Goal: Use online tool/utility: Use online tool/utility

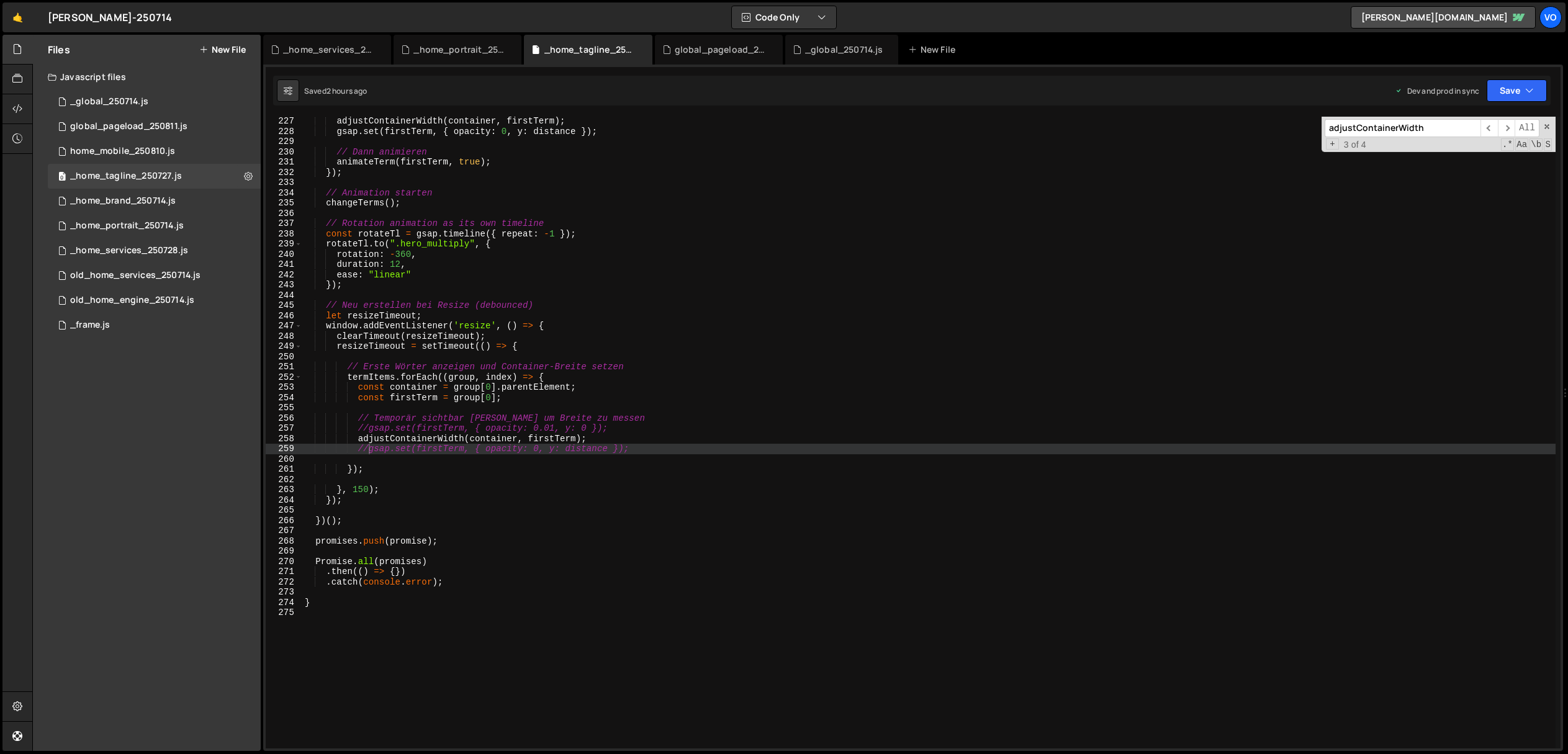
scroll to position [2314, 0]
click at [368, 427] on div "adjustContainerWidth ( container , firstTerm ) ; gsap . set ( firstTerm , { opa…" at bounding box center [929, 442] width 1254 height 652
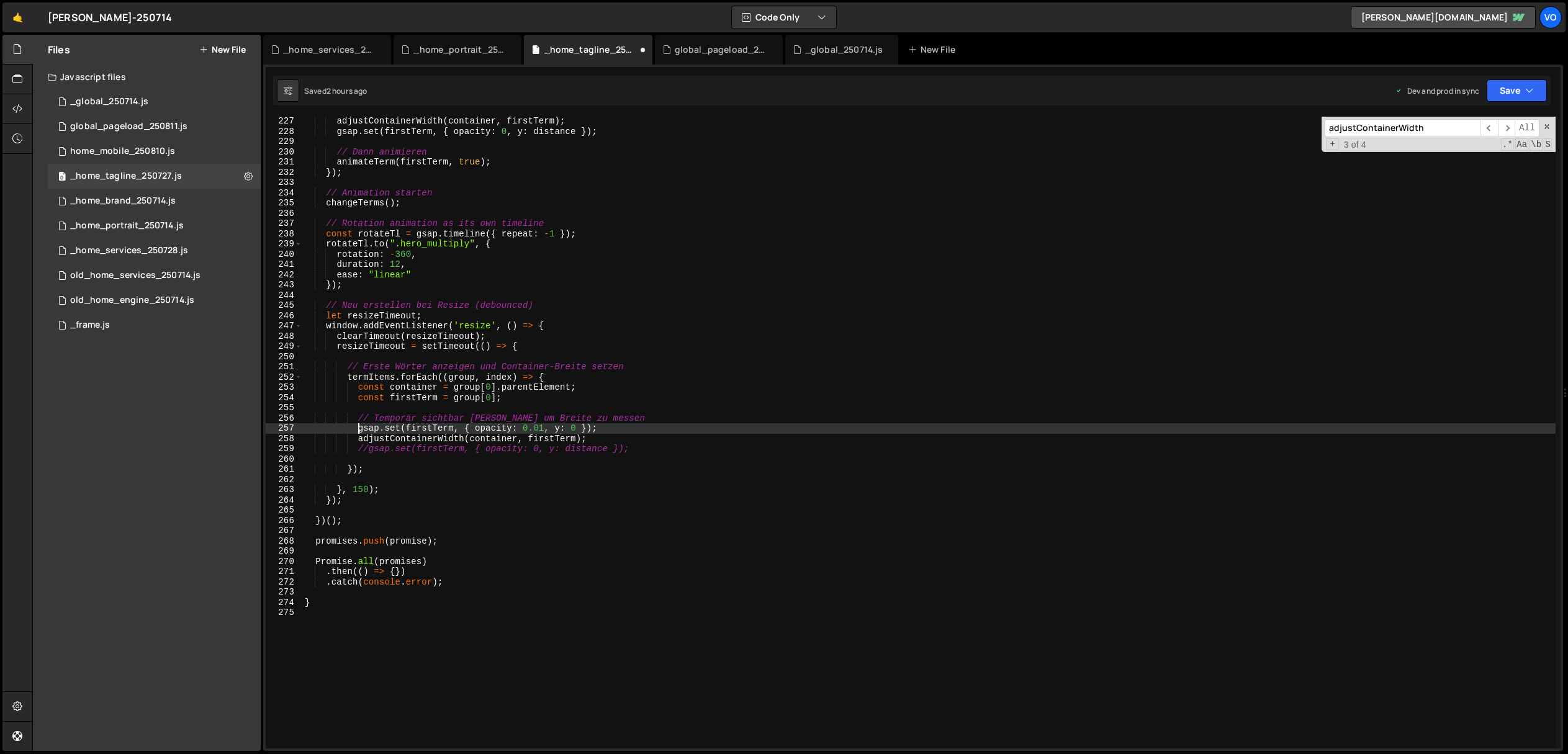
click at [367, 451] on div "adjustContainerWidth ( container , firstTerm ) ; gsap . set ( firstTerm , { opa…" at bounding box center [929, 442] width 1254 height 652
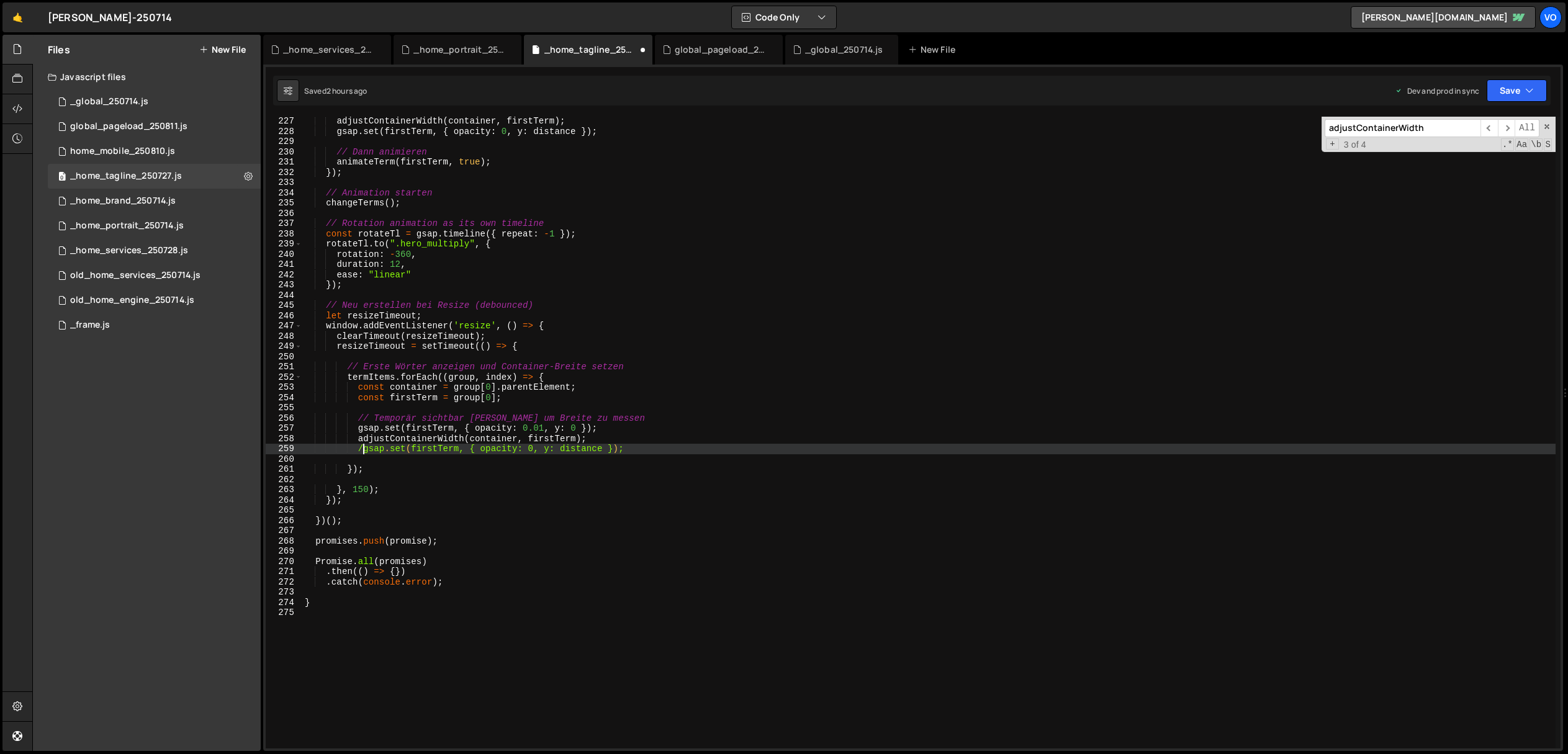
type textarea "gsap.set(firstTerm, { opacity: 0, y: distance });"
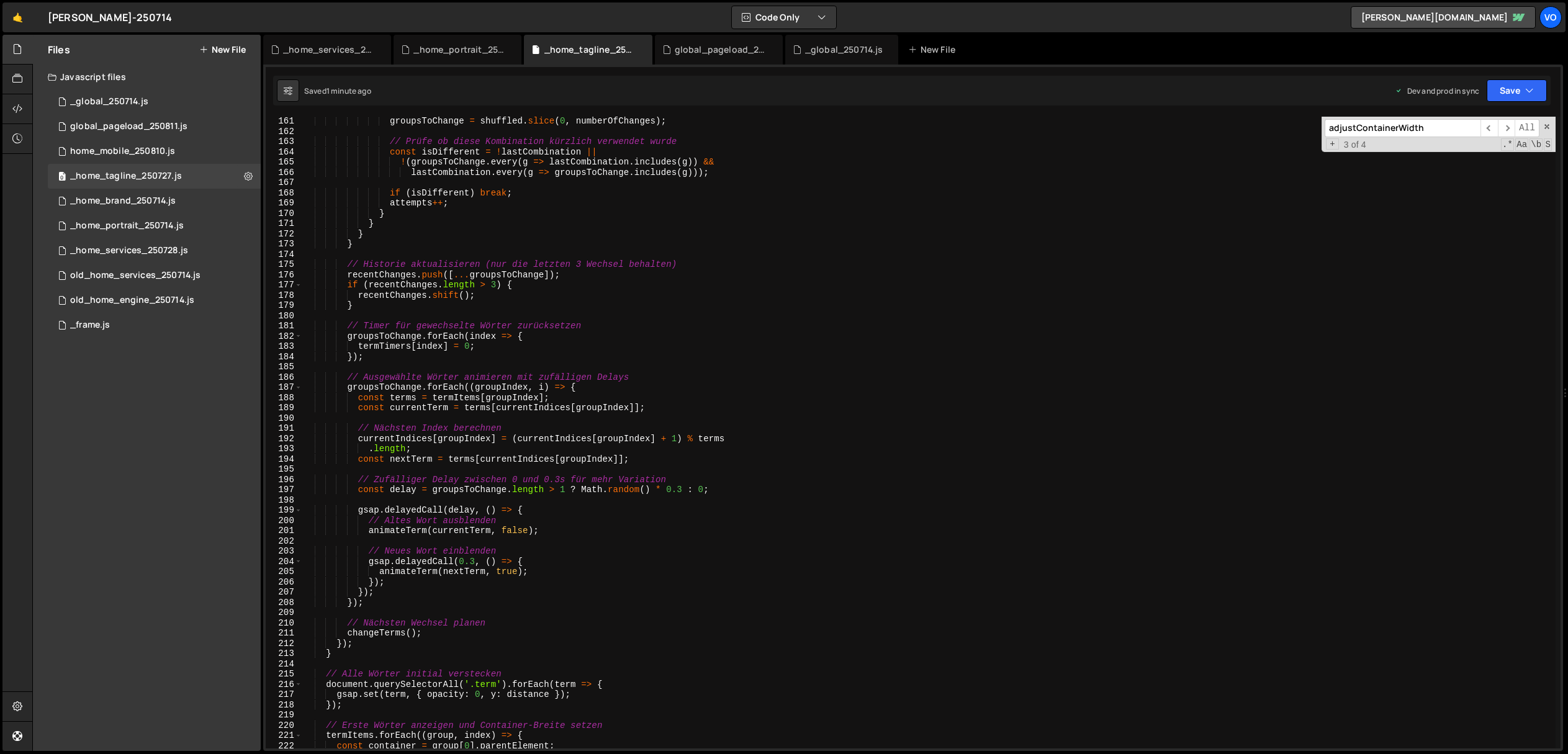
scroll to position [1638, 0]
click at [469, 423] on div "groupsToChange = shuffled . slice ( 0 , numberOfChanges ) ; // Prüfe ob diese K…" at bounding box center [929, 442] width 1254 height 652
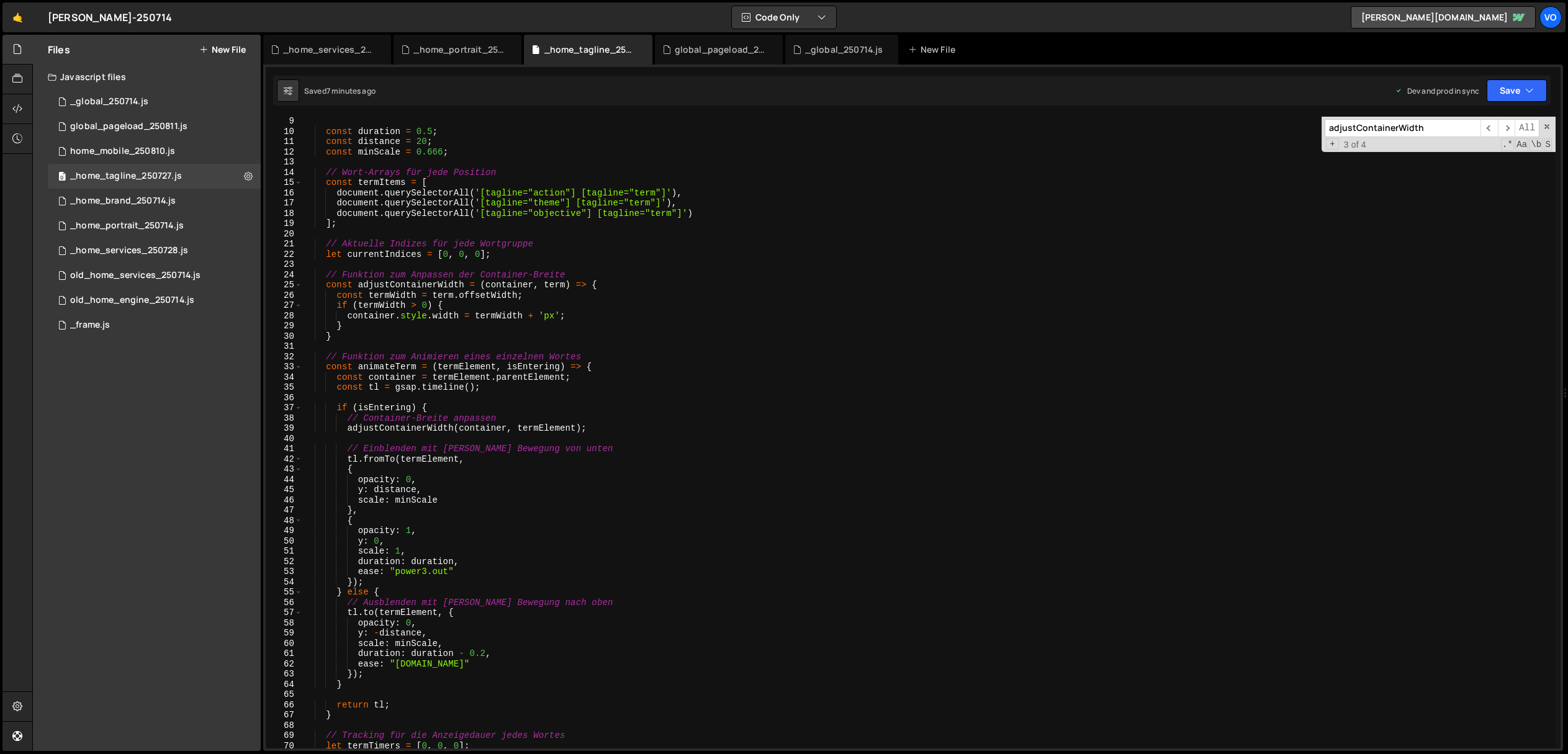
scroll to position [0, 0]
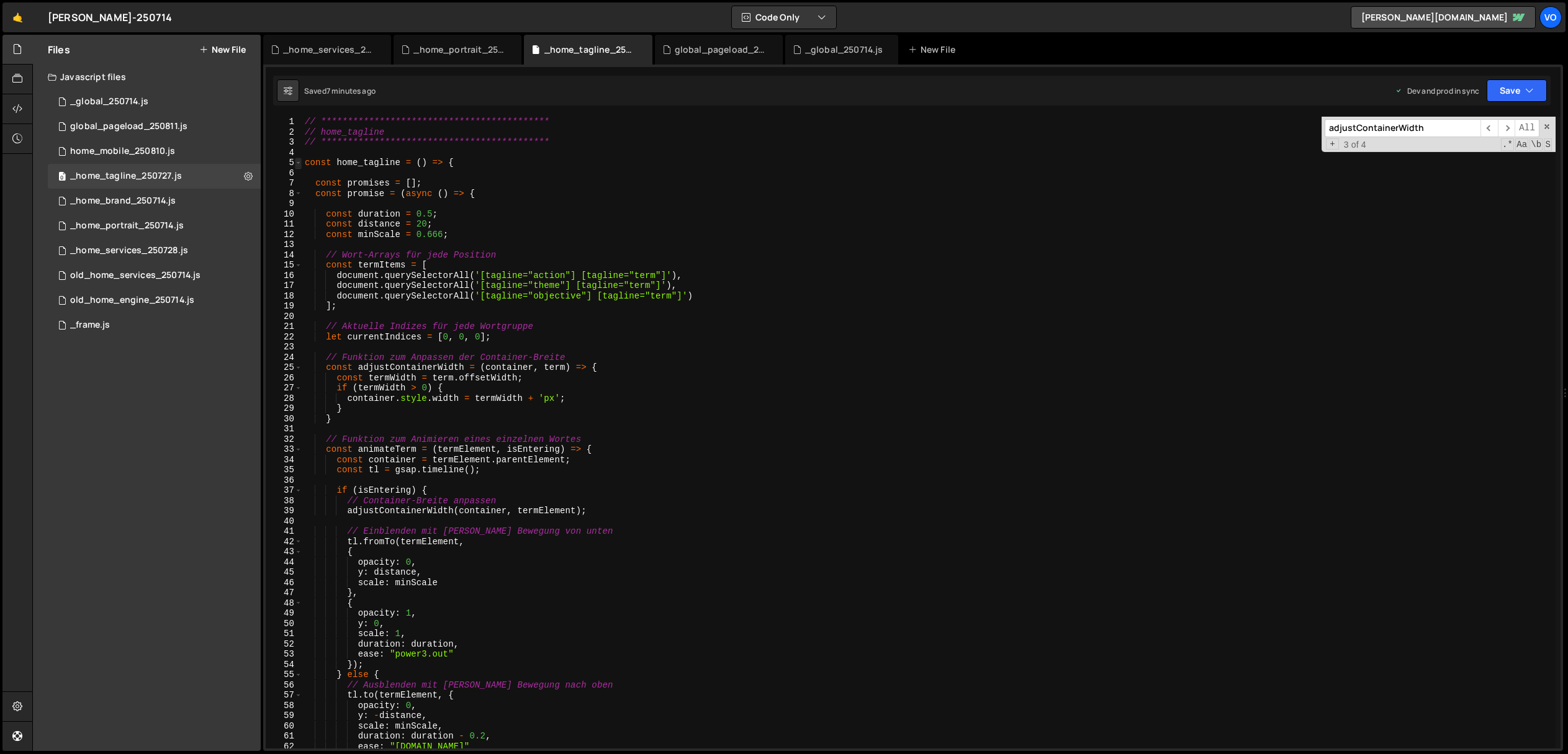
click at [299, 162] on span at bounding box center [298, 163] width 7 height 11
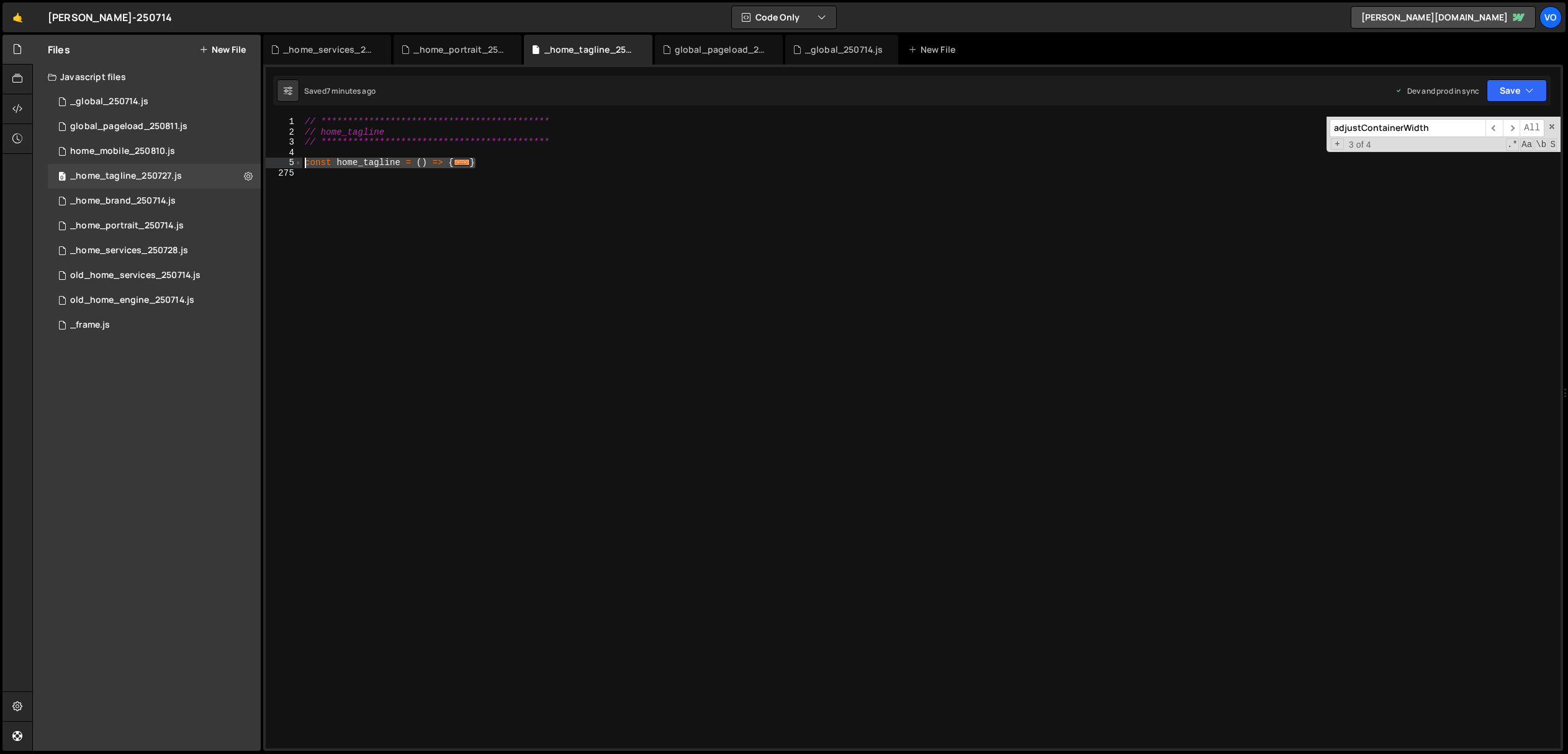
drag, startPoint x: 510, startPoint y: 163, endPoint x: 285, endPoint y: 162, distance: 225.0
click at [285, 162] on div "**********" at bounding box center [913, 432] width 1295 height 632
type textarea "const home_tagline = () => {"
click at [401, 216] on div "**********" at bounding box center [931, 442] width 1258 height 652
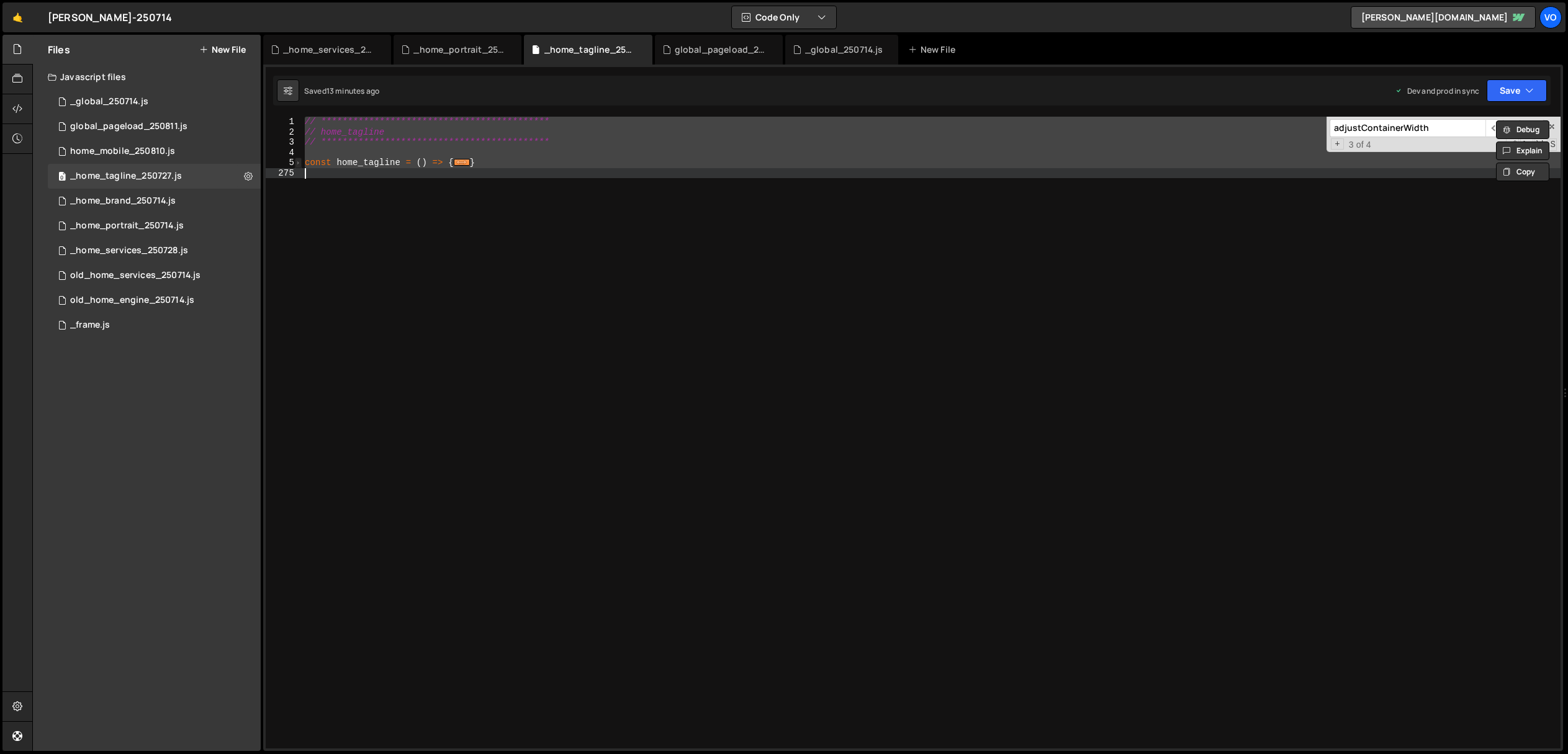
click at [299, 164] on span at bounding box center [298, 163] width 7 height 11
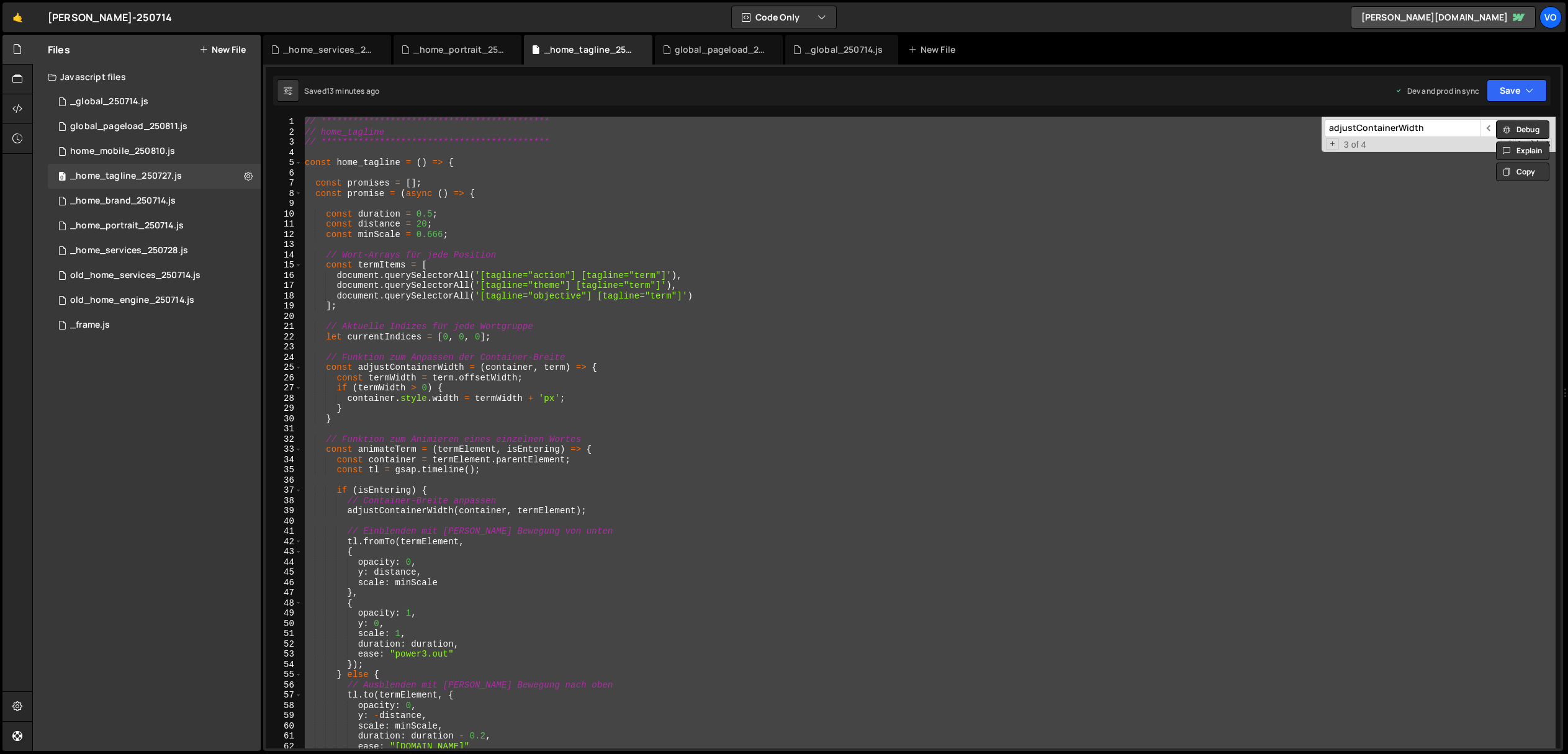
click at [439, 187] on div "**********" at bounding box center [929, 432] width 1254 height 632
type textarea "const promises = [];"
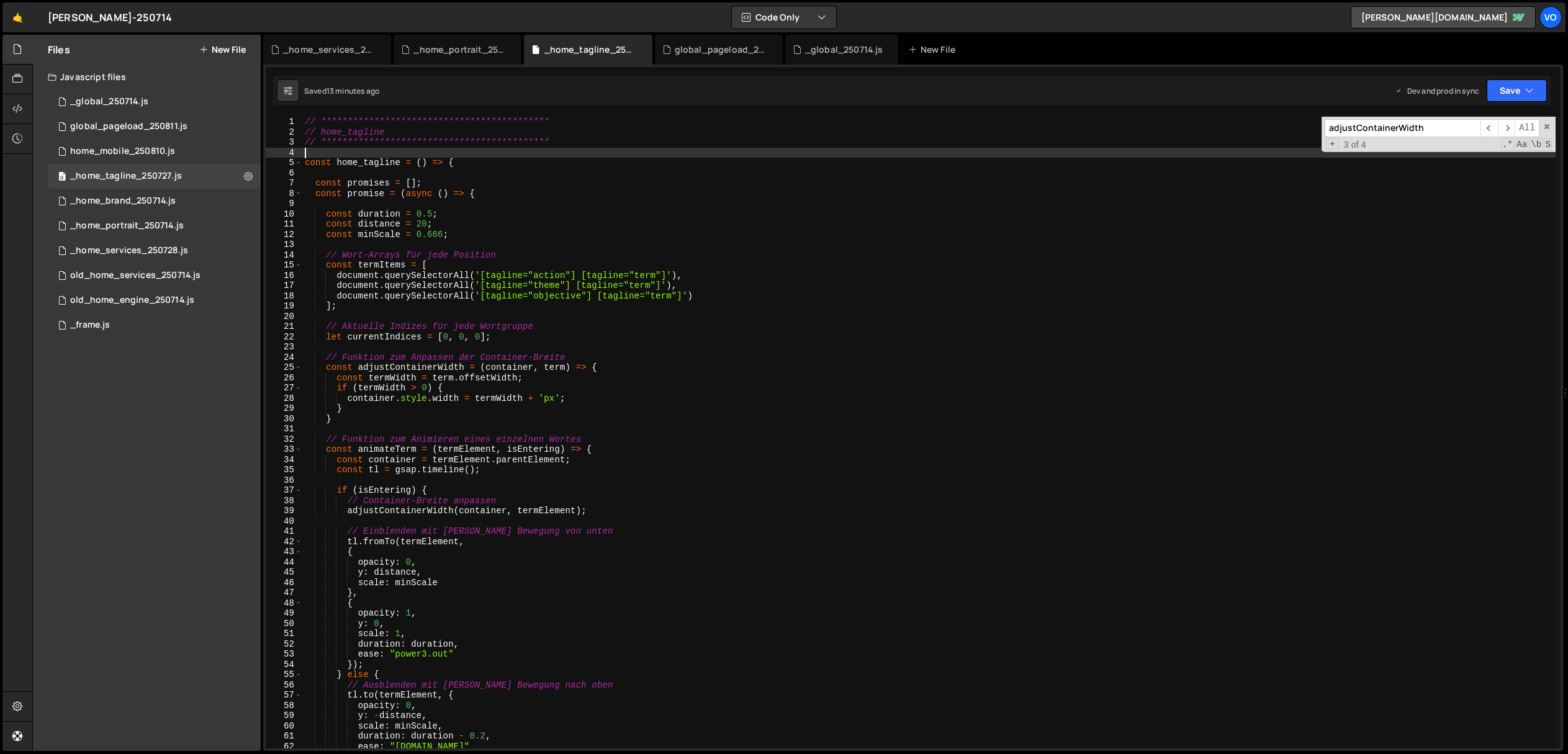
click at [481, 155] on div "**********" at bounding box center [929, 442] width 1254 height 652
click at [468, 162] on div "**********" at bounding box center [929, 442] width 1254 height 652
type textarea "const home_tagline = () => {"
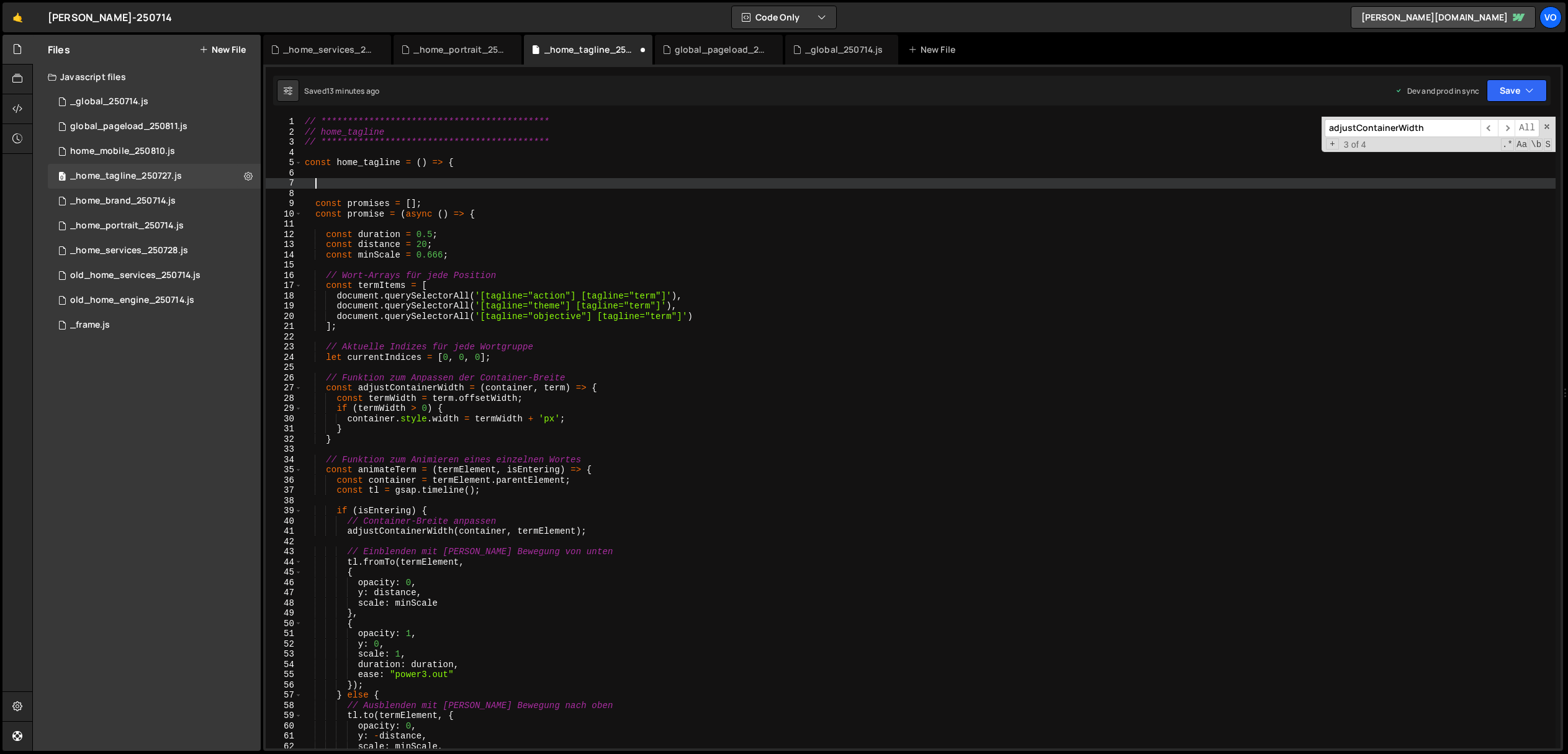
paste textarea "let animationCleanup = null;"
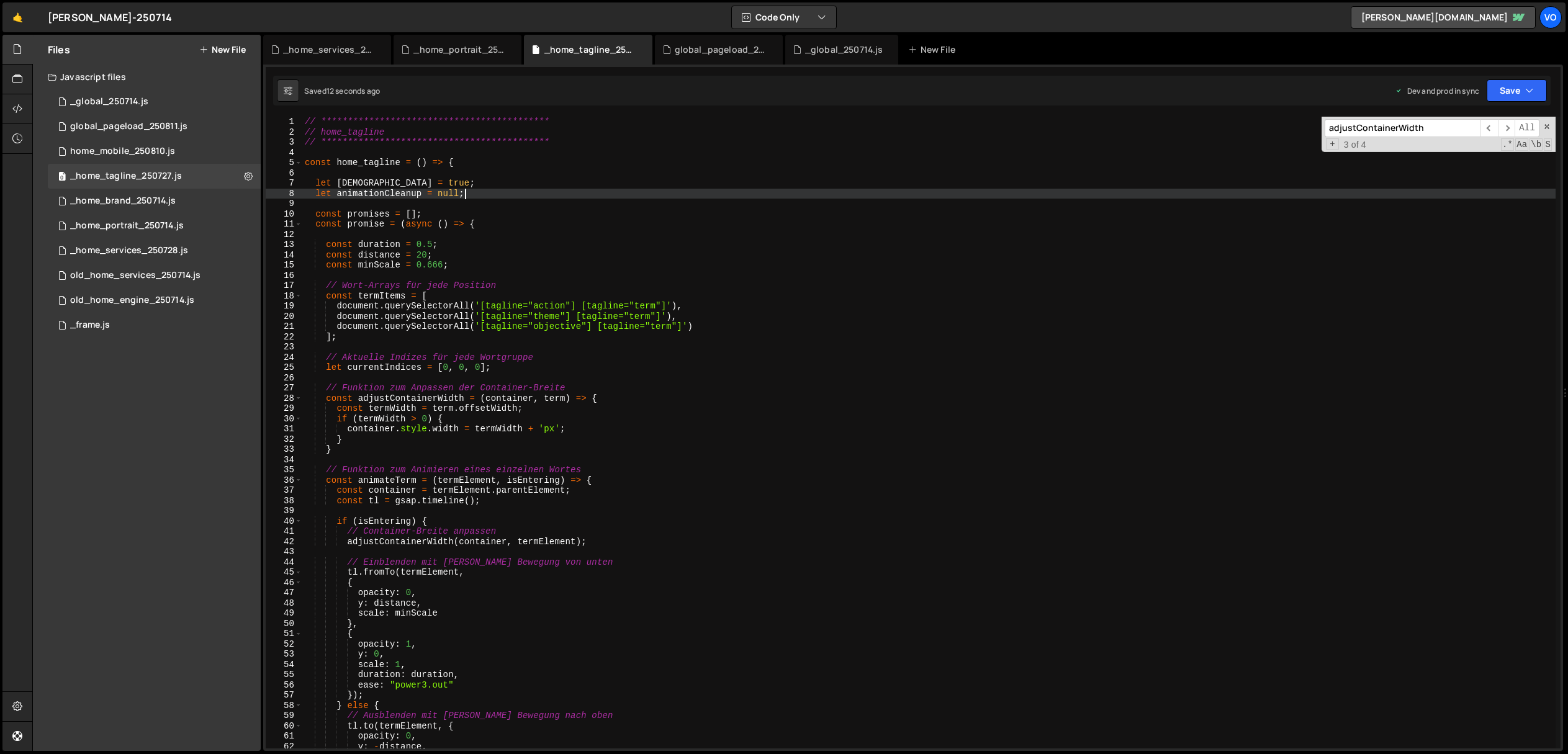
click at [325, 214] on div "**********" at bounding box center [929, 442] width 1254 height 652
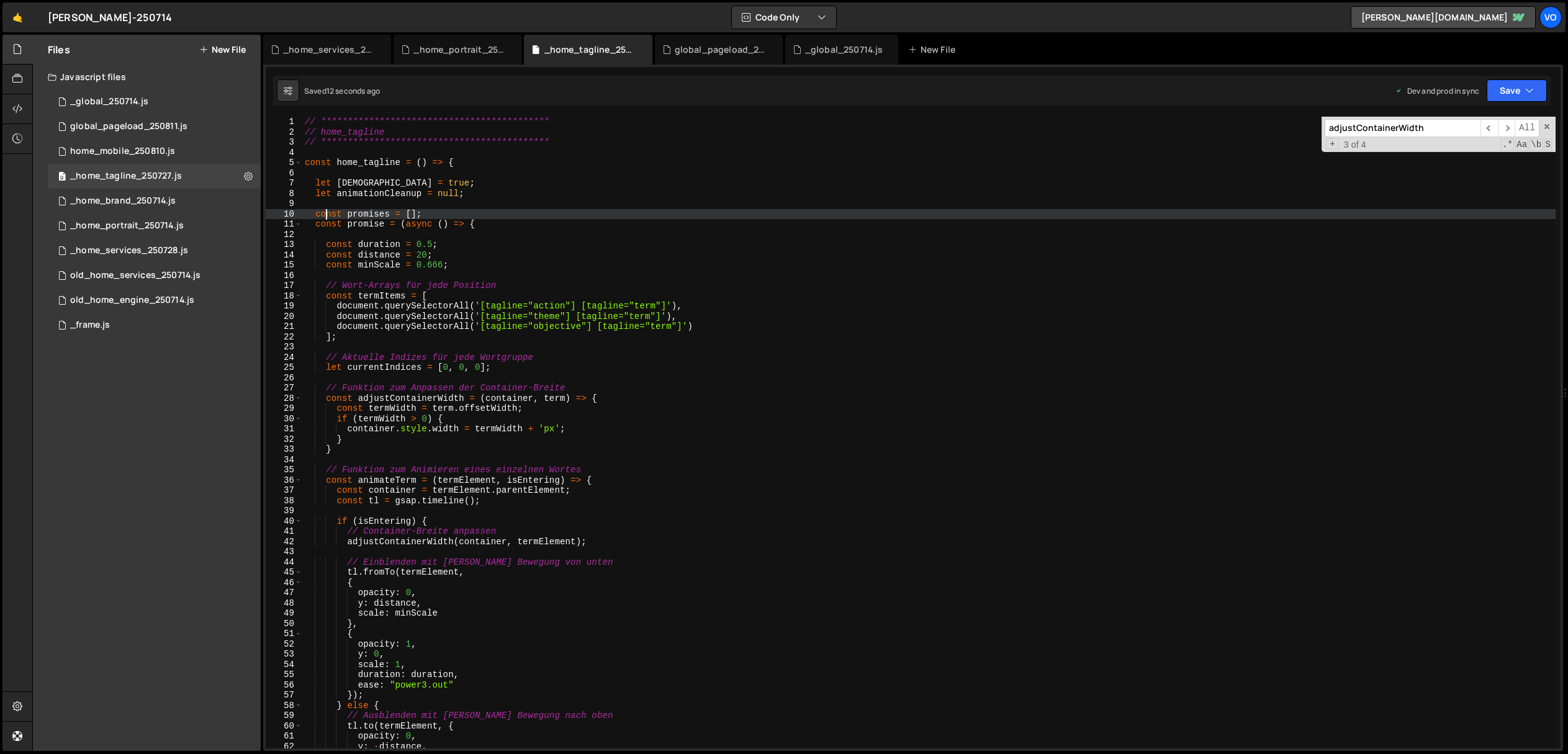
click at [325, 214] on div "**********" at bounding box center [929, 442] width 1254 height 652
type textarea "let promises = [];"
click at [709, 206] on div "**********" at bounding box center [929, 442] width 1254 height 652
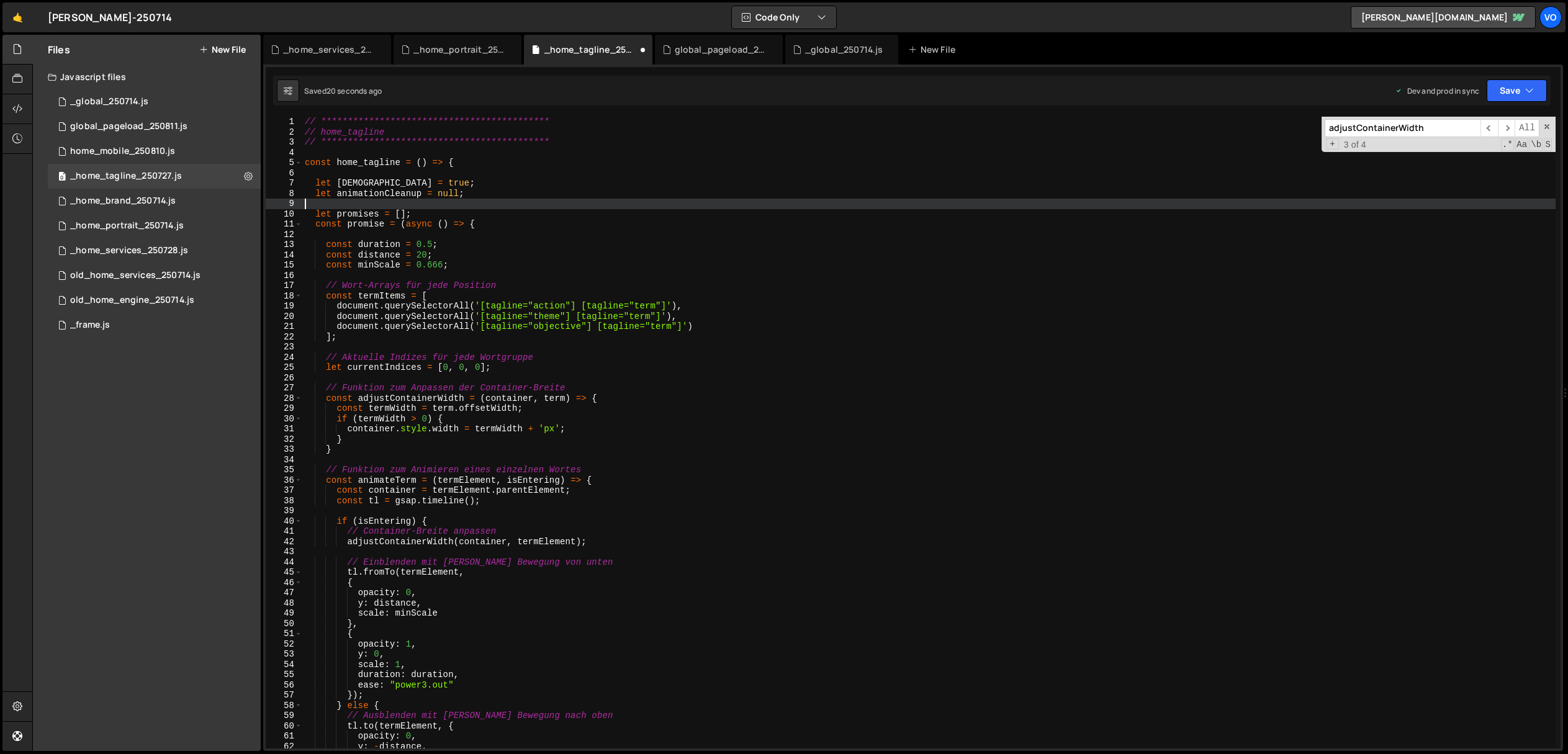
scroll to position [0, 0]
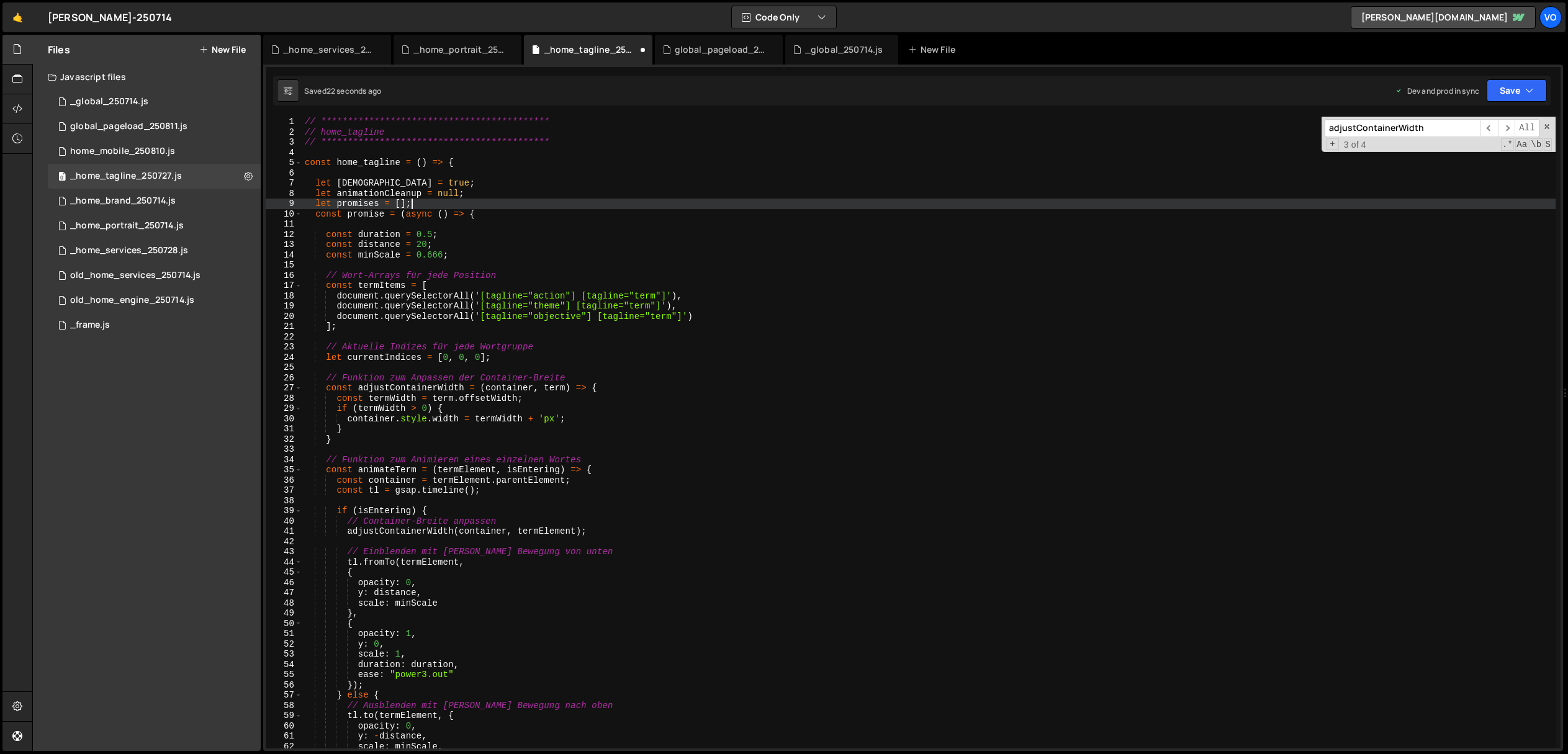
click at [435, 206] on div "**********" at bounding box center [929, 442] width 1254 height 652
type textarea "let promises = [];"
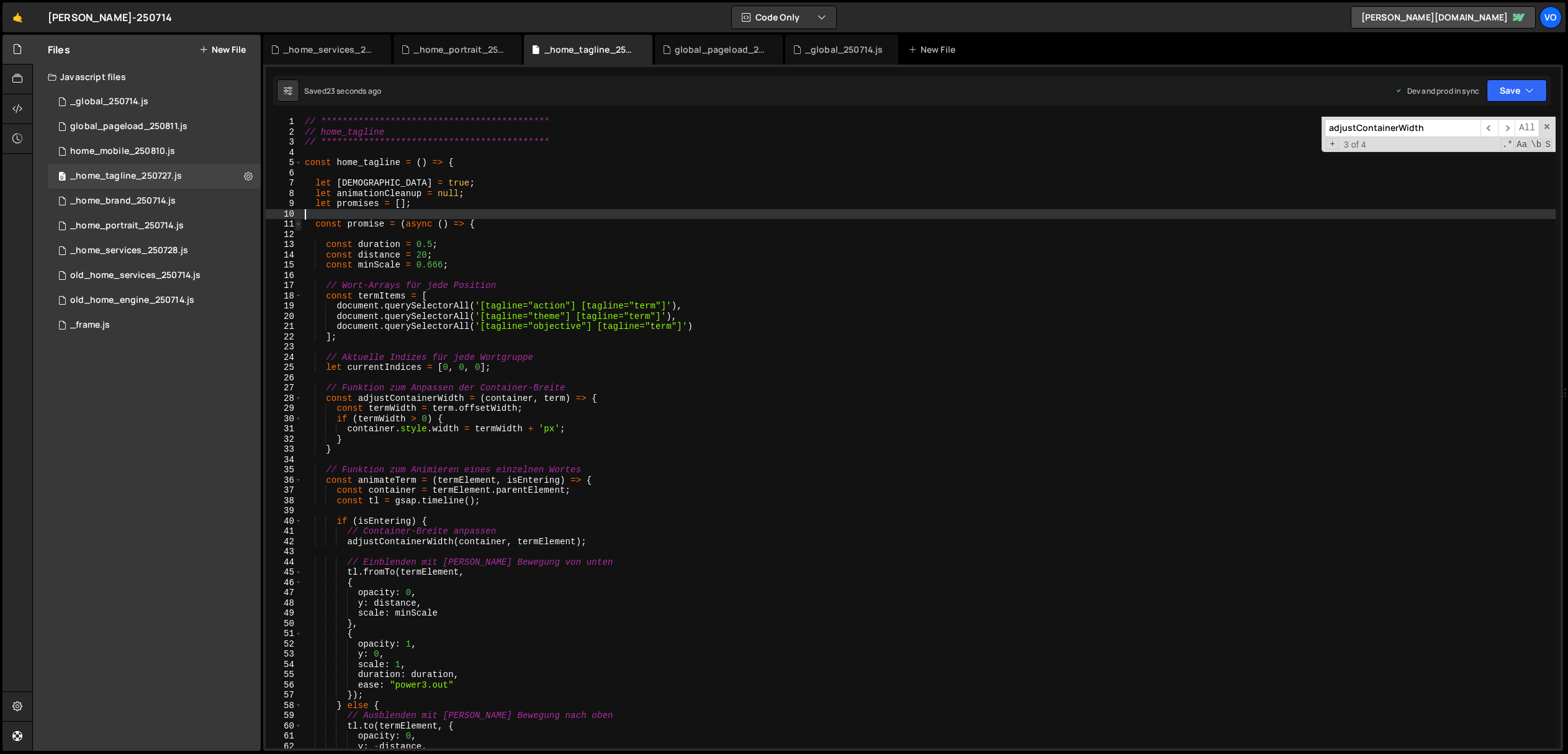
click at [298, 225] on span at bounding box center [298, 225] width 7 height 11
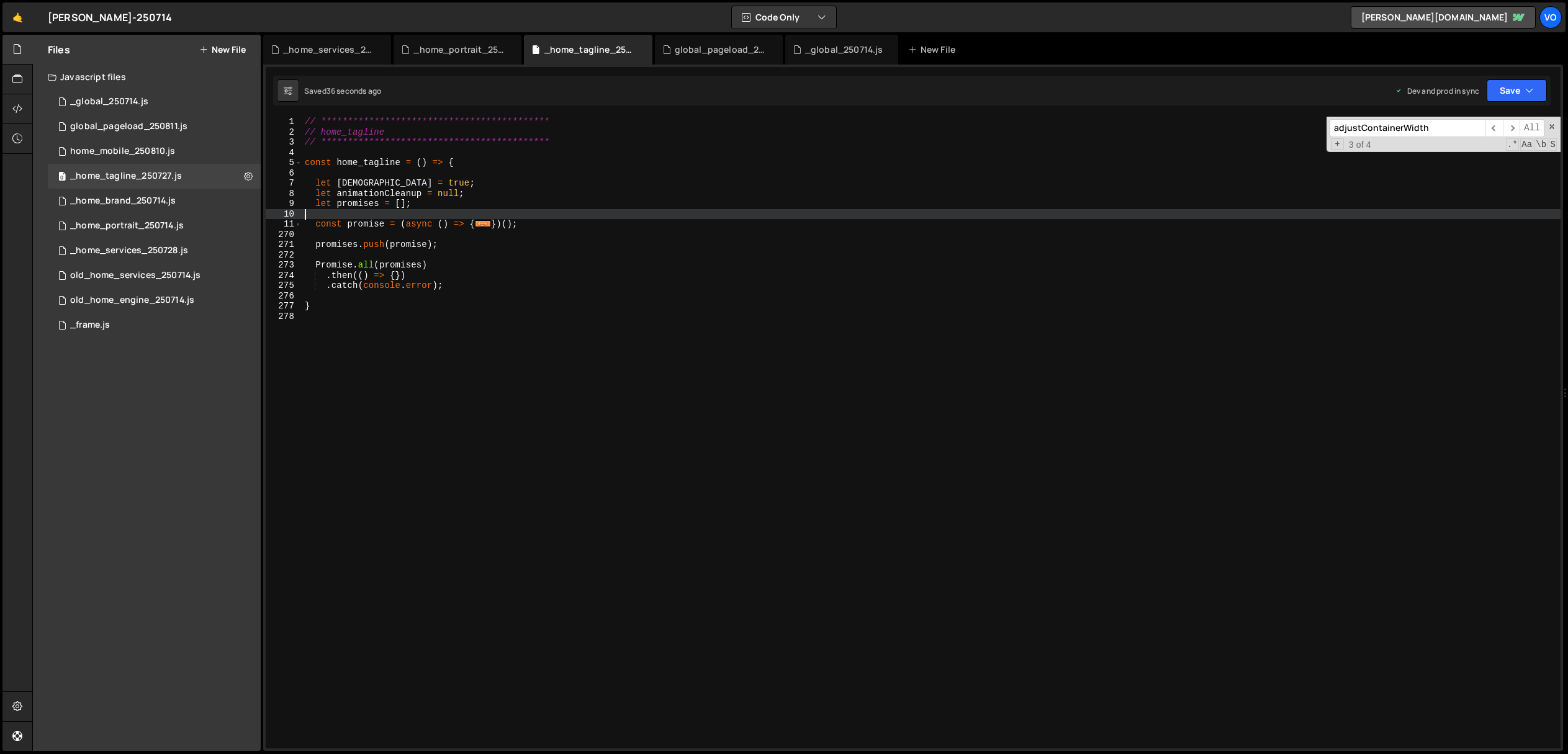
click at [493, 200] on div "**********" at bounding box center [931, 442] width 1258 height 652
type textarea "let promises = [];"
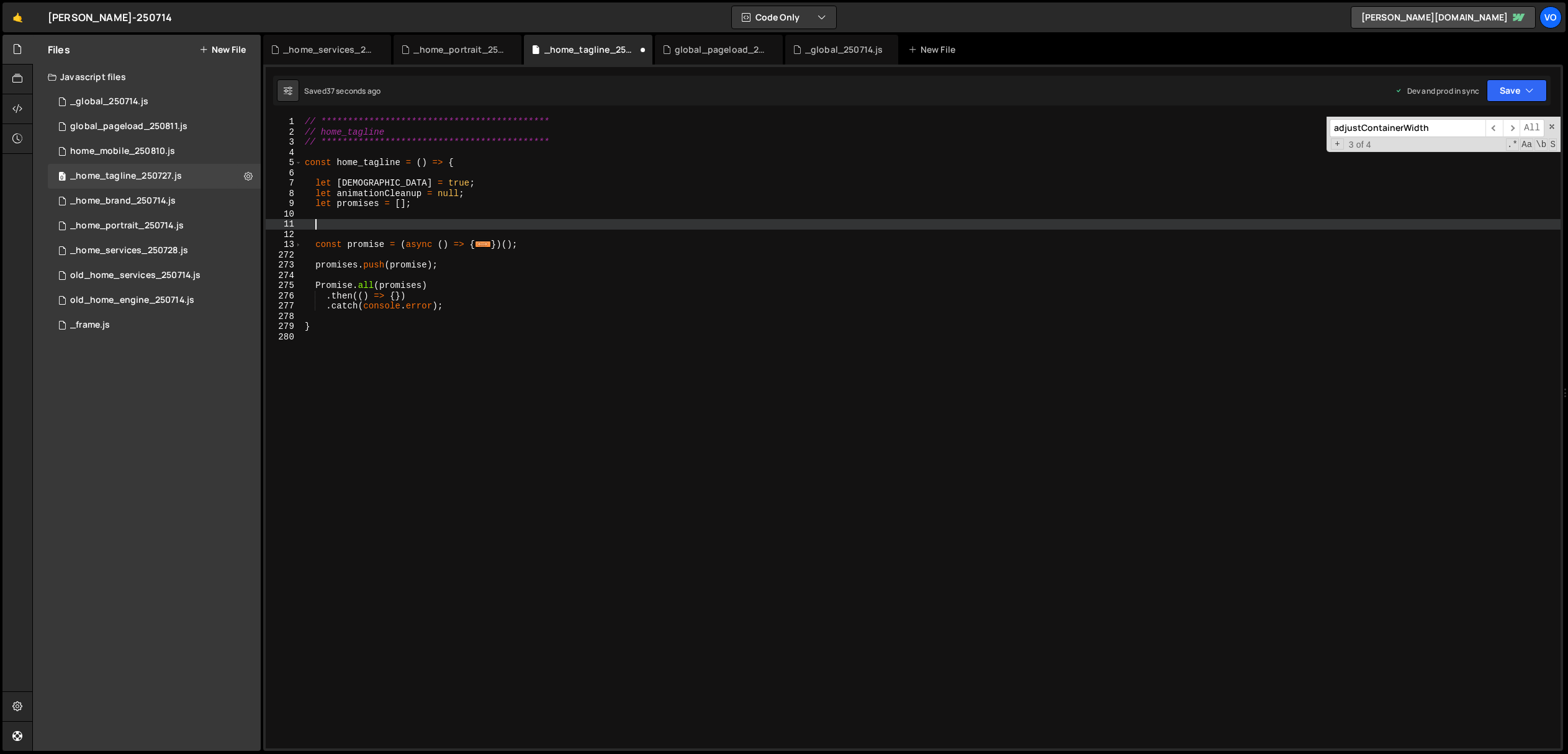
paste textarea "taglineAnimation();"
type textarea "taglineAnimation();"
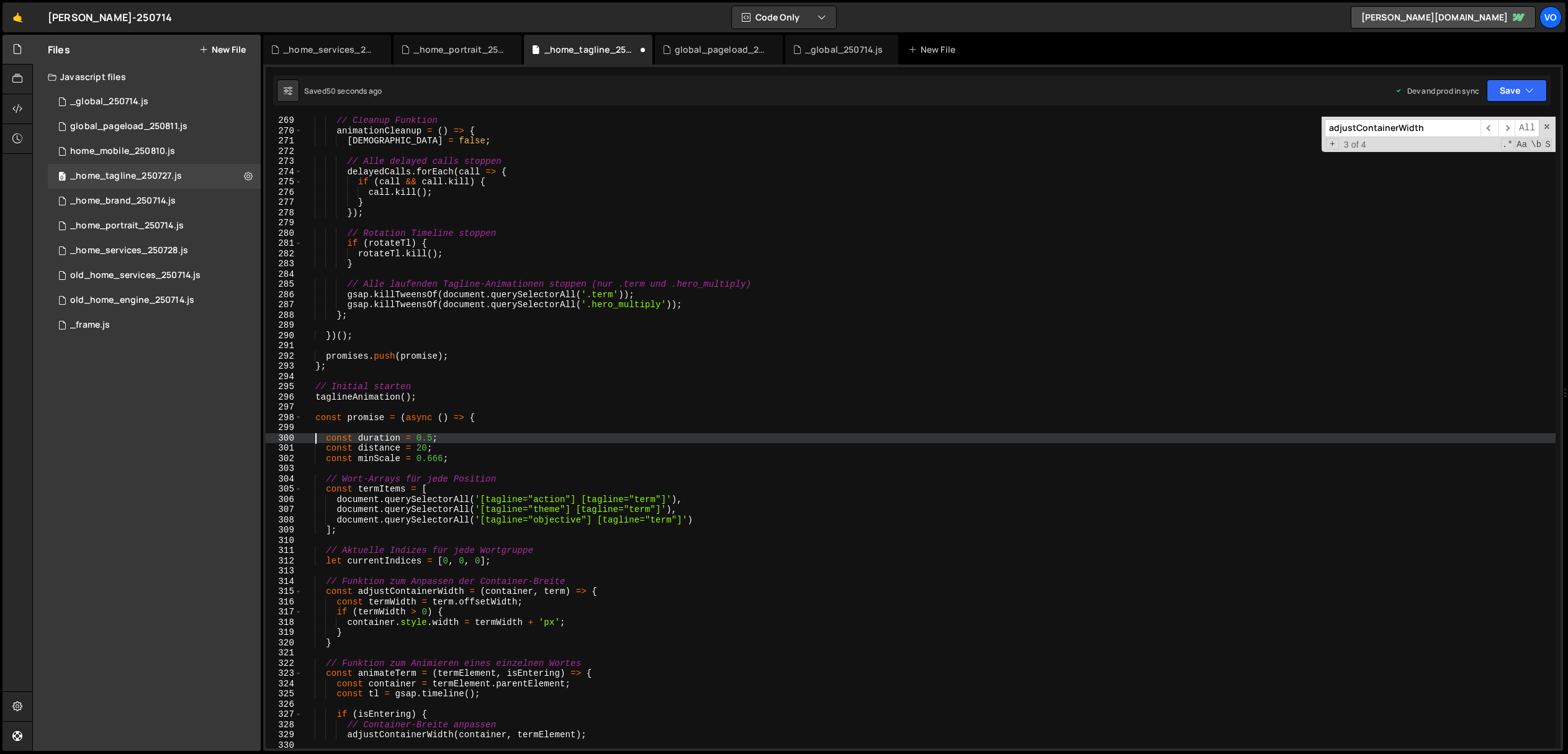
scroll to position [2745, 0]
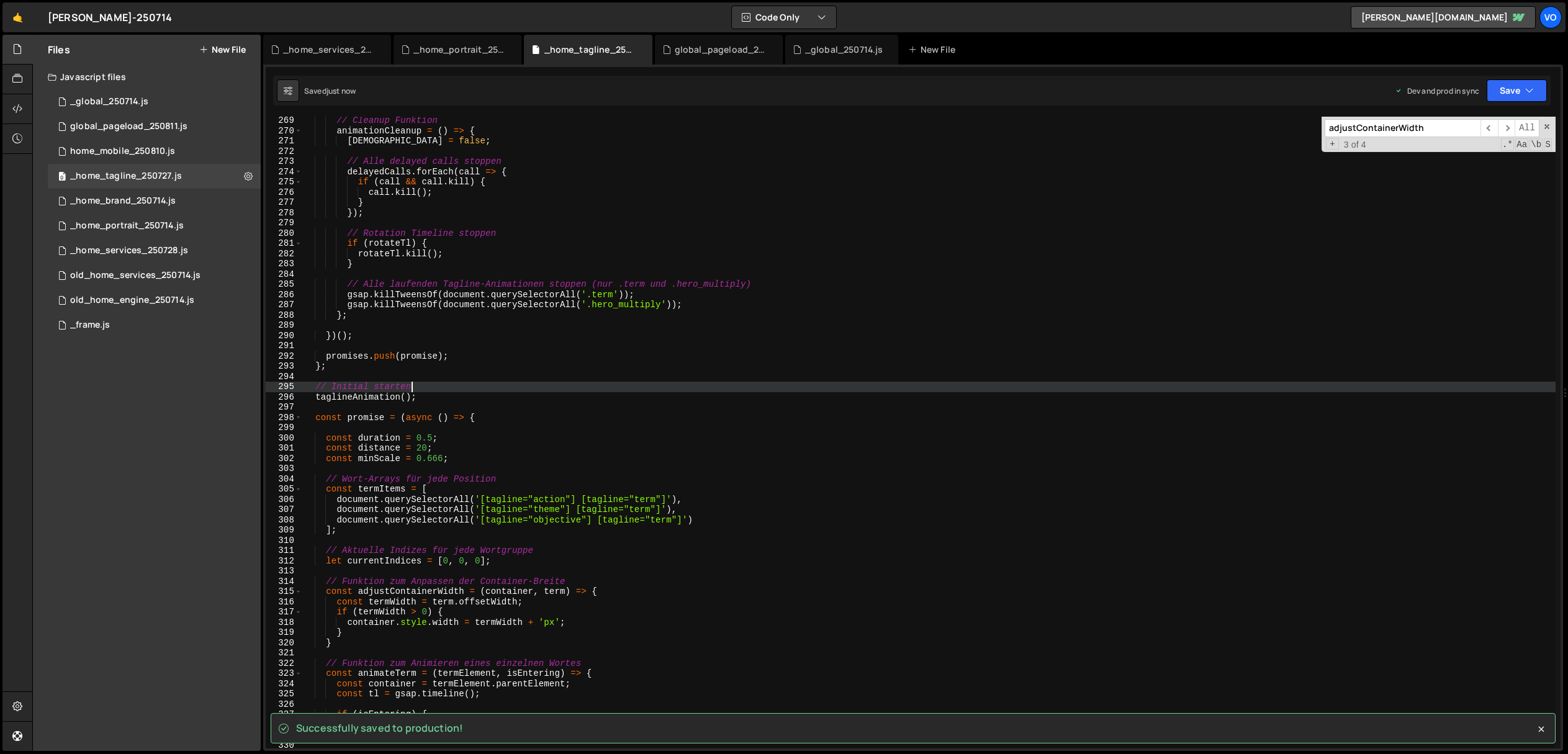
click at [452, 390] on div "// Cleanup Funktion animationCleanup = ( ) => { isRunning = false ; // Alle del…" at bounding box center [929, 441] width 1254 height 652
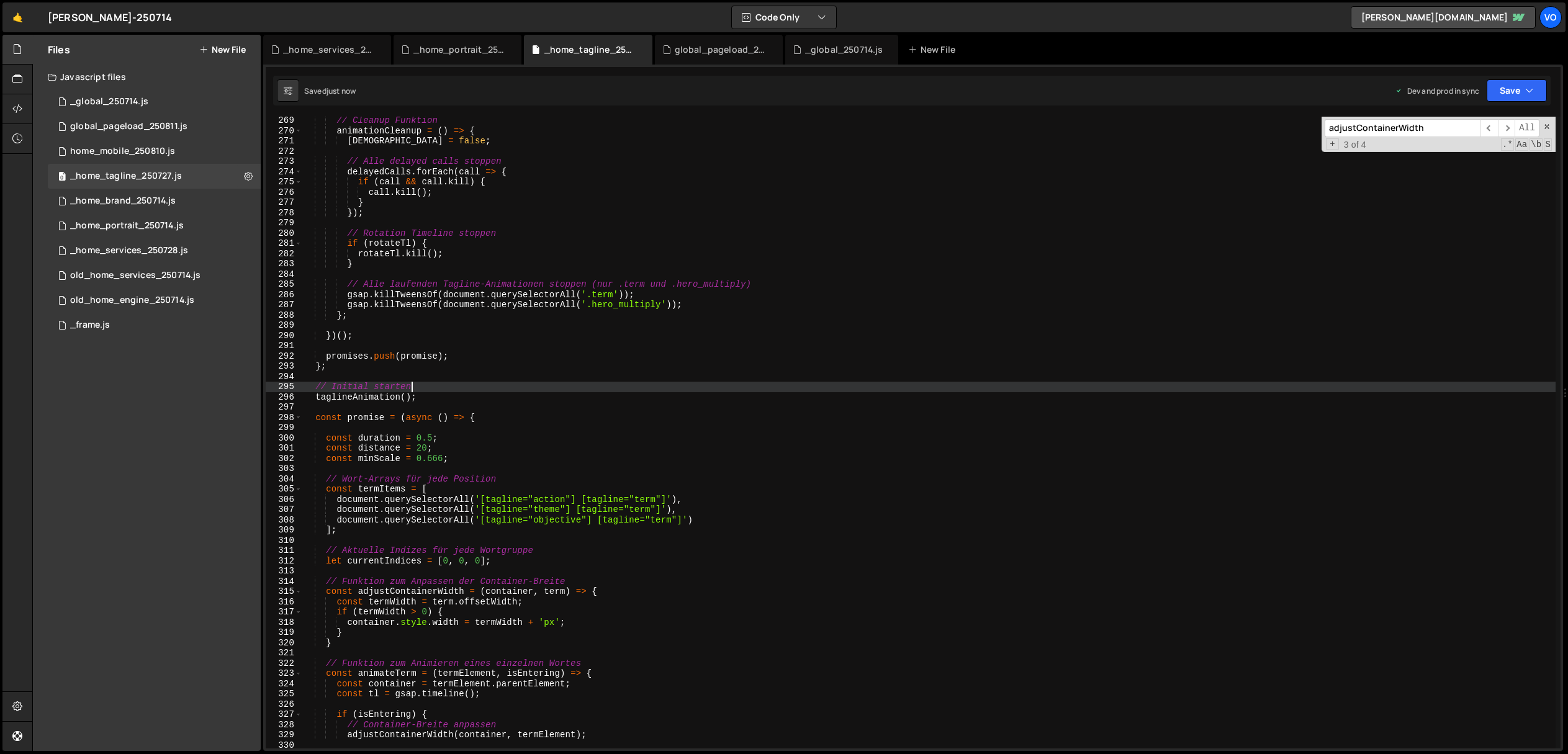
click at [445, 401] on div "// Cleanup Funktion animationCleanup = ( ) => { isRunning = false ; // Alle del…" at bounding box center [929, 441] width 1254 height 652
type textarea "taglineAnimation();"
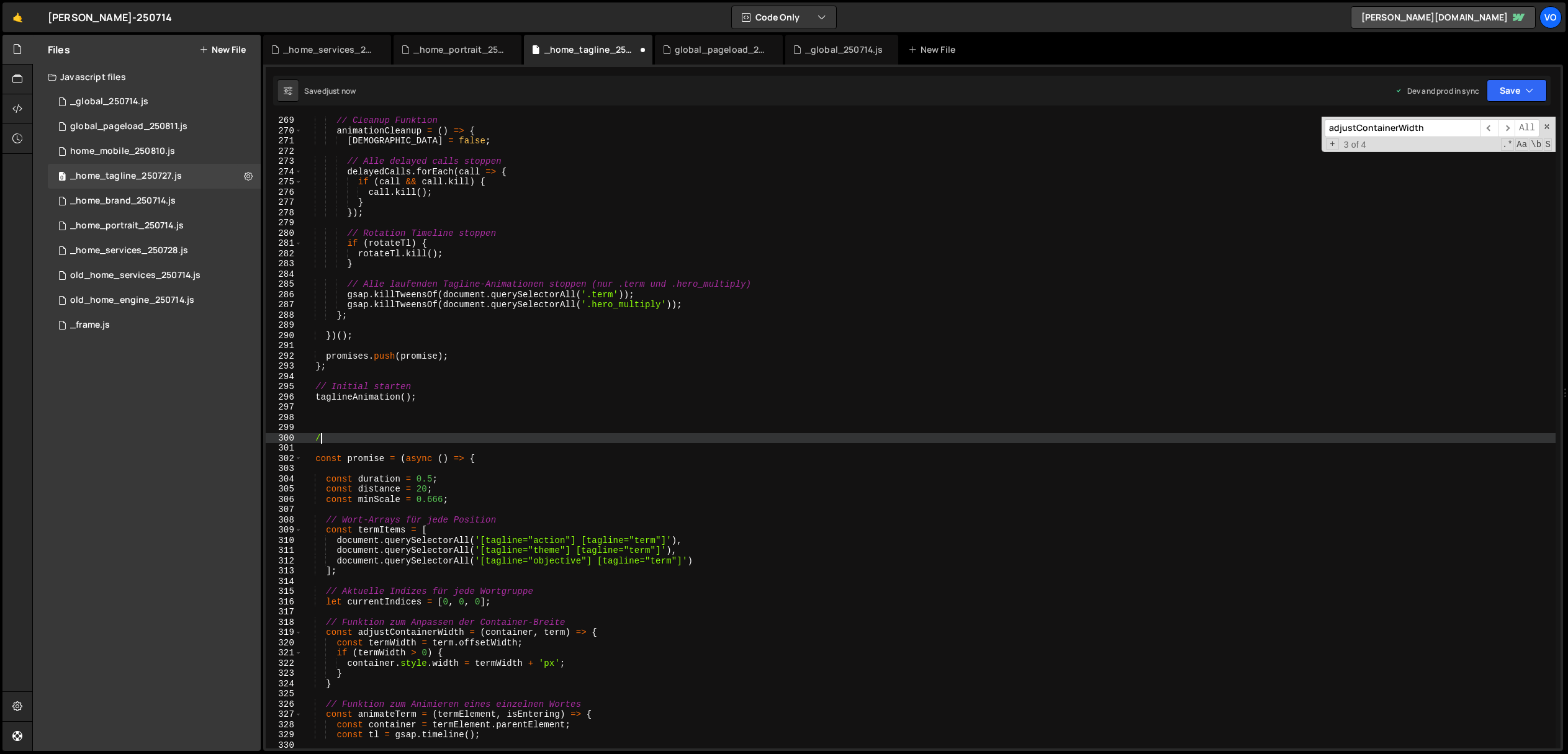
scroll to position [0, 0]
type textarea "////////////////////////////////////"
drag, startPoint x: 549, startPoint y: 436, endPoint x: 311, endPoint y: 436, distance: 238.0
click at [311, 436] on div "// Cleanup Funktion animationCleanup = ( ) => { isRunning = false ; // Alle del…" at bounding box center [929, 440] width 1254 height 652
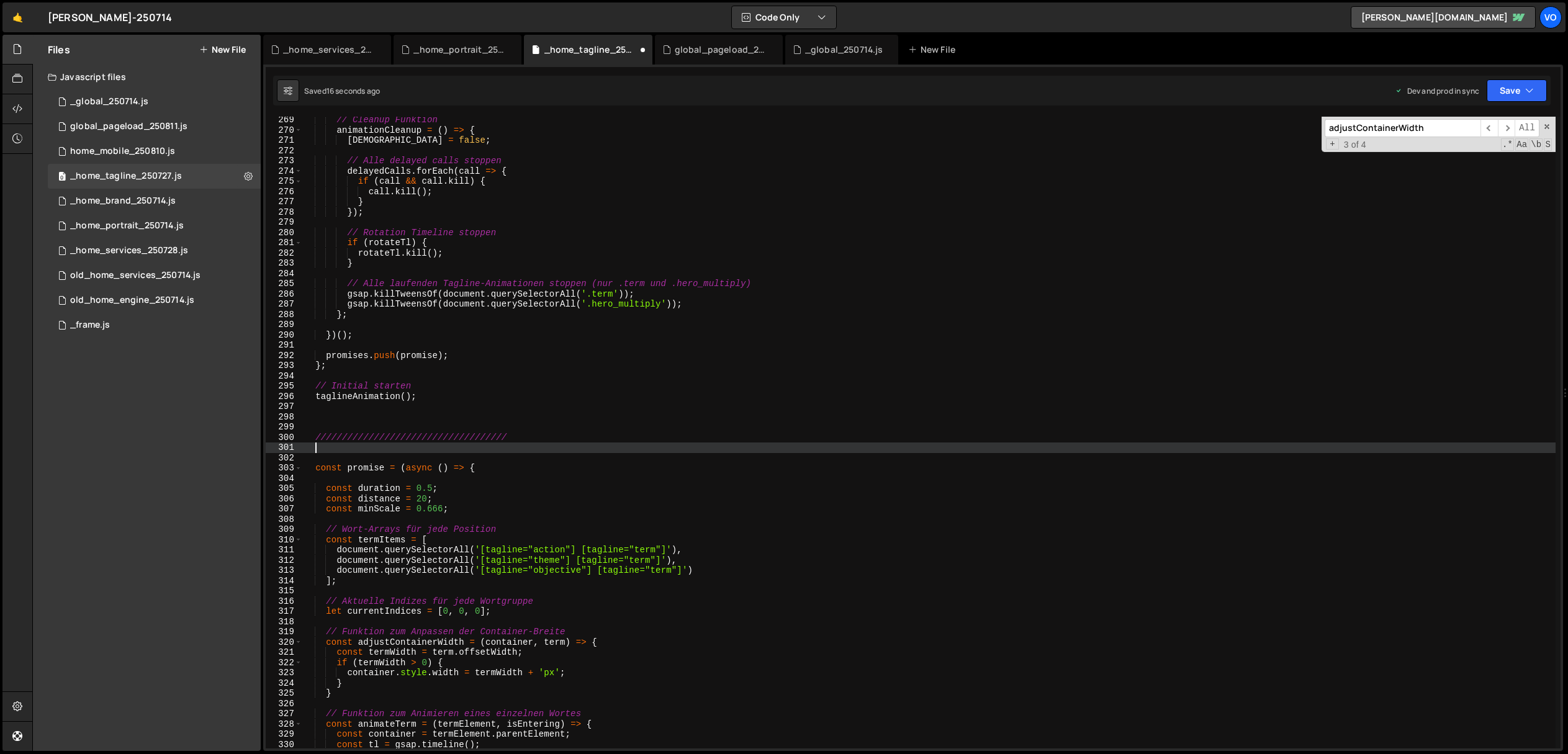
paste textarea "////////////////////////////////////"
type textarea "////////////////////////////////////"
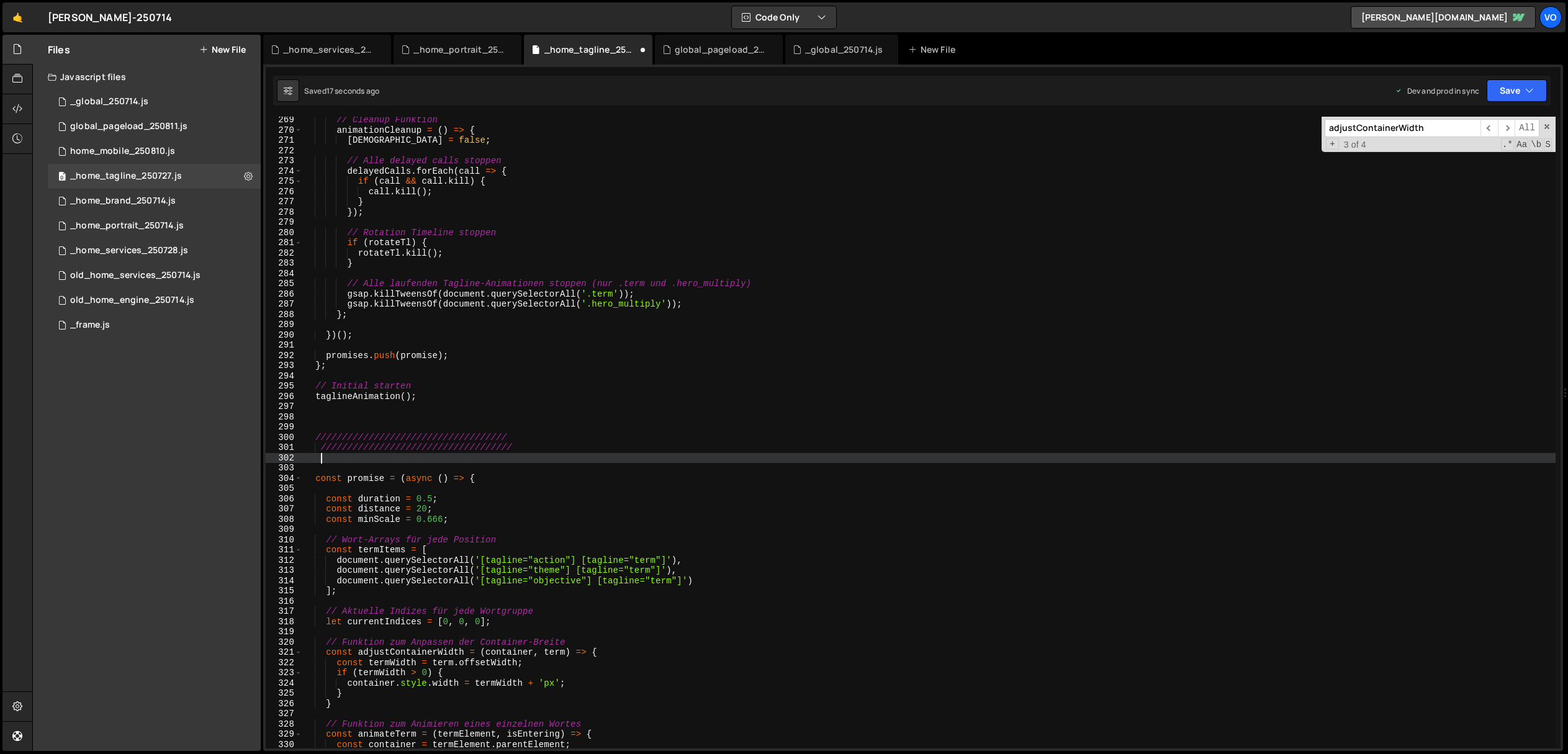
paste textarea "////////////////////////////////////"
type textarea "////////////////////////////////////"
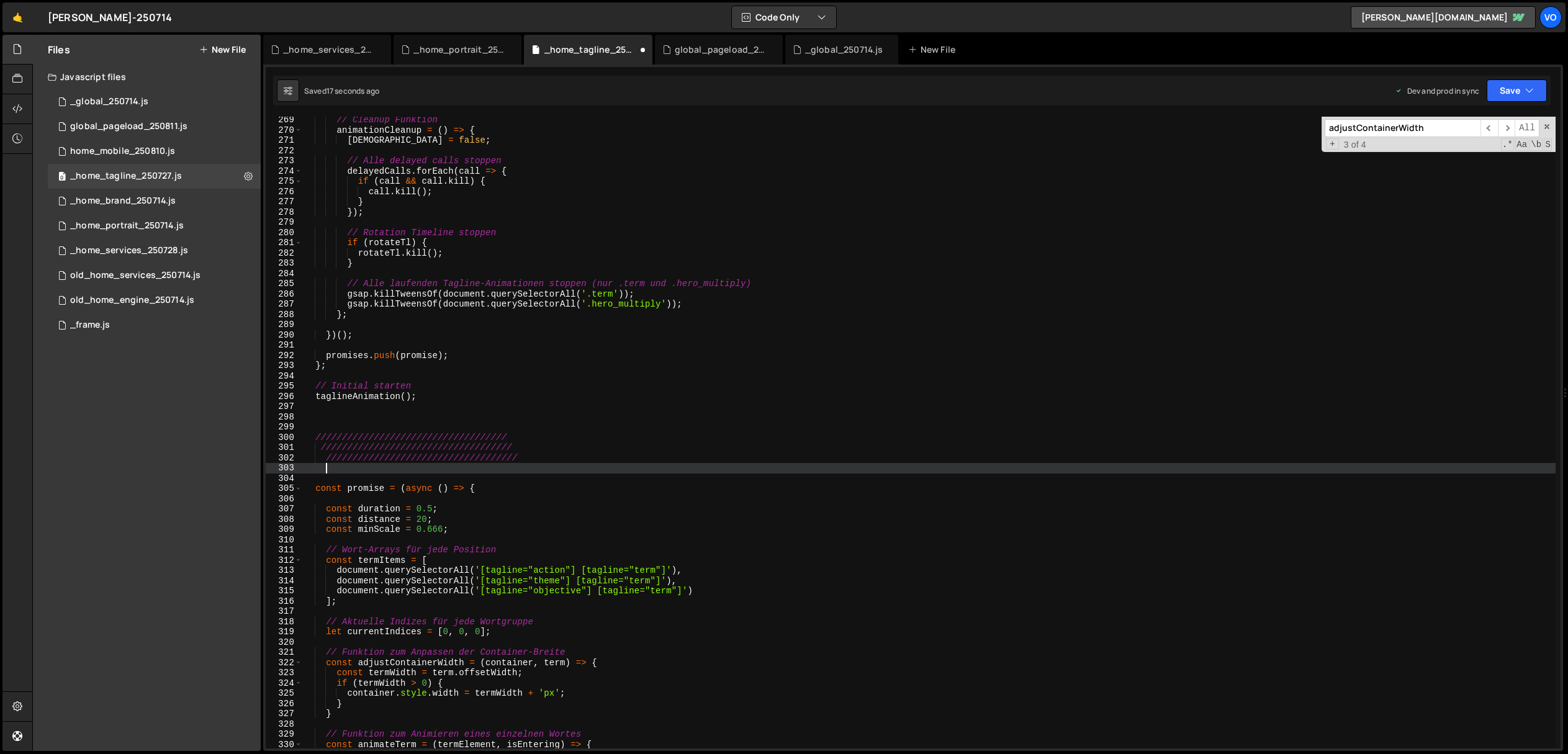
paste textarea "////////////////////////////////////"
type textarea "////////////////////////////////////"
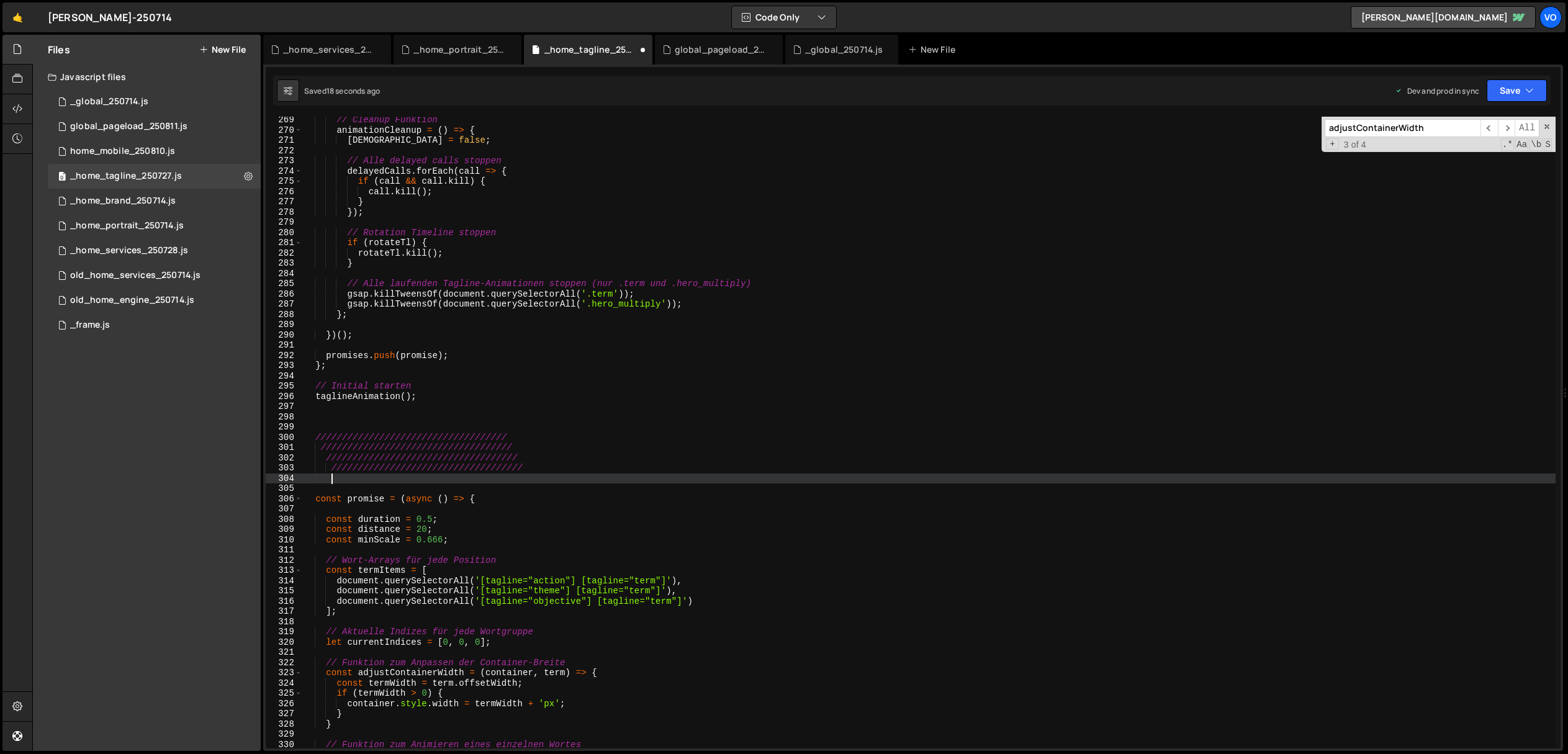
paste textarea "////////////////////////////////////"
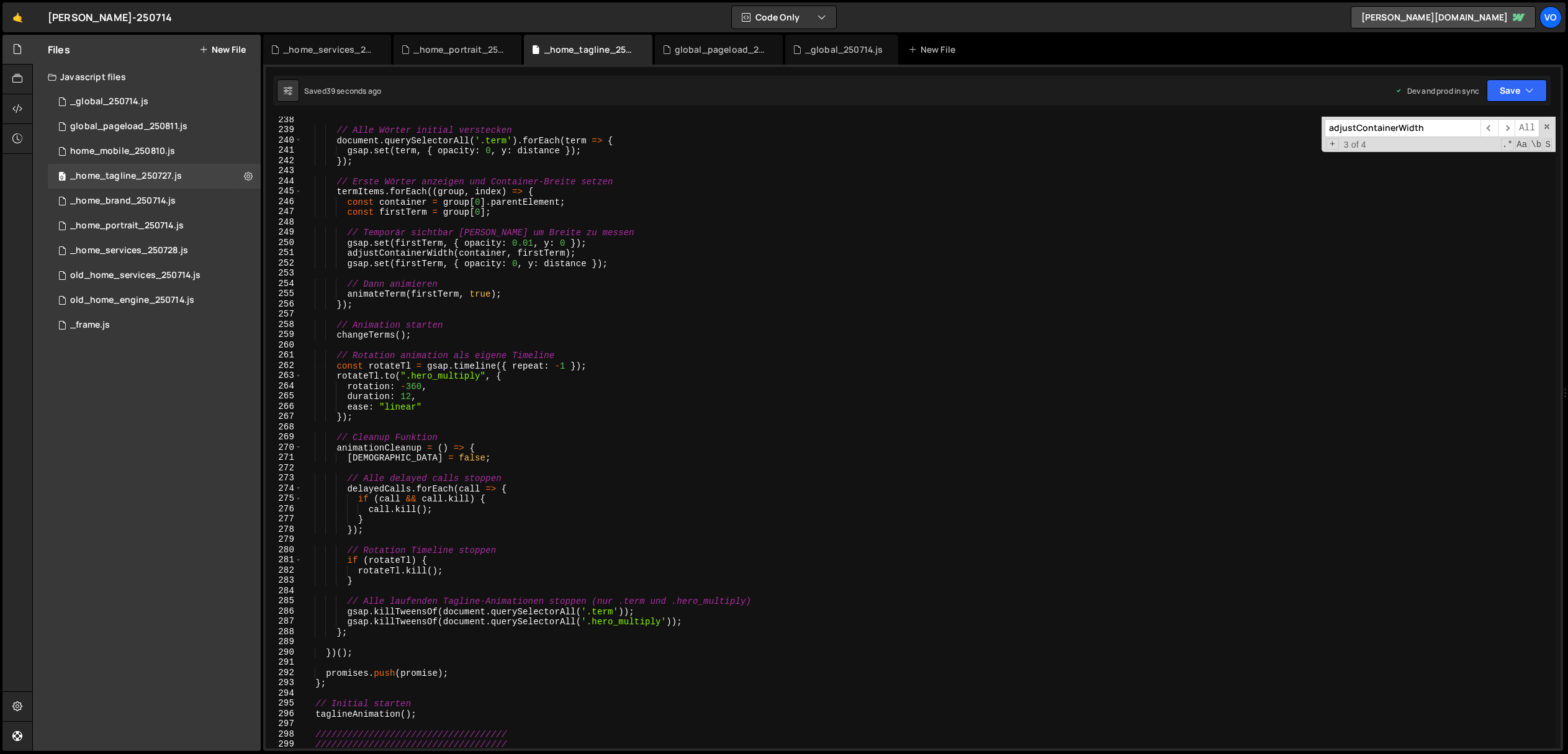
scroll to position [2428, 0]
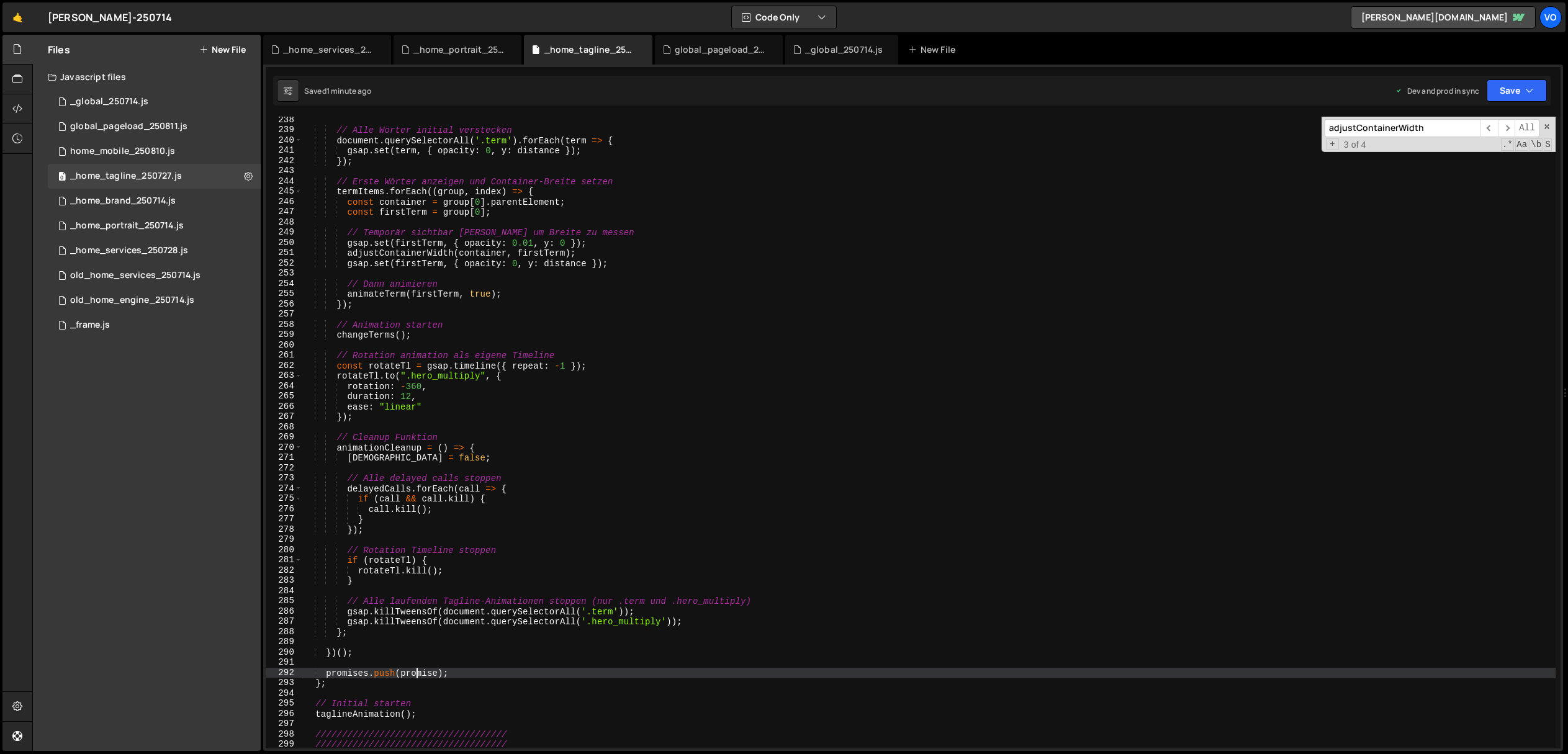
click at [416, 672] on div "// Alle Wörter initial verstecken document . querySelectorAll ( '.term' ) . for…" at bounding box center [929, 440] width 1254 height 652
type textarea "promises.push(promise);"
click at [1412, 128] on input "adjustContainerWidth" at bounding box center [1402, 128] width 156 height 18
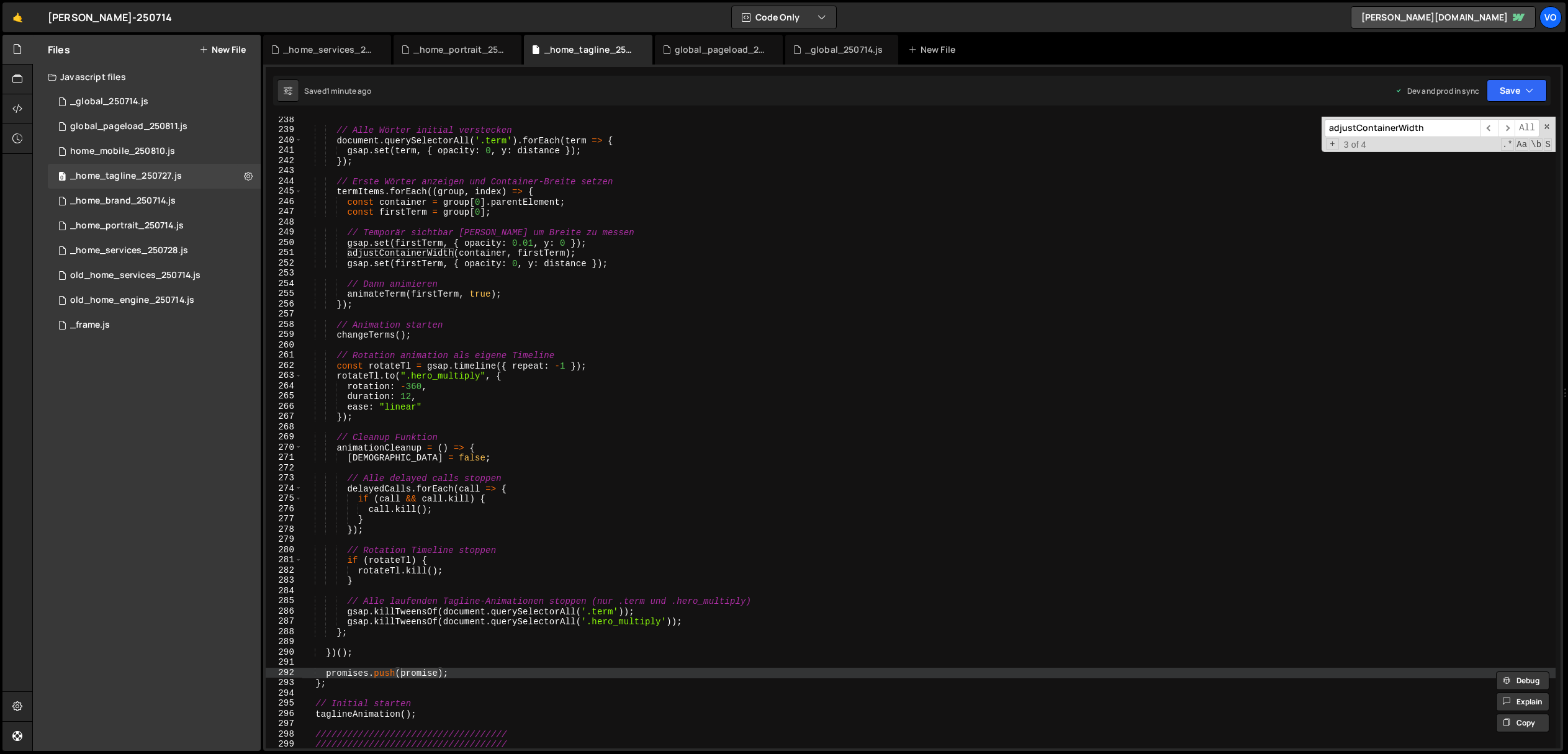
click at [1412, 128] on input "adjustContainerWidth" at bounding box center [1402, 128] width 156 height 18
paste input "promise"
type input "promise"
click at [1491, 130] on span "​" at bounding box center [1489, 128] width 18 height 18
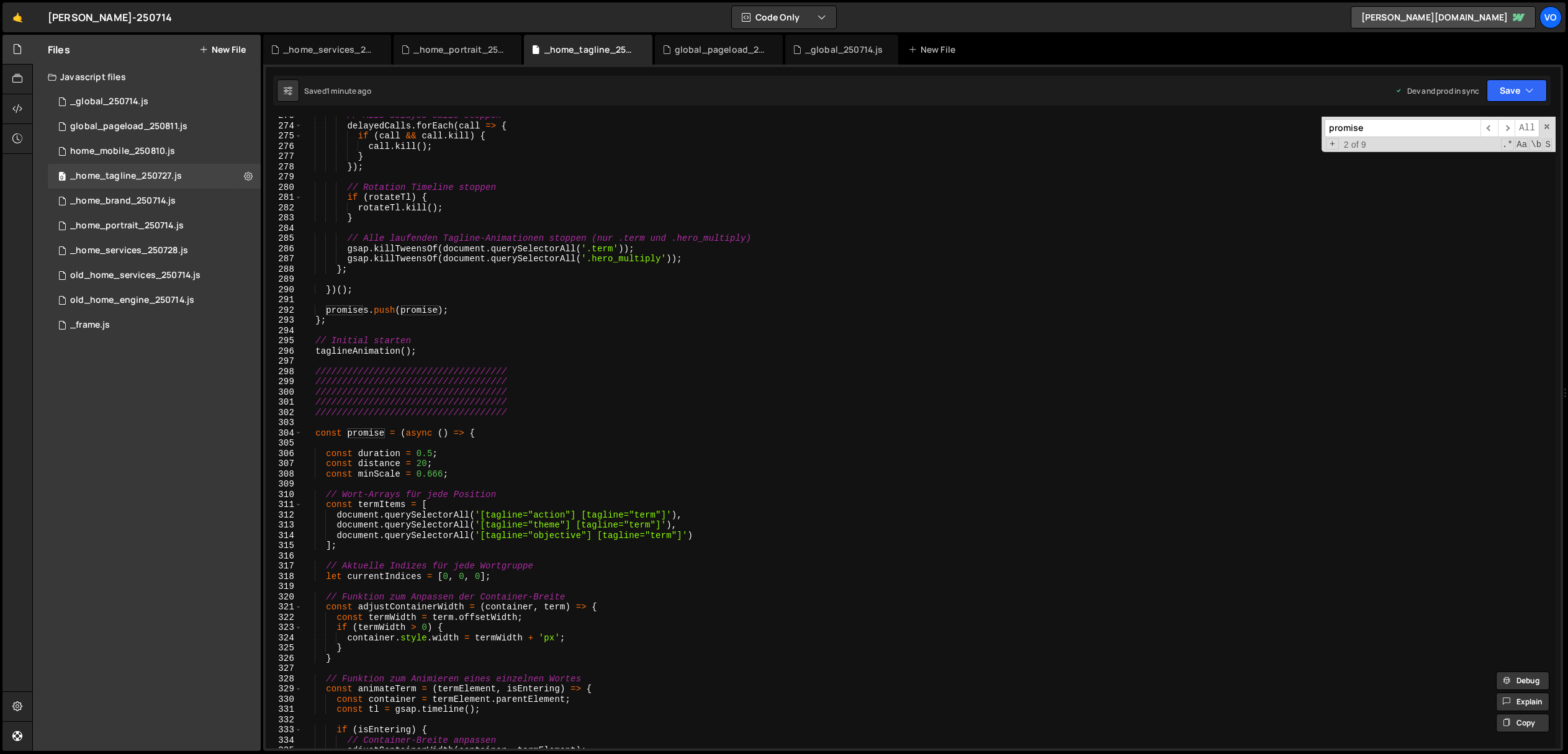
scroll to position [2790, 0]
click at [298, 430] on span at bounding box center [298, 434] width 7 height 11
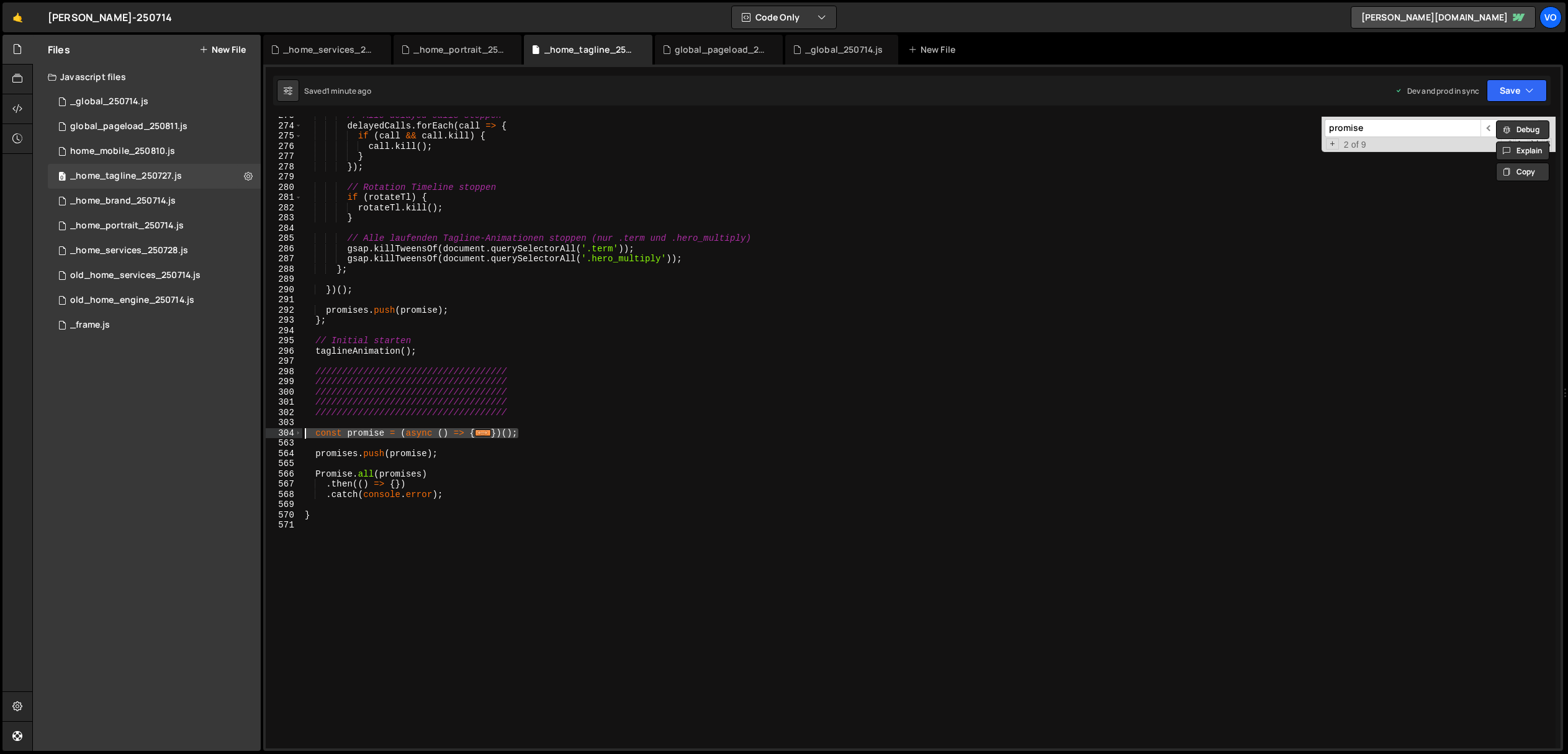
drag, startPoint x: 547, startPoint y: 430, endPoint x: 293, endPoint y: 433, distance: 254.0
click at [293, 433] on div "const promise = (async () => { 273 274 275 276 277 278 279 280 281 282 283 284 …" at bounding box center [913, 432] width 1295 height 632
type textarea "const promise = (async () => {"
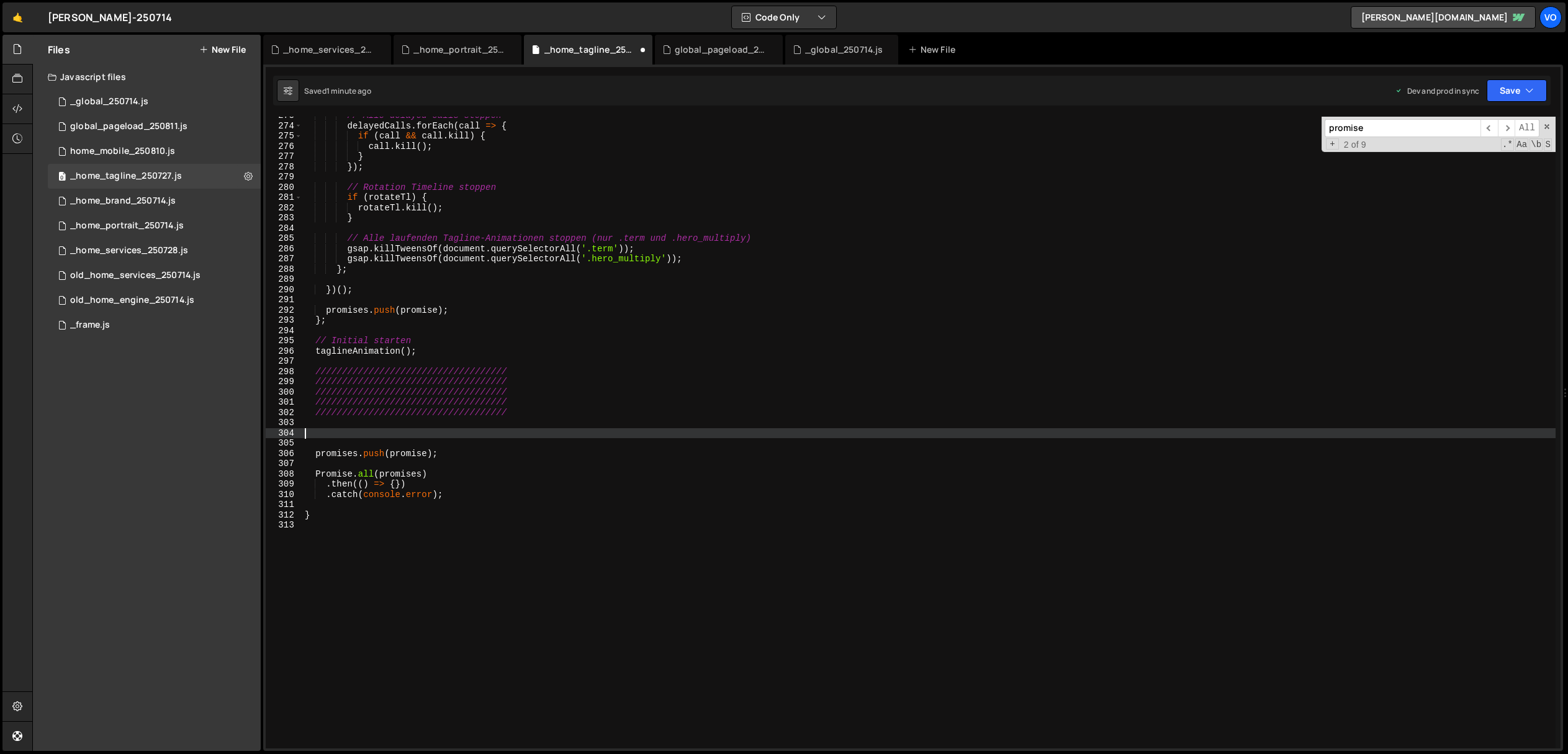
scroll to position [0, 0]
click at [443, 350] on div "// Alle delayed calls stoppen delayedCalls . forEach ( call => { if ( call && c…" at bounding box center [929, 436] width 1254 height 652
type textarea "taglineAnimation();"
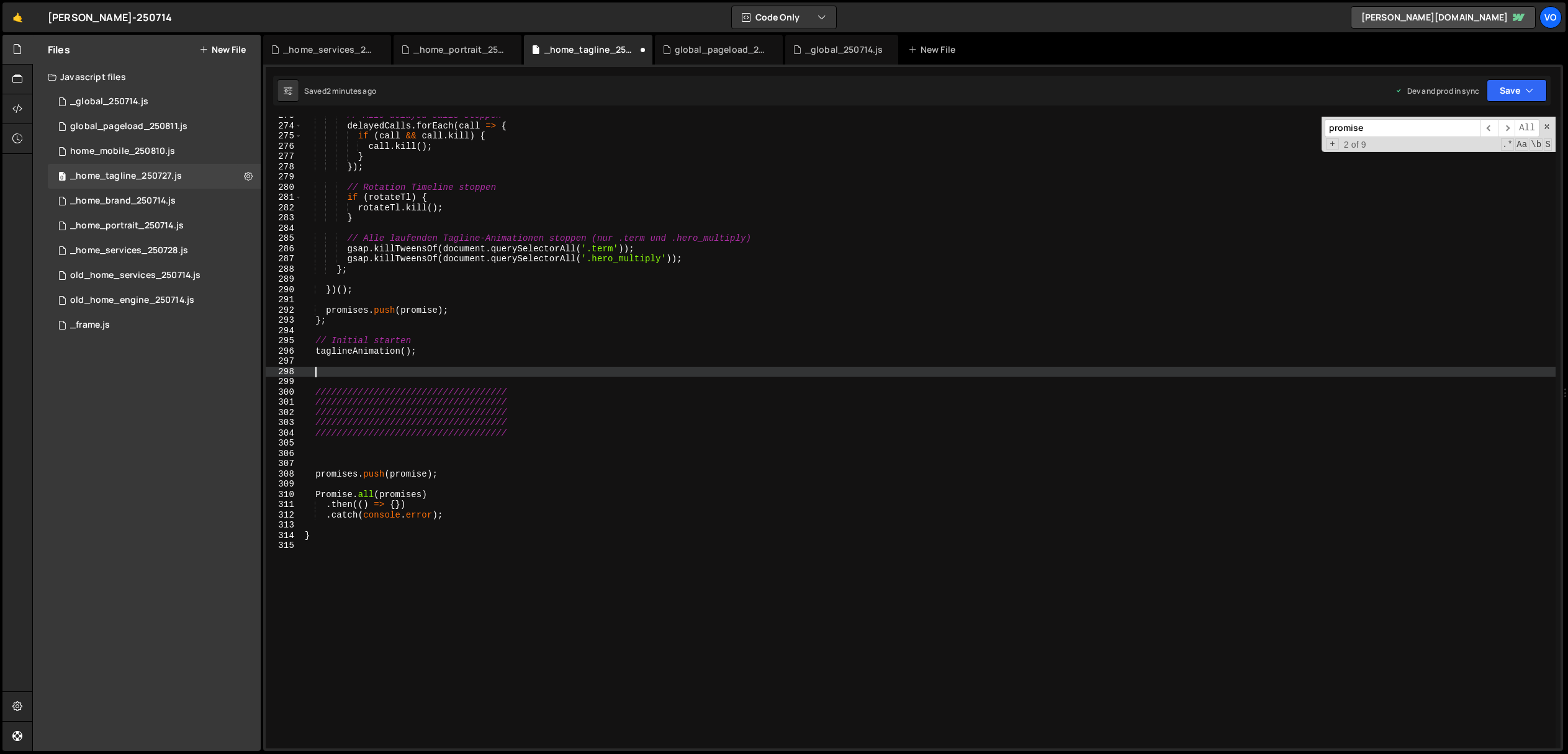
paste textarea "}, 250); // Debounce Zeit erhöht für stabileren Reset"
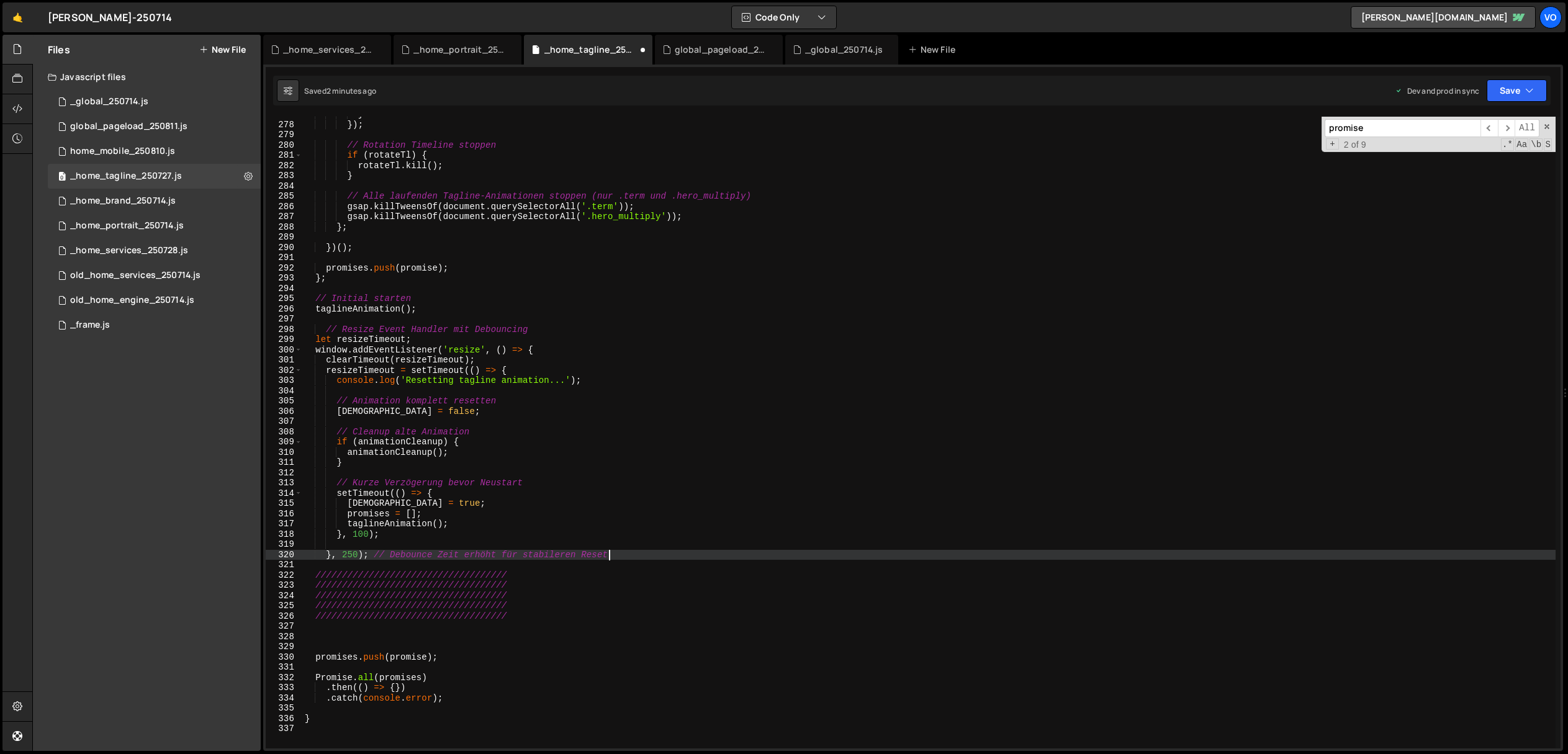
scroll to position [2829, 0]
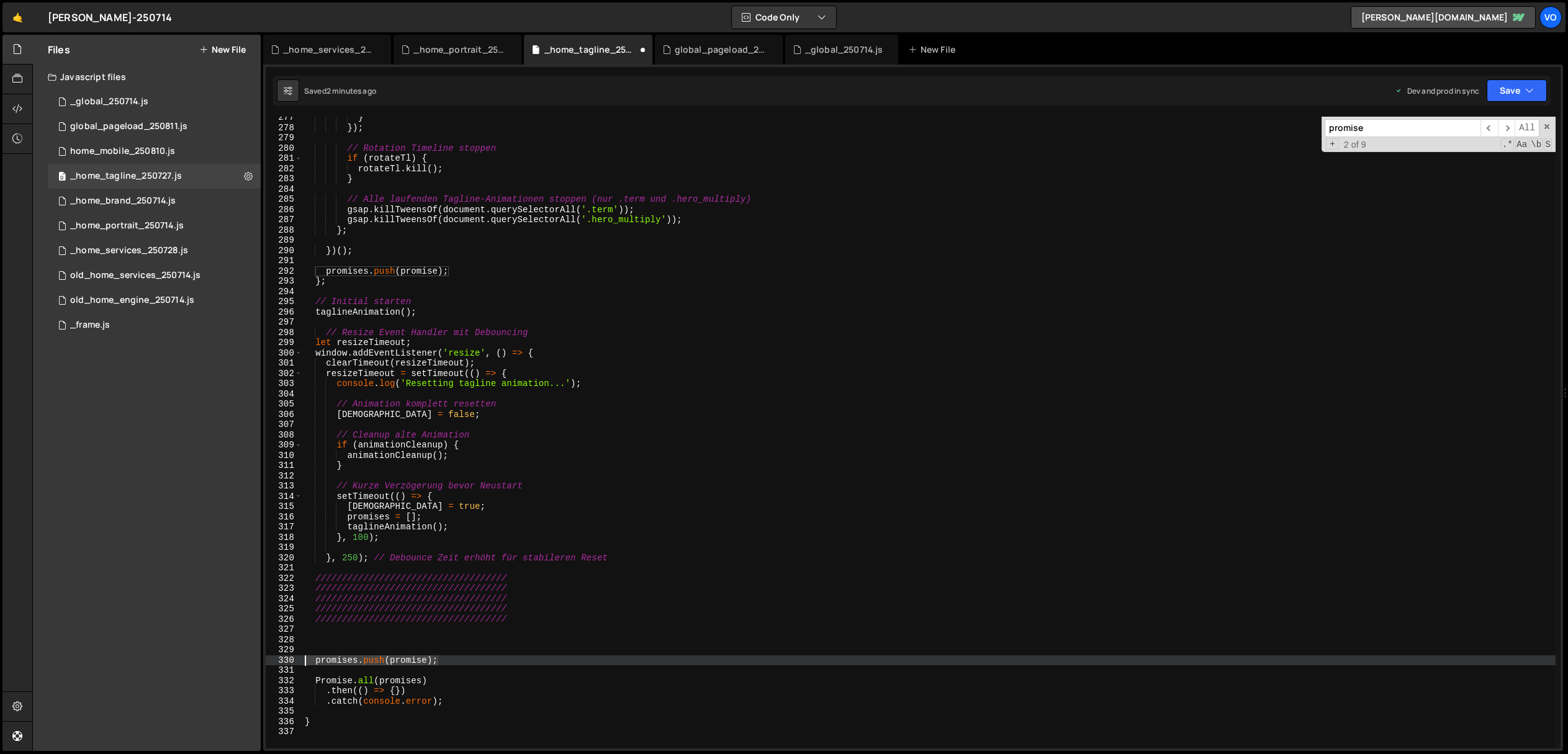
drag, startPoint x: 458, startPoint y: 660, endPoint x: 244, endPoint y: 658, distance: 214.0
click at [244, 658] on div "Files New File Javascript files 1 _global_250714.js 0 0 global_pageload_250811.…" at bounding box center [800, 393] width 1535 height 717
type textarea "promises.push(promise);"
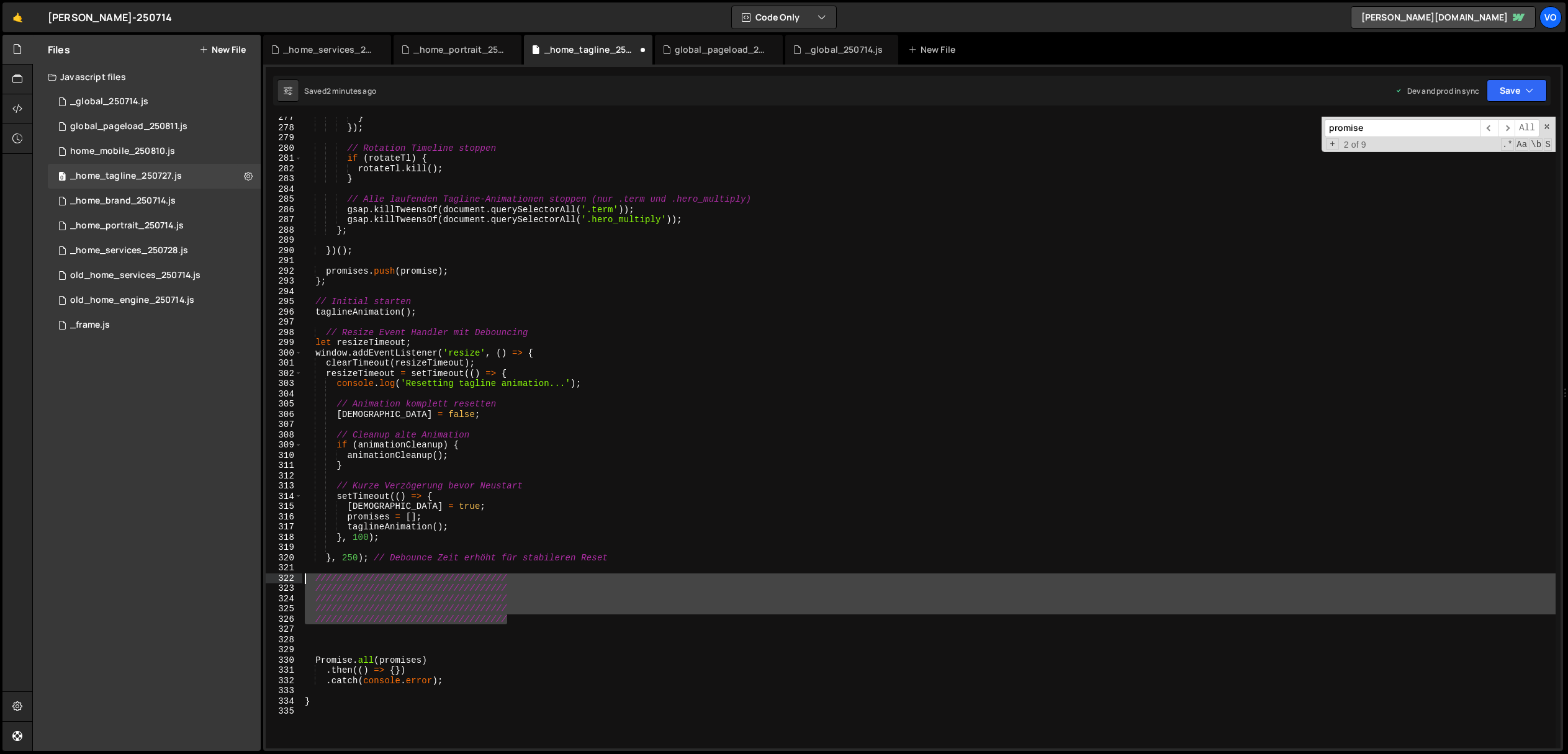
drag, startPoint x: 532, startPoint y: 620, endPoint x: 205, endPoint y: 576, distance: 329.9
click at [205, 576] on div "Files New File Javascript files 1 _global_250714.js 0 0 global_pageload_250811.…" at bounding box center [800, 393] width 1535 height 717
type textarea "//////////////////////////////////// ////////////////////////////////////"
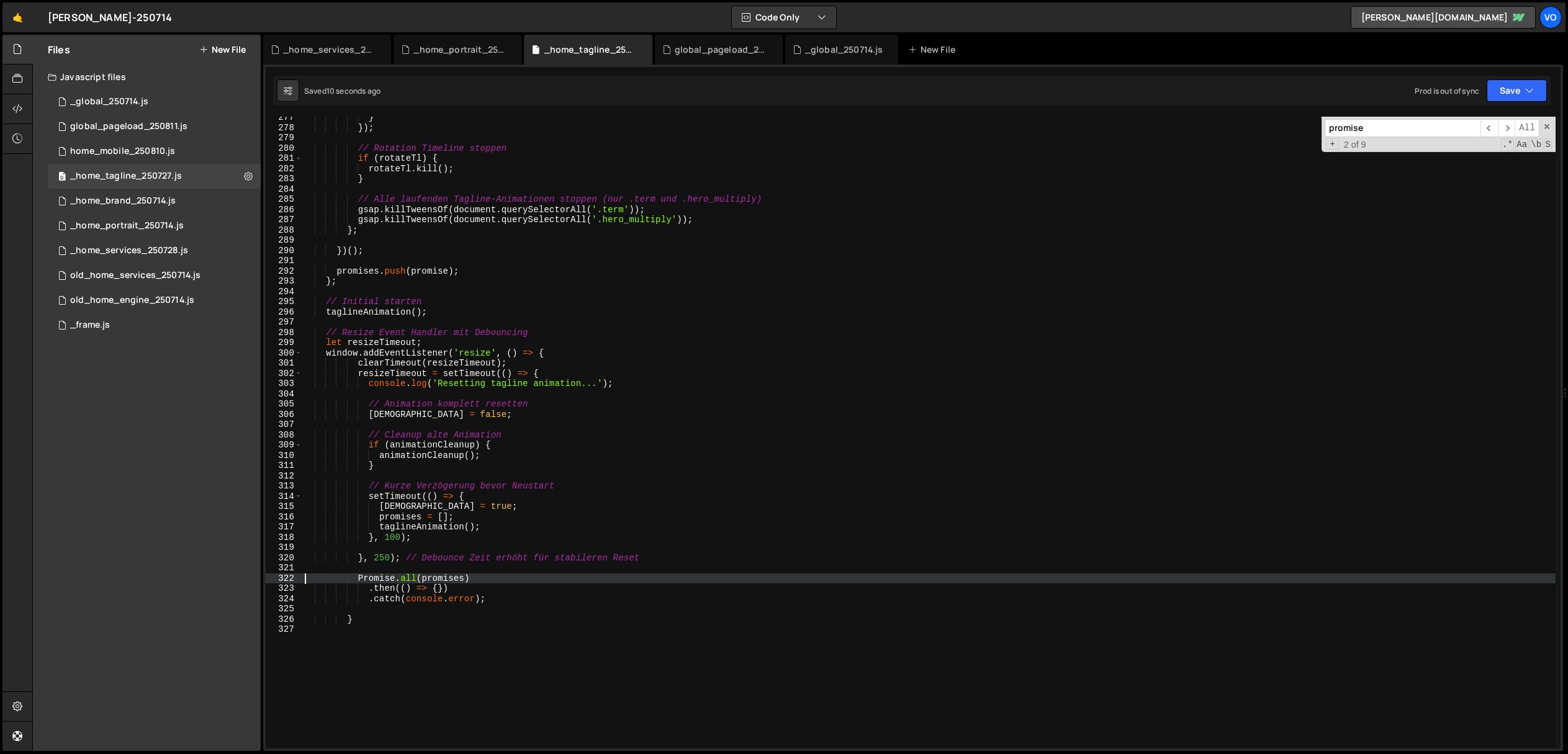
click at [661, 557] on div "} }) ; // Rotation Timeline stoppen if ( rotateTl ) { rotateTl . kill ( ) ; } /…" at bounding box center [929, 438] width 1254 height 652
type textarea "}, 250); // Debounce Zeit erhöht für stabileren Reset"
paste textarea "});"
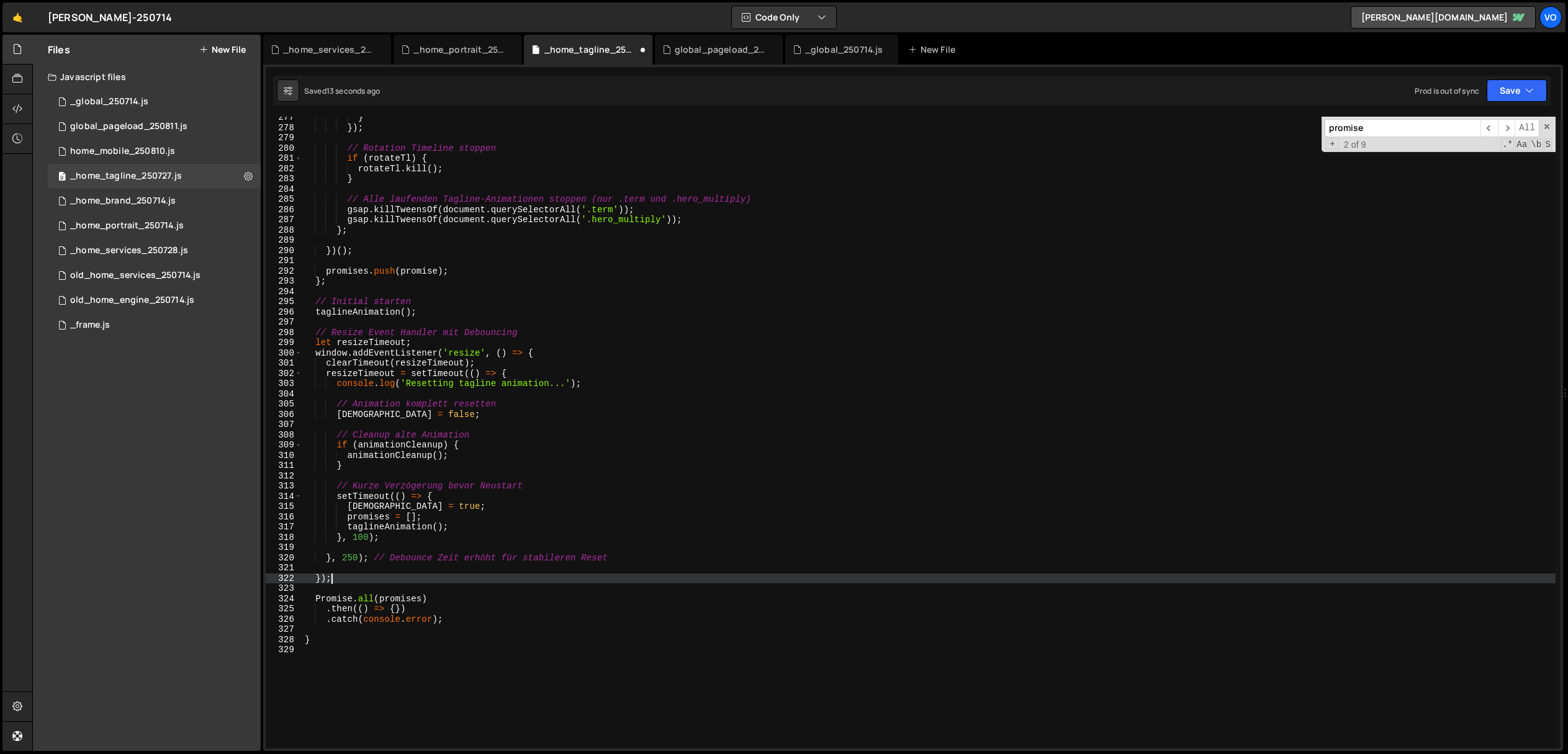
scroll to position [0, 1]
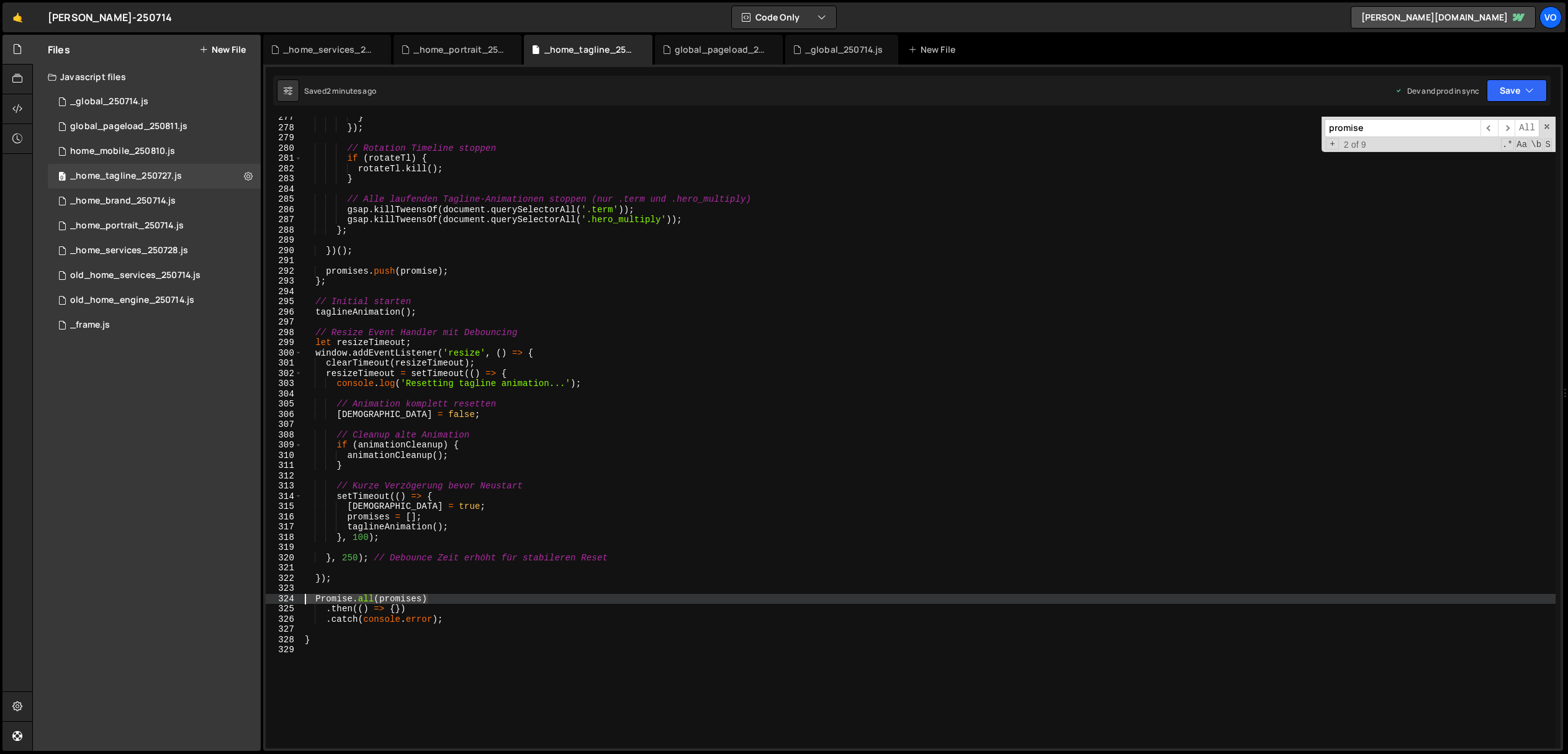
drag, startPoint x: 444, startPoint y: 597, endPoint x: 285, endPoint y: 598, distance: 159.0
click at [285, 598] on div "}); 277 278 279 280 281 282 283 284 285 286 287 288 289 290 291 292 293 294 295…" at bounding box center [913, 432] width 1295 height 632
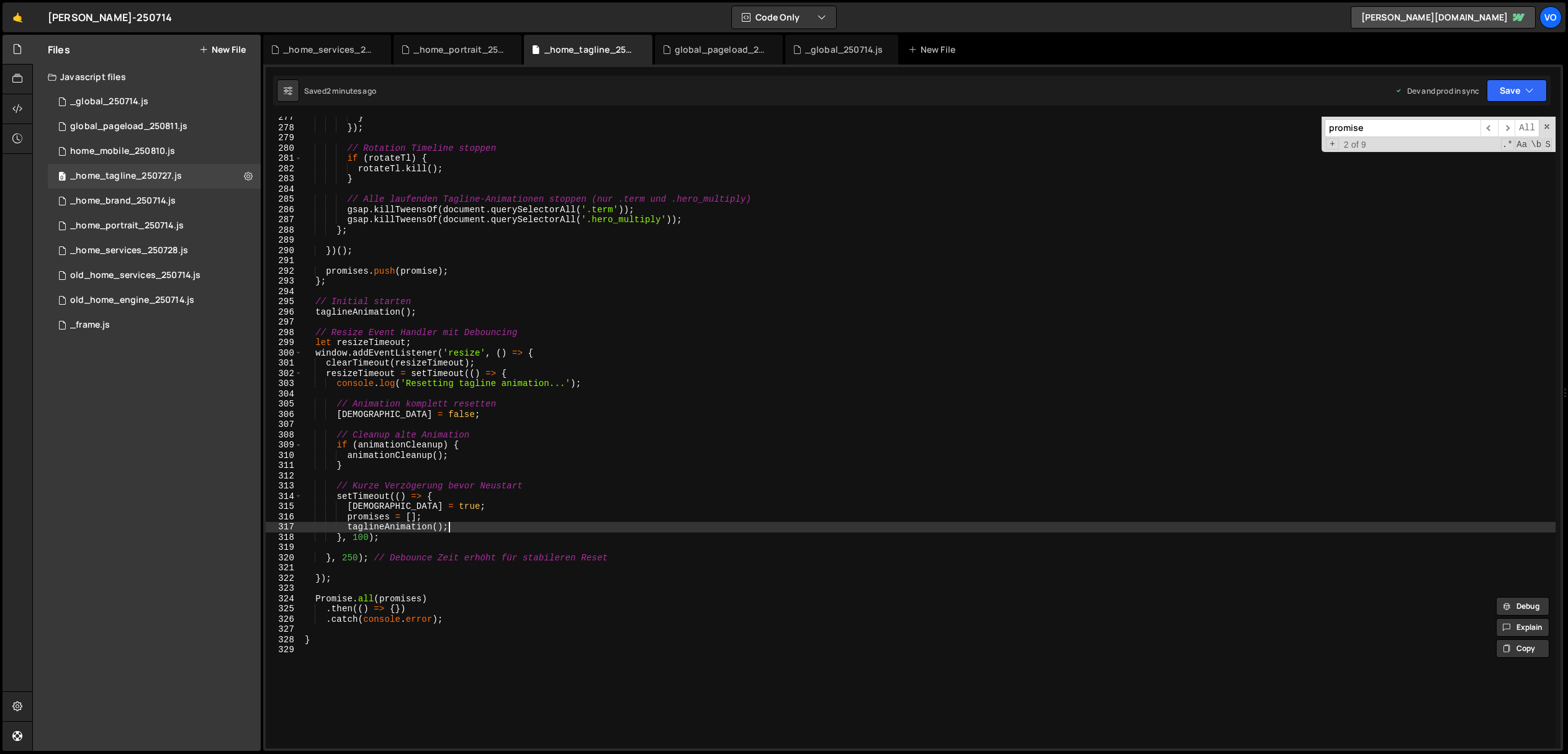
click at [482, 525] on div "} }) ; // Rotation Timeline stoppen if ( rotateTl ) { rotateTl . kill ( ) ; } /…" at bounding box center [929, 438] width 1254 height 652
type textarea "taglineAnimation();"
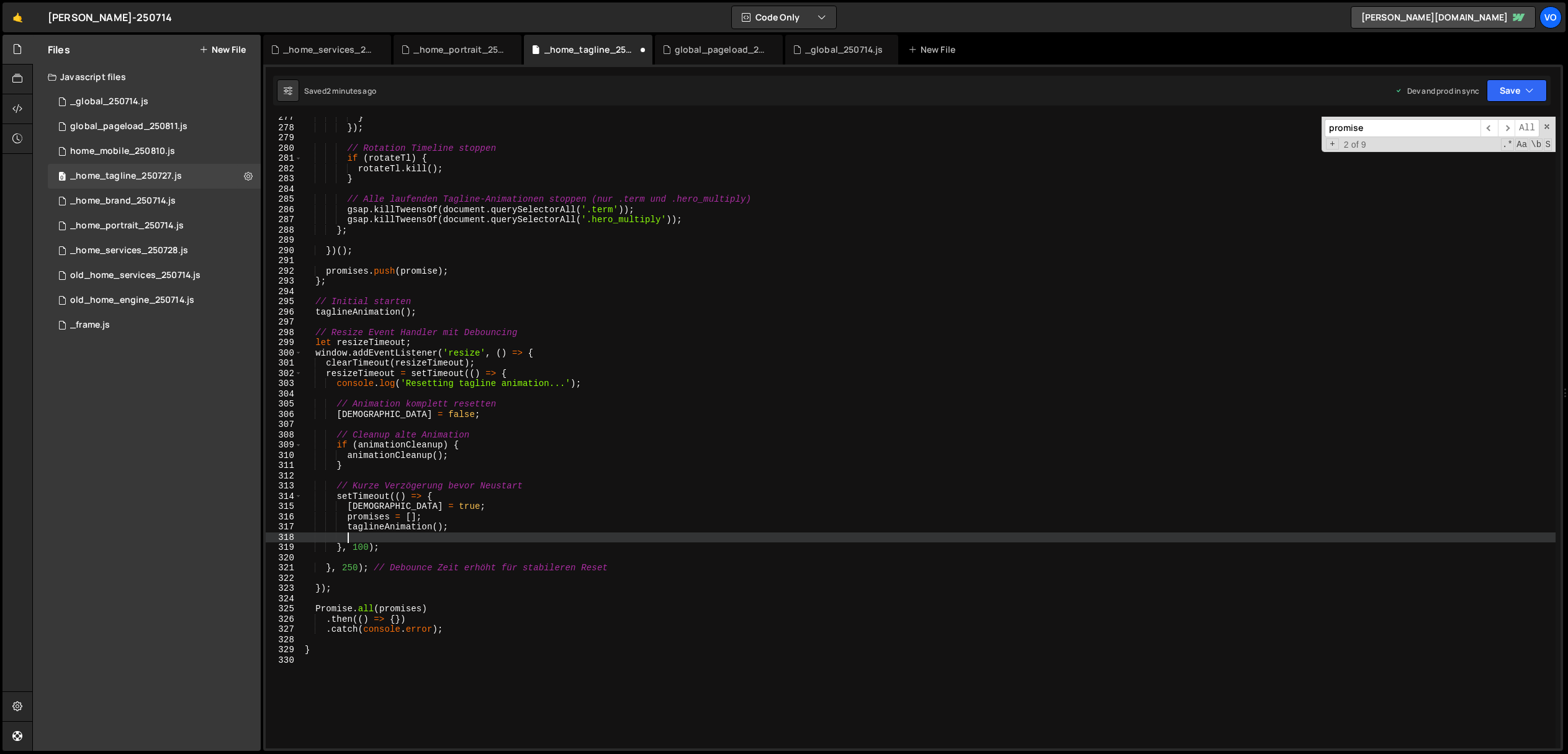
scroll to position [0, 2]
paste textarea "Promise.all(promises)"
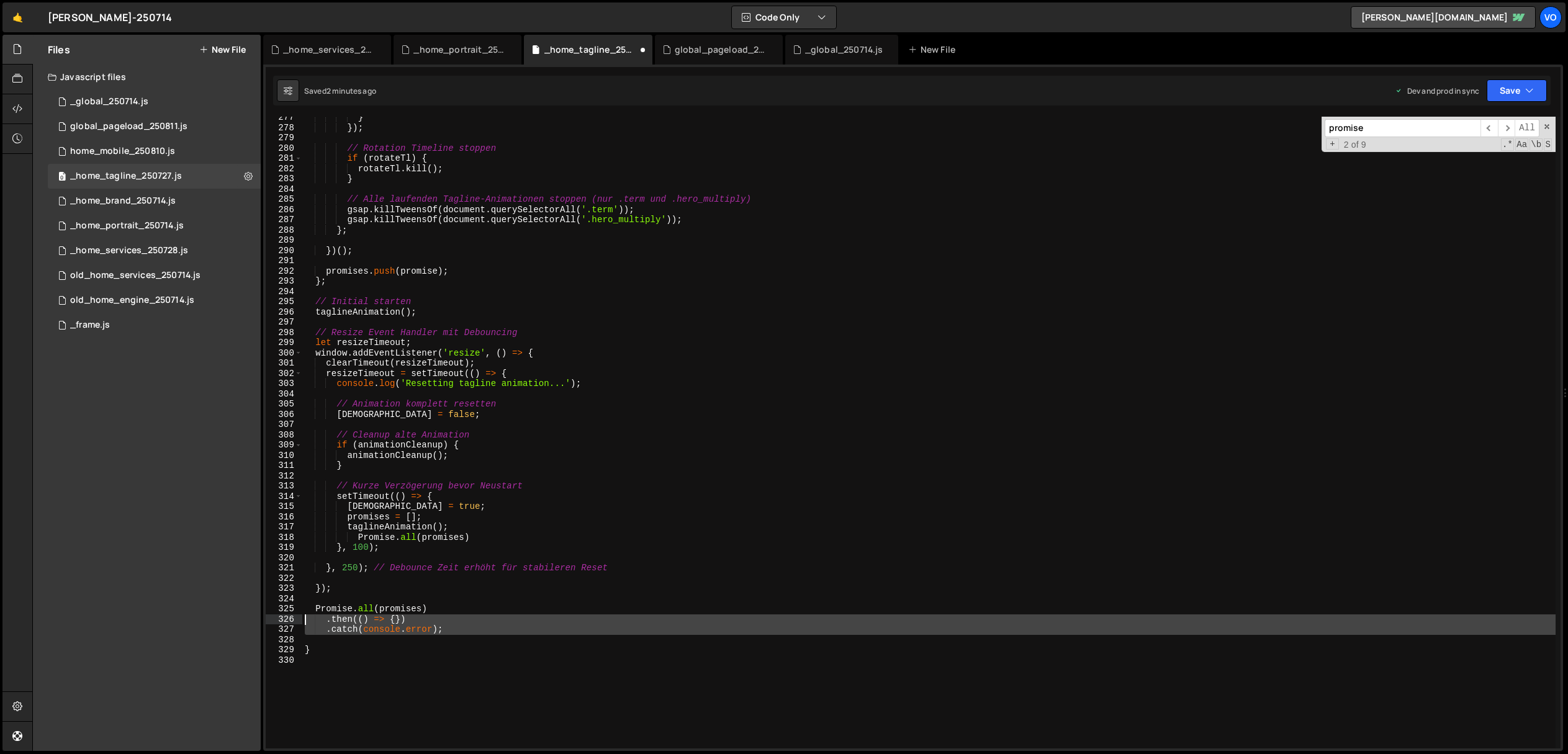
drag, startPoint x: 468, startPoint y: 636, endPoint x: 271, endPoint y: 620, distance: 197.6
click at [271, 620] on div "Promise.all(promises) 277 278 279 280 281 282 283 284 285 286 287 288 289 290 2…" at bounding box center [913, 432] width 1295 height 632
click at [488, 535] on div "} }) ; // Rotation Timeline stoppen if ( rotateTl ) { rotateTl . kill ( ) ; } /…" at bounding box center [929, 438] width 1254 height 652
type textarea "Promise.all(promises)"
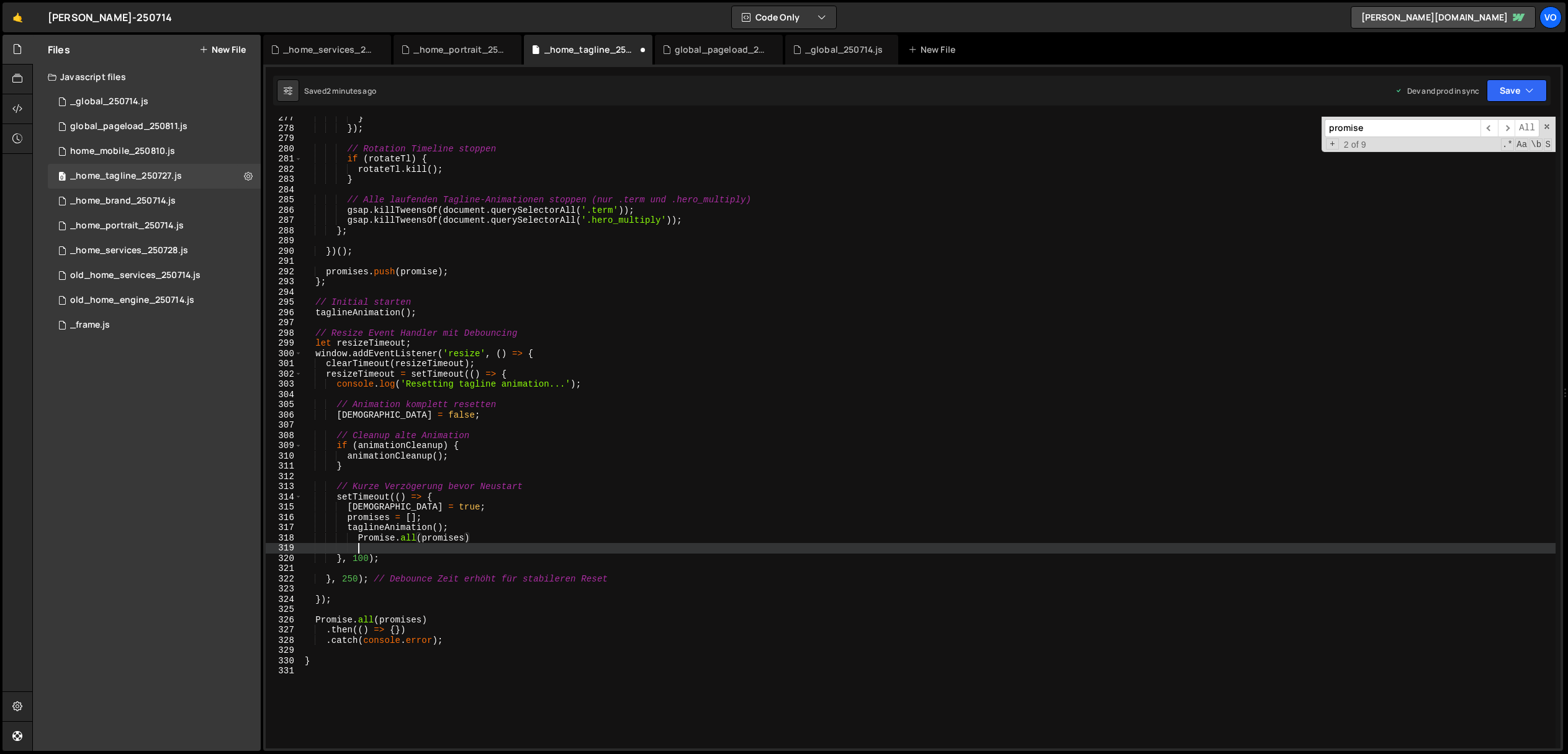
scroll to position [0, 3]
paste textarea
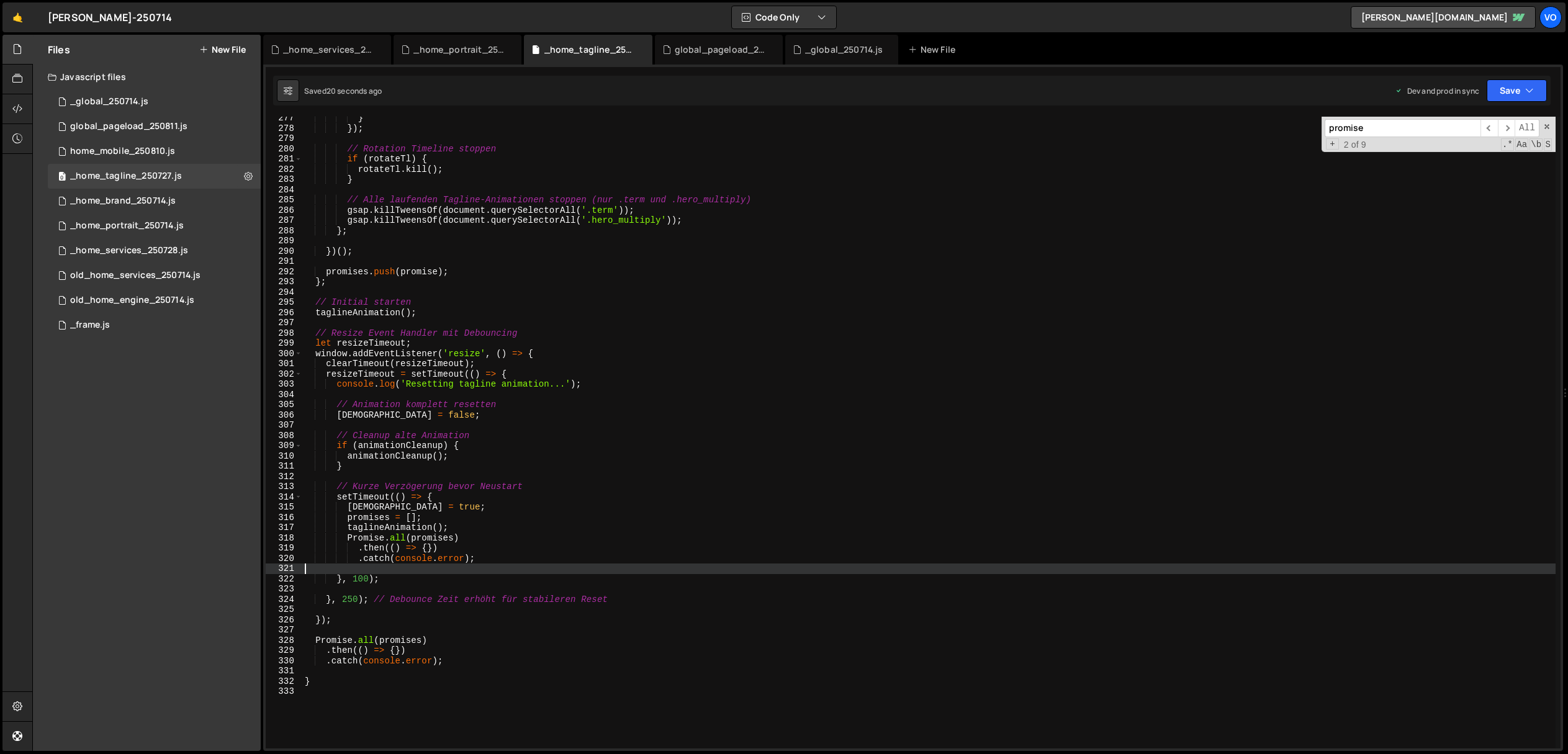
click at [610, 500] on div "} }) ; // Rotation Timeline stoppen if ( rotateTl ) { rotateTl . kill ( ) ; } /…" at bounding box center [929, 438] width 1254 height 652
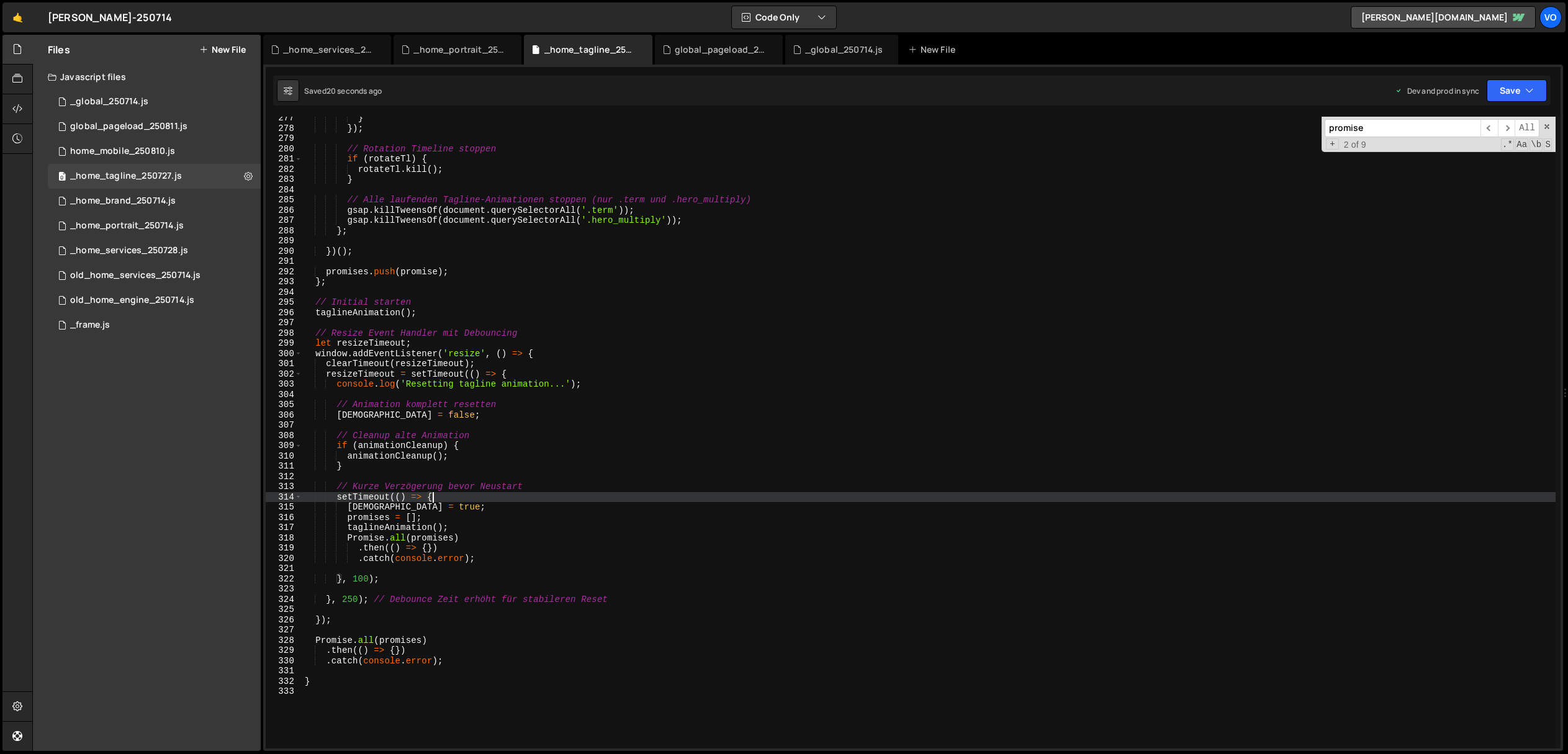
scroll to position [2829, 0]
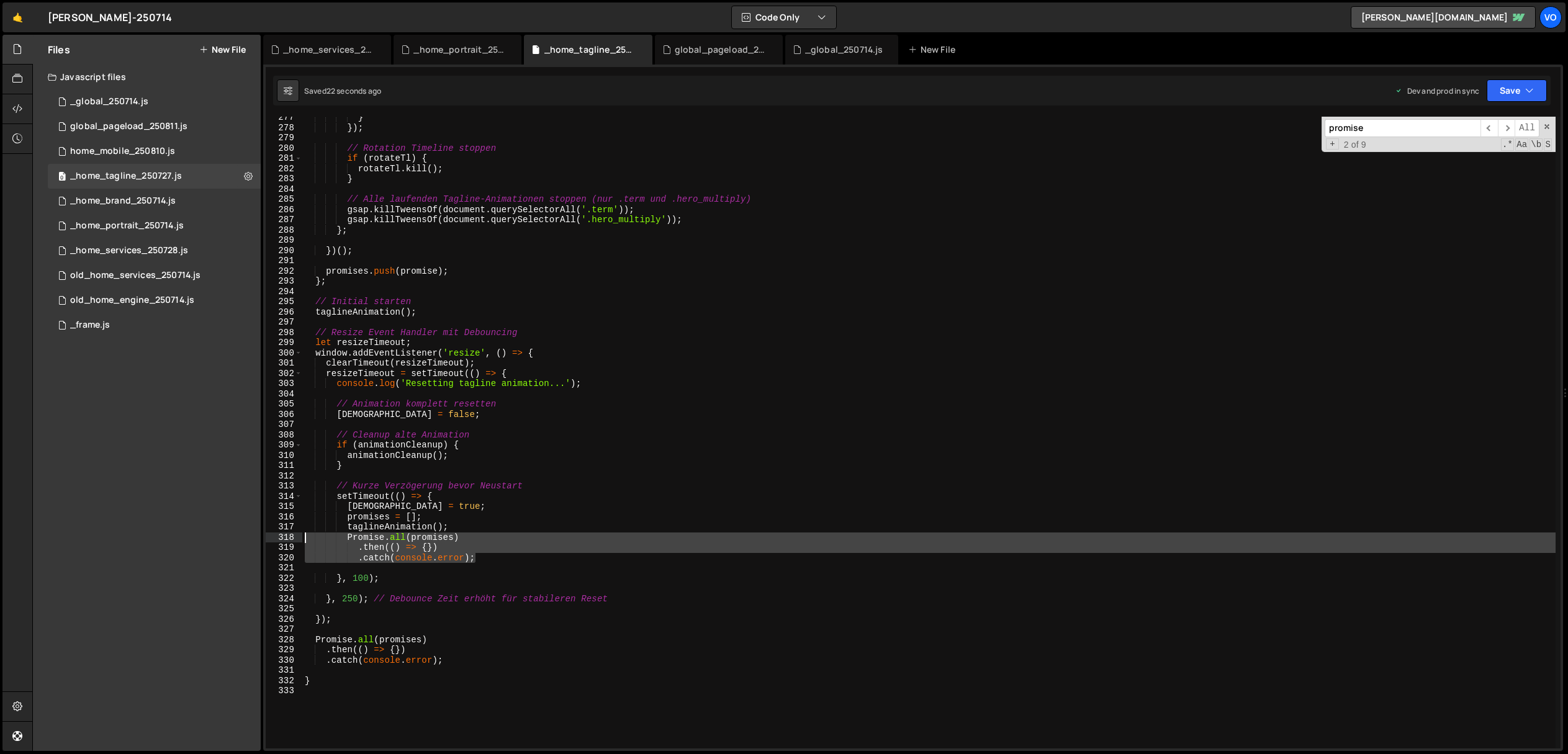
drag, startPoint x: 492, startPoint y: 555, endPoint x: 238, endPoint y: 534, distance: 254.9
click at [238, 534] on div "Files New File Javascript files 1 _global_250714.js 0 0 global_pageload_250811.…" at bounding box center [800, 393] width 1535 height 717
type textarea "Promise.all(promises) .then(() => {})"
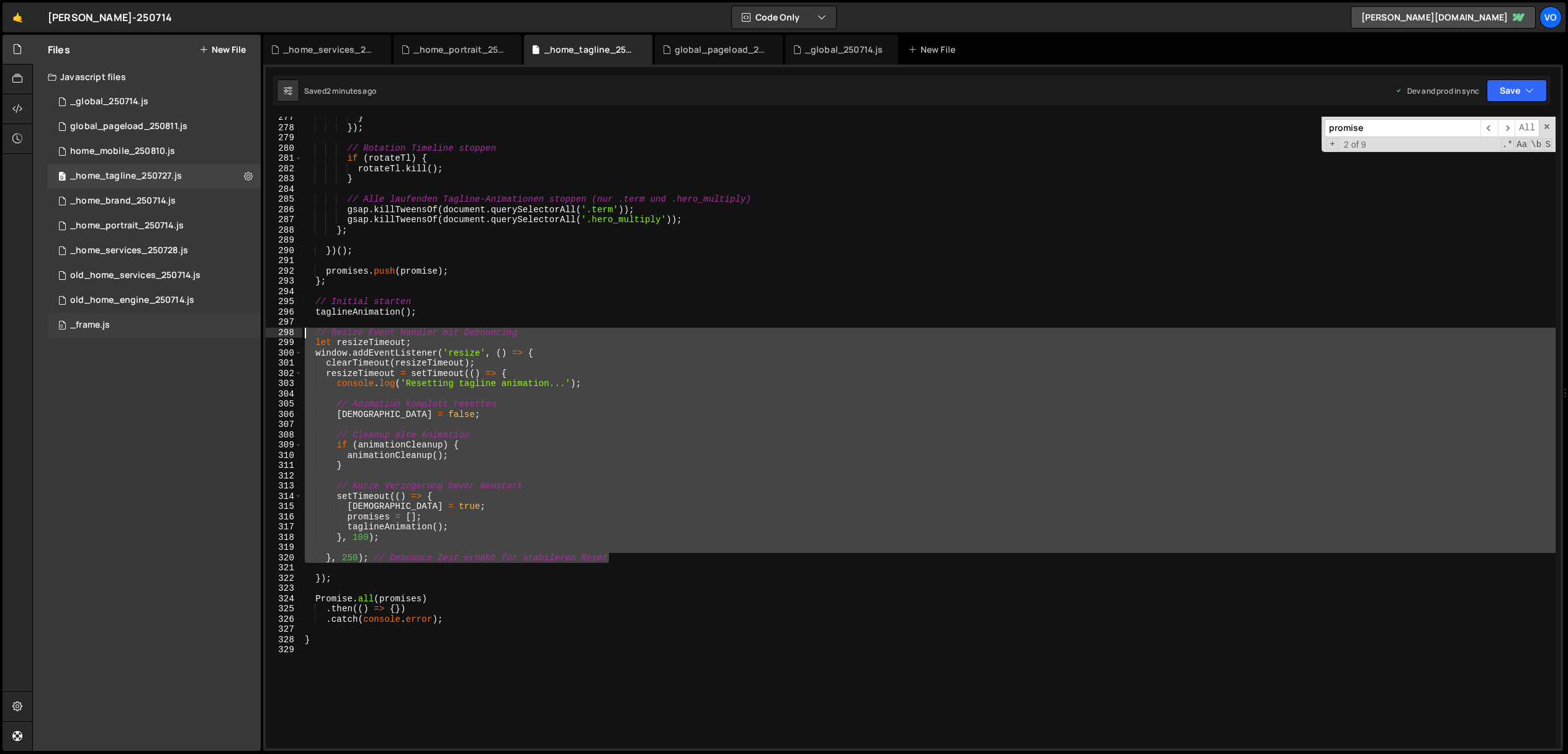
drag, startPoint x: 623, startPoint y: 556, endPoint x: 183, endPoint y: 335, distance: 492.4
click at [183, 335] on div "Files New File Javascript files 1 _global_250714.js 0 0 global_pageload_250811.…" at bounding box center [800, 393] width 1535 height 717
paste textarea "})"
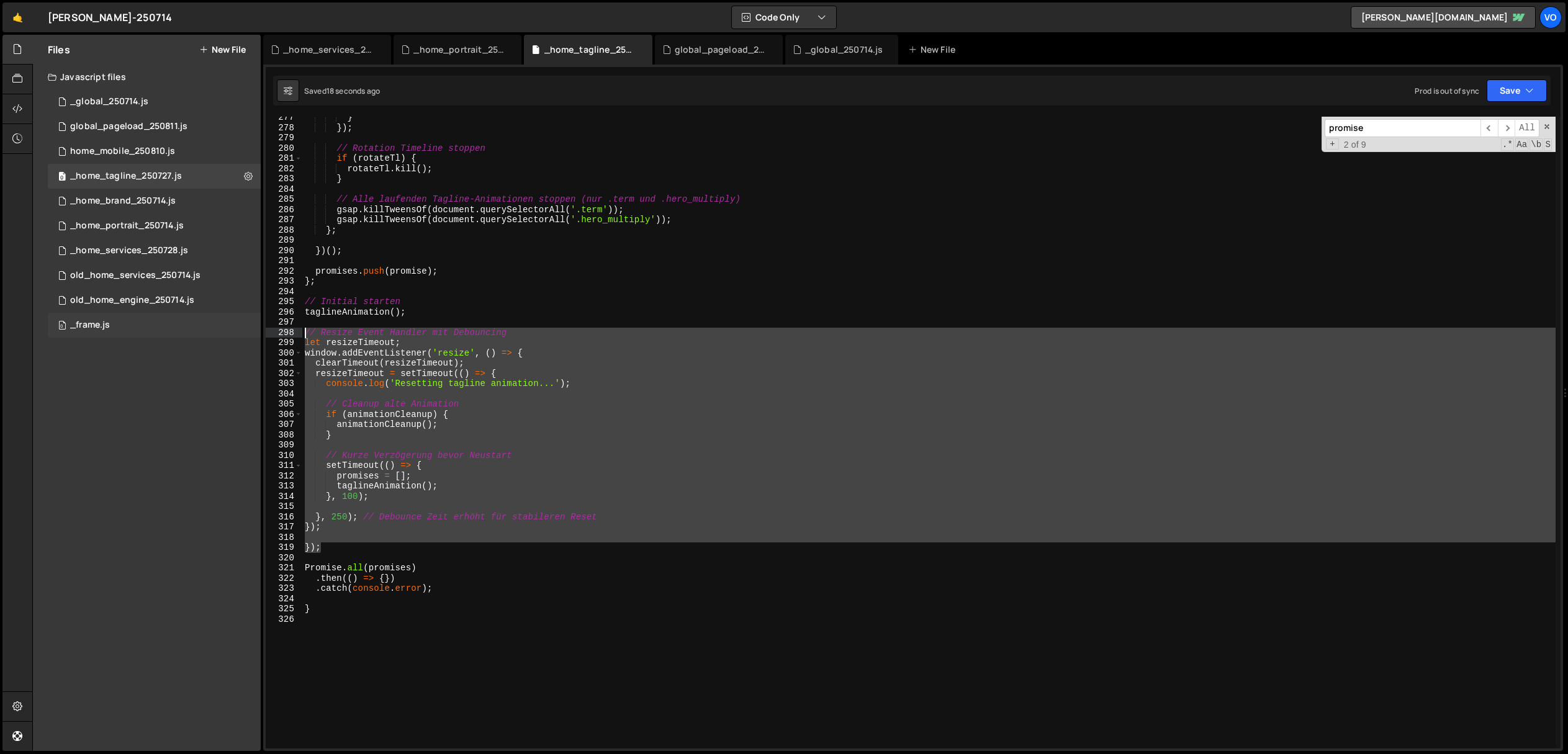
drag, startPoint x: 331, startPoint y: 545, endPoint x: 245, endPoint y: 331, distance: 230.6
click at [245, 331] on div "Files New File Javascript files 1 _global_250714.js 0 0 global_pageload_250811.…" at bounding box center [800, 393] width 1535 height 717
paste textarea "})"
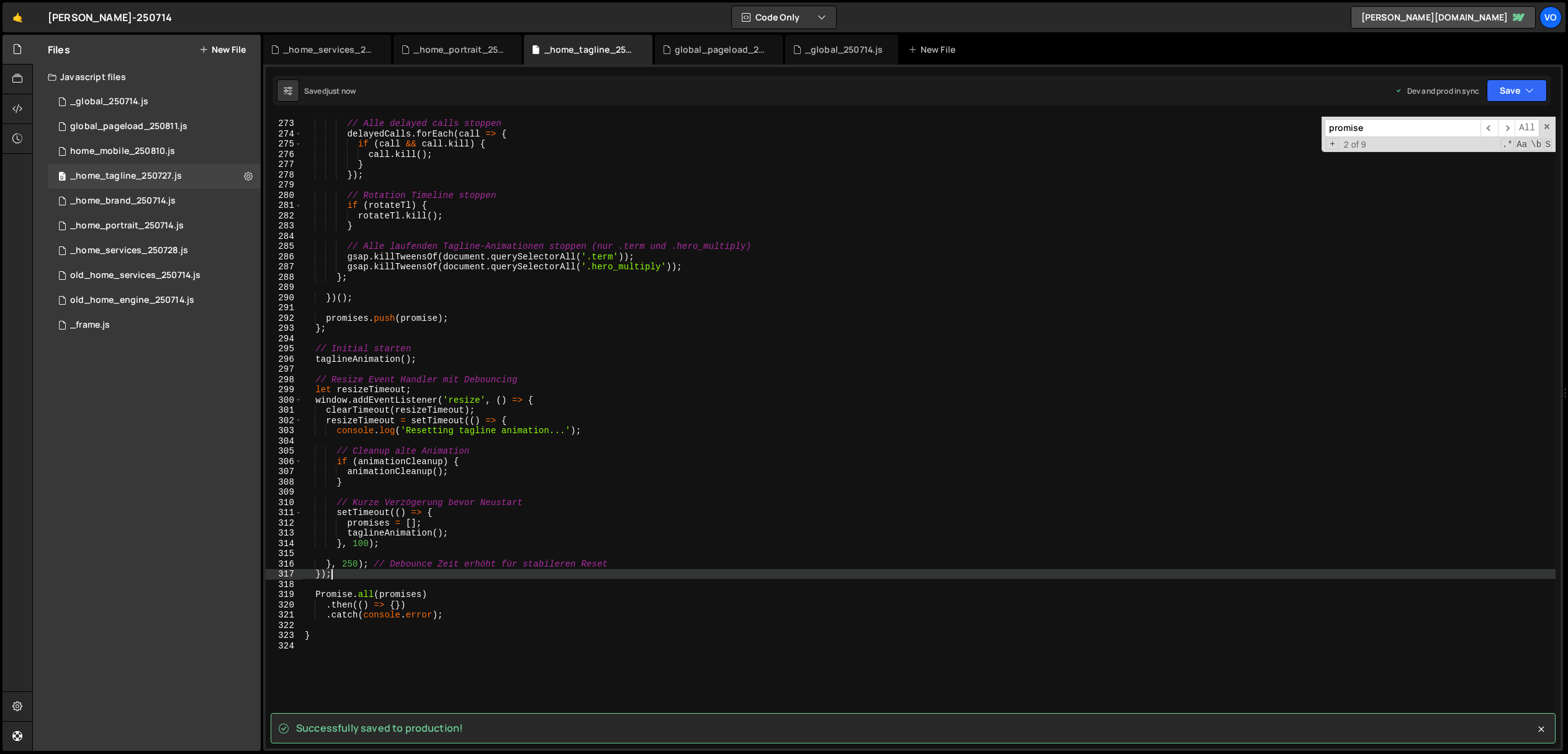
scroll to position [2781, 0]
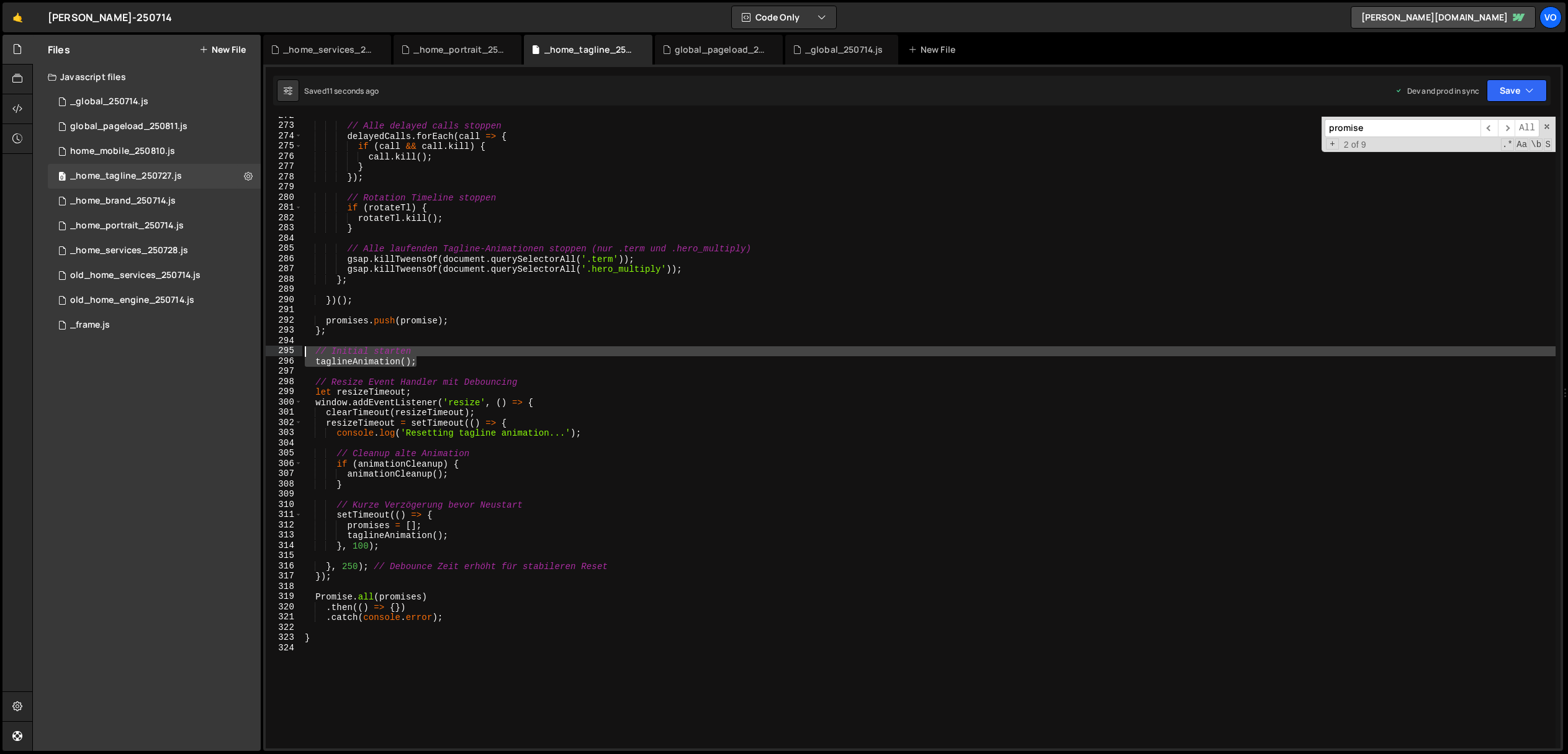
drag, startPoint x: 437, startPoint y: 360, endPoint x: 239, endPoint y: 350, distance: 198.3
click at [239, 350] on div "Files New File Javascript files 1 _global_250714.js 0 0 global_pageload_250811.…" at bounding box center [800, 393] width 1535 height 717
paste textarea
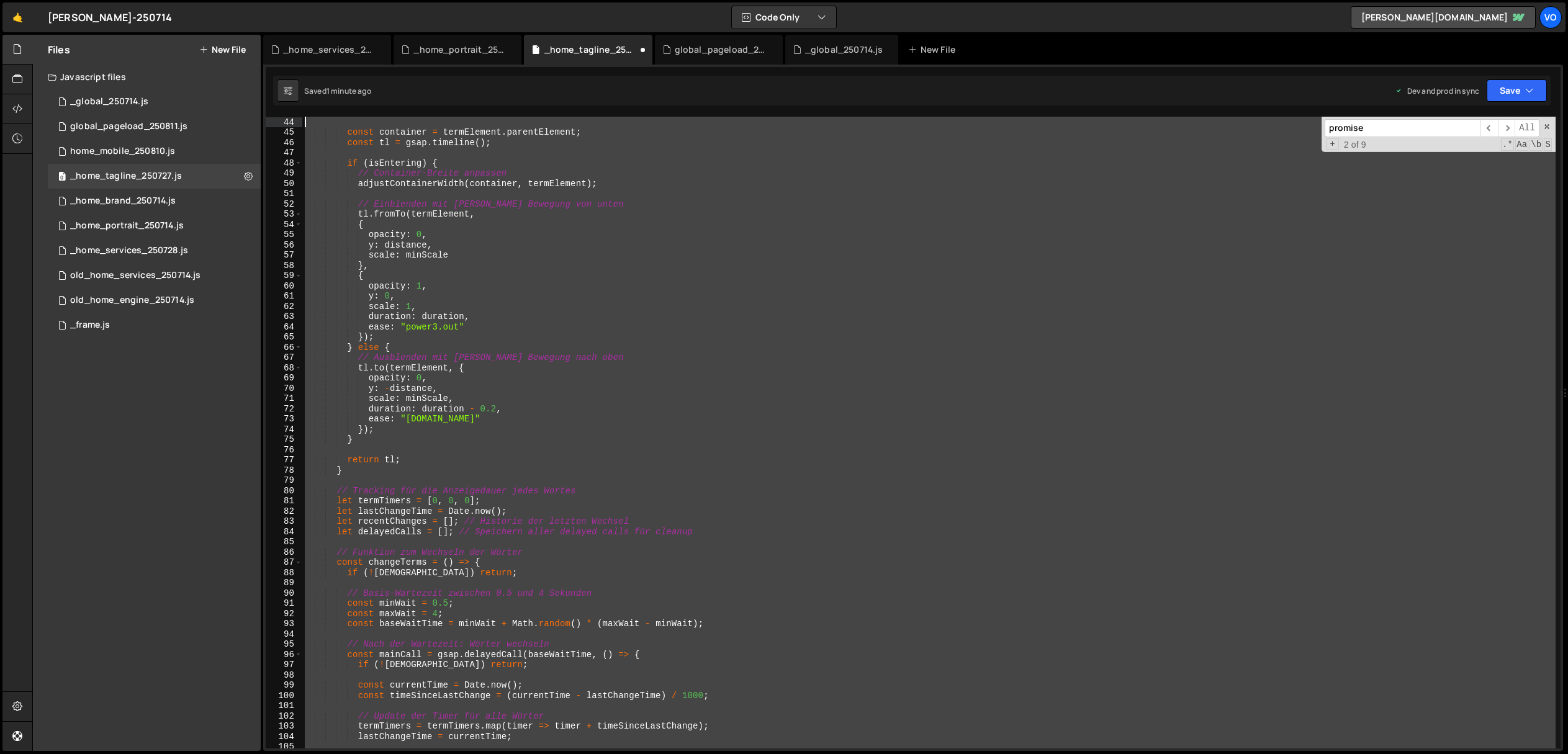
scroll to position [0, 0]
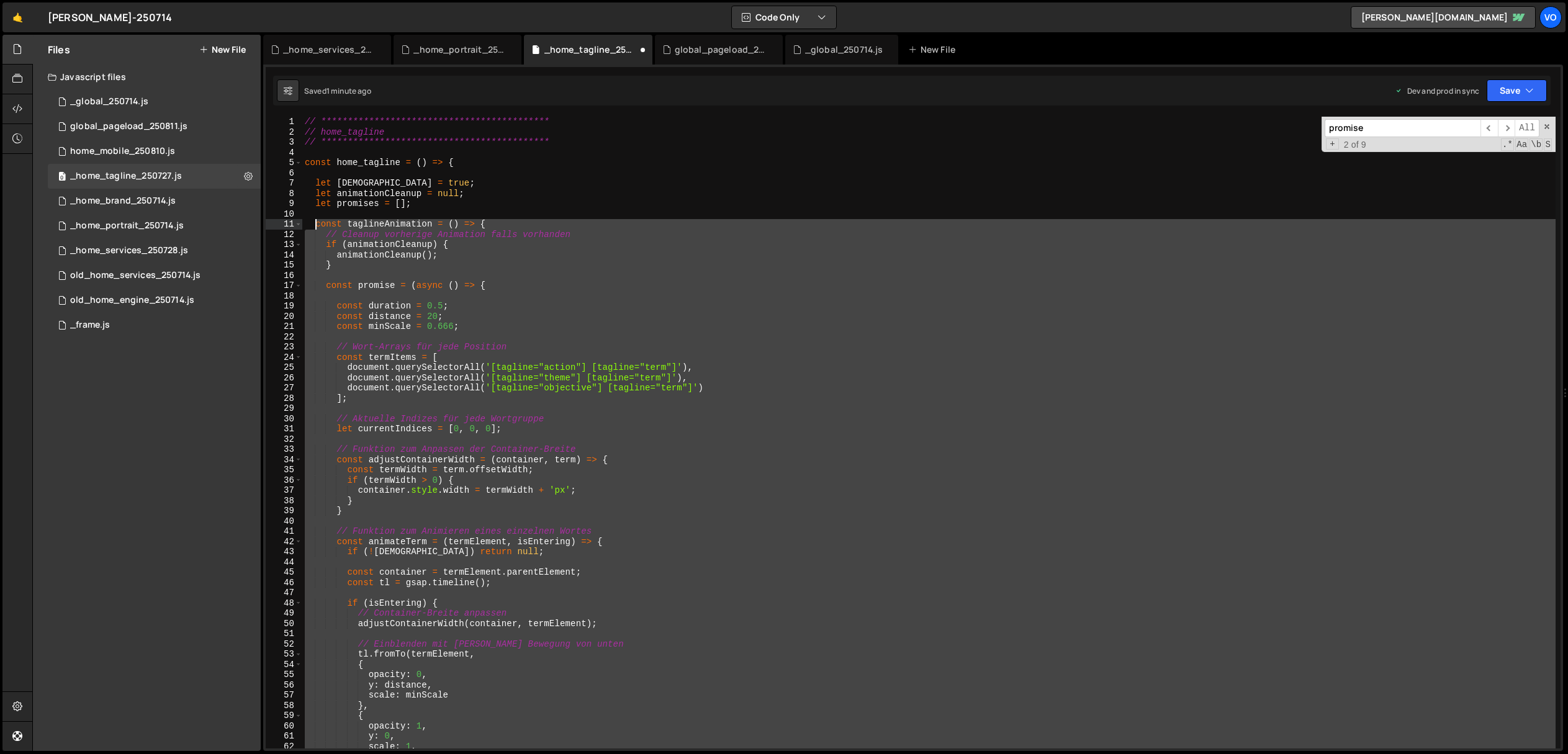
drag, startPoint x: 306, startPoint y: 315, endPoint x: 314, endPoint y: 223, distance: 92.3
click at [314, 223] on div "**********" at bounding box center [929, 442] width 1254 height 652
paste textarea "taglineAnimation();"
type textarea "taglineAnimation();"
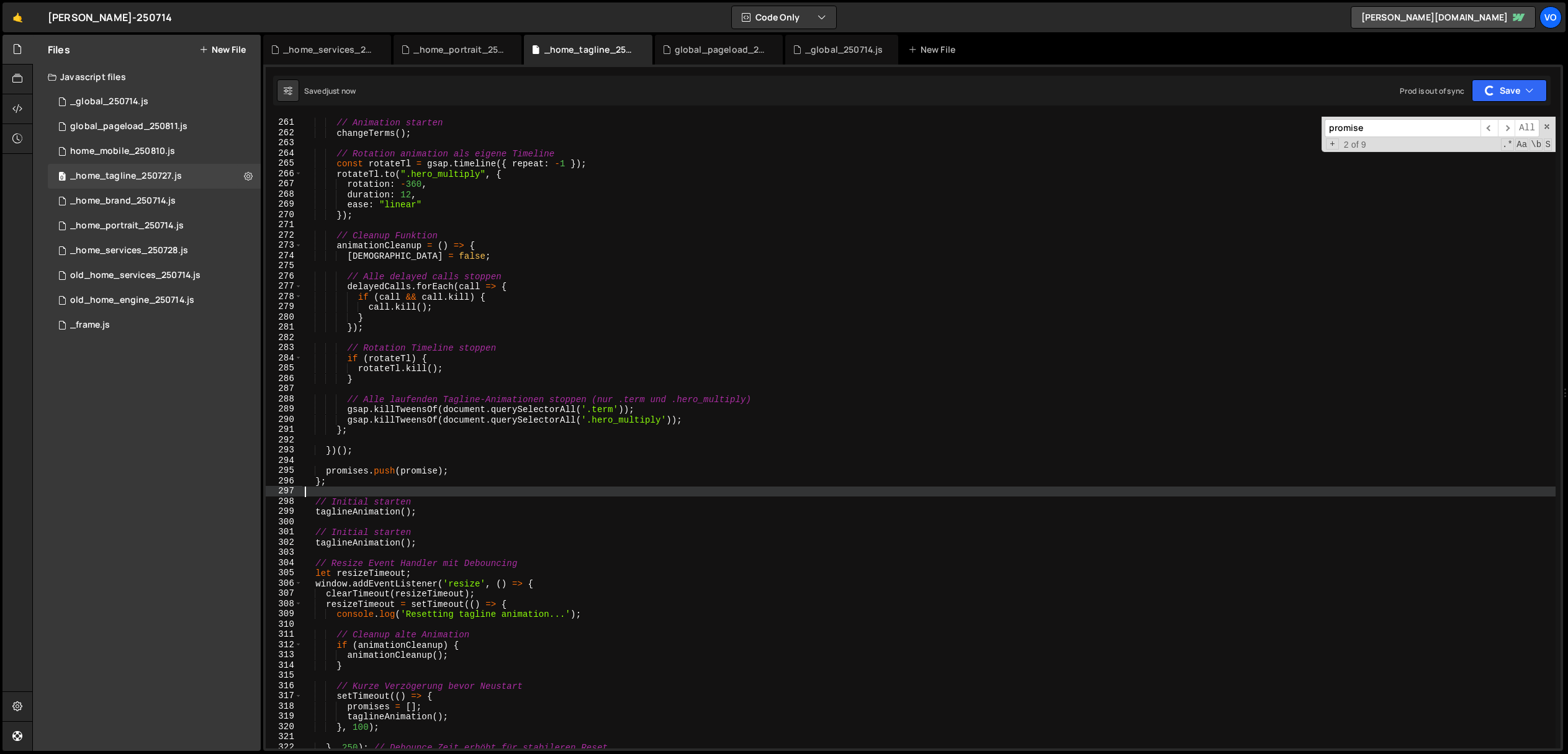
scroll to position [2688, 0]
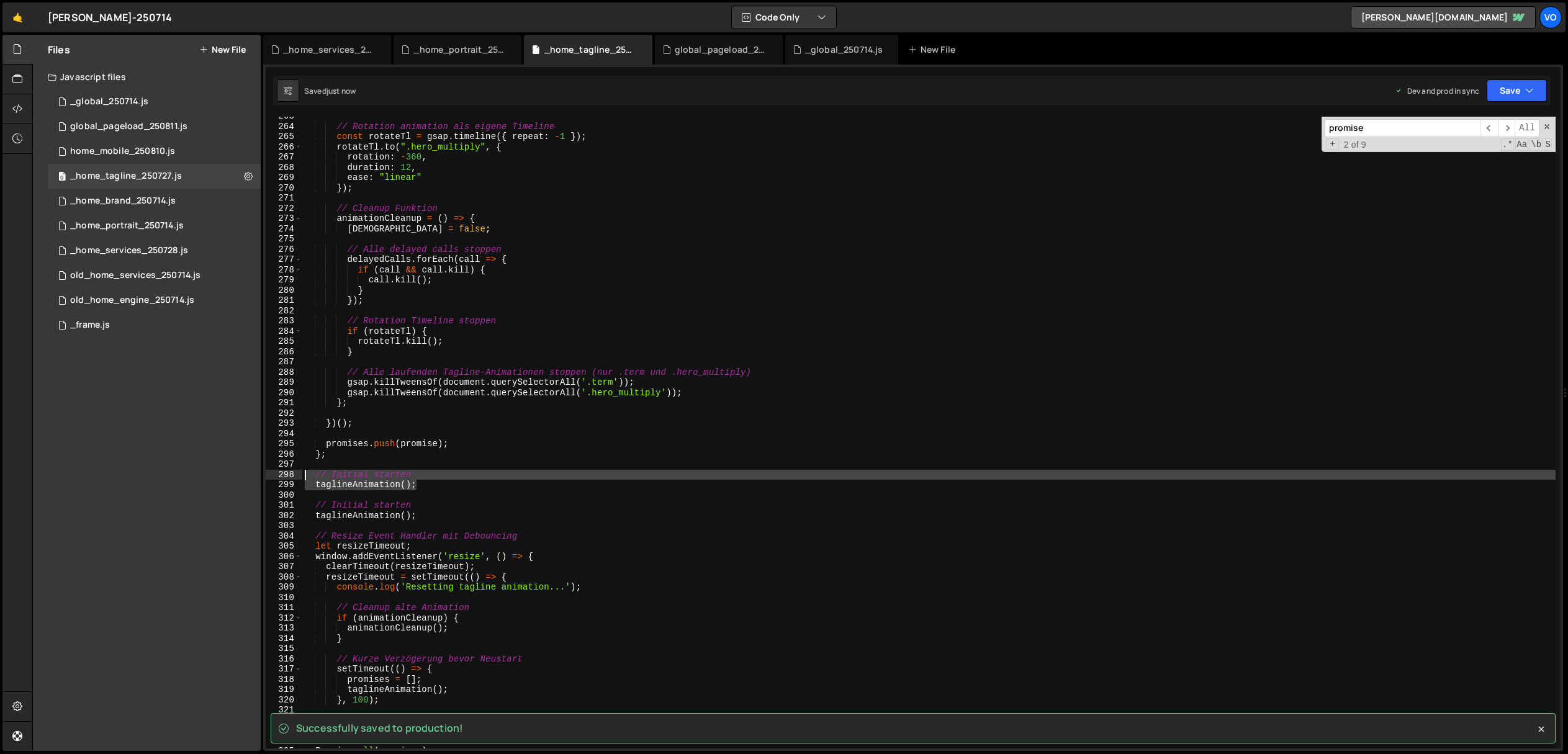
drag, startPoint x: 445, startPoint y: 487, endPoint x: 263, endPoint y: 475, distance: 182.4
click at [263, 475] on div "Files New File Javascript files 1 _global_250714.js 0 0 global_pageload_250811.…" at bounding box center [800, 393] width 1535 height 717
type textarea "// Initial starten taglineAnimation();"
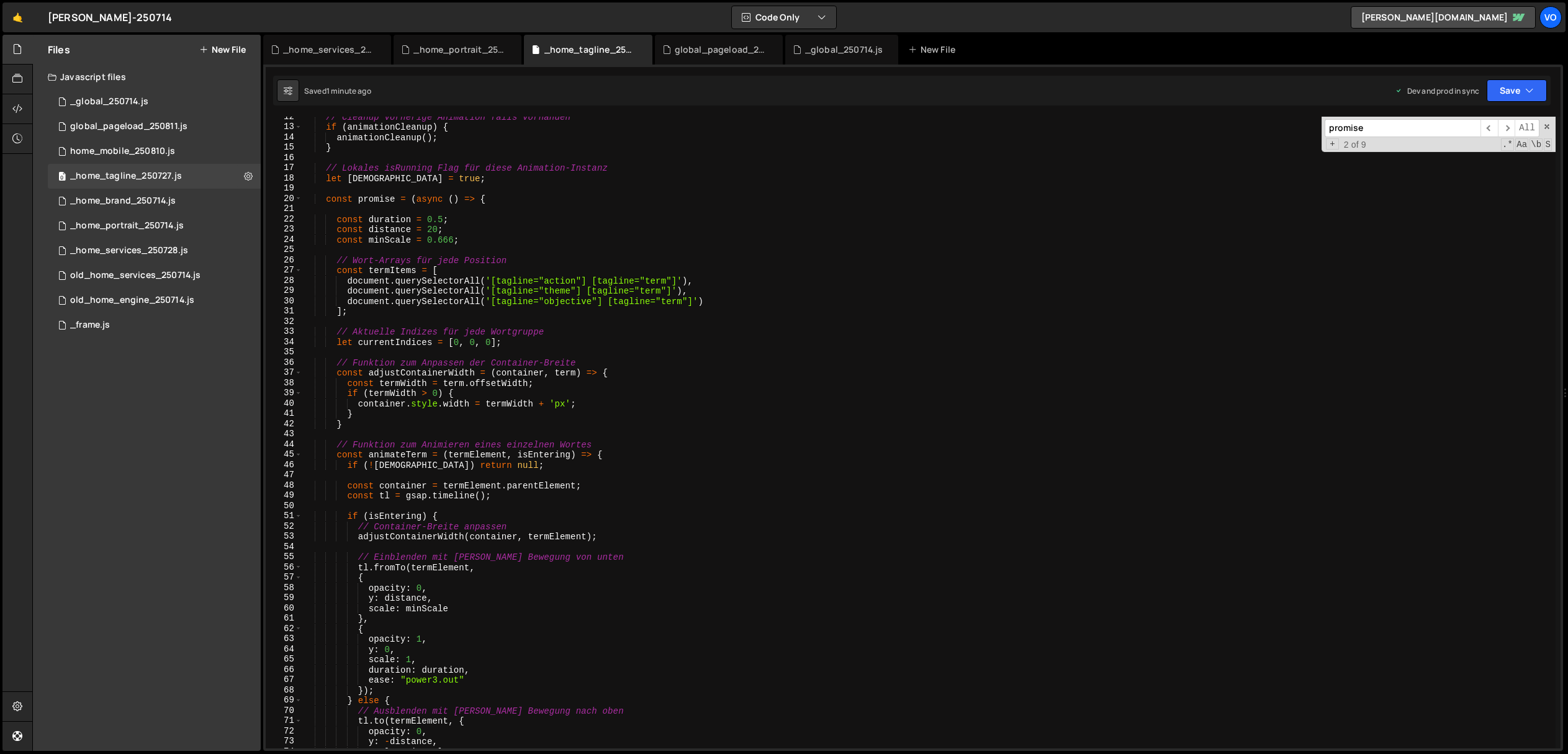
scroll to position [117, 0]
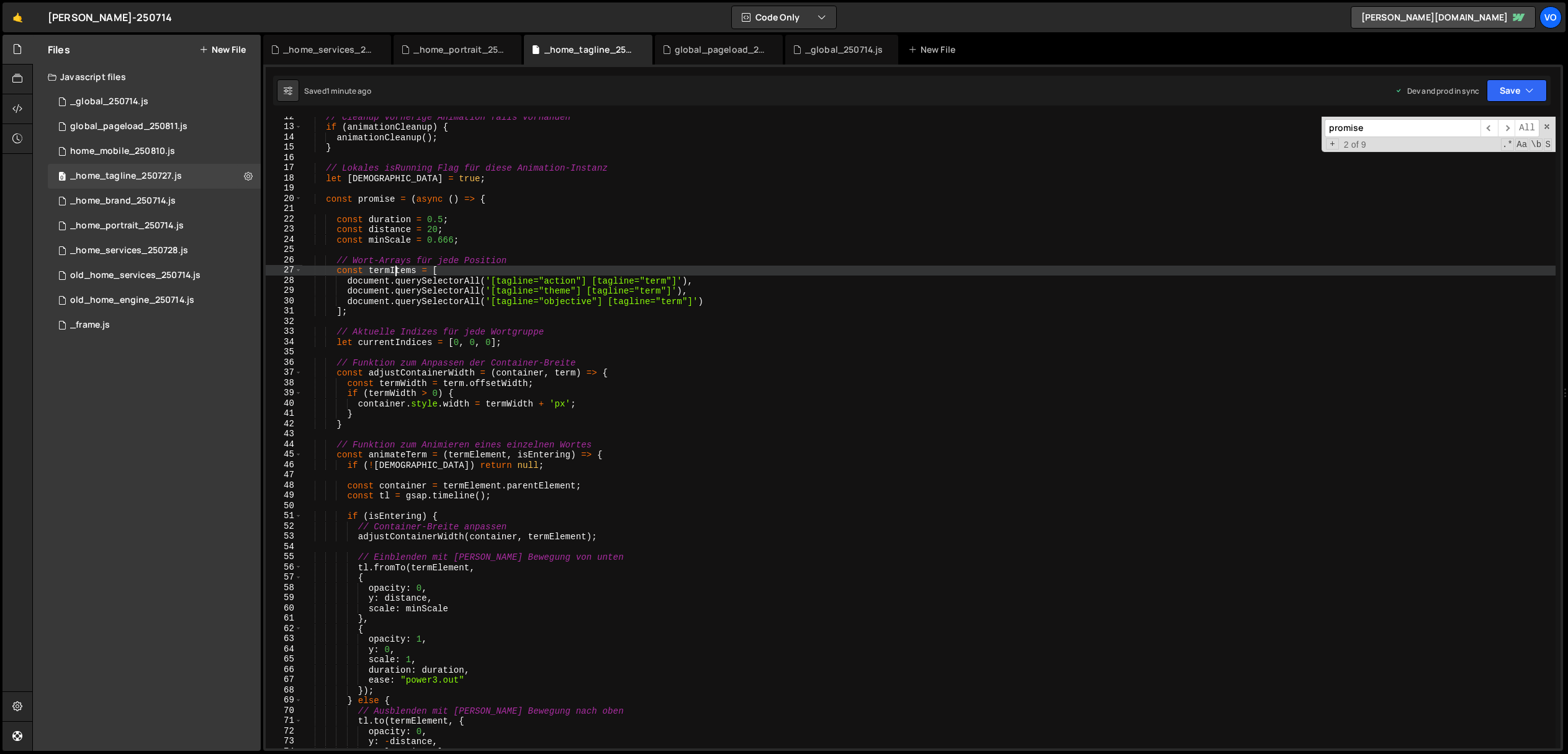
click at [393, 271] on div "// Cleanup vorherige Animation falls vorhanden if ( animationCleanup ) { animat…" at bounding box center [929, 438] width 1254 height 652
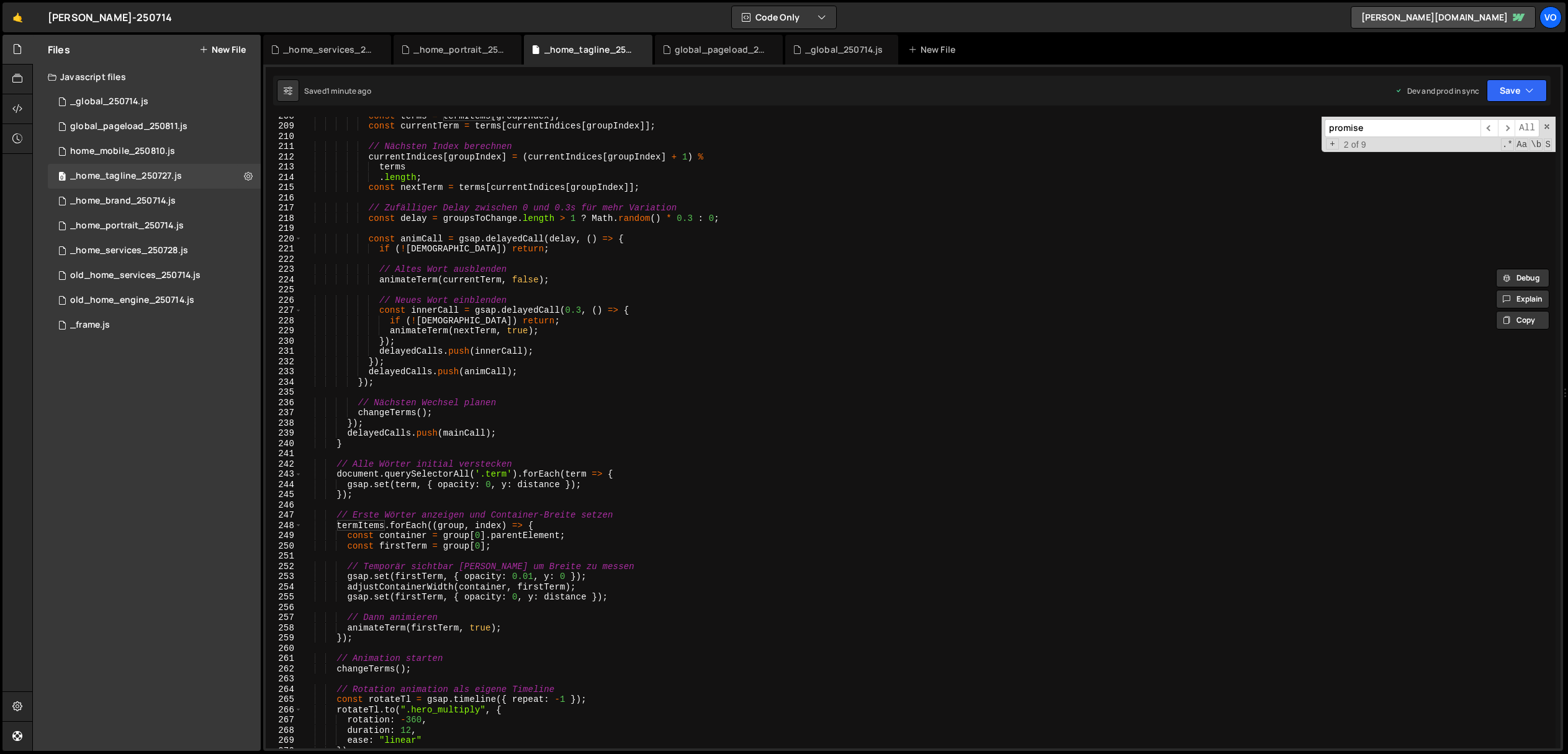
scroll to position [2127, 0]
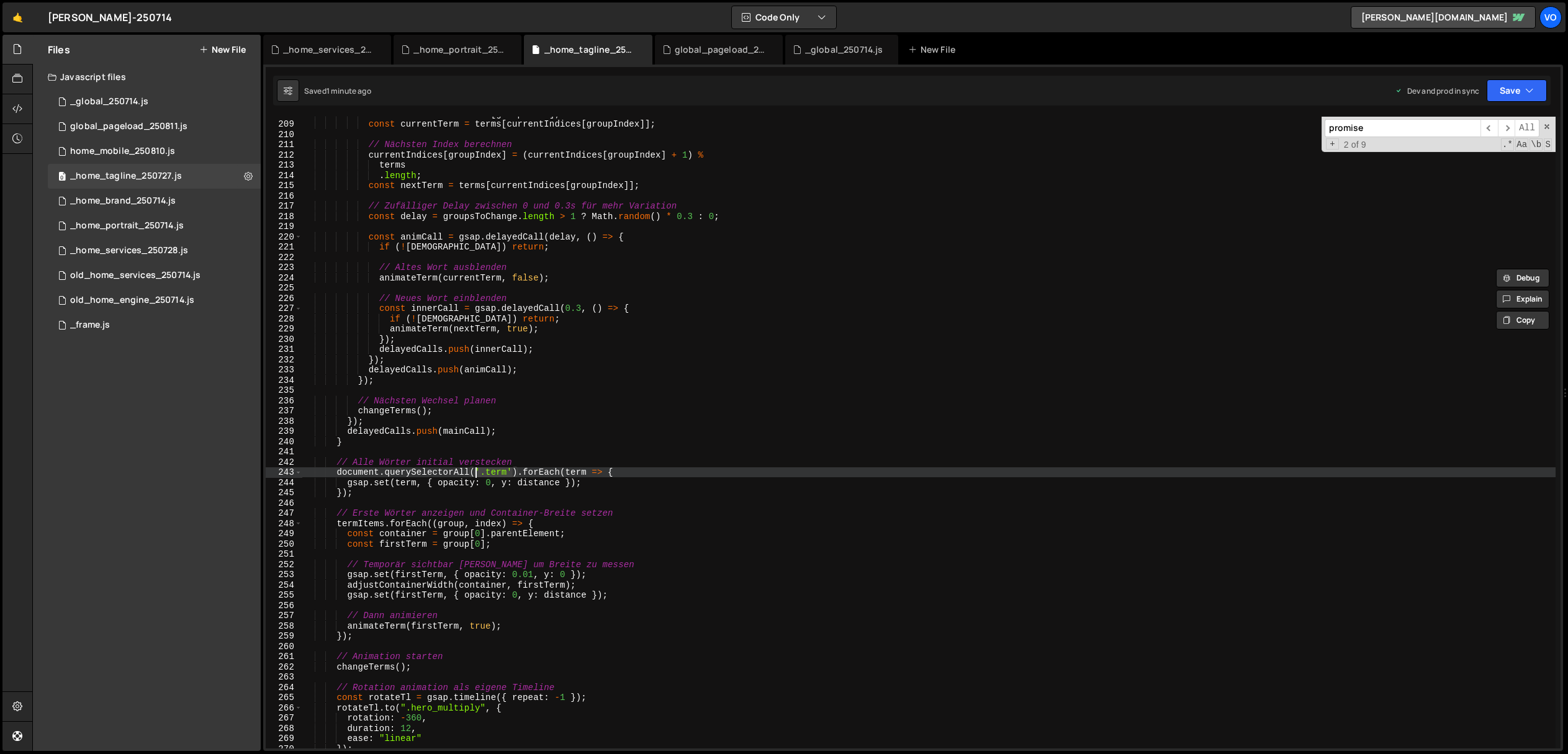
drag, startPoint x: 511, startPoint y: 472, endPoint x: 475, endPoint y: 471, distance: 36.0
click at [475, 471] on div "const terms = termItems [ groupIndex ] ; const currentTerm = terms [ currentInd…" at bounding box center [929, 434] width 1254 height 652
paste textarea "termItems"
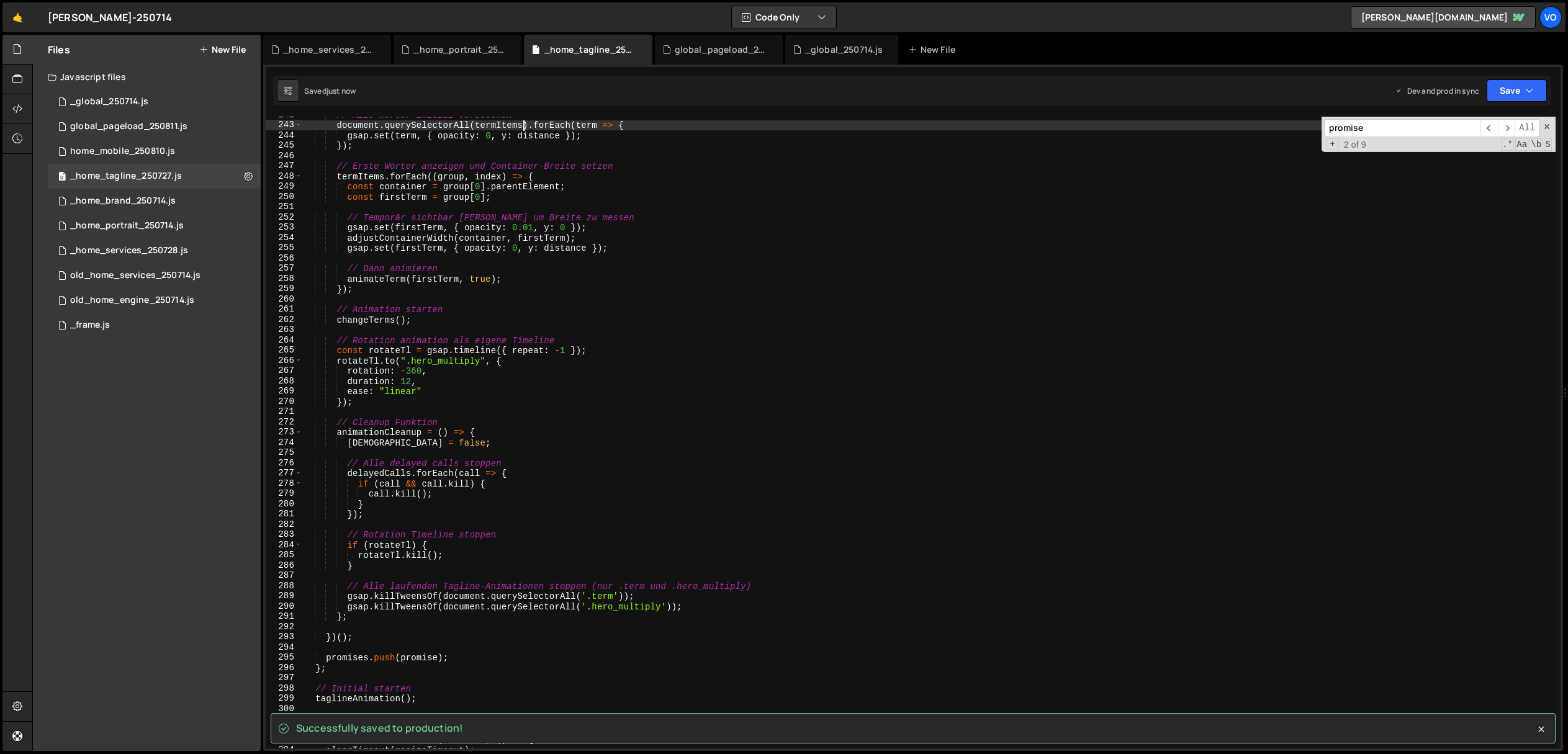
scroll to position [2474, 0]
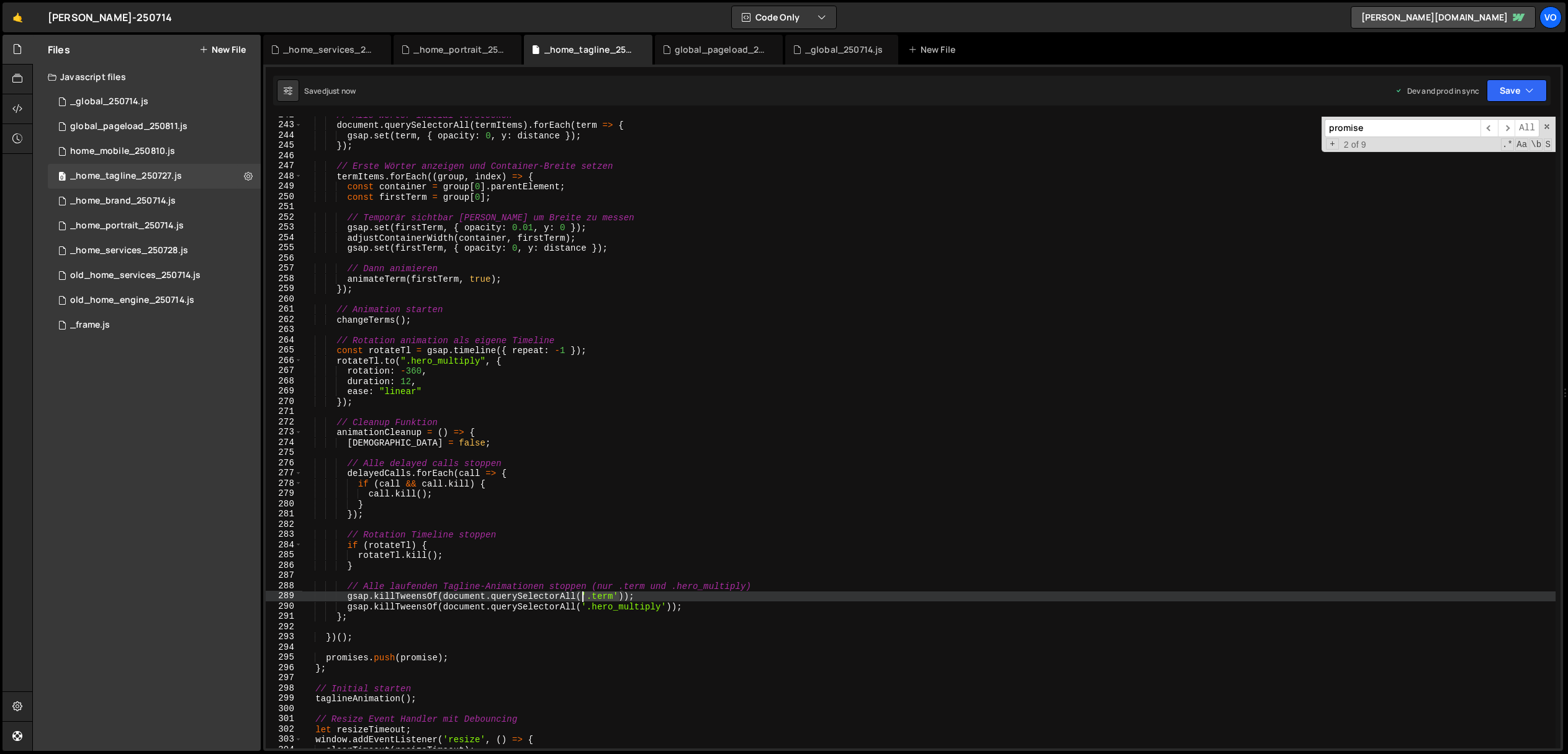
drag, startPoint x: 619, startPoint y: 595, endPoint x: 697, endPoint y: 584, distance: 78.8
click at [584, 597] on div "// Alle Wörter initial verstecken document . querySelectorAll ( termItems ) . f…" at bounding box center [929, 436] width 1254 height 652
paste textarea "termItems"
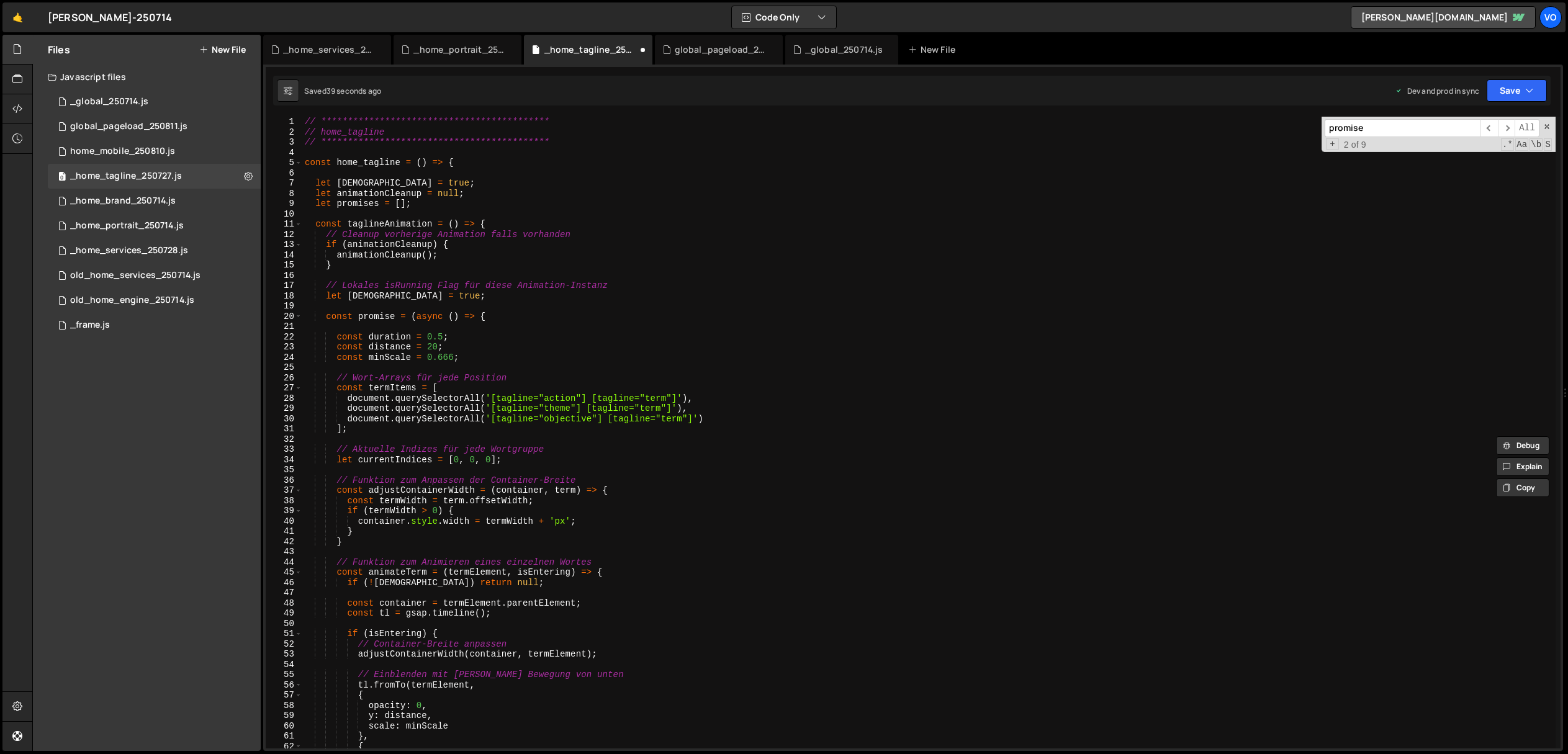
scroll to position [1, 0]
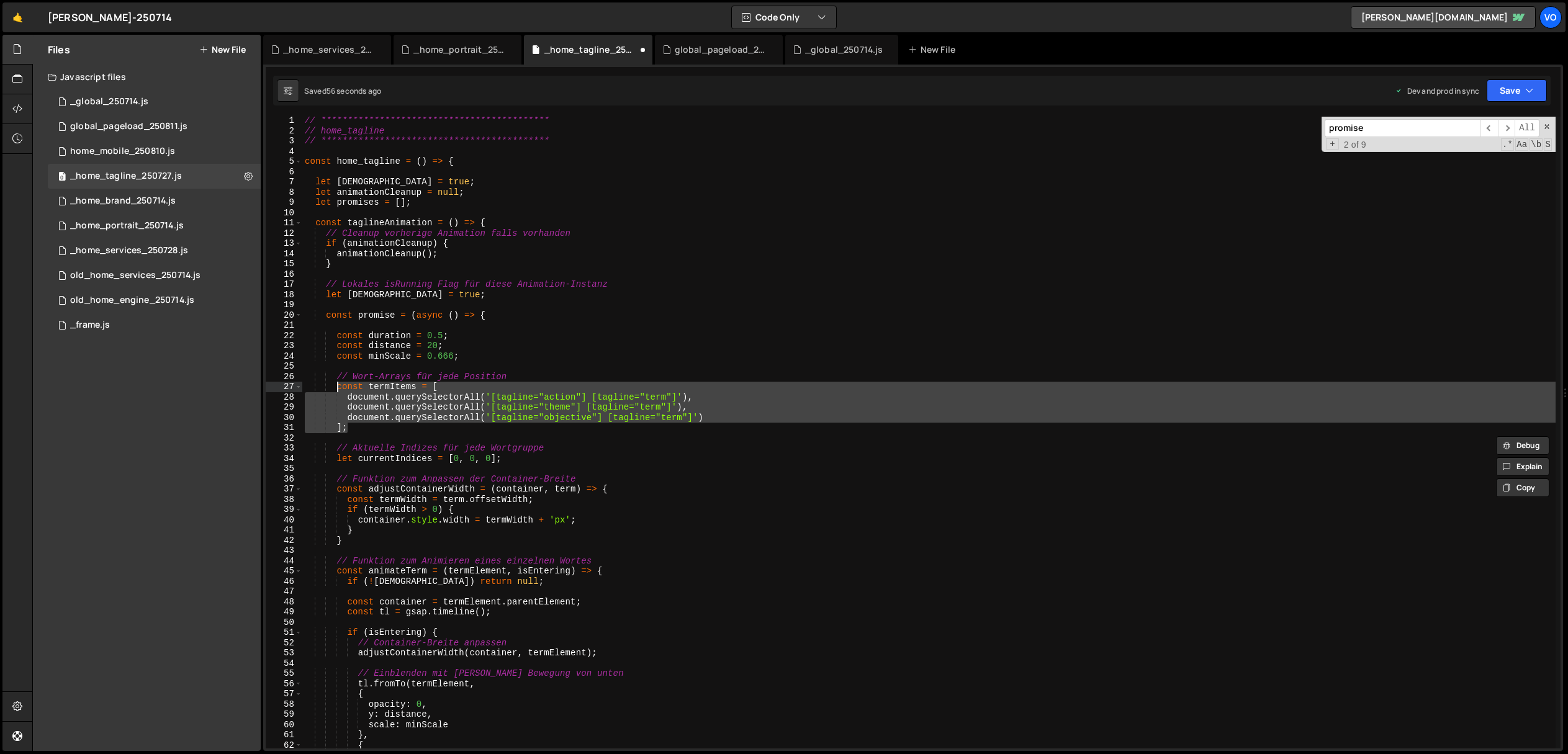
drag, startPoint x: 358, startPoint y: 430, endPoint x: 337, endPoint y: 386, distance: 48.8
click at [337, 386] on div "**********" at bounding box center [929, 441] width 1254 height 652
click at [353, 430] on div "**********" at bounding box center [929, 432] width 1254 height 632
type textarea "];"
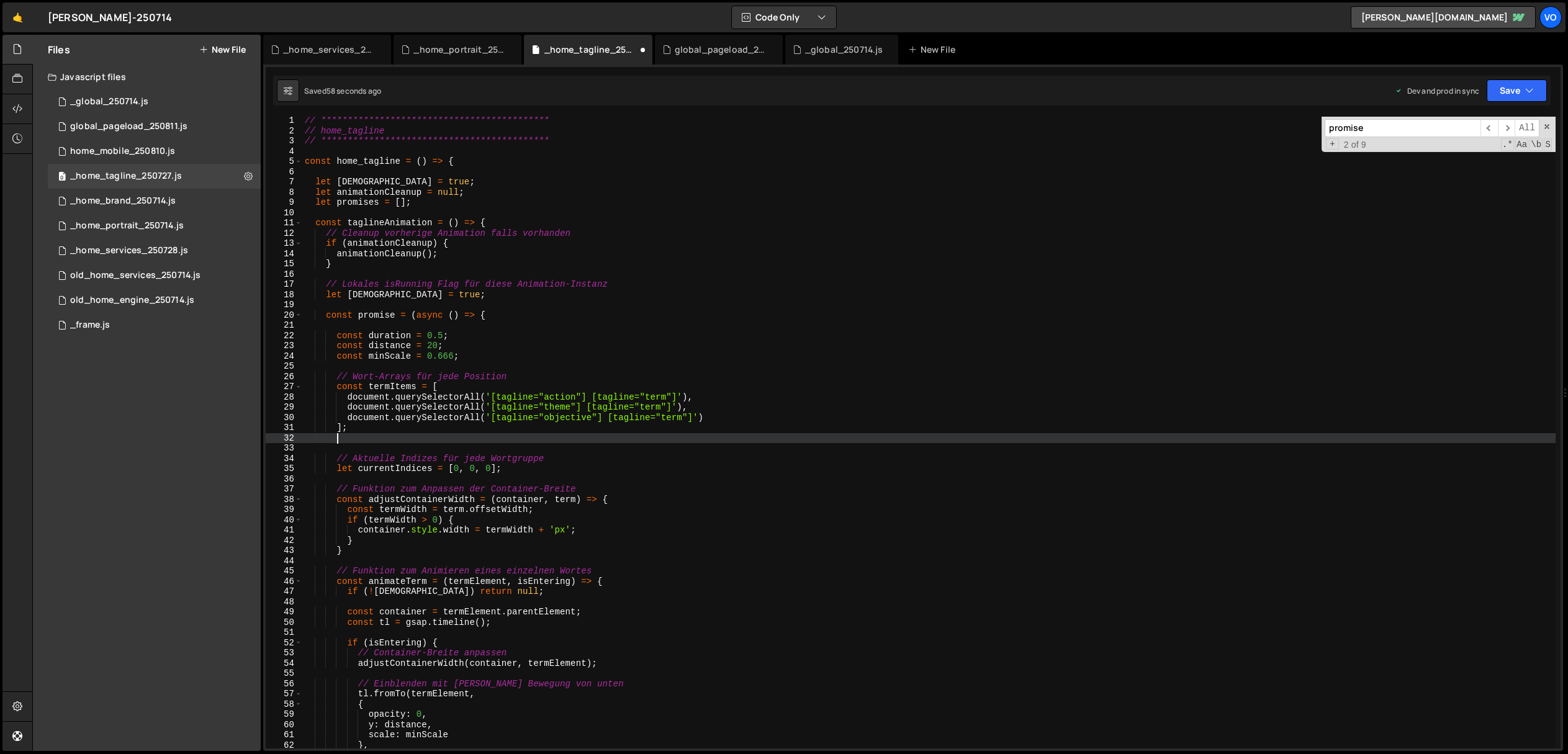
scroll to position [0, 1]
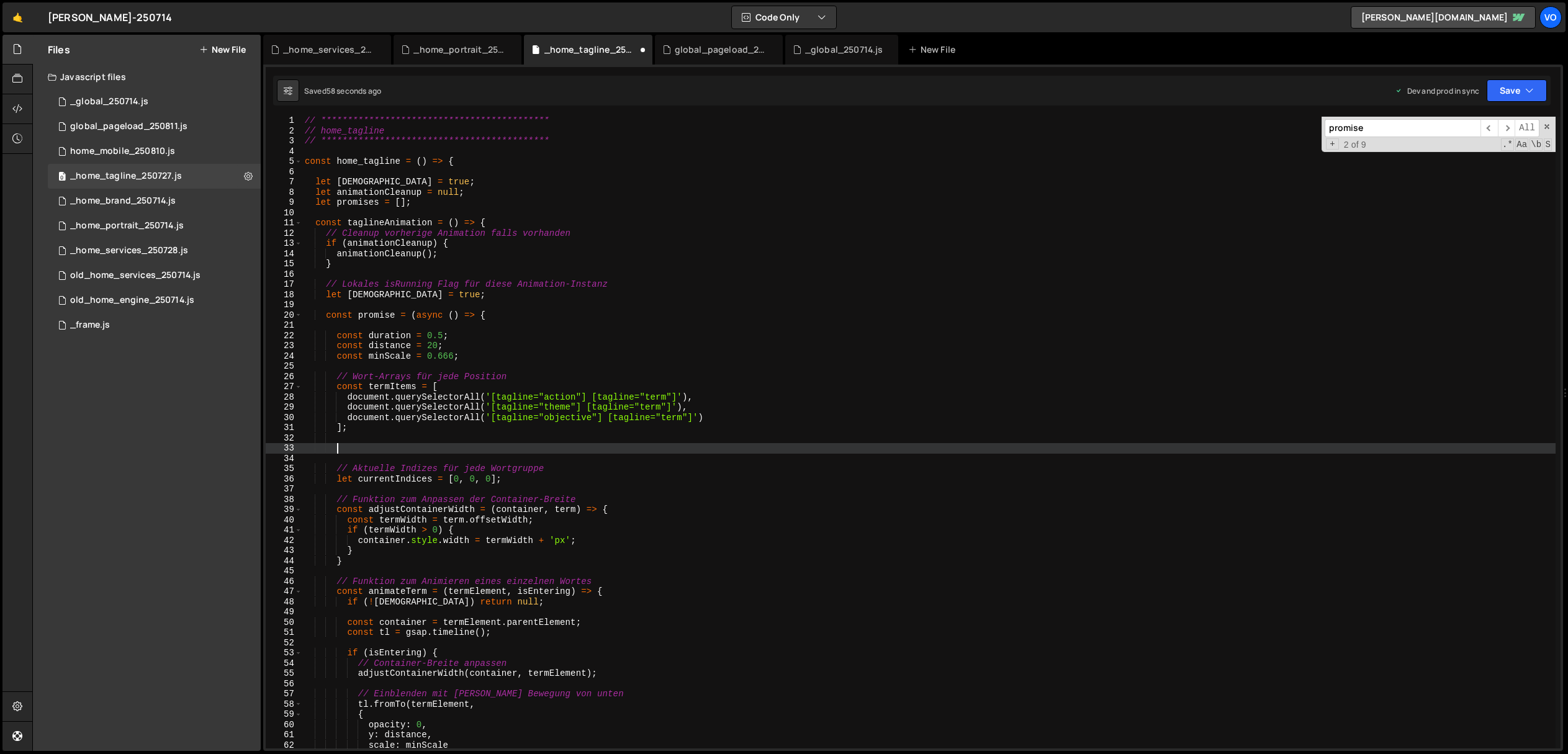
paste textarea "];"
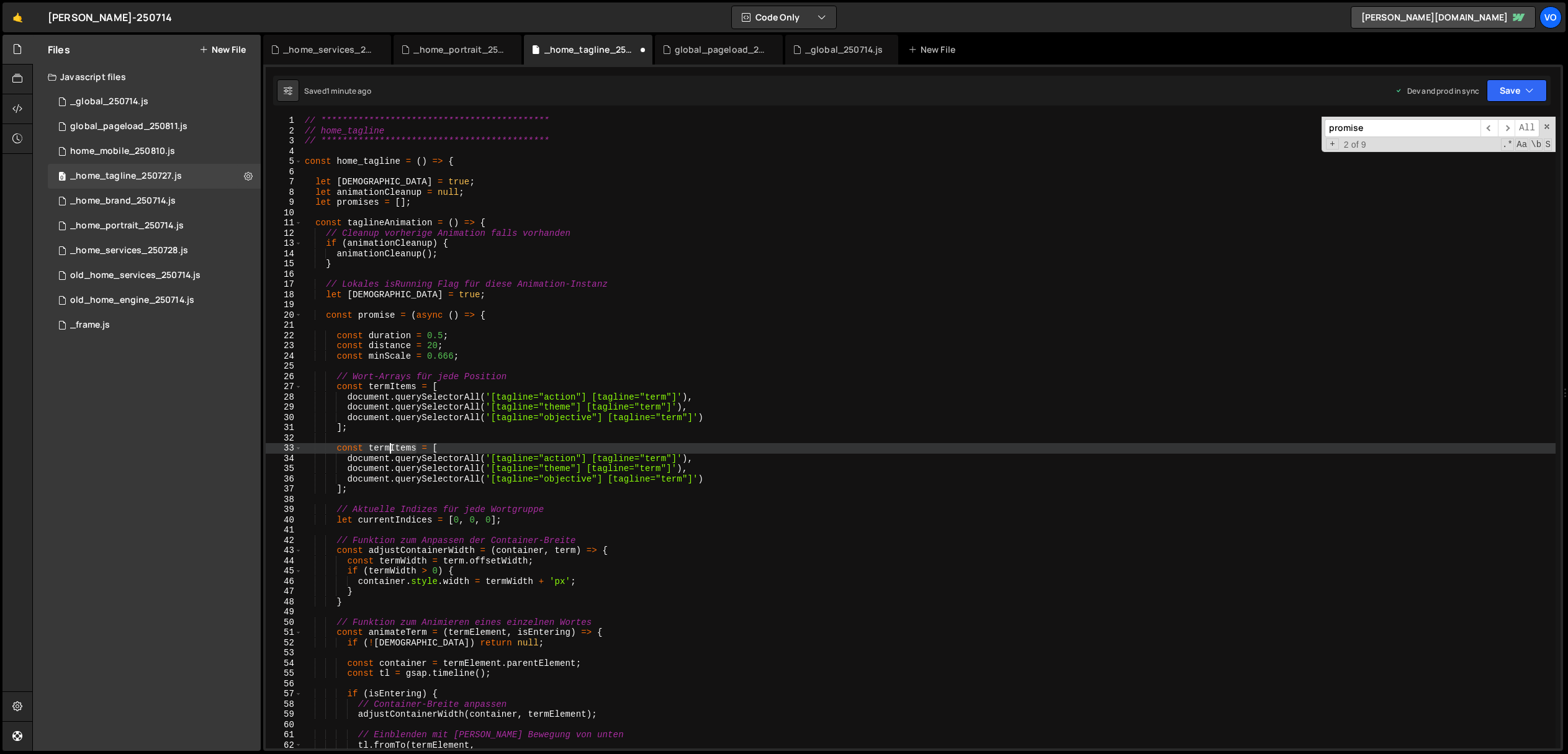
drag, startPoint x: 417, startPoint y: 447, endPoint x: 390, endPoint y: 449, distance: 27.1
click at [390, 449] on div "**********" at bounding box center [929, 441] width 1254 height 652
click at [469, 419] on div "**********" at bounding box center [929, 441] width 1254 height 652
type textarea "document.querySelectorAll('[tagline="objective"] [tagline="term"]')"
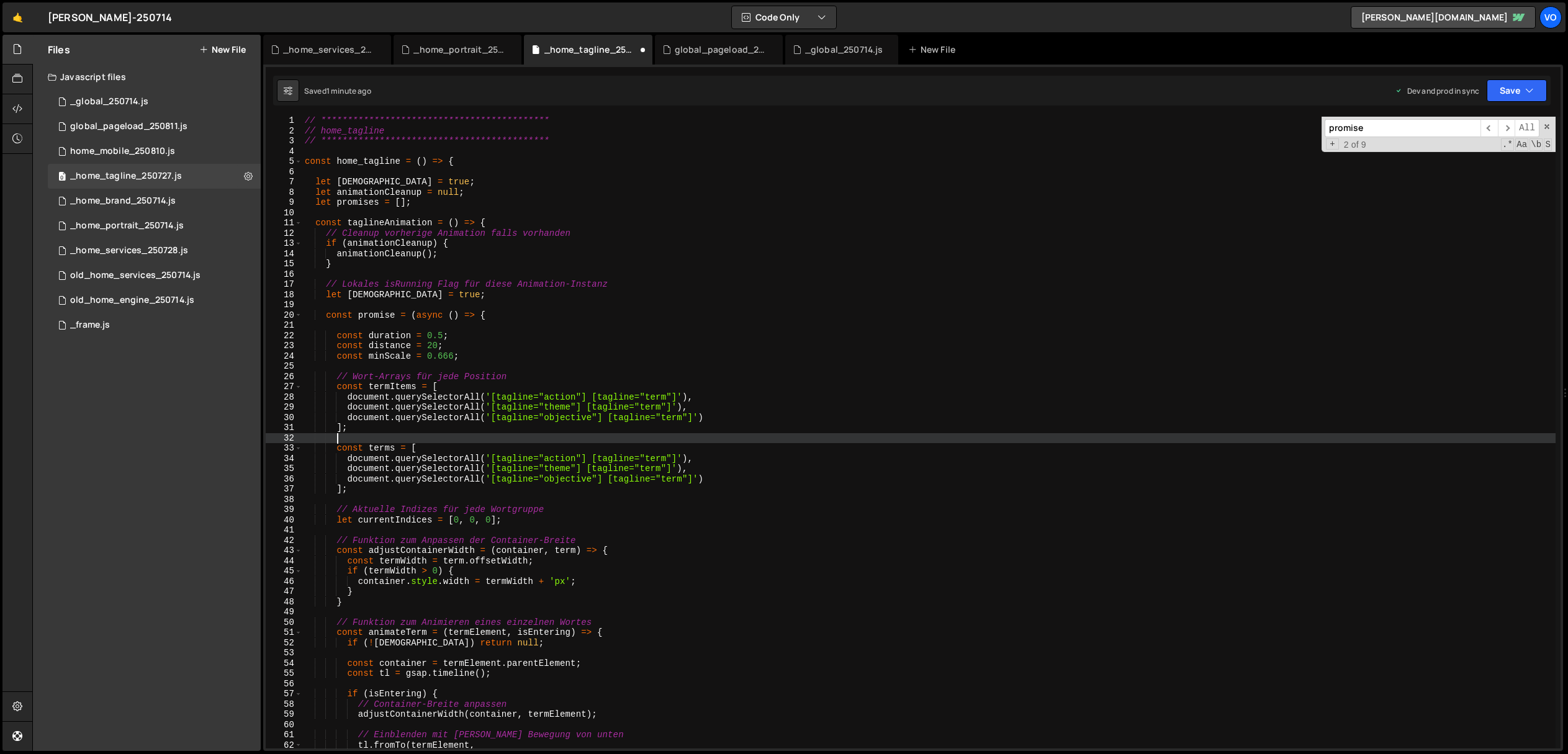
click at [475, 442] on div "**********" at bounding box center [929, 441] width 1254 height 652
click at [474, 447] on div "**********" at bounding box center [929, 441] width 1254 height 652
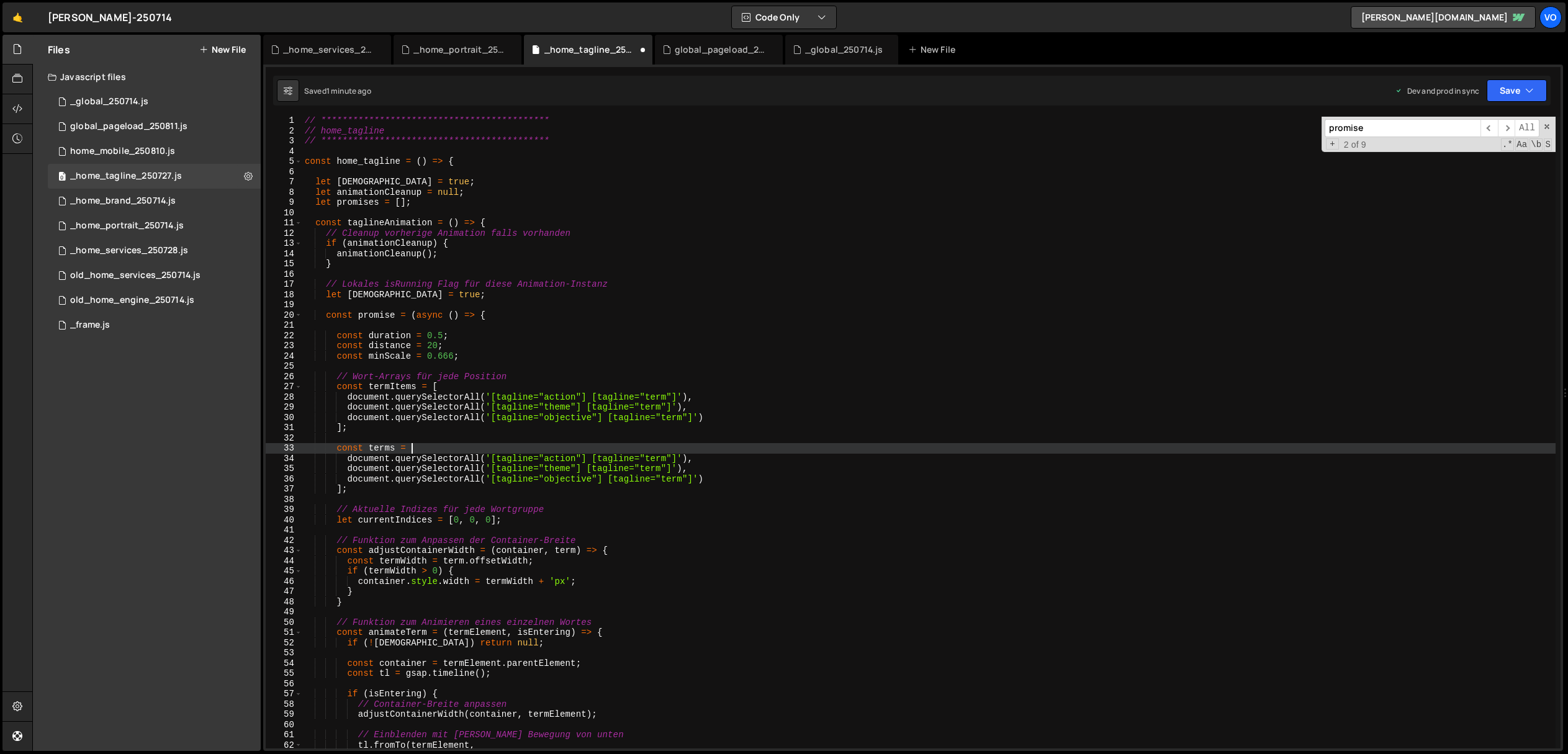
click at [355, 489] on div "**********" at bounding box center [929, 441] width 1254 height 652
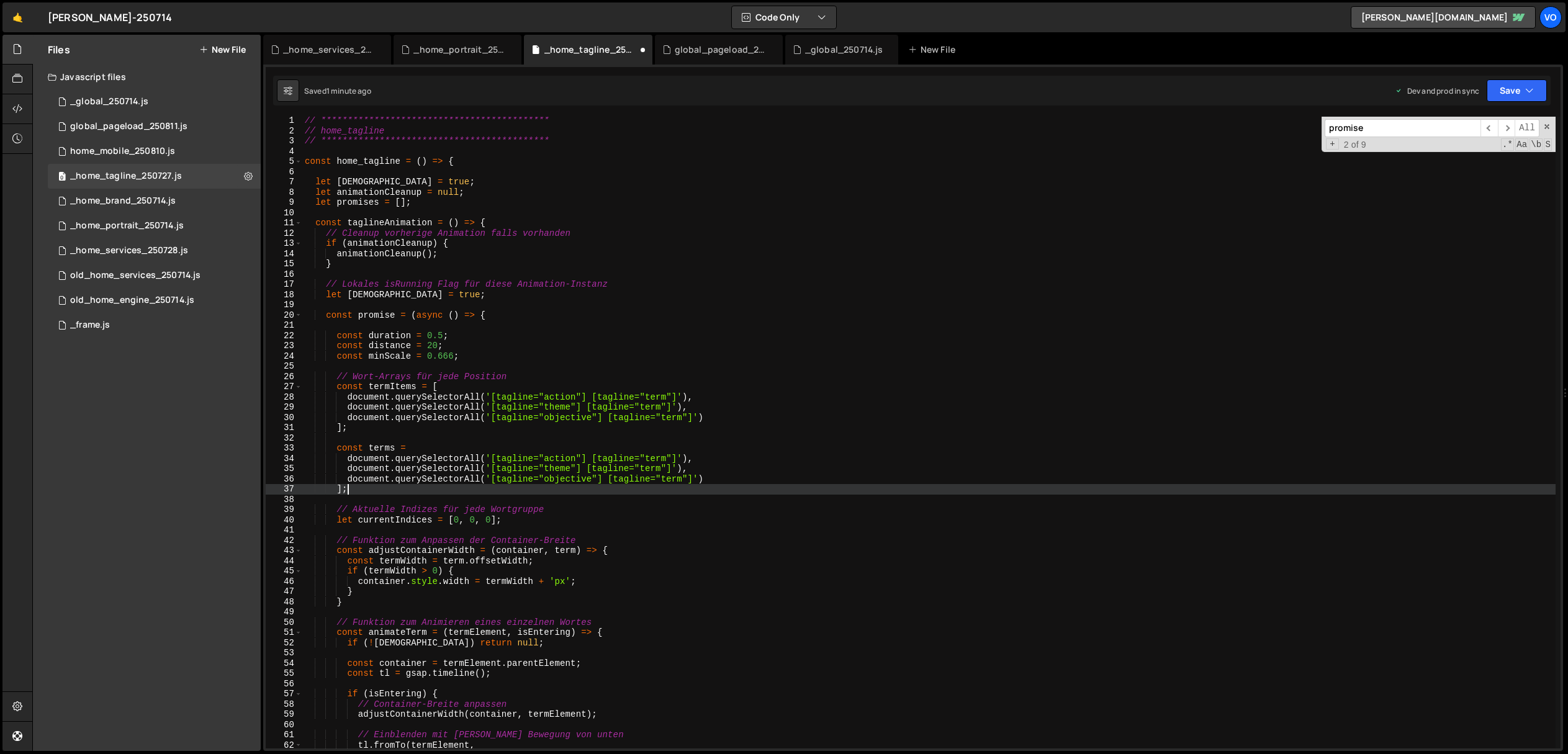
click at [342, 491] on div "**********" at bounding box center [929, 441] width 1254 height 652
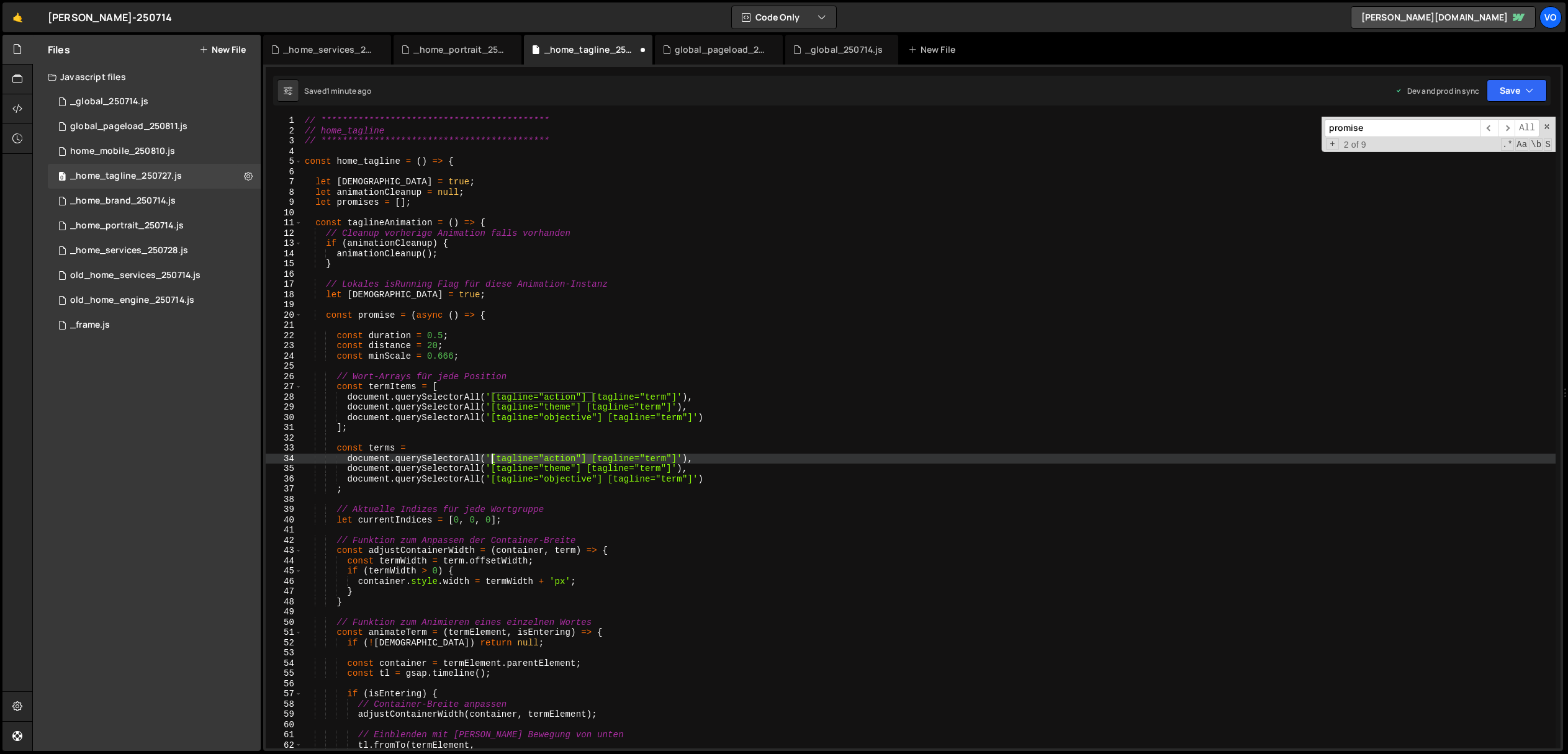
drag, startPoint x: 592, startPoint y: 459, endPoint x: 491, endPoint y: 457, distance: 101.0
click at [491, 457] on div "**********" at bounding box center [929, 441] width 1254 height 652
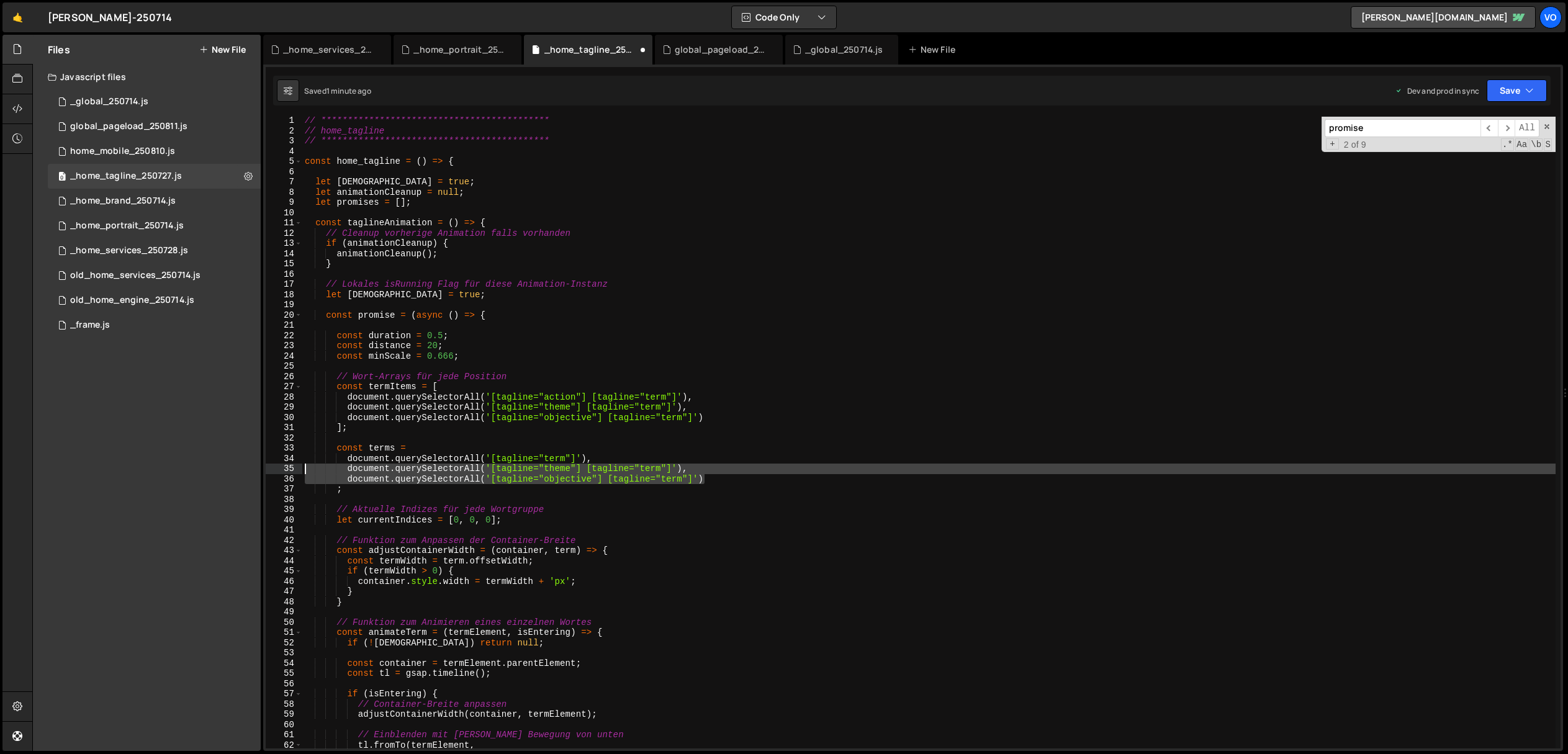
drag, startPoint x: 722, startPoint y: 476, endPoint x: 249, endPoint y: 470, distance: 473.0
click at [249, 470] on div "Files New File Javascript files 1 _global_250714.js 0 0 global_pageload_250811.…" at bounding box center [800, 393] width 1535 height 717
type textarea "document.querySelectorAll('[tagline="theme"] [tagline="term"]'), document.query…"
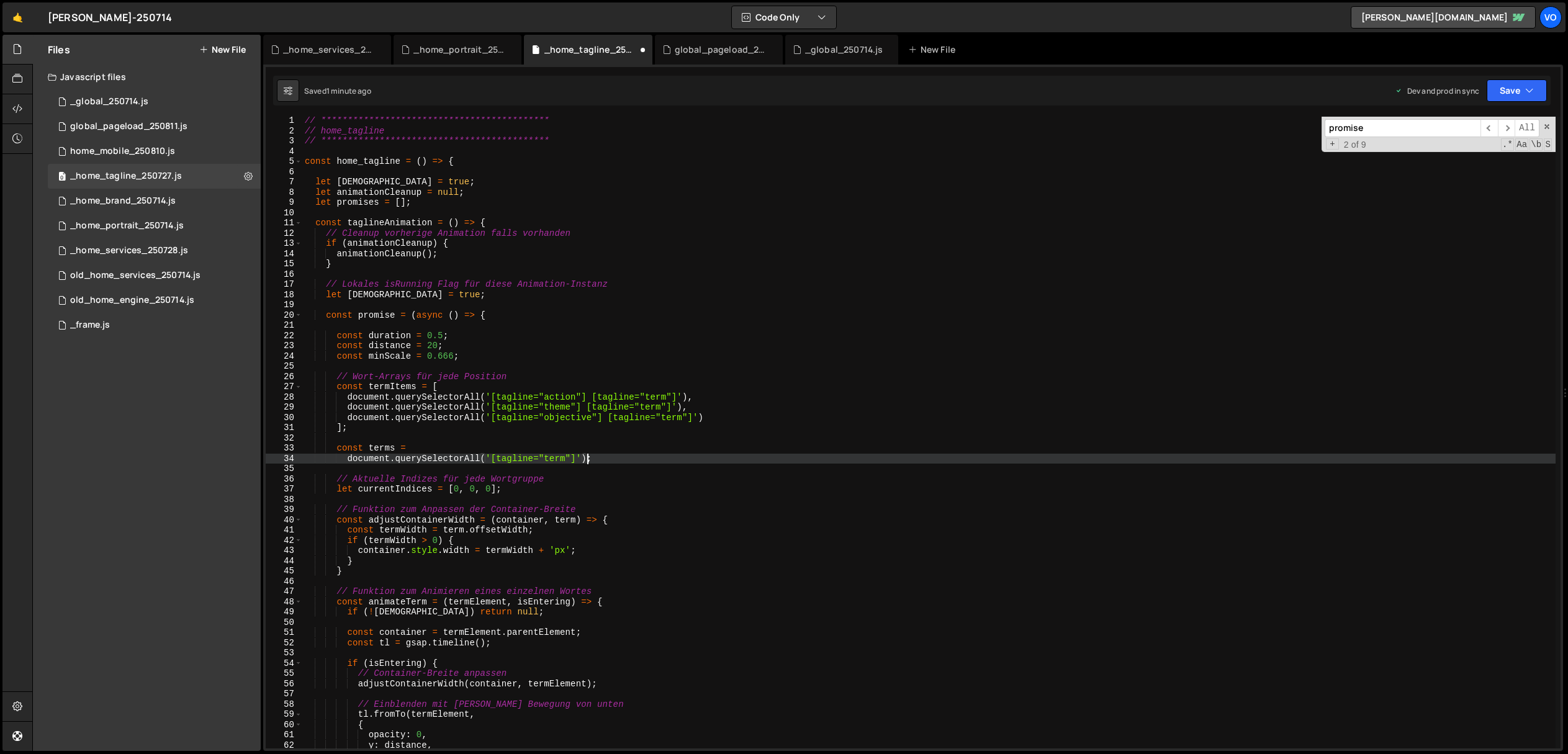
click at [345, 460] on div "**********" at bounding box center [929, 441] width 1254 height 652
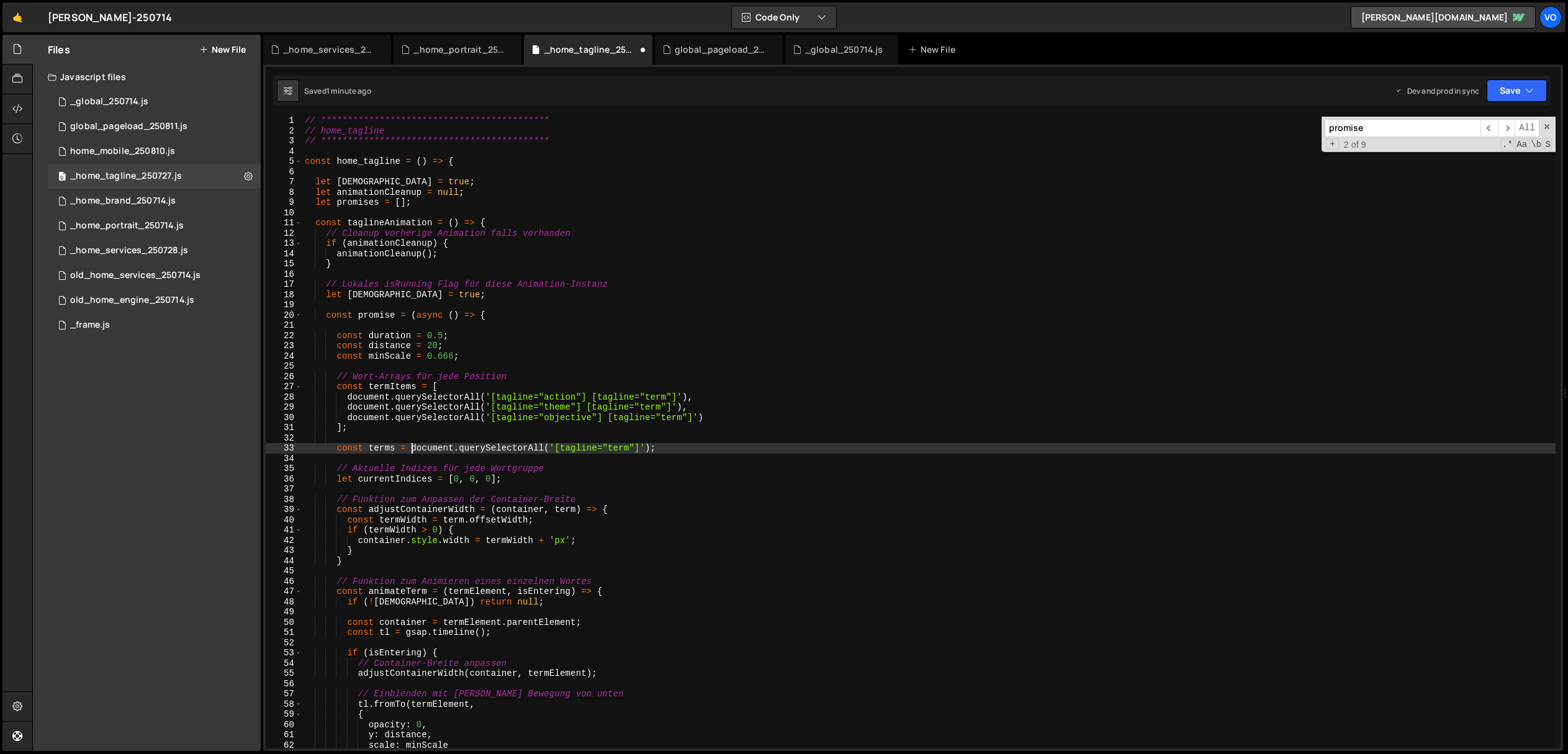
click at [378, 450] on div "**********" at bounding box center [929, 441] width 1254 height 652
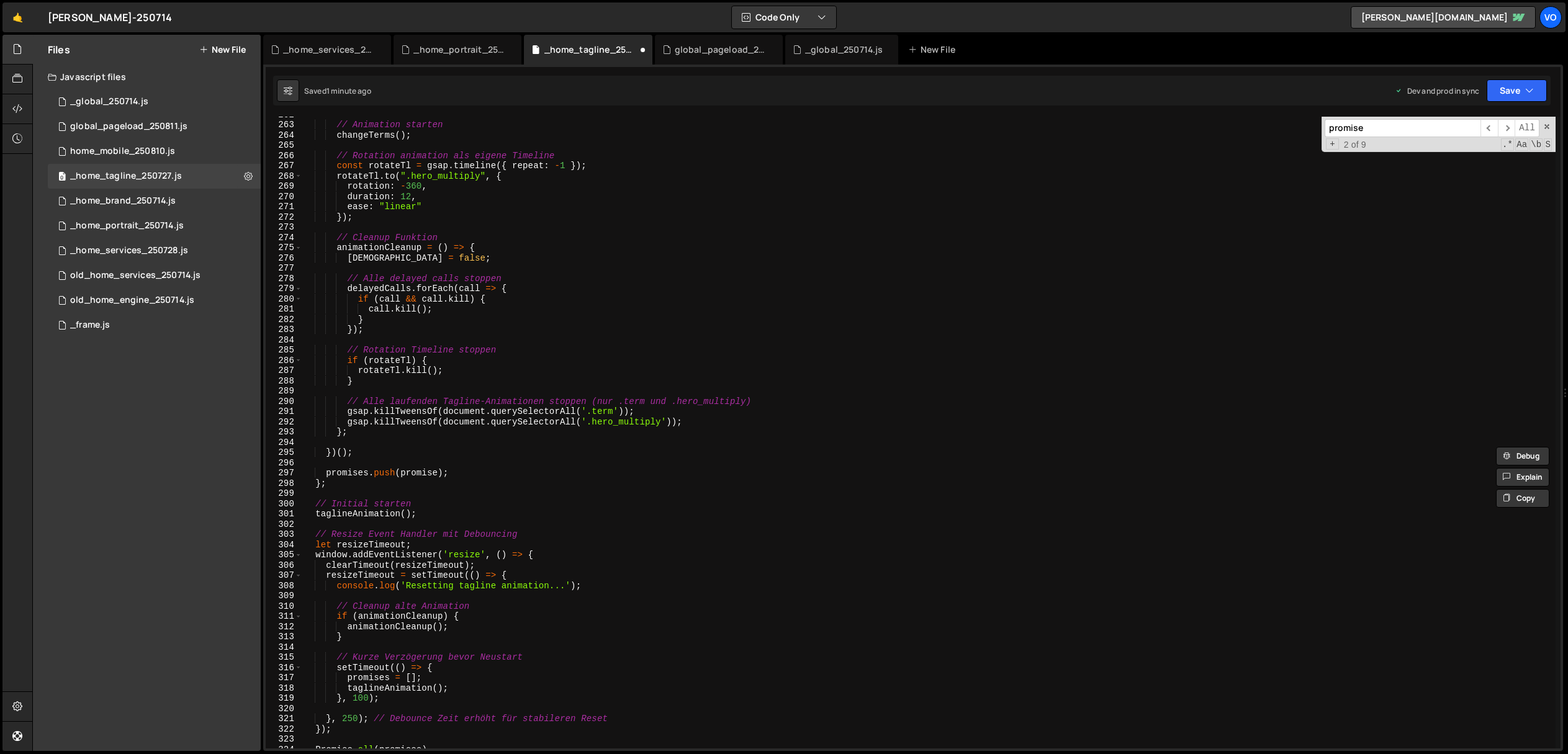
scroll to position [2677, 0]
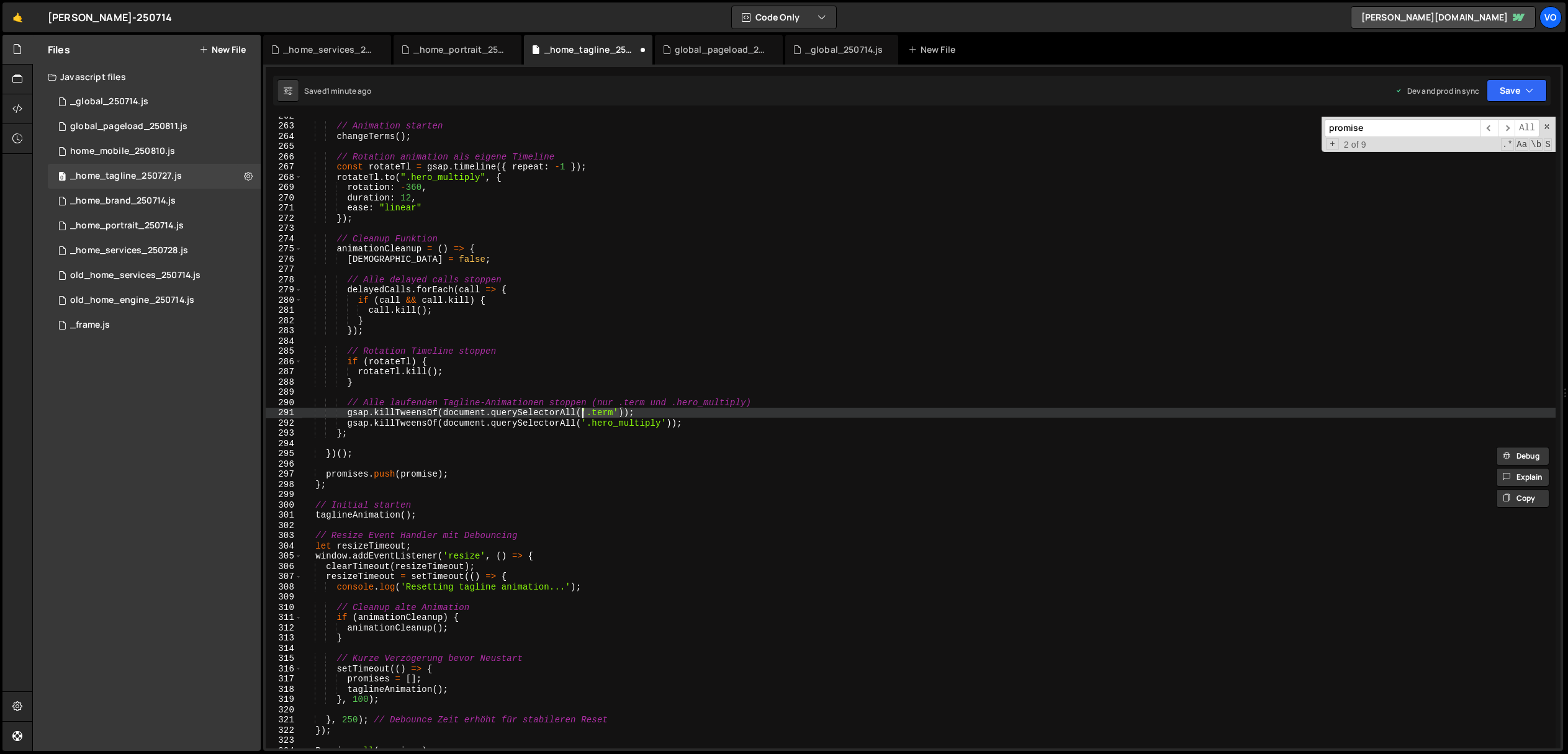
drag, startPoint x: 618, startPoint y: 411, endPoint x: 583, endPoint y: 413, distance: 35.1
click at [583, 413] on div "// Animation starten changeTerms ( ) ; // Rotation animation als eigene Timelin…" at bounding box center [929, 436] width 1254 height 652
click at [625, 413] on div "// Animation starten changeTerms ( ) ; // Rotation animation als eigene Timelin…" at bounding box center [929, 436] width 1254 height 652
click at [444, 413] on div "// Animation starten changeTerms ( ) ; // Rotation animation als eigene Timelin…" at bounding box center [929, 436] width 1254 height 652
paste textarea "terms"
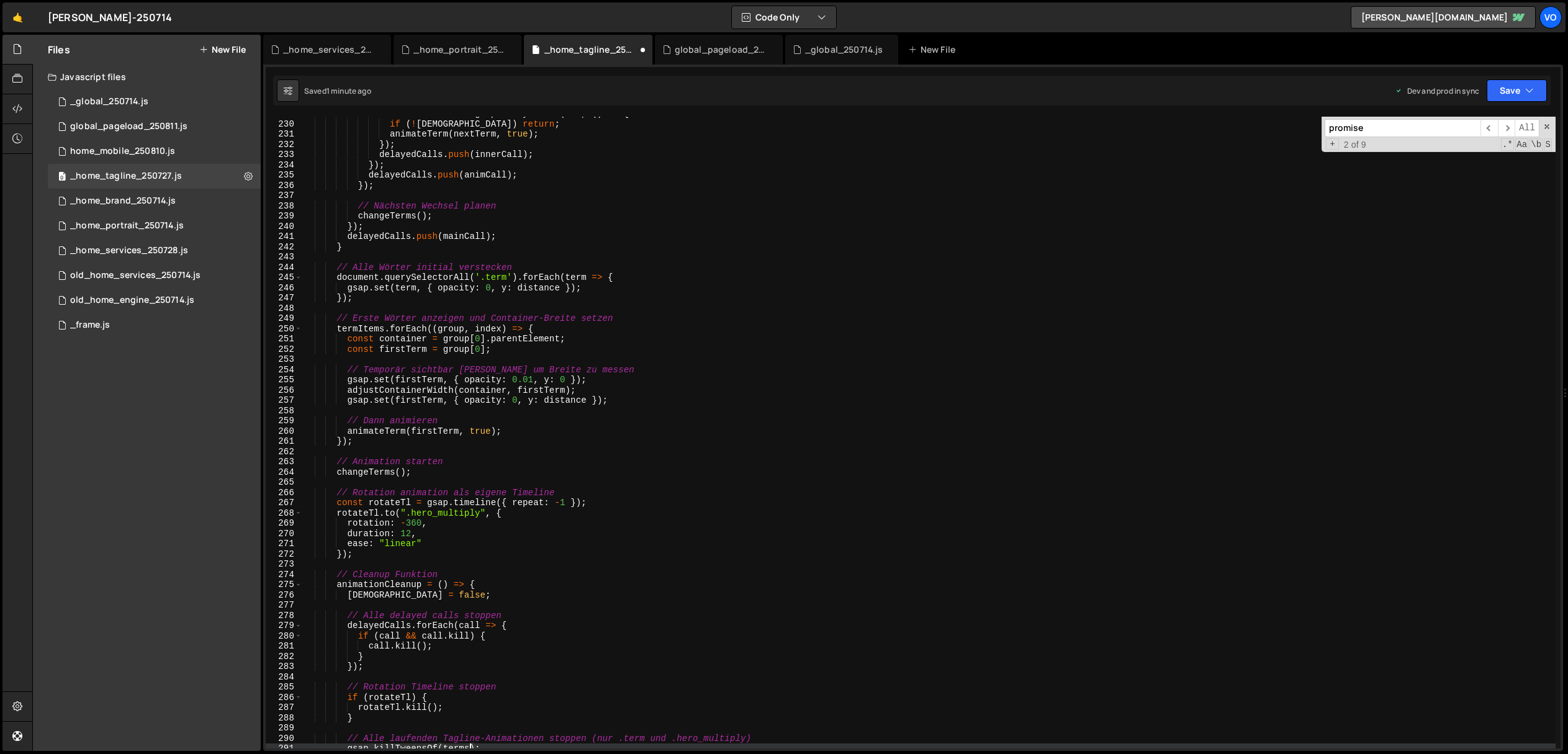
scroll to position [2329, 0]
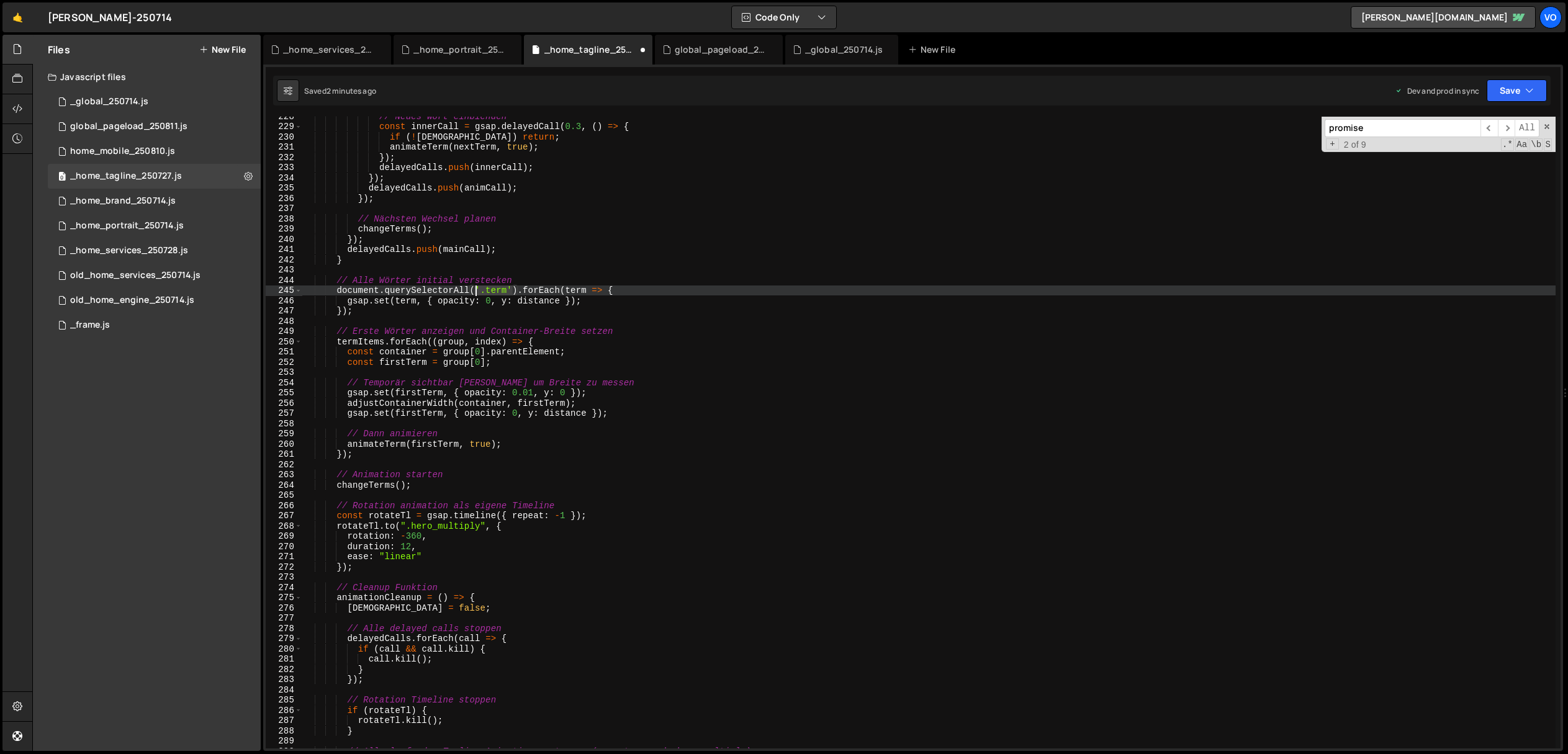
drag, startPoint x: 513, startPoint y: 290, endPoint x: 476, endPoint y: 292, distance: 37.1
click at [476, 292] on div "// Neues Wort einblenden const innerCall = gsap . delayedCall ( 0.3 , ( ) => { …" at bounding box center [929, 437] width 1254 height 652
paste textarea "terms"
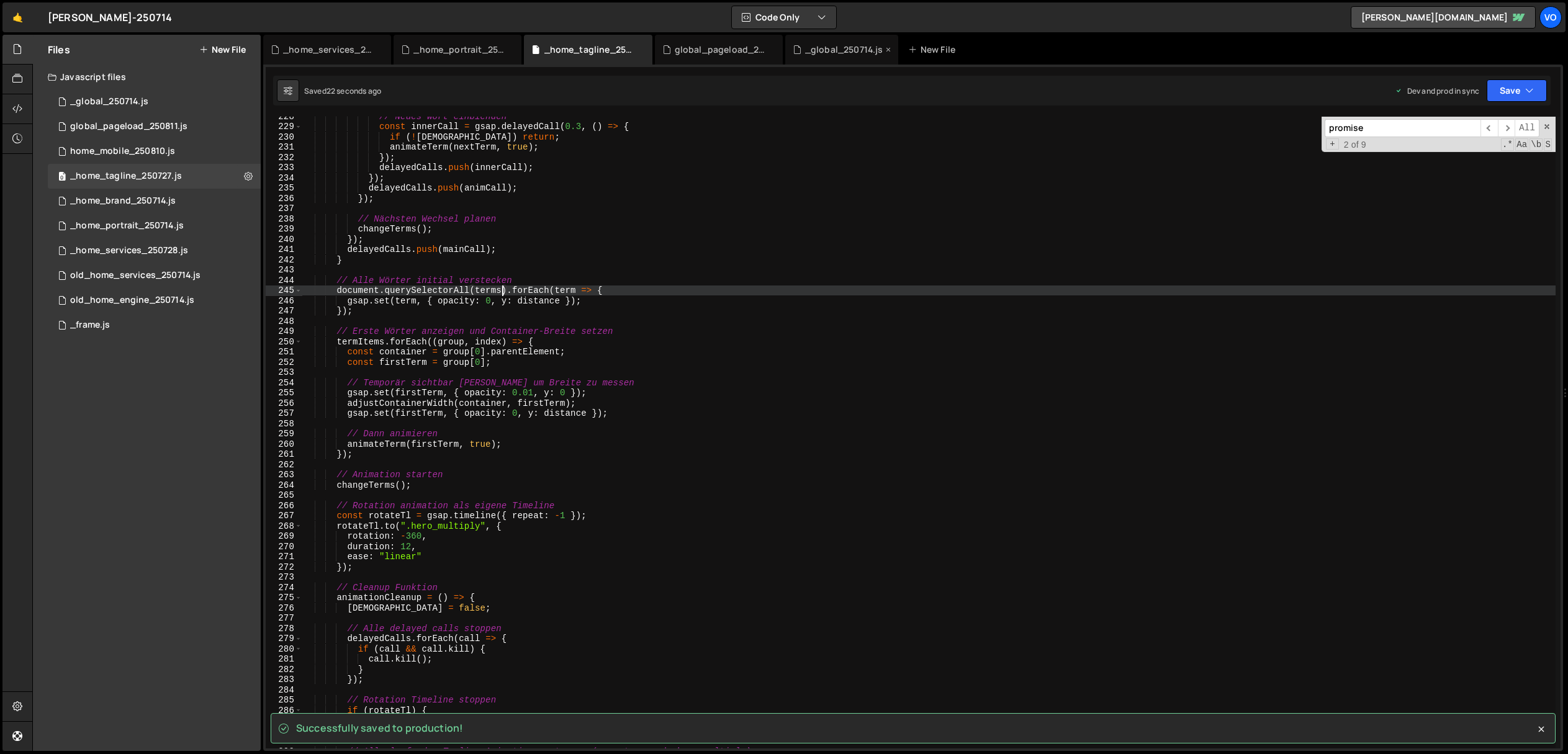
click at [822, 48] on div "_global_250714.js" at bounding box center [844, 50] width 78 height 12
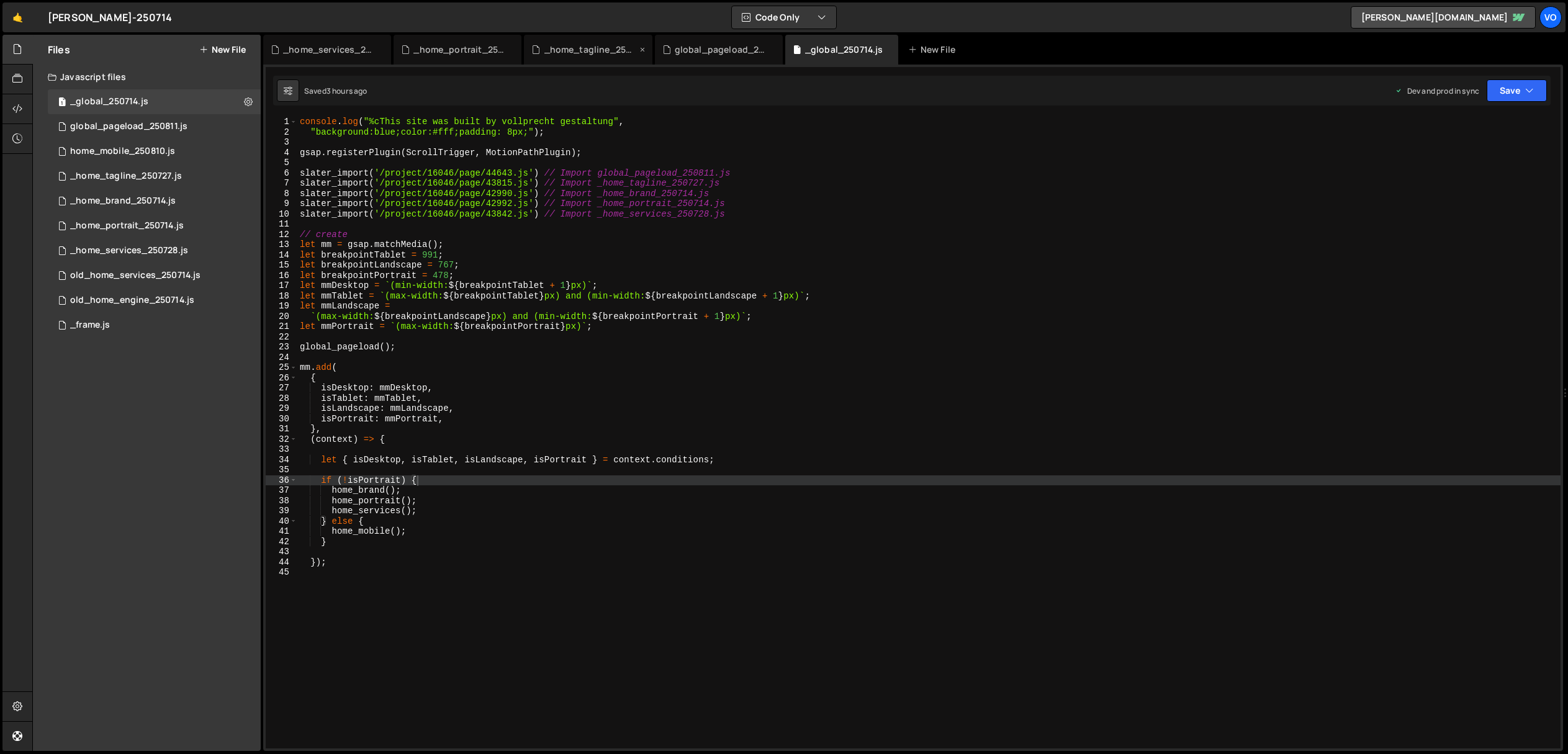
click at [600, 50] on div "_home_tagline_250727.js" at bounding box center [591, 50] width 93 height 12
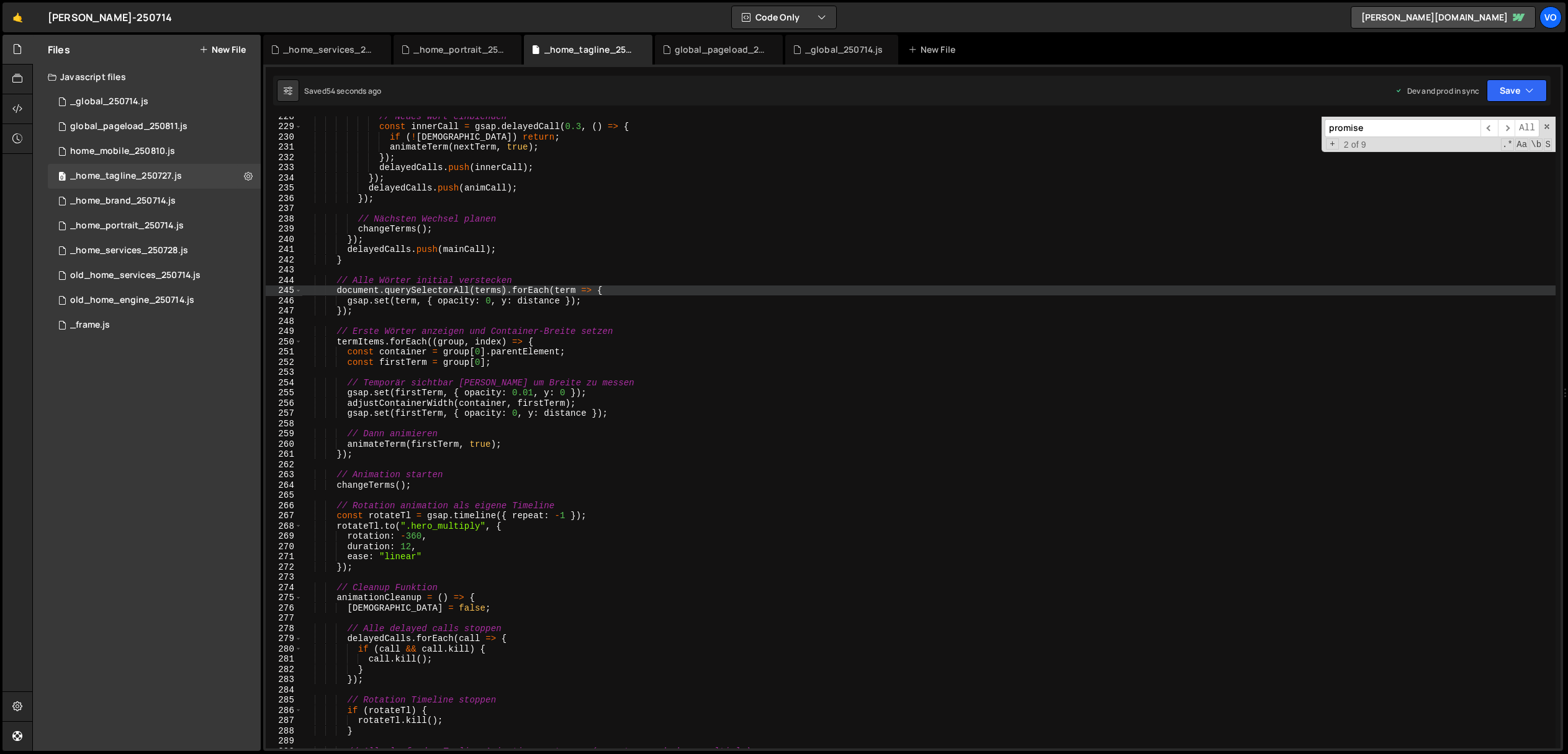
click at [423, 288] on div "// Neues Wort einblenden const innerCall = gsap . delayedCall ( 0.3 , ( ) => { …" at bounding box center [929, 437] width 1254 height 652
drag, startPoint x: 423, startPoint y: 288, endPoint x: 359, endPoint y: 288, distance: 64.0
click at [359, 288] on div "// Neues Wort einblenden const innerCall = gsap . delayedCall ( 0.3 , ( ) => { …" at bounding box center [929, 435] width 1254 height 652
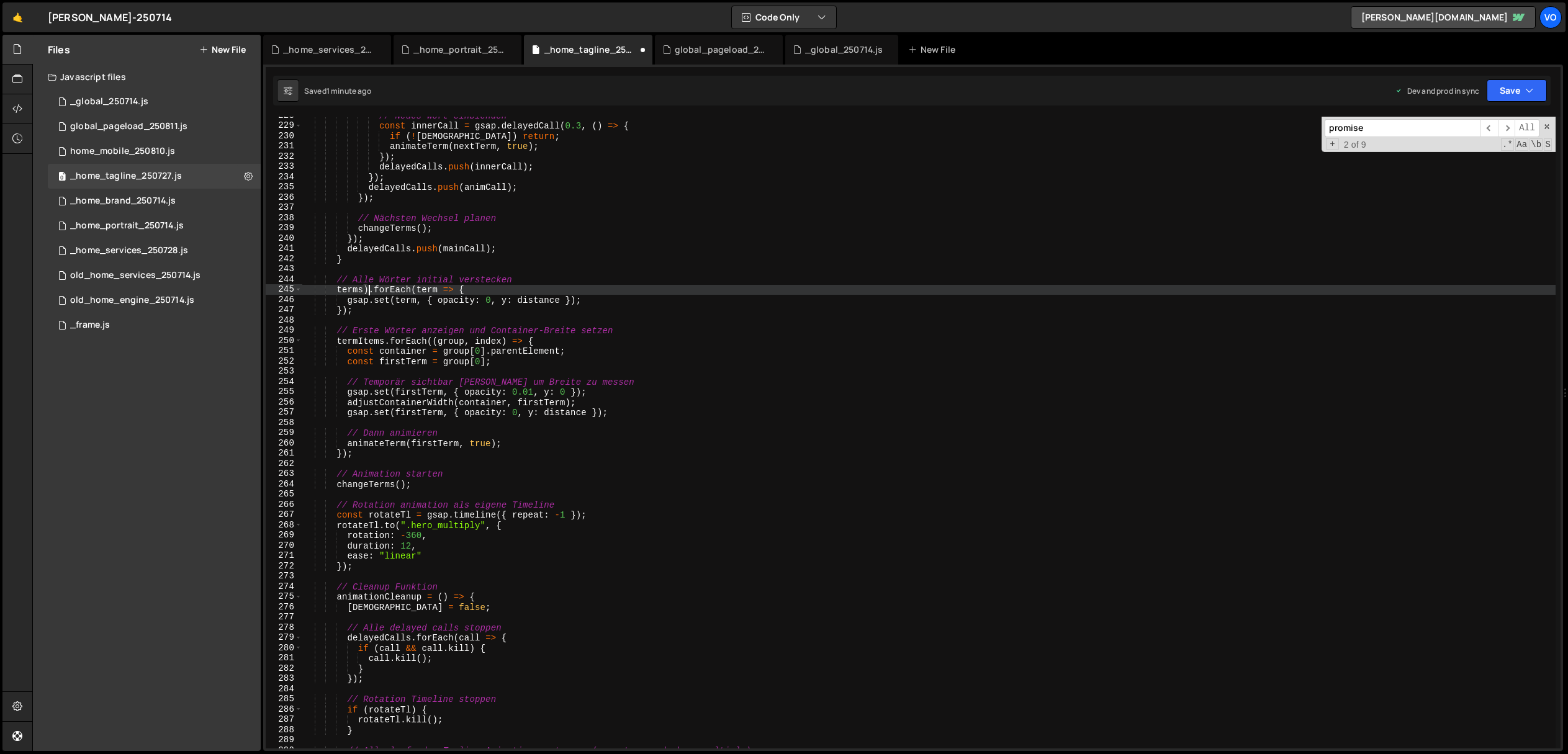
click at [366, 289] on div "// Neues Wort einblenden const innerCall = gsap . delayedCall ( 0.3 , ( ) => { …" at bounding box center [929, 436] width 1254 height 652
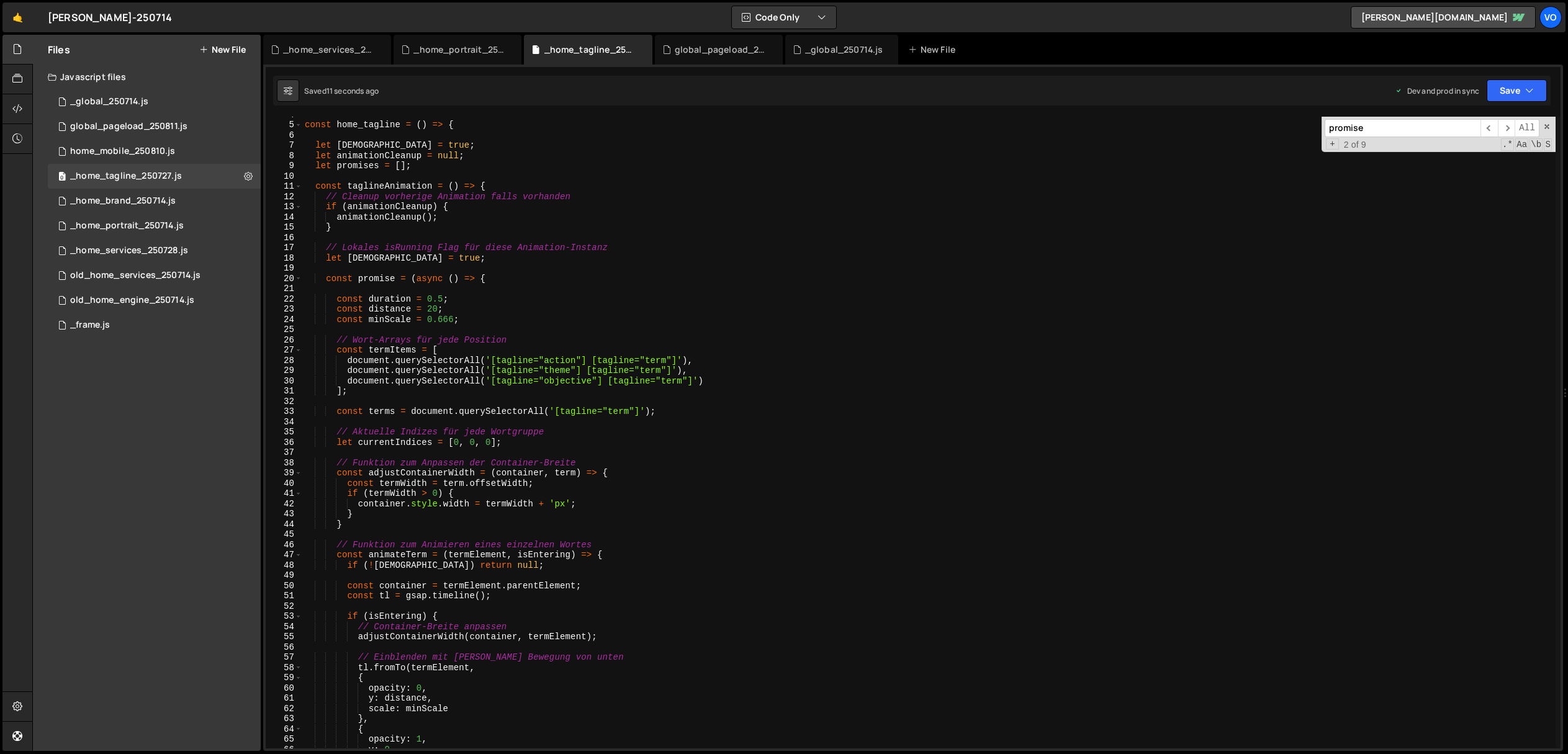
scroll to position [0, 0]
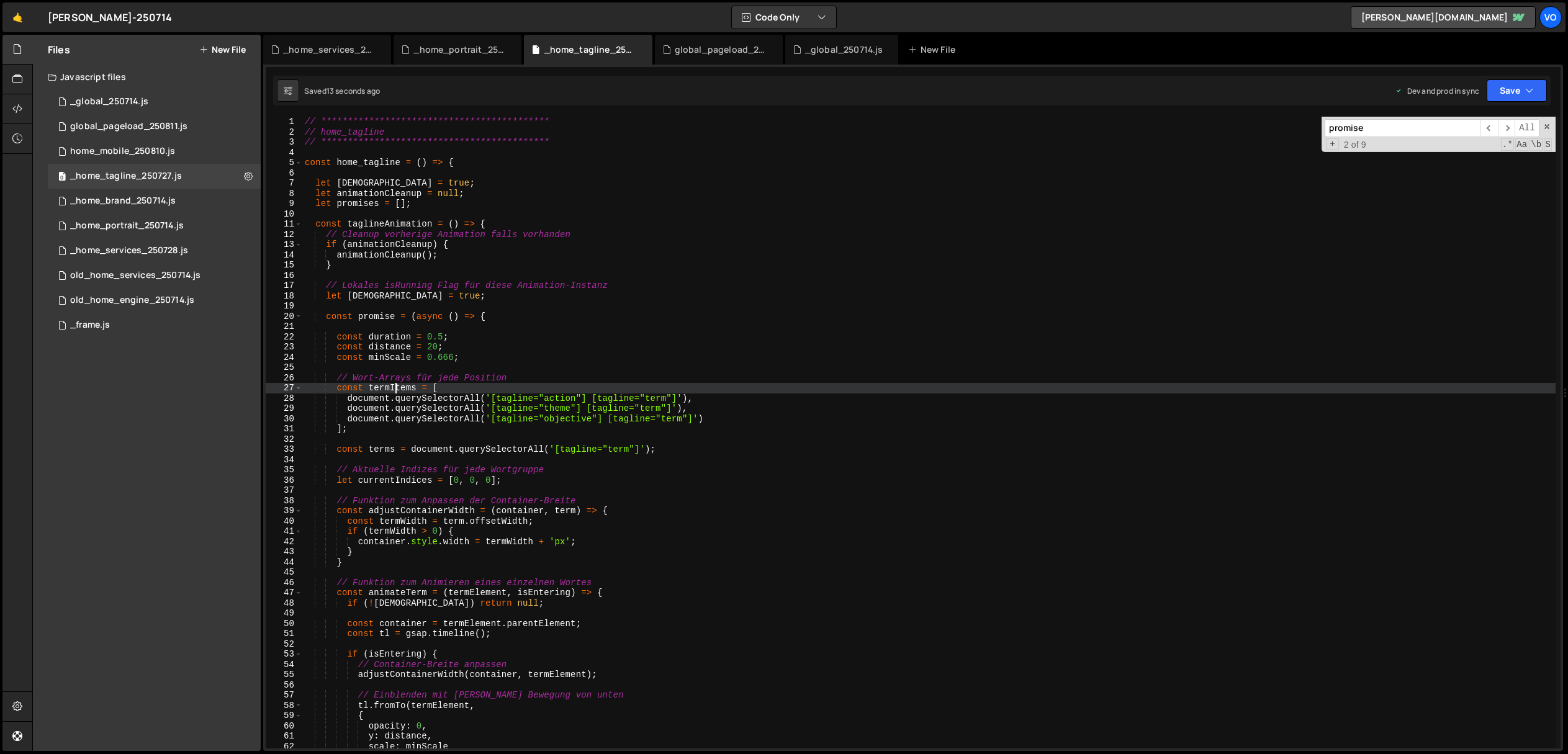
click at [394, 391] on div "**********" at bounding box center [929, 442] width 1254 height 652
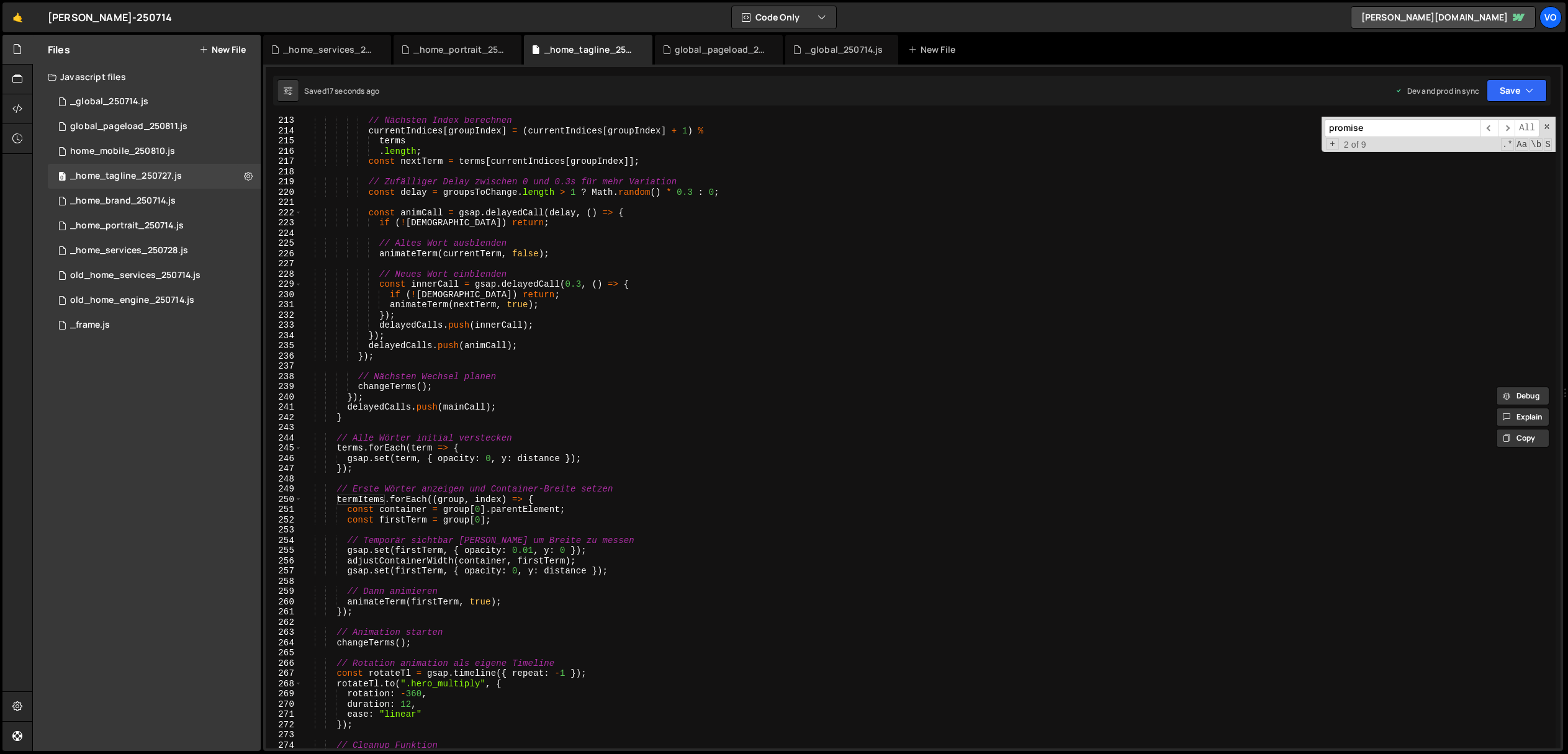
scroll to position [2180, 0]
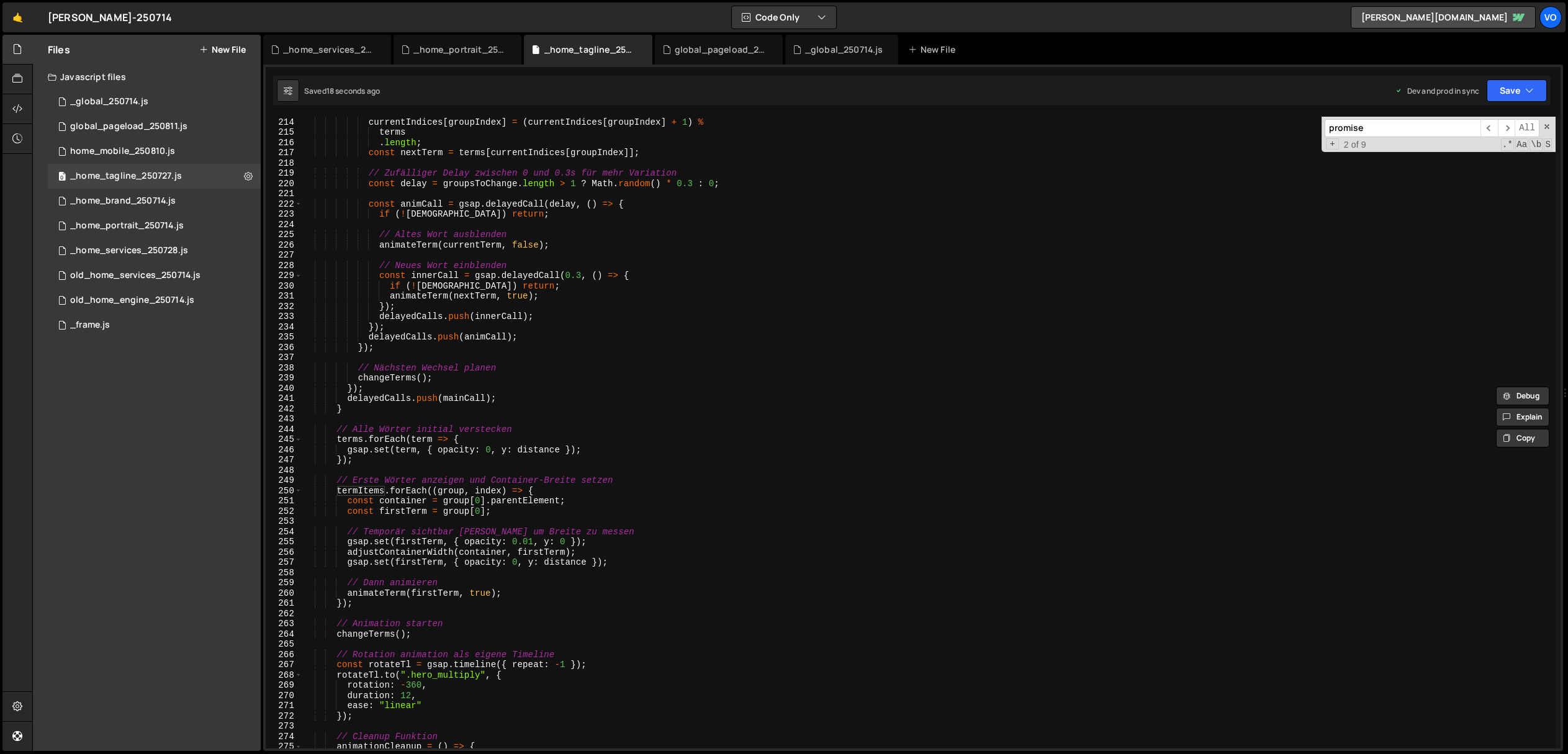
click at [350, 438] on div "// Nächsten Index berechnen currentIndices [ groupIndex ] = ( currentIndices [ …" at bounding box center [929, 432] width 1254 height 652
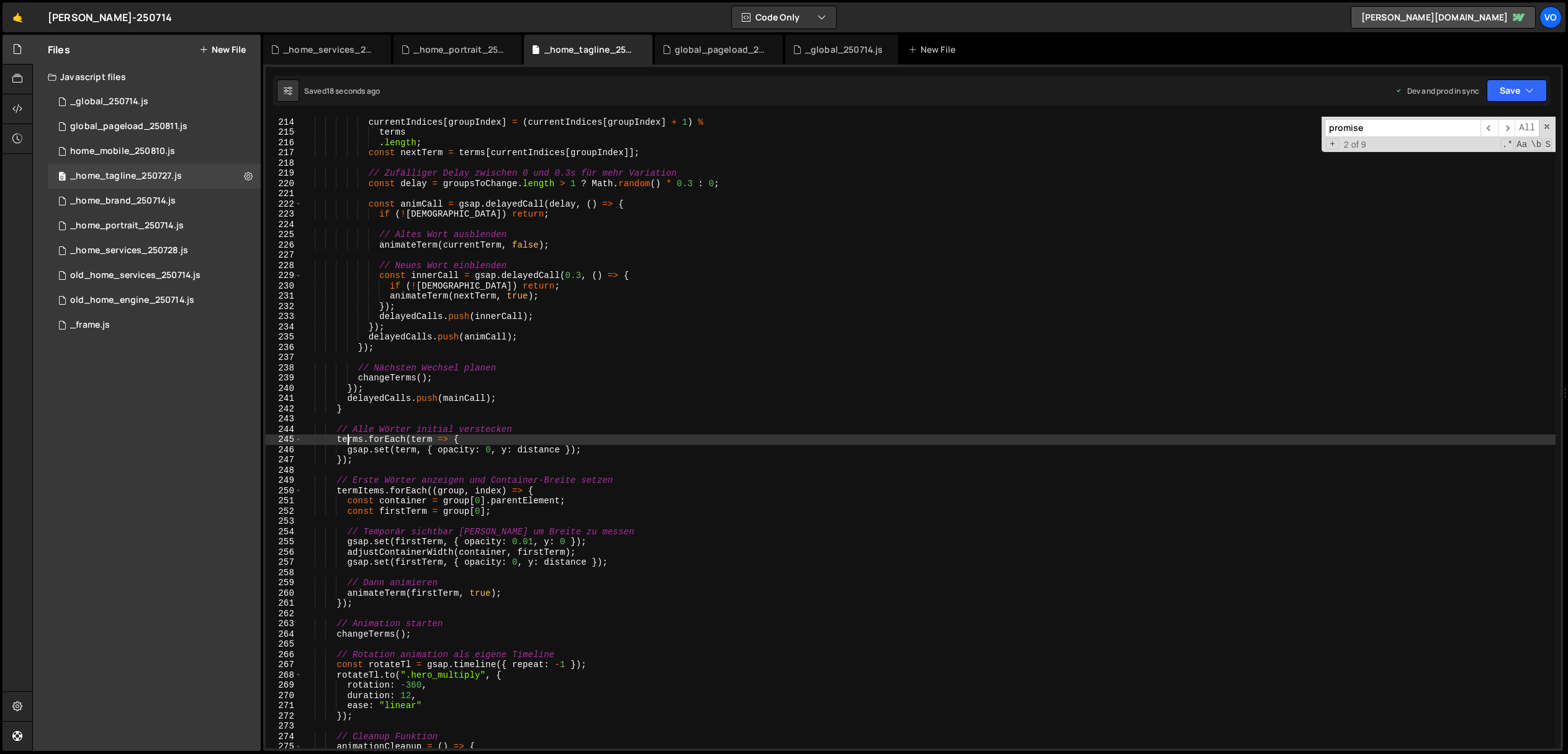
click at [350, 438] on div "// Nächsten Index berechnen currentIndices [ groupIndex ] = ( currentIndices [ …" at bounding box center [929, 432] width 1254 height 652
paste textarea "Item"
click at [359, 437] on div "// Nächsten Index berechnen currentIndices [ groupIndex ] = ( currentIndices [ …" at bounding box center [929, 432] width 1254 height 652
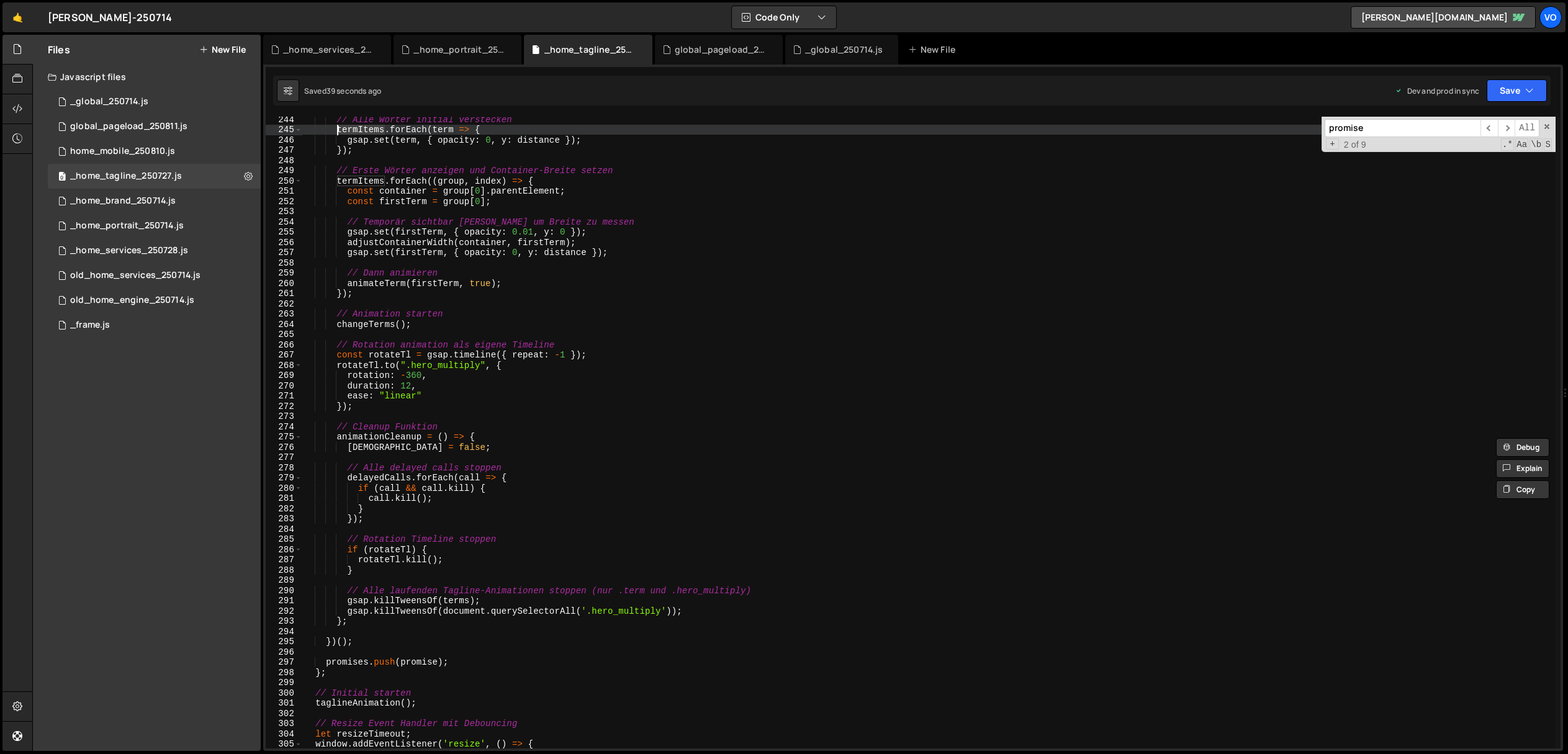
scroll to position [2497, 0]
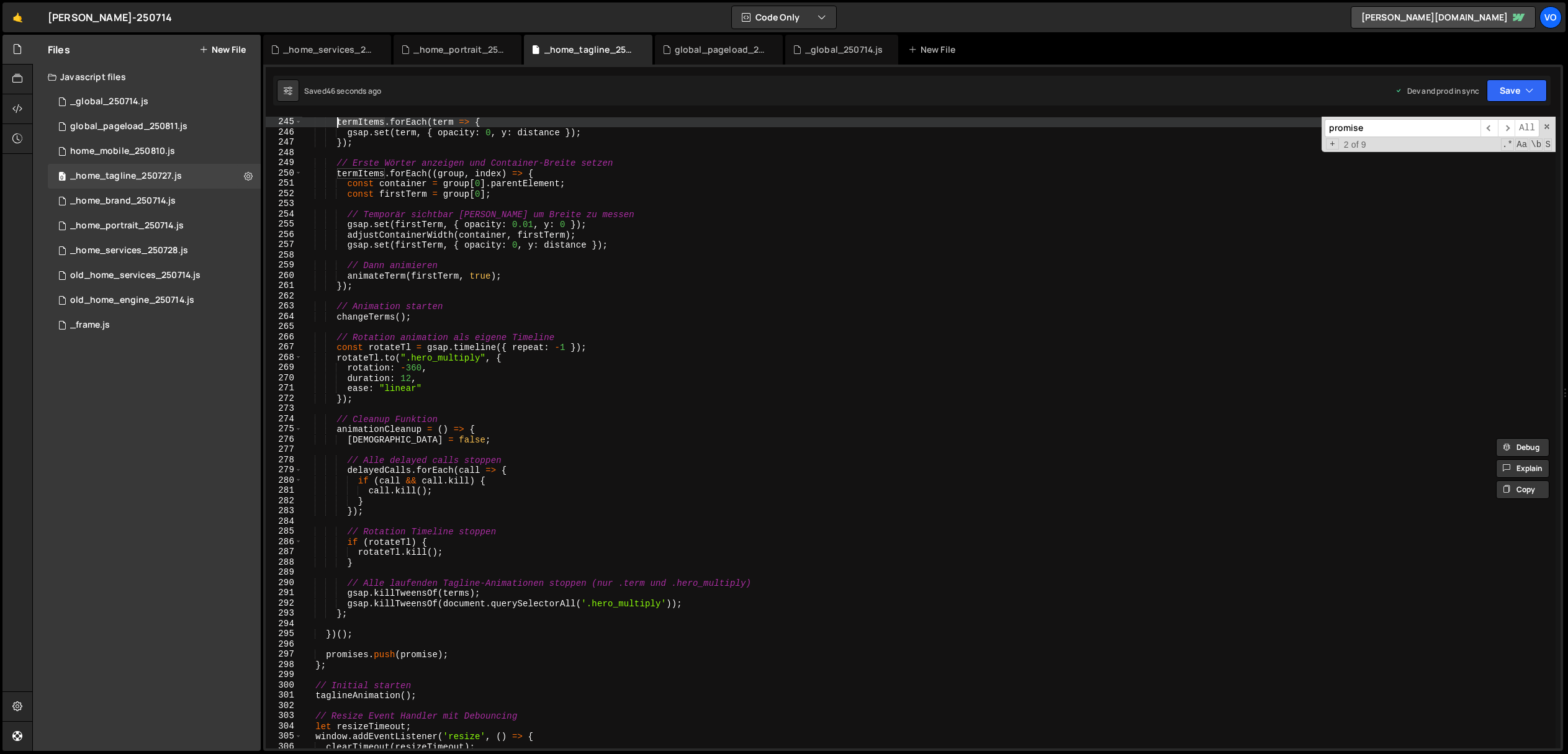
click at [359, 119] on div "// Alle Wörter initial verstecken termItems . forEach ( term => { gsap . set ( …" at bounding box center [929, 432] width 1254 height 632
click at [359, 119] on div "// Alle Wörter initial verstecken termItems . forEach ( term => { gsap . set ( …" at bounding box center [929, 432] width 1254 height 652
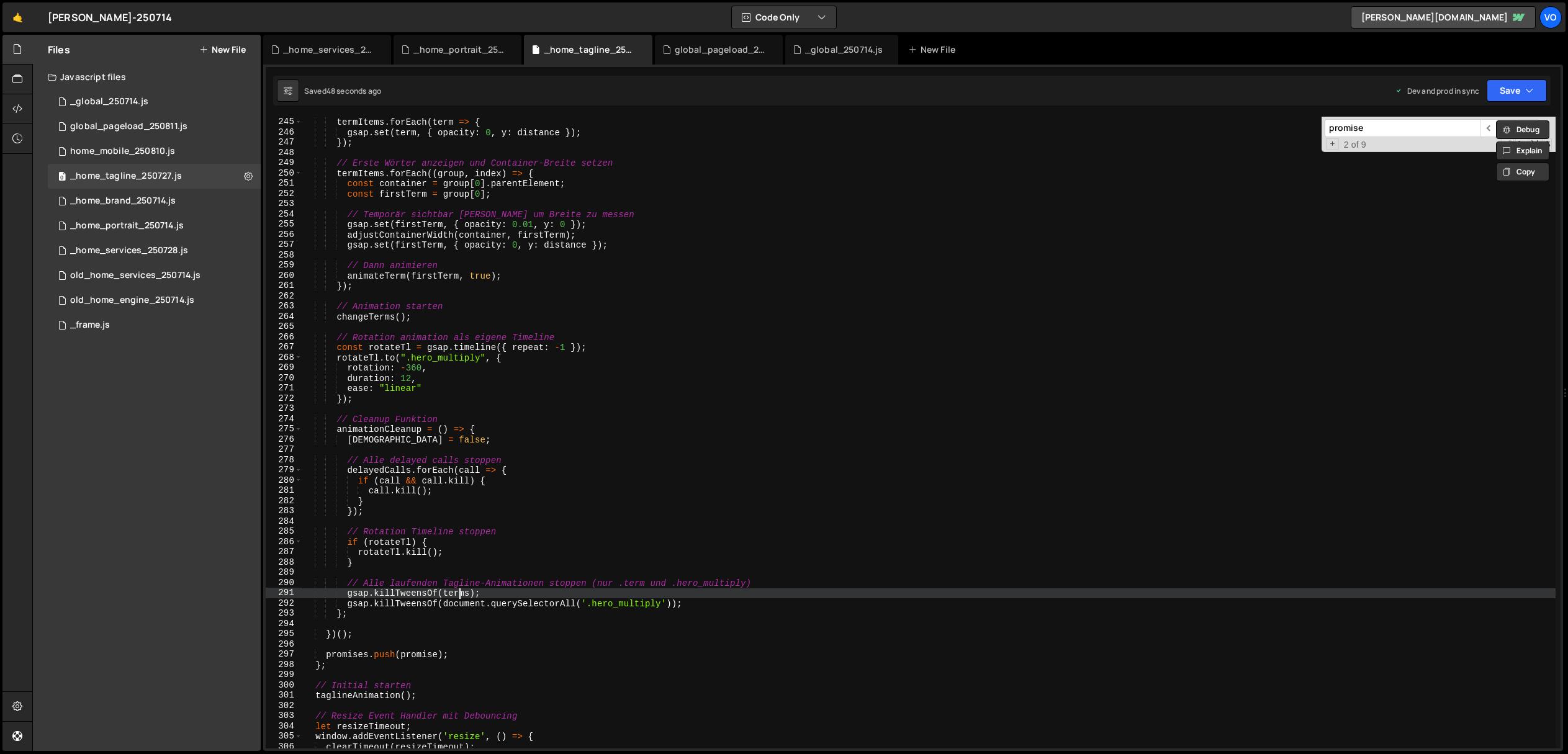
click at [459, 595] on div "// Alle Wörter initial verstecken termItems . forEach ( term => { gsap . set ( …" at bounding box center [929, 432] width 1254 height 652
paste textarea "Item"
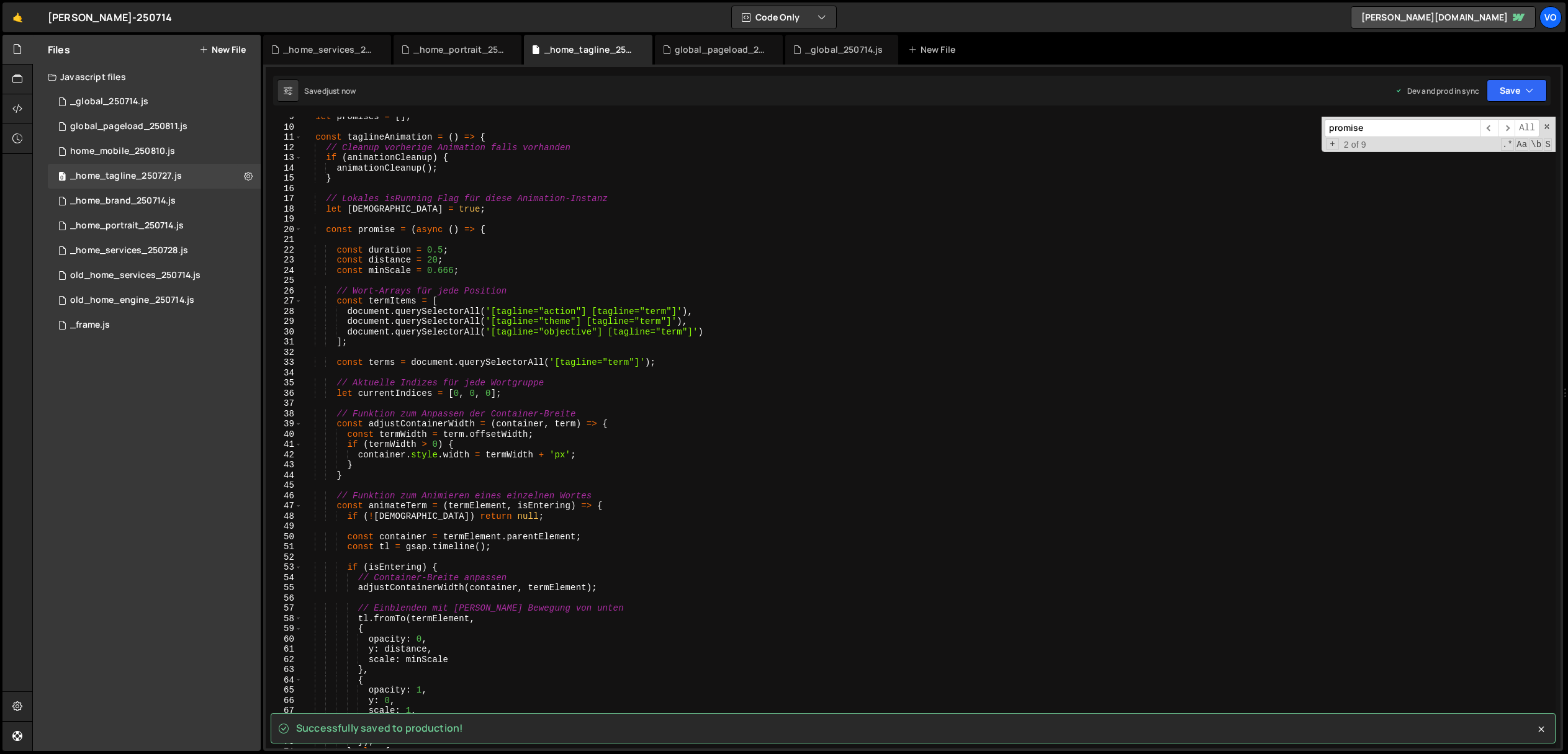
scroll to position [0, 0]
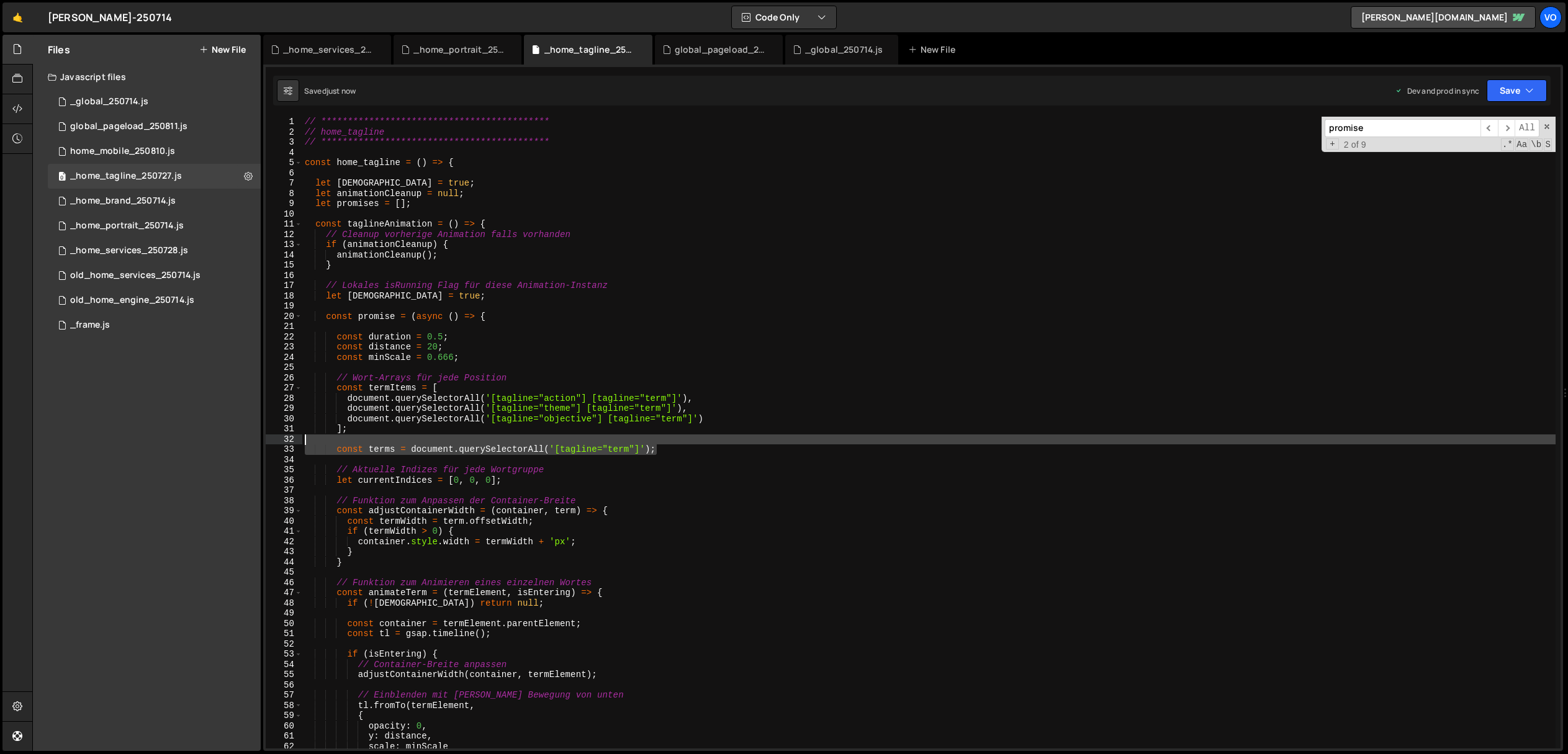
drag, startPoint x: 697, startPoint y: 445, endPoint x: 238, endPoint y: 441, distance: 459.0
click at [238, 441] on div "Files New File Javascript files 1 _global_250714.js 0 0 global_pageload_250811.…" at bounding box center [800, 393] width 1535 height 717
type textarea "const terms = document.querySelectorAll('[tagline="term"]');"
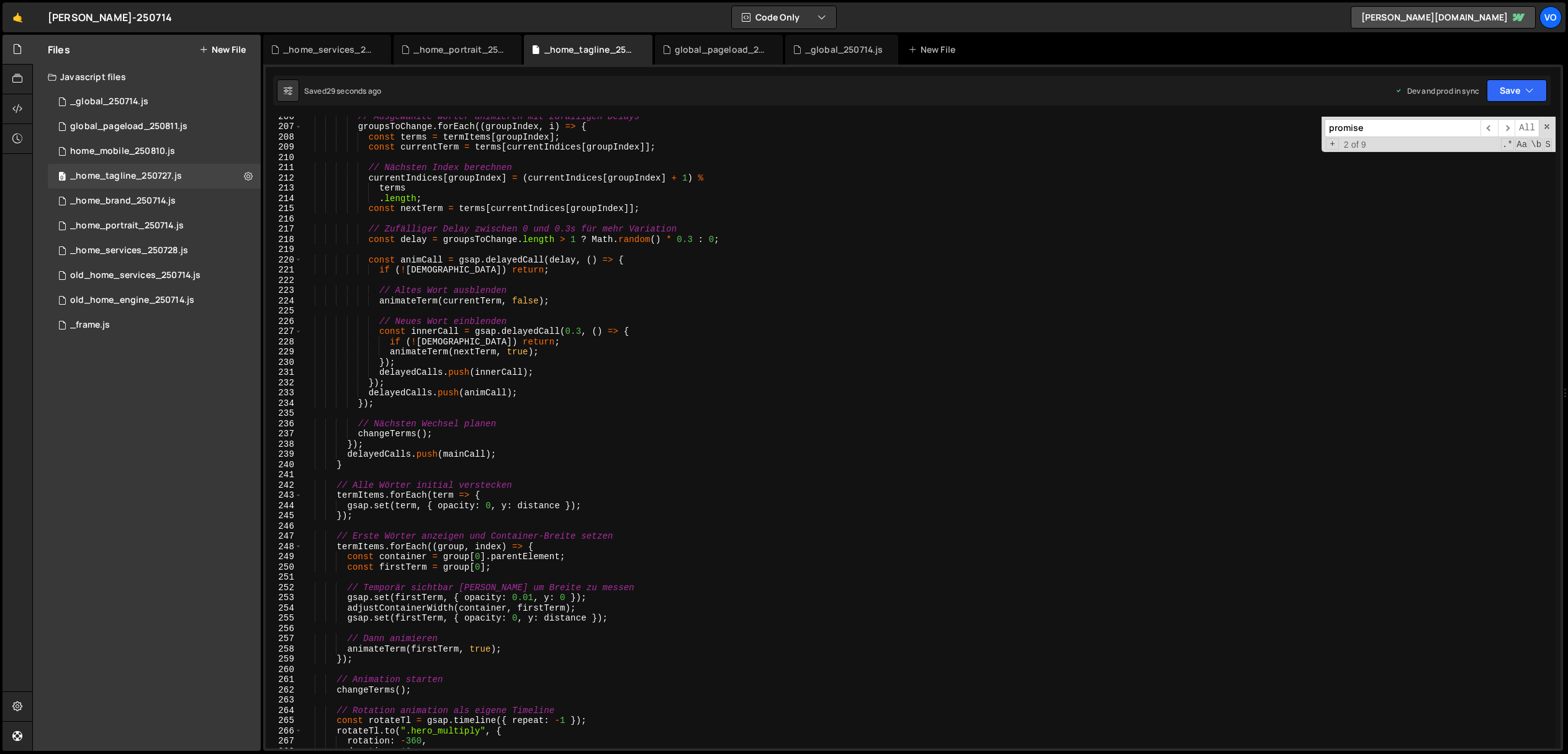
scroll to position [2105, 0]
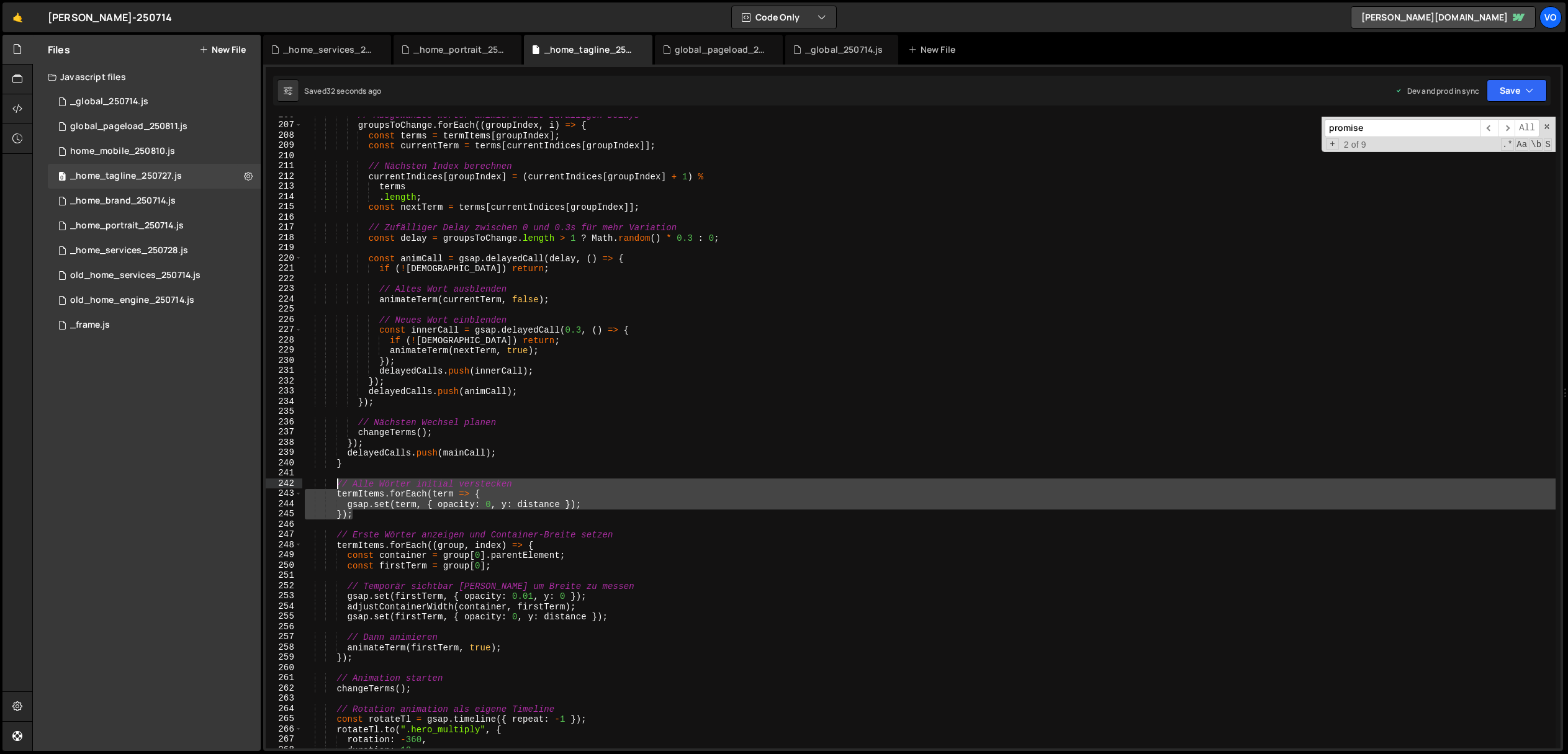
drag, startPoint x: 365, startPoint y: 515, endPoint x: 335, endPoint y: 487, distance: 41.0
click at [335, 487] on div "// Ausgewählte Wörter animieren mit zufälligen Delays groupsToChange . forEach …" at bounding box center [929, 436] width 1254 height 652
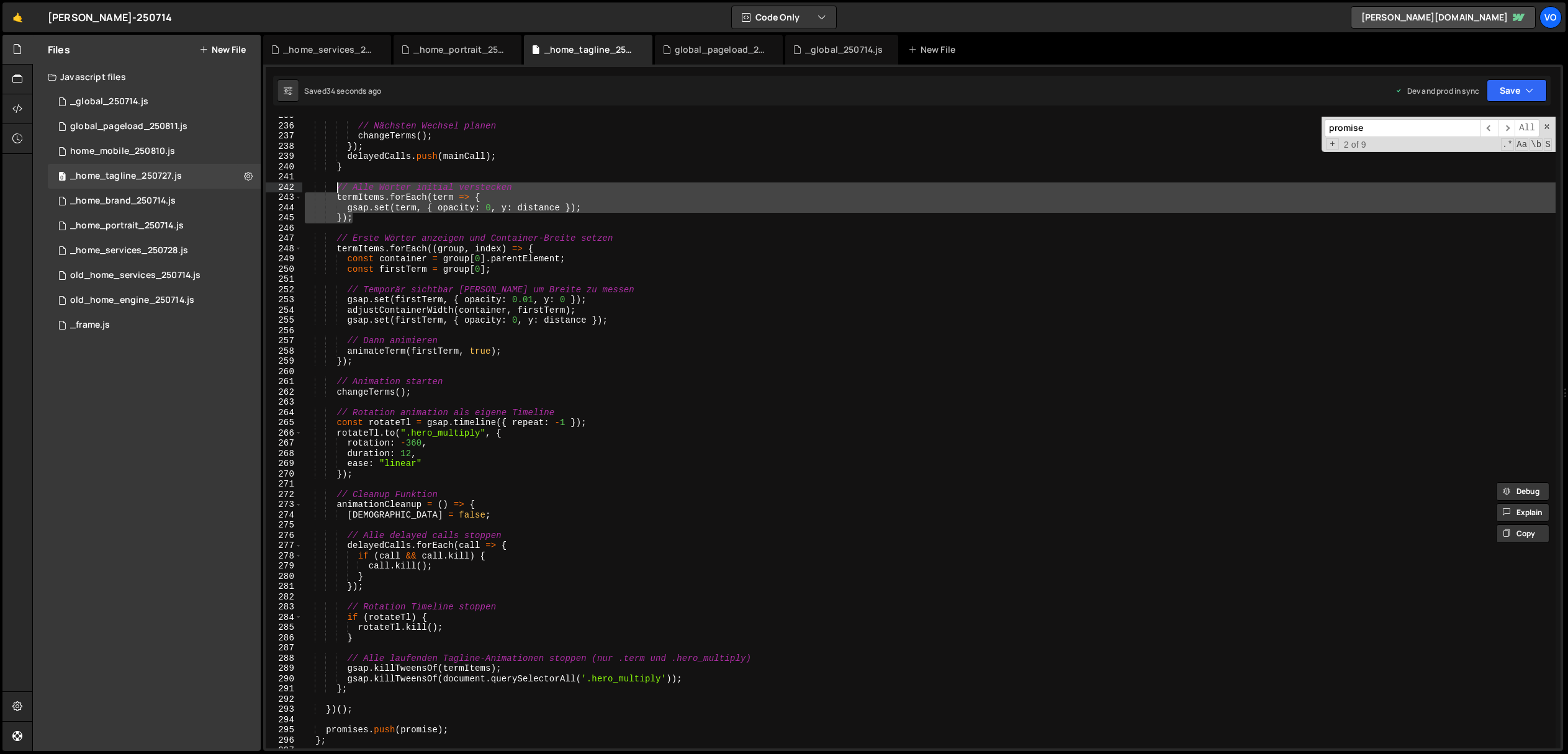
scroll to position [2451, 0]
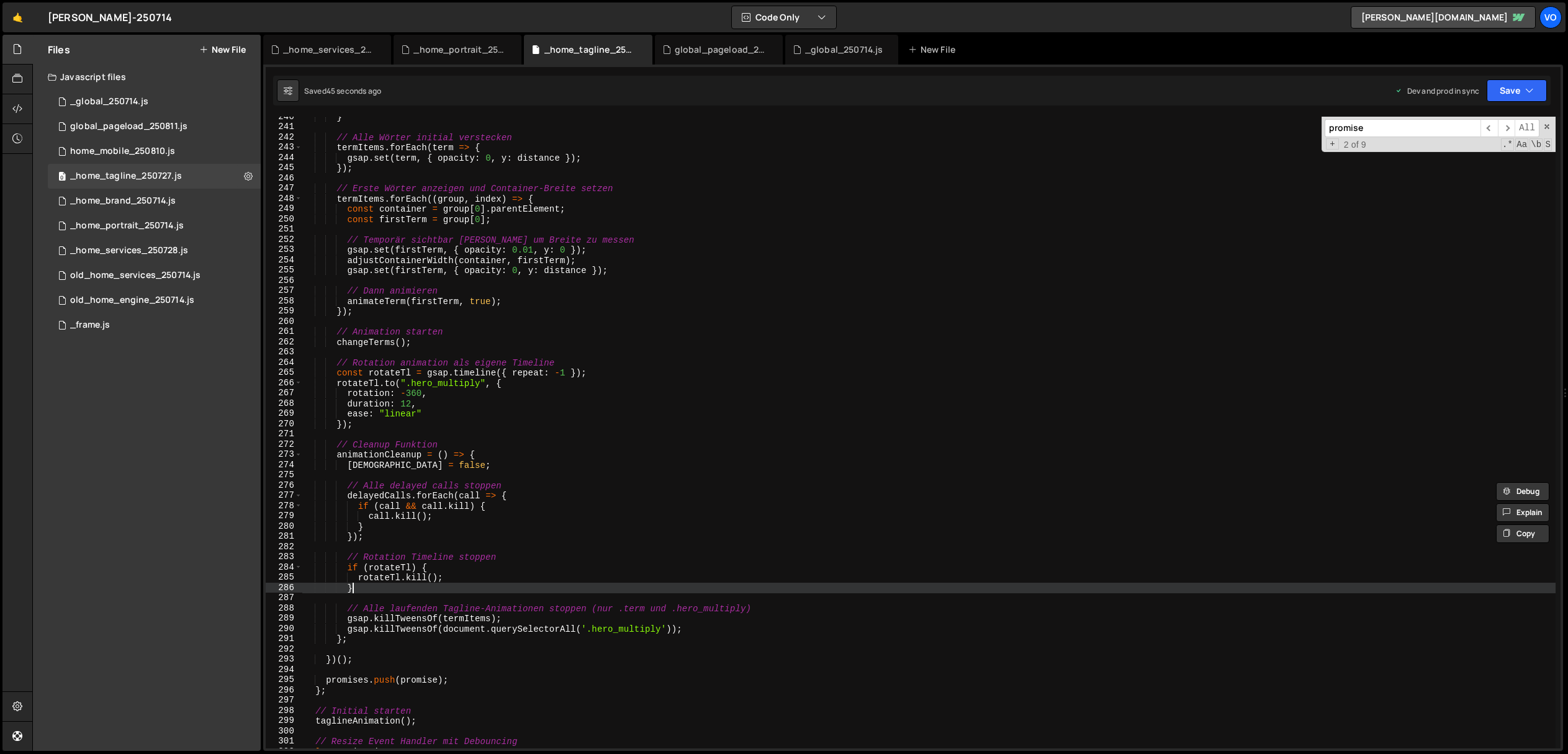
click at [392, 587] on div "} // Alle Wörter initial verstecken termItems . forEach ( term => { gsap . set …" at bounding box center [929, 438] width 1254 height 652
type textarea "}"
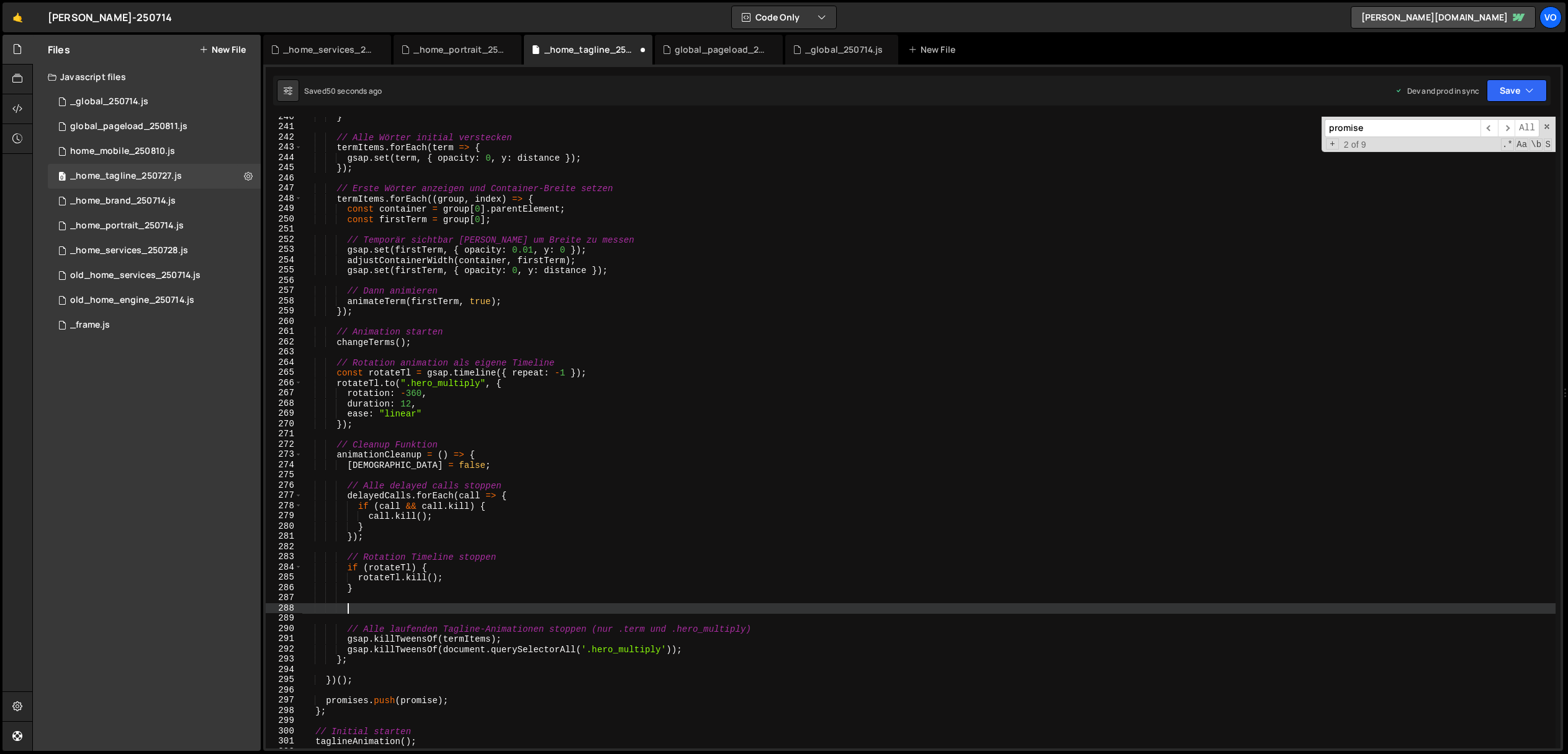
paste textarea "});"
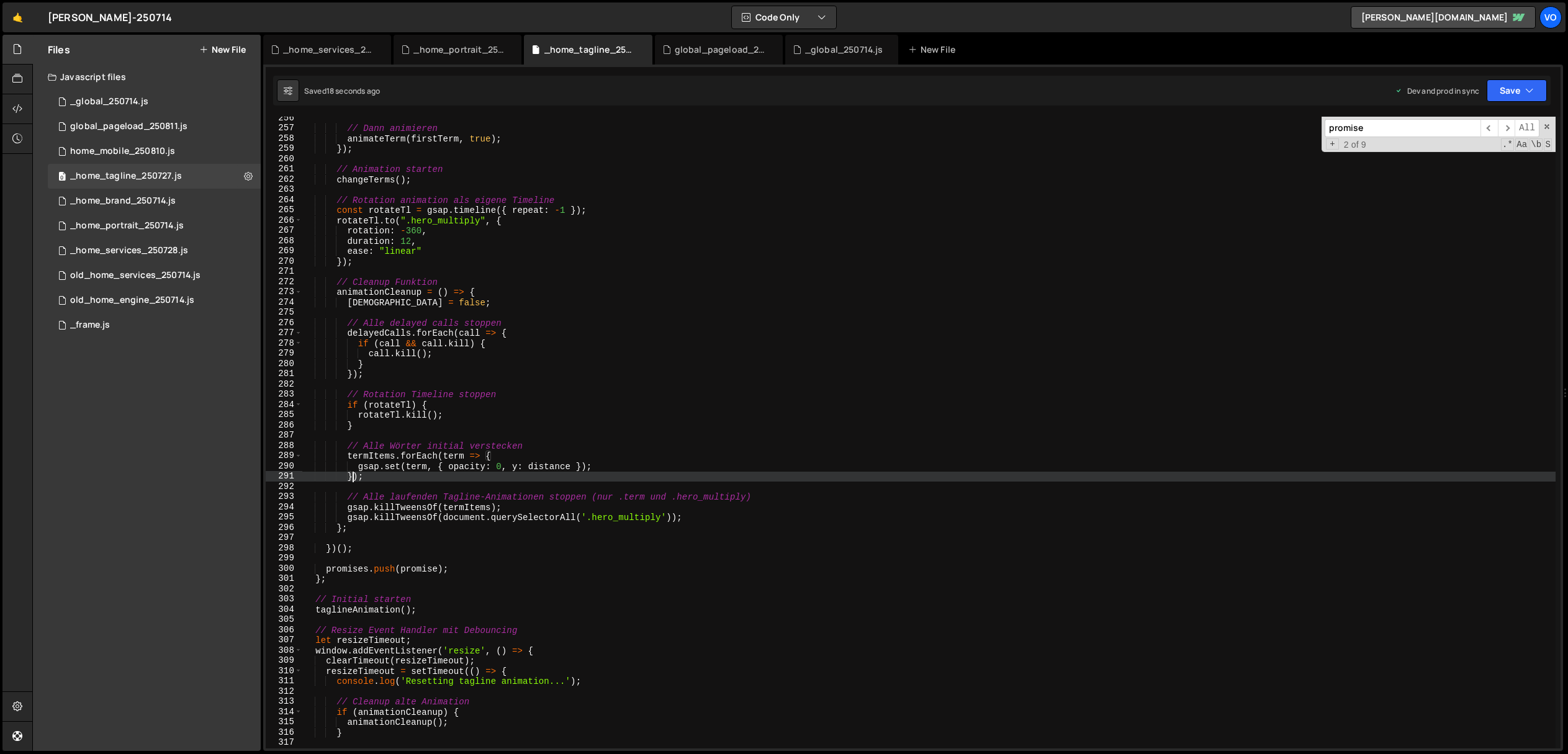
scroll to position [2615, 0]
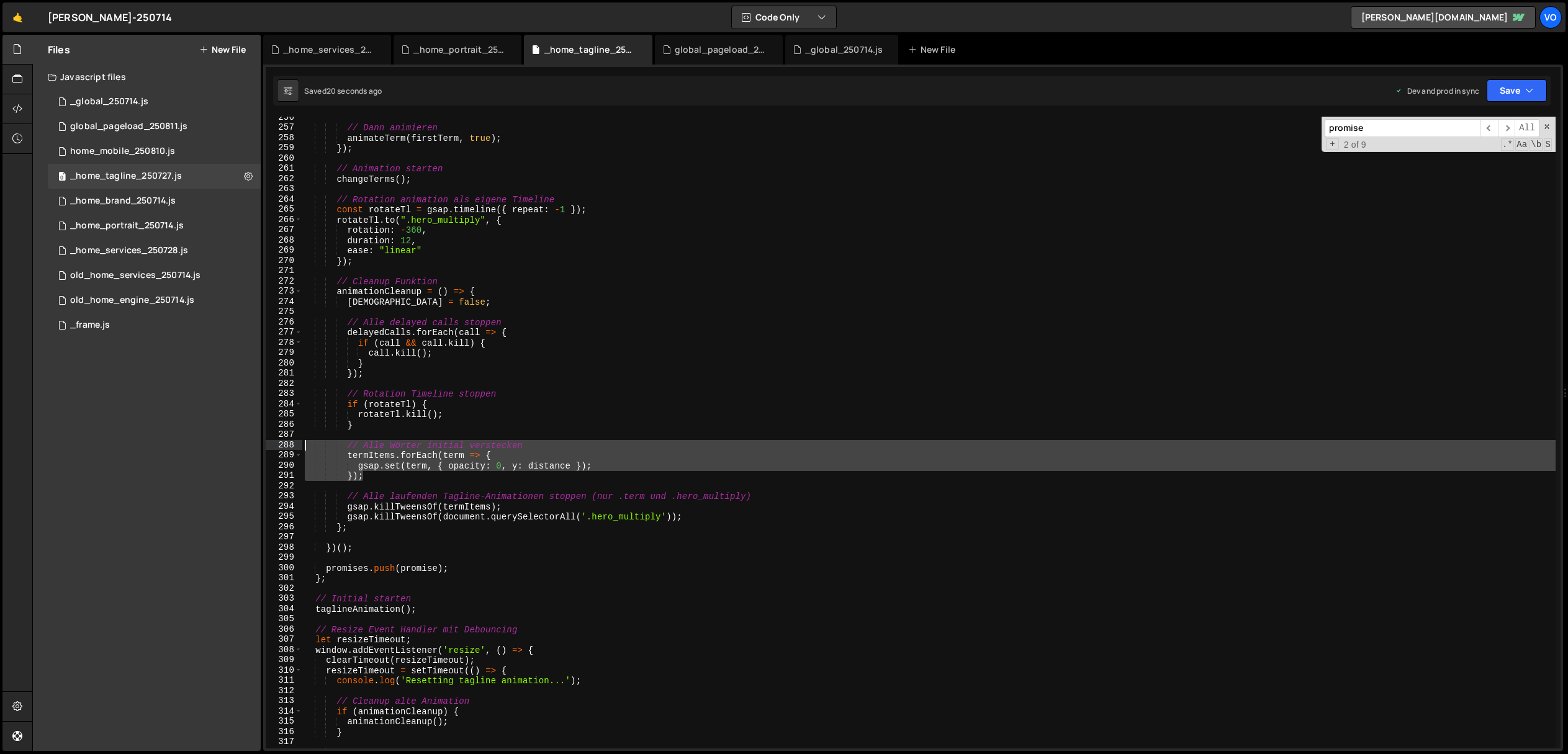
drag, startPoint x: 376, startPoint y: 474, endPoint x: 260, endPoint y: 441, distance: 120.6
click at [260, 441] on div "Files New File Javascript files 1 _global_250714.js 0 0 global_pageload_250811.…" at bounding box center [800, 393] width 1535 height 717
type textarea "// Alle Wörter initial verstecken termItems.forEach(term => {"
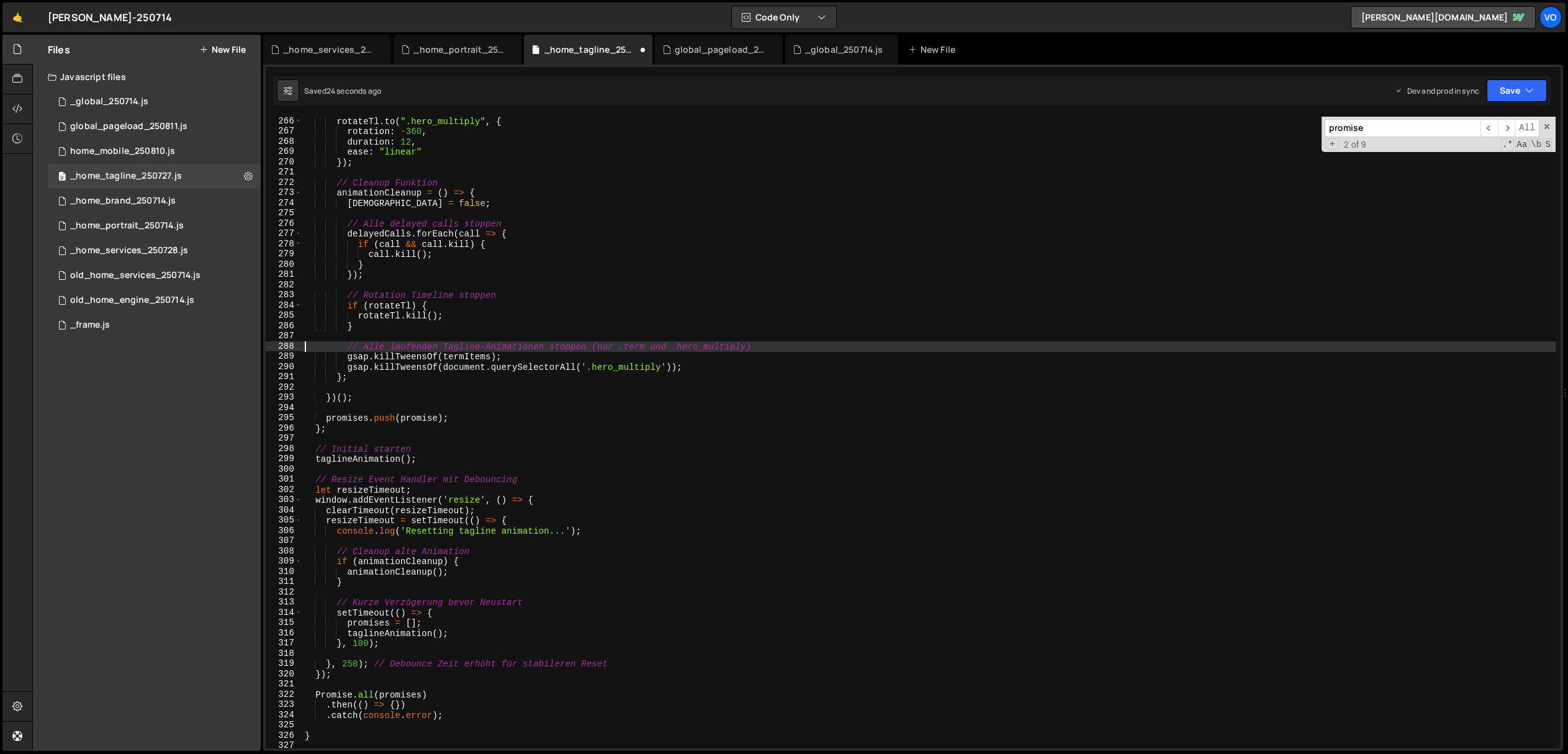
scroll to position [2722, 0]
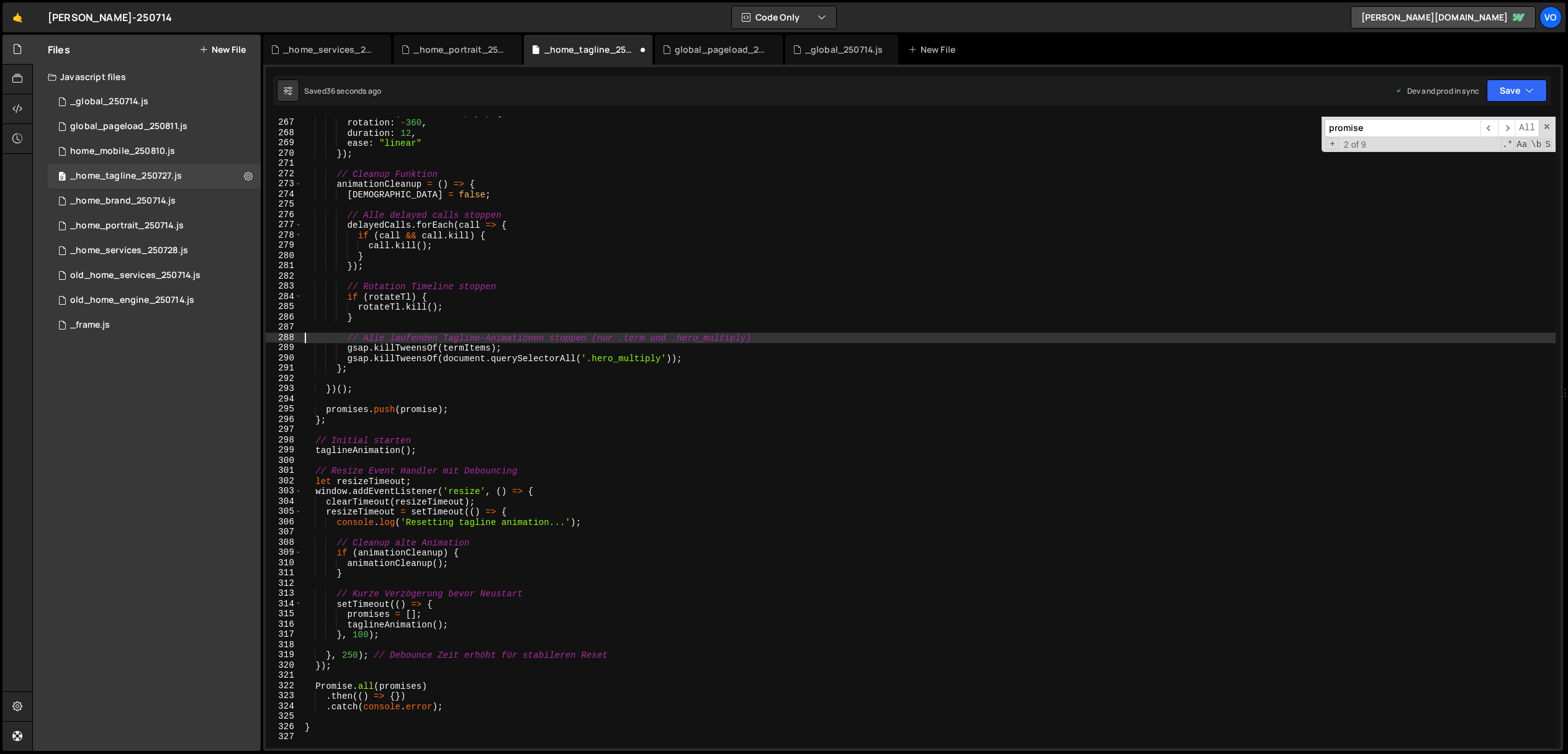
click at [417, 315] on div "rotateTl . to ( ".hero_multiply" , { rotation : - 360 , duration : 12 , ease : …" at bounding box center [929, 433] width 1254 height 652
type textarea "}"
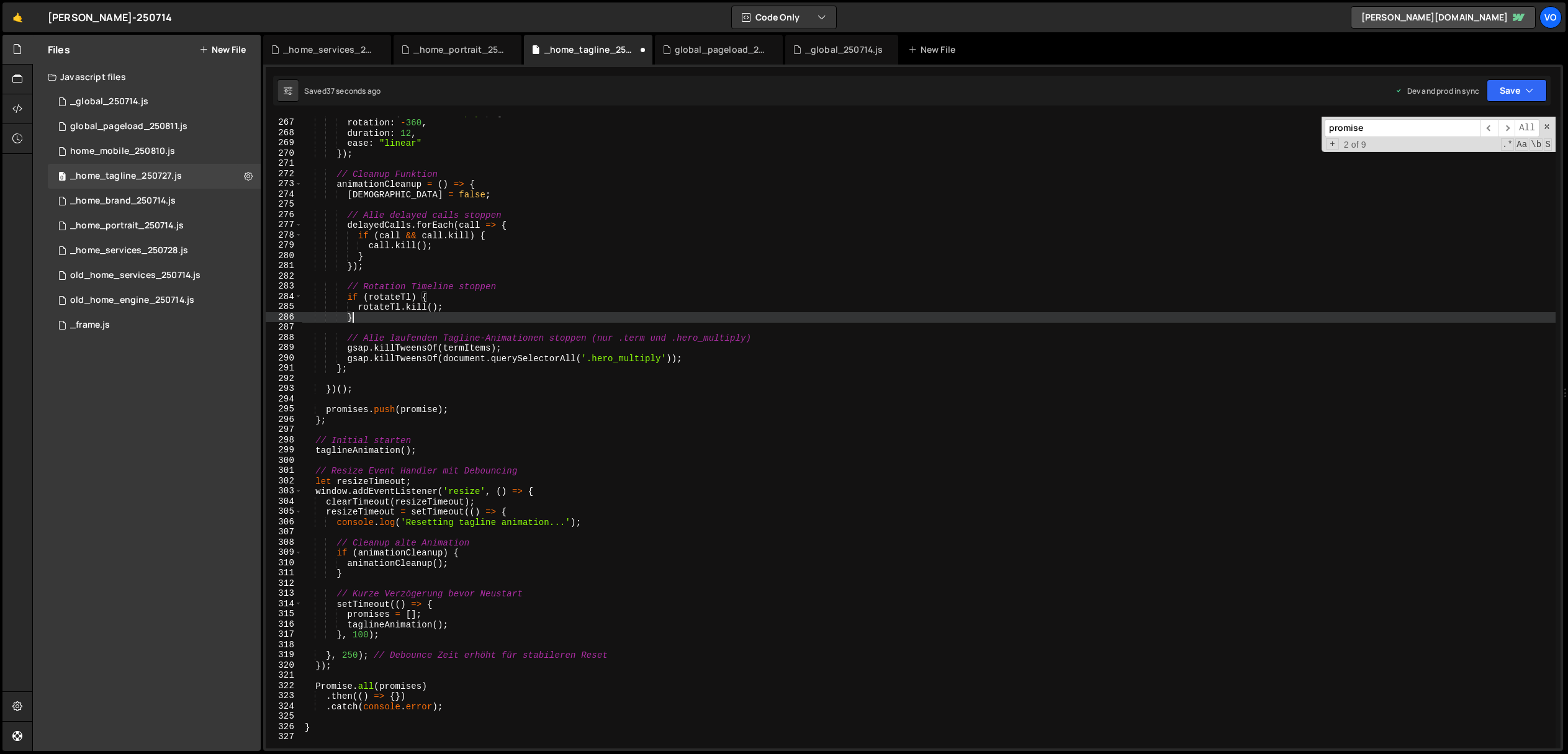
scroll to position [0, 2]
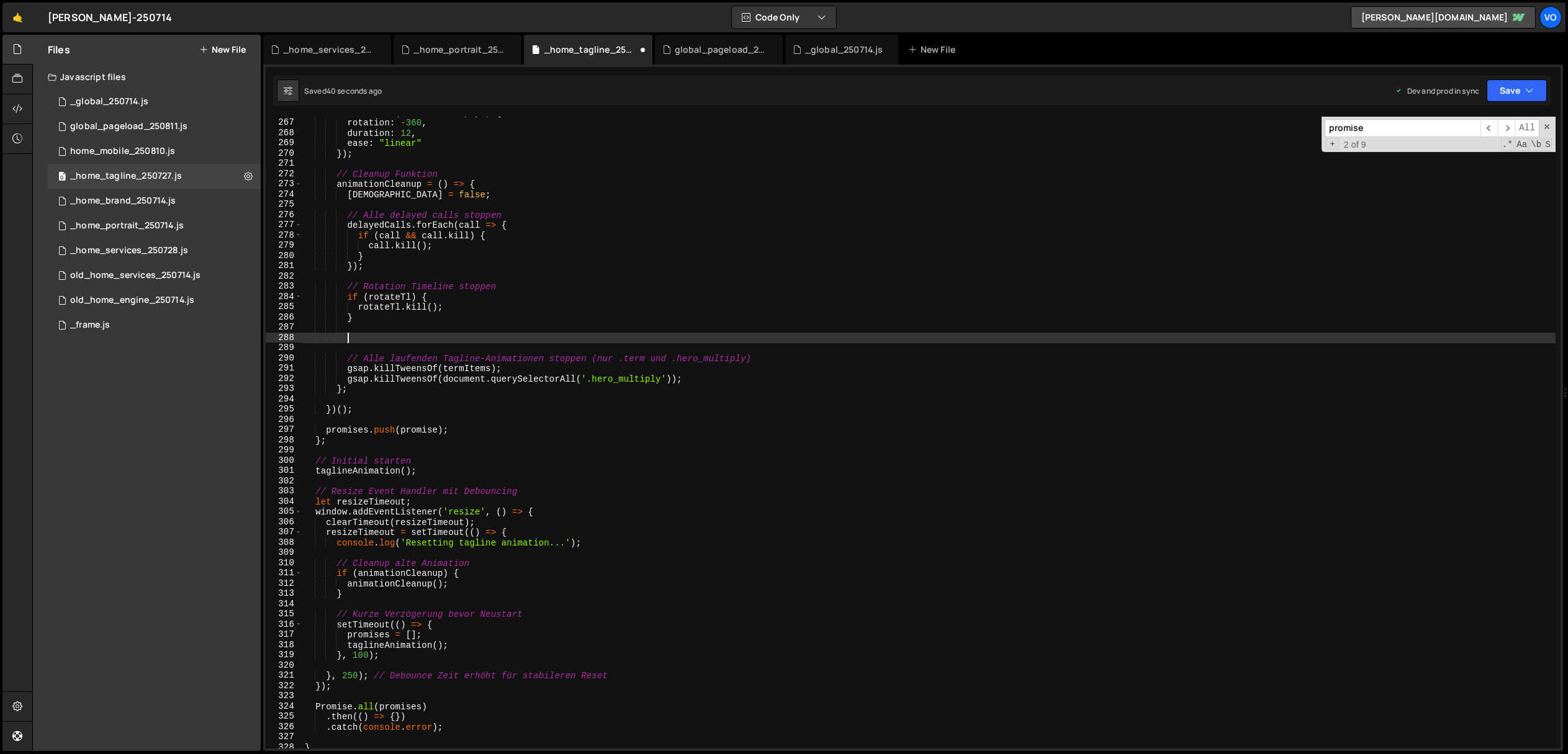
paste textarea "});"
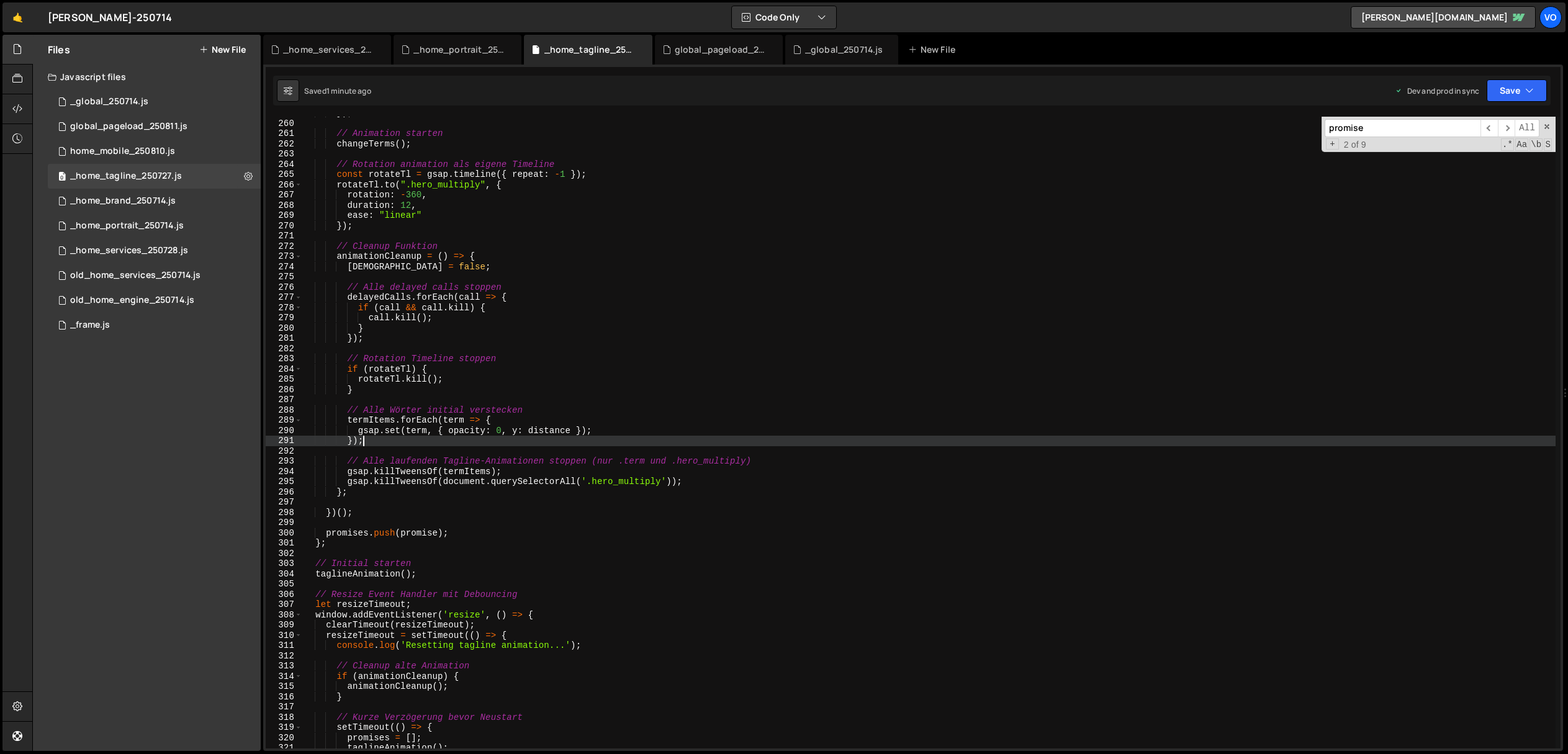
scroll to position [2642, 0]
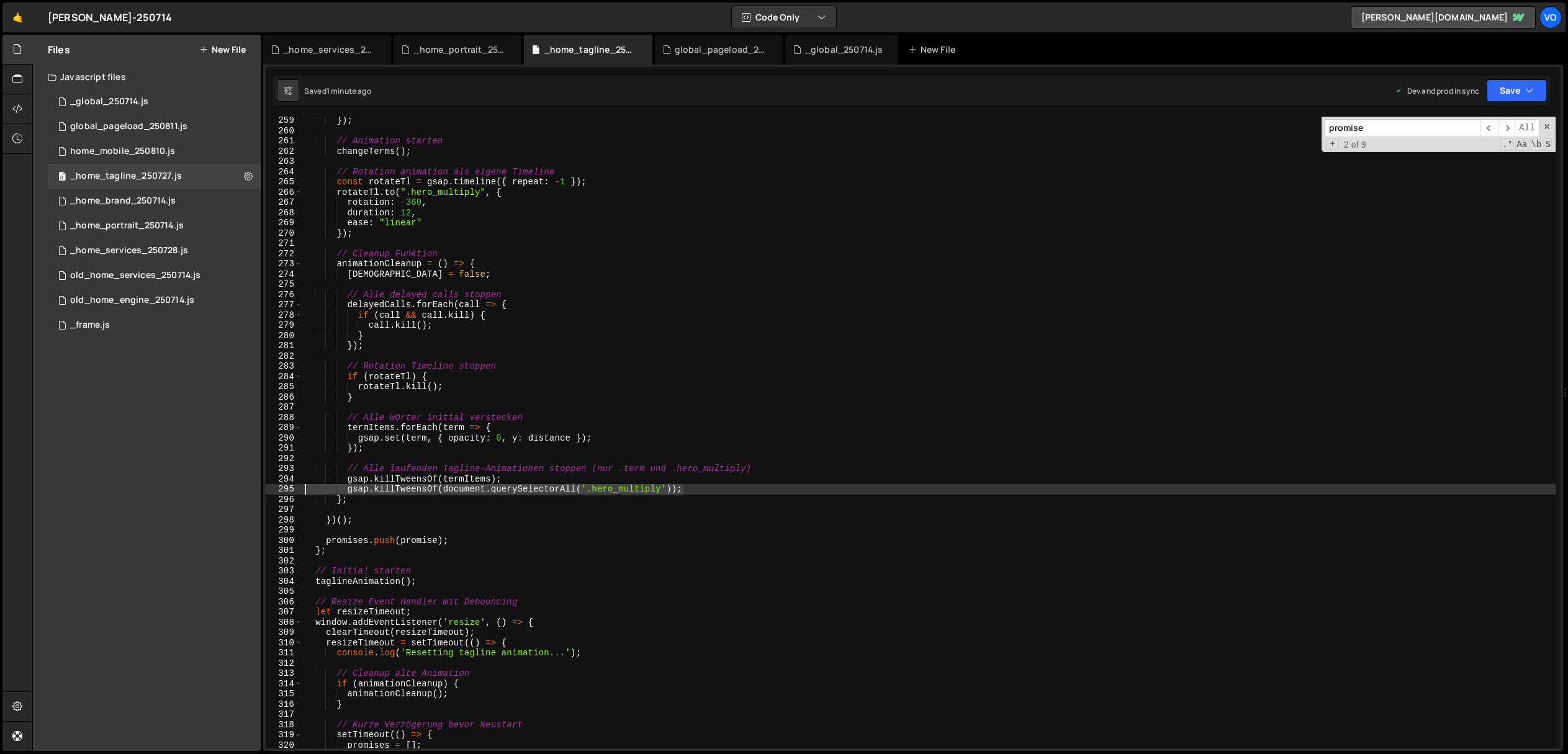
drag, startPoint x: 701, startPoint y: 487, endPoint x: 213, endPoint y: 487, distance: 488.0
click at [213, 487] on div "Files New File Javascript files 1 _global_250714.js 0 0 global_pageload_250811.…" at bounding box center [800, 393] width 1535 height 717
type textarea "gsap.killTweensOf(document.querySelectorAll('.hero_multiply'));"
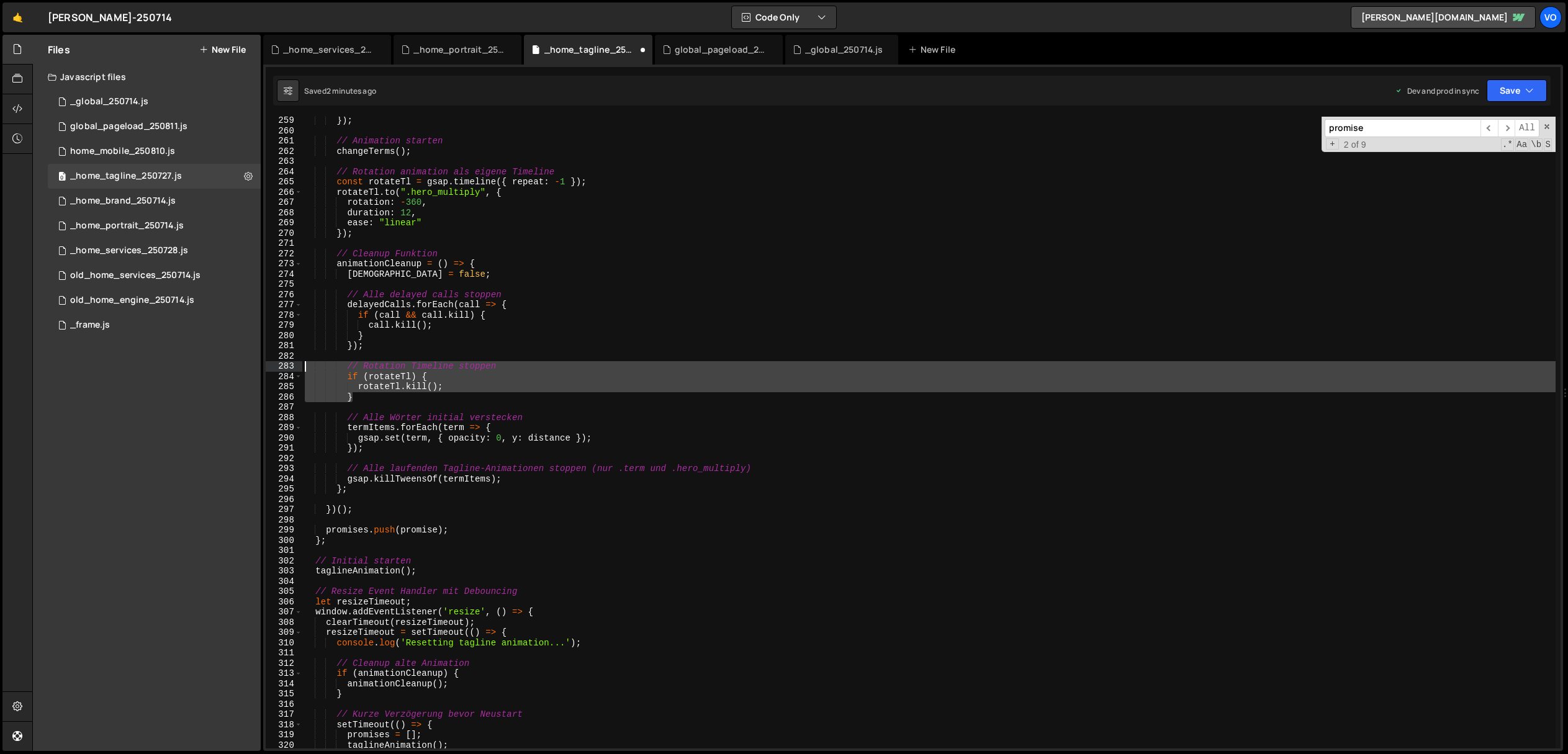
drag, startPoint x: 365, startPoint y: 396, endPoint x: 237, endPoint y: 364, distance: 131.9
click at [237, 364] on div "Files New File Javascript files 1 _global_250714.js 0 0 global_pageload_250811.…" at bounding box center [800, 393] width 1535 height 717
type textarea "// Rotation Timeline stoppen if (rotateTl) {"
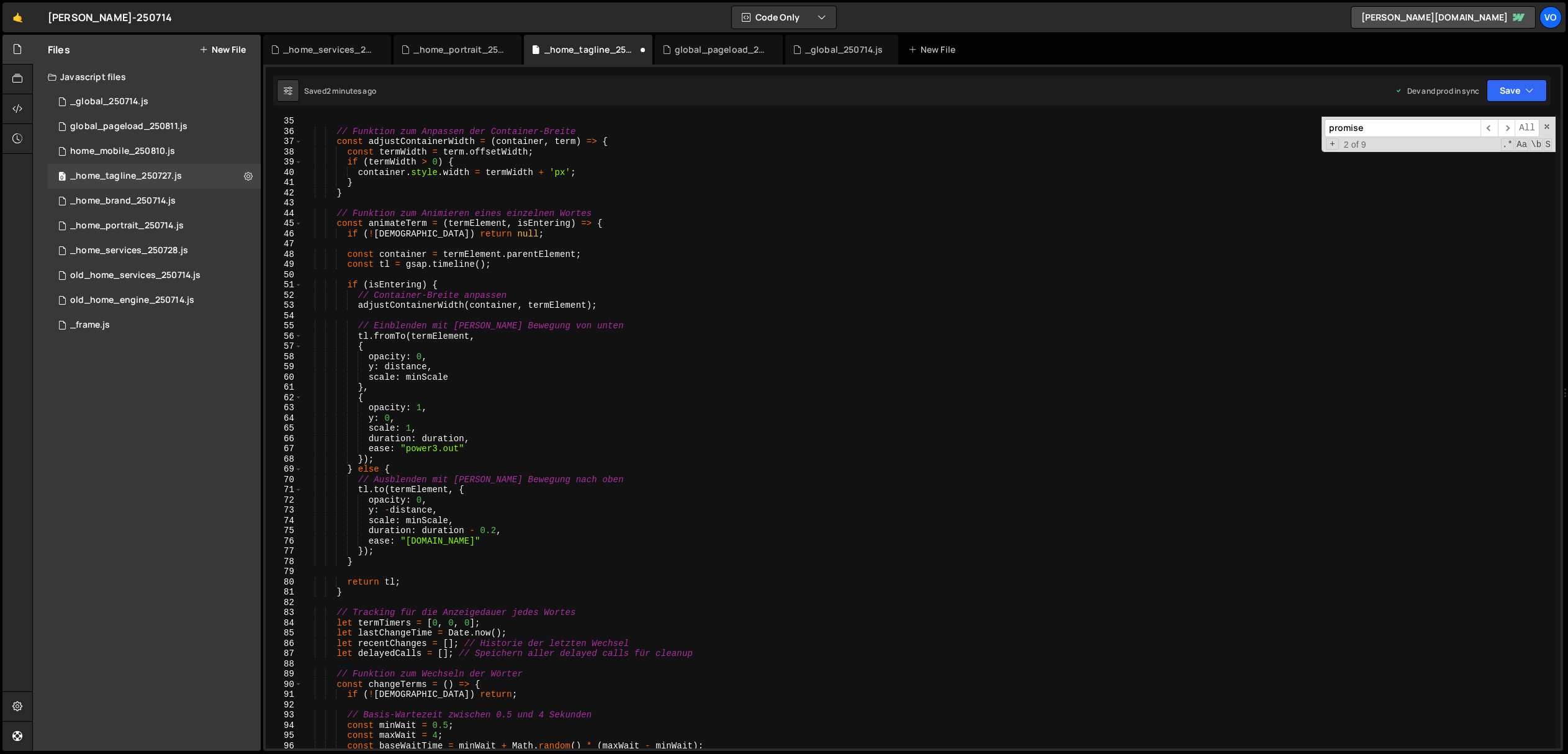
scroll to position [312, 0]
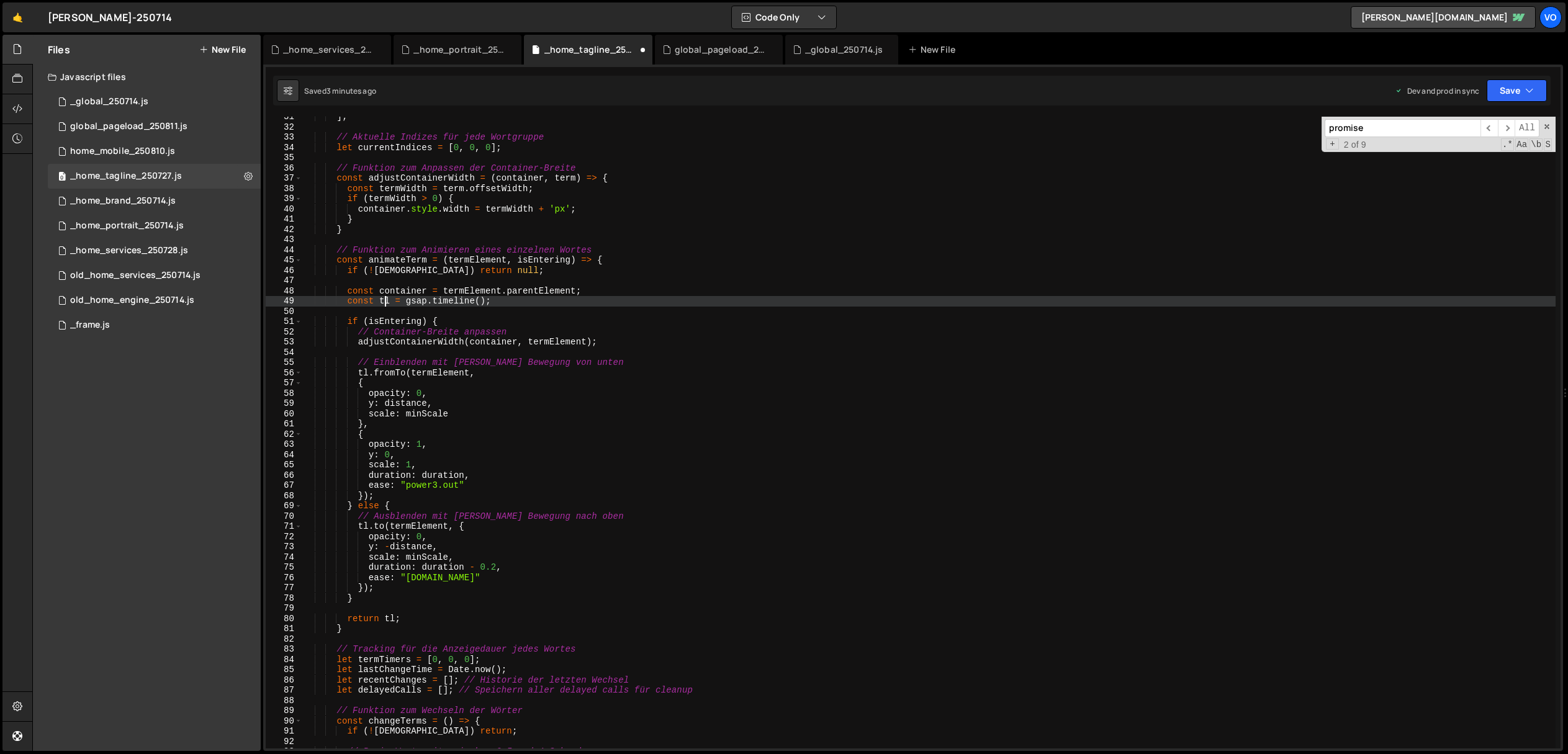
click at [382, 302] on div "] ; // Aktuelle Indizes für jede Wortgruppe let currentIndices = [ 0 , 0 , 0 ] …" at bounding box center [929, 438] width 1254 height 652
click at [380, 300] on div "] ; // Aktuelle Indizes für jede Wortgruppe let currentIndices = [ 0 , 0 , 0 ] …" at bounding box center [929, 438] width 1254 height 652
click at [394, 300] on div "] ; // Aktuelle Indizes für jede Wortgruppe let currentIndices = [ 0 , 0 , 0 ] …" at bounding box center [929, 438] width 1254 height 652
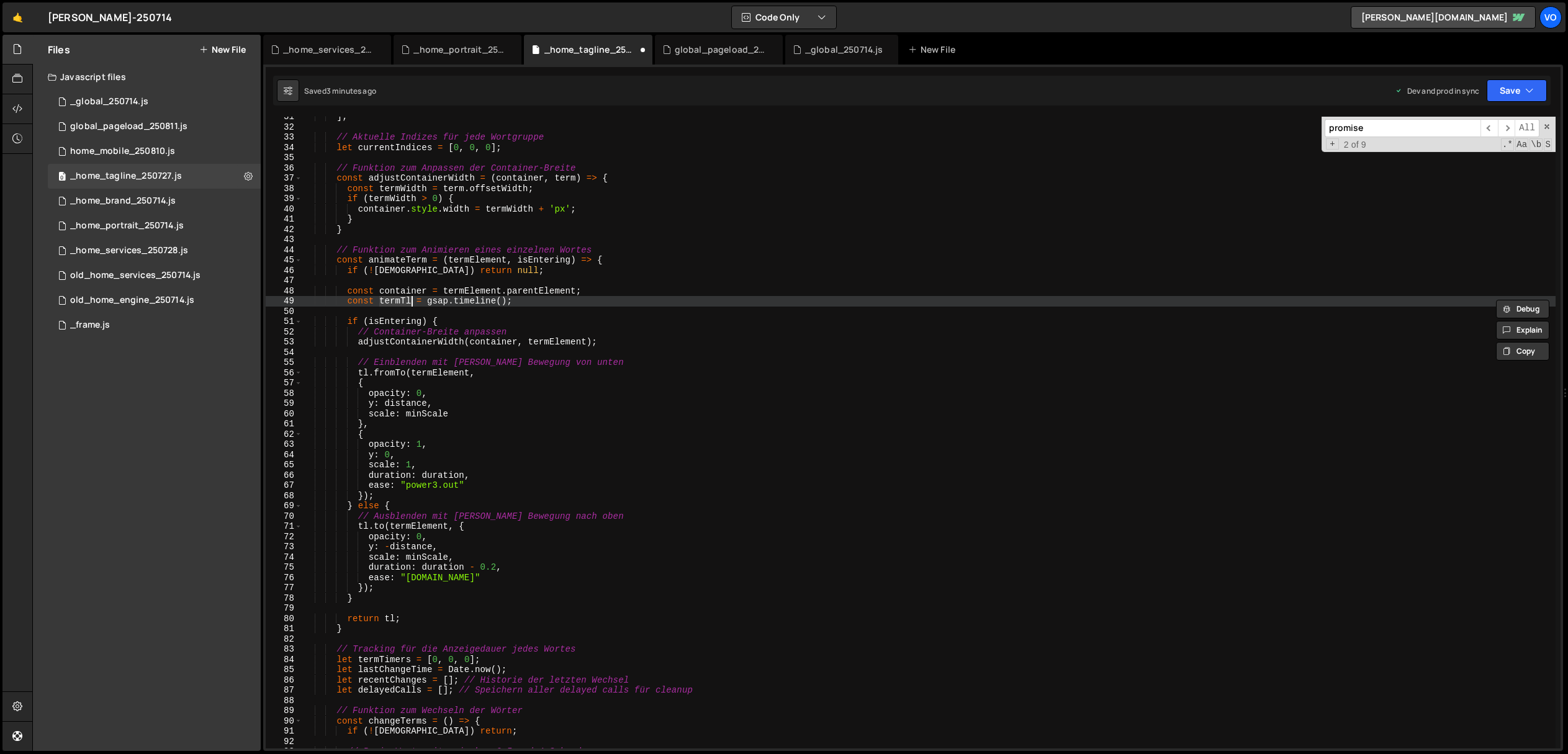
click at [361, 371] on div "] ; // Aktuelle Indizes für jede Wortgruppe let currentIndices = [ 0 , 0 , 0 ] …" at bounding box center [929, 438] width 1254 height 652
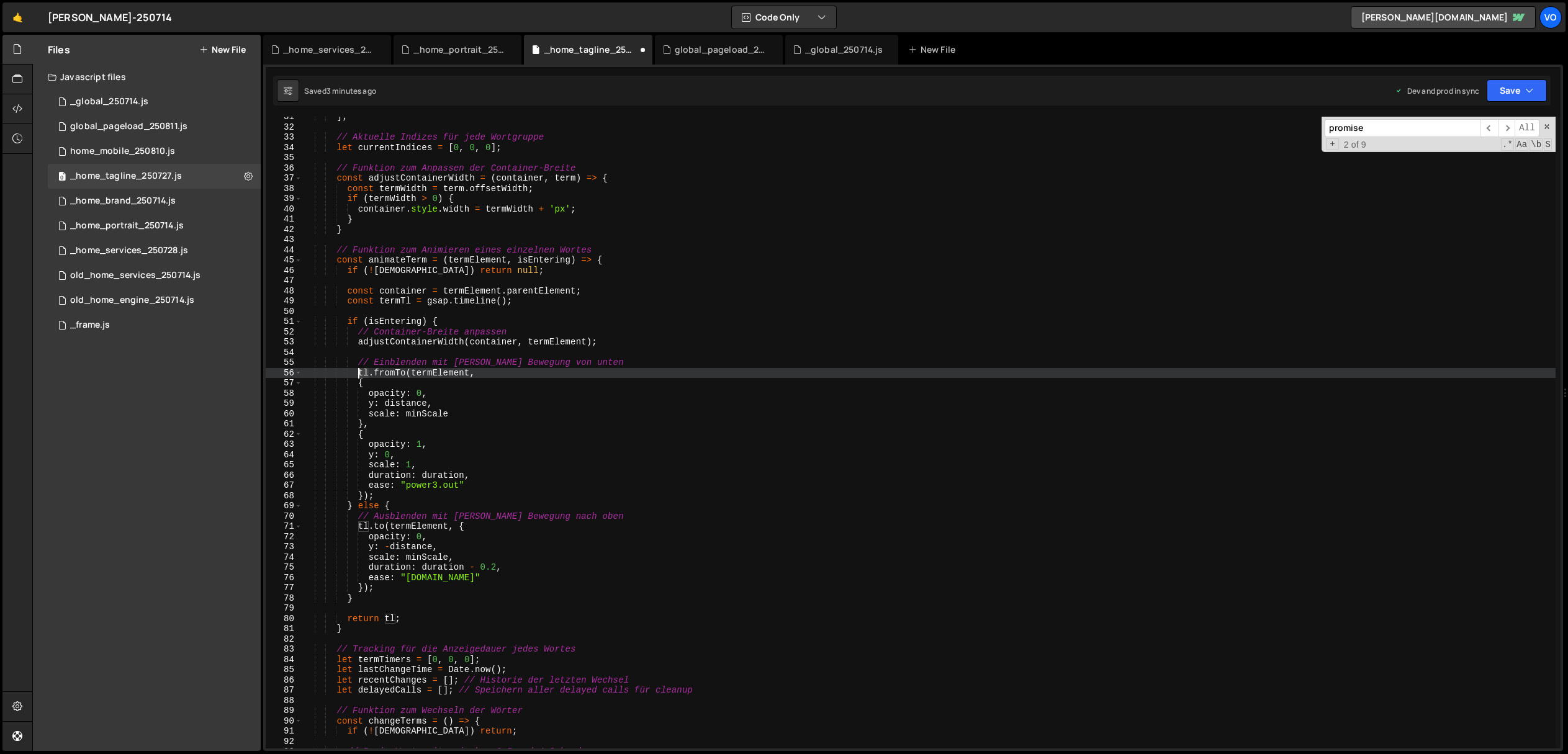
click at [361, 371] on div "] ; // Aktuelle Indizes für jede Wortgruppe let currentIndices = [ 0 , 0 , 0 ] …" at bounding box center [929, 438] width 1254 height 652
paste textarea "ermT"
click at [389, 620] on div "] ; // Aktuelle Indizes für jede Wortgruppe let currentIndices = [ 0 , 0 , 0 ] …" at bounding box center [929, 438] width 1254 height 652
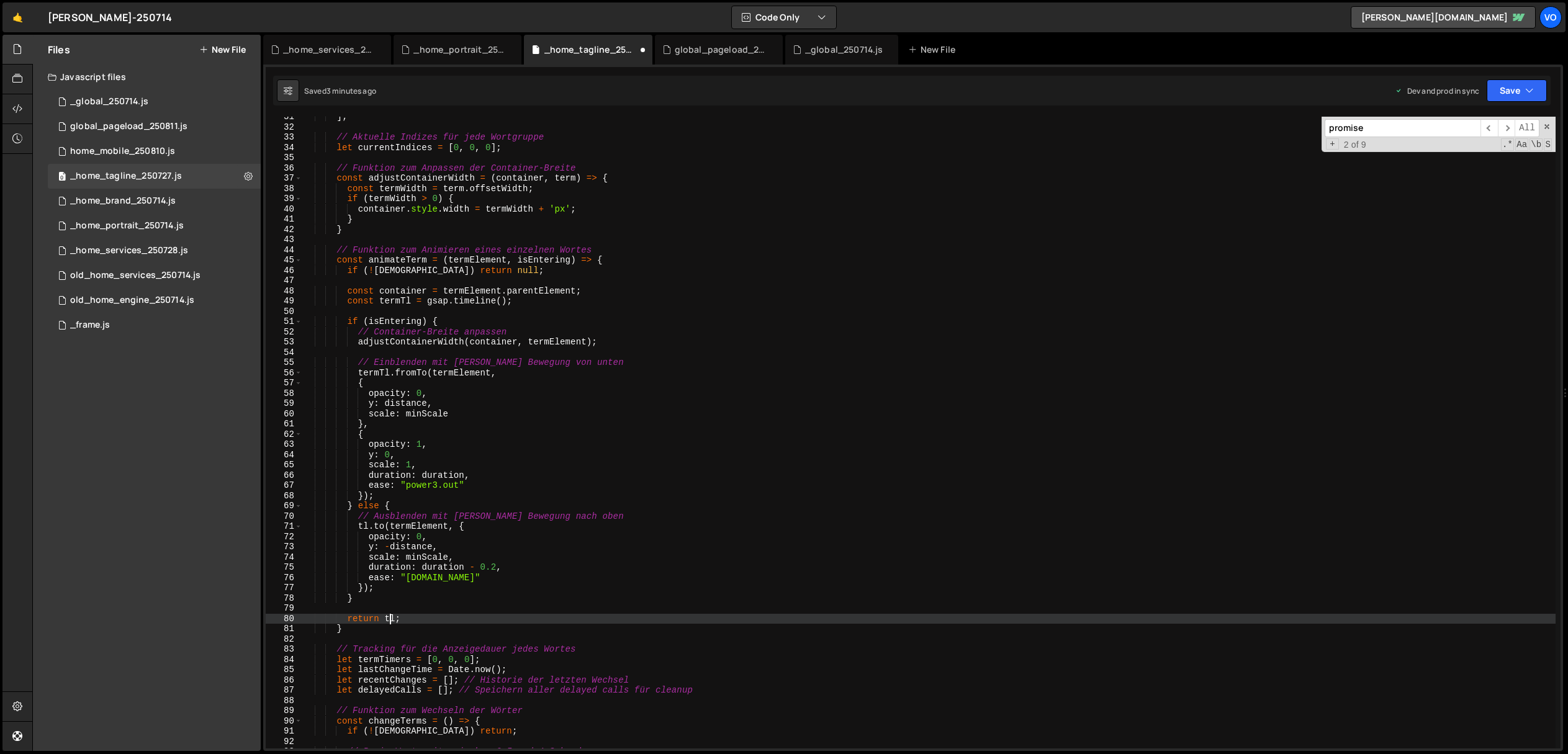
scroll to position [0, 6]
click at [389, 620] on div "] ; // Aktuelle Indizes für jede Wortgruppe let currentIndices = [ 0 , 0 , 0 ] …" at bounding box center [929, 438] width 1254 height 652
paste textarea "ermT"
click at [360, 526] on div "] ; // Aktuelle Indizes für jede Wortgruppe let currentIndices = [ 0 , 0 , 0 ] …" at bounding box center [929, 438] width 1254 height 652
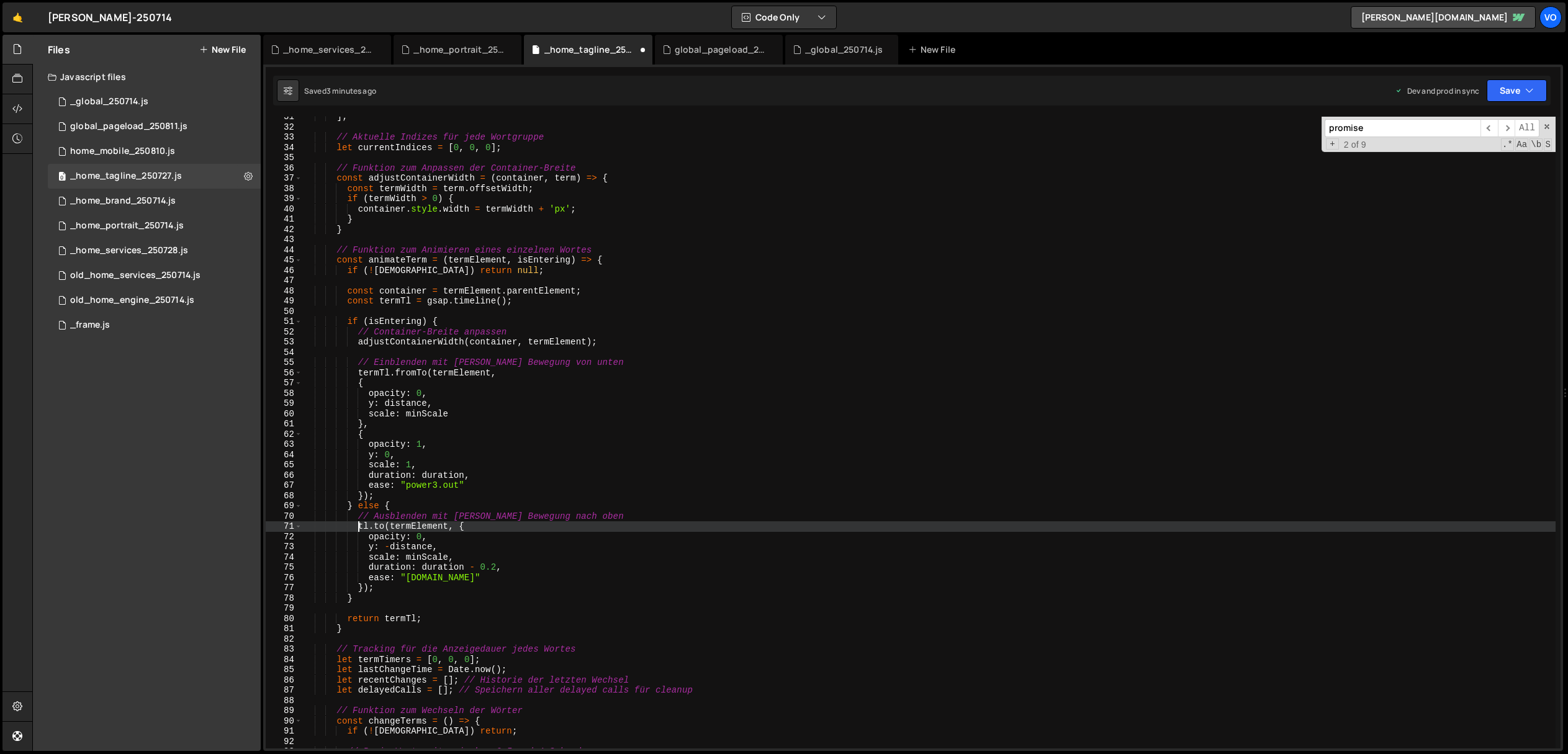
click at [360, 526] on div "] ; // Aktuelle Indizes für jede Wortgruppe let currentIndices = [ 0 , 0 , 0 ] …" at bounding box center [929, 438] width 1254 height 652
paste textarea "ermT"
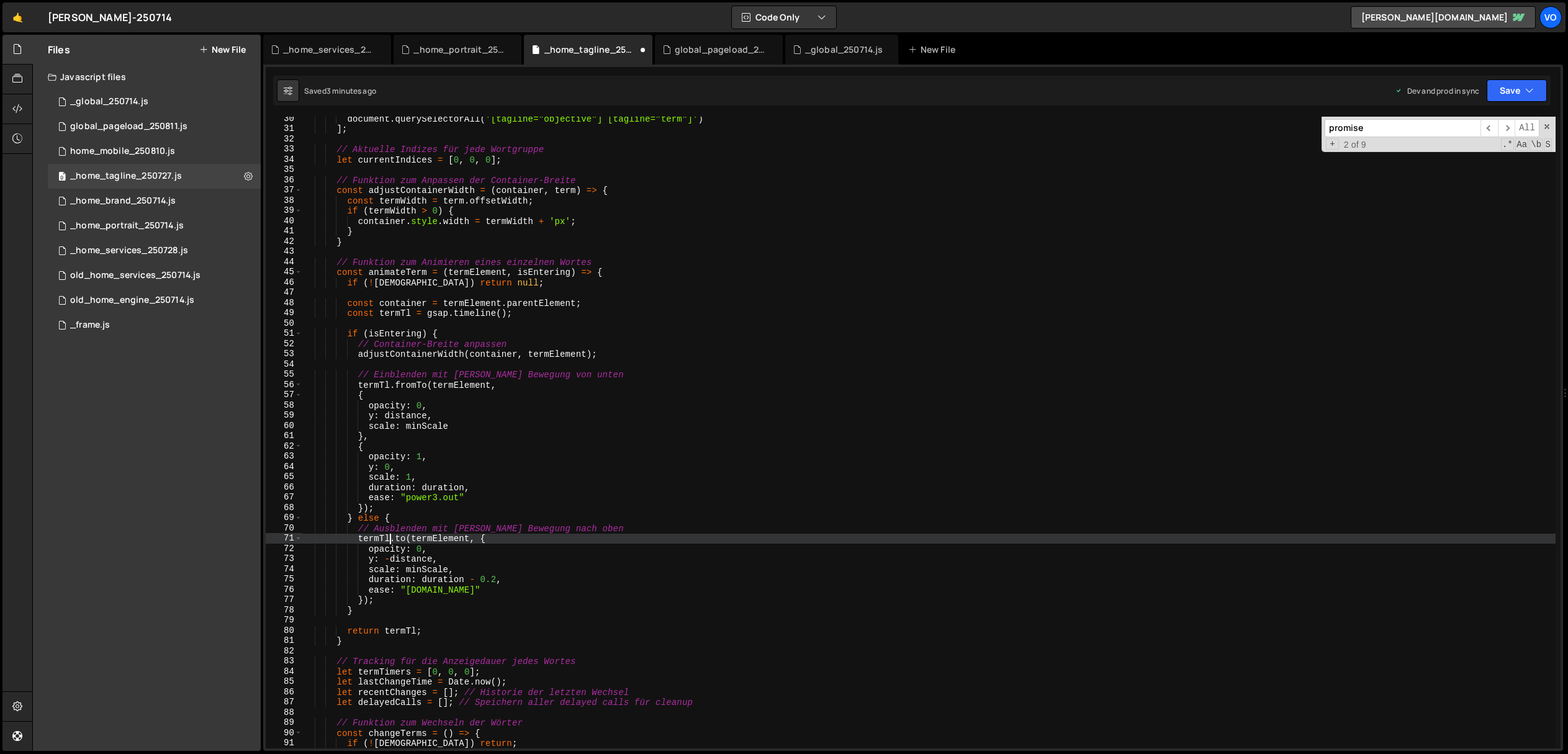
scroll to position [298, 0]
type textarea "[DOMAIN_NAME](termElement, {"
click at [300, 274] on span at bounding box center [298, 275] width 7 height 11
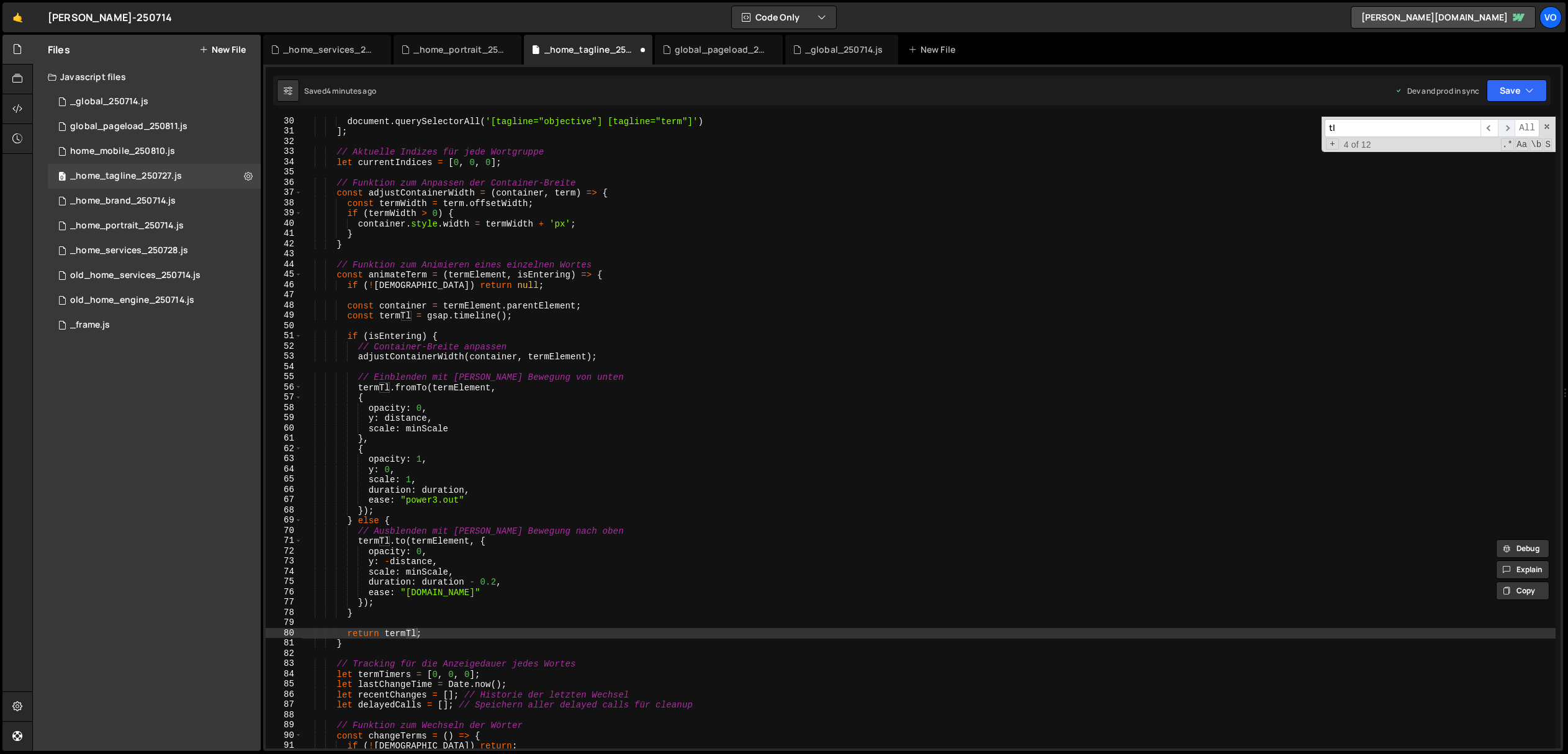
type input "tl"
click at [1509, 126] on span "​" at bounding box center [1507, 128] width 18 height 18
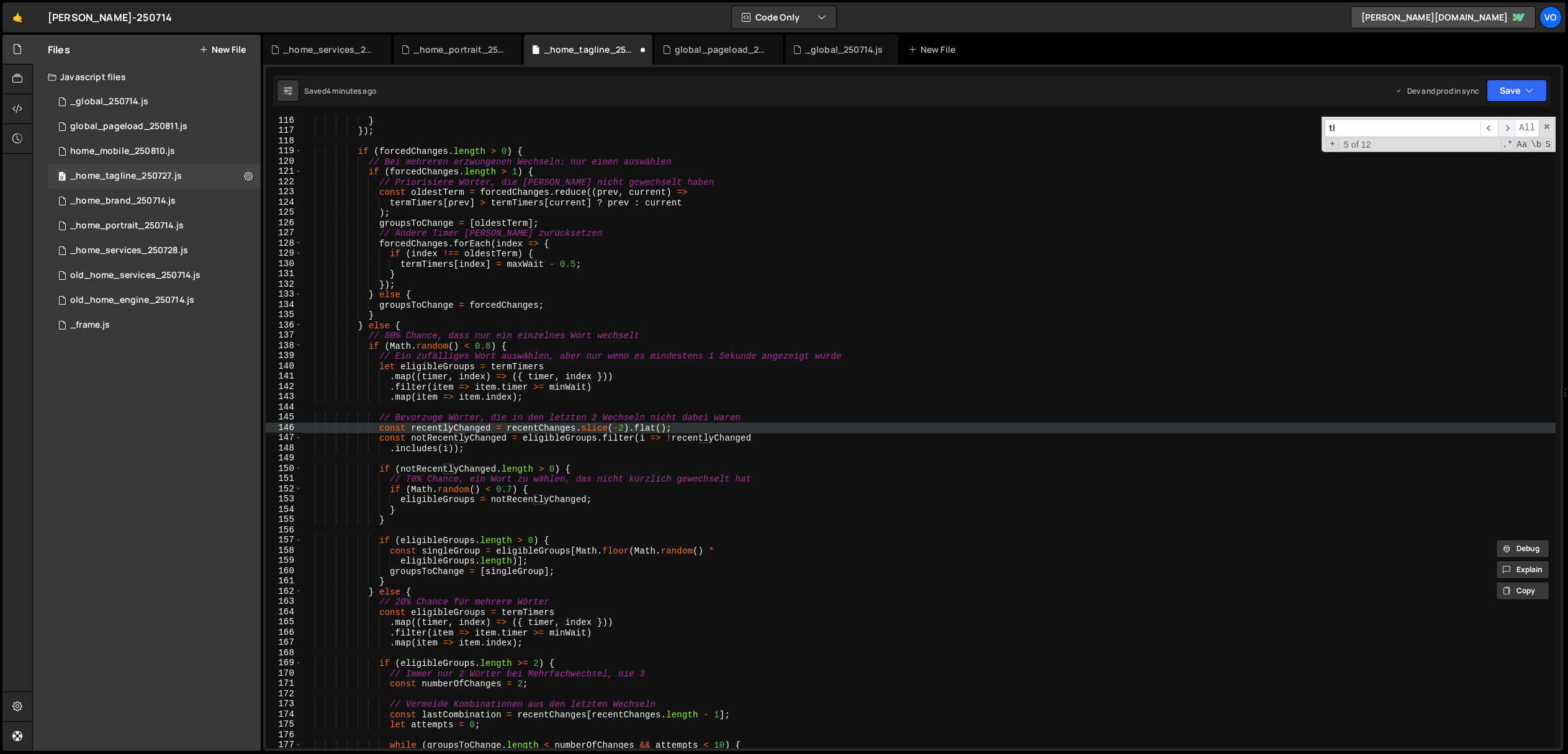
click at [1509, 126] on span "​" at bounding box center [1507, 128] width 18 height 18
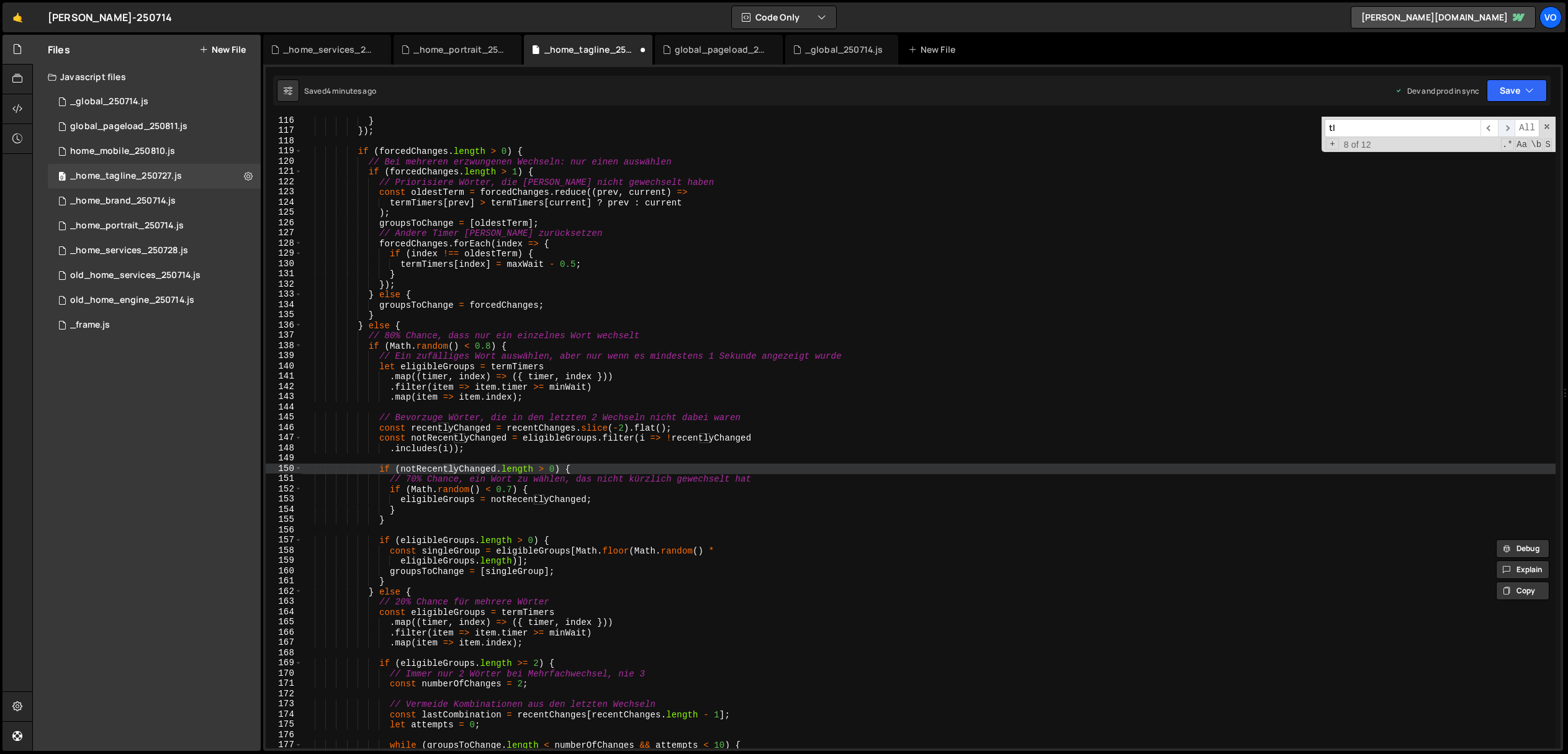
click at [1509, 126] on span "​" at bounding box center [1507, 128] width 18 height 18
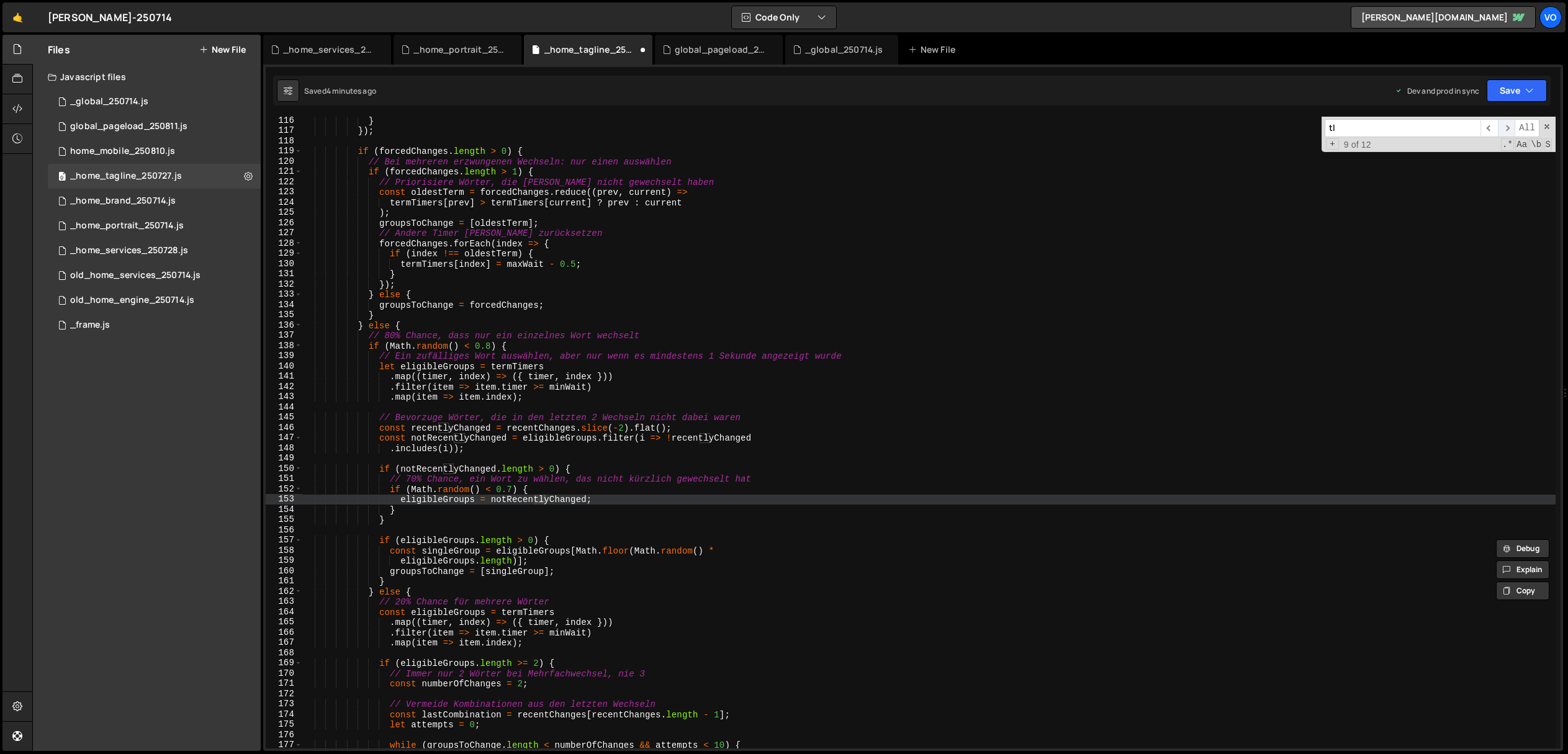
click at [1509, 126] on span "​" at bounding box center [1507, 128] width 18 height 18
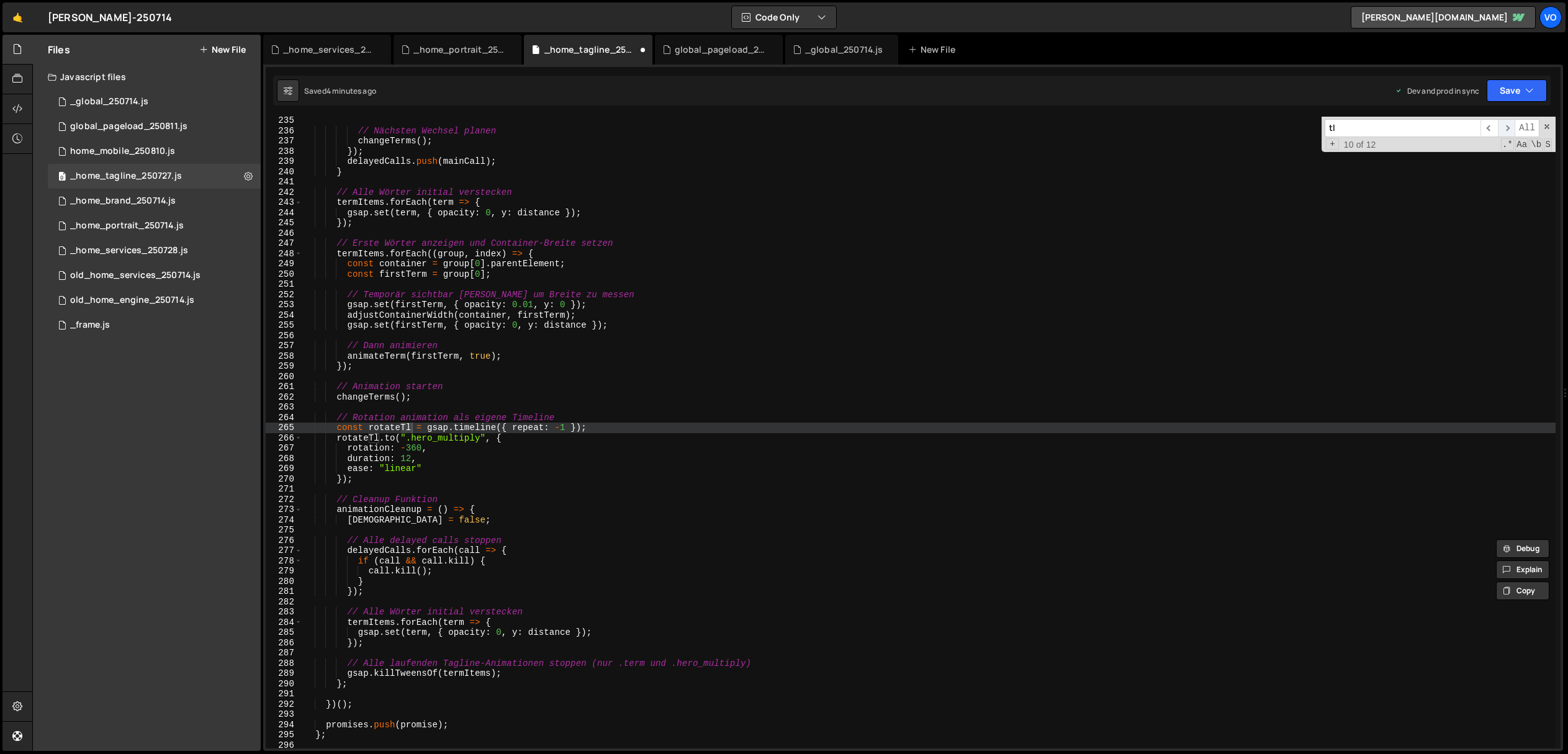
click at [1509, 126] on span "​" at bounding box center [1507, 128] width 18 height 18
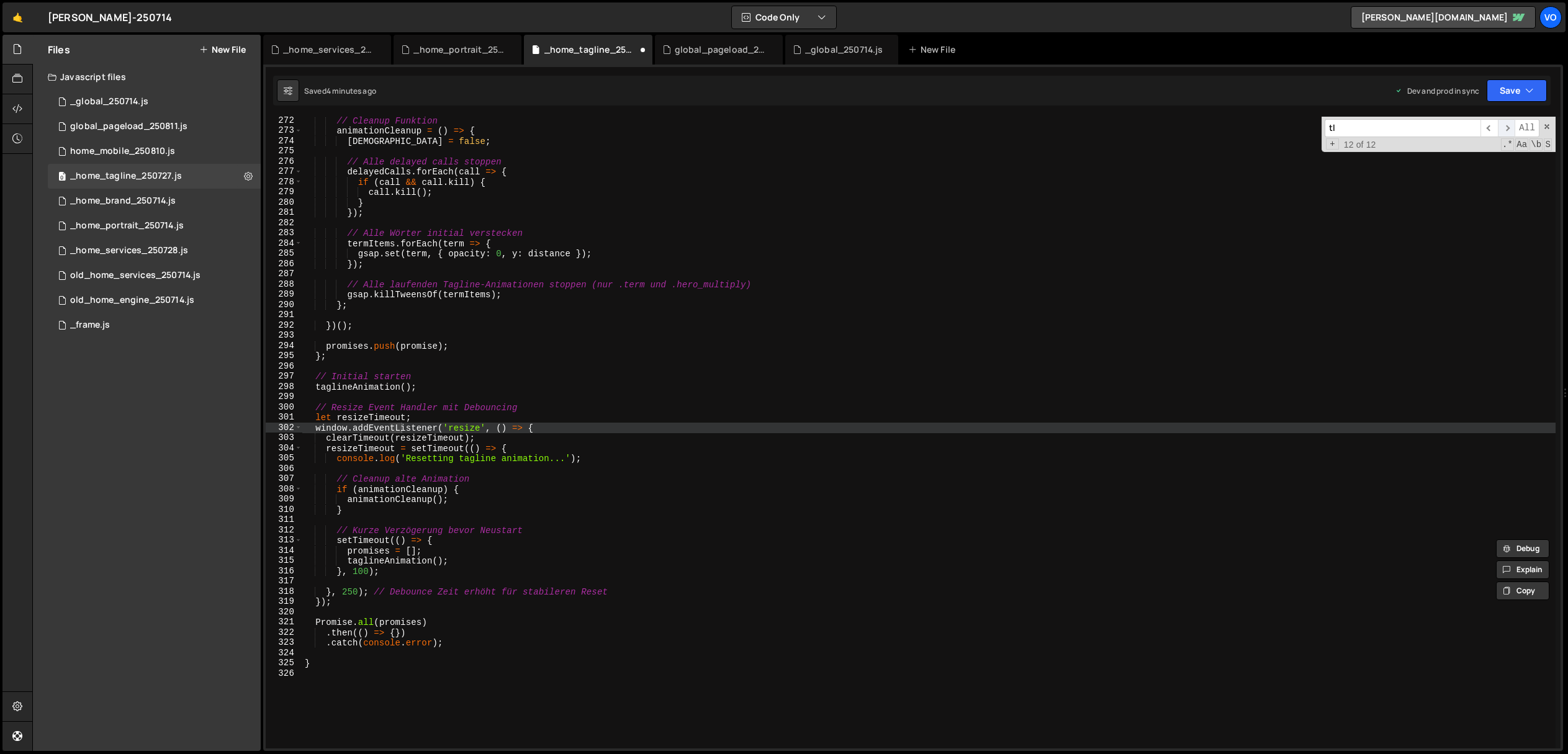
click at [1509, 126] on span "​" at bounding box center [1507, 128] width 18 height 18
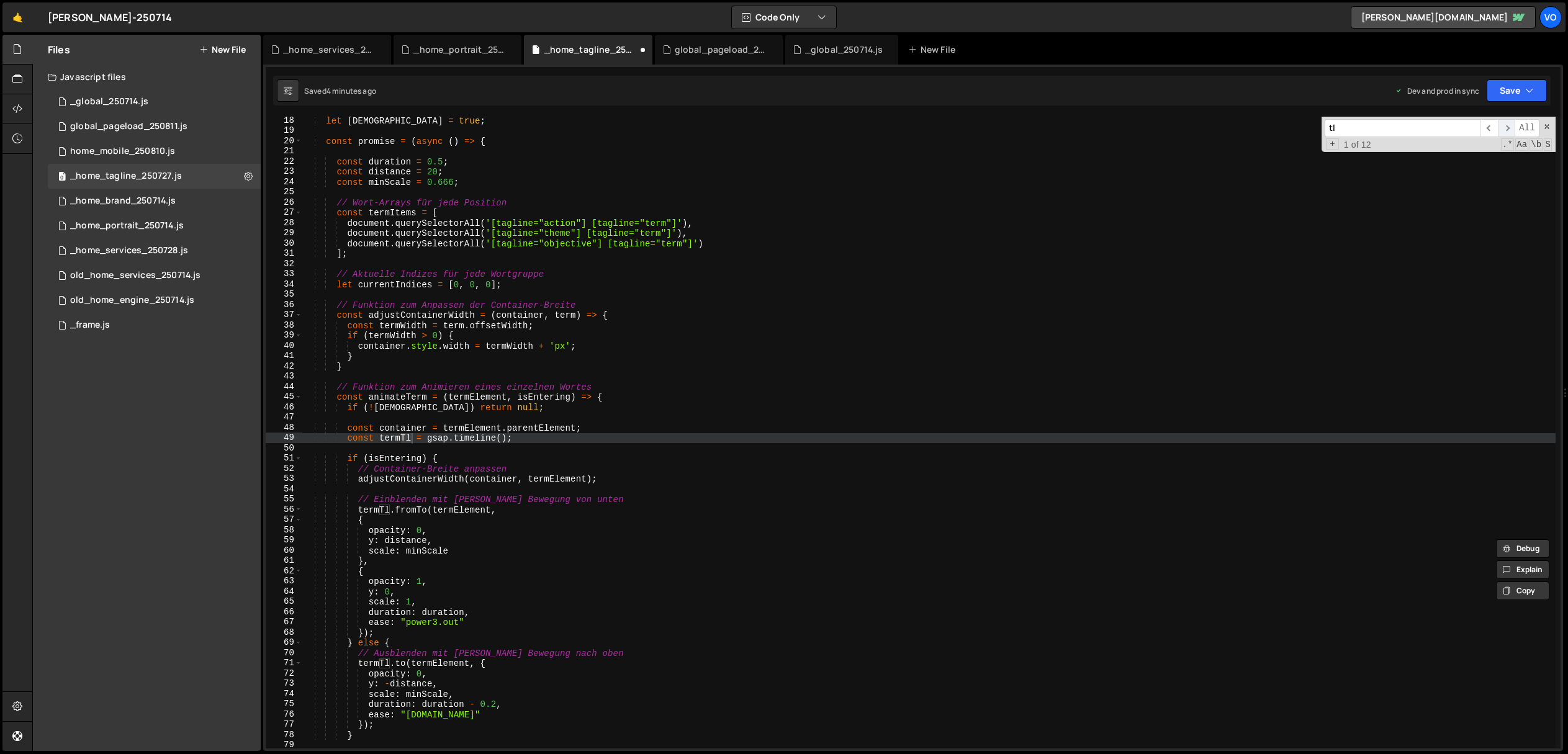
scroll to position [176, 0]
click at [1509, 126] on span "​" at bounding box center [1507, 128] width 18 height 18
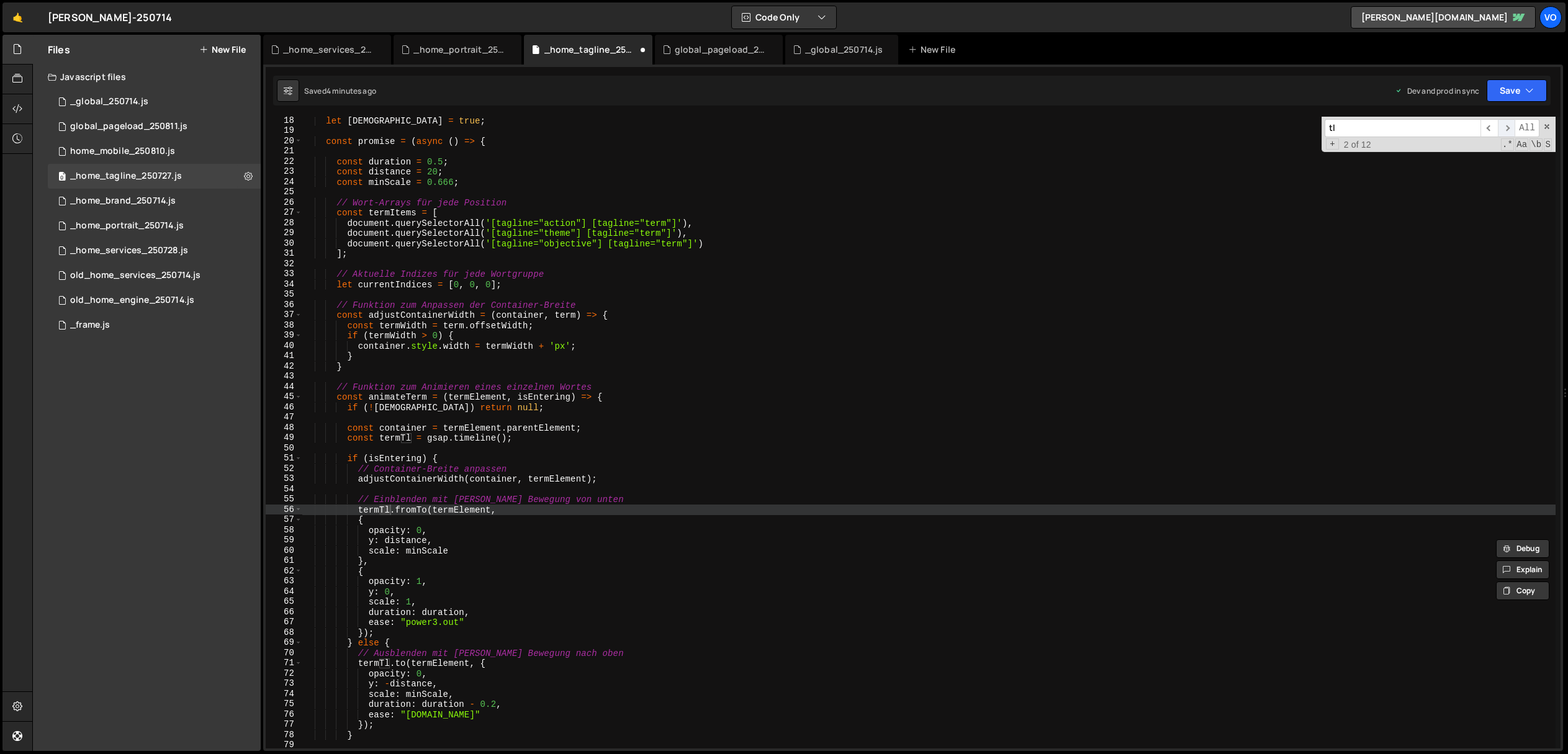
click at [1509, 126] on span "​" at bounding box center [1507, 128] width 18 height 18
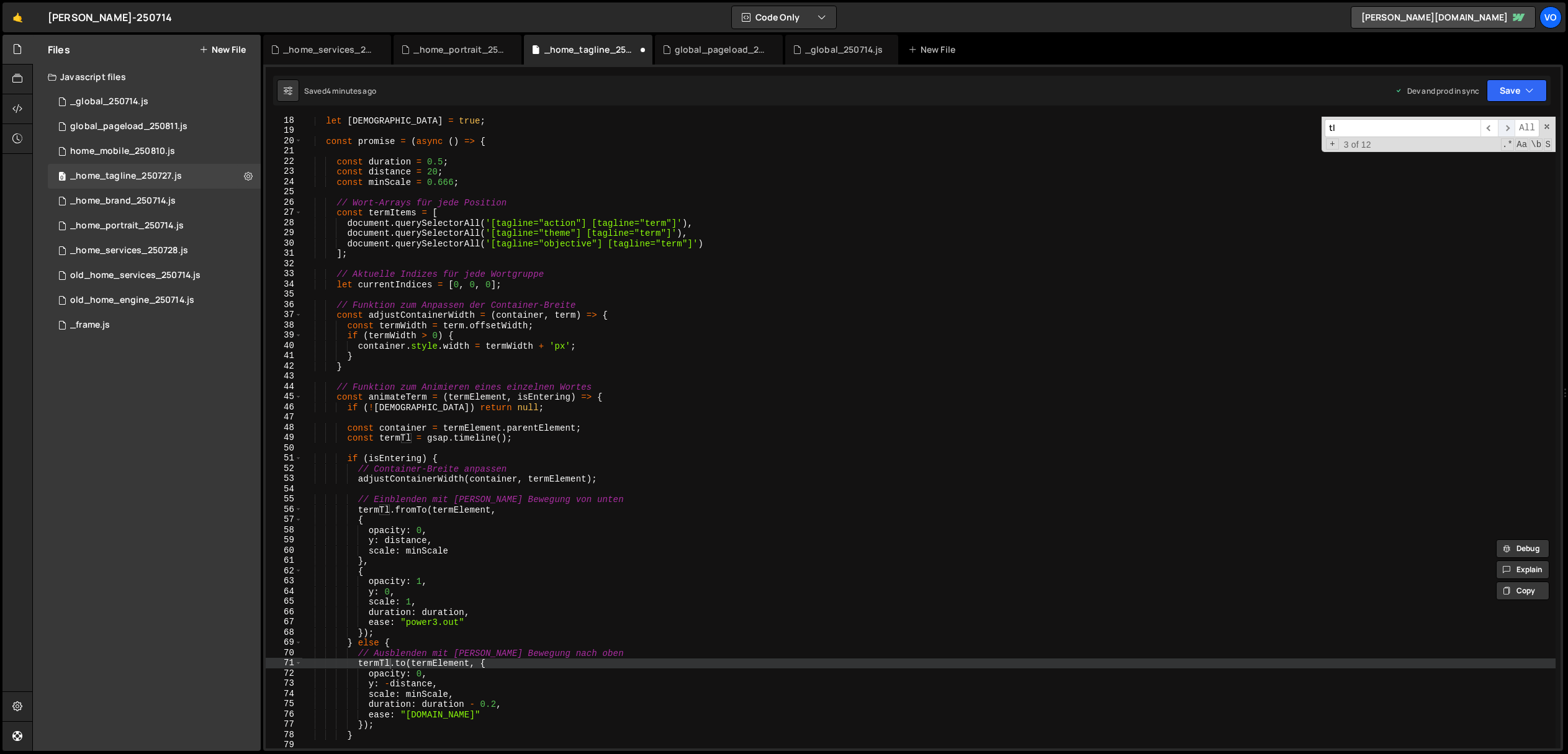
click at [1509, 126] on span "​" at bounding box center [1507, 128] width 18 height 18
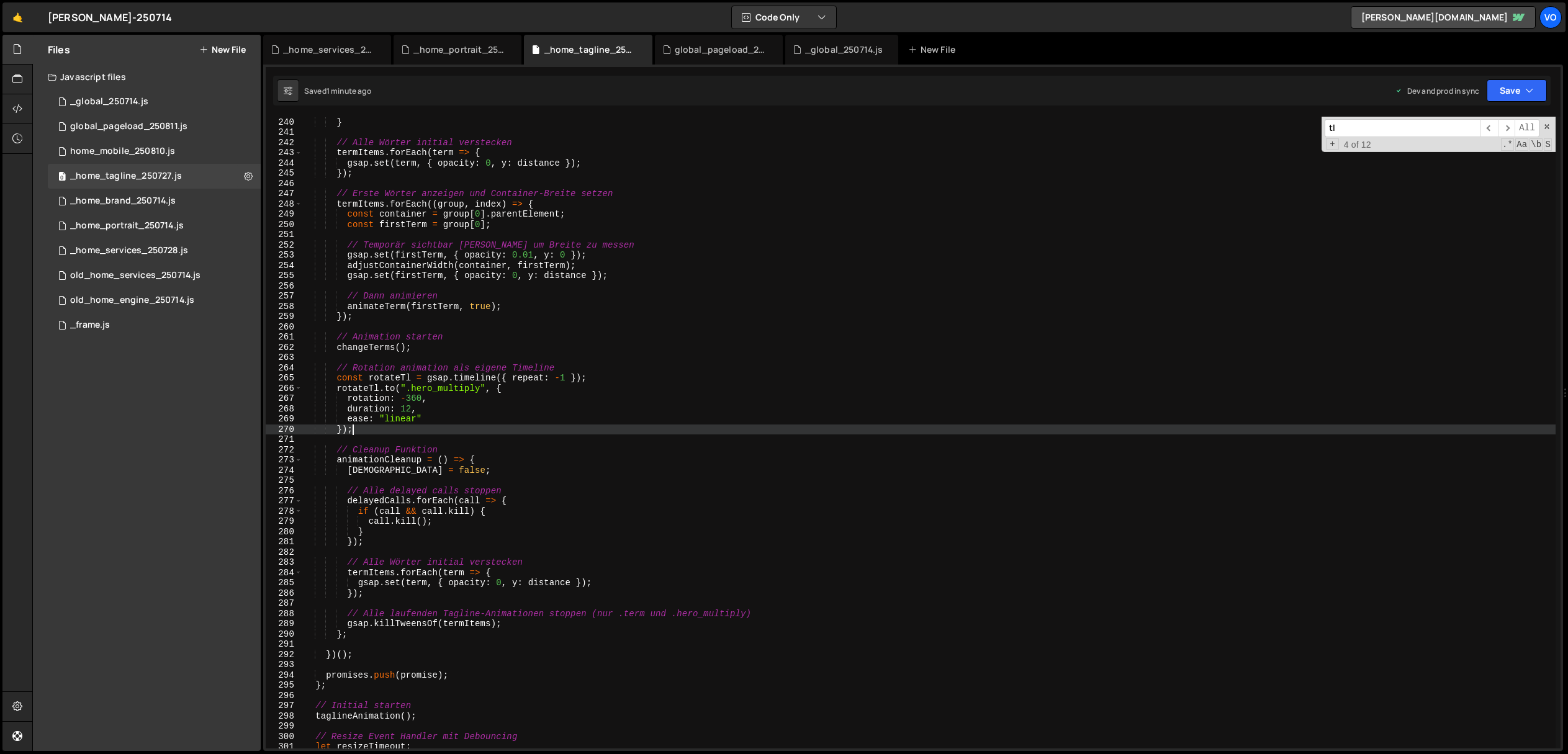
scroll to position [0, 3]
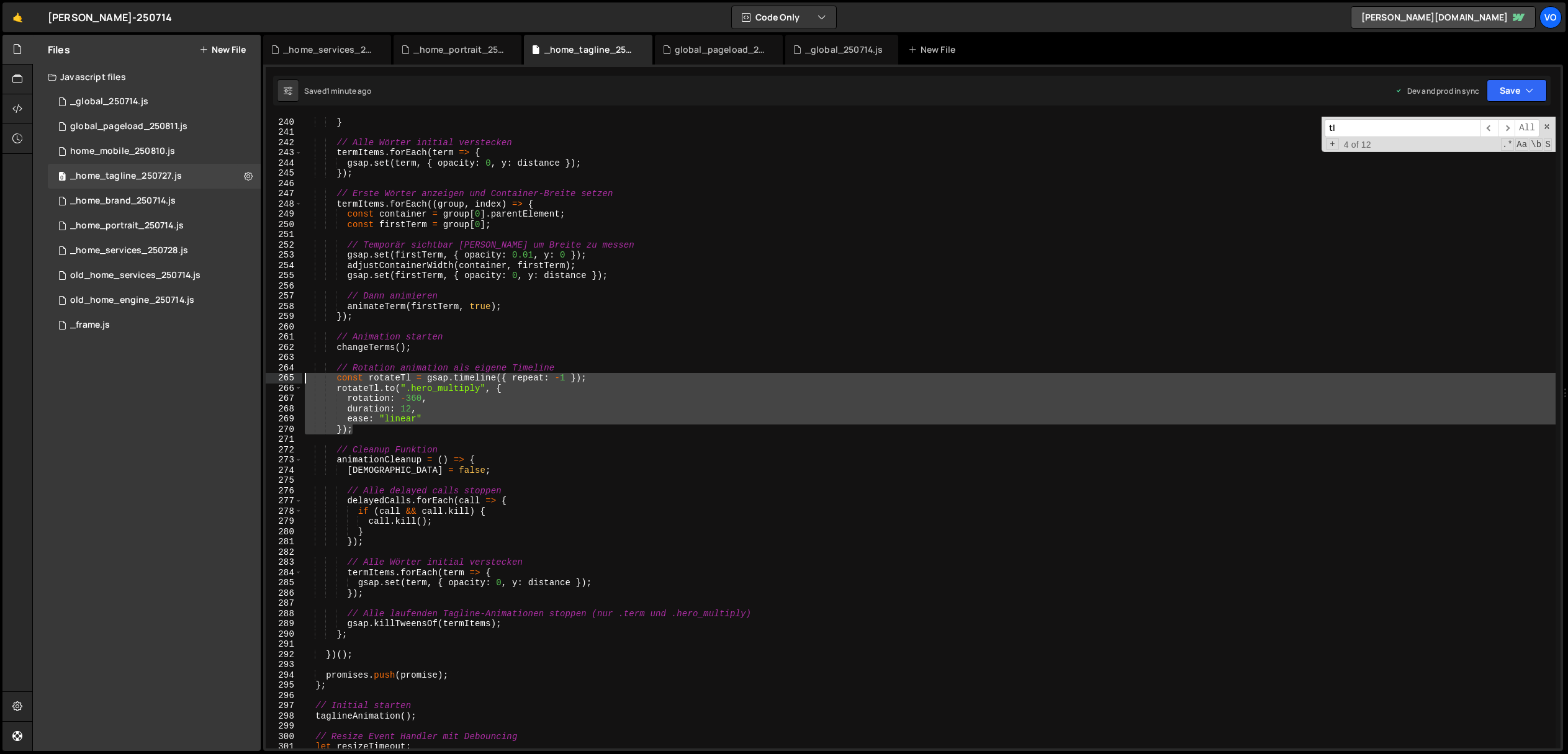
drag, startPoint x: 365, startPoint y: 432, endPoint x: 263, endPoint y: 373, distance: 117.8
click at [263, 373] on div "if (!isPortrait) { 1 2 3 4 5 6 7 8 9 10 11 12 13 14 15 16 17 18 19 20 21 22 23 …" at bounding box center [913, 407] width 1300 height 686
click at [380, 378] on div "delayedCalls . push ( mainCall ) ; } // Alle Wörter initial verstecken termItem…" at bounding box center [929, 432] width 1254 height 632
type textarea "const rotateTl = gsap.timeline({ repeat: -1 });"
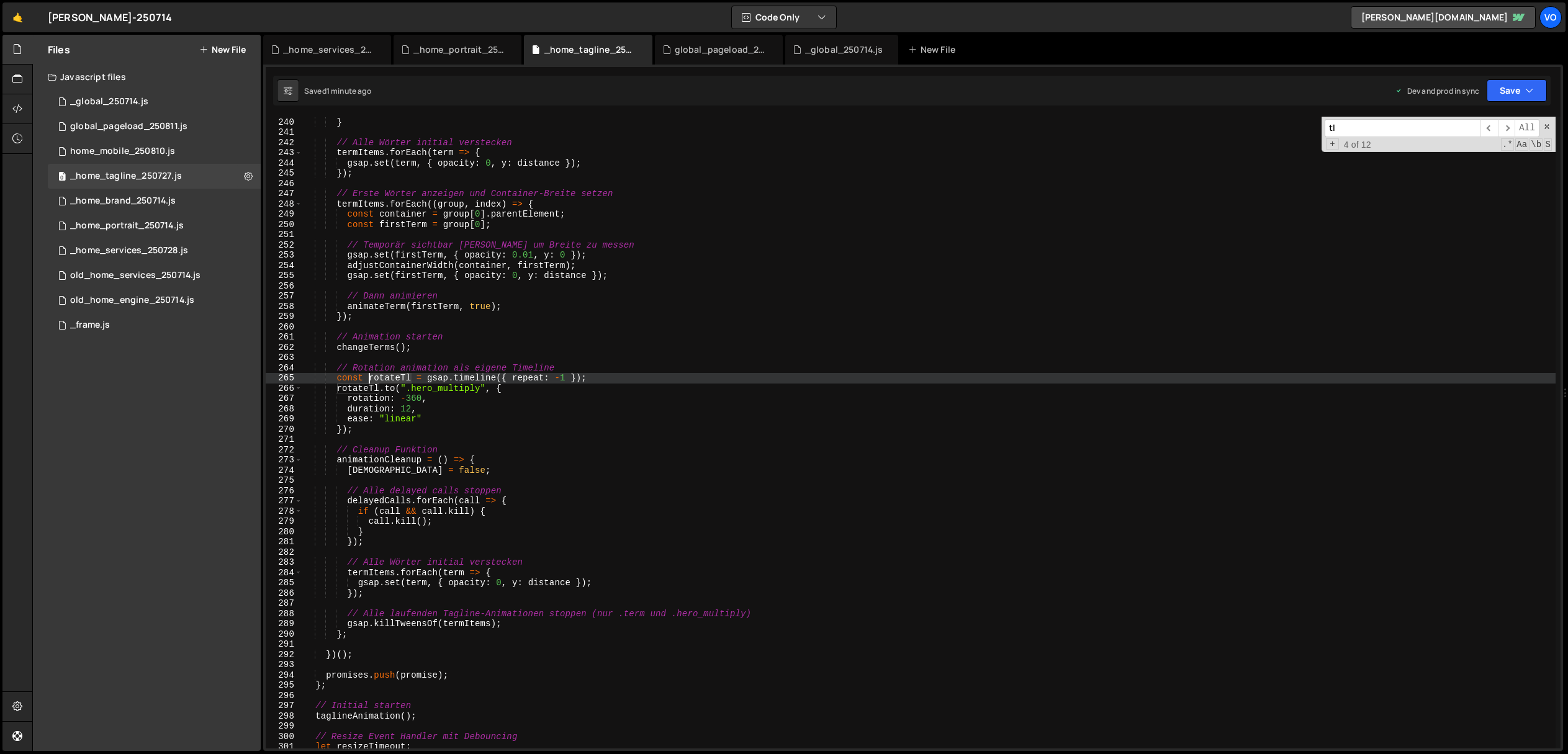
click at [380, 378] on div "delayedCalls . push ( mainCall ) ; } // Alle Wörter initial verstecken termItem…" at bounding box center [929, 432] width 1254 height 652
type input "rotateTl"
click at [1509, 127] on span "​" at bounding box center [1507, 128] width 18 height 18
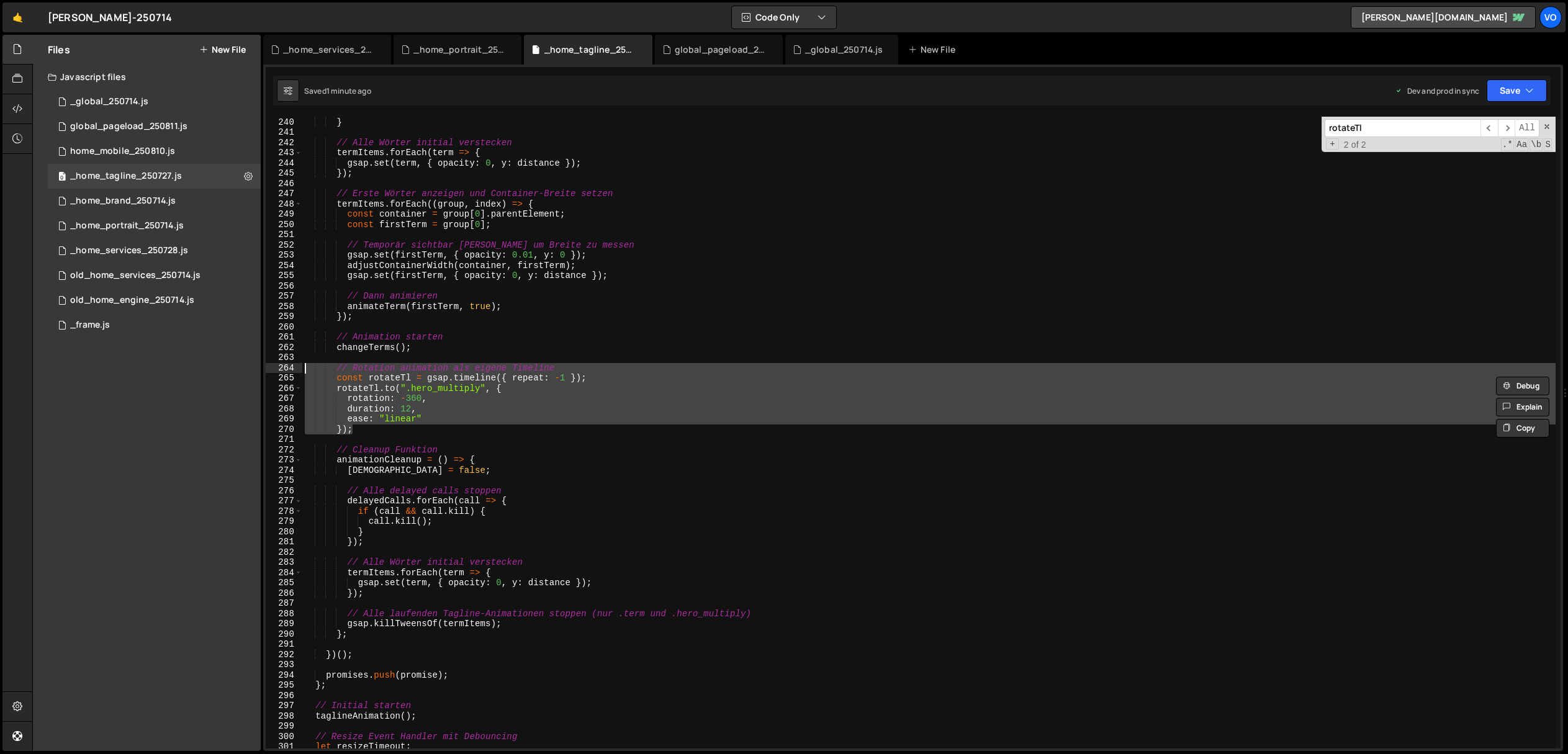
drag, startPoint x: 367, startPoint y: 430, endPoint x: 240, endPoint y: 366, distance: 142.2
click at [240, 366] on div "Files New File Javascript files 1 _global_250714.js 0 0 global_pageload_250811.…" at bounding box center [800, 393] width 1535 height 717
type textarea "// Rotation animation als eigene Timeline const rotateTl = gsap.timeline({ repe…"
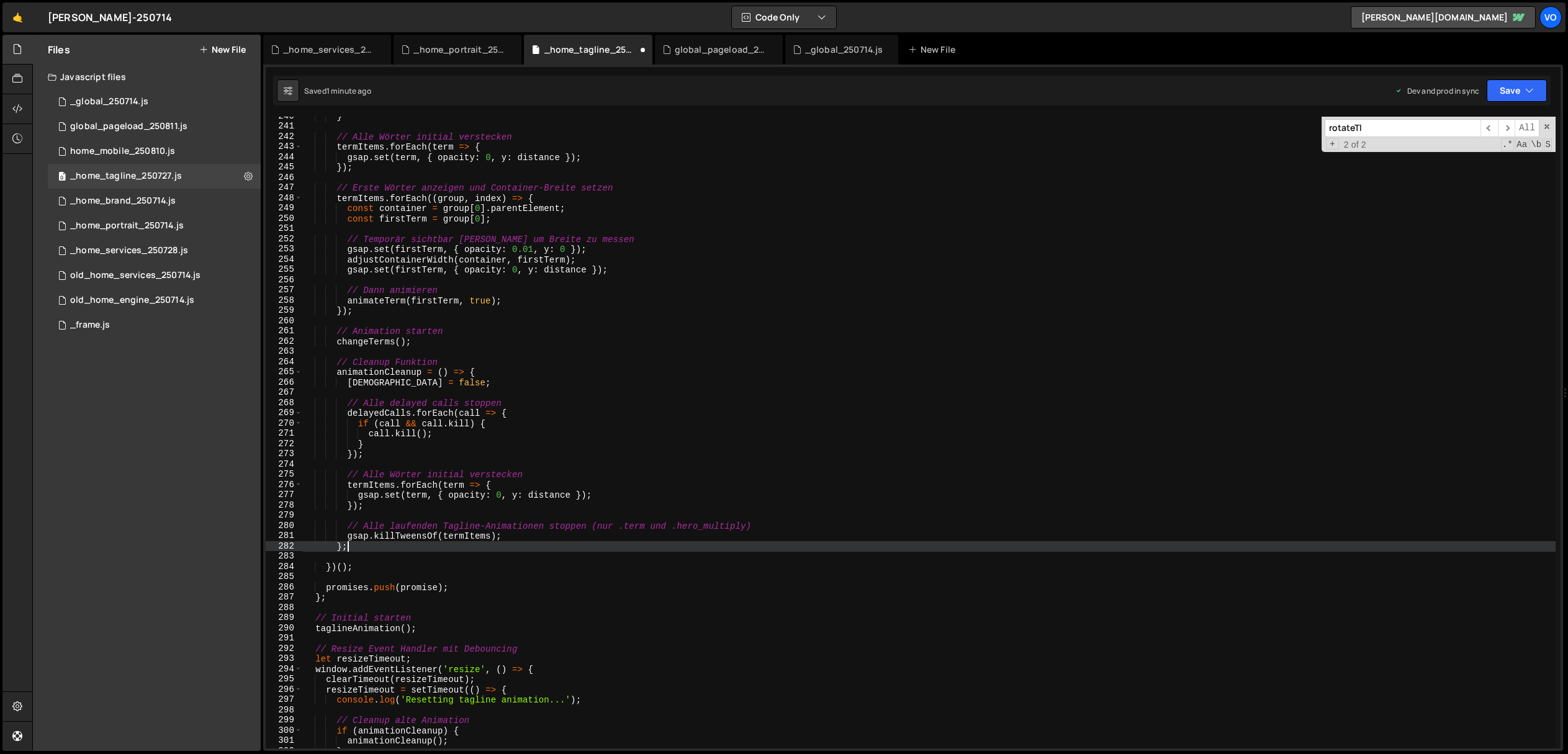
click at [365, 544] on div "} // Alle Wörter initial verstecken termItems . forEach ( term => { gsap . set …" at bounding box center [929, 437] width 1254 height 652
type textarea "};"
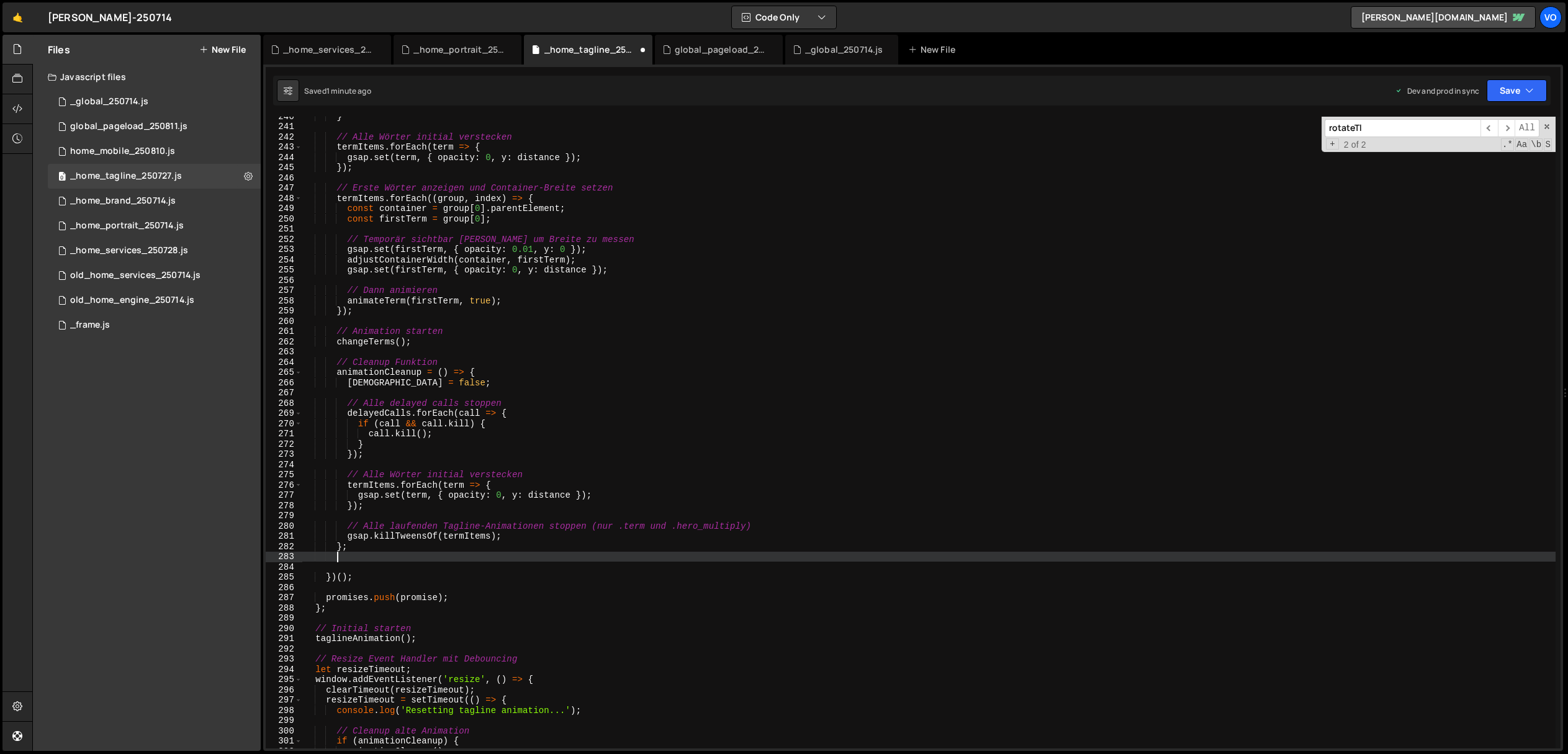
scroll to position [0, 1]
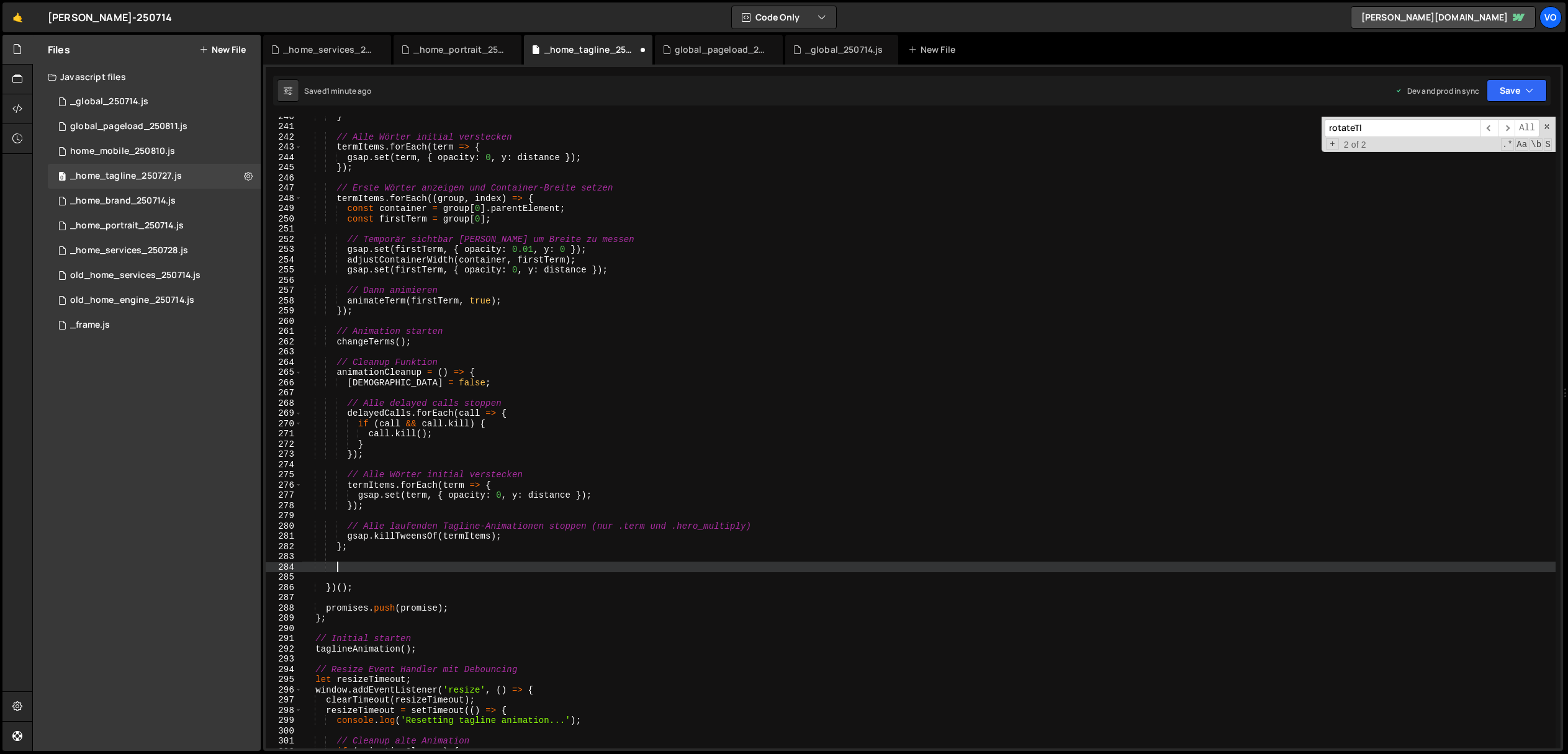
paste textarea "});"
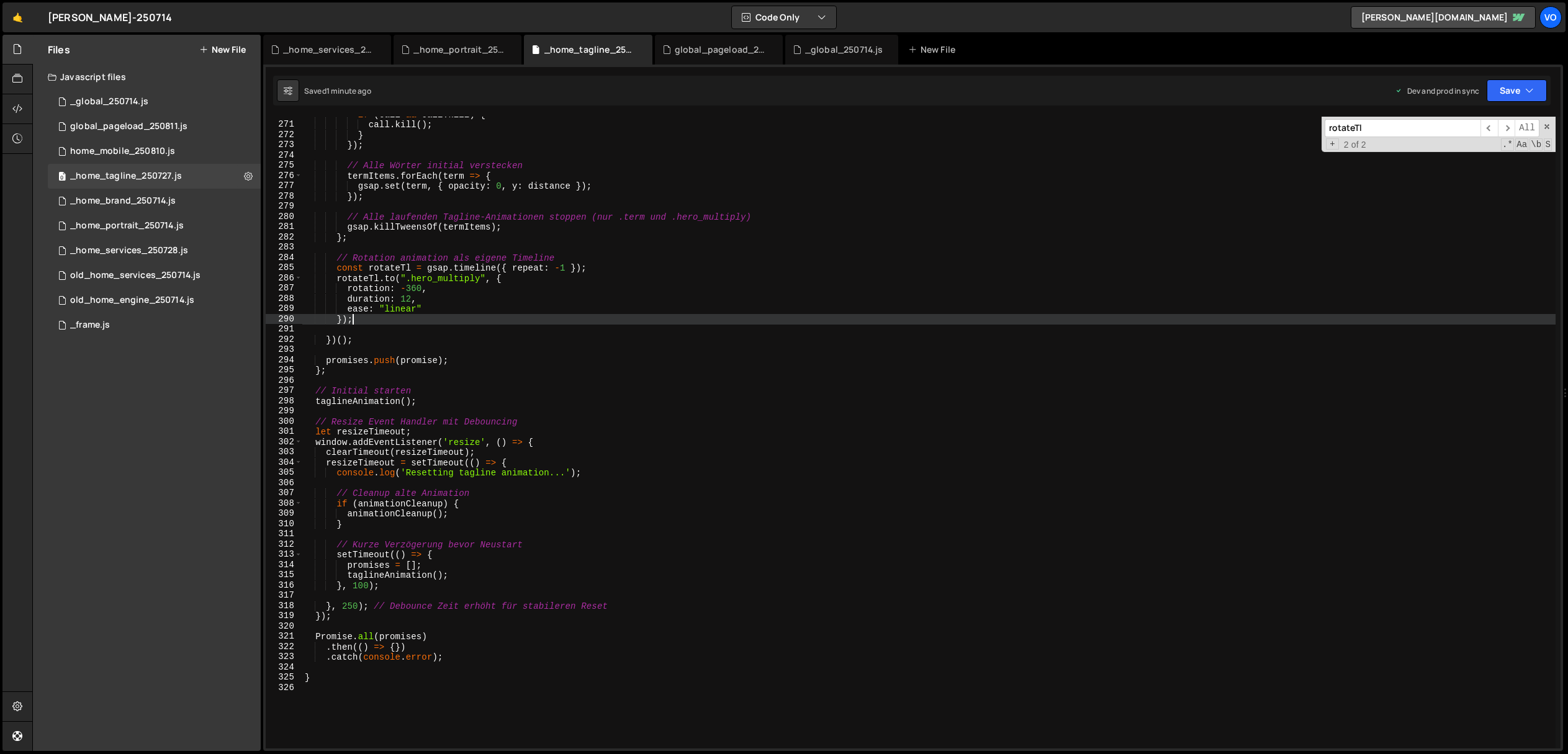
scroll to position [2761, 0]
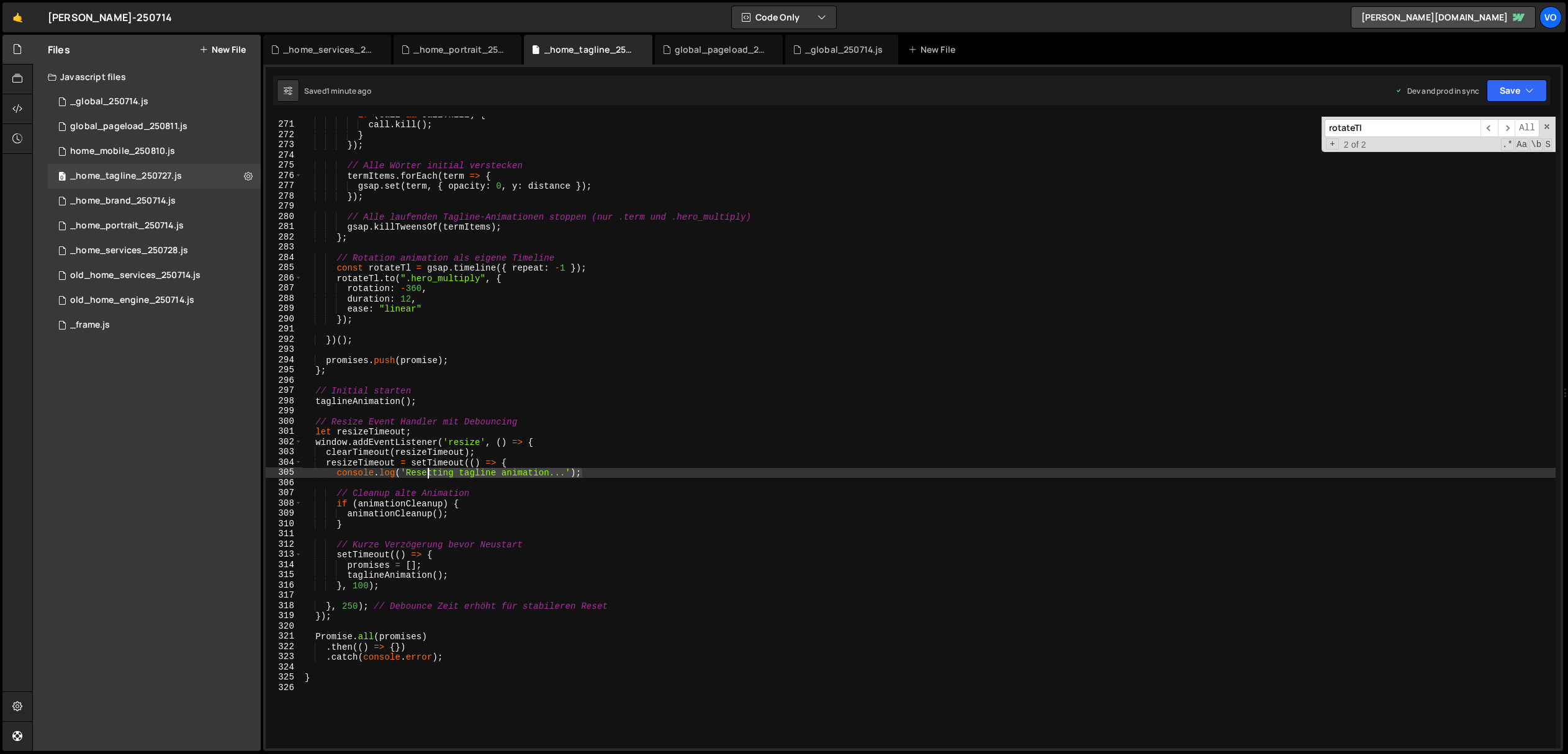
drag, startPoint x: 596, startPoint y: 473, endPoint x: 429, endPoint y: 474, distance: 167.0
click at [429, 474] on div "if ( call && call . kill ) { call . kill ( ) ; } }) ; // Alle Wörter initial ve…" at bounding box center [929, 435] width 1254 height 652
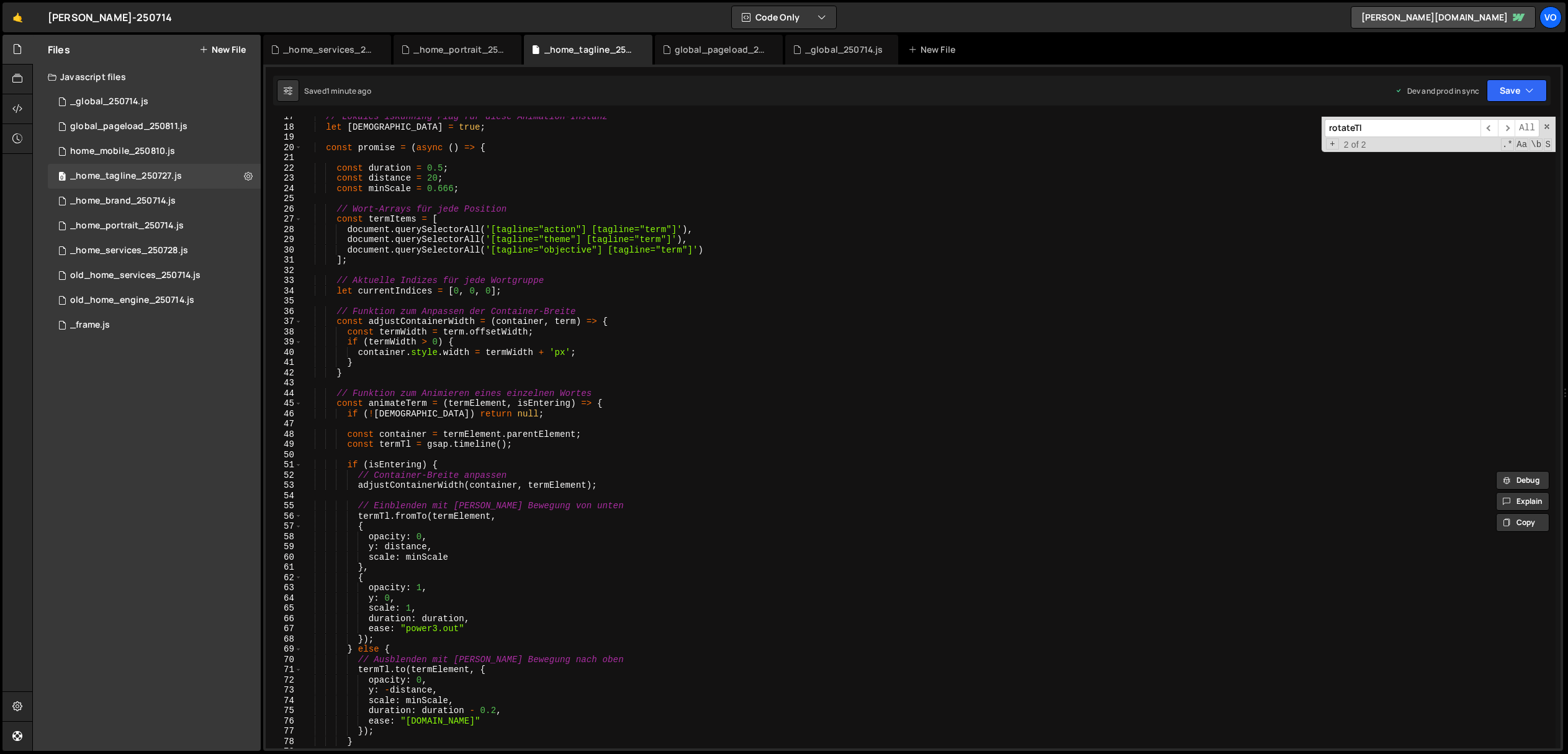
scroll to position [0, 0]
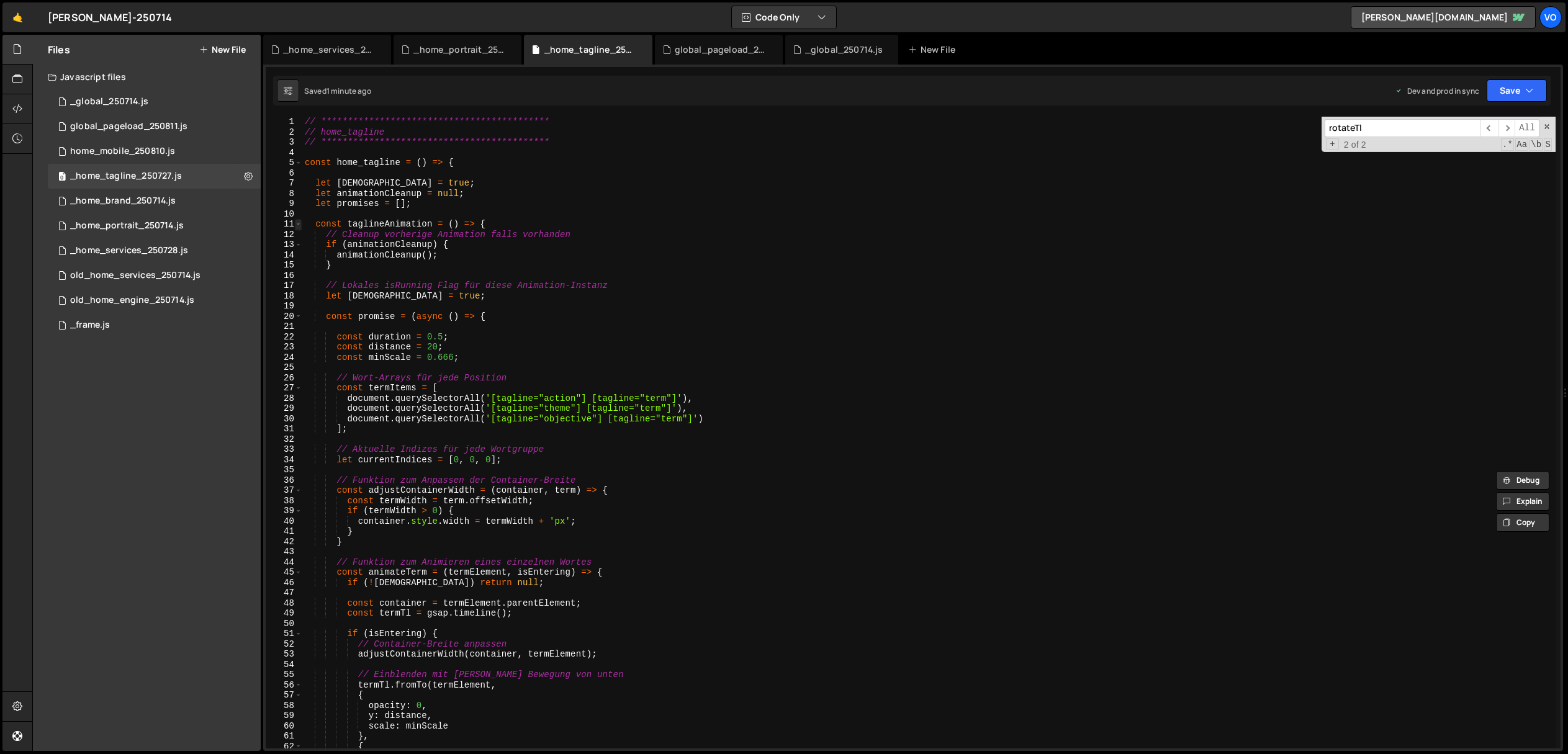
click at [299, 224] on span at bounding box center [298, 225] width 7 height 11
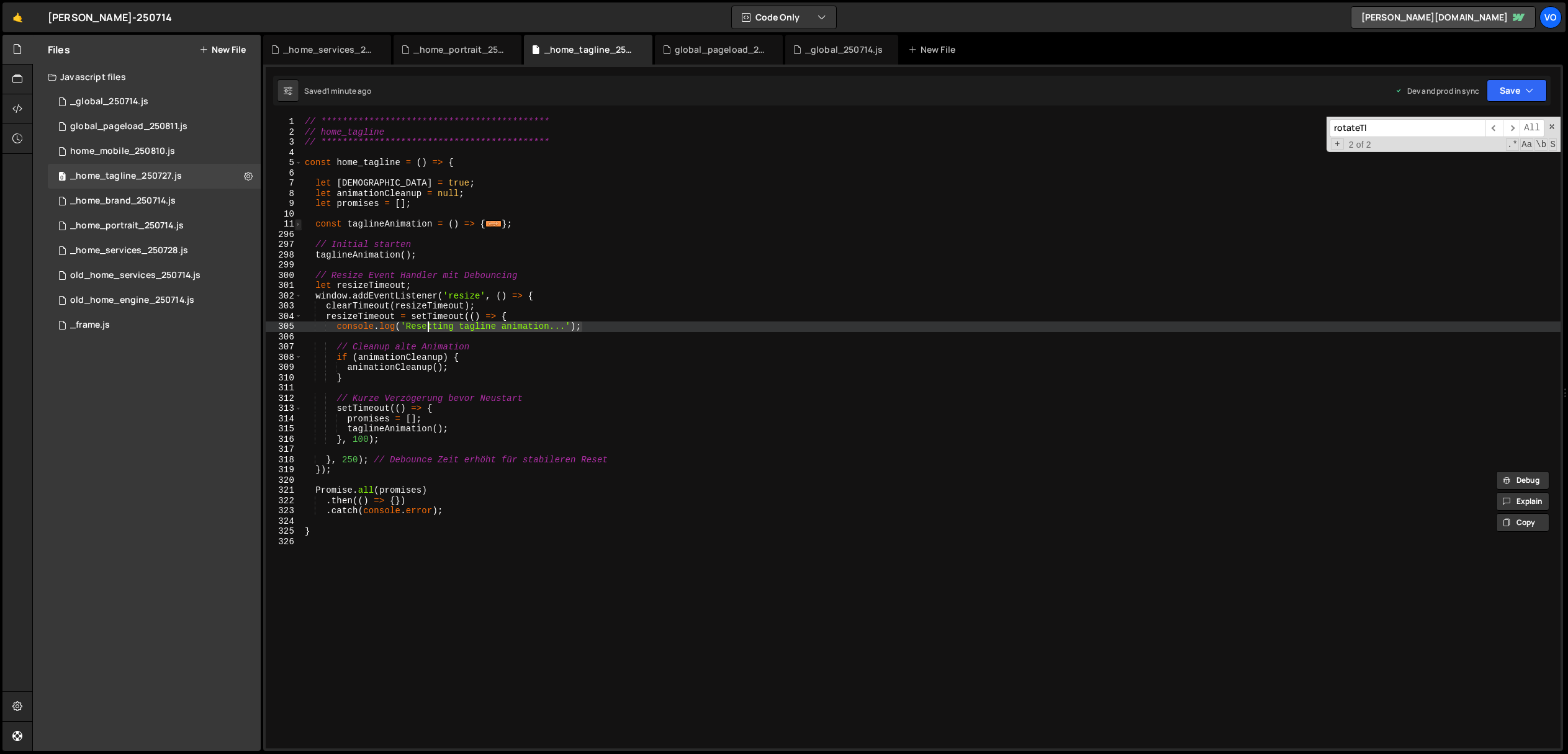
click at [299, 223] on span at bounding box center [298, 225] width 7 height 11
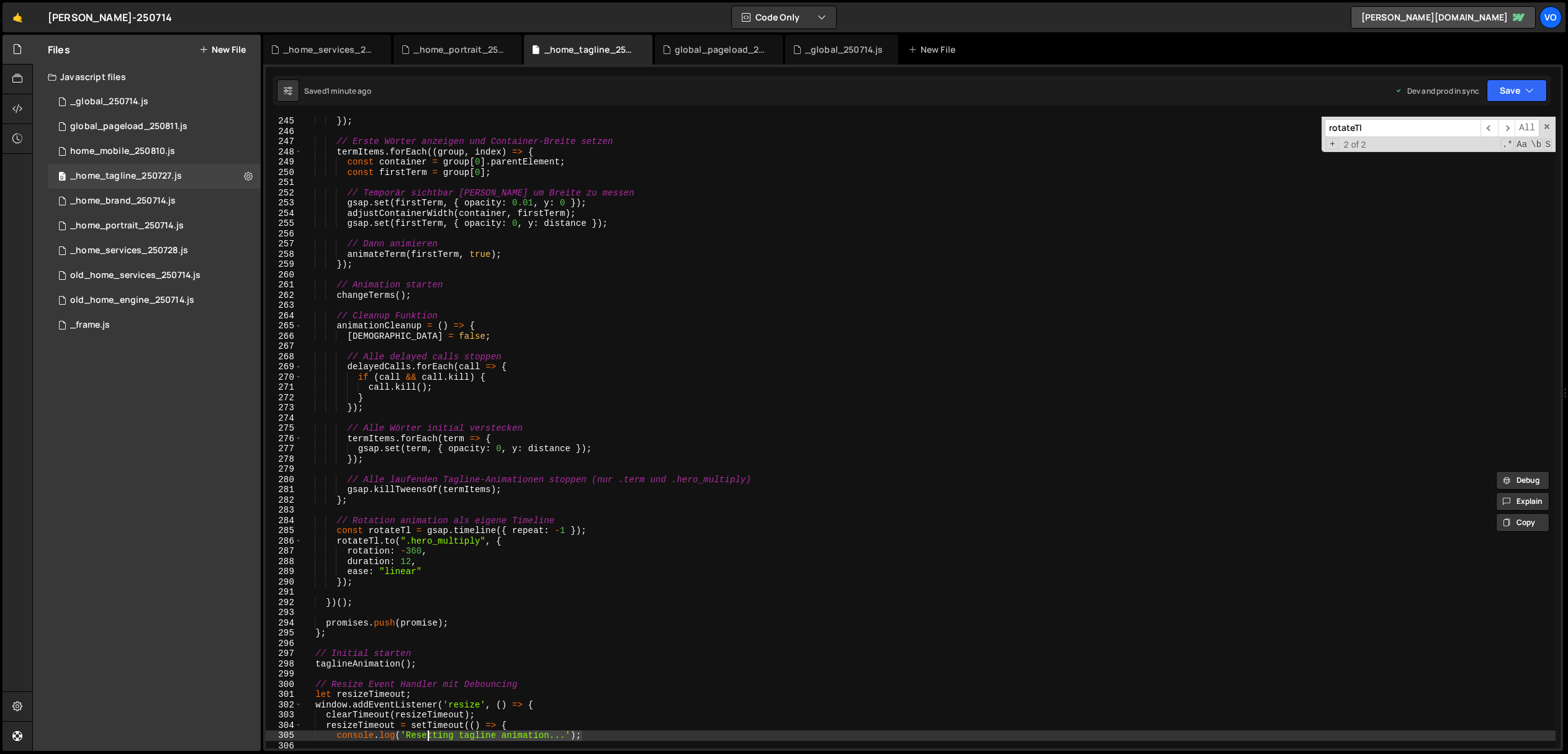
scroll to position [2497, 0]
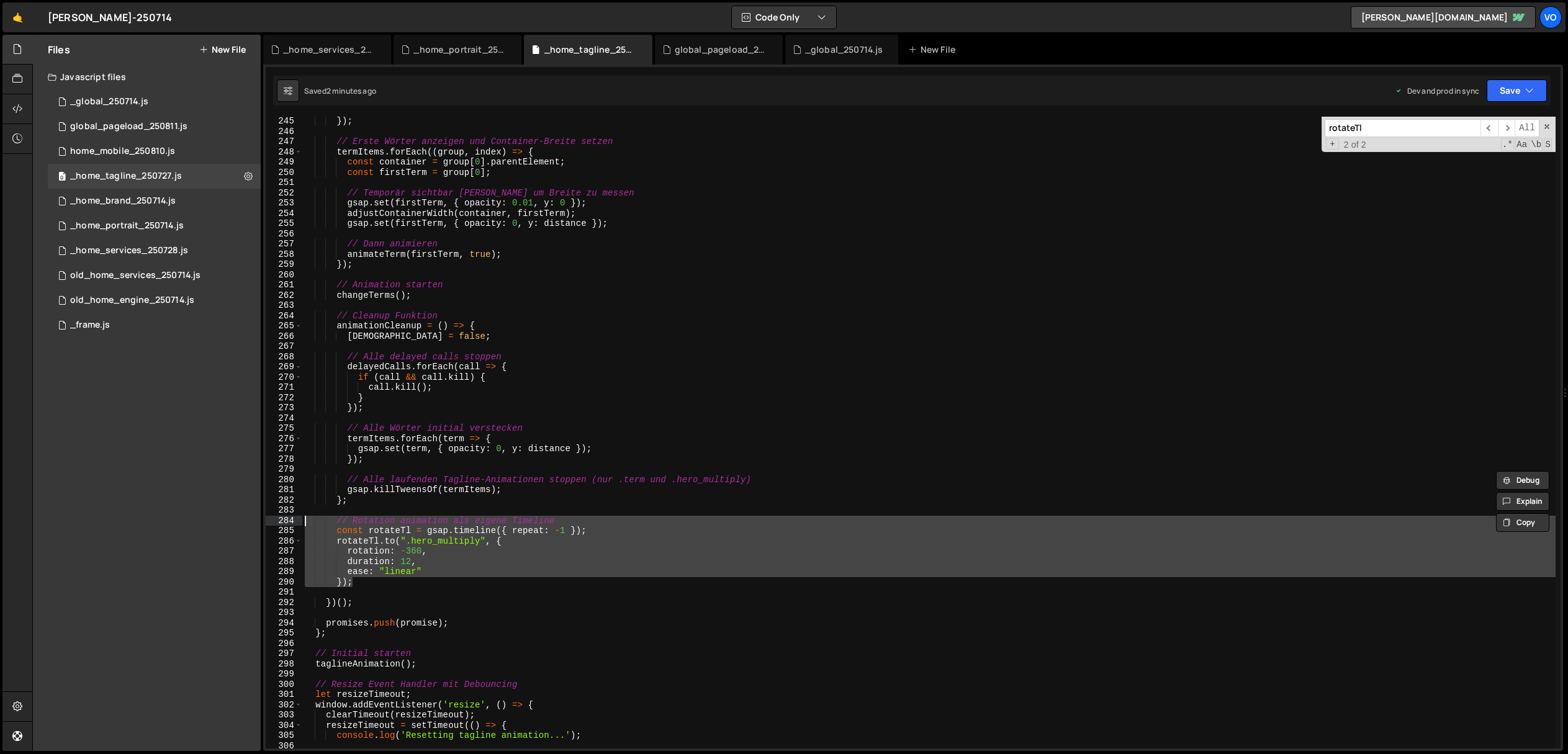
drag, startPoint x: 360, startPoint y: 579, endPoint x: 253, endPoint y: 524, distance: 120.3
click at [253, 524] on div "Files New File Javascript files 1 _global_250714.js 0 0 global_pageload_250811.…" at bounding box center [800, 393] width 1535 height 717
type textarea "// Rotation animation als eigene Timeline const rotateTl = gsap.timeline({ repe…"
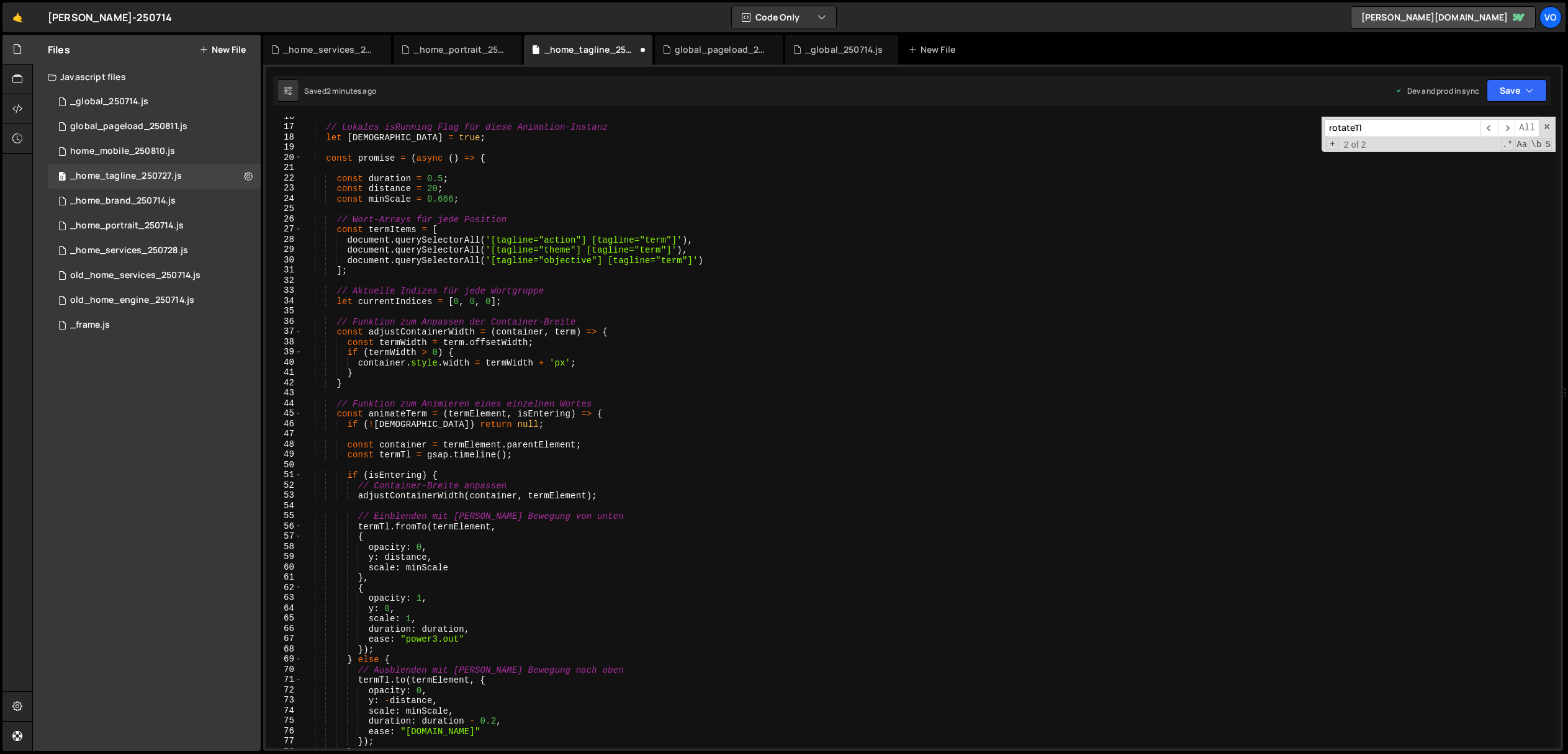
scroll to position [0, 0]
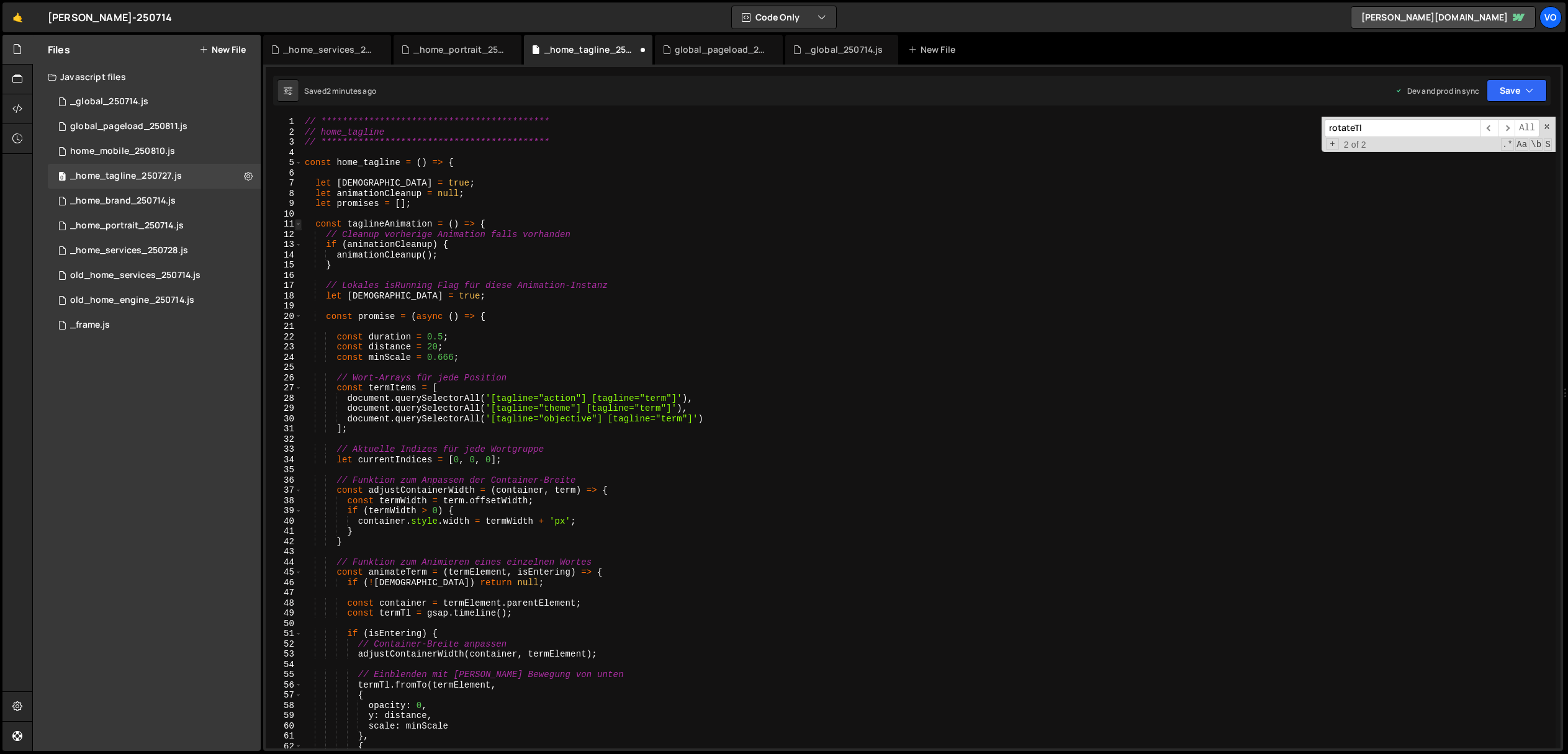
click at [299, 225] on span at bounding box center [298, 225] width 7 height 11
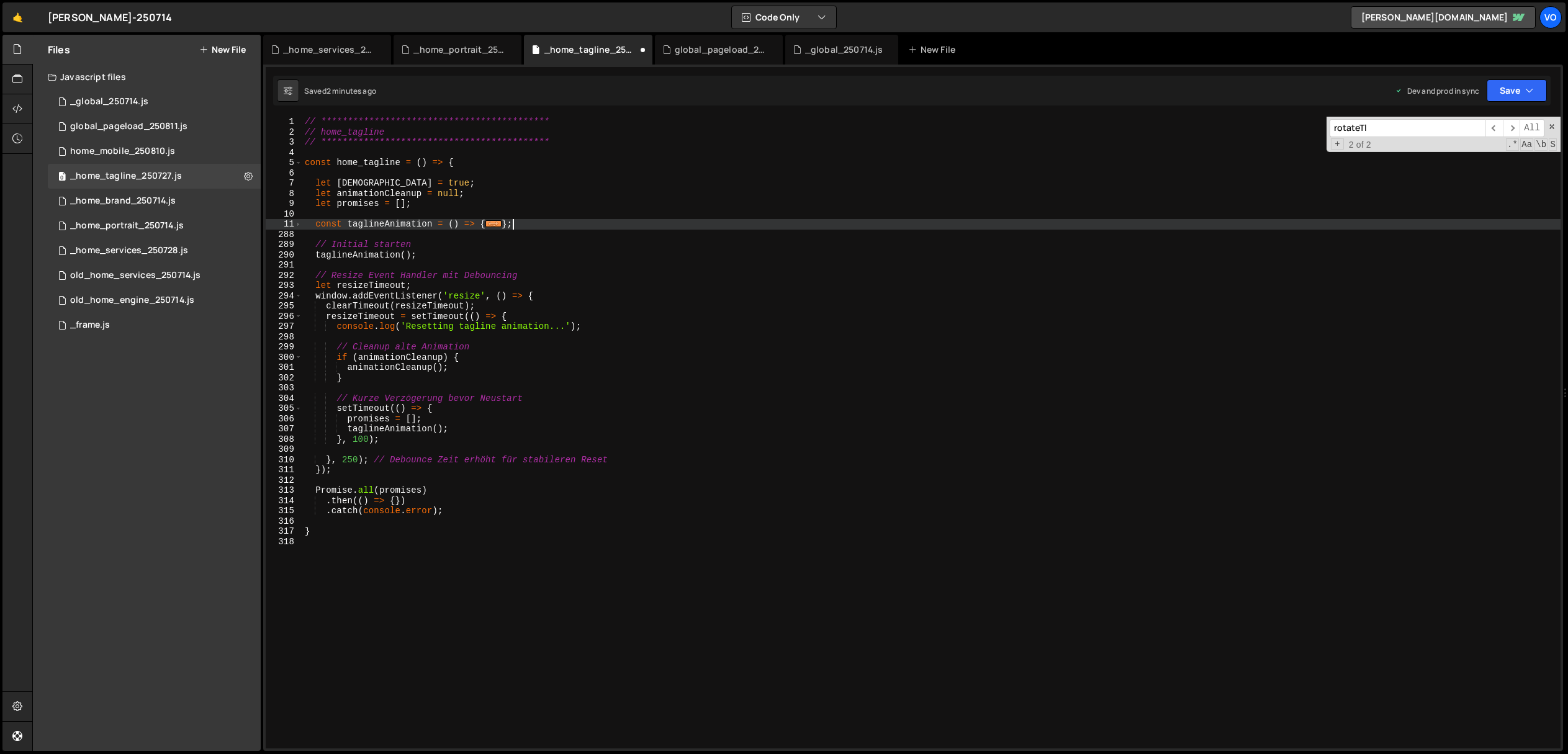
click at [532, 225] on div "**********" at bounding box center [931, 442] width 1258 height 652
type textarea "};"
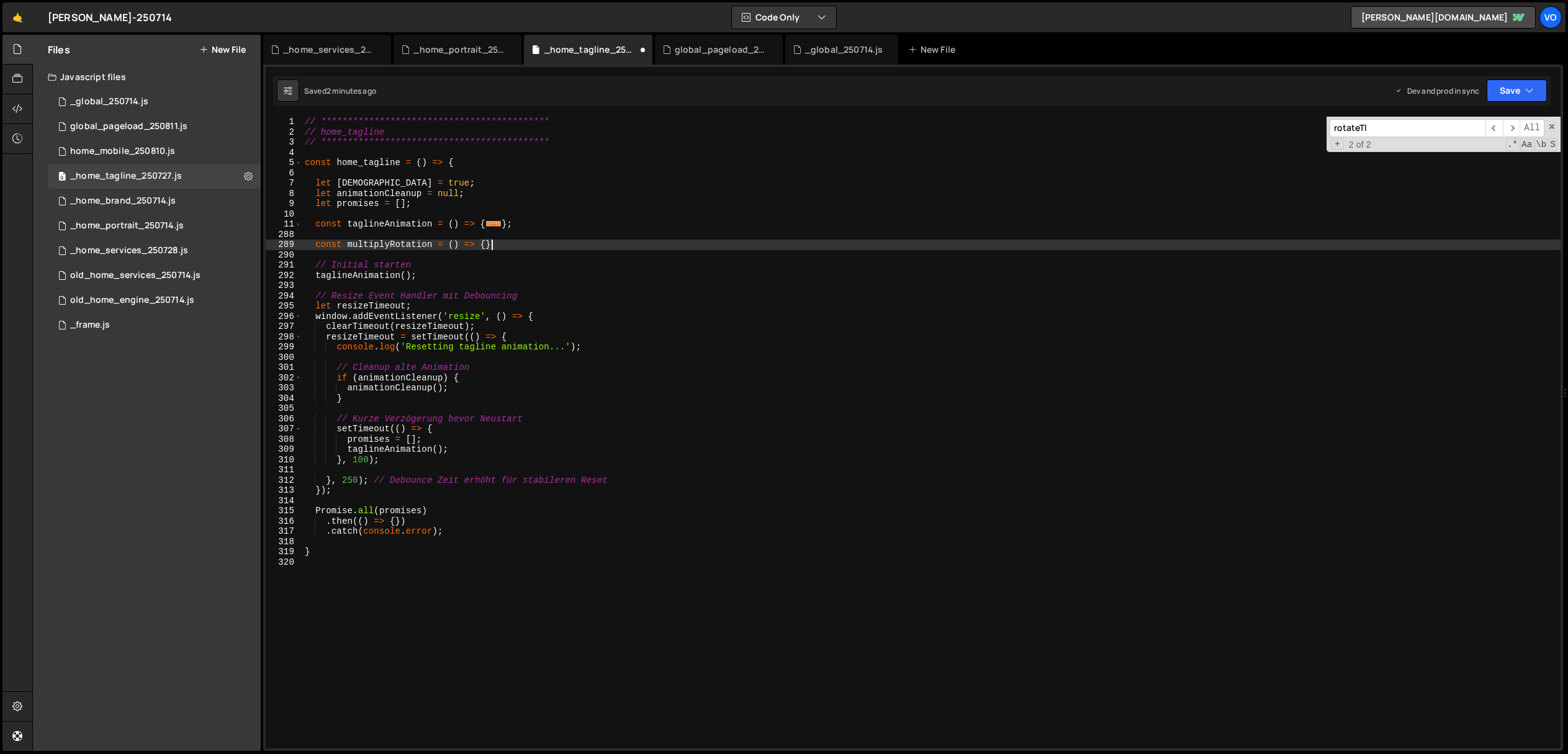
scroll to position [0, 12]
type textarea "const multiplyRotation = () => {};"
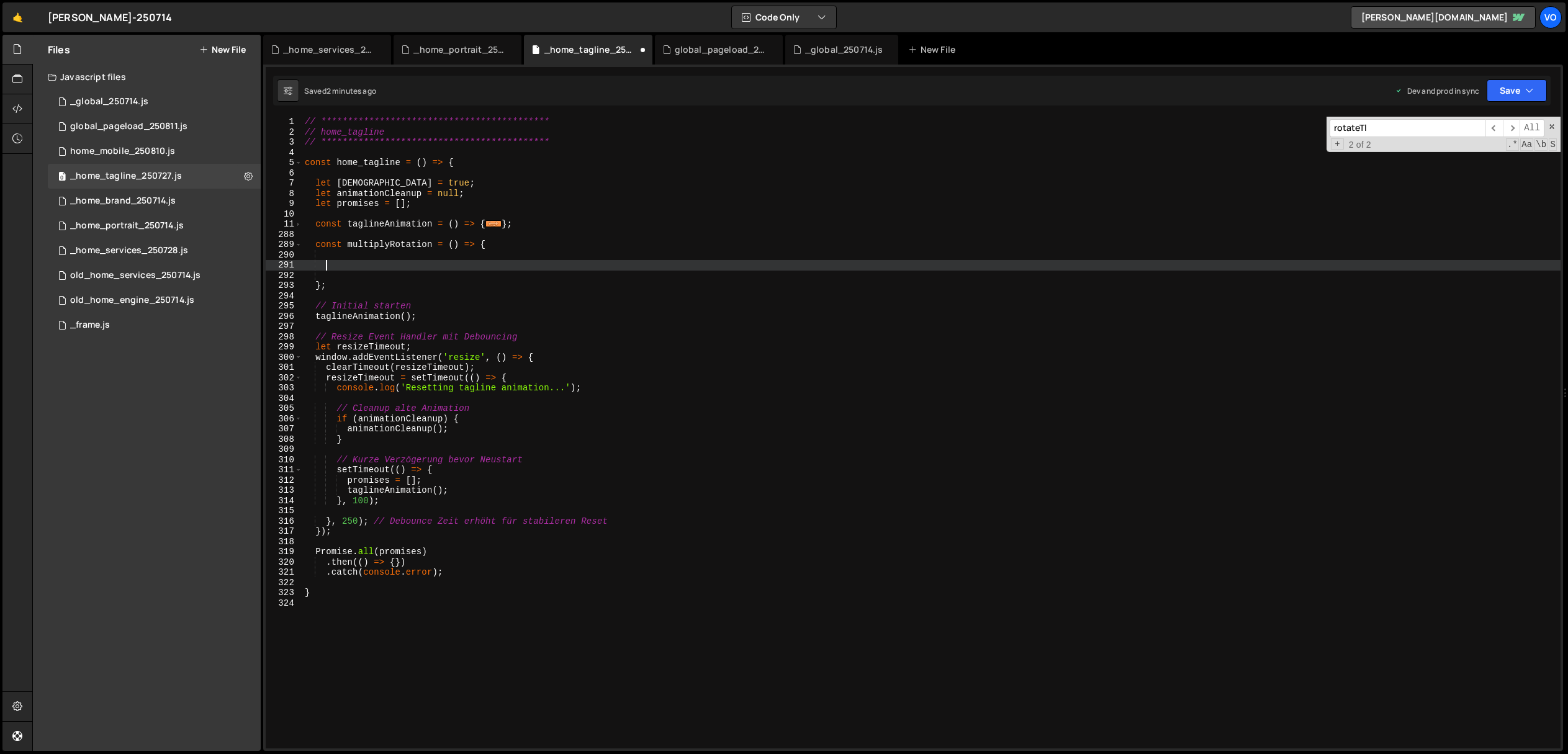
paste textarea "});"
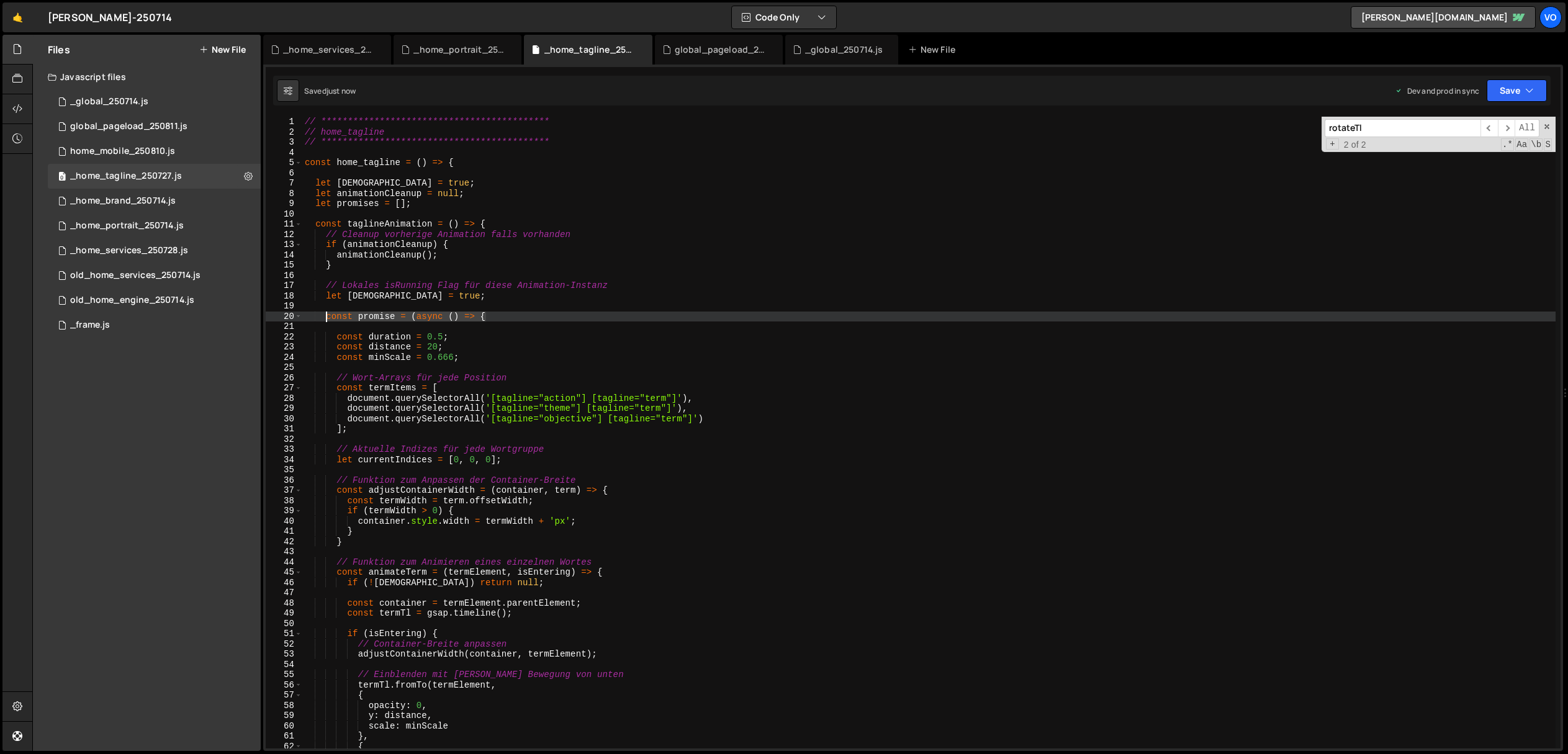
drag, startPoint x: 515, startPoint y: 314, endPoint x: 327, endPoint y: 318, distance: 188.0
click at [327, 318] on div "**********" at bounding box center [929, 442] width 1254 height 652
click at [298, 314] on span at bounding box center [298, 317] width 7 height 11
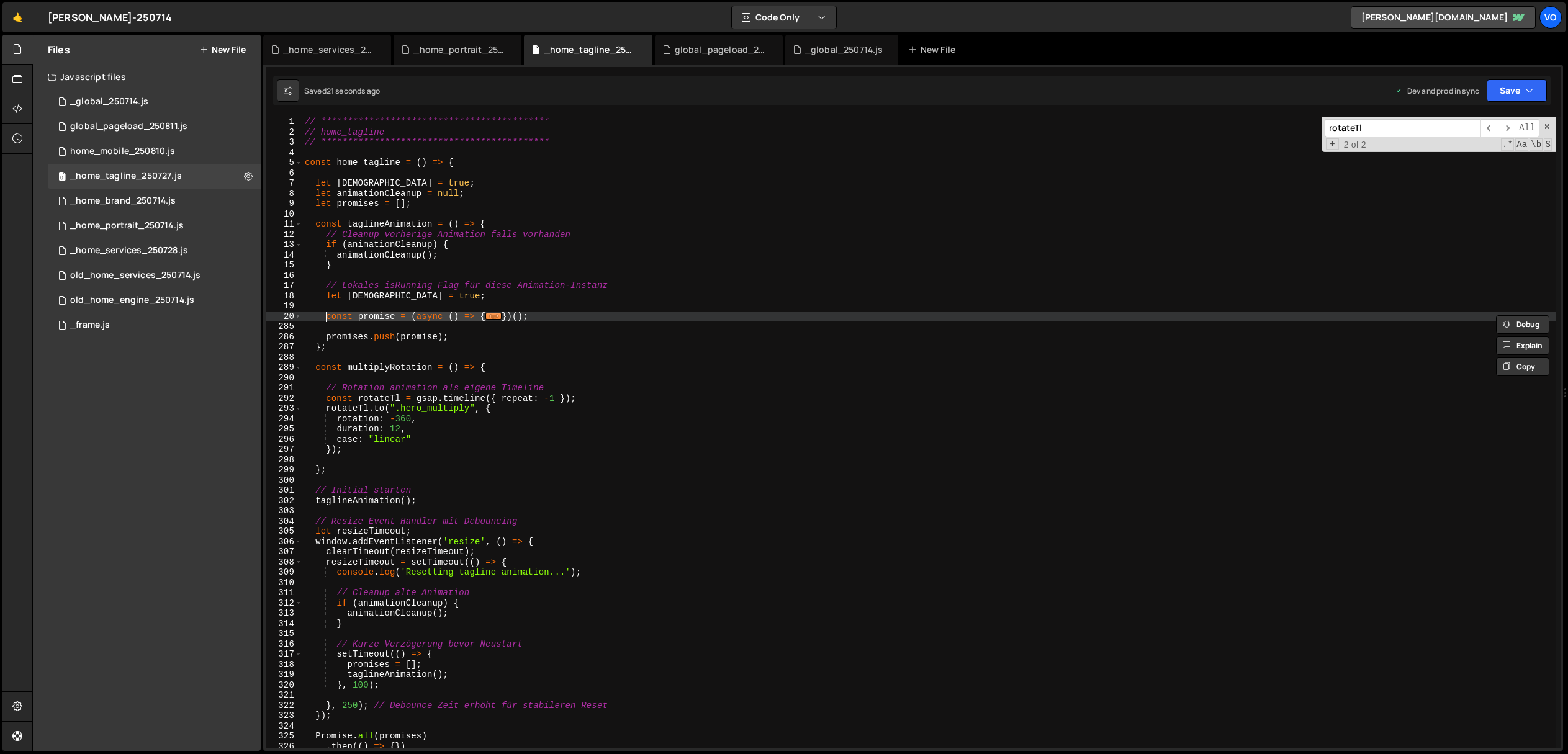
click at [509, 367] on div "**********" at bounding box center [929, 442] width 1254 height 652
type textarea "const multiplyRotation = () => {"
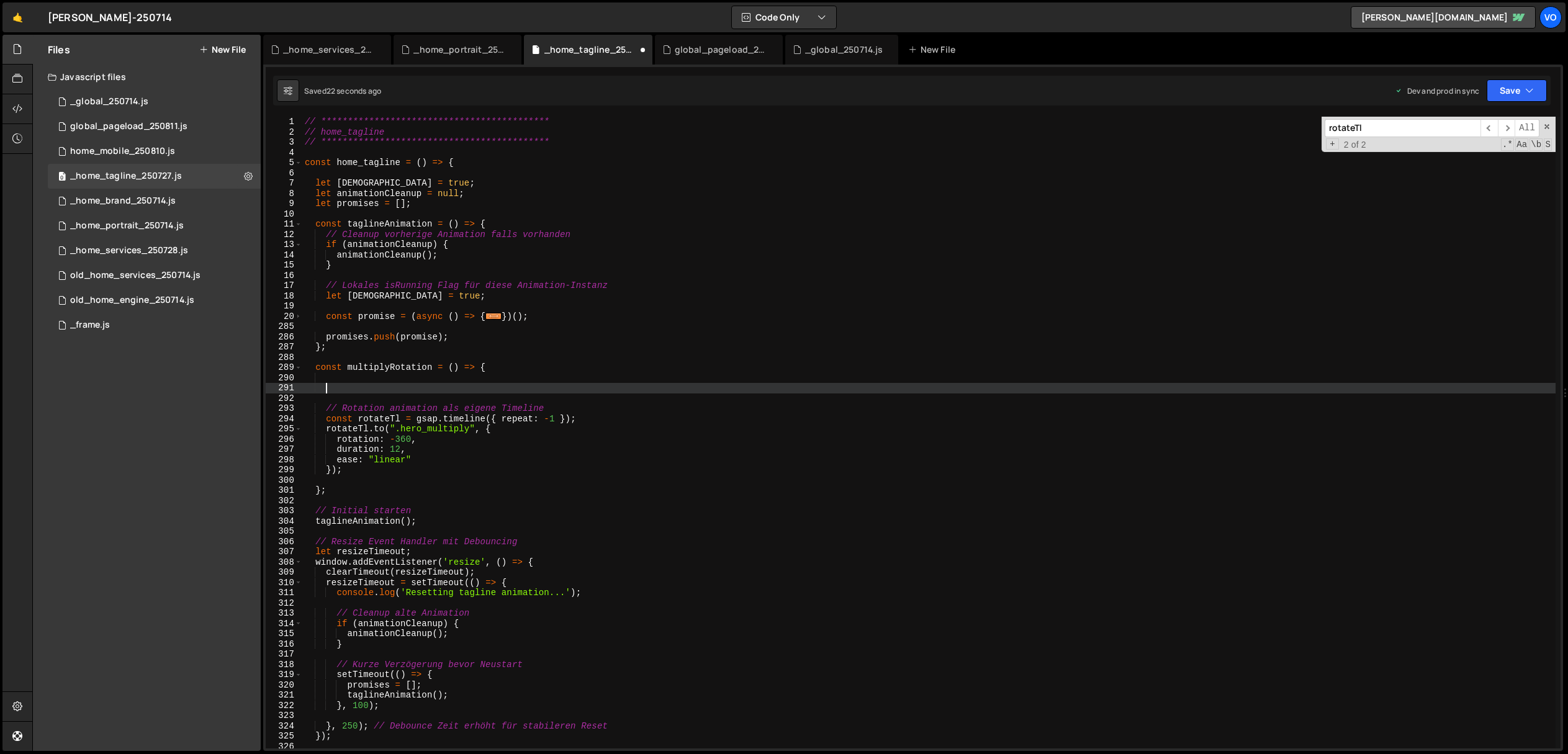
paste textarea "const promise = (async () => {"
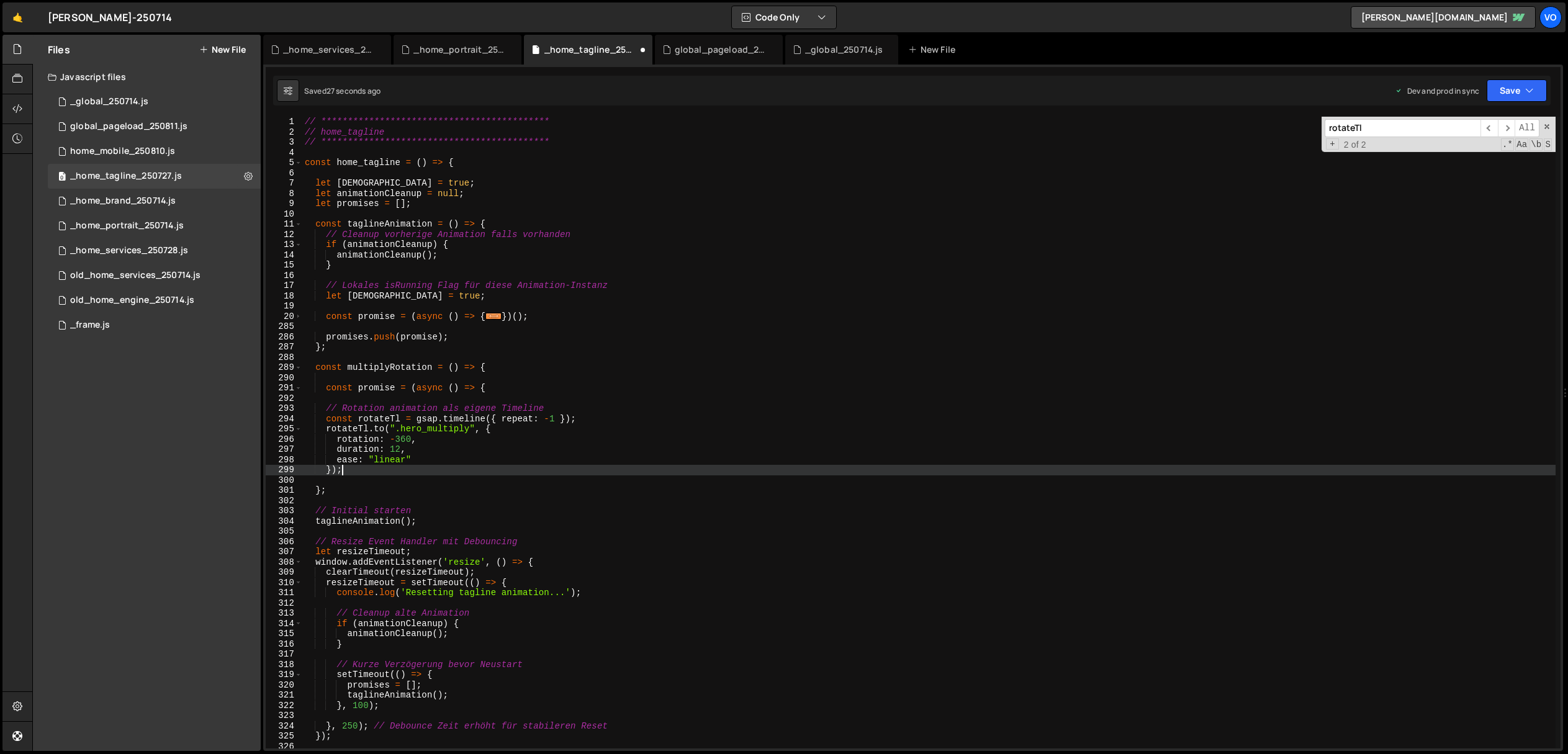
click at [350, 472] on div "**********" at bounding box center [929, 442] width 1254 height 652
type textarea "});"
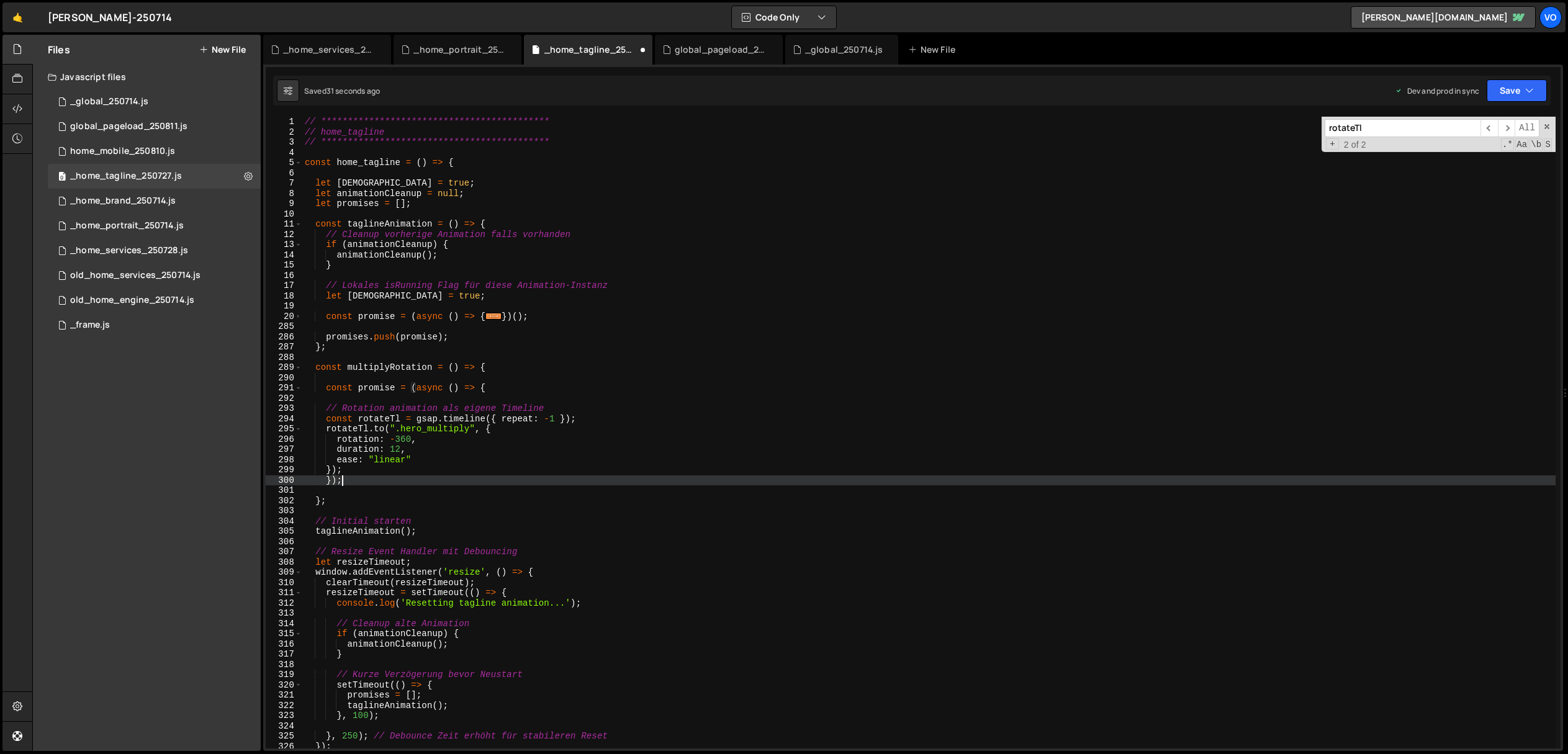
scroll to position [0, 2]
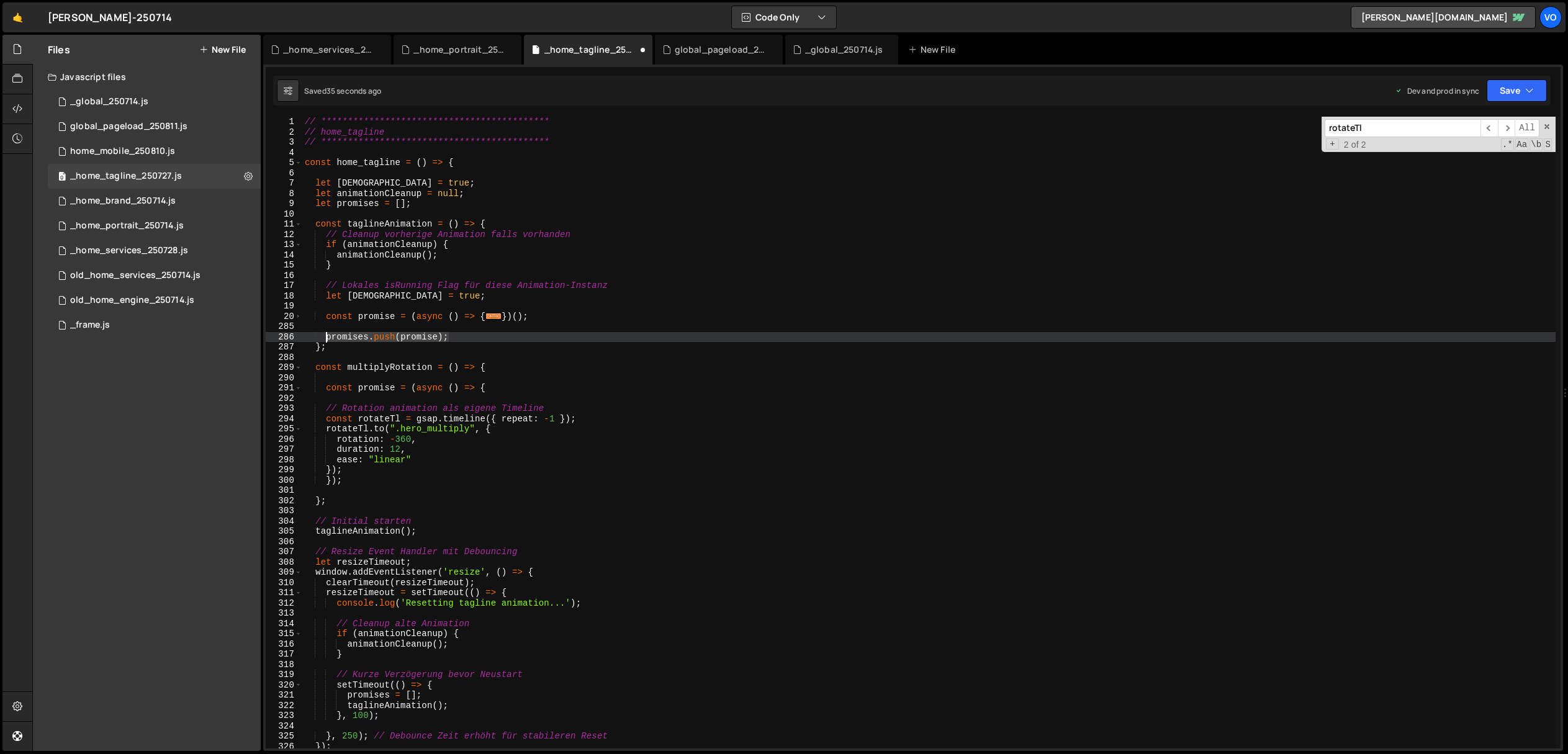
drag, startPoint x: 412, startPoint y: 338, endPoint x: 327, endPoint y: 339, distance: 85.0
click at [327, 339] on div "**********" at bounding box center [929, 442] width 1254 height 652
click at [354, 483] on div "**********" at bounding box center [929, 442] width 1254 height 652
type textarea "});"
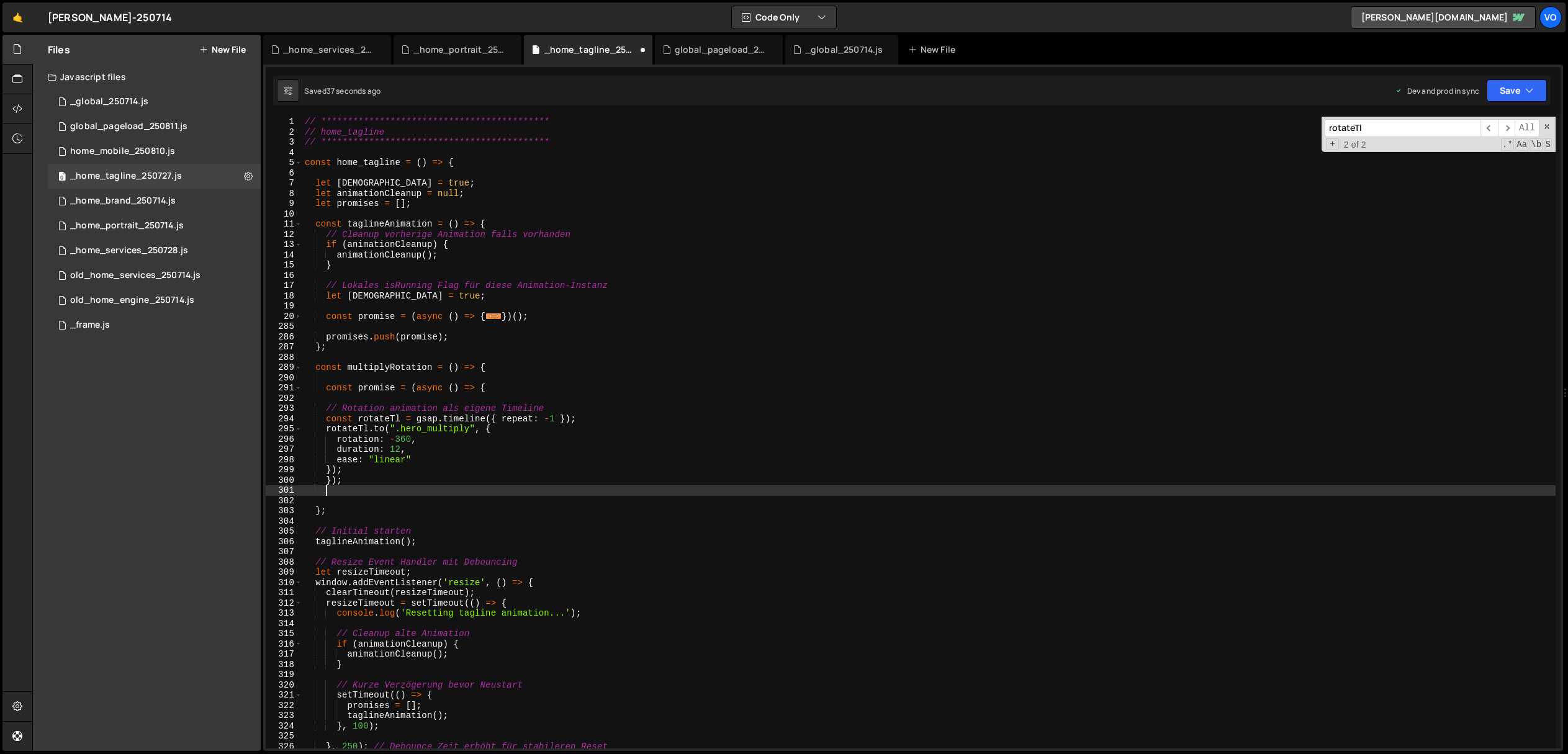
scroll to position [0, 1]
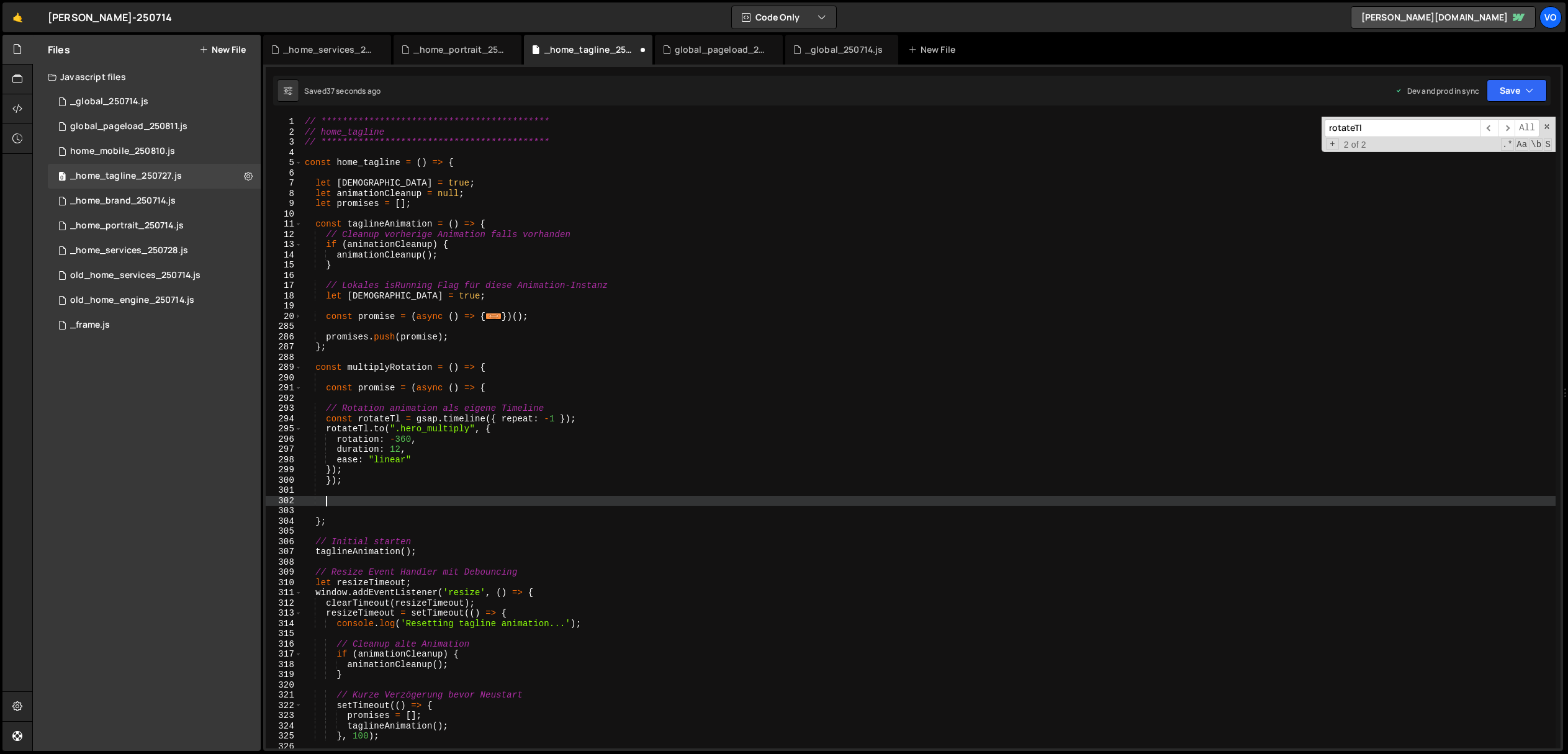
paste textarea "promises.push(promise);"
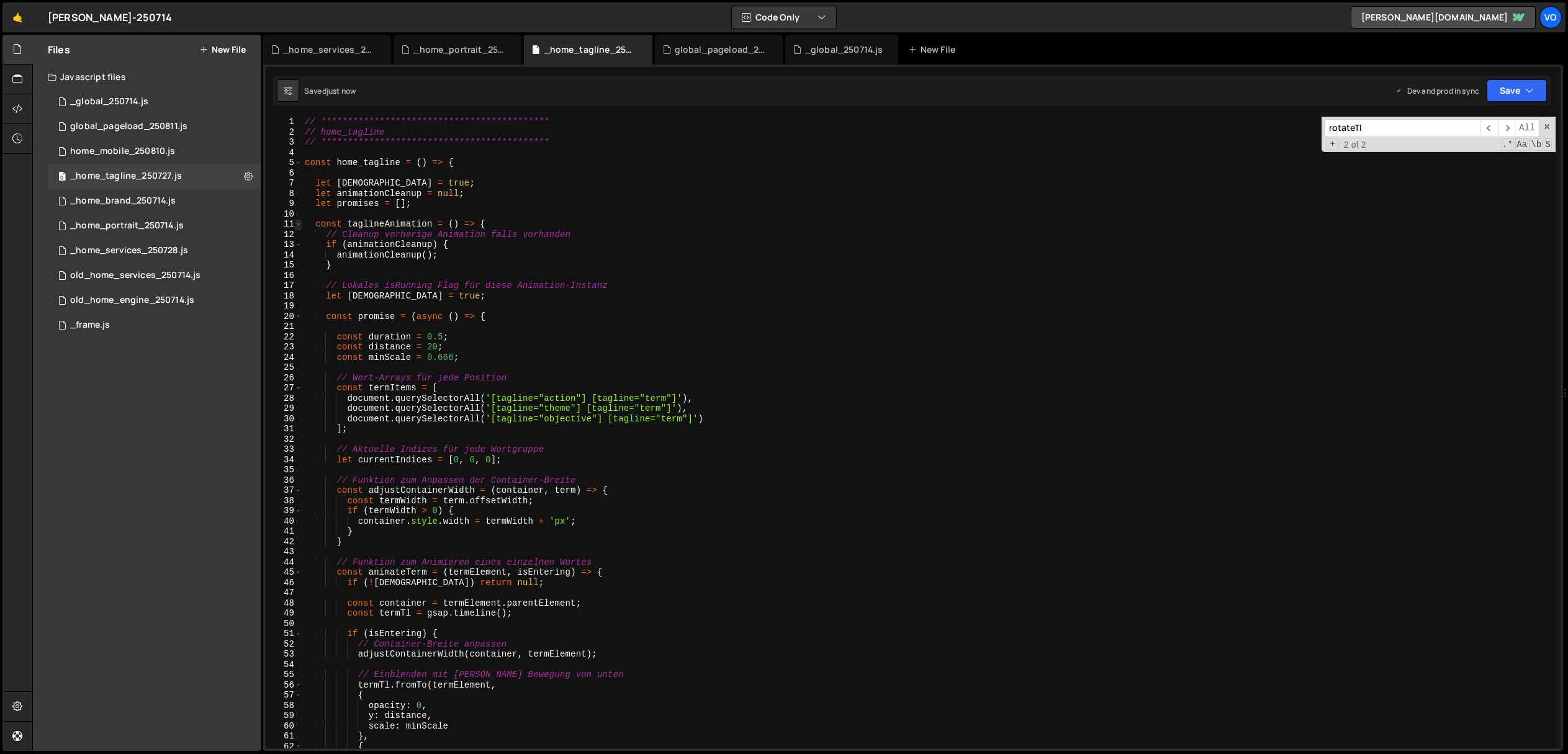
click at [299, 224] on span at bounding box center [298, 225] width 7 height 11
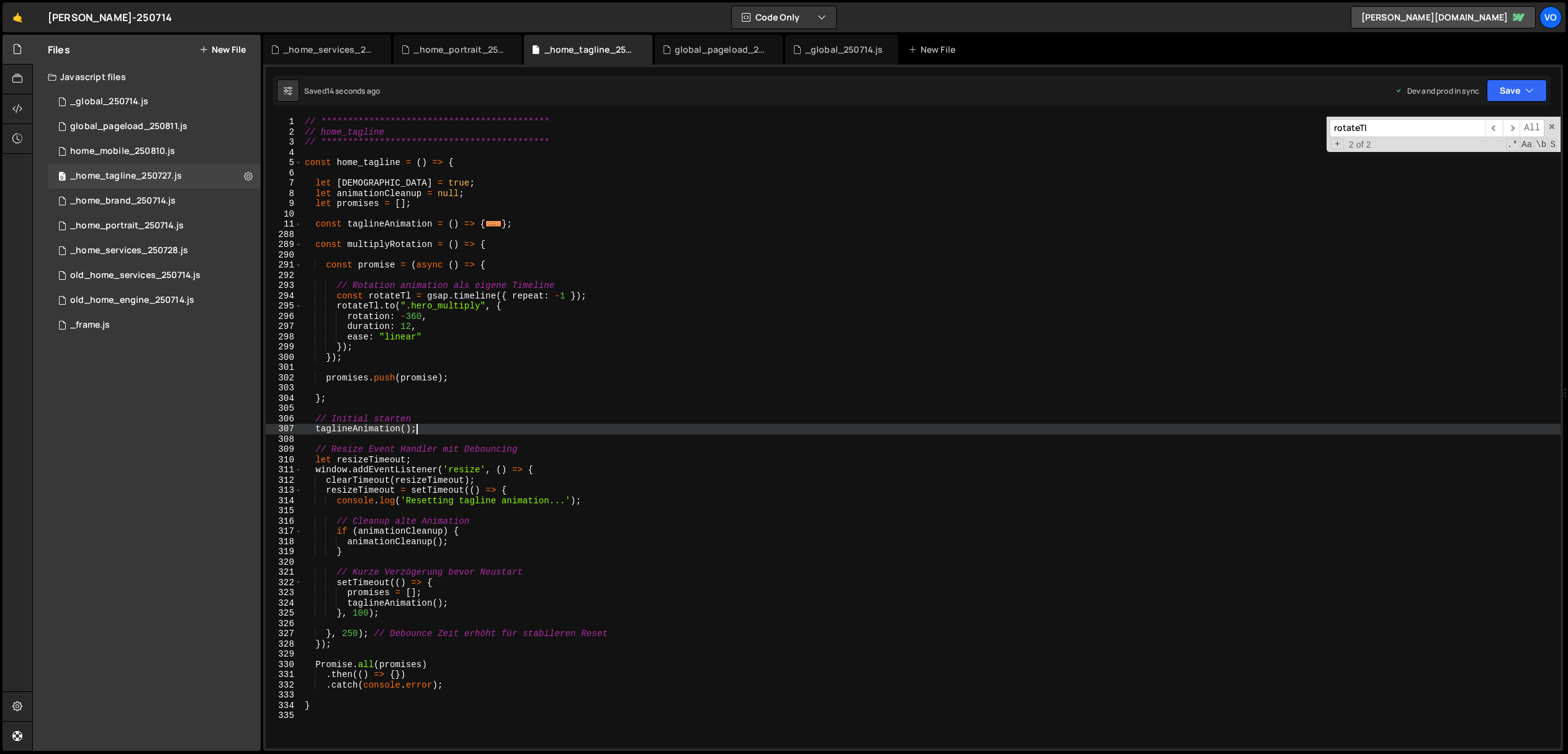
click at [422, 428] on div "**********" at bounding box center [931, 442] width 1258 height 652
click at [383, 244] on div "**********" at bounding box center [931, 442] width 1258 height 652
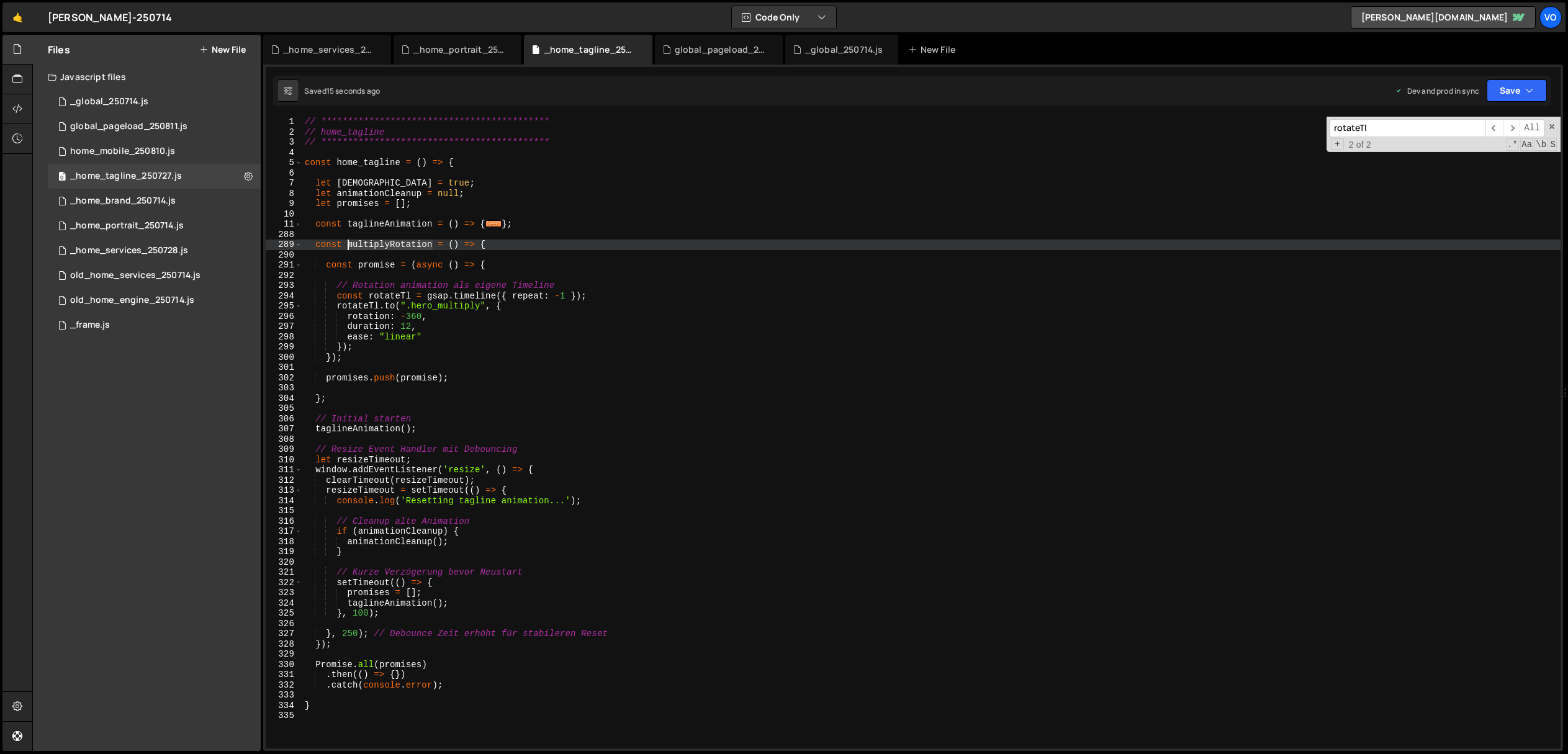
click at [383, 244] on div "**********" at bounding box center [931, 442] width 1258 height 652
click at [429, 428] on div "**********" at bounding box center [931, 442] width 1258 height 652
type textarea "taglineAnimation();"
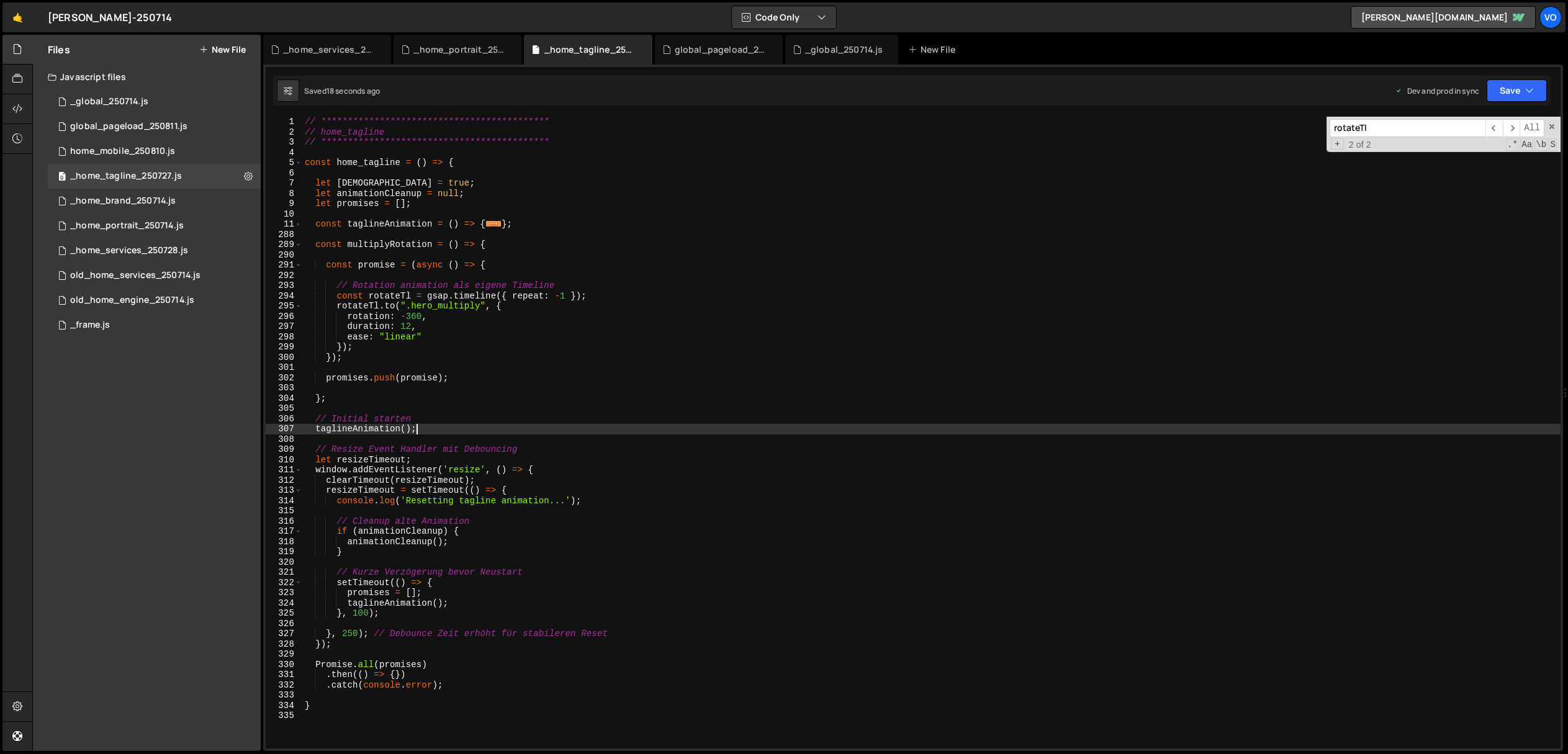
scroll to position [0, 0]
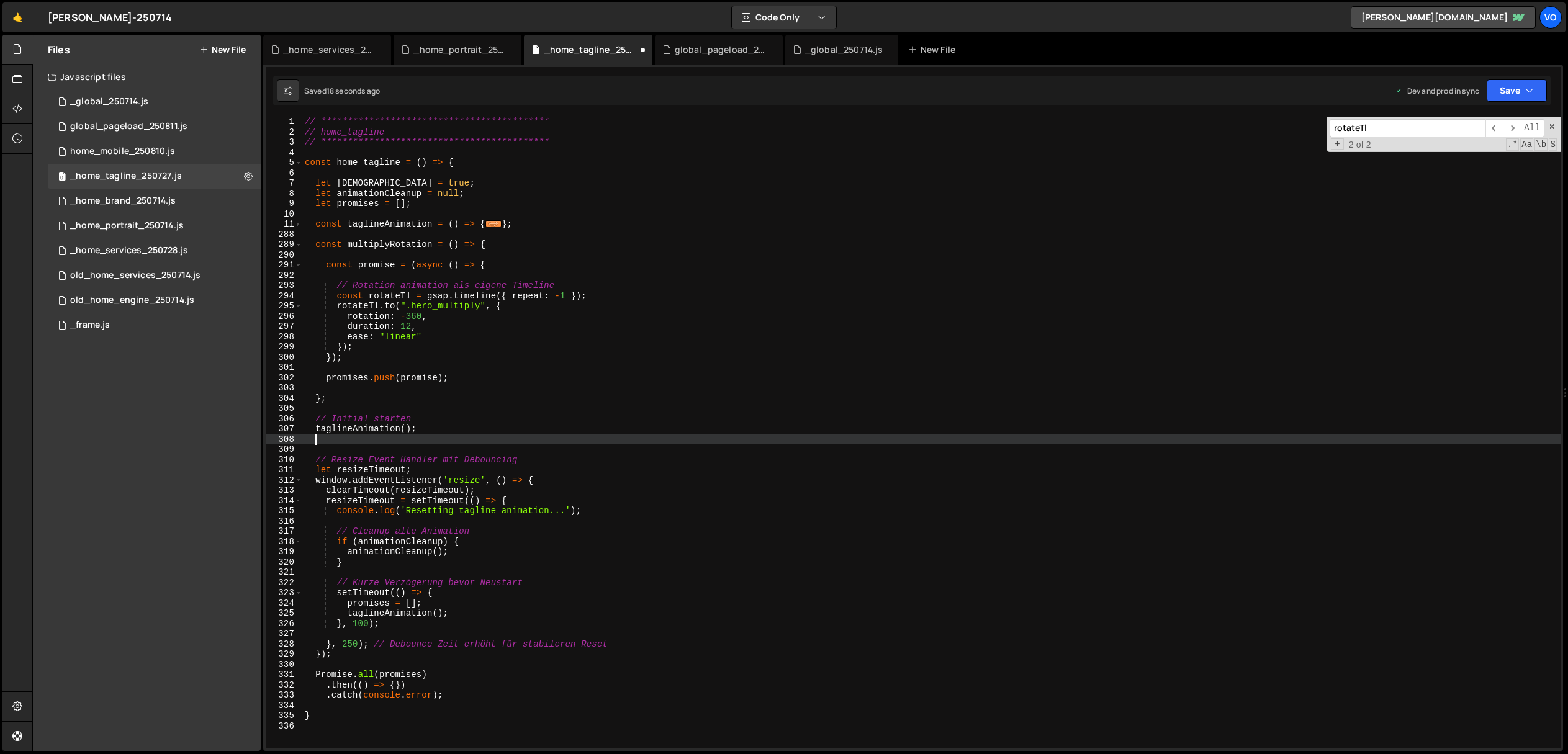
paste textarea "multiplyRotation"
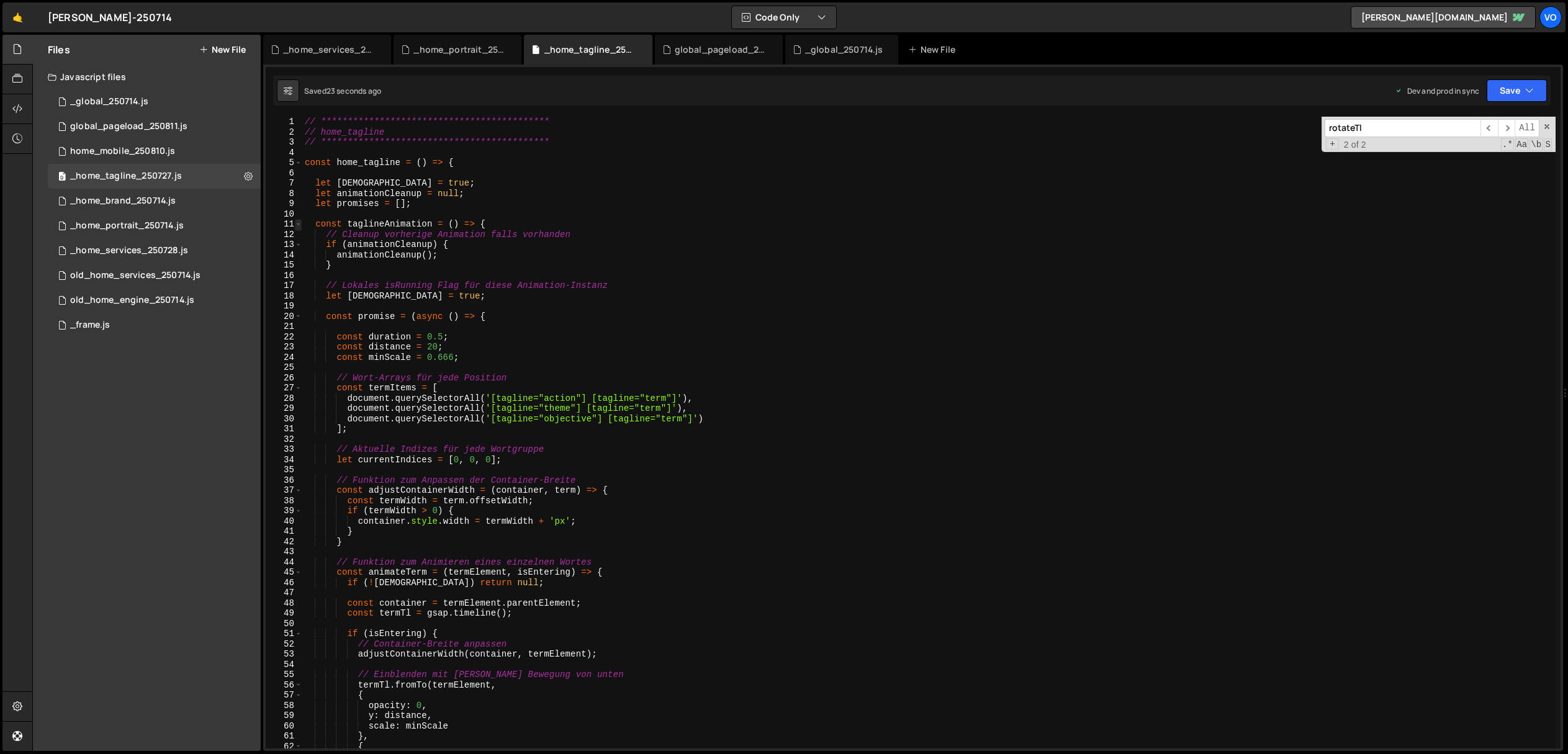
click at [295, 223] on span at bounding box center [298, 225] width 7 height 11
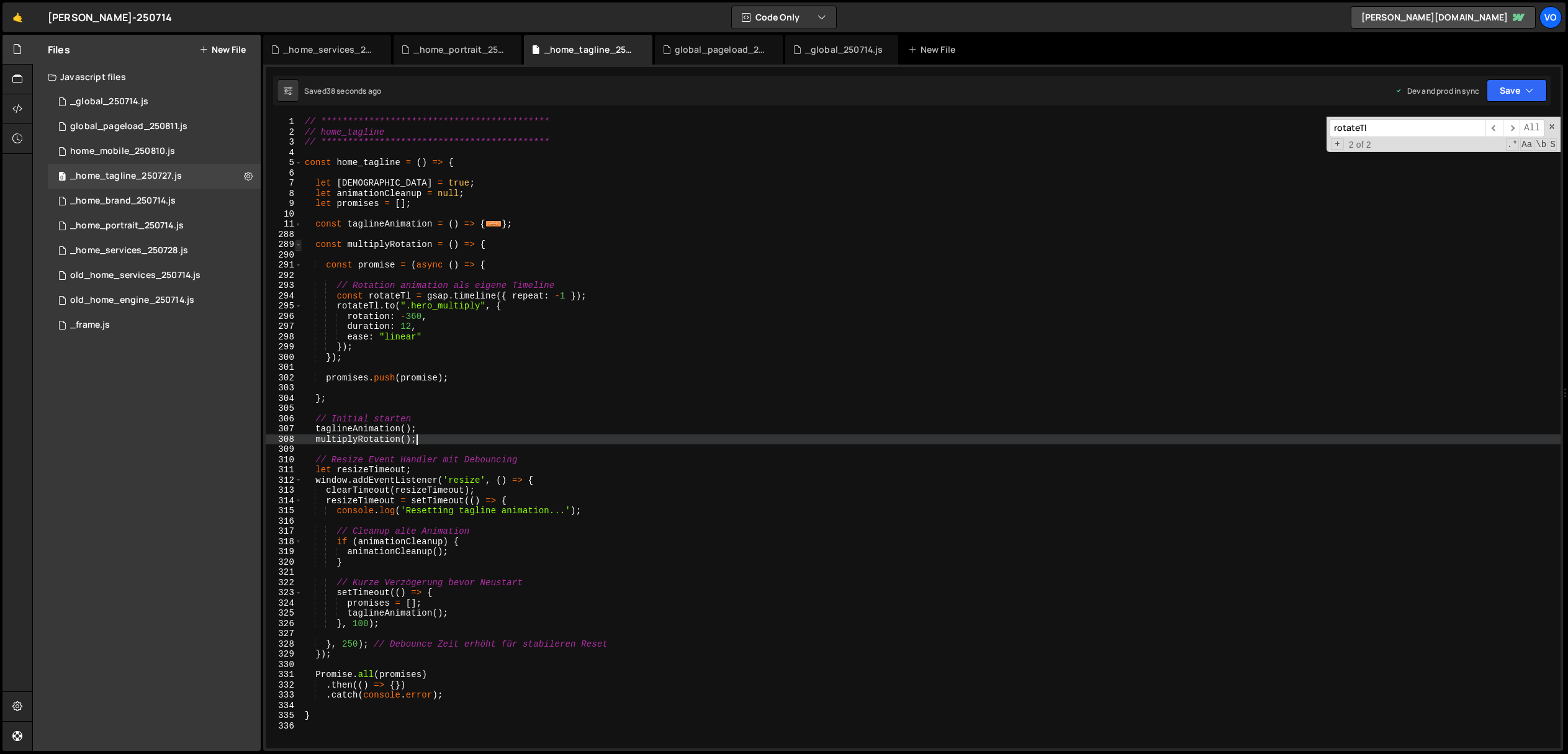
click at [300, 244] on span at bounding box center [298, 245] width 7 height 11
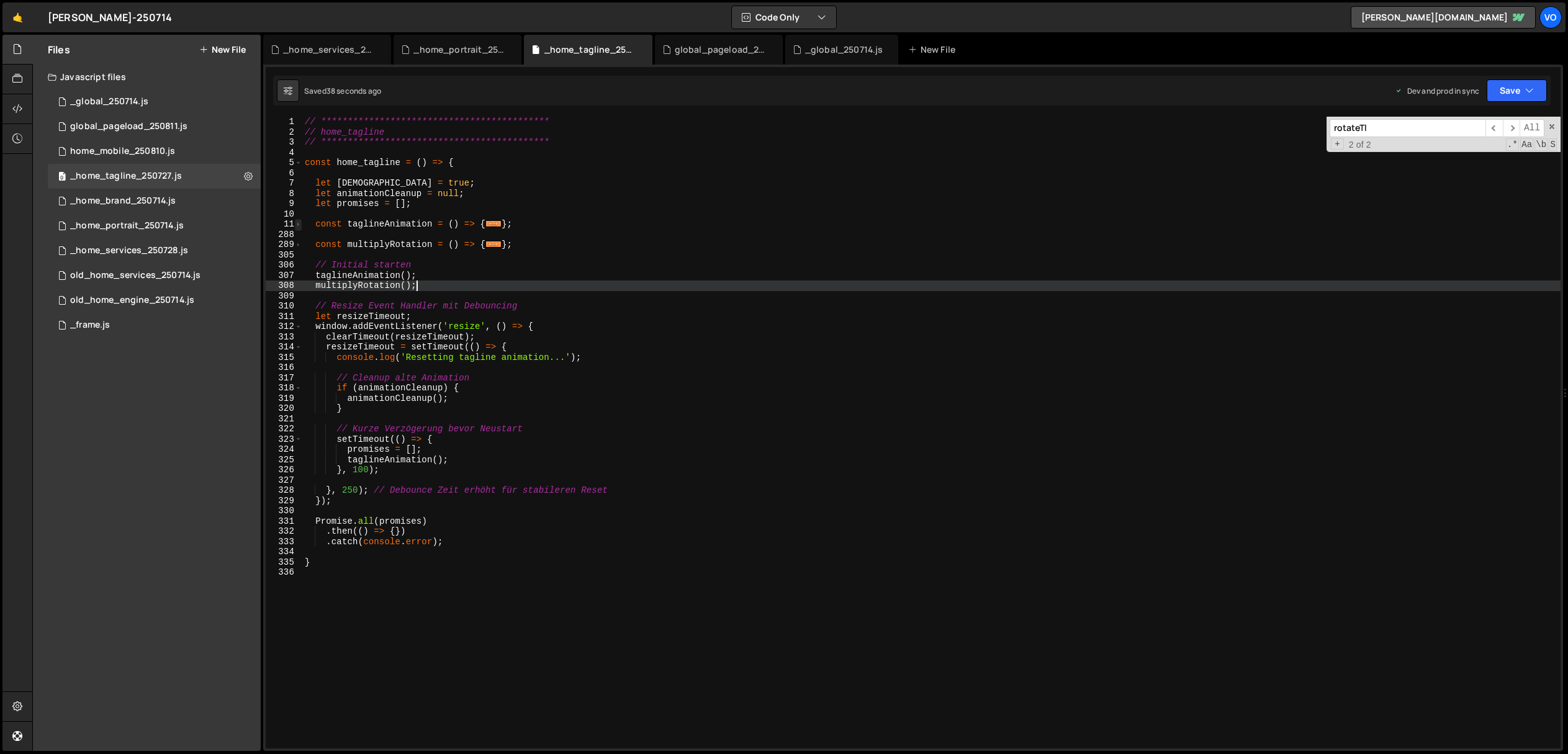
click at [300, 224] on span at bounding box center [298, 225] width 7 height 11
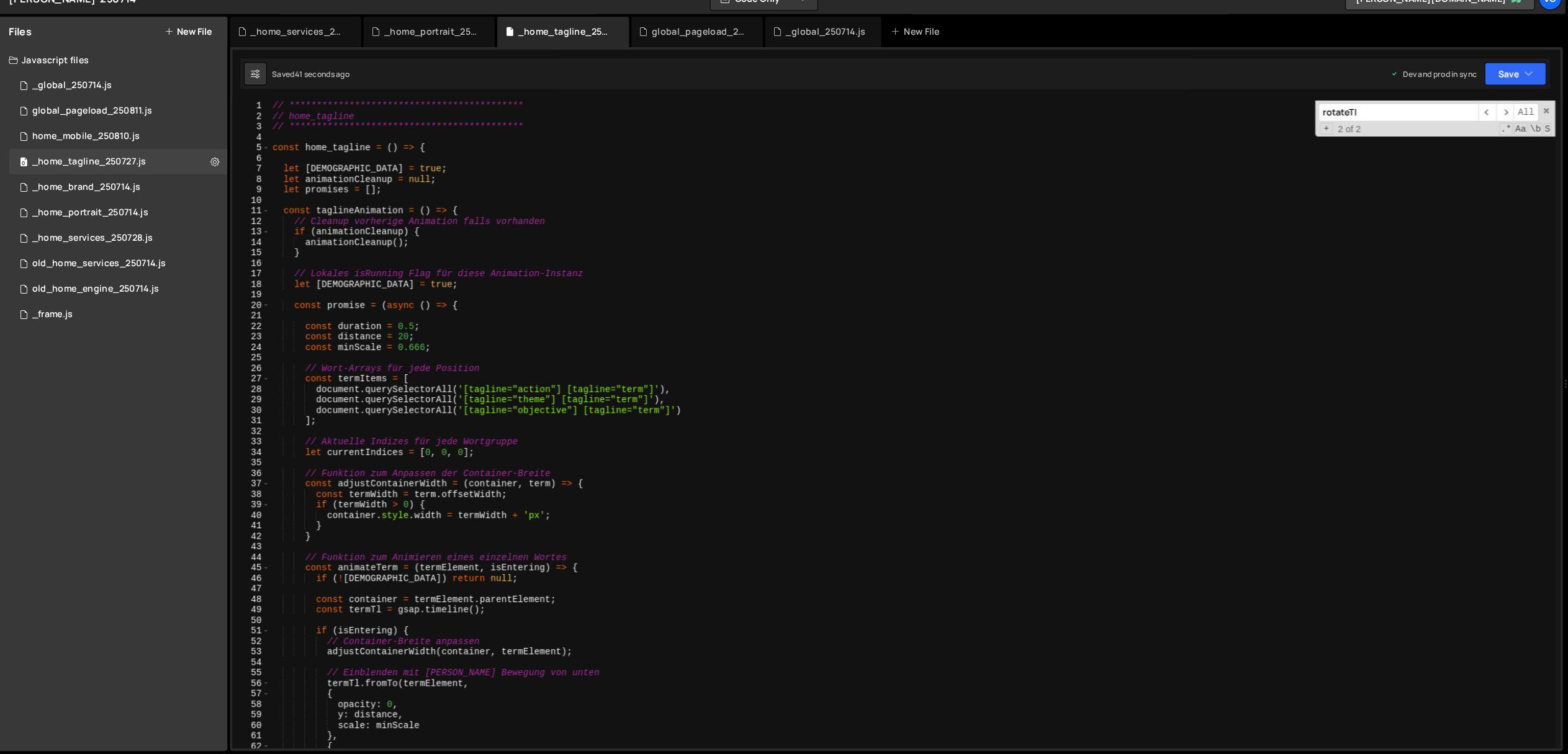
scroll to position [0, 0]
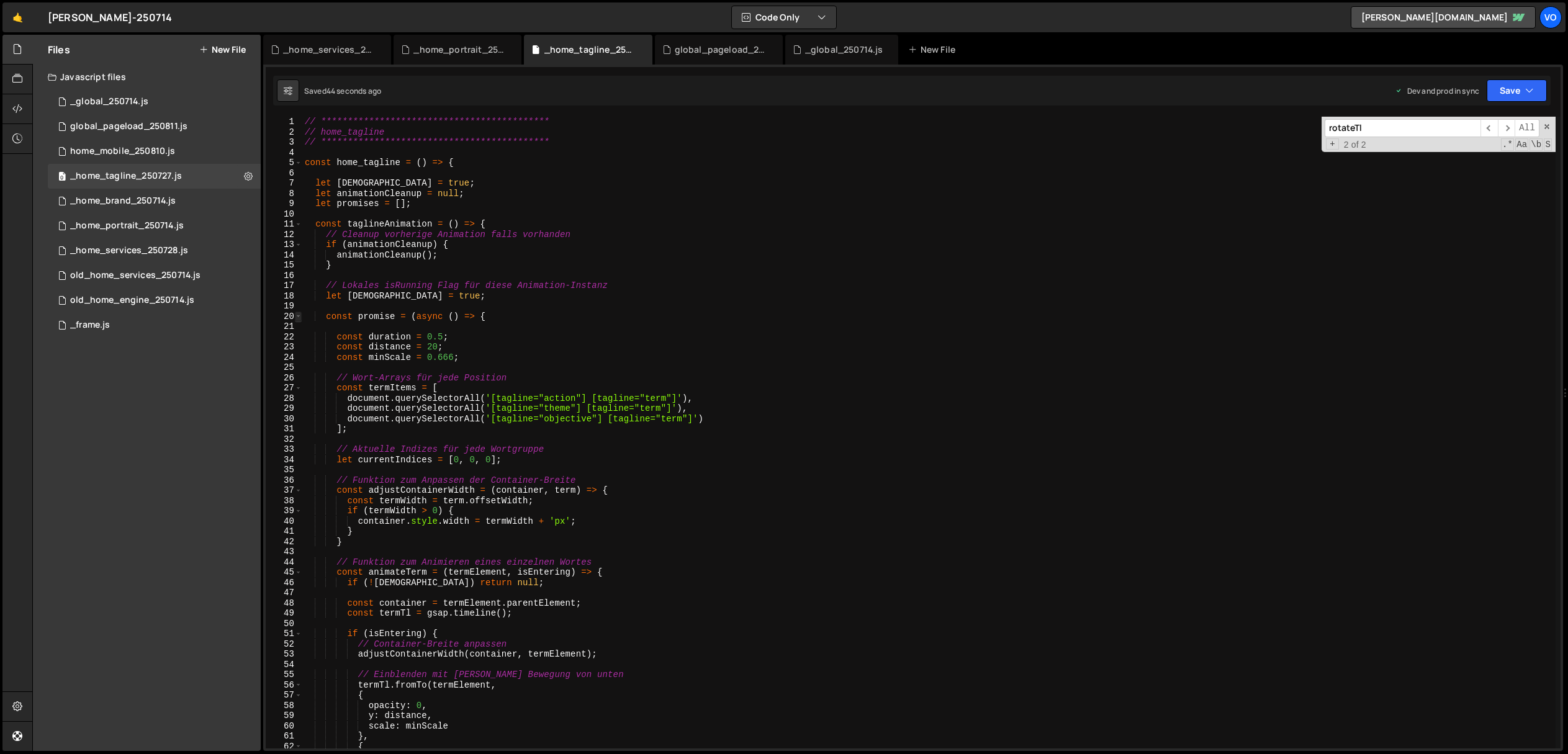
click at [298, 317] on span at bounding box center [298, 317] width 7 height 11
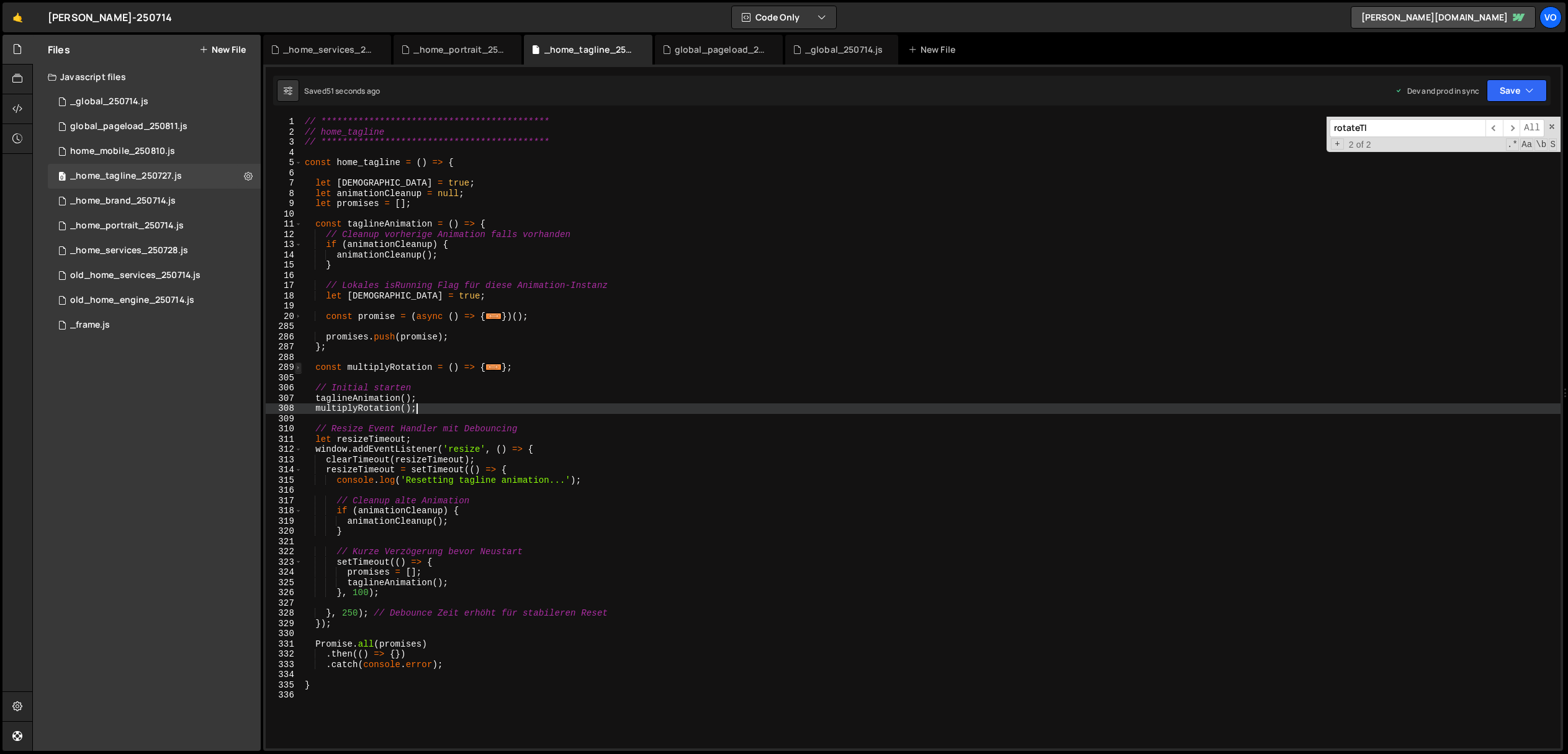
click at [299, 367] on span at bounding box center [298, 368] width 7 height 11
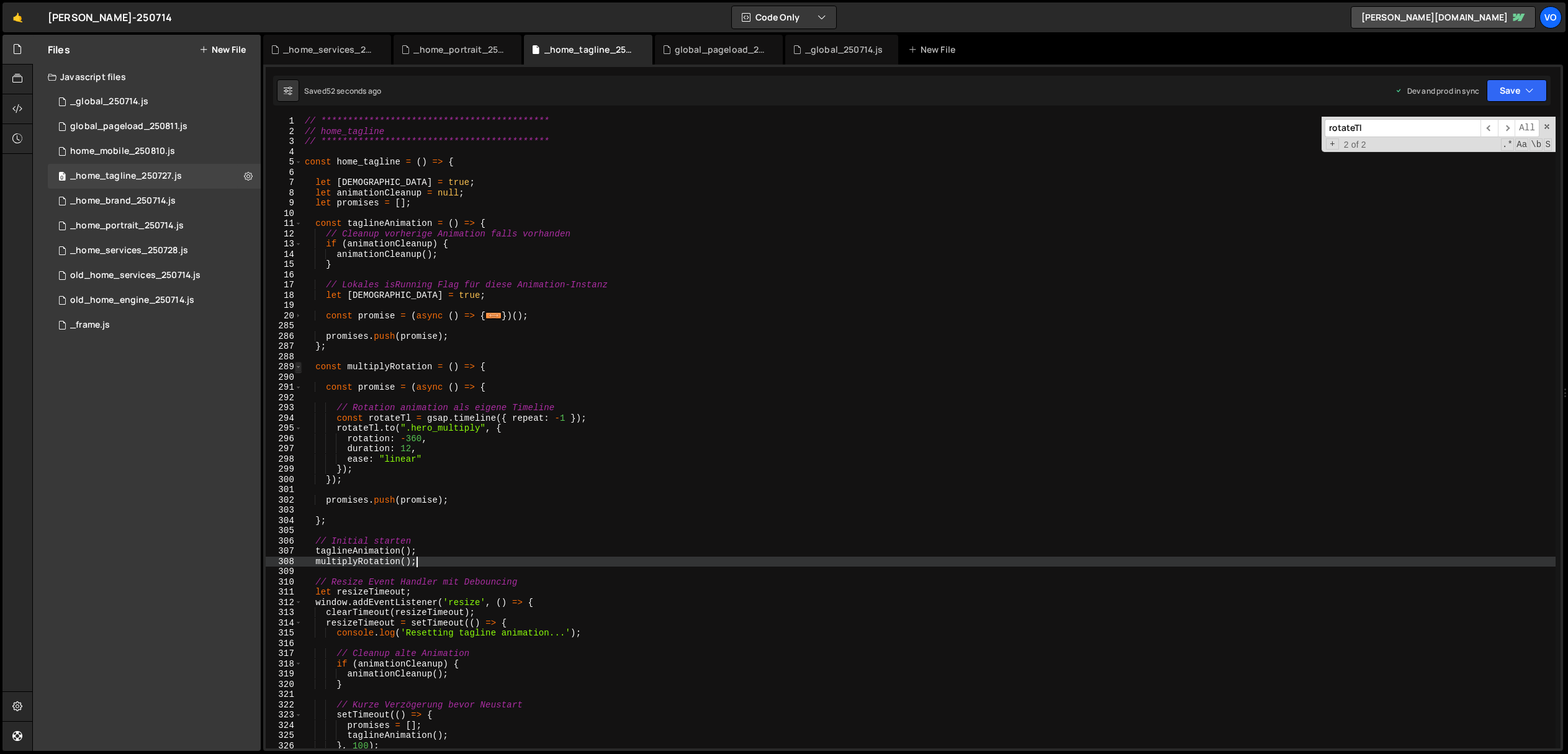
scroll to position [1, 0]
click at [335, 483] on div "**********" at bounding box center [929, 441] width 1254 height 652
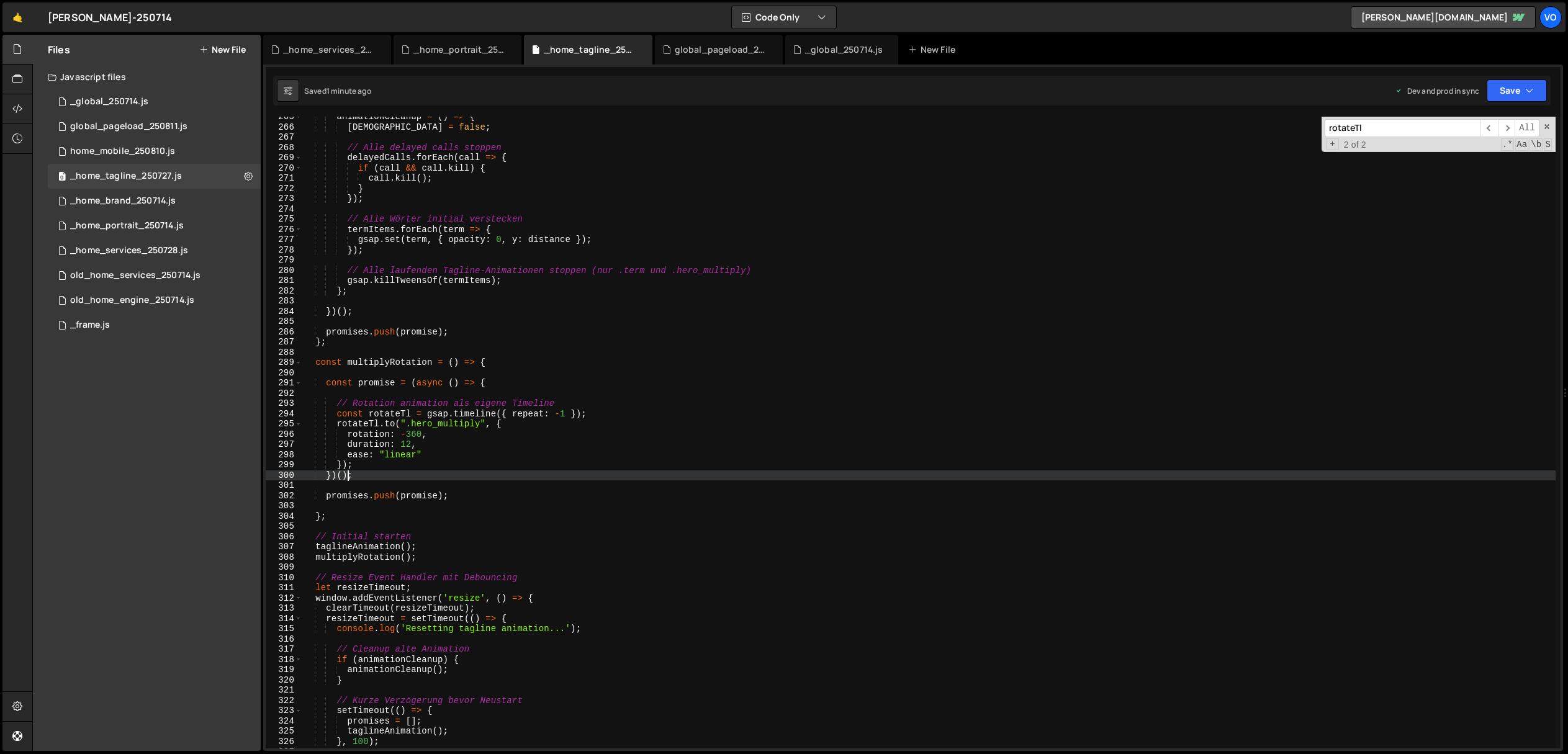
scroll to position [2637, 0]
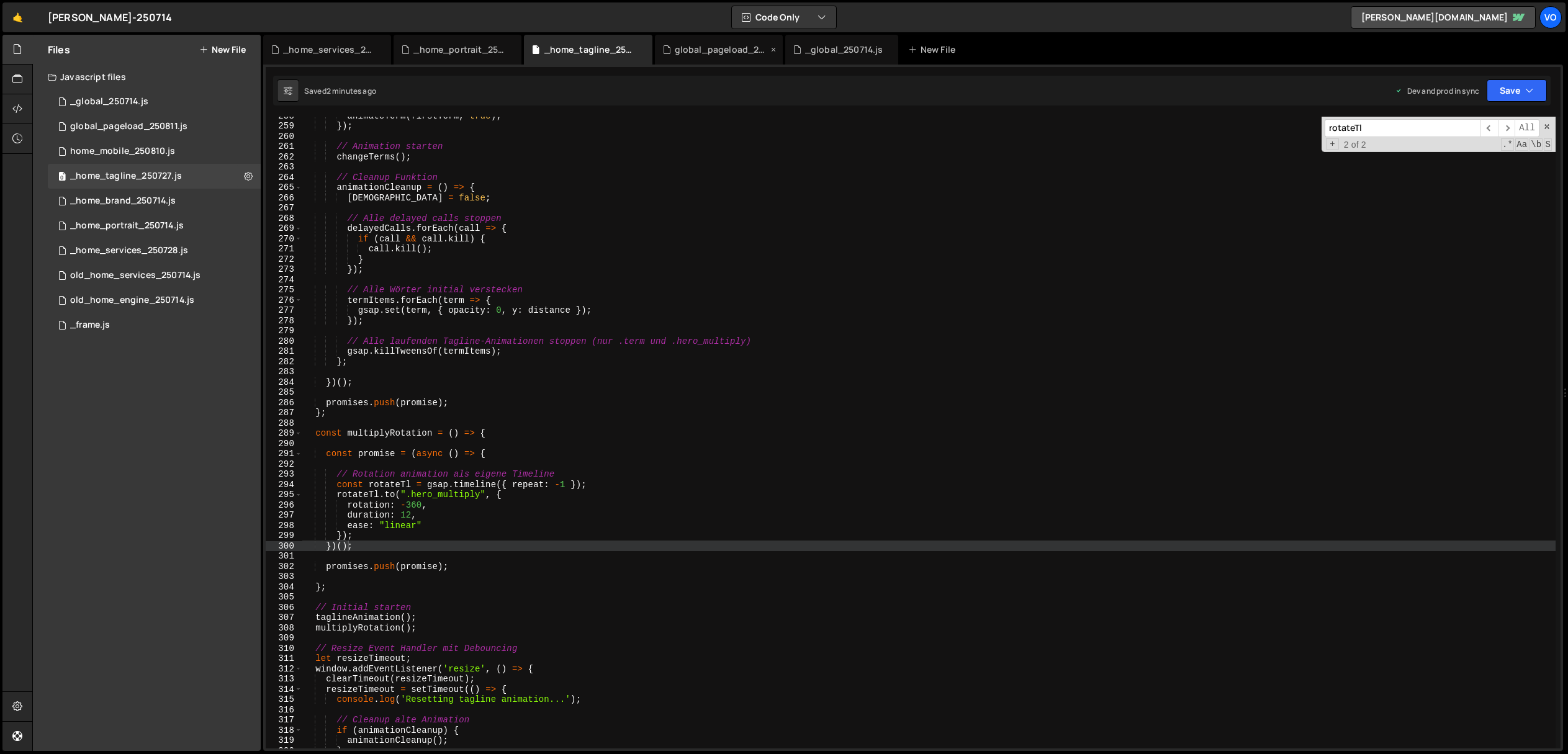
click at [773, 47] on icon at bounding box center [773, 50] width 9 height 12
click at [758, 50] on icon at bounding box center [758, 50] width 9 height 12
click at [511, 50] on icon at bounding box center [512, 50] width 9 height 12
click at [380, 48] on icon at bounding box center [382, 50] width 9 height 12
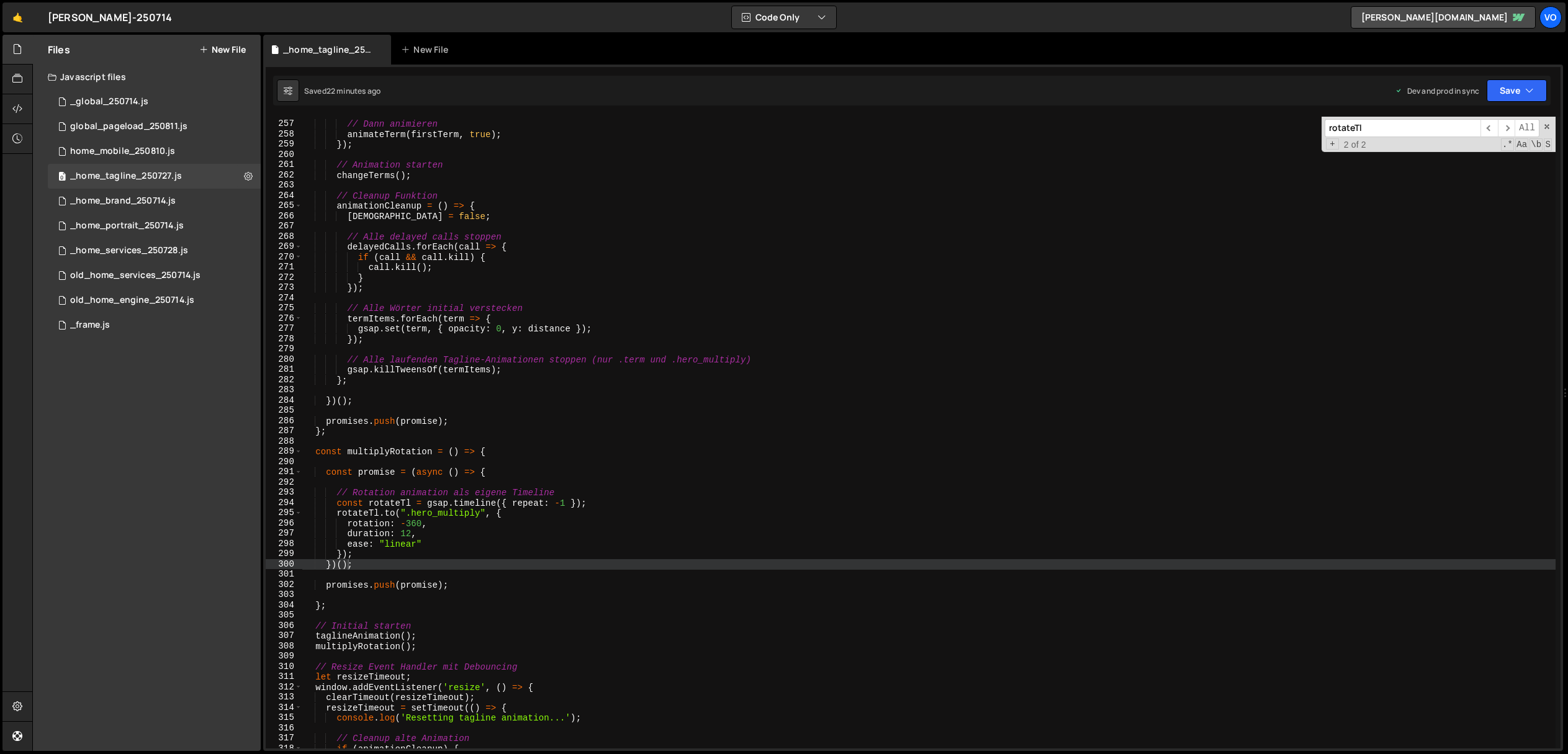
scroll to position [2645, 0]
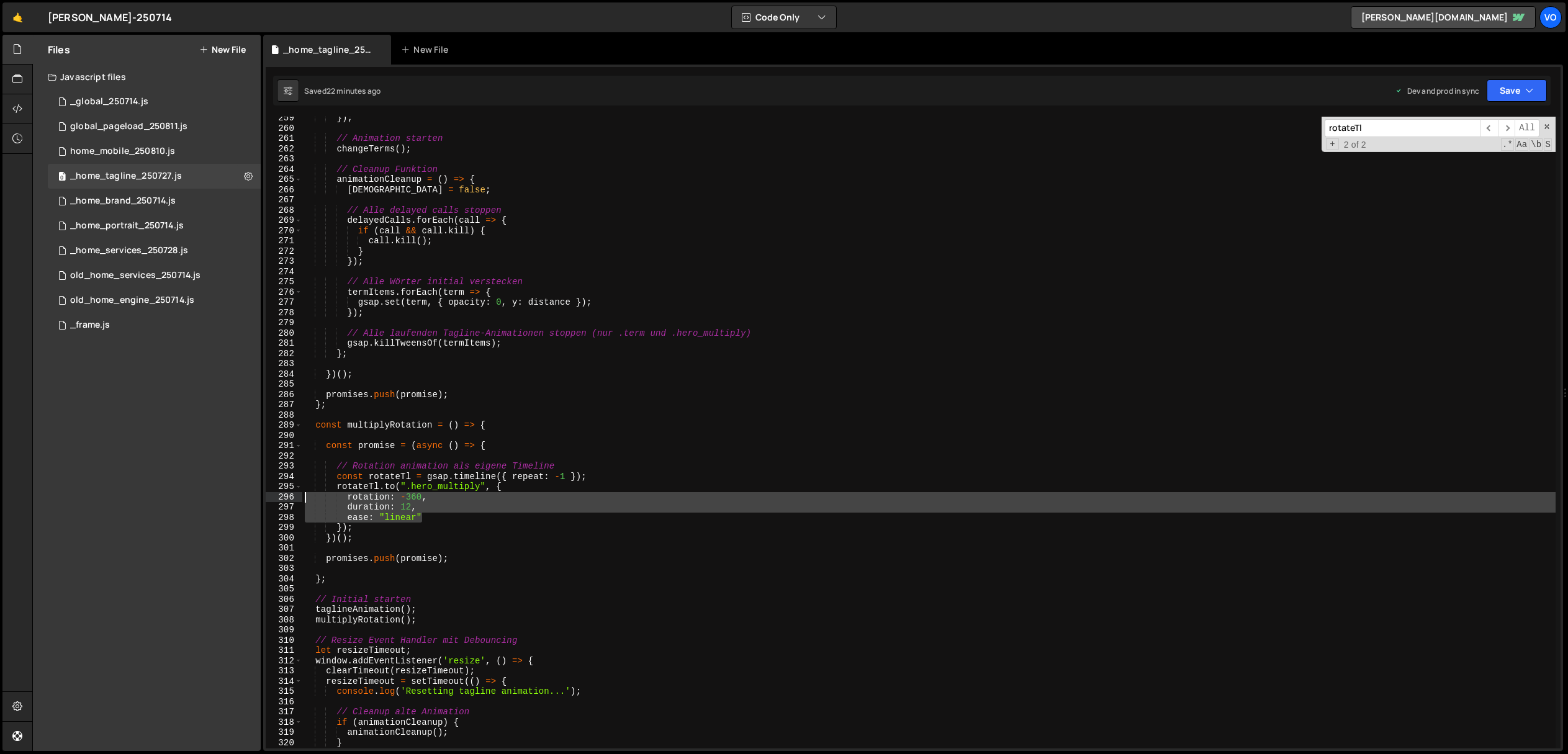
drag, startPoint x: 437, startPoint y: 512, endPoint x: 218, endPoint y: 492, distance: 219.9
click at [218, 492] on div "Files New File Javascript files 1 _global_250714.js 0 0 global_pageload_250811.…" at bounding box center [800, 393] width 1535 height 717
paste textarea "transformOrigin: "50% 50%""
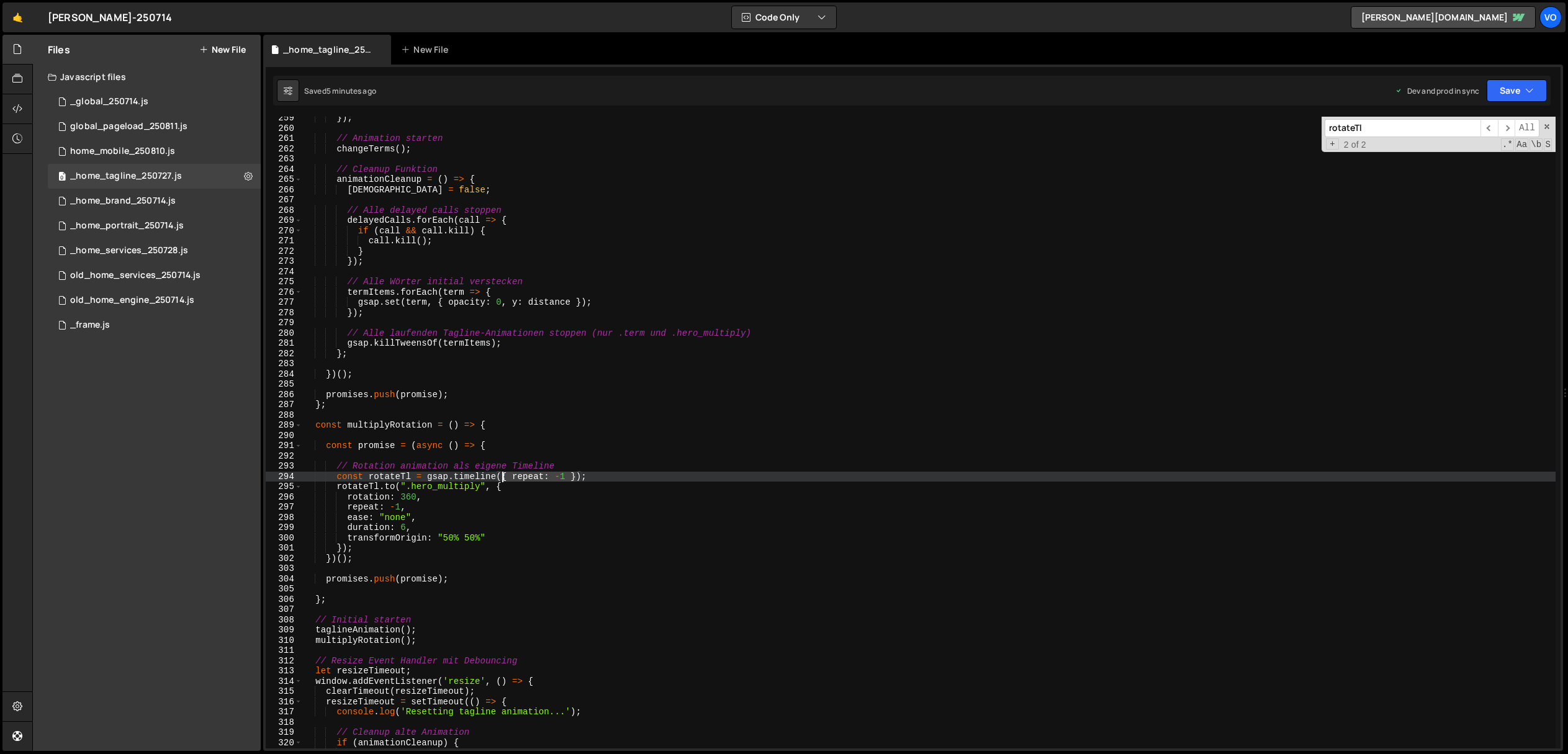
drag, startPoint x: 579, startPoint y: 475, endPoint x: 504, endPoint y: 479, distance: 75.1
click at [504, 479] on div "}) ; // Animation starten changeTerms ( ) ; // Cleanup Funktion animationCleanu…" at bounding box center [929, 438] width 1254 height 652
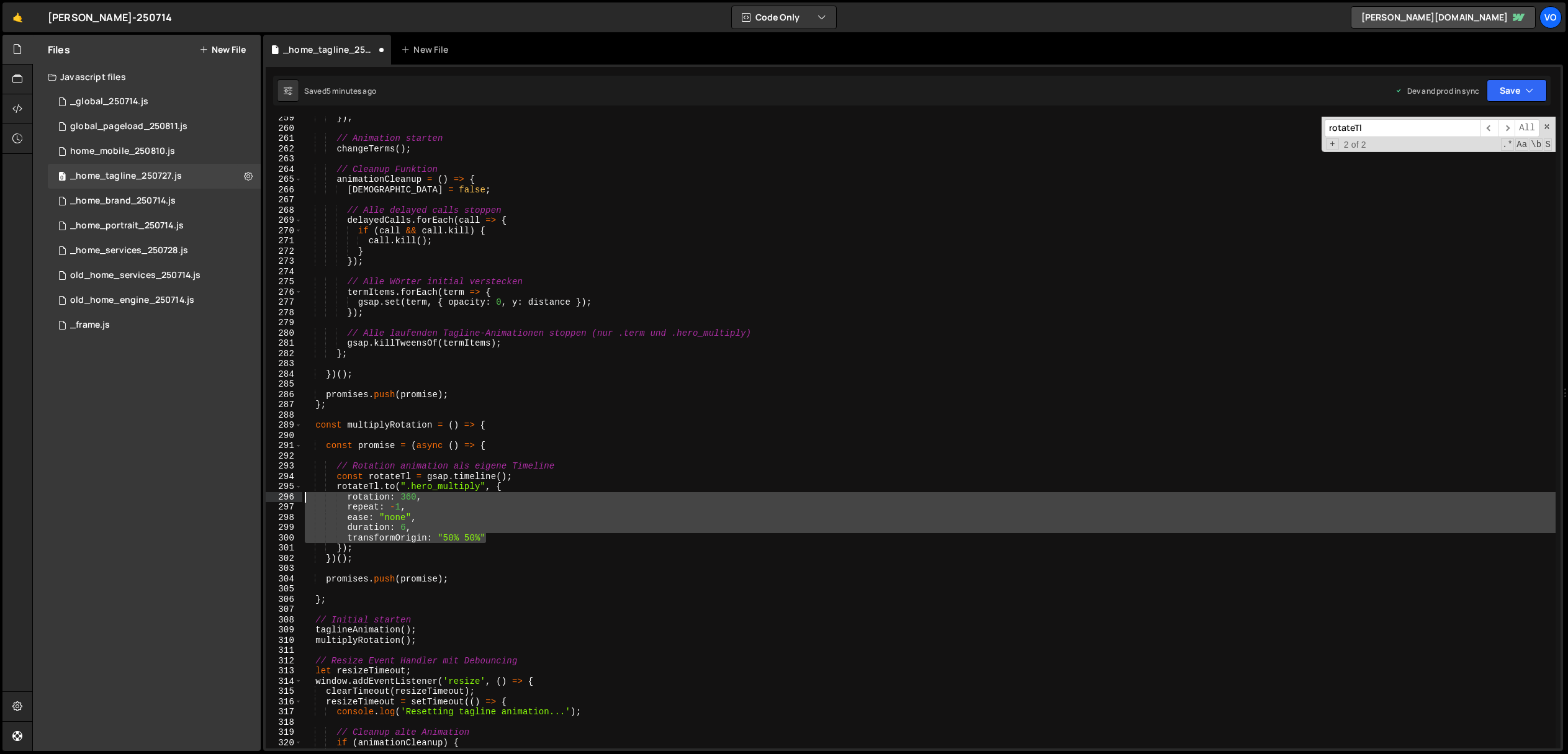
drag, startPoint x: 496, startPoint y: 538, endPoint x: 244, endPoint y: 496, distance: 255.5
click at [244, 496] on div "Files New File Javascript files 1 _global_250714.js 0 0 global_pageload_250811.…" at bounding box center [800, 393] width 1535 height 717
paste textarea "repeatRefresh: true"
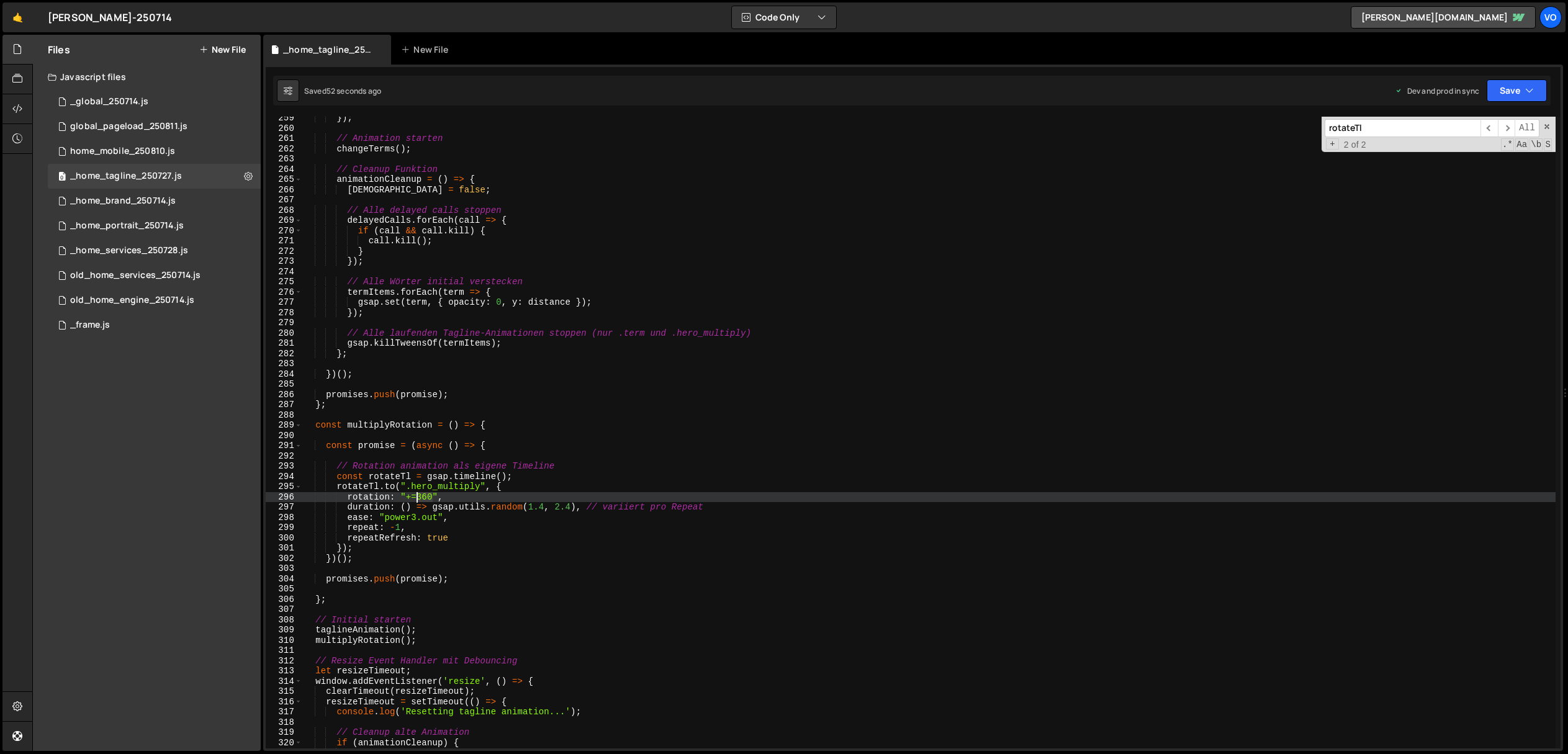
drag, startPoint x: 432, startPoint y: 499, endPoint x: 416, endPoint y: 500, distance: 16.0
click at [416, 500] on div "}) ; // Animation starten changeTerms ( ) ; // Cleanup Funktion animationCleanu…" at bounding box center [929, 438] width 1254 height 652
drag, startPoint x: 534, startPoint y: 508, endPoint x: 558, endPoint y: 543, distance: 42.4
click at [534, 508] on div "}) ; // Animation starten changeTerms ( ) ; // Cleanup Funktion animationCleanu…" at bounding box center [929, 438] width 1254 height 652
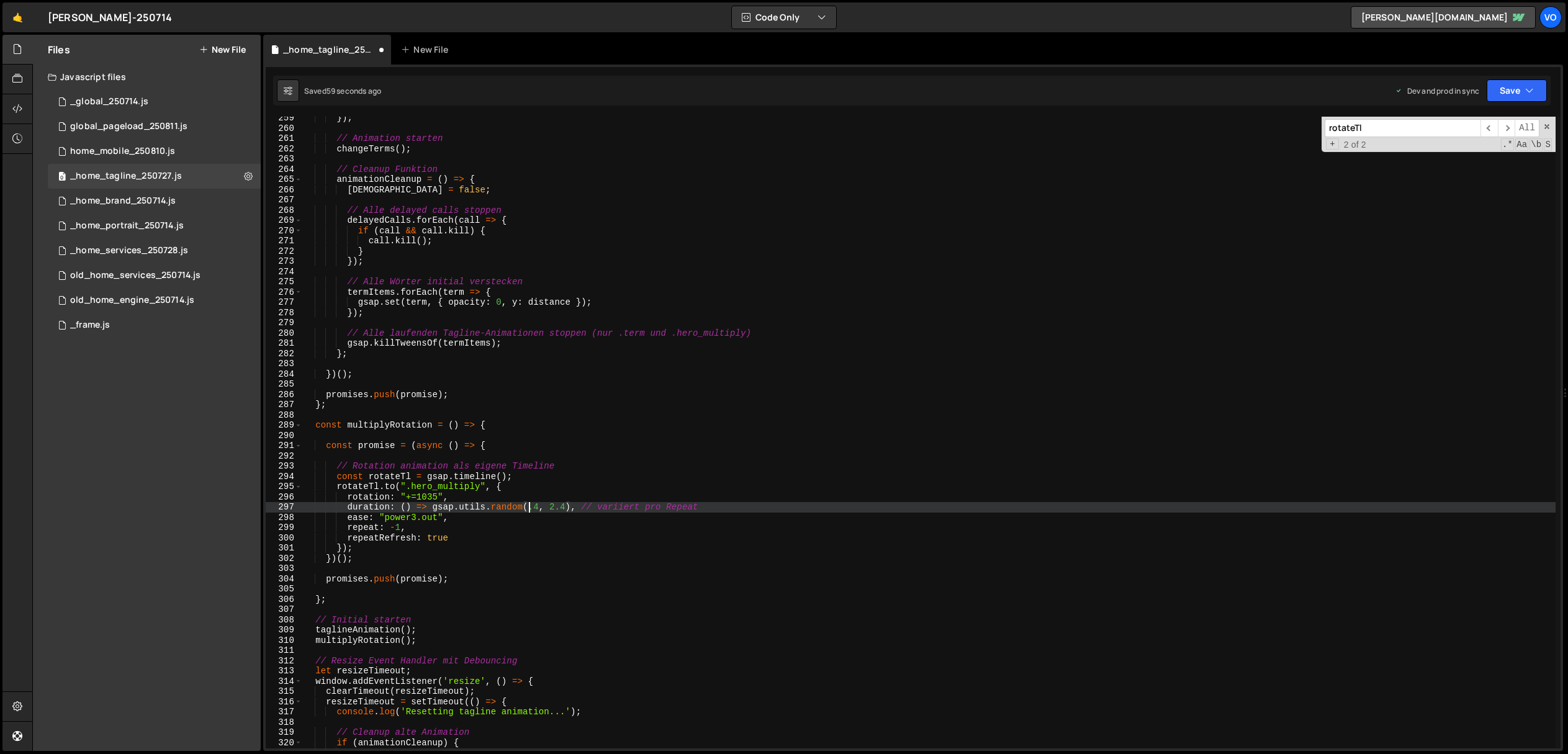
scroll to position [0, 16]
drag, startPoint x: 560, startPoint y: 509, endPoint x: 573, endPoint y: 526, distance: 21.4
click at [560, 509] on div "}) ; // Animation starten changeTerms ( ) ; // Cleanup Funktion animationCleanu…" at bounding box center [929, 438] width 1254 height 652
drag, startPoint x: 534, startPoint y: 509, endPoint x: 529, endPoint y: 516, distance: 8.6
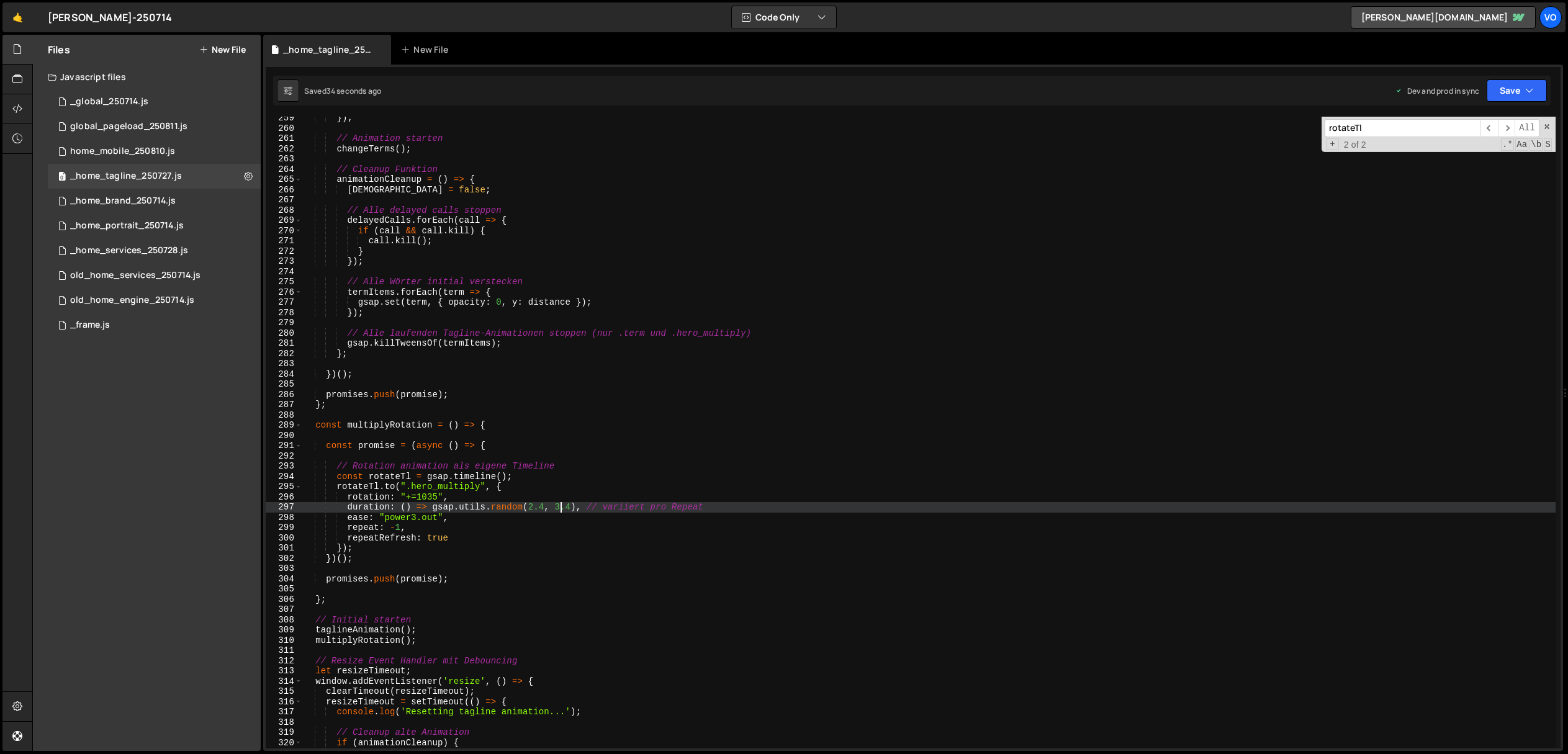
click at [534, 509] on div "}) ; // Animation starten changeTerms ( ) ; // Cleanup Funktion animationCleanu…" at bounding box center [929, 438] width 1254 height 652
click at [560, 509] on div "}) ; // Animation starten changeTerms ( ) ; // Cleanup Funktion animationCleanu…" at bounding box center [929, 438] width 1254 height 652
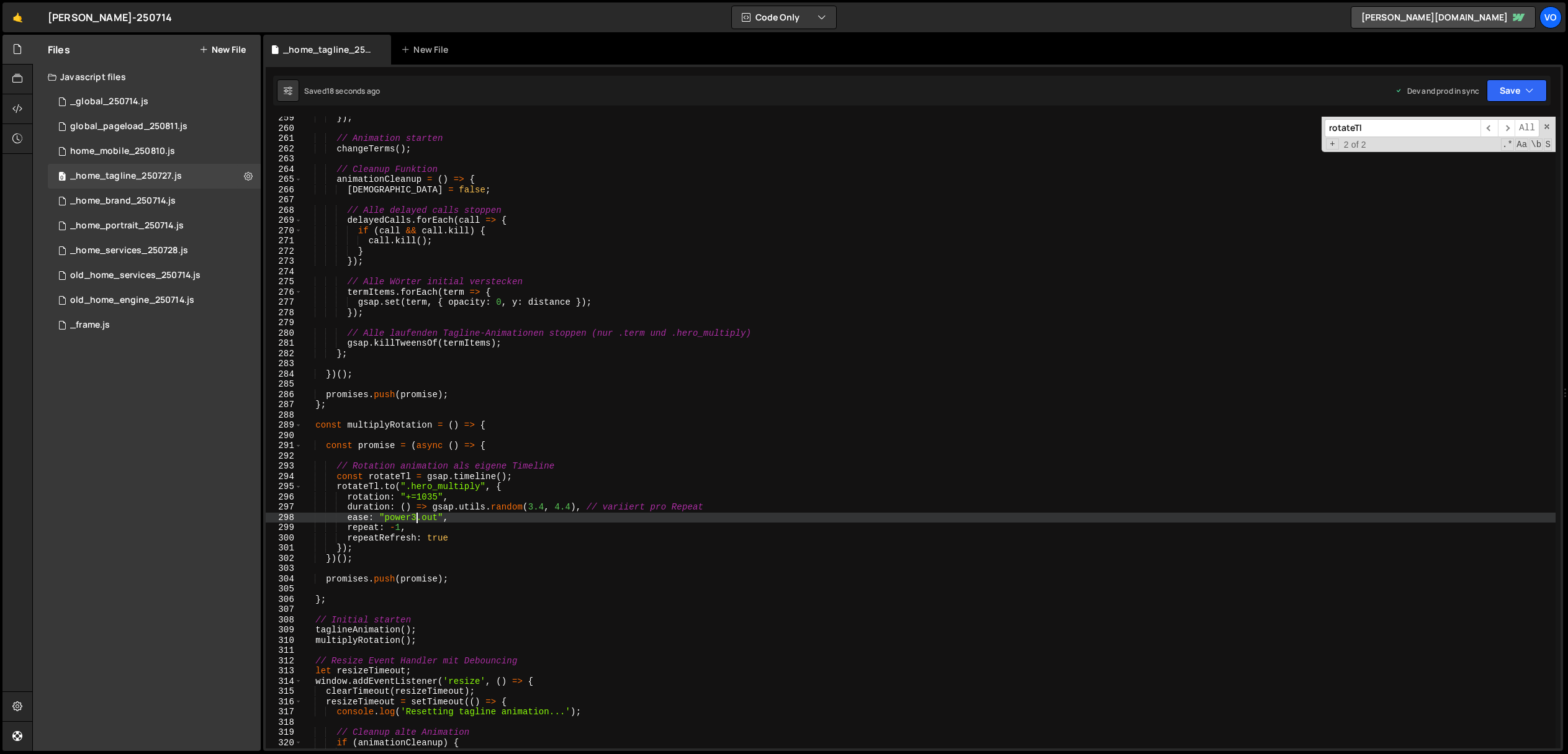
click at [416, 519] on div "}) ; // Animation starten changeTerms ( ) ; // Cleanup Funktion animationCleanu…" at bounding box center [929, 438] width 1254 height 652
click at [421, 519] on div "}) ; // Animation starten changeTerms ( ) ; // Cleanup Funktion animationCleanu…" at bounding box center [929, 438] width 1254 height 652
drag, startPoint x: 416, startPoint y: 516, endPoint x: 415, endPoint y: 525, distance: 9.1
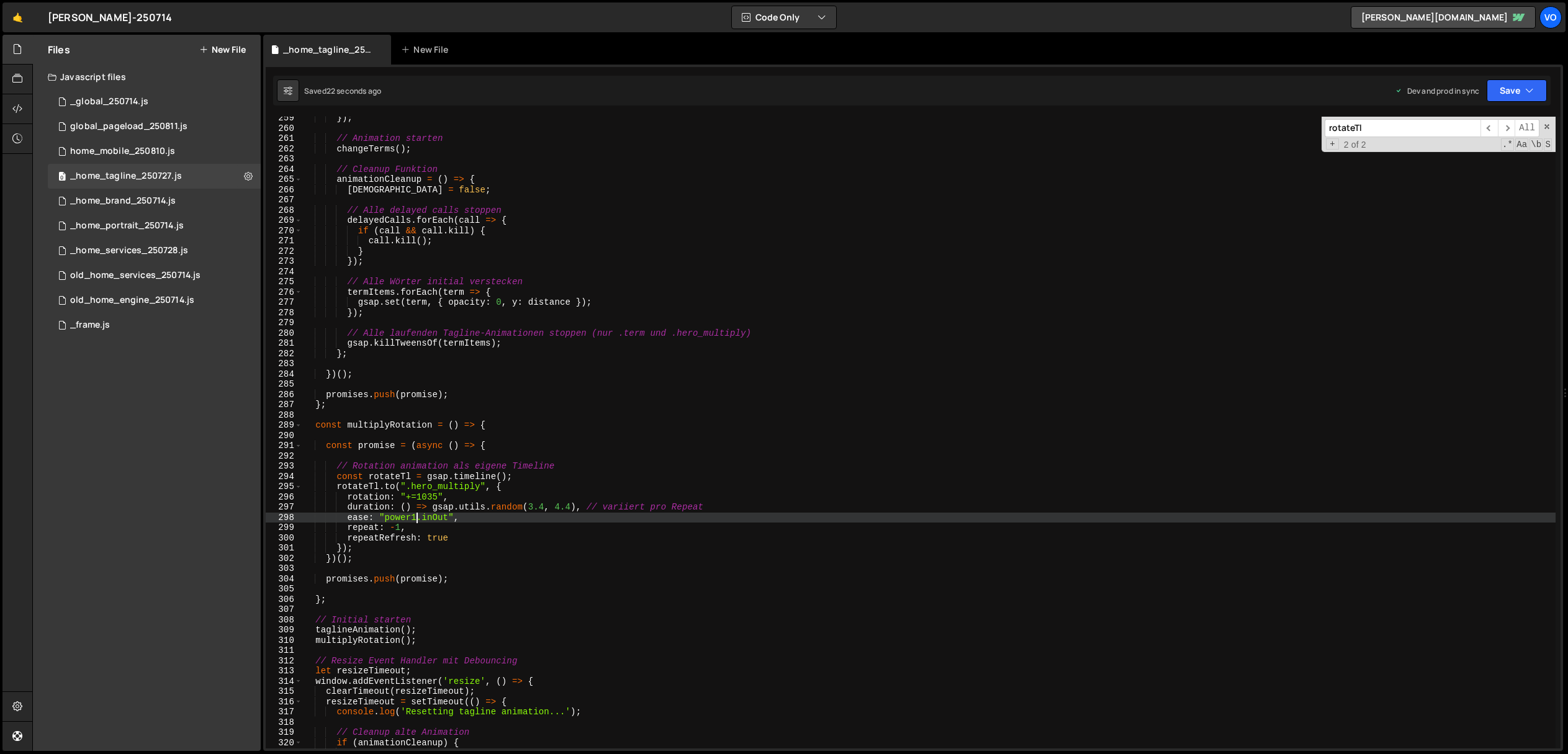
click at [414, 522] on div "}) ; // Animation starten changeTerms ( ) ; // Cleanup Funktion animationCleanu…" at bounding box center [929, 438] width 1254 height 652
click at [401, 516] on div "}) ; // Animation starten changeTerms ( ) ; // Cleanup Funktion animationCleanu…" at bounding box center [929, 438] width 1254 height 652
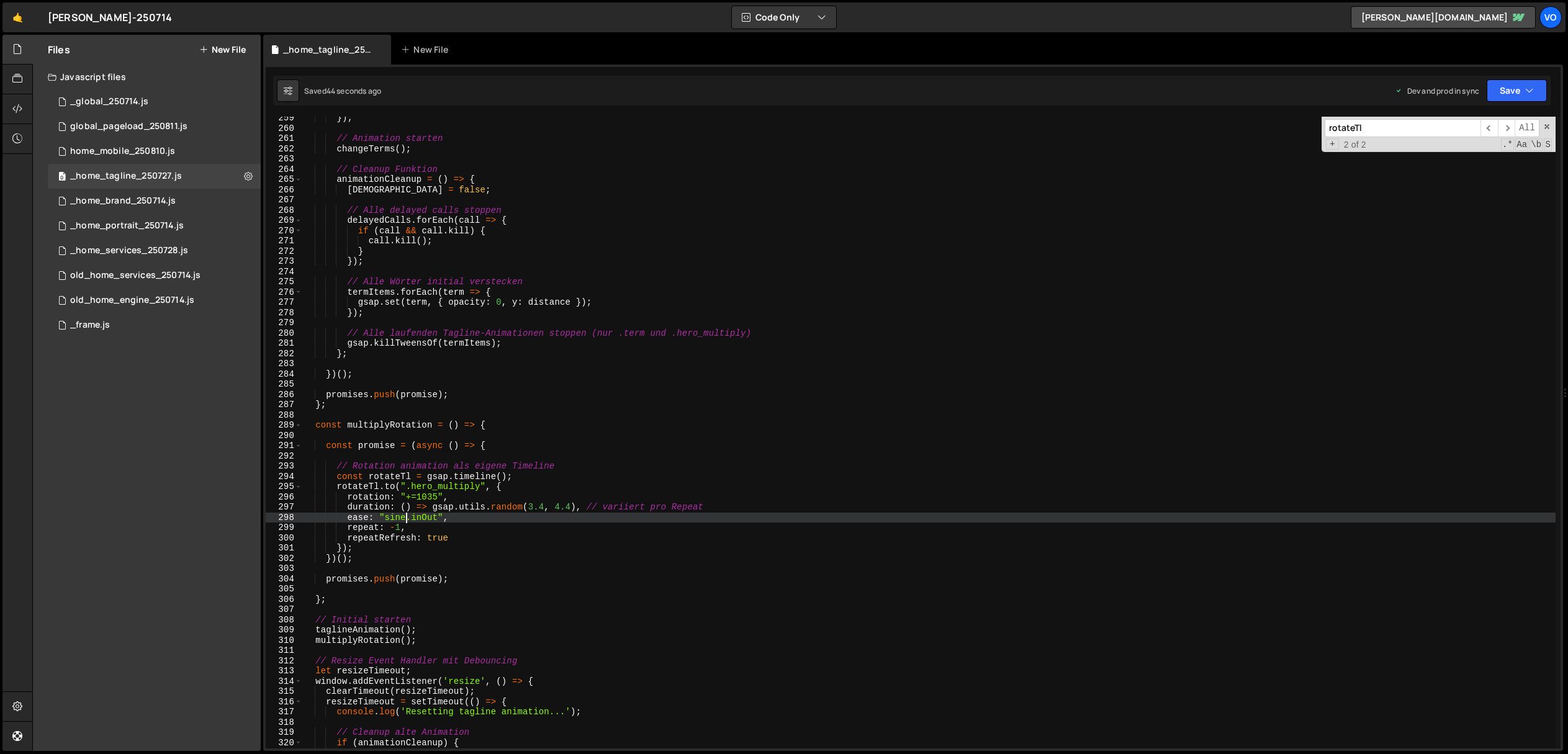
click at [396, 517] on div "}) ; // Animation starten changeTerms ( ) ; // Cleanup Funktion animationCleanu…" at bounding box center [929, 438] width 1254 height 652
click at [394, 520] on div "}) ; // Animation starten changeTerms ( ) ; // Cleanup Funktion animationCleanu…" at bounding box center [929, 438] width 1254 height 652
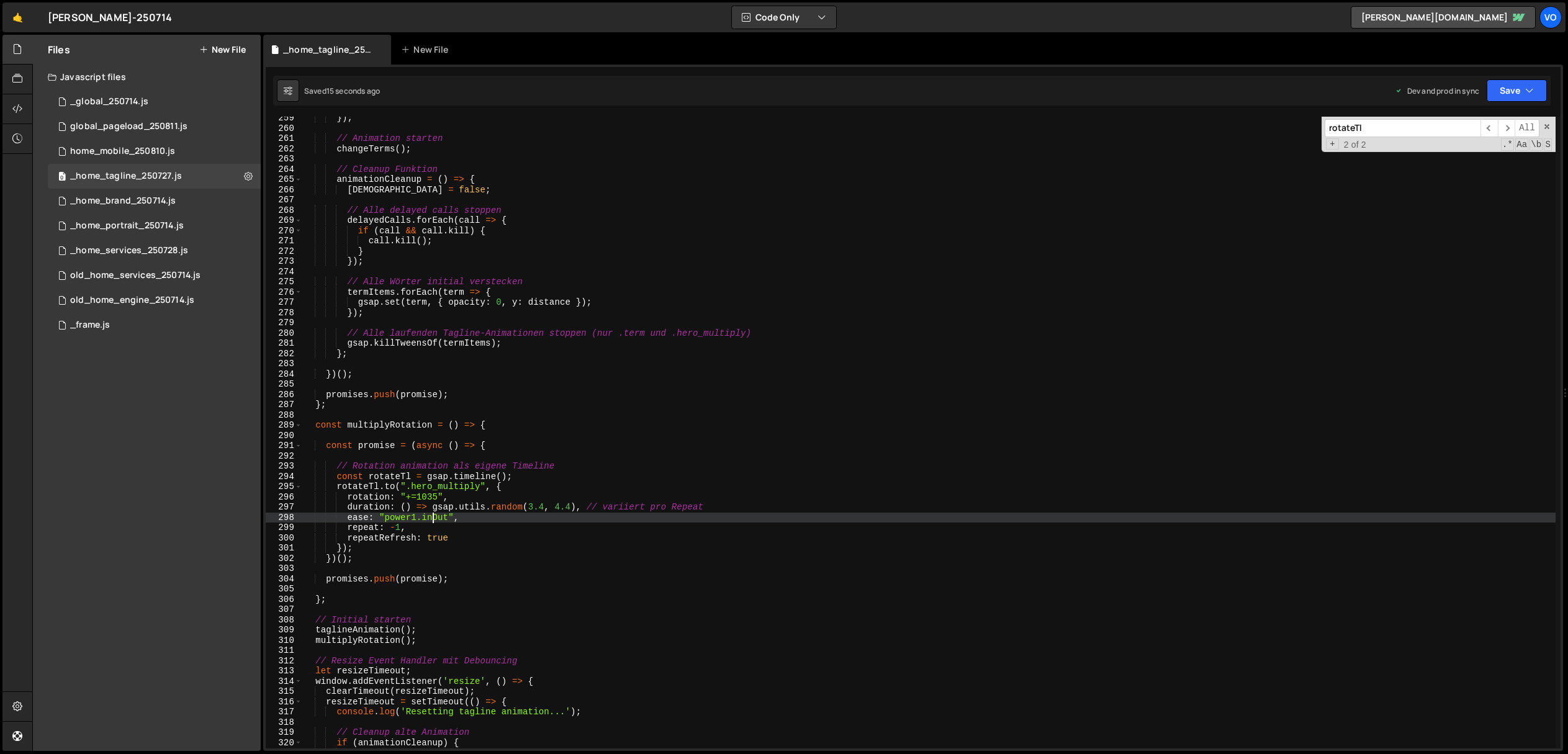
click at [433, 519] on div "}) ; // Animation starten changeTerms ( ) ; // Cleanup Funktion animationCleanu…" at bounding box center [929, 438] width 1254 height 652
click at [437, 518] on div "}) ; // Animation starten changeTerms ( ) ; // Cleanup Funktion animationCleanu…" at bounding box center [929, 438] width 1254 height 652
click at [399, 518] on div "}) ; // Animation starten changeTerms ( ) ; // Cleanup Funktion animationCleanu…" at bounding box center [929, 438] width 1254 height 652
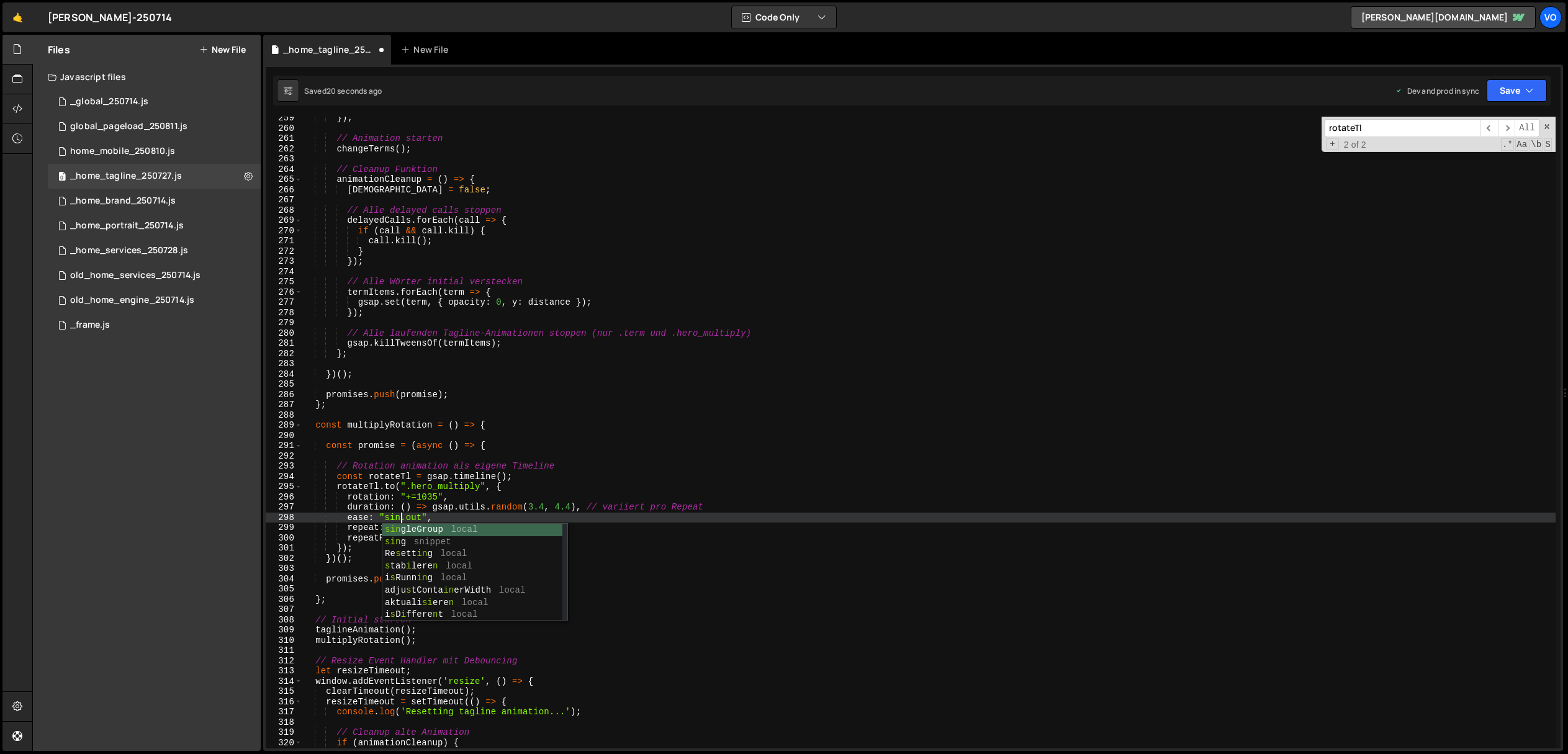
scroll to position [0, 7]
click at [394, 520] on div "}) ; // Animation starten changeTerms ( ) ; // Cleanup Funktion animationCleanu…" at bounding box center [929, 438] width 1254 height 652
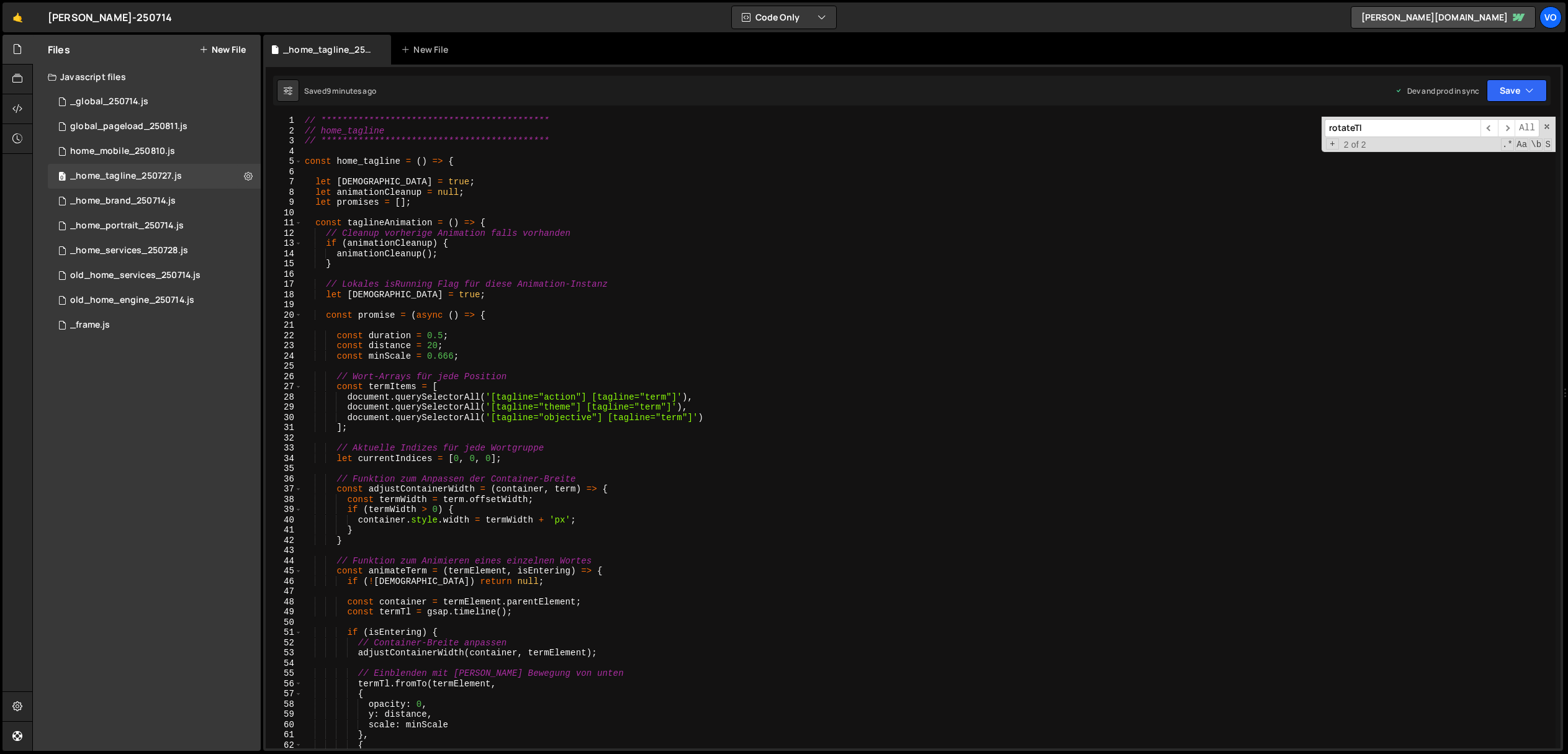
scroll to position [0, 0]
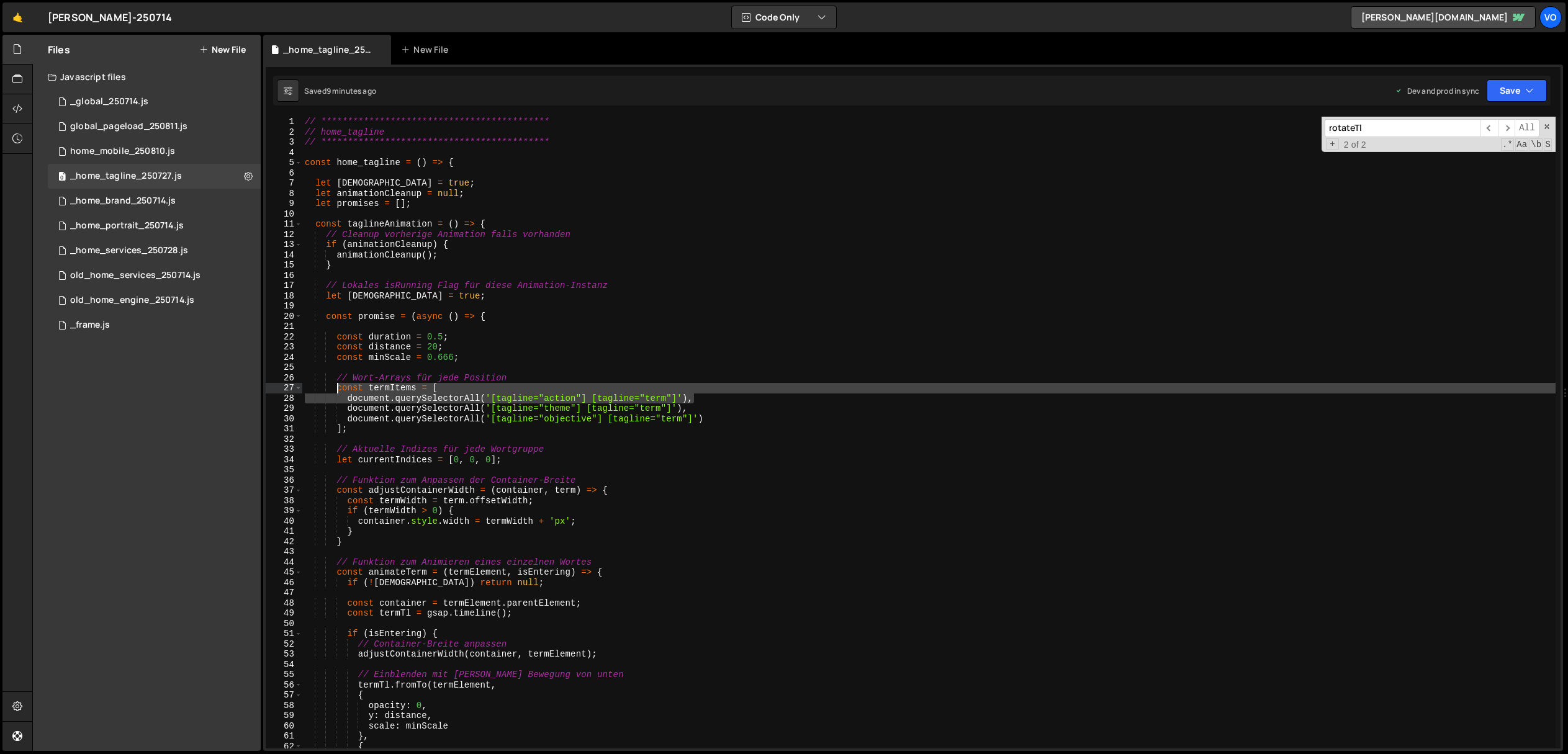
drag, startPoint x: 706, startPoint y: 397, endPoint x: 336, endPoint y: 389, distance: 370.1
click at [336, 389] on div "**********" at bounding box center [929, 442] width 1254 height 652
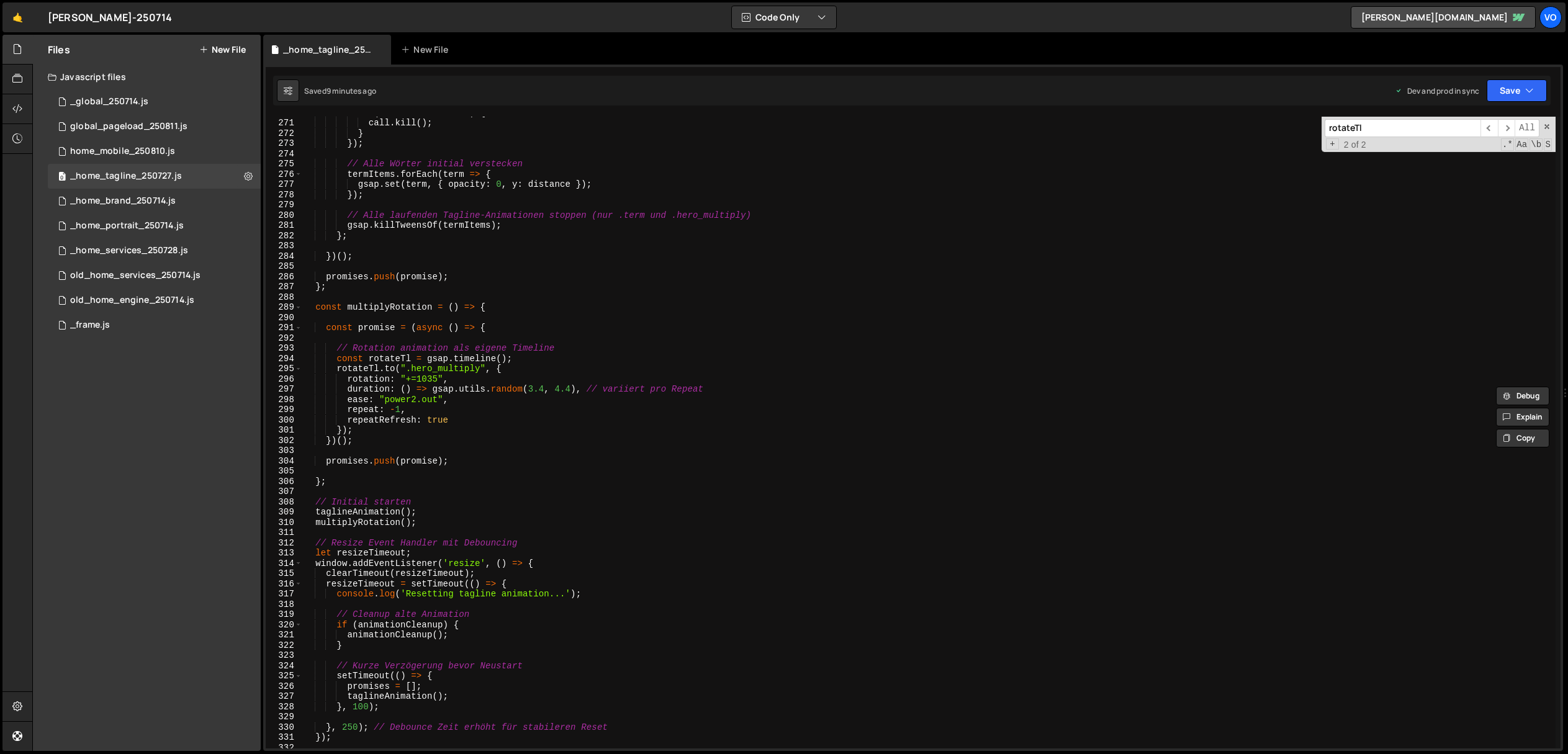
scroll to position [2762, 0]
click at [509, 326] on div "if ( call && call . kill ) { call . kill ( ) ; } }) ; // Alle Wörter initial ve…" at bounding box center [929, 433] width 1254 height 652
type textarea "const promise = (async () => {"
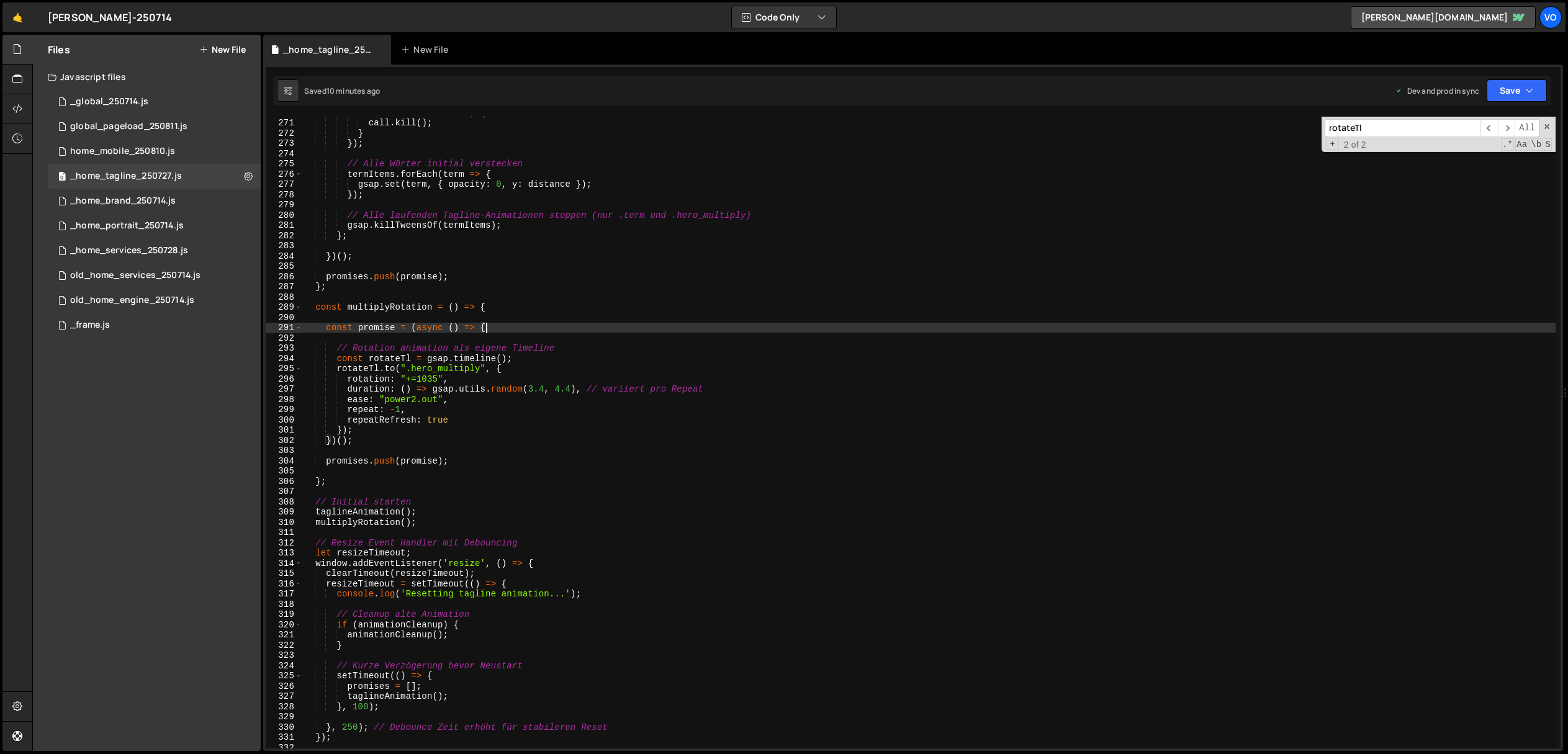
scroll to position [0, 1]
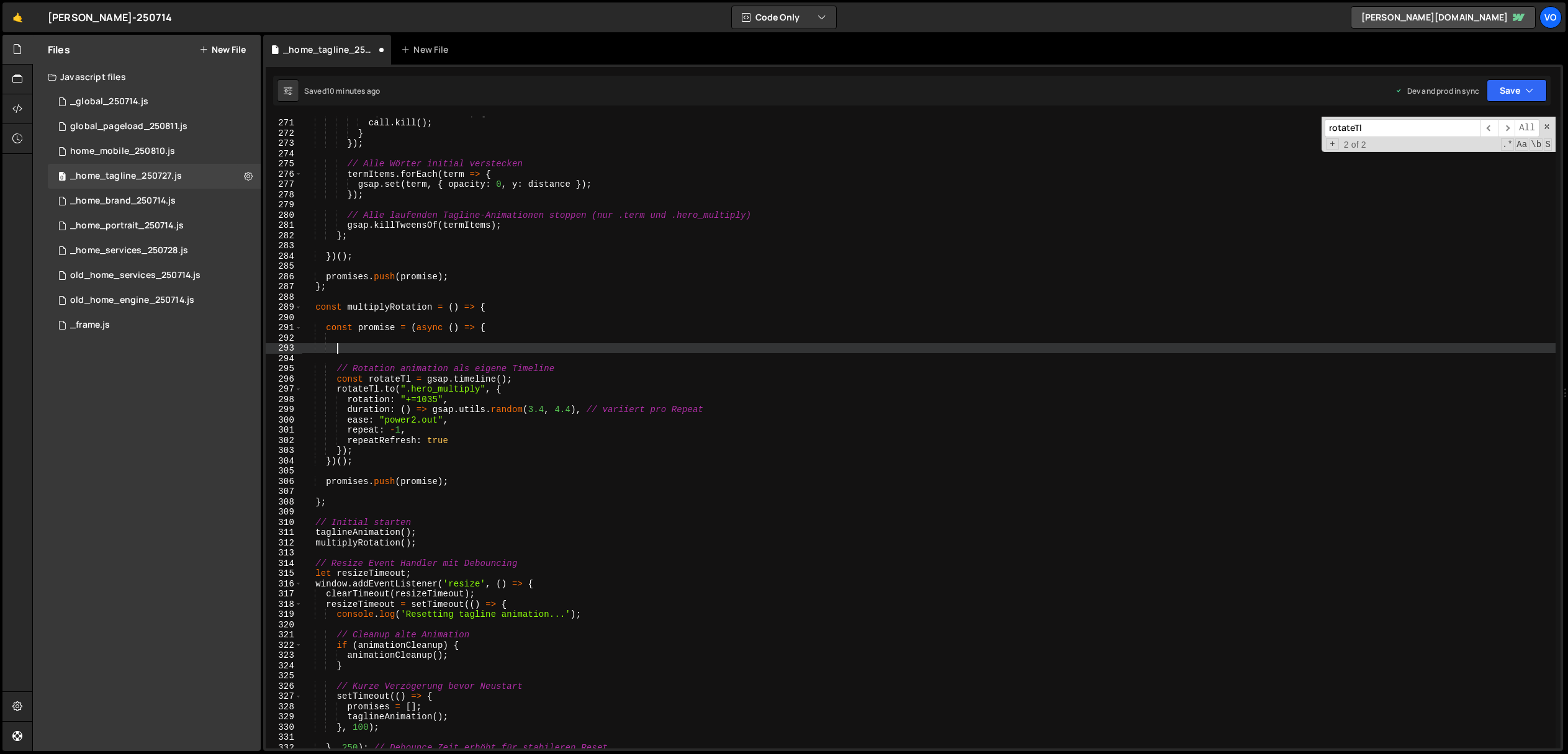
paste textarea "document.querySelectorAll('[tagline="action"] [tagline="term"]'),"
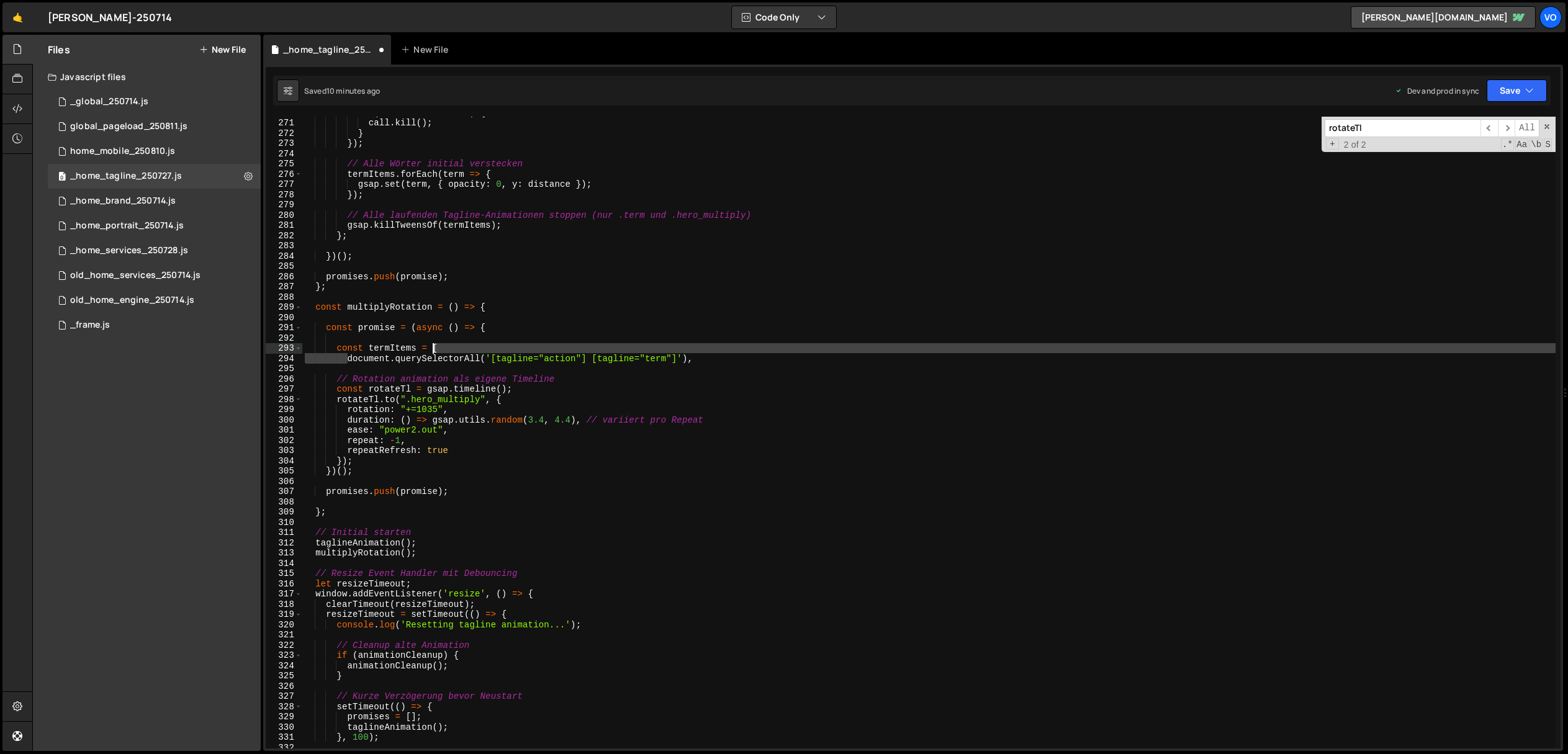
drag, startPoint x: 348, startPoint y: 360, endPoint x: 431, endPoint y: 352, distance: 83.4
click at [431, 352] on div "if ( call && call . kill ) { call . kill ( ) ; } }) ; // Alle Wörter initial ve…" at bounding box center [929, 433] width 1254 height 652
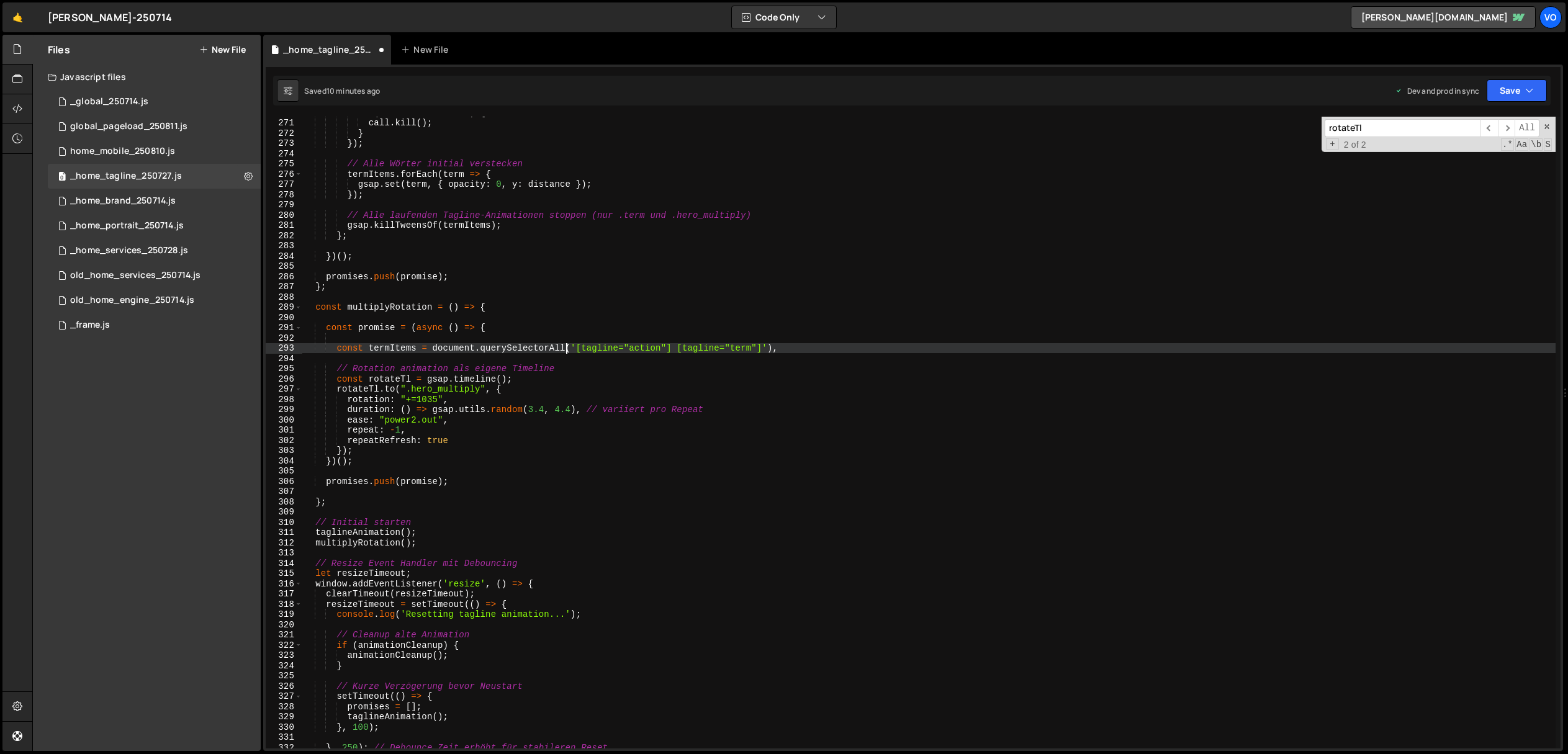
drag, startPoint x: 568, startPoint y: 350, endPoint x: 575, endPoint y: 383, distance: 33.7
click at [568, 351] on div "if ( call && call . kill ) { call . kill ( ) ; } }) ; // Alle Wörter initial ve…" at bounding box center [929, 433] width 1254 height 652
drag, startPoint x: 661, startPoint y: 349, endPoint x: 560, endPoint y: 350, distance: 101.0
click at [560, 350] on div "if ( call && call . kill ) { call . kill ( ) ; } }) ; // Alle Wörter initial ve…" at bounding box center [929, 433] width 1254 height 652
click at [620, 352] on div "if ( call && call . kill ) { call . kill ( ) ; } }) ; // Alle Wörter initial ve…" at bounding box center [929, 432] width 1254 height 632
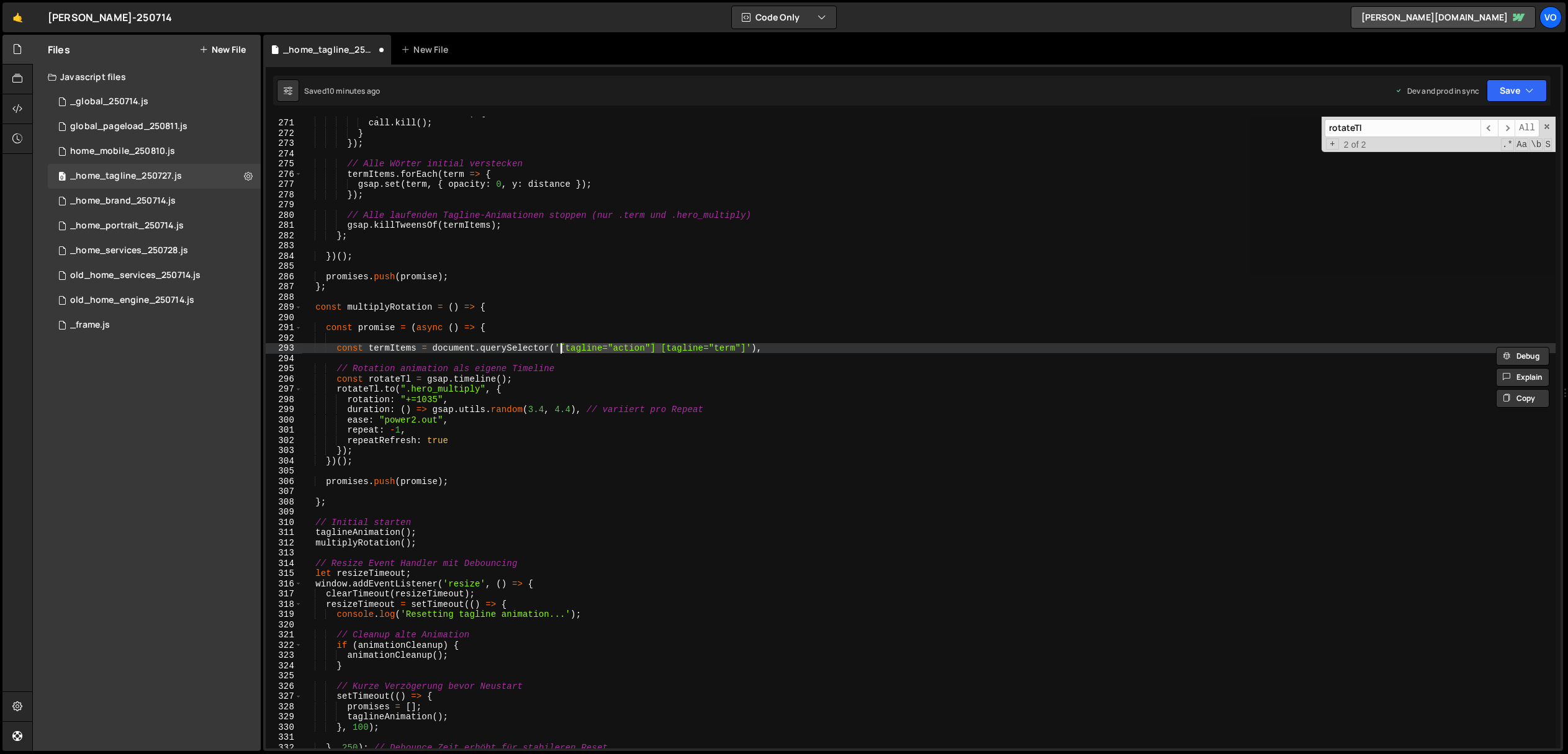
click at [620, 352] on div "if ( call && call . kill ) { call . kill ( ) ; } }) ; // Alle Wörter initial ve…" at bounding box center [929, 433] width 1254 height 652
paste textarea "multiply"
drag, startPoint x: 759, startPoint y: 350, endPoint x: 671, endPoint y: 352, distance: 88.0
click at [671, 352] on div "if ( call && call . kill ) { call . kill ( ) ; } }) ; // Alle Wörter initial ve…" at bounding box center [929, 433] width 1254 height 652
type textarea "const termItems = document.querySelector('[tagline="multiply"] svg'),"
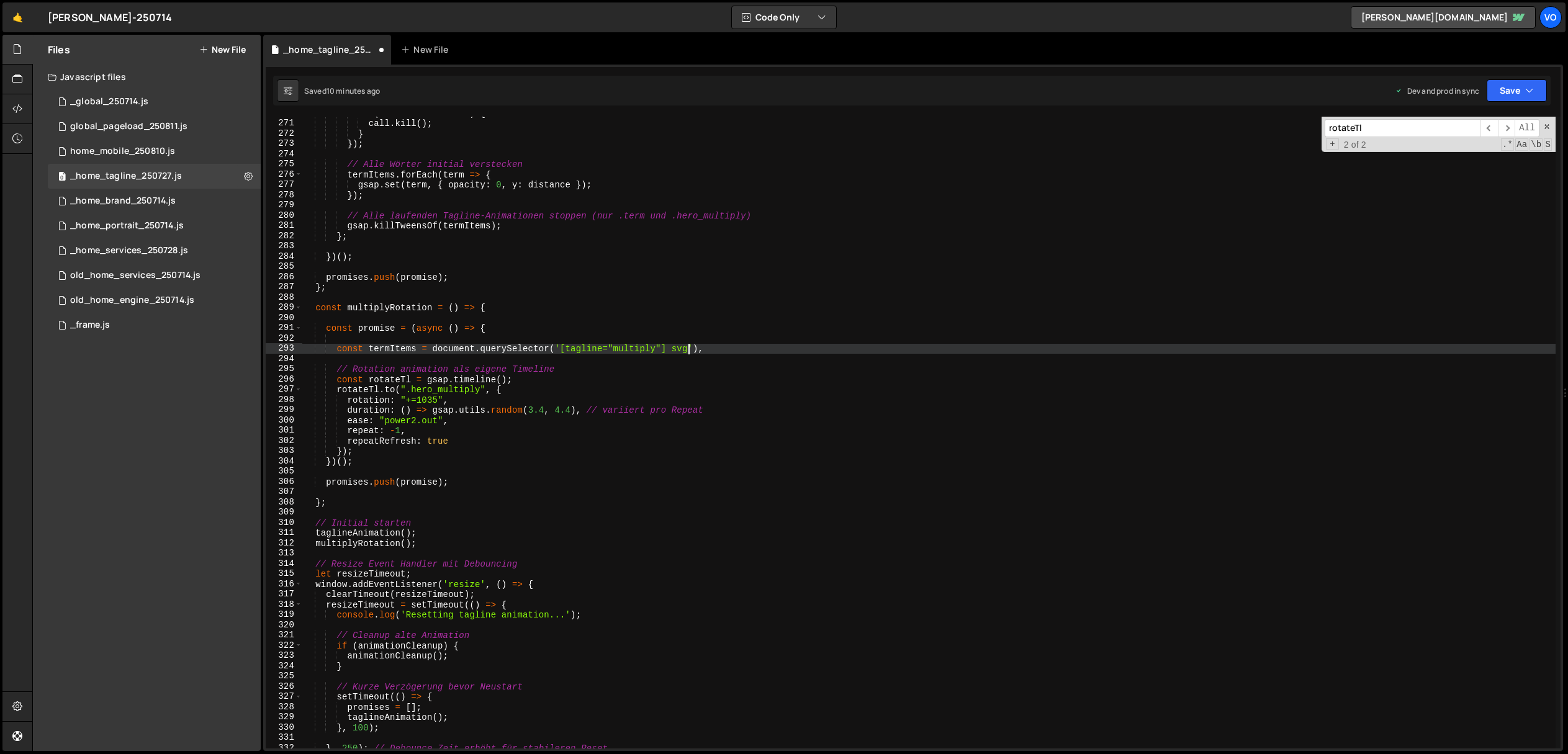
scroll to position [2762, 0]
click at [396, 347] on div "if ( call && call . kill ) { call . kill ( ) ; } }) ; // Alle Wörter initial ve…" at bounding box center [929, 434] width 1254 height 652
click at [394, 361] on div "if ( call && call . kill ) { call . kill ( ) ; } }) ; // Alle Wörter initial ve…" at bounding box center [929, 434] width 1254 height 652
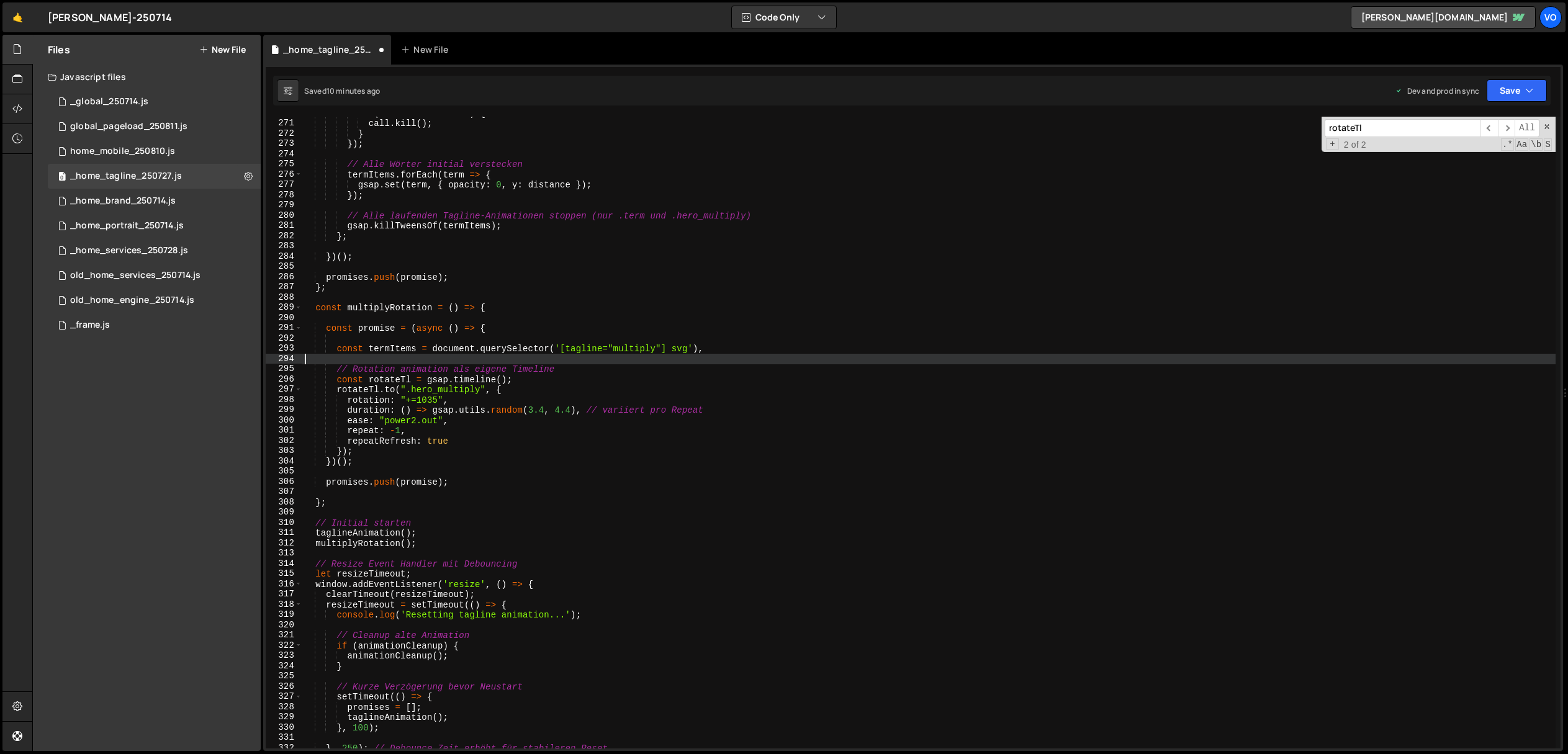
scroll to position [0, 0]
click at [393, 352] on div "if ( call && call . kill ) { call . kill ( ) ; } }) ; // Alle Wörter initial ve…" at bounding box center [929, 434] width 1254 height 652
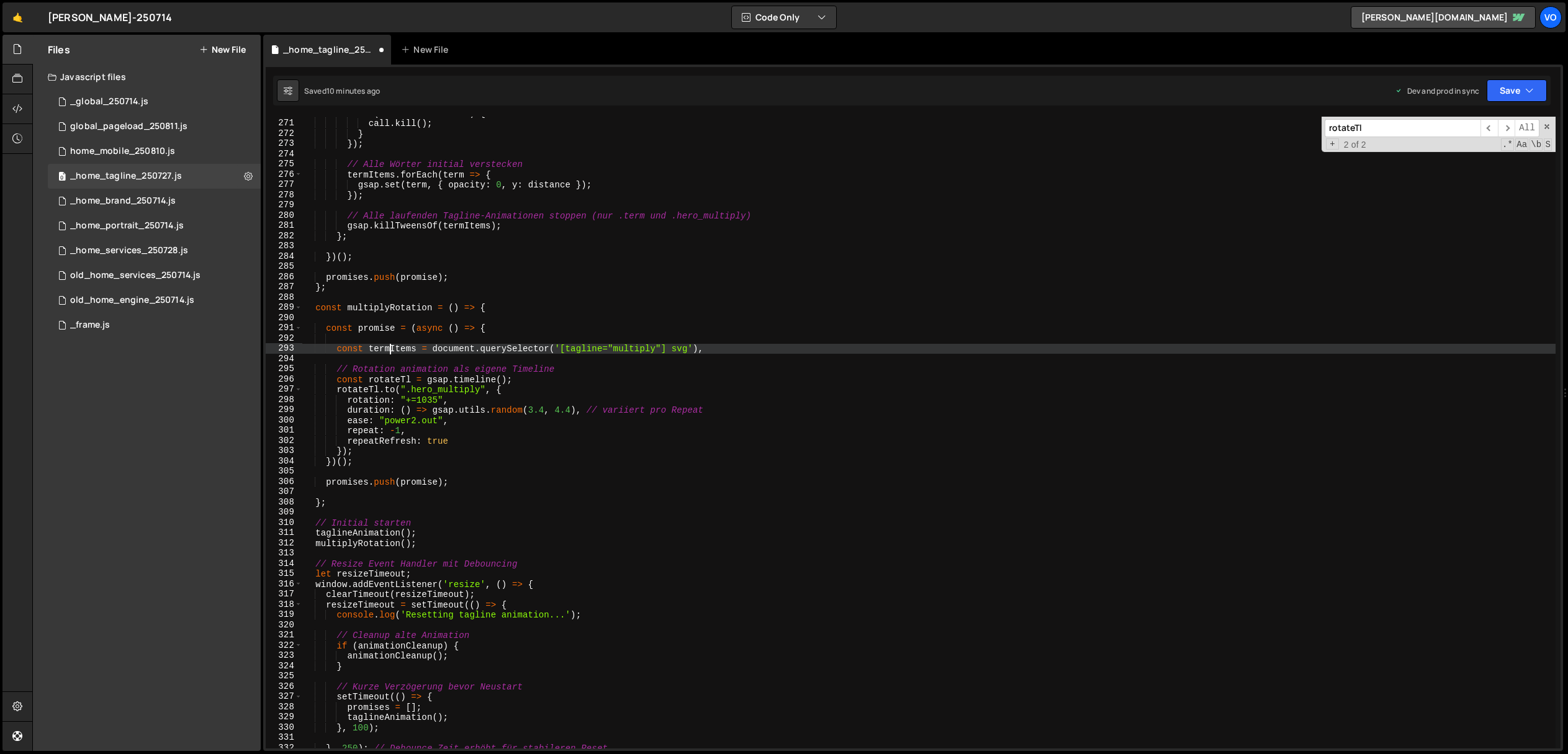
click at [393, 352] on div "if ( call && call . kill ) { call . kill ( ) ; } }) ; // Alle Wörter initial ve…" at bounding box center [929, 434] width 1254 height 652
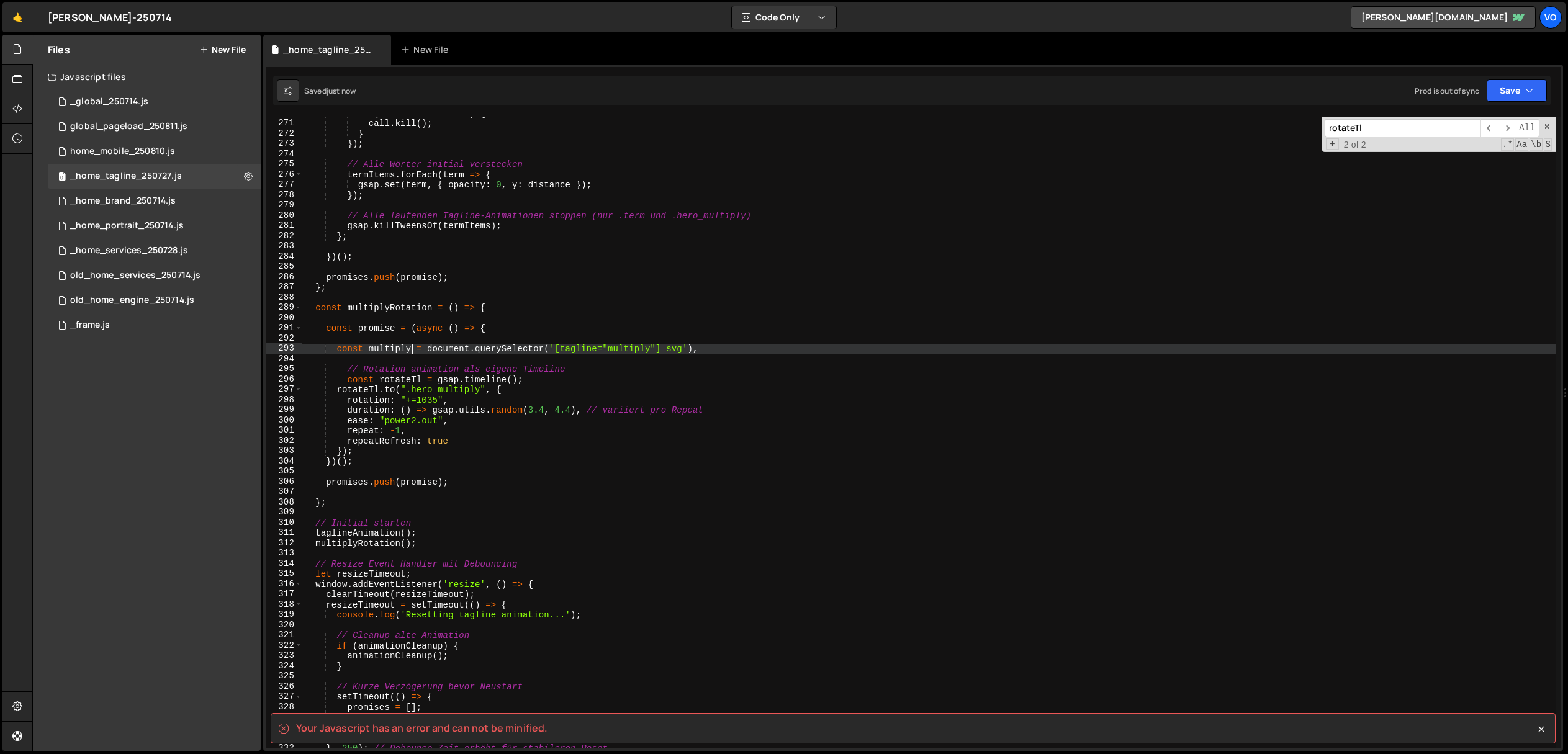
click at [701, 350] on div "if ( call && call . kill ) { call . kill ( ) ; } }) ; // Alle Wörter initial ve…" at bounding box center [929, 434] width 1254 height 652
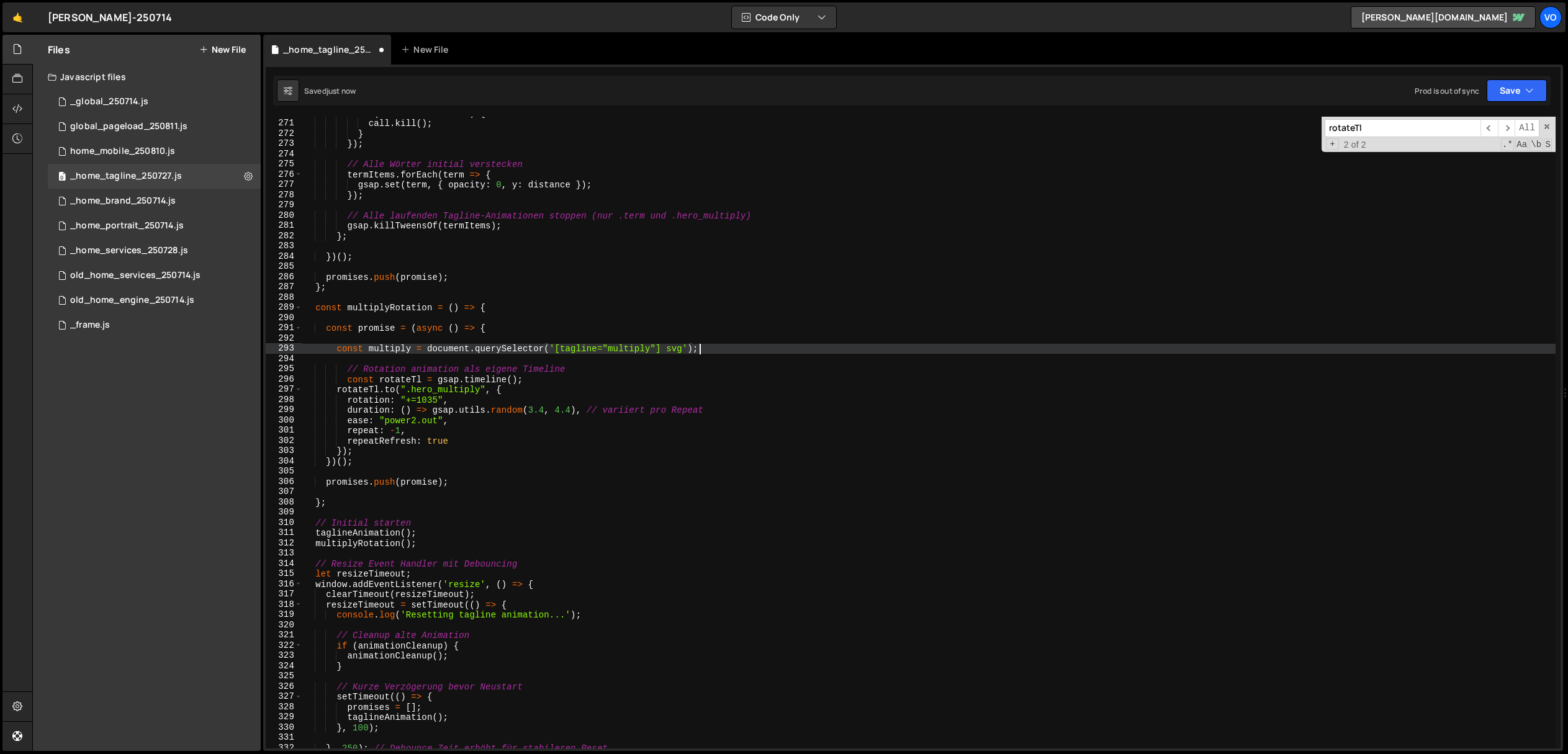
scroll to position [0, 26]
click at [376, 349] on div "if ( call && call . kill ) { call . kill ( ) ; } }) ; // Alle Wörter initial ve…" at bounding box center [929, 434] width 1254 height 652
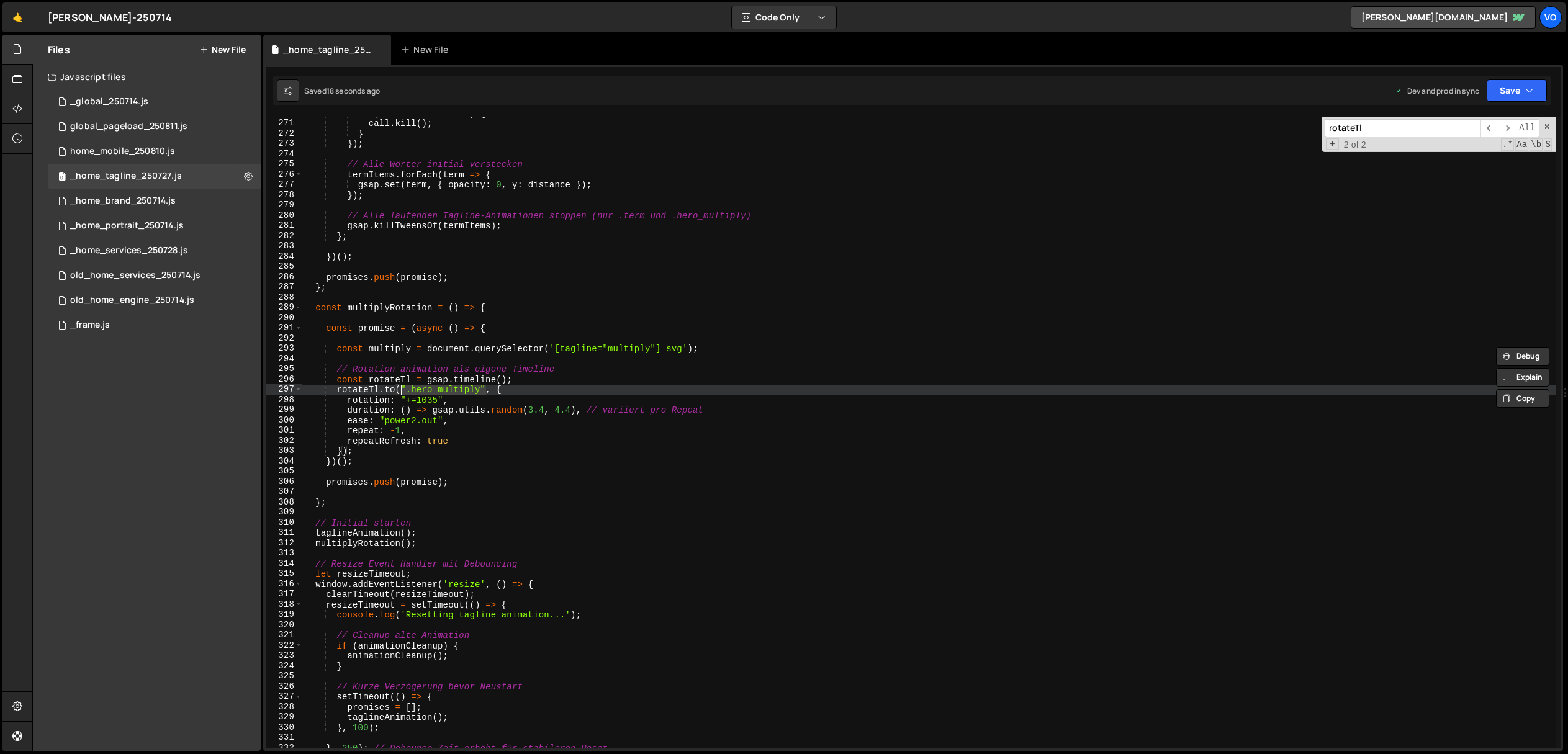
drag, startPoint x: 486, startPoint y: 390, endPoint x: 469, endPoint y: 443, distance: 55.7
click at [401, 391] on div "if ( call && call . kill ) { call . kill ( ) ; } }) ; // Alle Wörter initial ve…" at bounding box center [929, 434] width 1254 height 652
paste textarea "multiply"
click at [405, 401] on div "if ( call && call . kill ) { call . kill ( ) ; } }) ; // Alle Wörter initial ve…" at bounding box center [929, 434] width 1254 height 652
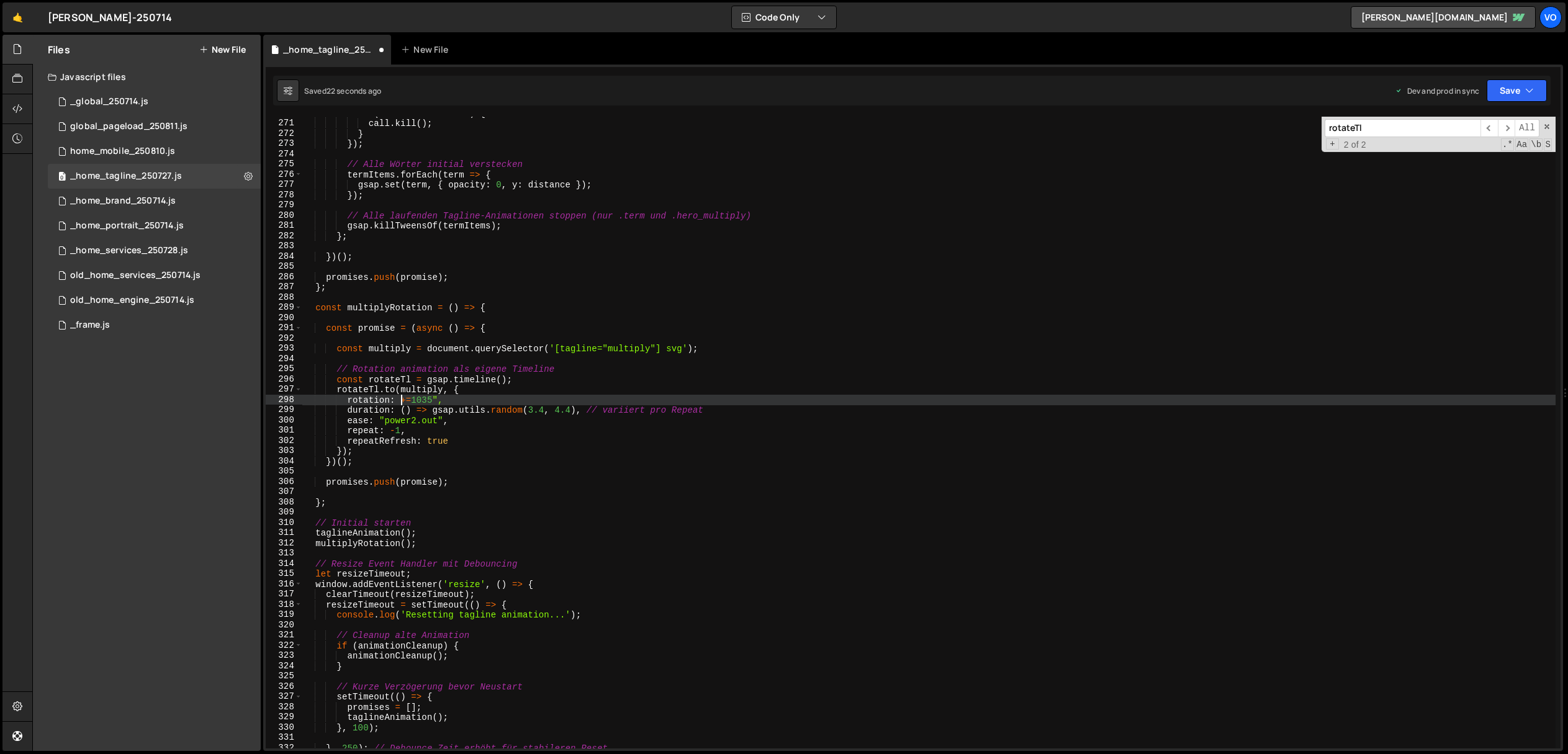
scroll to position [0, 7]
click at [443, 399] on div "if ( call && call . kill ) { call . kill ( ) ; } }) ; // Alle Wörter initial ve…" at bounding box center [929, 434] width 1254 height 652
type textarea "rotation: '+=1035',"
click at [510, 341] on div "if ( call && call . kill ) { call . kill ( ) ; } }) ; // Alle Wörter initial ve…" at bounding box center [929, 434] width 1254 height 652
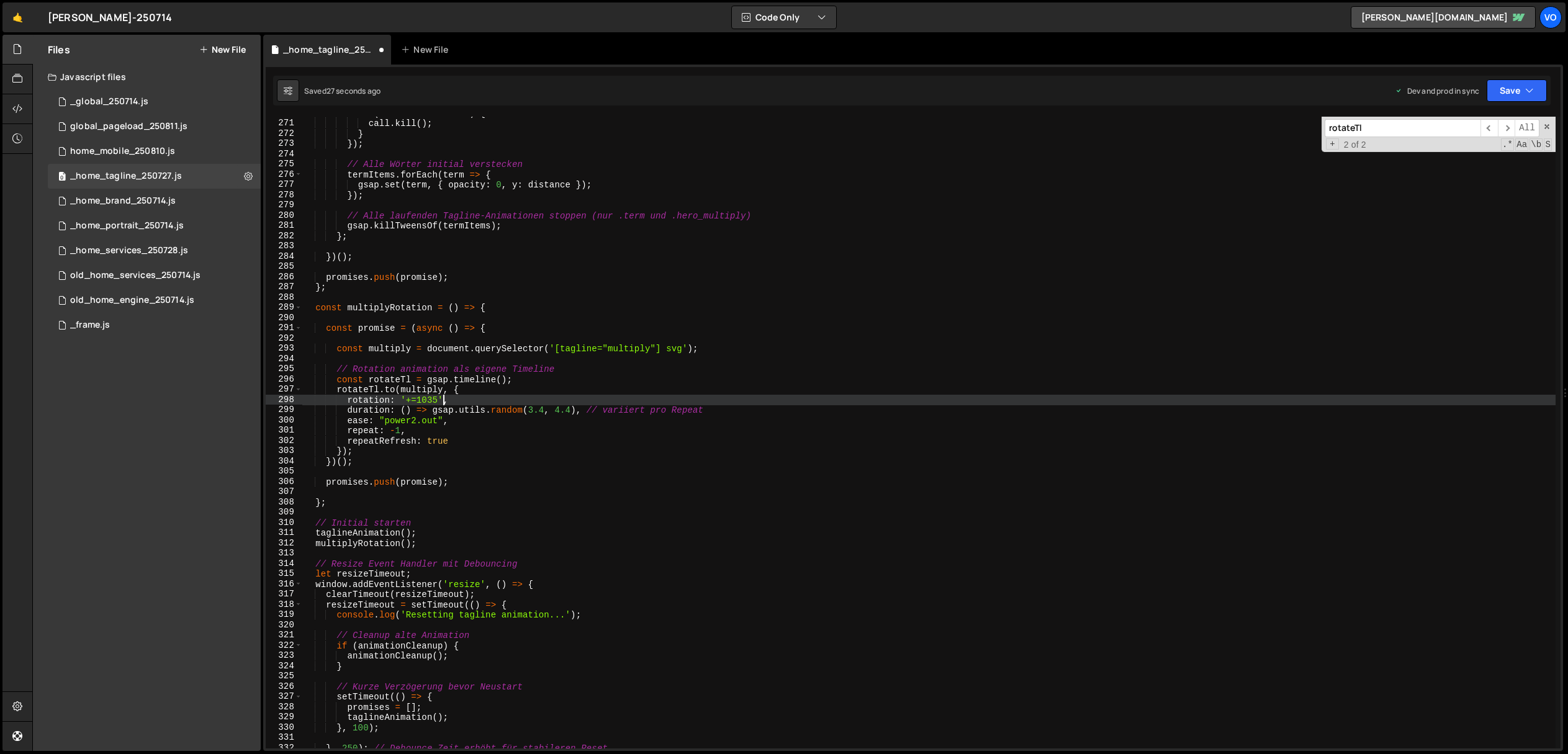
scroll to position [0, 0]
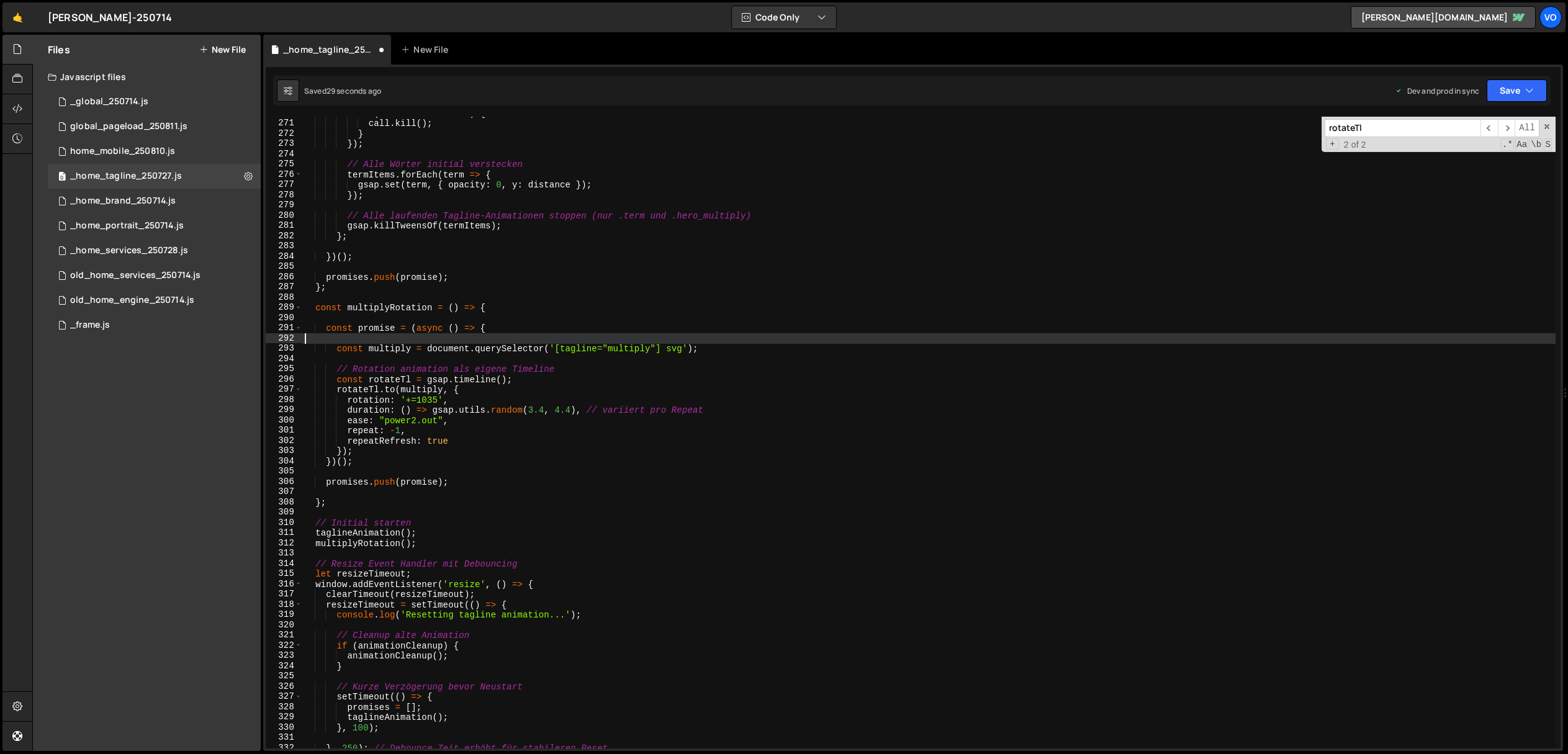
click at [386, 422] on div "if ( call && call . kill ) { call . kill ( ) ; } }) ; // Alle Wörter initial ve…" at bounding box center [929, 434] width 1254 height 652
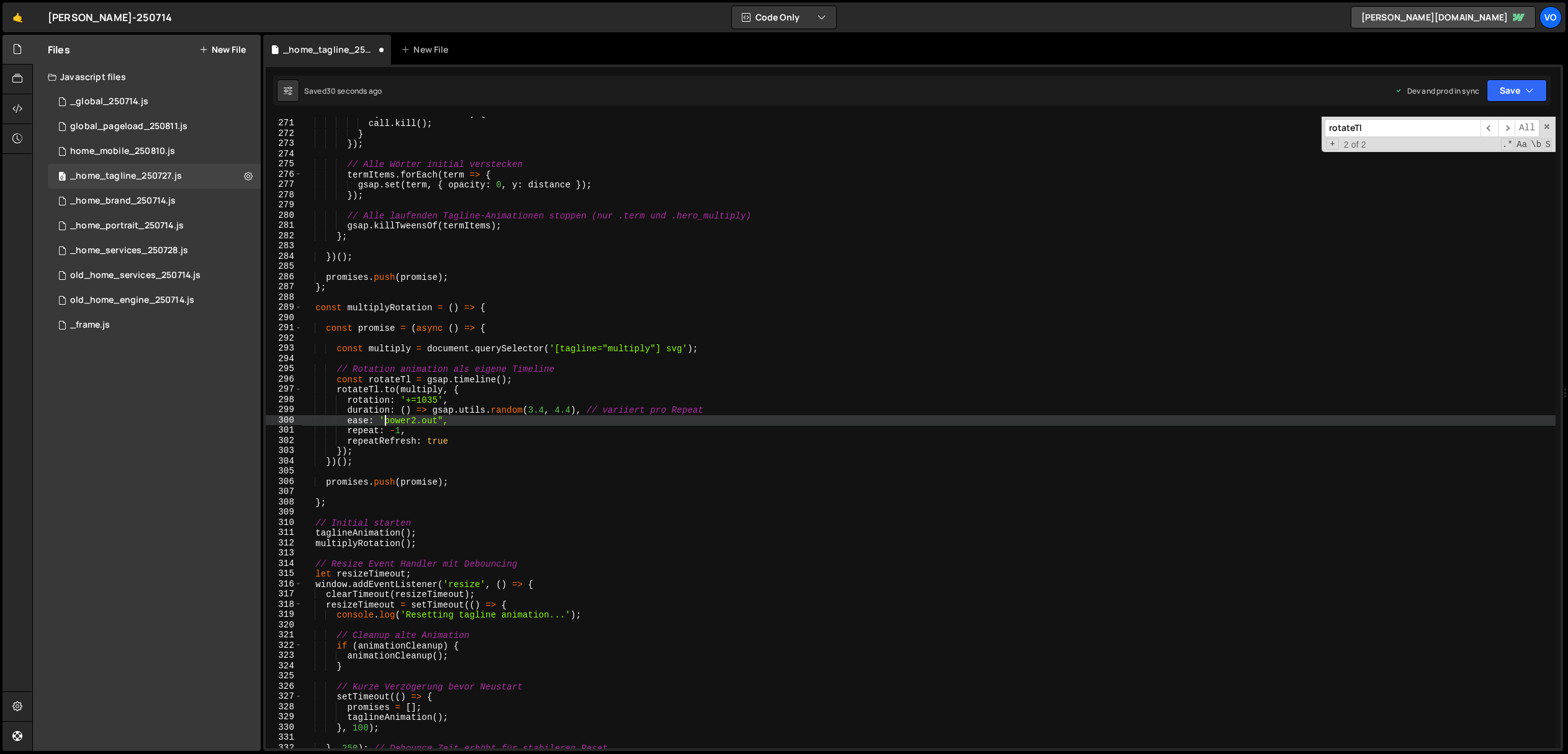
scroll to position [0, 5]
click at [443, 421] on div "if ( call && call . kill ) { call . kill ( ) ; } }) ; // Alle Wörter initial ve…" at bounding box center [929, 434] width 1254 height 652
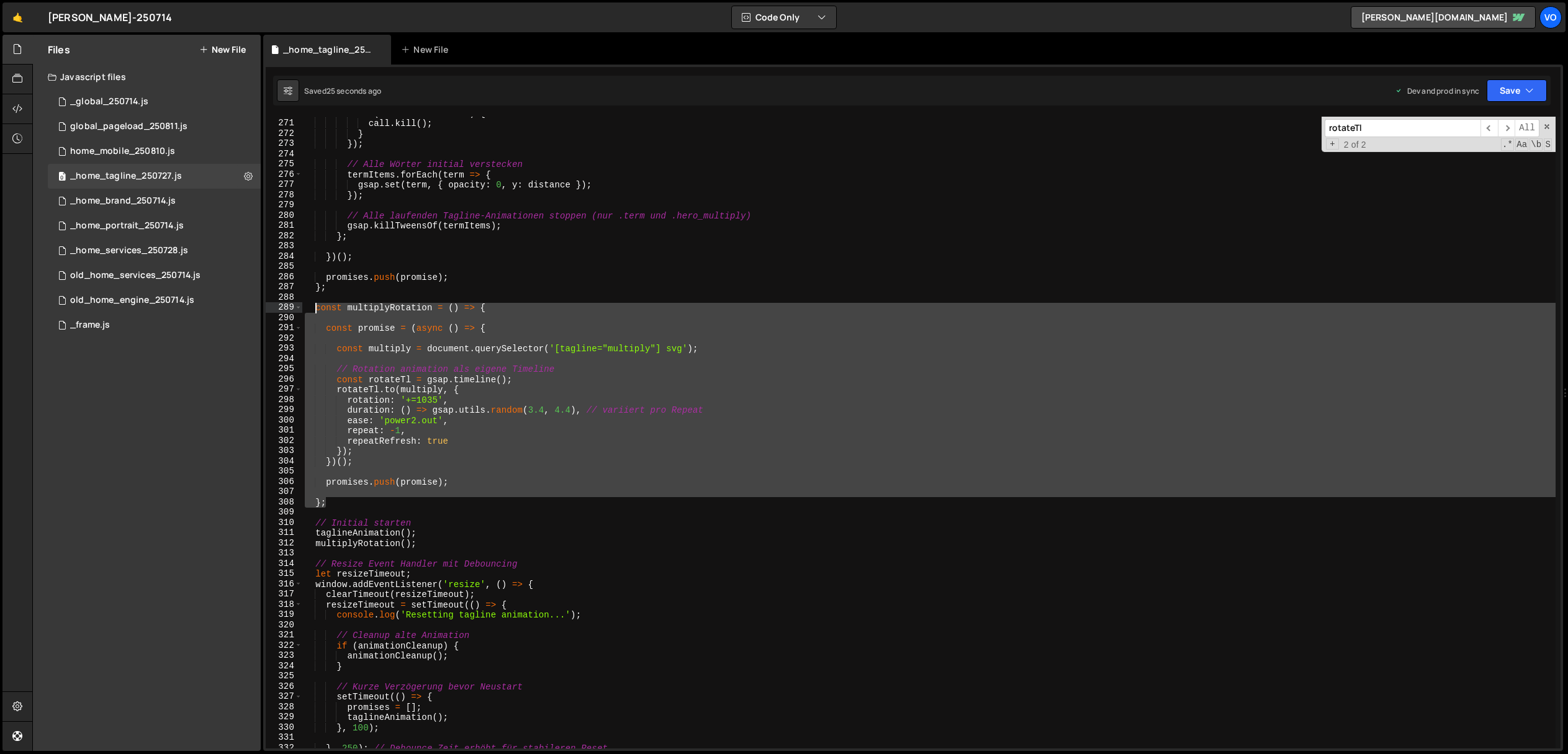
drag, startPoint x: 333, startPoint y: 502, endPoint x: 315, endPoint y: 304, distance: 198.8
click at [315, 304] on div "if ( call && call . kill ) { call . kill ( ) ; } }) ; // Alle Wörter initial ve…" at bounding box center [929, 434] width 1254 height 652
click at [339, 502] on div "if ( call && call . kill ) { call . kill ( ) ; } }) ; // Alle Wörter initial ve…" at bounding box center [929, 432] width 1254 height 632
type textarea "};"
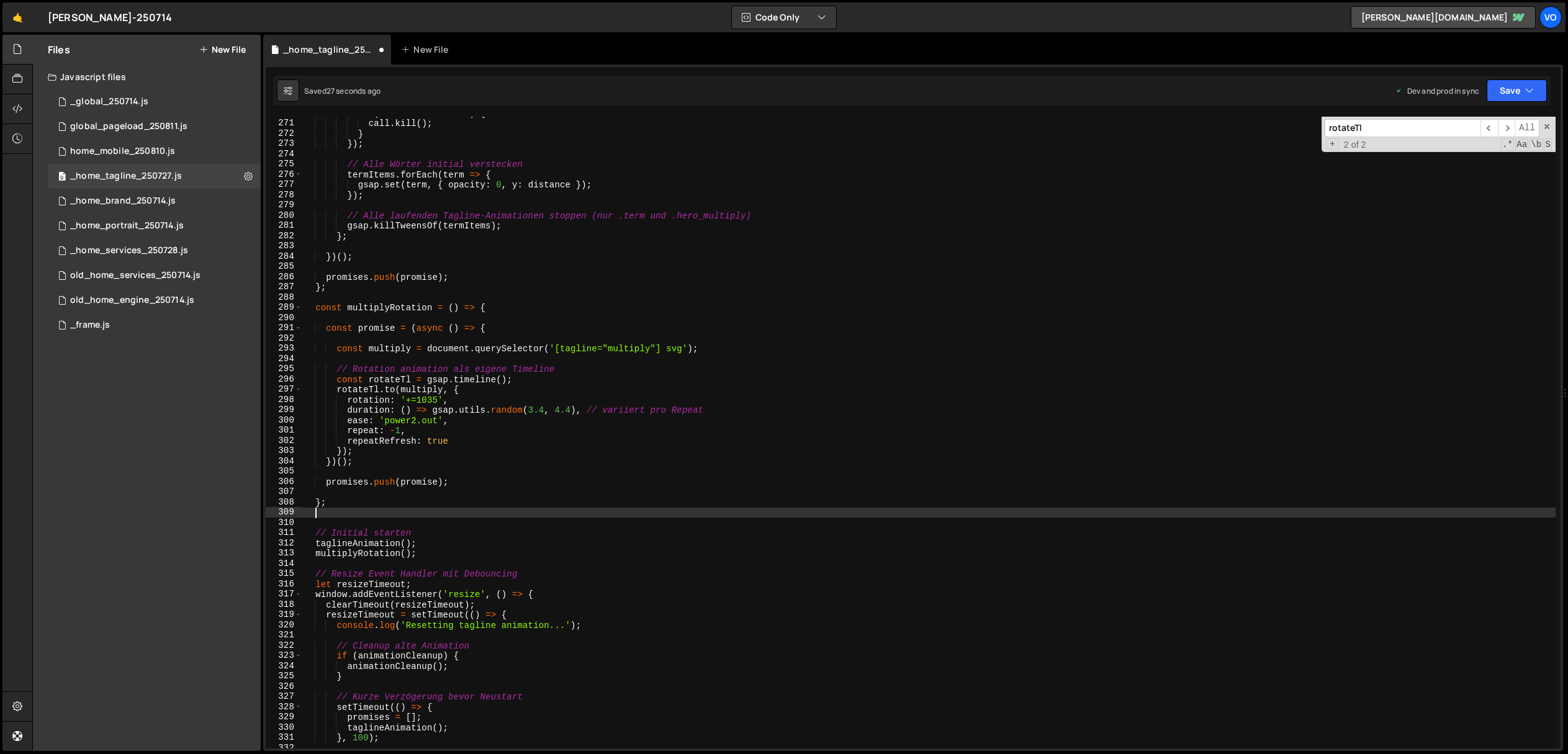
scroll to position [0, 0]
paste textarea "};"
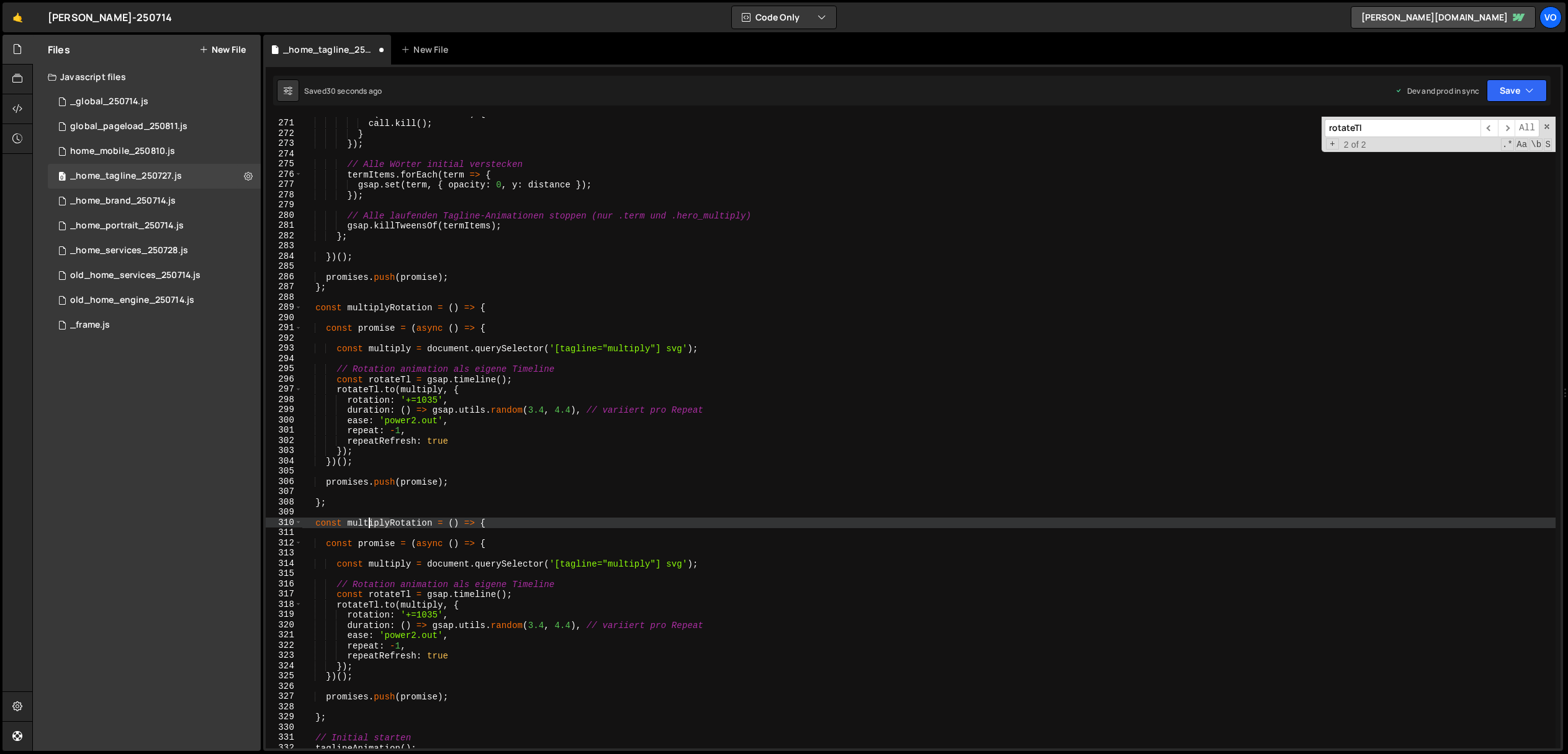
drag, startPoint x: 390, startPoint y: 525, endPoint x: 367, endPoint y: 524, distance: 23.0
click at [367, 524] on div "if ( call && call . kill ) { call . kill ( ) ; } }) ; // Alle Wörter initial ve…" at bounding box center [929, 434] width 1254 height 652
drag, startPoint x: 429, startPoint y: 523, endPoint x: 346, endPoint y: 524, distance: 83.0
click at [346, 524] on div "if ( call && call . kill ) { call . kill ( ) ; } }) ; // Alle Wörter initial ve…" at bounding box center [929, 434] width 1254 height 652
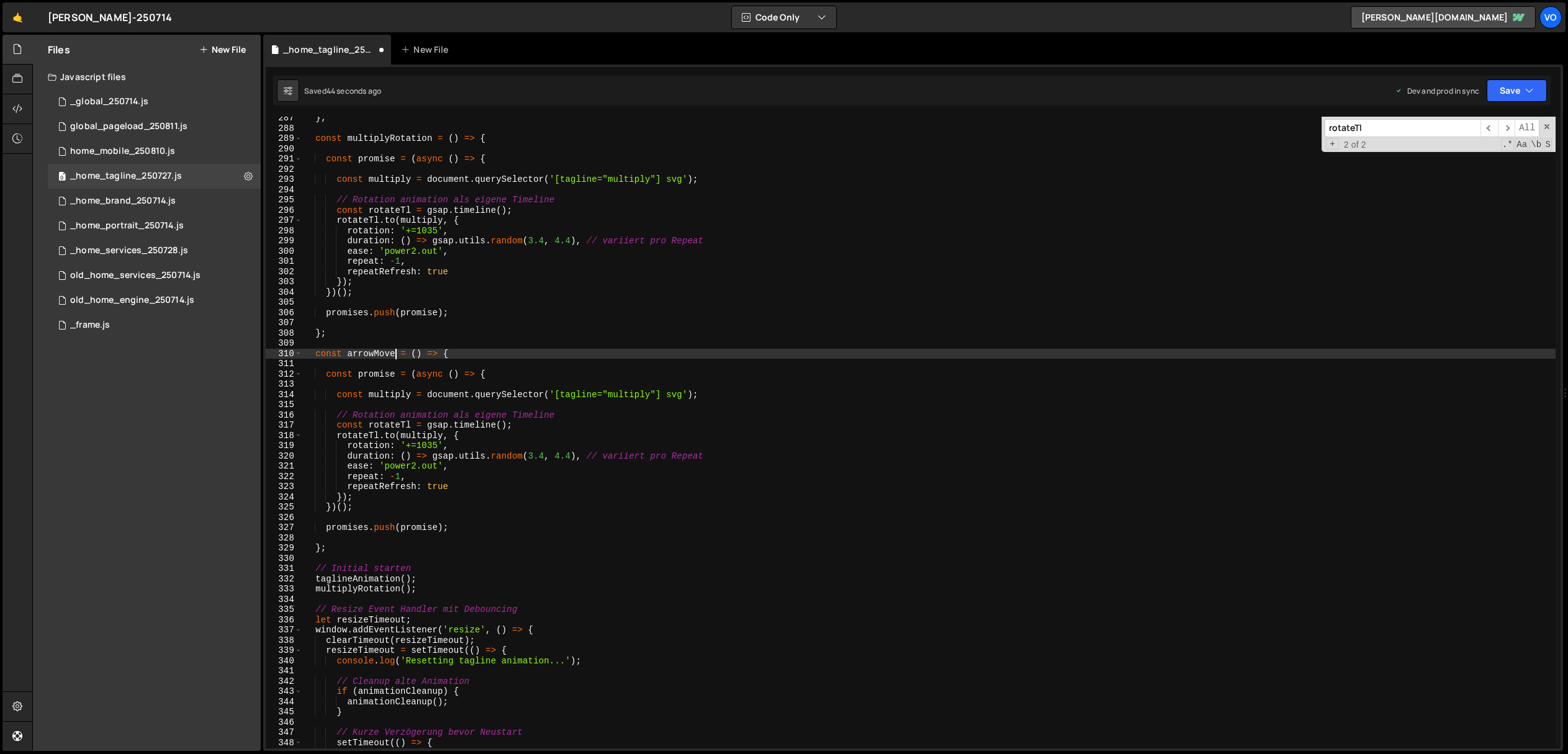
scroll to position [2931, 0]
click at [427, 589] on div "} ; const multiplyRotation = ( ) => { const promise = ( async ( ) => { const mu…" at bounding box center [929, 438] width 1254 height 652
type textarea "multiplyRotation();"
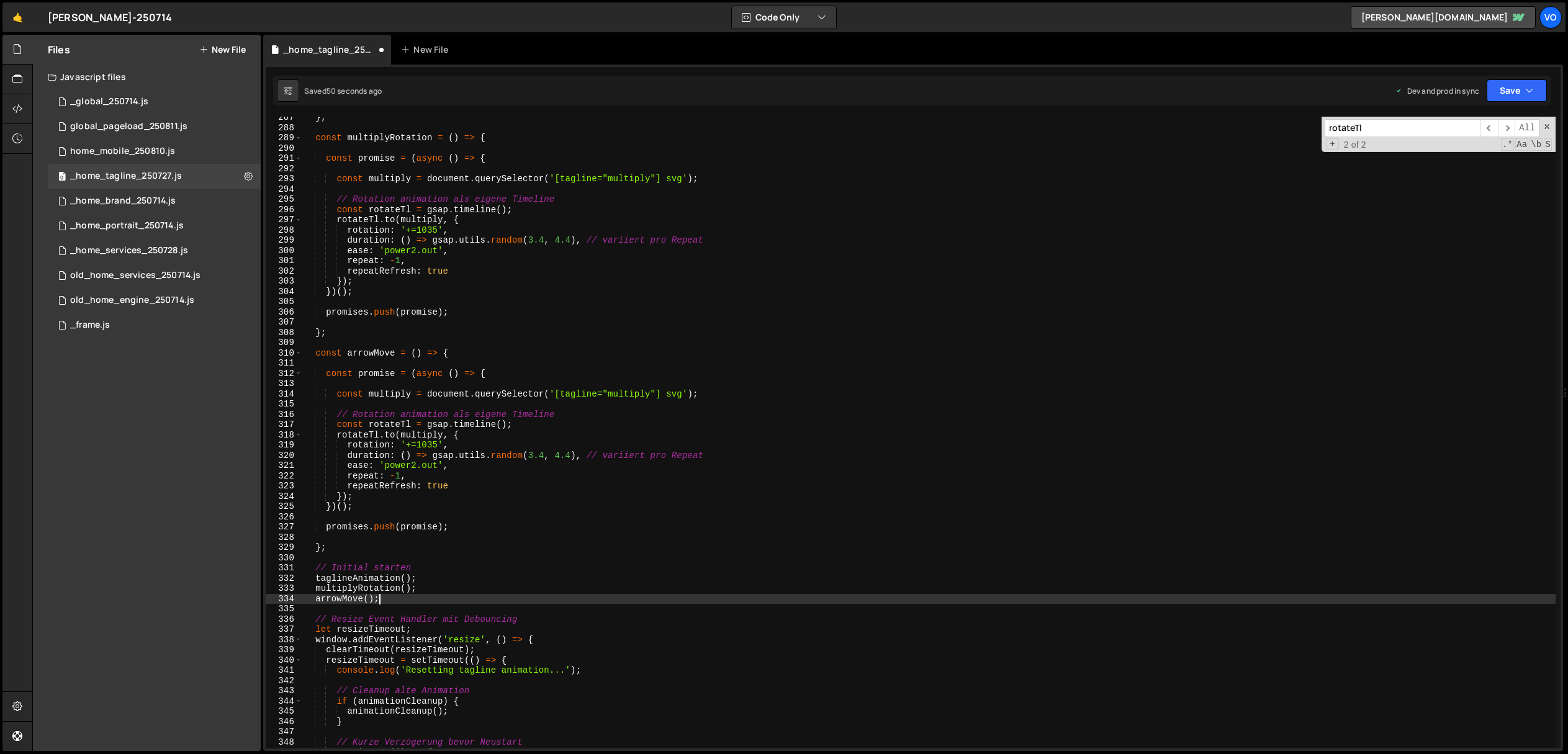
scroll to position [0, 4]
click at [332, 600] on div "} ; const multiplyRotation = ( ) => { const promise = ( async ( ) => { const mu…" at bounding box center [929, 438] width 1254 height 652
click at [394, 394] on div "} ; const multiplyRotation = ( ) => { const promise = ( async ( ) => { const mu…" at bounding box center [929, 438] width 1254 height 652
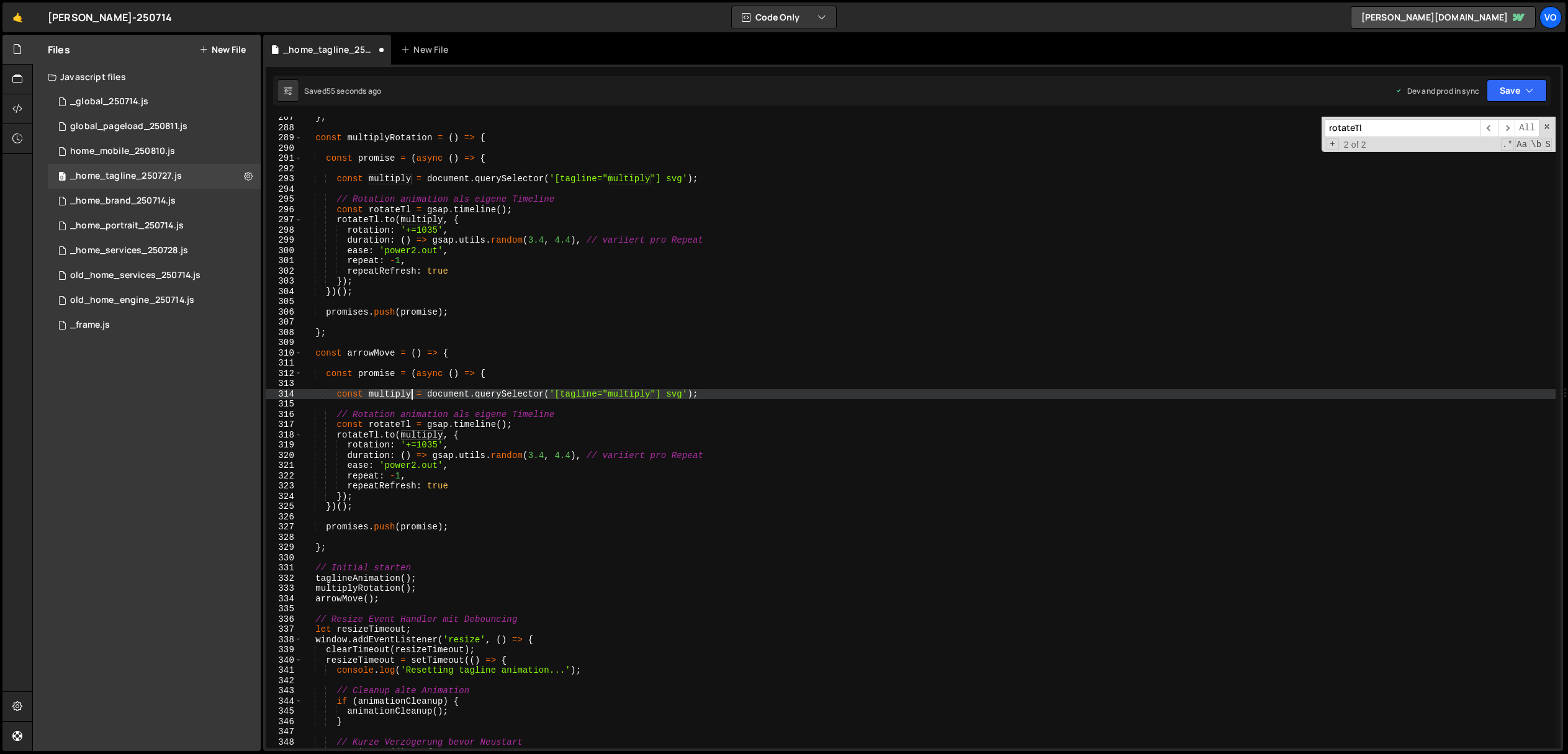
click at [394, 394] on div "} ; const multiplyRotation = ( ) => { const promise = ( async ( ) => { const mu…" at bounding box center [929, 438] width 1254 height 652
click at [610, 394] on div "} ; const multiplyRotation = ( ) => { const promise = ( async ( ) => { const mu…" at bounding box center [929, 438] width 1254 height 652
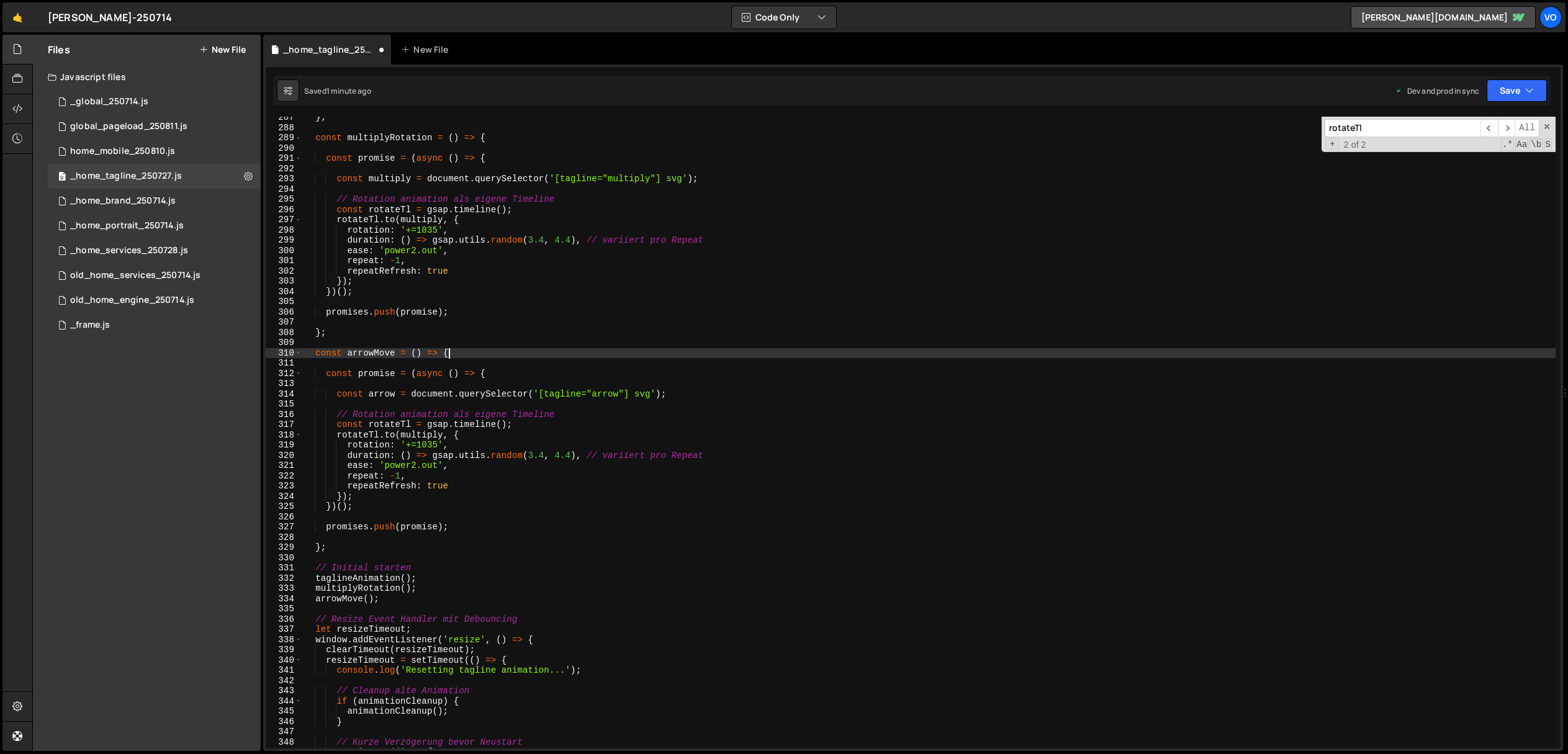
click at [615, 348] on div "} ; const multiplyRotation = ( ) => { const promise = ( async ( ) => { const mu…" at bounding box center [929, 438] width 1254 height 652
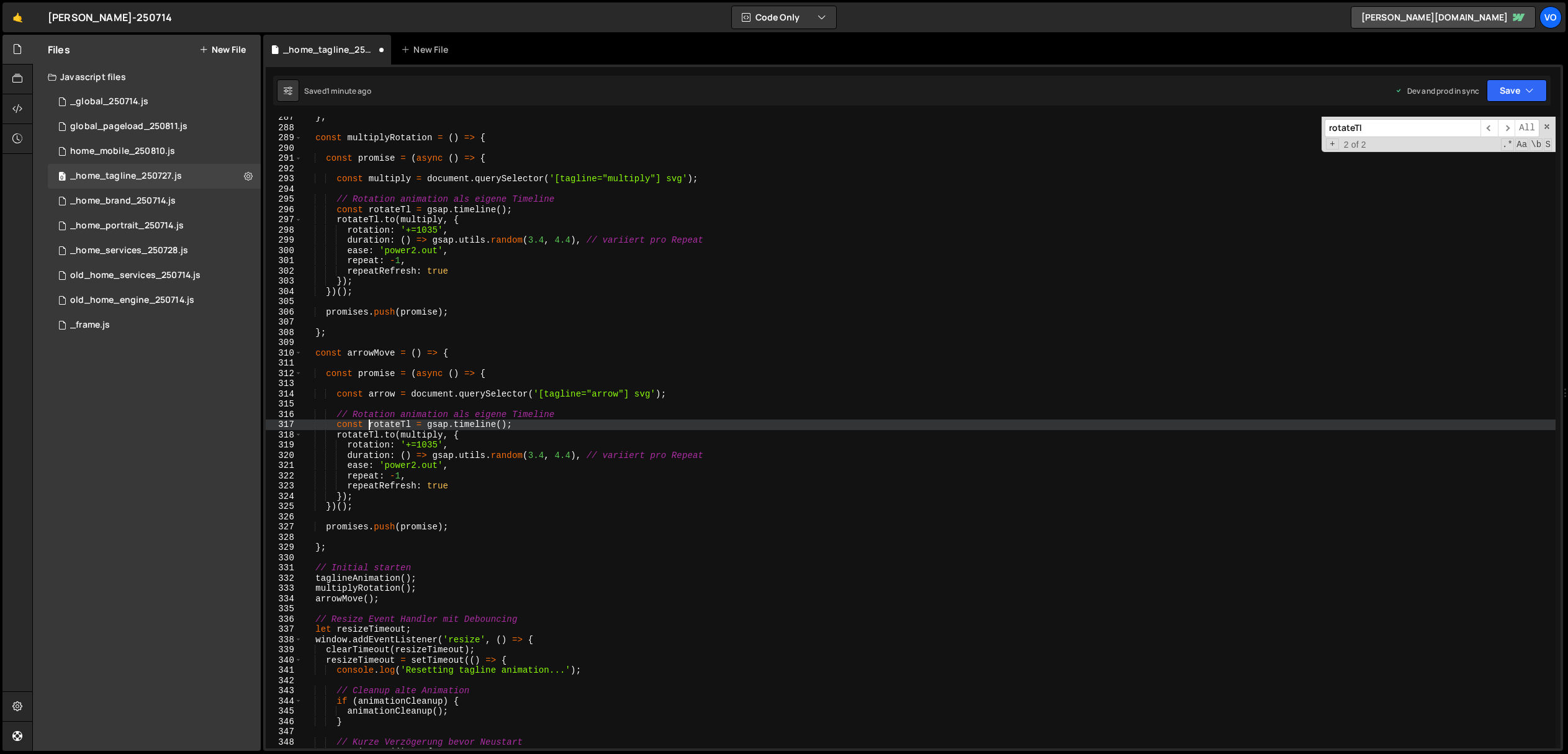
drag, startPoint x: 401, startPoint y: 426, endPoint x: 367, endPoint y: 427, distance: 34.0
click at [367, 427] on div "} ; const multiplyRotation = ( ) => { const promise = ( async ( ) => { const mu…" at bounding box center [929, 438] width 1254 height 652
click at [388, 423] on div "} ; const multiplyRotation = ( ) => { const promise = ( async ( ) => { const mu…" at bounding box center [929, 438] width 1254 height 652
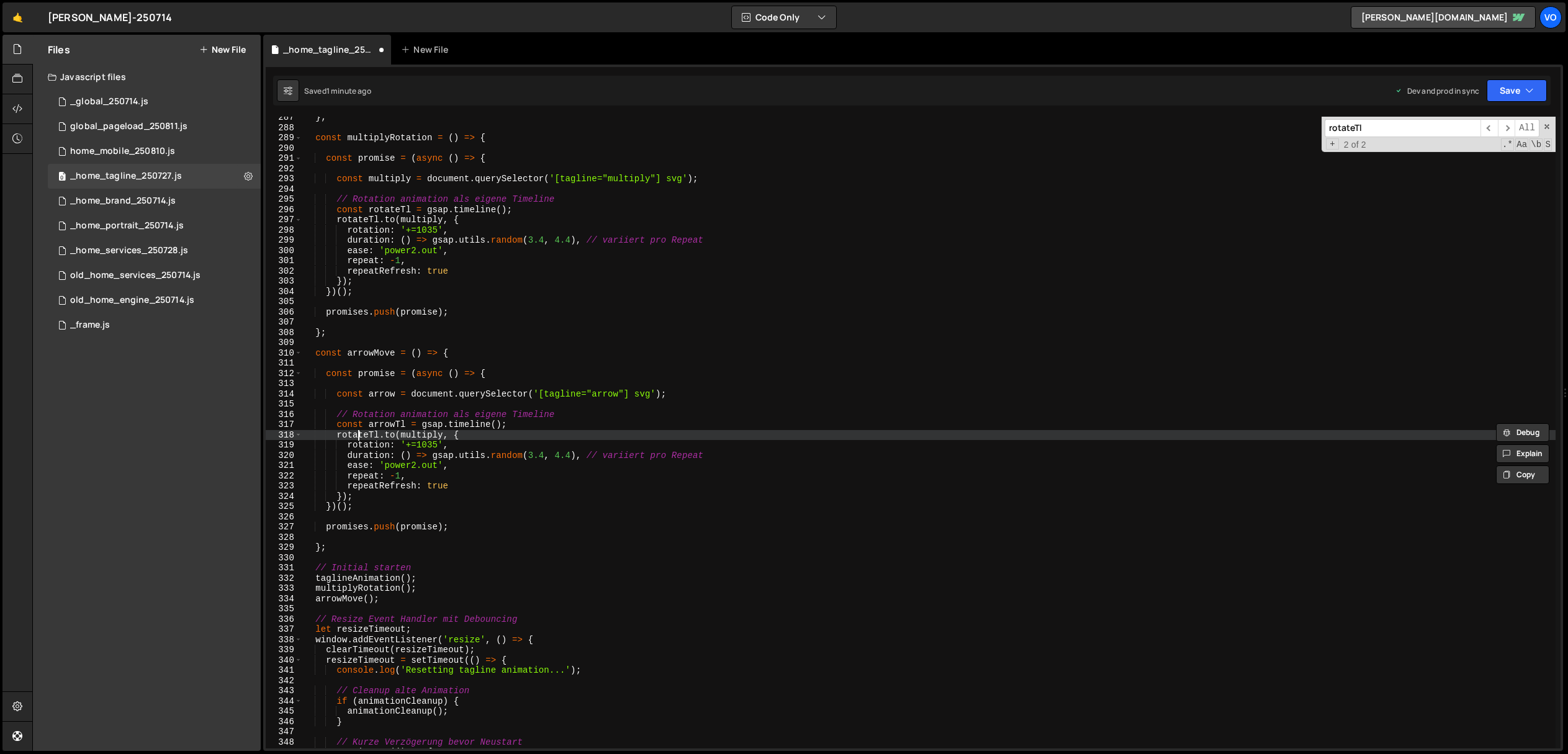
click at [356, 437] on div "} ; const multiplyRotation = ( ) => { const promise = ( async ( ) => { const mu…" at bounding box center [929, 438] width 1254 height 652
click at [356, 437] on div "} ; const multiplyRotation = ( ) => { const promise = ( async ( ) => { const mu…" at bounding box center [929, 437] width 1254 height 652
paste textarea "arrow"
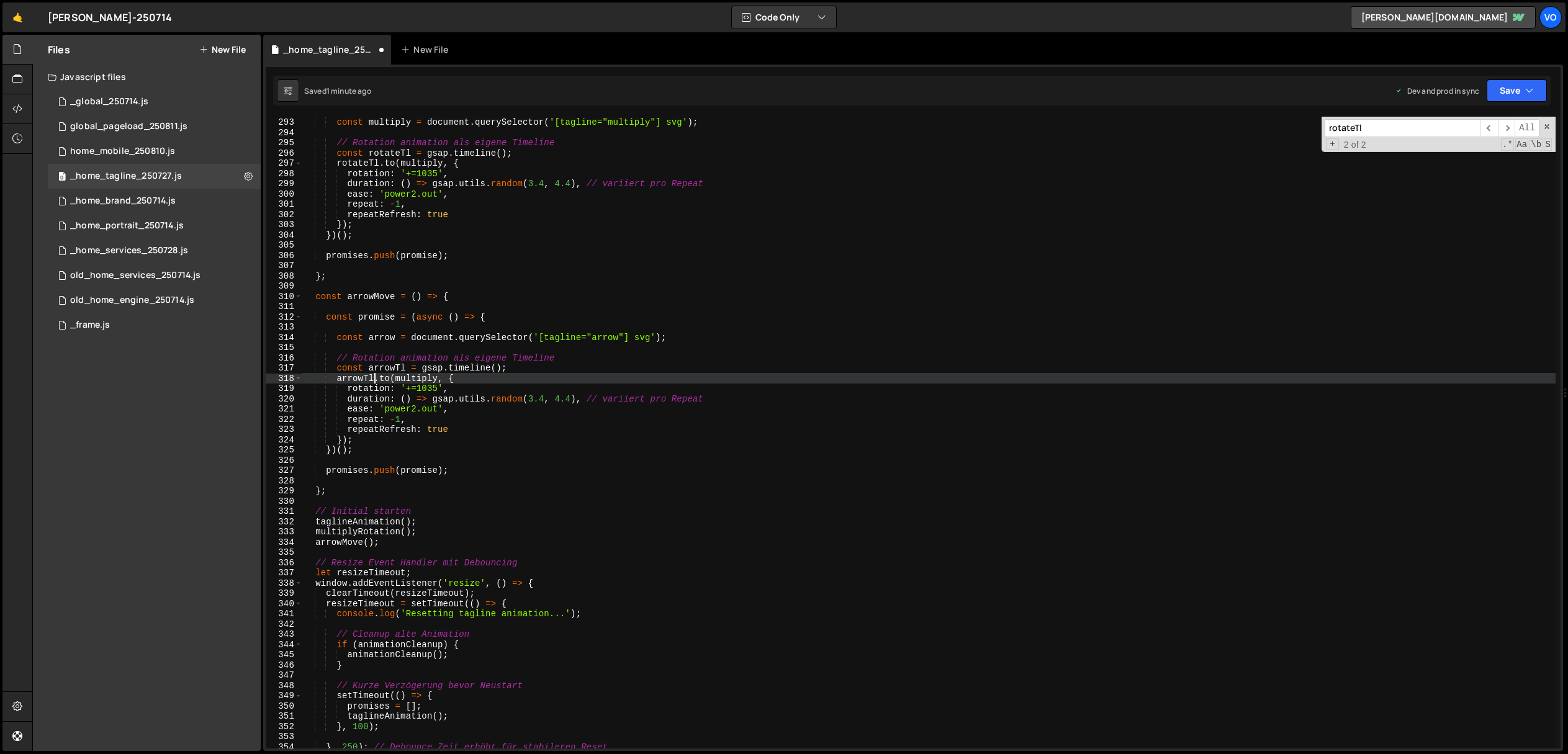
click at [380, 380] on div "const multiply = document . querySelector ( '[tagline="multiply"] svg' ) ; // R…" at bounding box center [929, 432] width 1254 height 652
click at [382, 369] on div "const multiply = document . querySelector ( '[tagline="multiply"] svg' ) ; // R…" at bounding box center [929, 432] width 1254 height 652
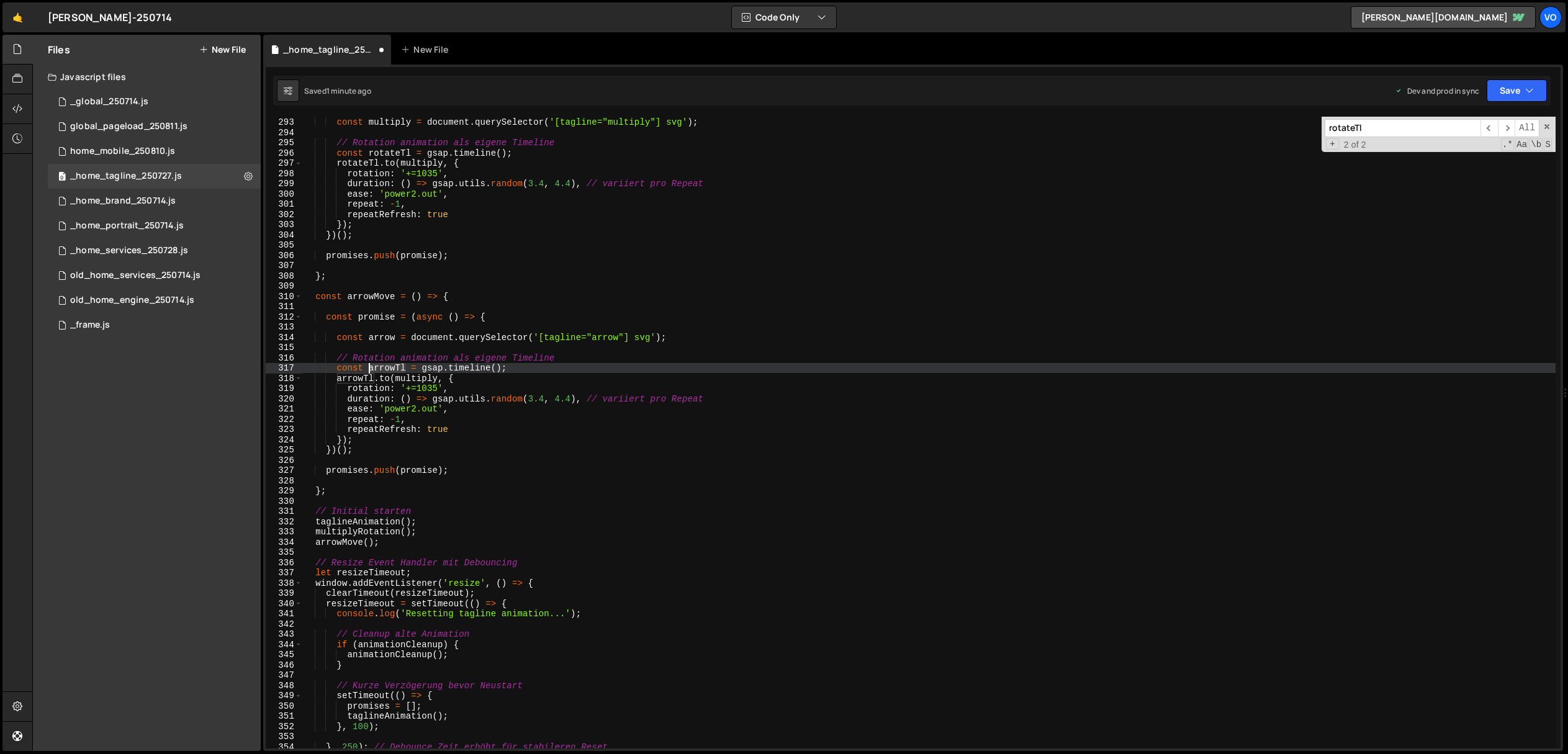
click at [382, 369] on div "const multiply = document . querySelector ( '[tagline="multiply"] svg' ) ; // R…" at bounding box center [929, 432] width 1254 height 652
click at [381, 335] on div "const multiply = document . querySelector ( '[tagline="multiply"] svg' ) ; // R…" at bounding box center [929, 432] width 1254 height 652
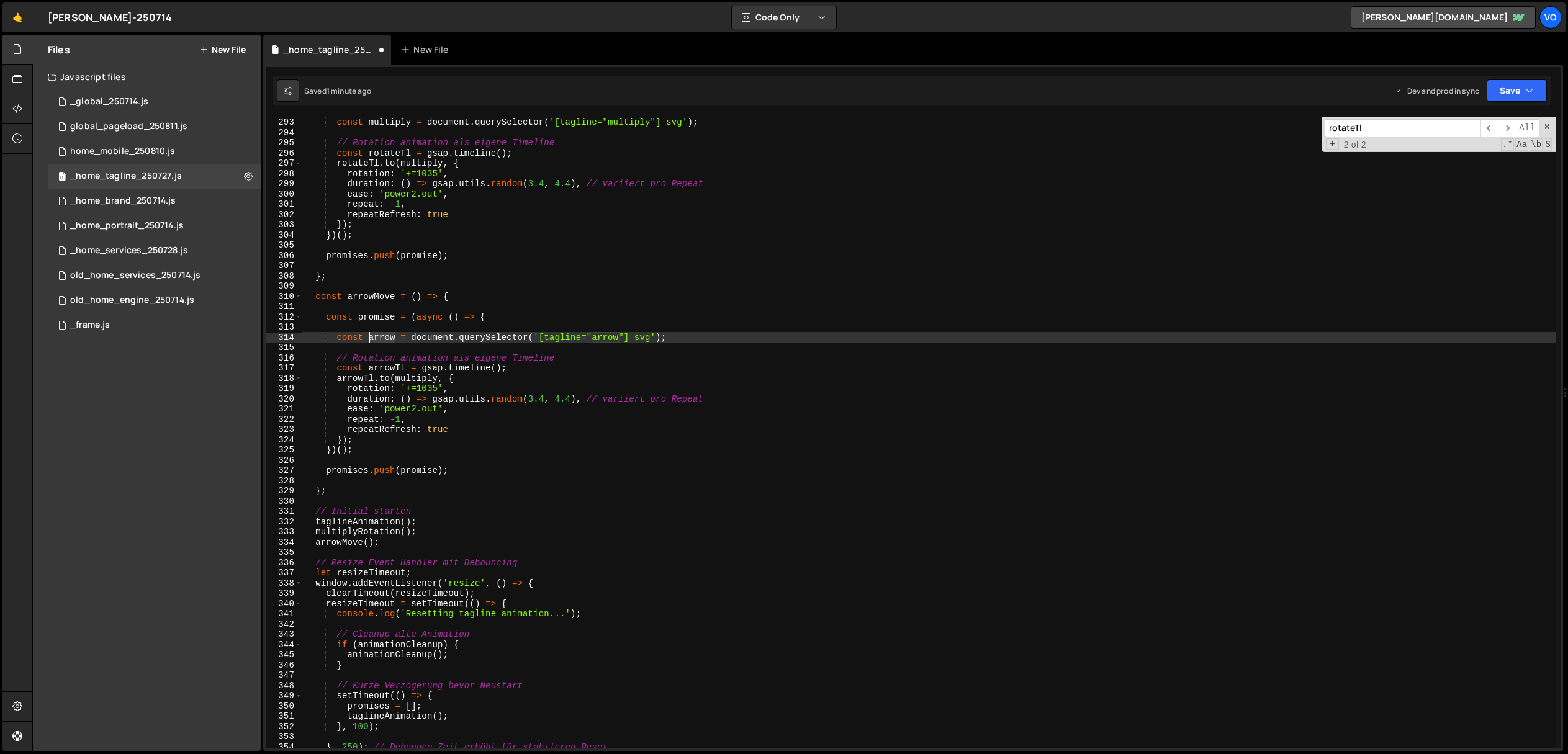
click at [381, 335] on div "const multiply = document . querySelector ( '[tagline="multiply"] svg' ) ; // R…" at bounding box center [929, 432] width 1254 height 652
click at [418, 382] on div "const multiply = document . querySelector ( '[tagline="multiply"] svg' ) ; // R…" at bounding box center [929, 432] width 1254 height 652
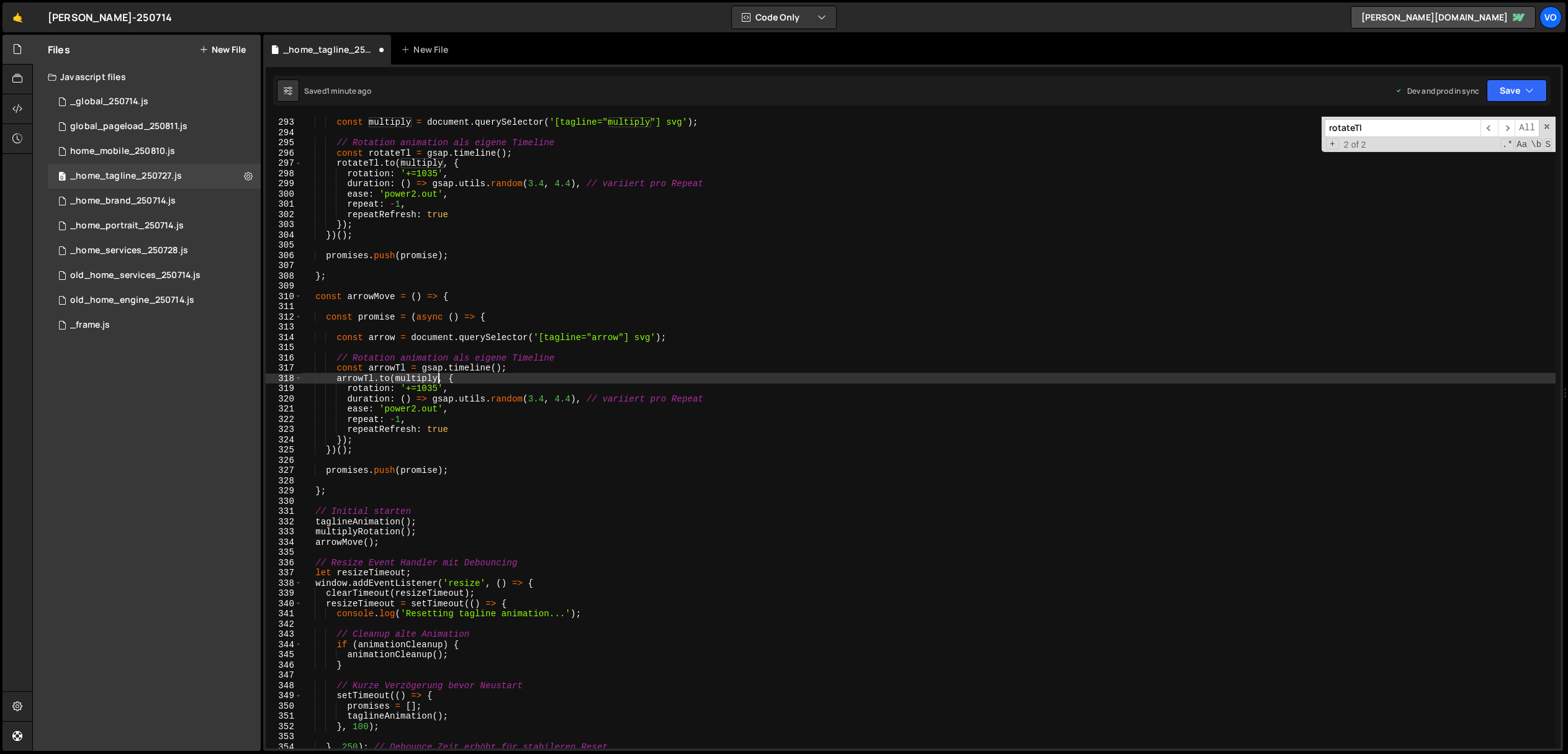
click at [418, 382] on div "const multiply = document . querySelector ( '[tagline="multiply"] svg' ) ; // R…" at bounding box center [929, 432] width 1254 height 652
paste textarea "arrow"
click at [379, 381] on div "const multiply = document . querySelector ( '[tagline="multiply"] svg' ) ; // R…" at bounding box center [929, 432] width 1254 height 652
type textarea "arrowTl.fromTo(arrow, {"
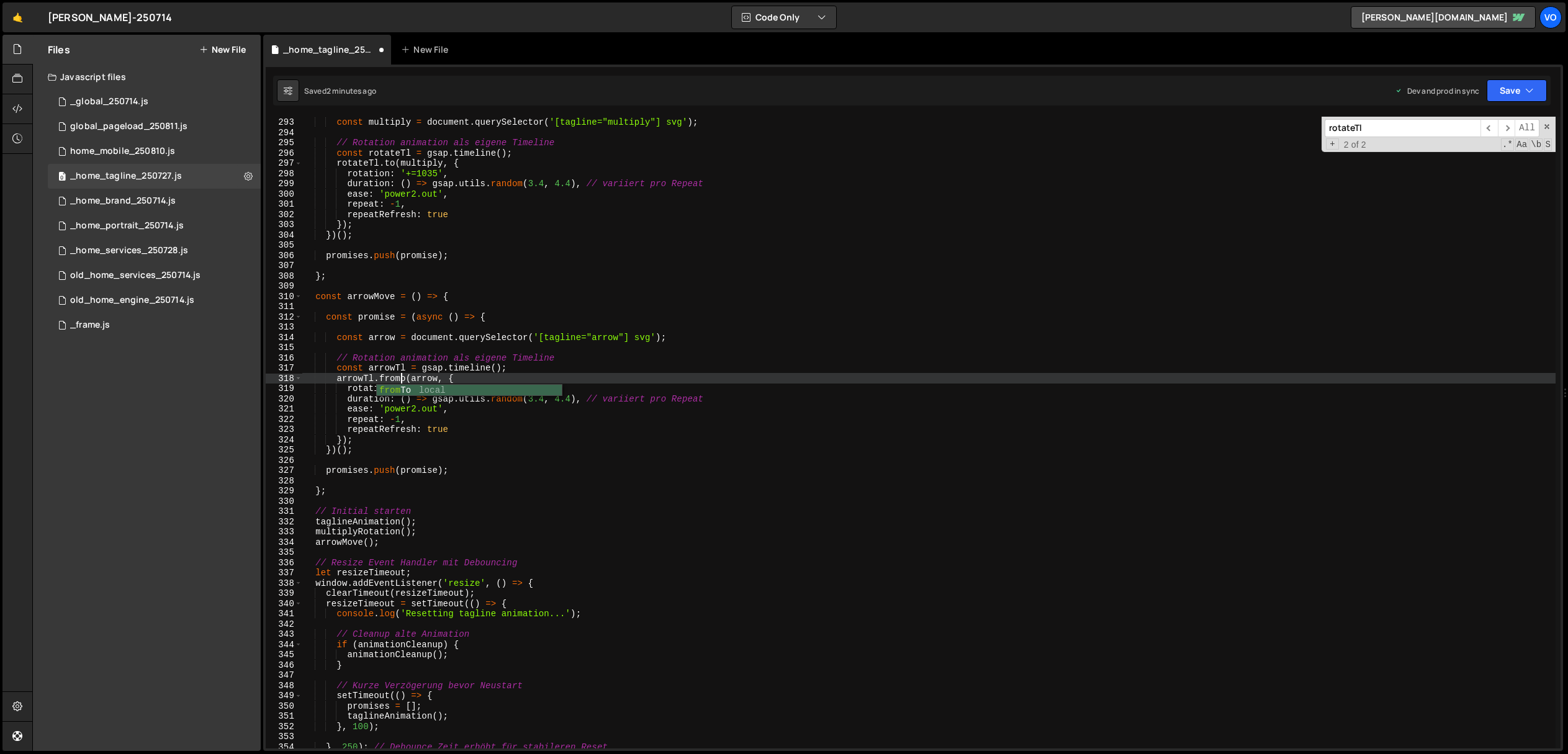
scroll to position [0, 7]
click at [564, 376] on div "const multiply = document . querySelector ( '[tagline="multiply"] svg' ) ; // R…" at bounding box center [929, 432] width 1254 height 652
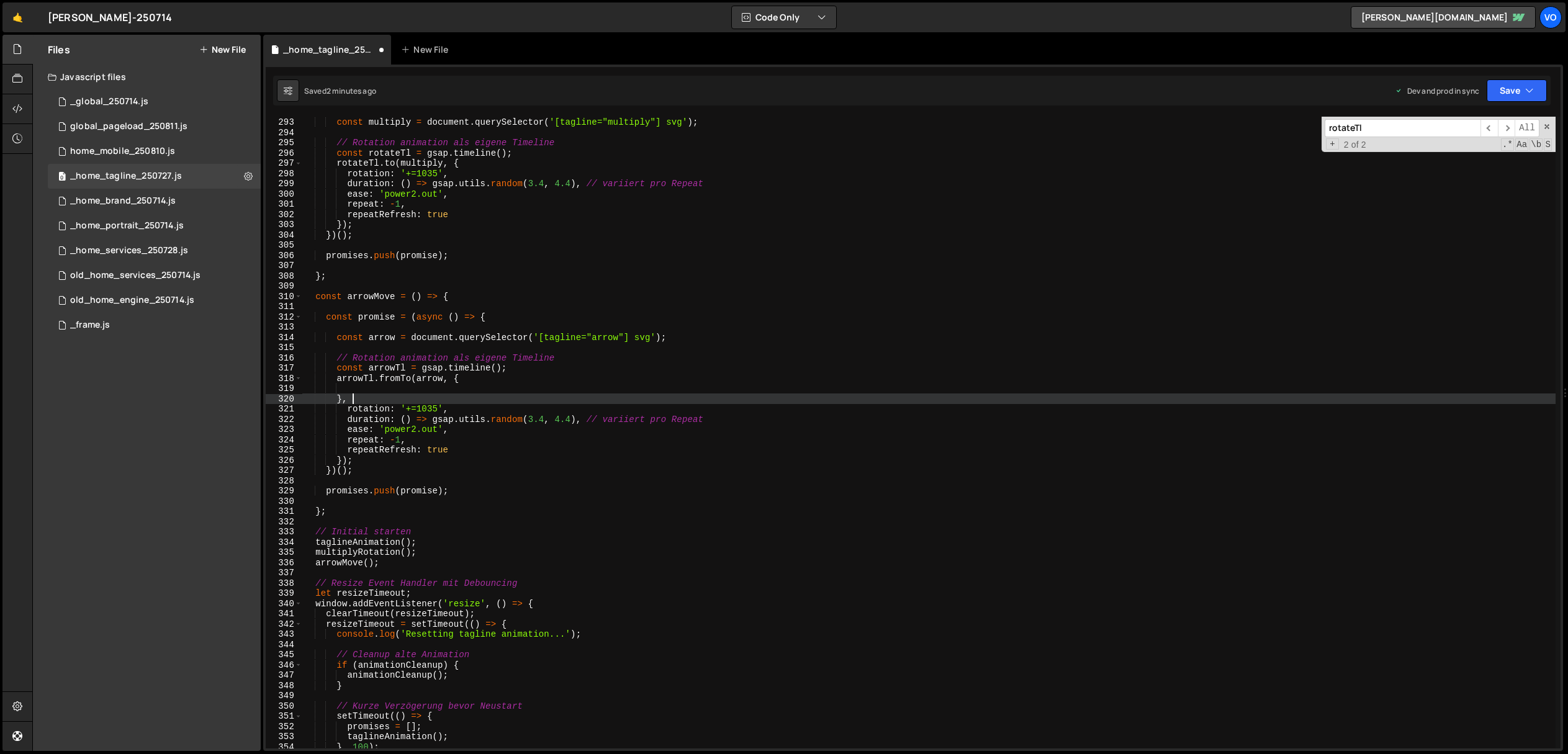
scroll to position [0, 3]
click at [416, 431] on div "const multiply = document . querySelector ( '[tagline="multiply"] svg' ) ; // R…" at bounding box center [929, 432] width 1254 height 652
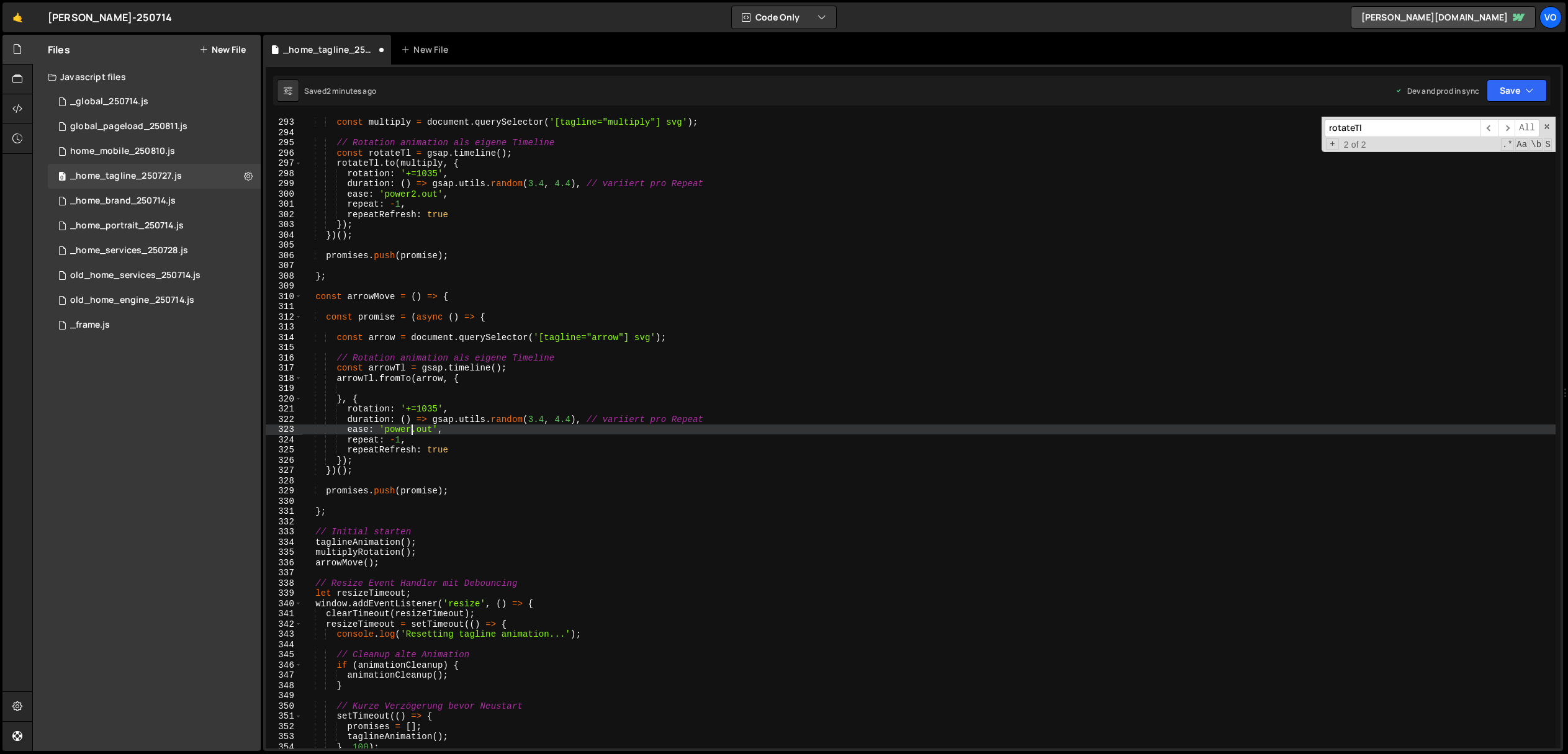
scroll to position [0, 7]
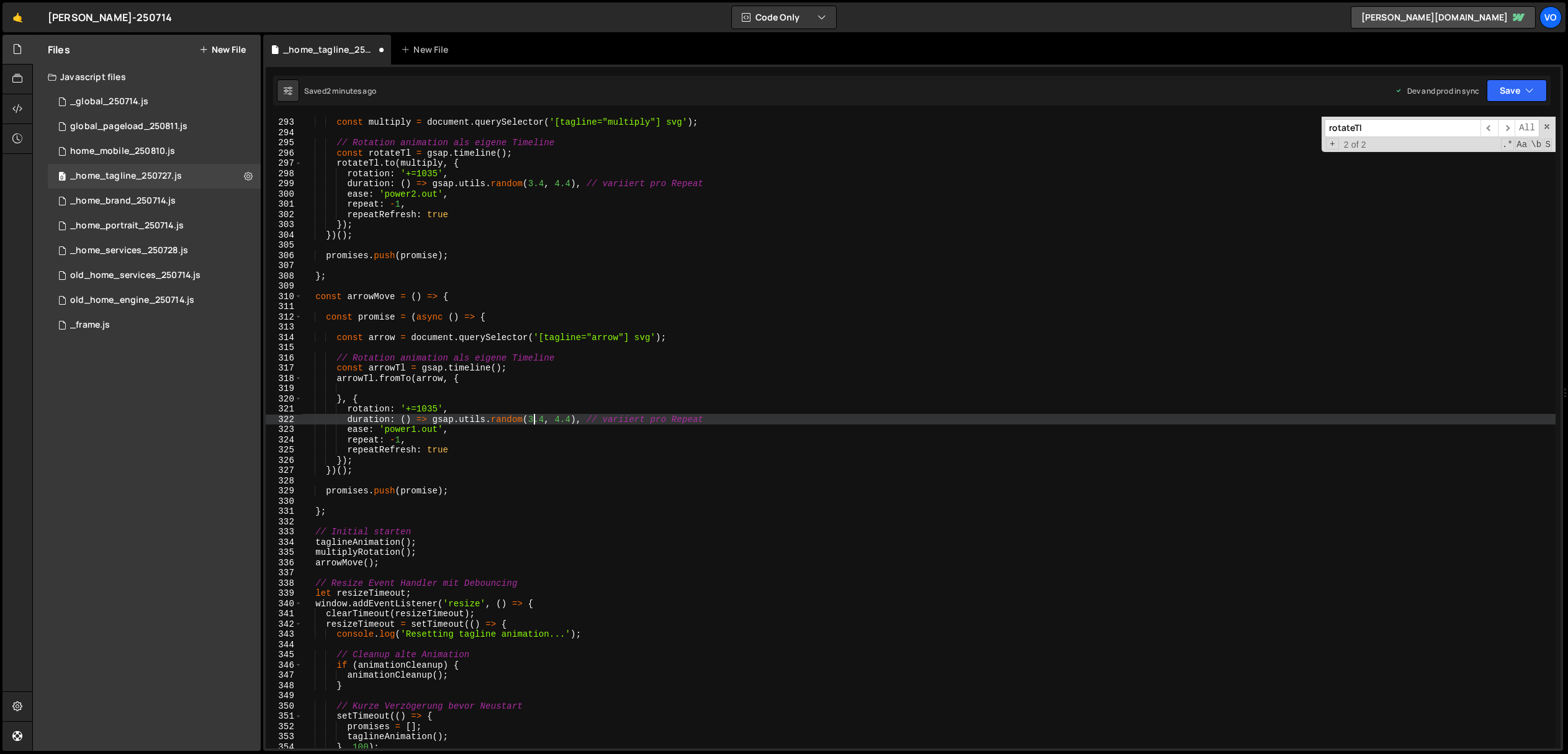
click at [534, 419] on div "const multiply = document . querySelector ( '[tagline="multiply"] svg' ) ; // R…" at bounding box center [929, 432] width 1254 height 652
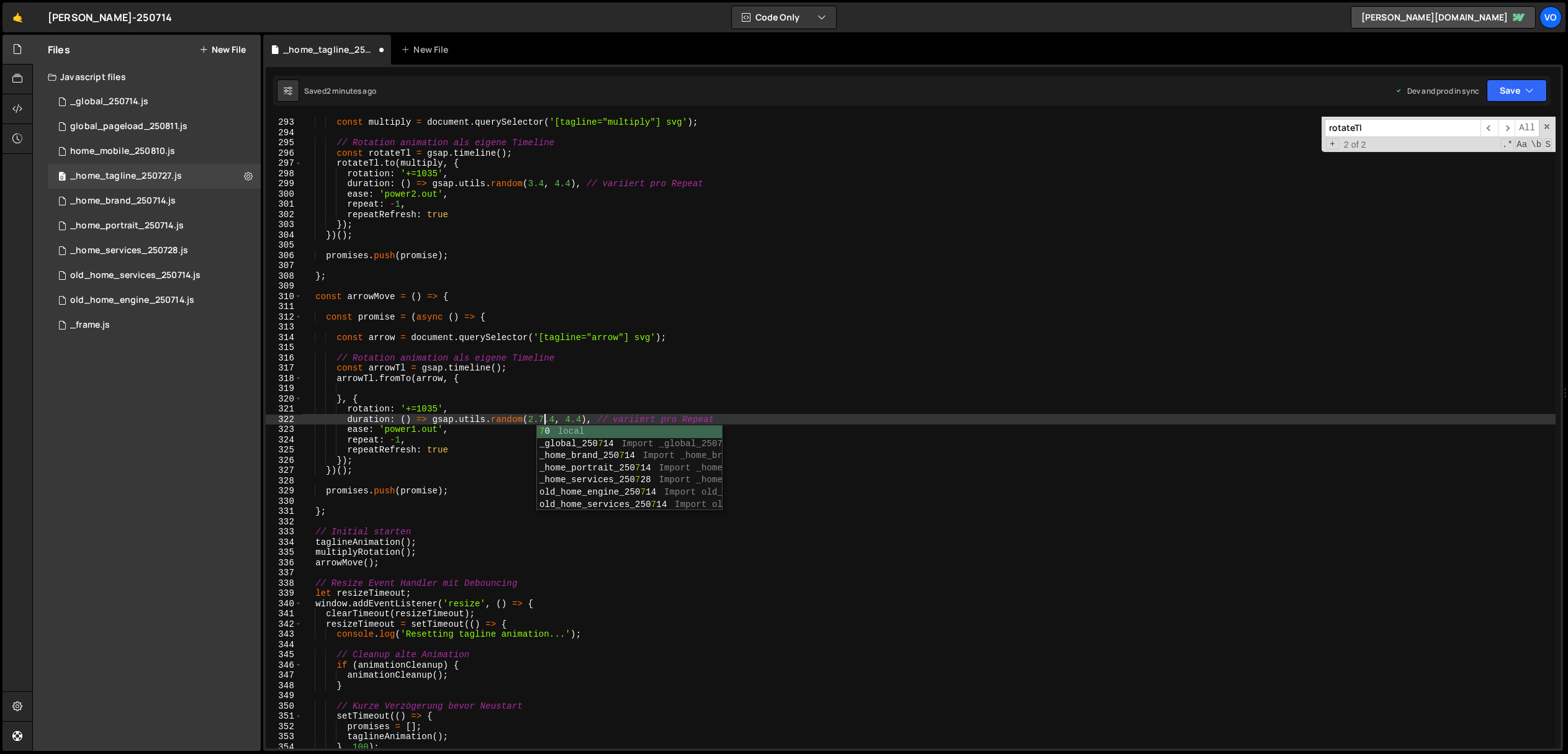
scroll to position [0, 16]
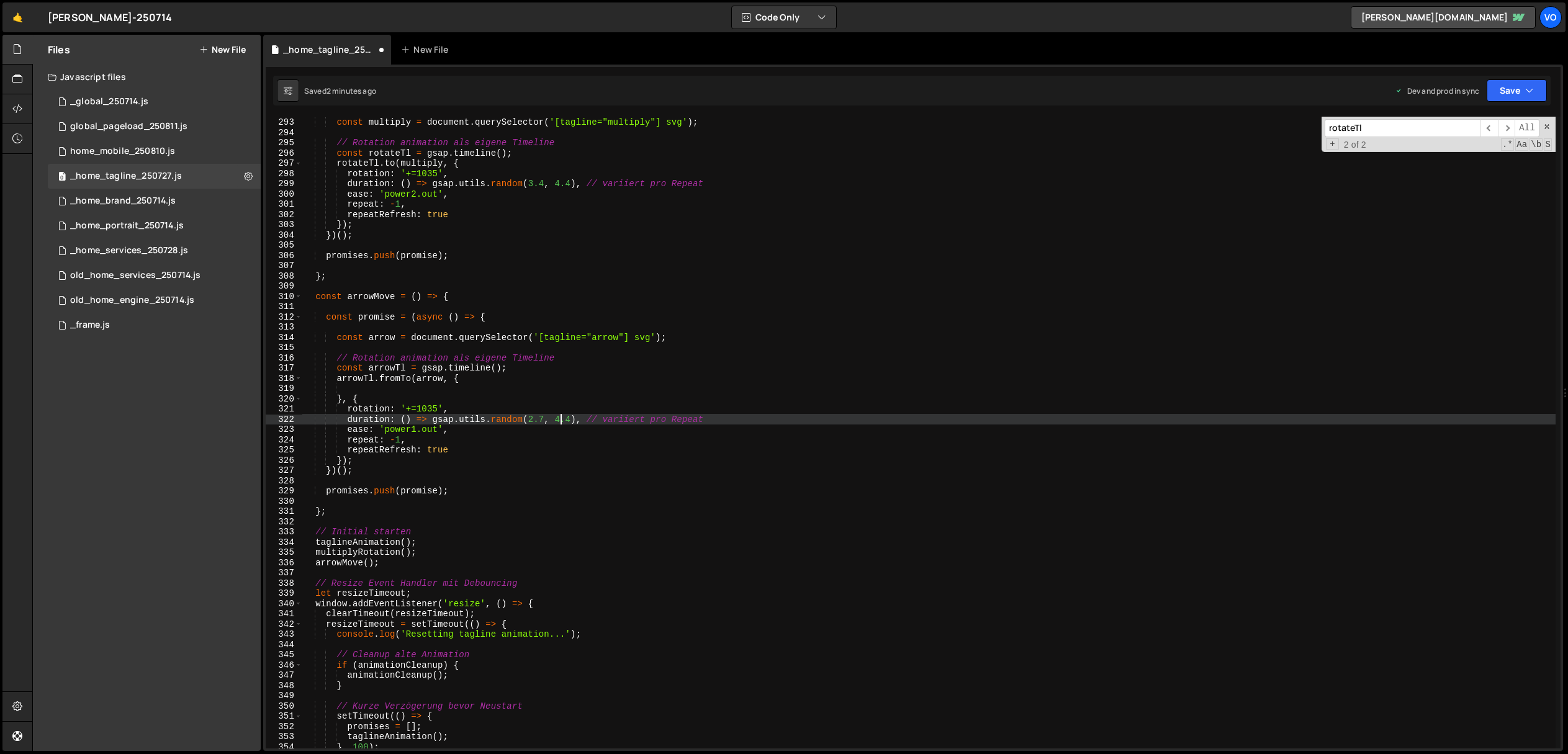
click at [560, 419] on div "const multiply = document . querySelector ( '[tagline="multiply"] svg' ) ; // R…" at bounding box center [929, 432] width 1254 height 652
click at [545, 417] on div "const multiply = document . querySelector ( '[tagline="multiply"] svg' ) ; // R…" at bounding box center [929, 432] width 1254 height 652
click at [554, 418] on div "const multiply = document . querySelector ( '[tagline="multiply"] svg' ) ; // R…" at bounding box center [929, 432] width 1254 height 652
type textarea "duration: () => gsap.utils.random(2.1, 2,7), // variiert pro Repeat"
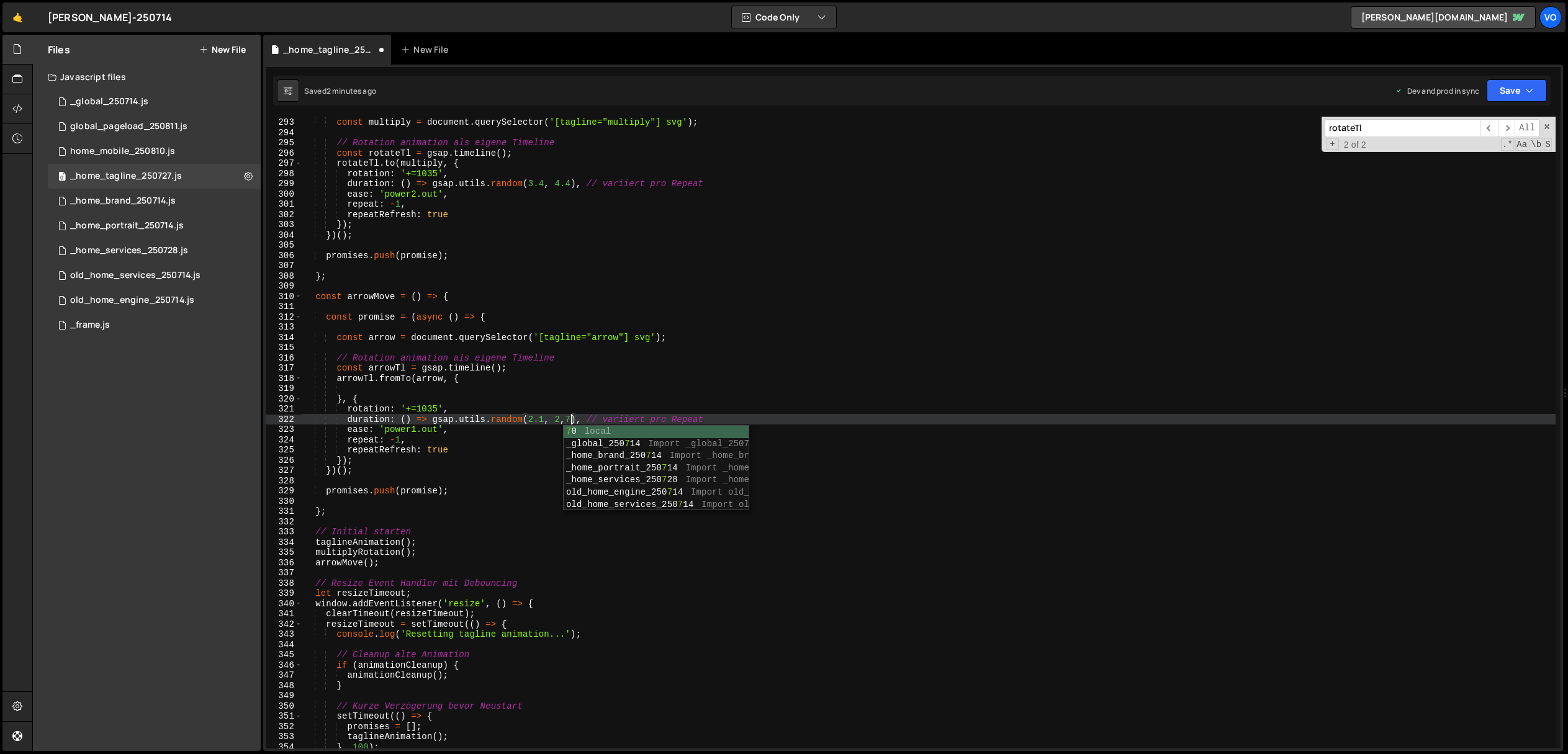
scroll to position [0, 18]
click at [555, 393] on div "const multiply = document . querySelector ( '[tagline="multiply"] svg' ) ; // R…" at bounding box center [929, 432] width 1254 height 652
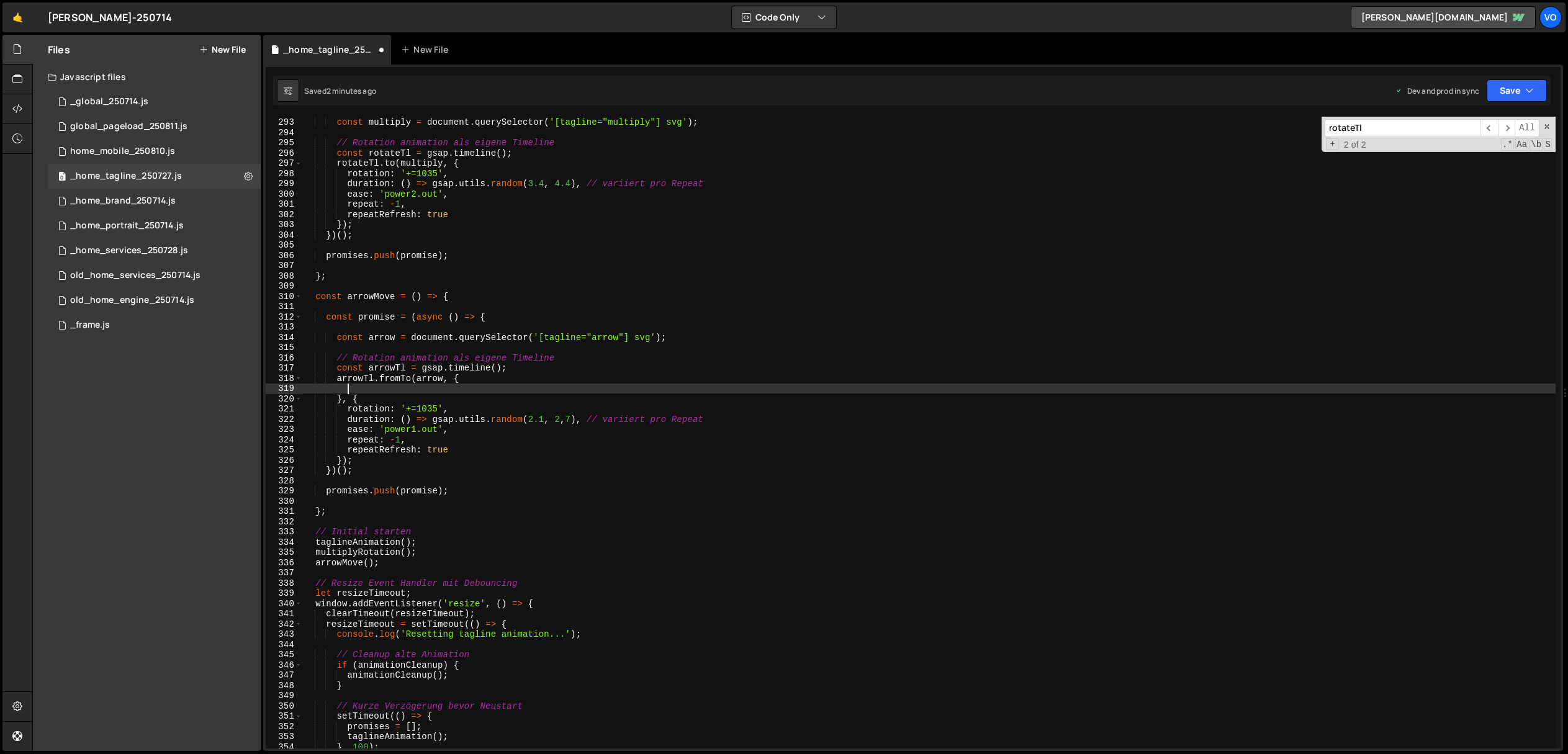
scroll to position [0, 3]
click at [359, 407] on div "const multiply = document . querySelector ( '[tagline="multiply"] svg' ) ; // R…" at bounding box center [929, 432] width 1254 height 652
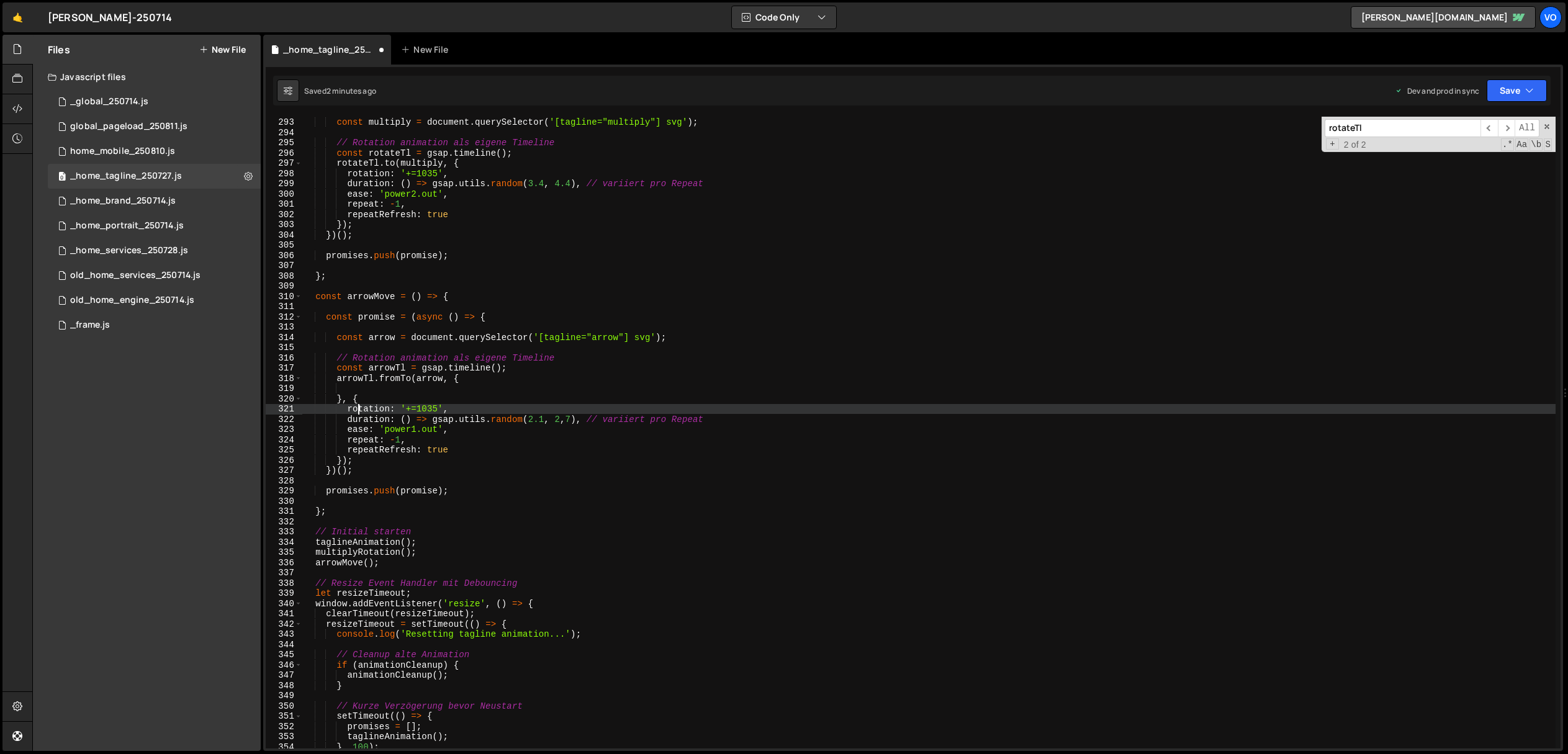
click at [359, 407] on div "const multiply = document . querySelector ( '[tagline="multiply"] svg' ) ; // R…" at bounding box center [929, 432] width 1254 height 652
drag, startPoint x: 399, startPoint y: 411, endPoint x: 373, endPoint y: 407, distance: 26.3
click at [386, 406] on div "const multiply = document . querySelector ( '[tagline="multiply"] svg' ) ; // R…" at bounding box center [929, 440] width 1254 height 652
click at [352, 406] on div "const multiply = document . querySelector ( '[tagline="multiply"] svg' ) ; // R…" at bounding box center [929, 440] width 1254 height 652
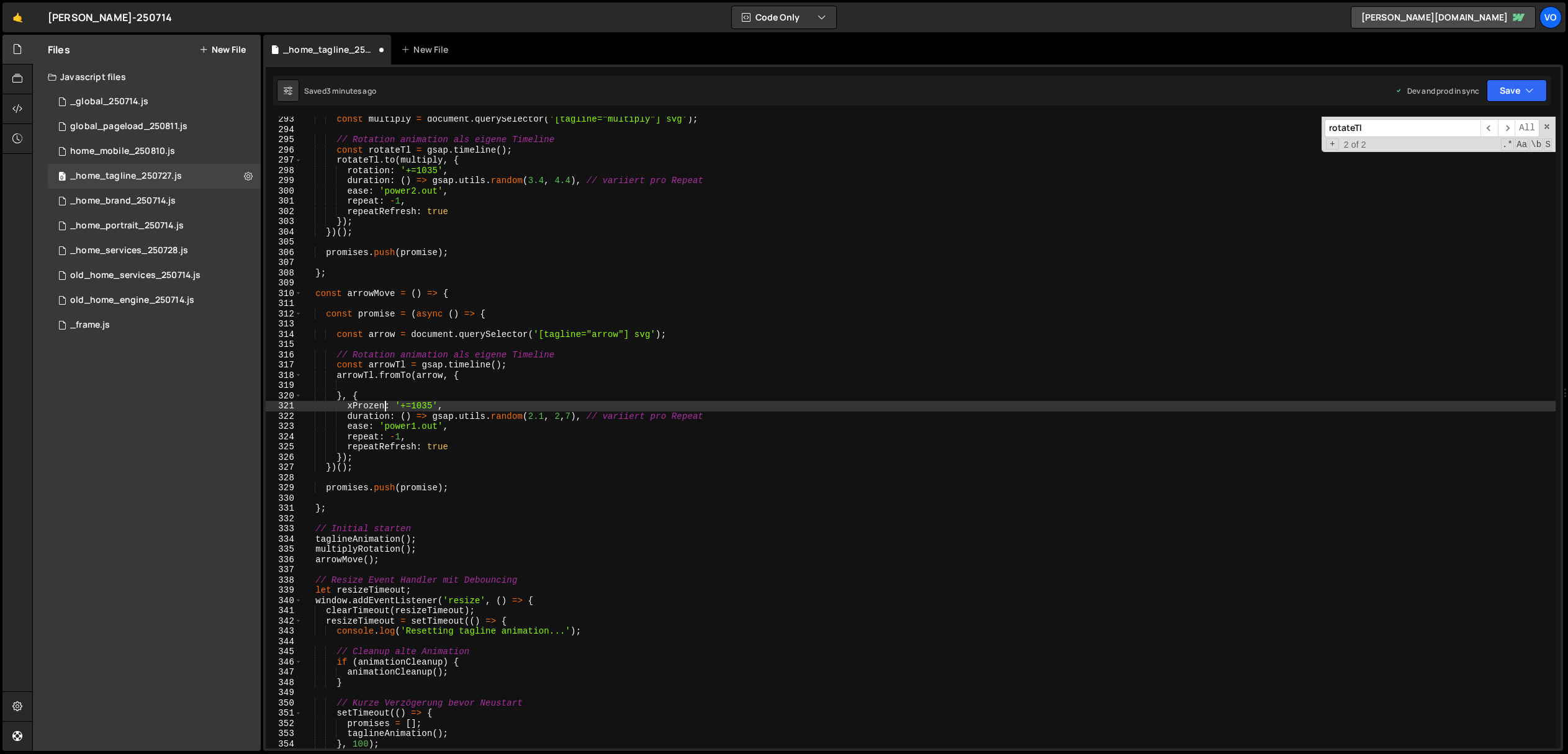
scroll to position [0, 5]
drag, startPoint x: 438, startPoint y: 405, endPoint x: 407, endPoint y: 408, distance: 31.1
click at [407, 408] on div "const multiply = document . querySelector ( '[tagline="multiply"] svg' ) ; // R…" at bounding box center [929, 440] width 1254 height 652
drag, startPoint x: 443, startPoint y: 404, endPoint x: 348, endPoint y: 407, distance: 95.0
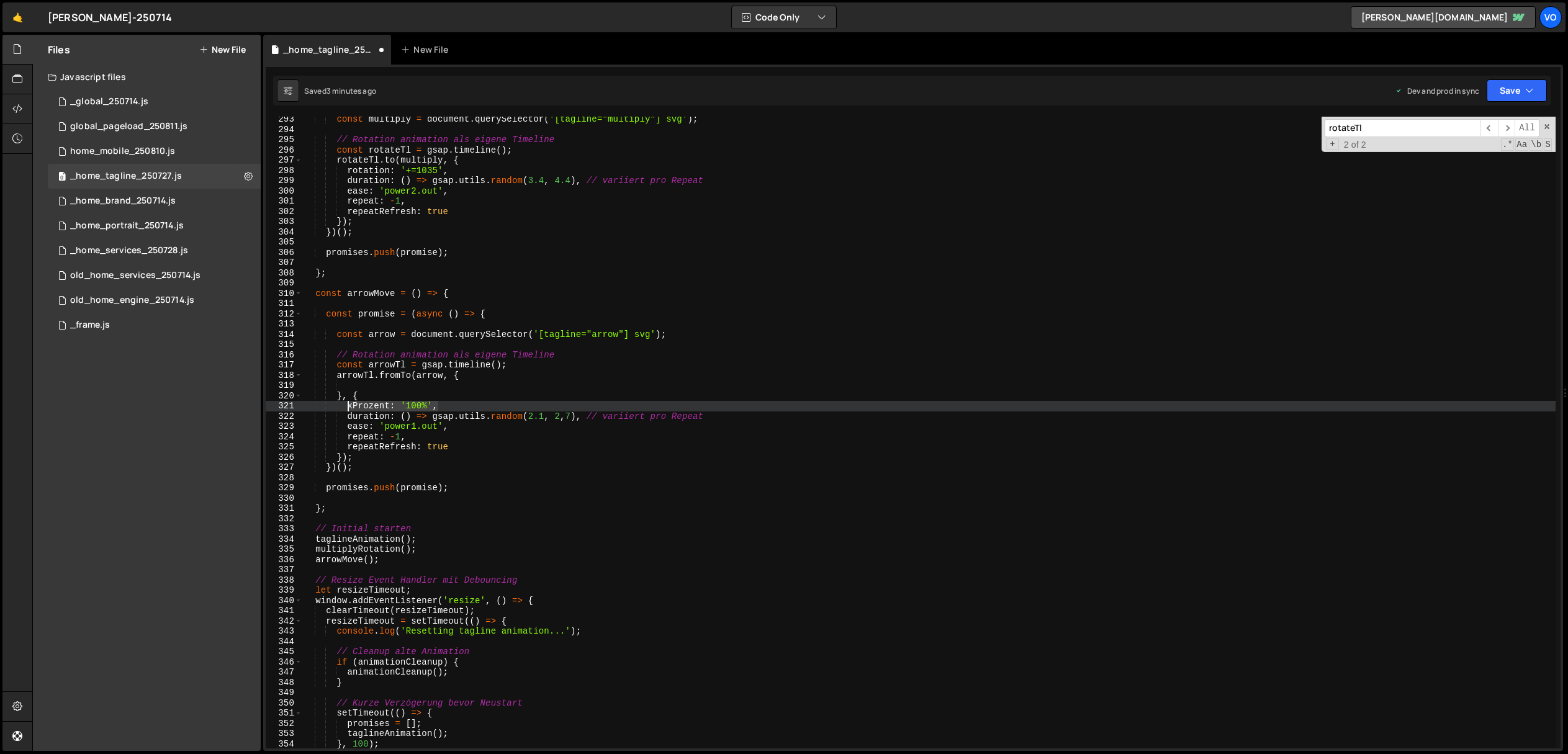
click at [348, 407] on div "const multiply = document . querySelector ( '[tagline="multiply"] svg' ) ; // R…" at bounding box center [929, 440] width 1254 height 652
click at [482, 375] on div "const multiply = document . querySelector ( '[tagline="multiply"] svg' ) ; // R…" at bounding box center [929, 440] width 1254 height 652
type textarea "arrowTl.fromTo(arrow, {"
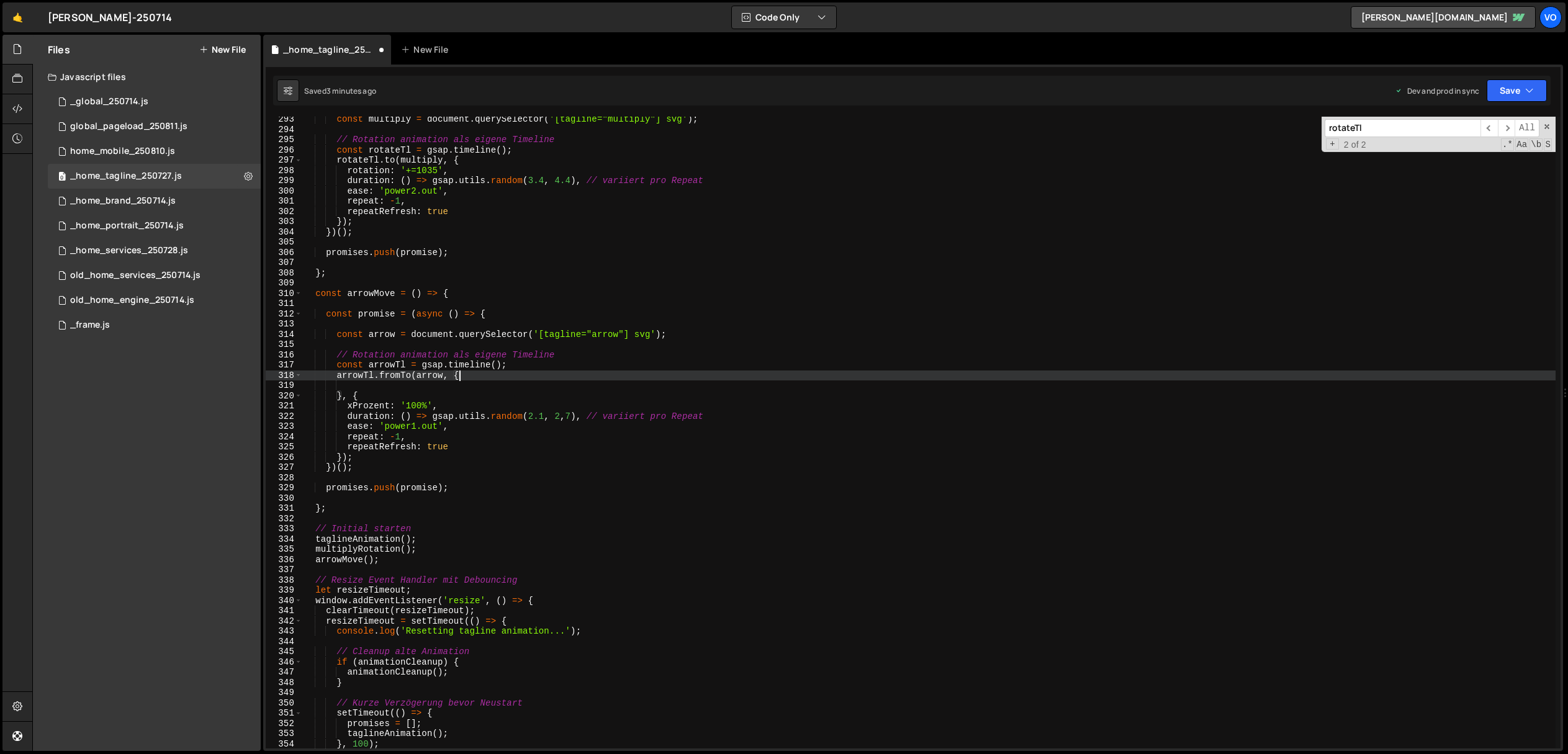
scroll to position [0, 3]
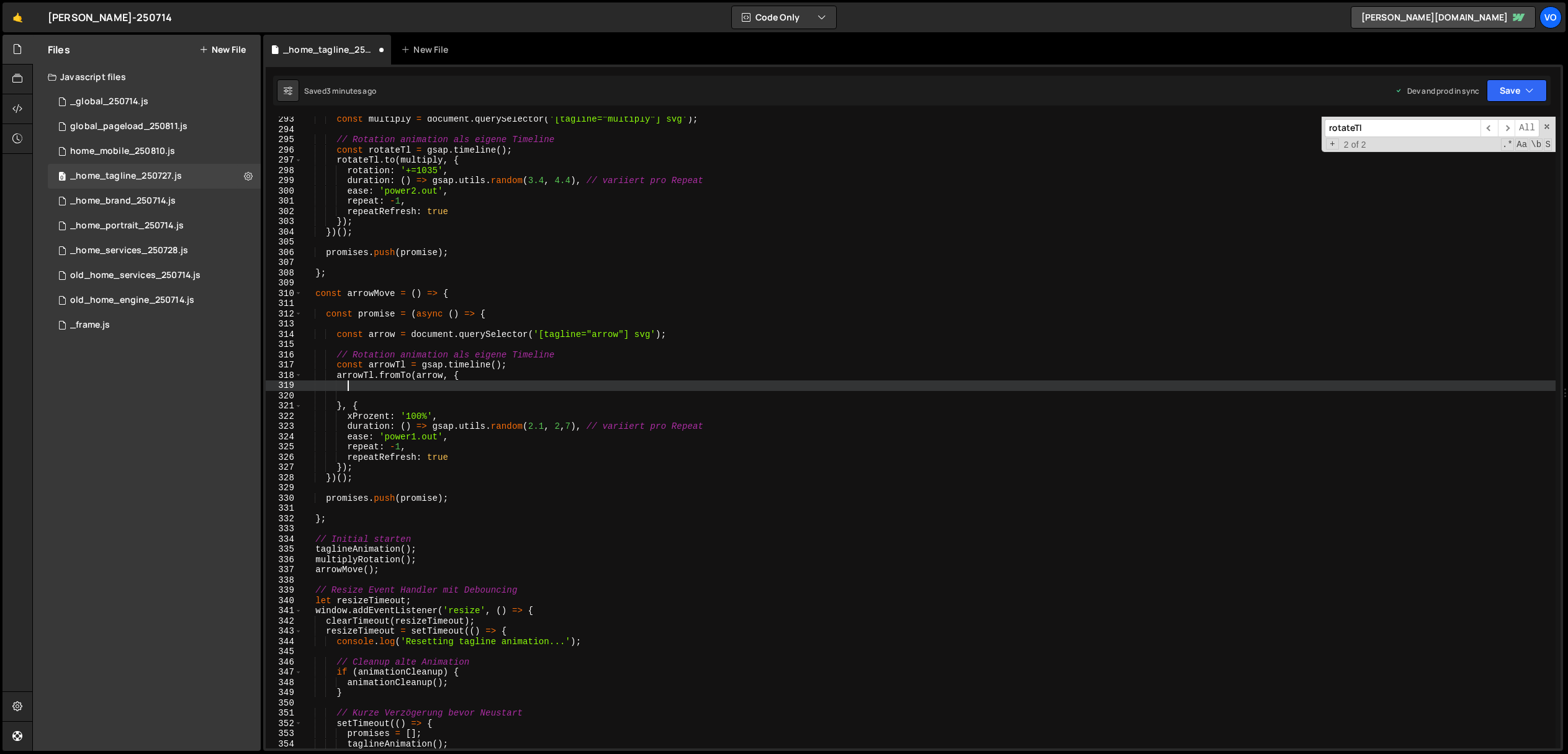
paste textarea "xProzent: '100%',"
click at [405, 385] on div "const multiply = document . querySelector ( '[tagline="multiply"] svg' ) ; // R…" at bounding box center [929, 440] width 1254 height 652
type textarea "xProzent: '-100%',"
click at [356, 392] on div "const multiply = document . querySelector ( '[tagline="multiply"] svg' ) ; // R…" at bounding box center [929, 440] width 1254 height 652
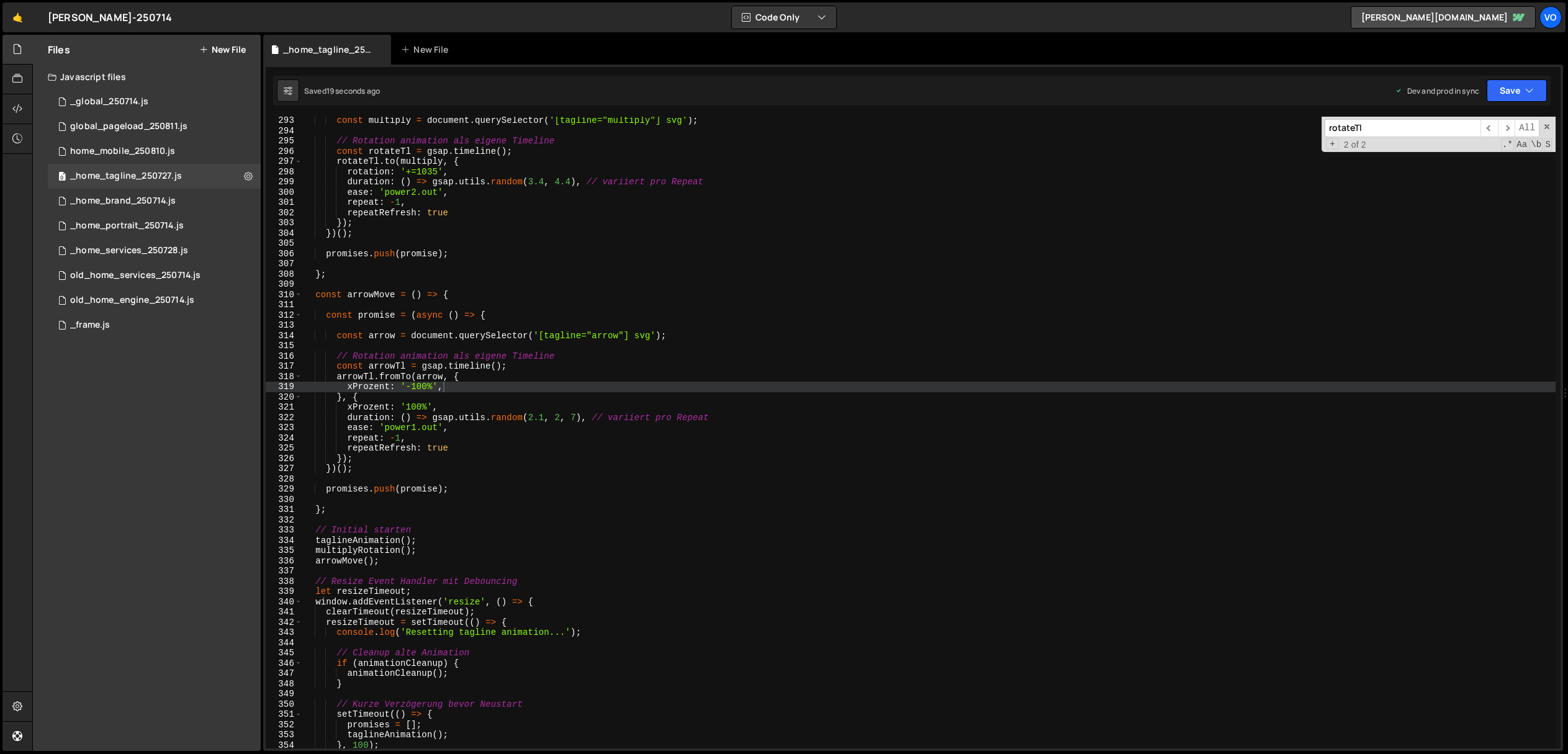
scroll to position [2990, 0]
click at [374, 387] on div "const multiply = document . querySelector ( '[tagline="multiply"] svg' ) ; // R…" at bounding box center [929, 441] width 1254 height 652
click at [362, 386] on div "const multiply = document . querySelector ( '[tagline="multiply"] svg' ) ; // R…" at bounding box center [929, 441] width 1254 height 652
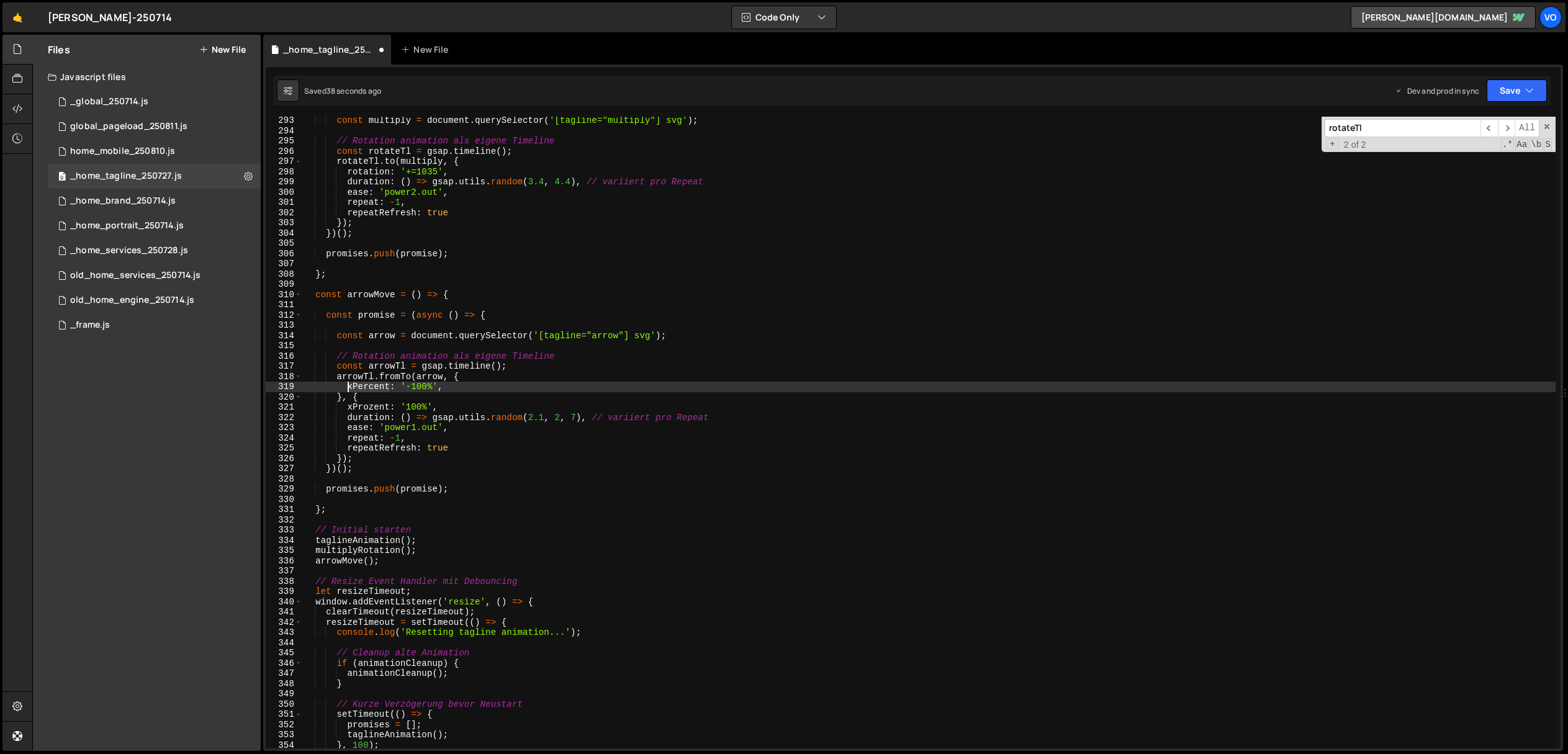
click at [362, 386] on div "const multiply = document . querySelector ( '[tagline="multiply"] svg' ) ; // R…" at bounding box center [929, 441] width 1254 height 652
click at [365, 405] on div "const multiply = document . querySelector ( '[tagline="multiply"] svg' ) ; // R…" at bounding box center [929, 441] width 1254 height 652
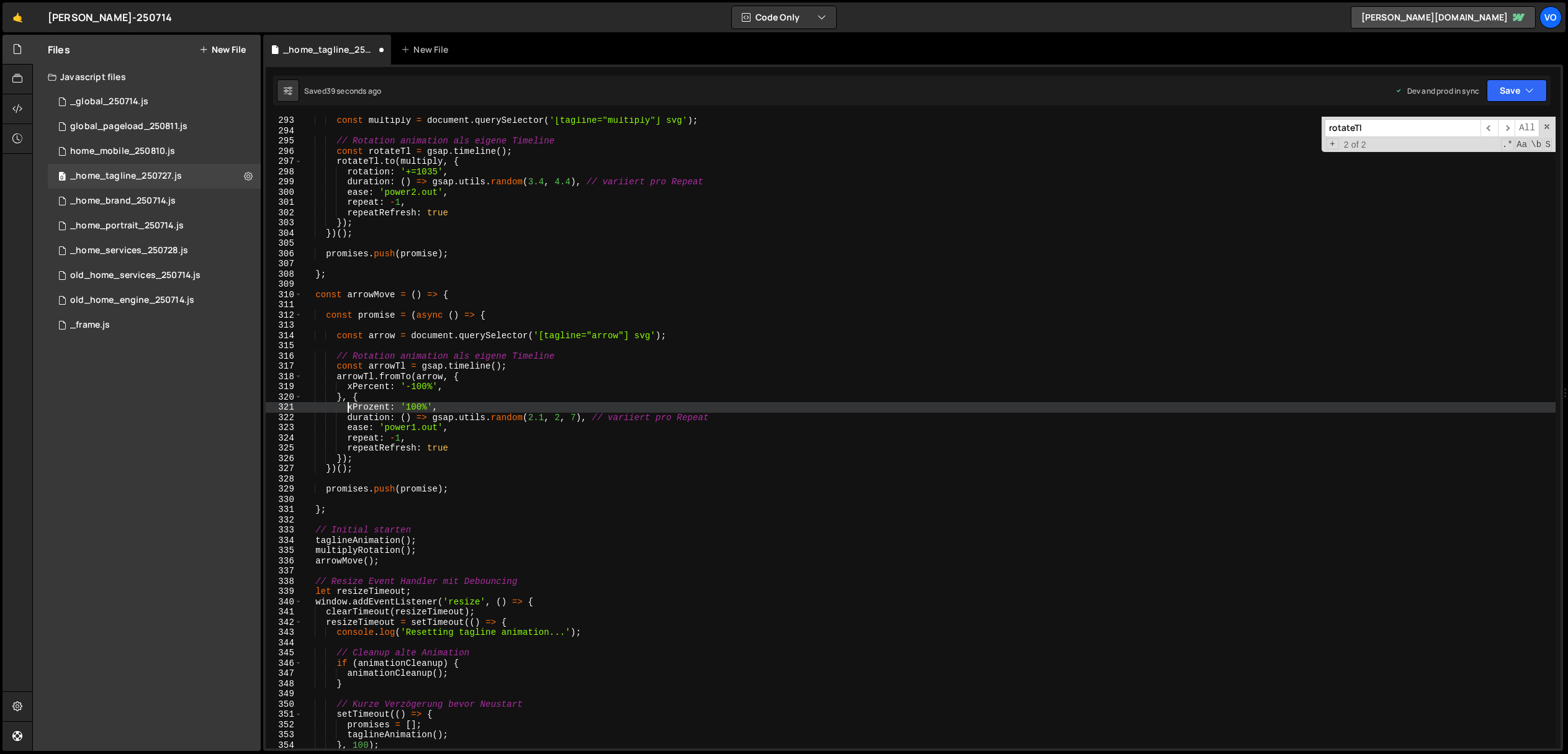
click at [365, 405] on div "const multiply = document . querySelector ( '[tagline="multiply"] svg' ) ; // R…" at bounding box center [929, 441] width 1254 height 652
paste textarea "erc"
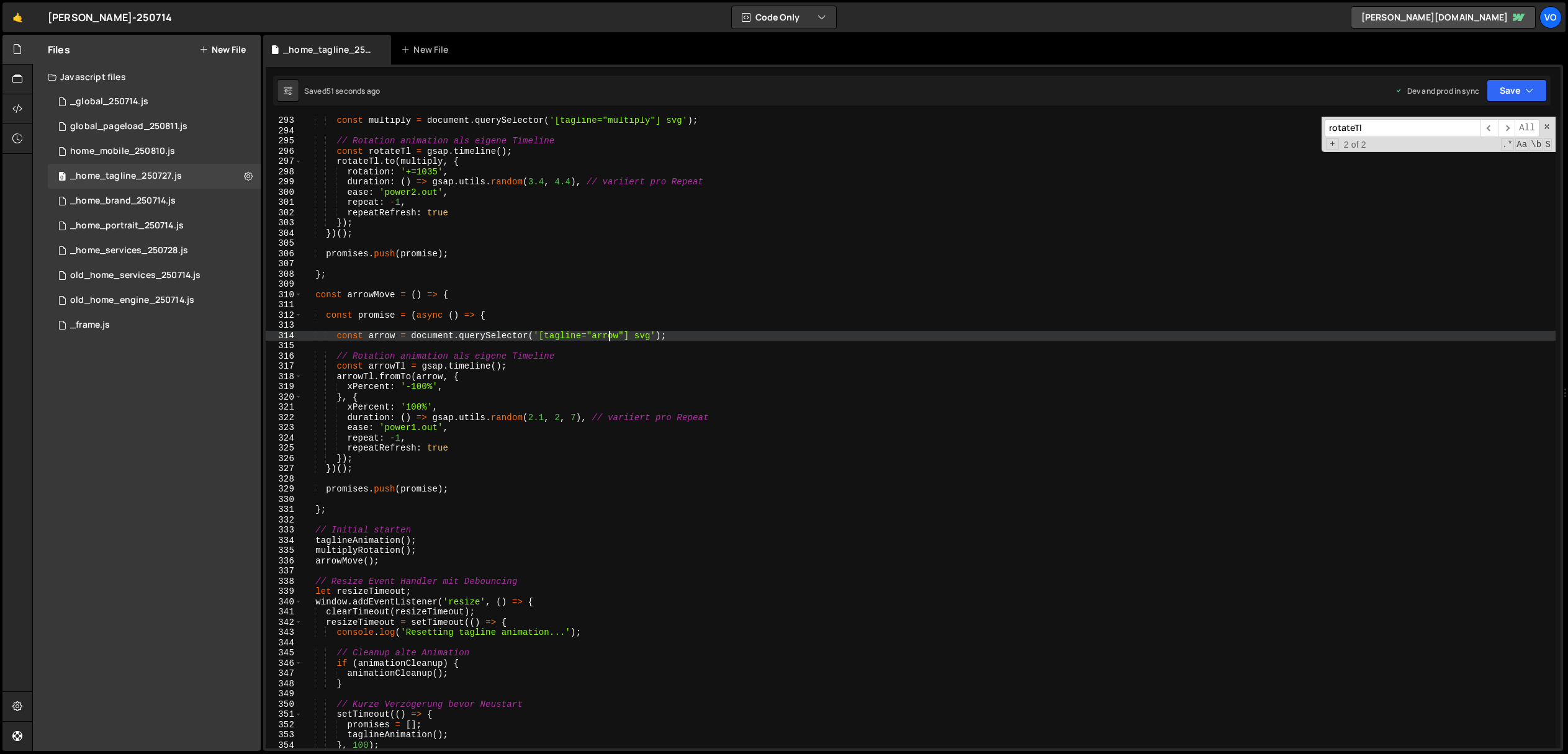
click at [607, 337] on div "const multiply = document . querySelector ( '[tagline="multiply"] svg' ) ; // R…" at bounding box center [929, 441] width 1254 height 652
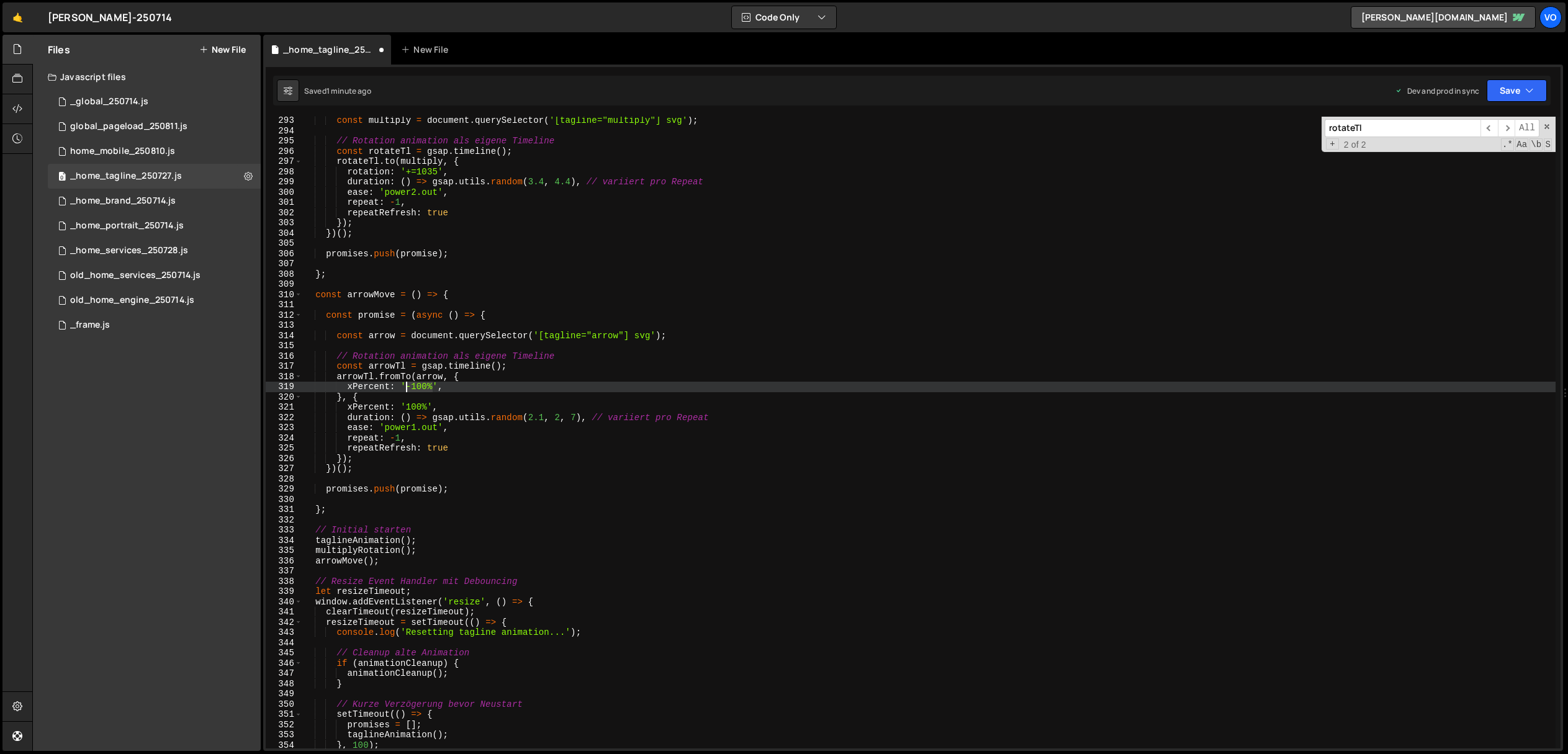
drag, startPoint x: 433, startPoint y: 386, endPoint x: 405, endPoint y: 390, distance: 28.3
click at [405, 390] on div "const multiply = document . querySelector ( '[tagline="multiply"] svg' ) ; // R…" at bounding box center [929, 441] width 1254 height 652
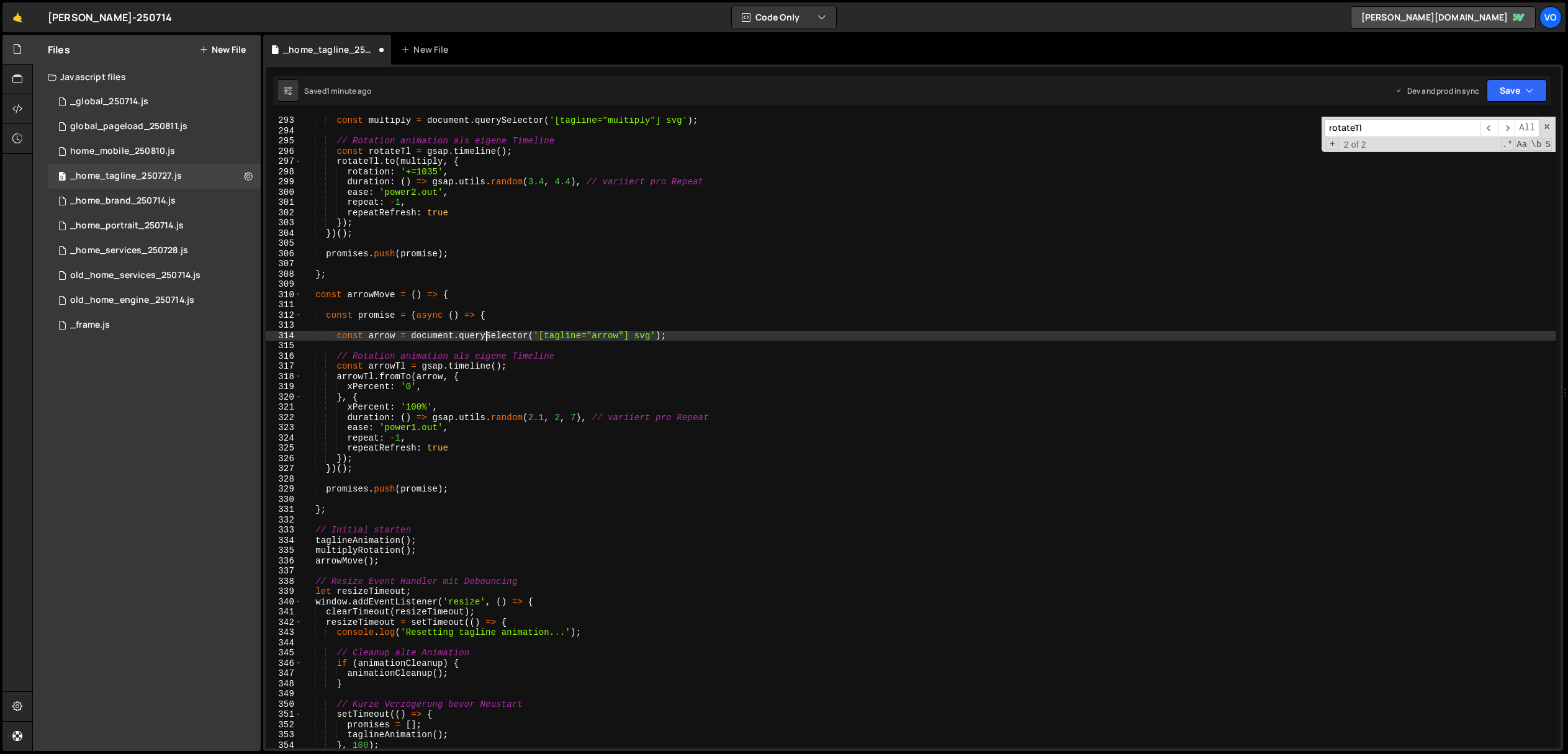
click at [486, 340] on div "const multiply = document . querySelector ( '[tagline="multiply"] svg' ) ; // R…" at bounding box center [929, 441] width 1254 height 652
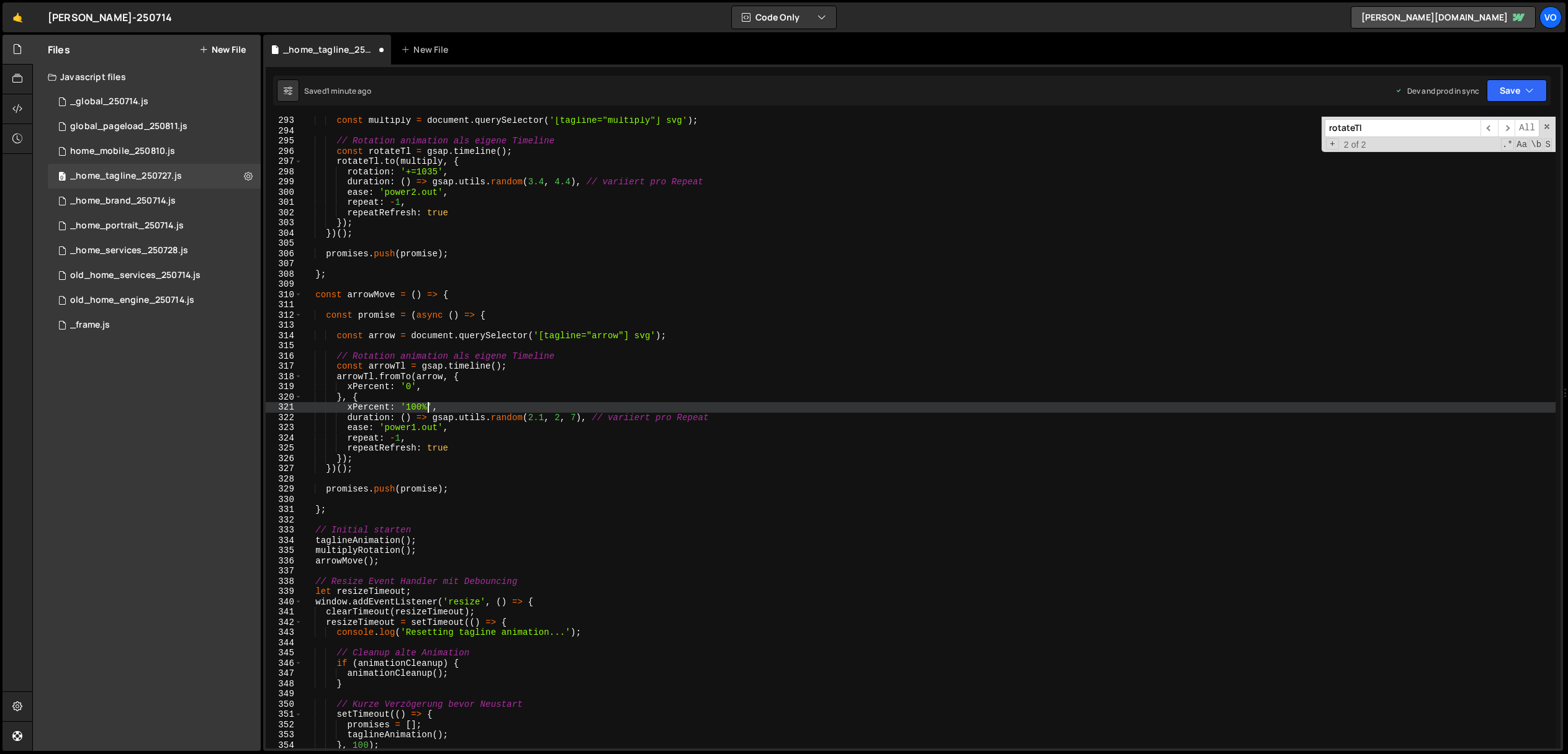
click at [426, 408] on div "const multiply = document . querySelector ( '[tagline="multiply"] svg' ) ; // R…" at bounding box center [929, 441] width 1254 height 652
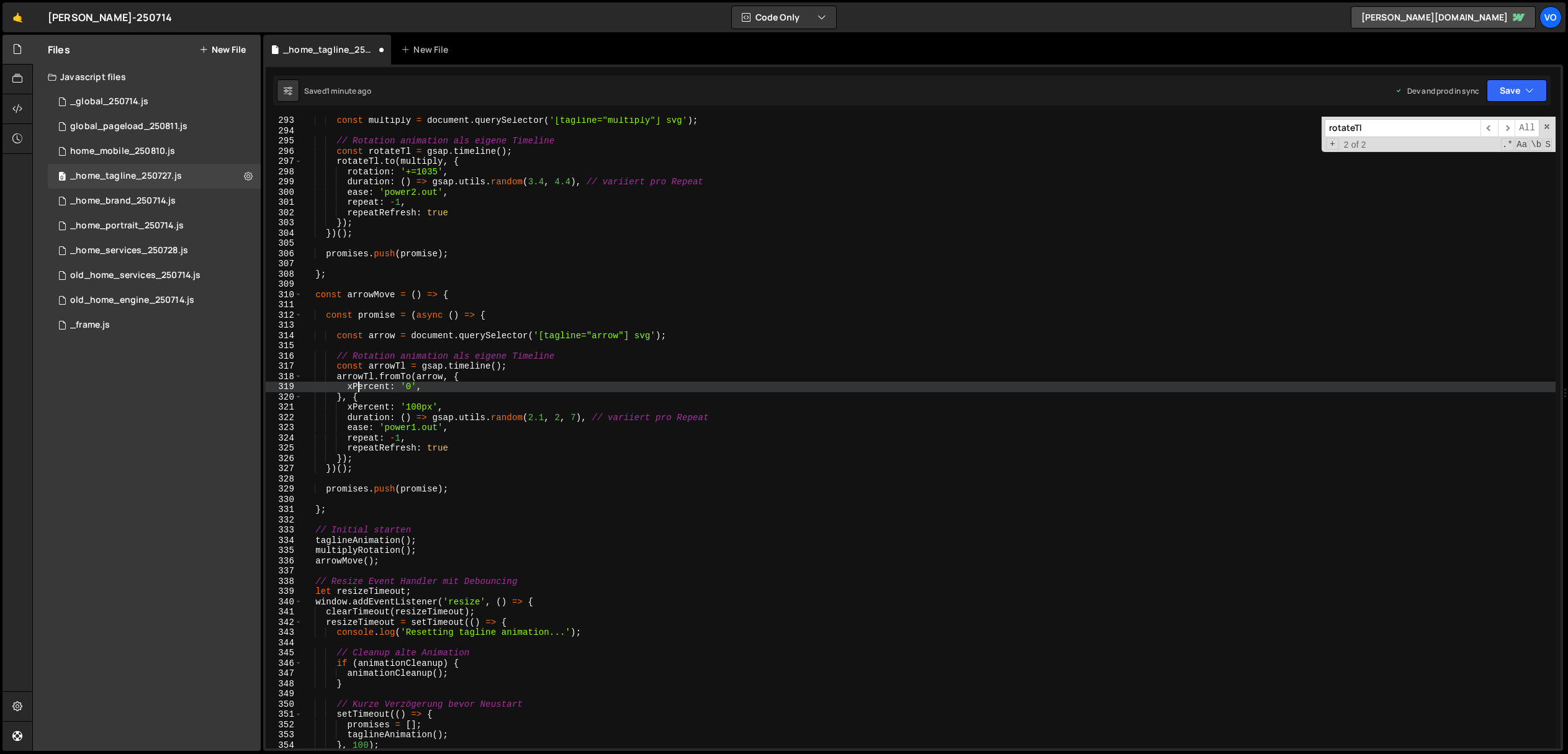
click at [361, 387] on div "const multiply = document . querySelector ( '[tagline="multiply"] svg' ) ; // R…" at bounding box center [929, 441] width 1254 height 652
click at [371, 354] on div "const multiply = document . querySelector ( '[tagline="multiply"] svg' ) ; // R…" at bounding box center [929, 441] width 1254 height 652
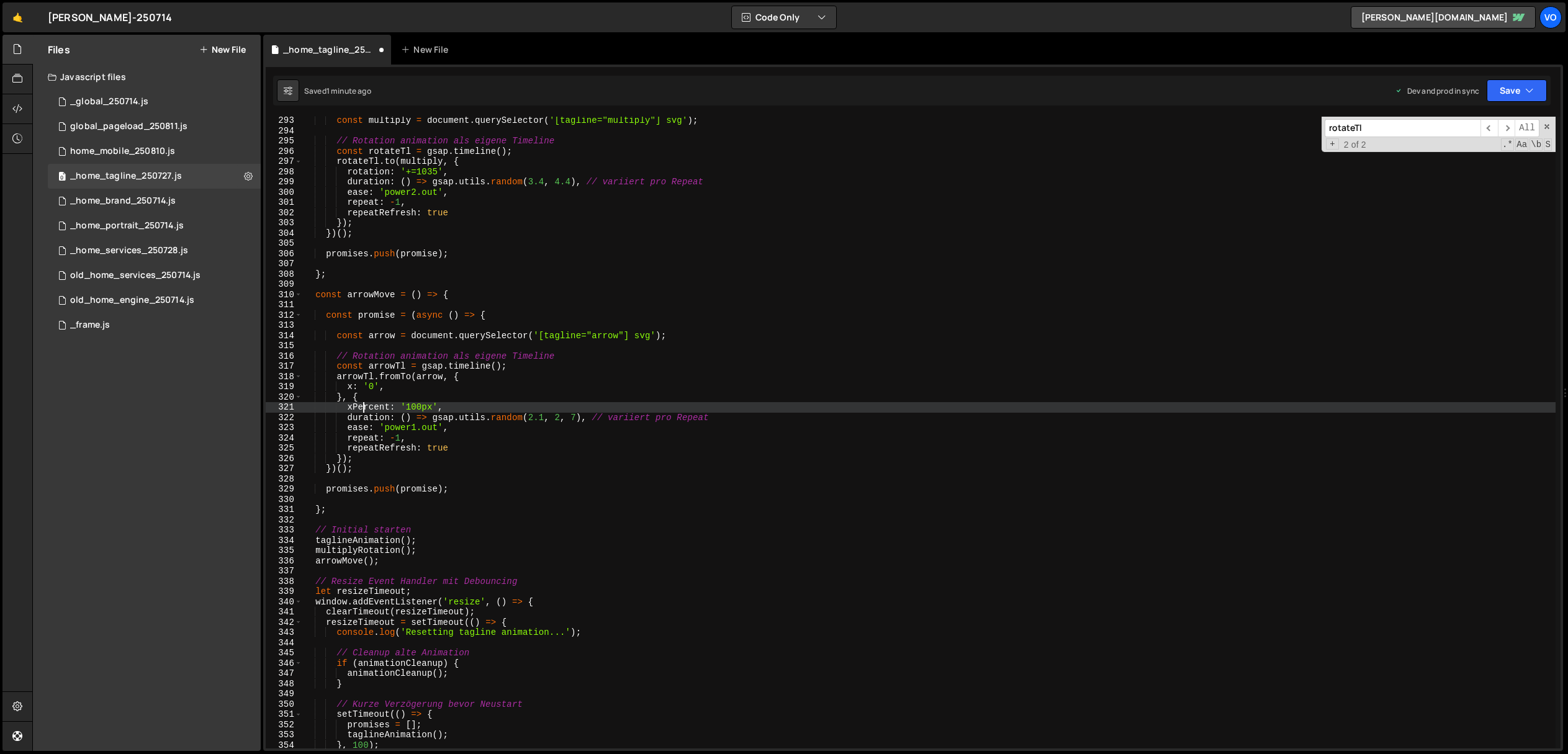
click at [363, 407] on div "const multiply = document . querySelector ( '[tagline="multiply"] svg' ) ; // R…" at bounding box center [929, 441] width 1254 height 652
type textarea "x: '100px',"
click at [522, 346] on div "const multiply = document . querySelector ( '[tagline="multiply"] svg' ) ; // R…" at bounding box center [929, 442] width 1254 height 652
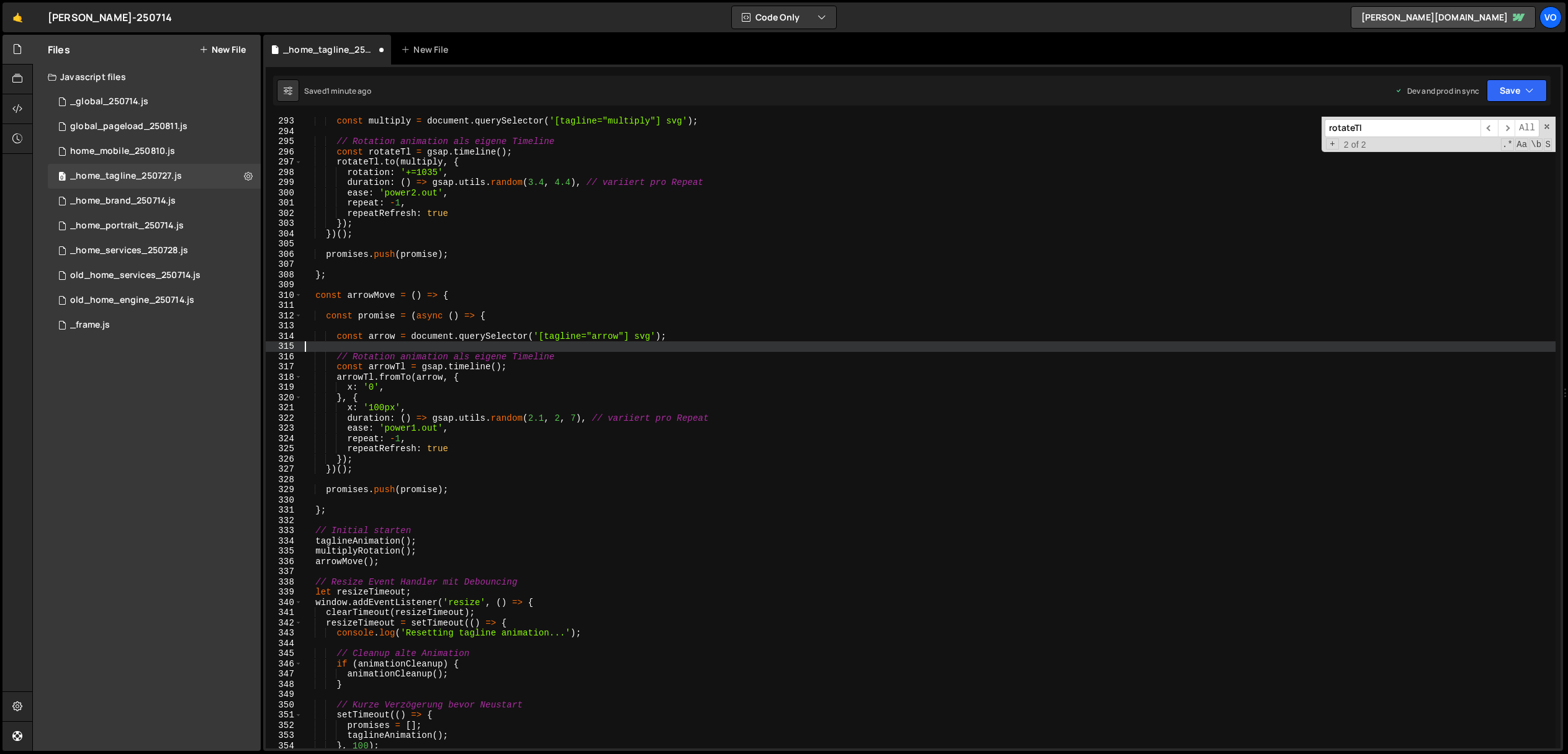
scroll to position [0, 0]
click at [346, 451] on div "const multiply = document . querySelector ( '[tagline="multiply"] svg' ) ; // R…" at bounding box center [929, 442] width 1254 height 652
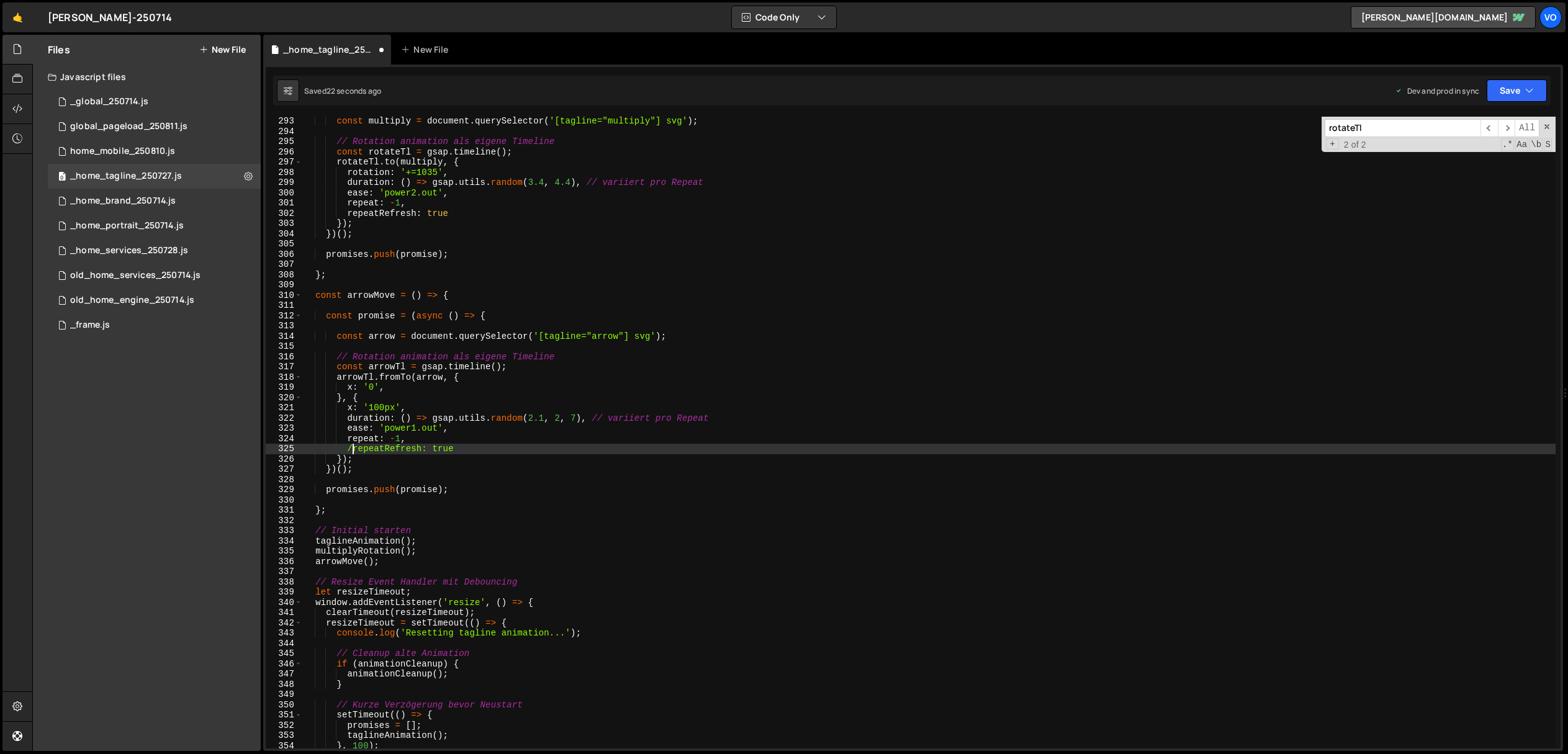
scroll to position [0, 3]
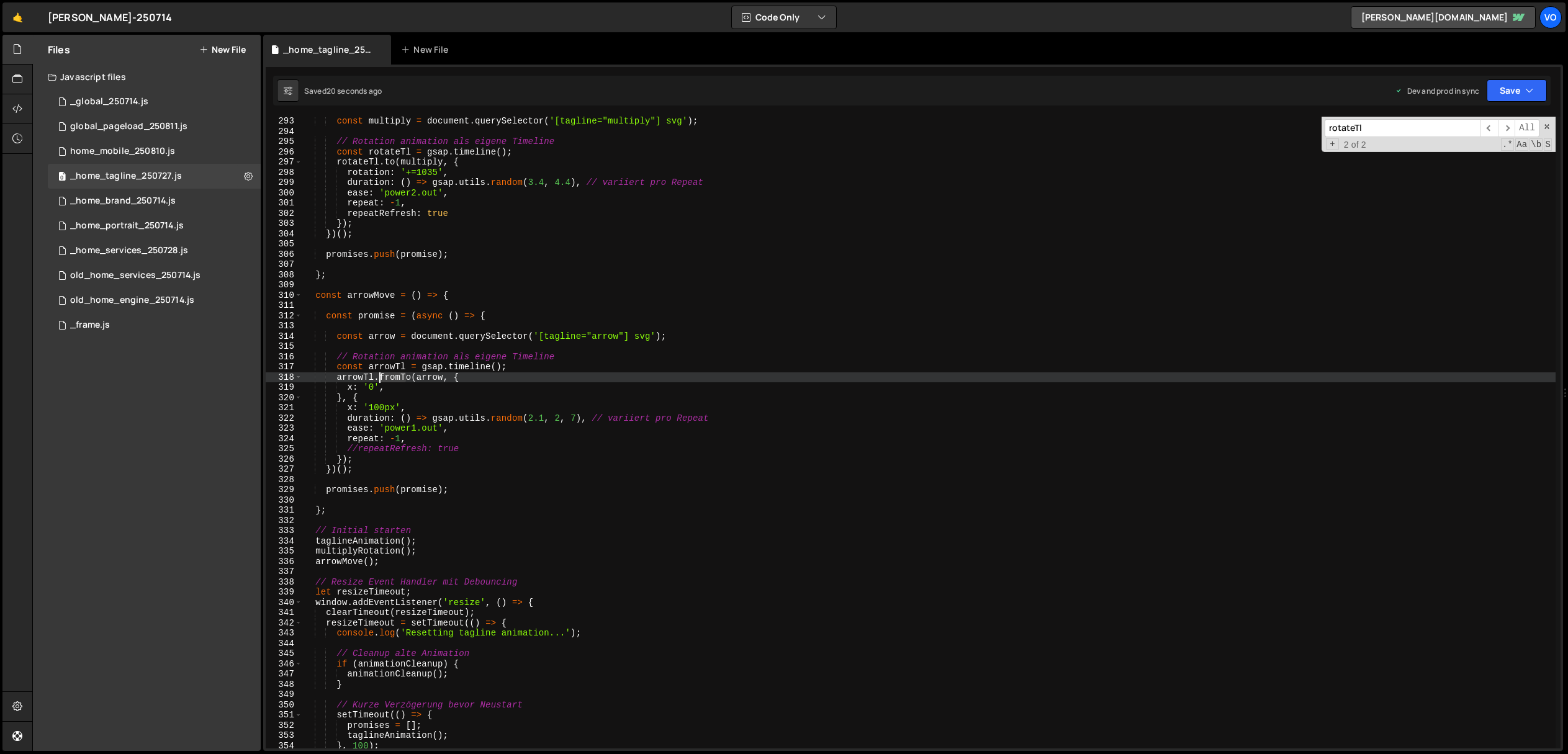
drag, startPoint x: 406, startPoint y: 379, endPoint x: 380, endPoint y: 379, distance: 26.0
click at [380, 379] on div "const multiply = document . querySelector ( '[tagline="multiply"] svg' ) ; // R…" at bounding box center [929, 442] width 1254 height 652
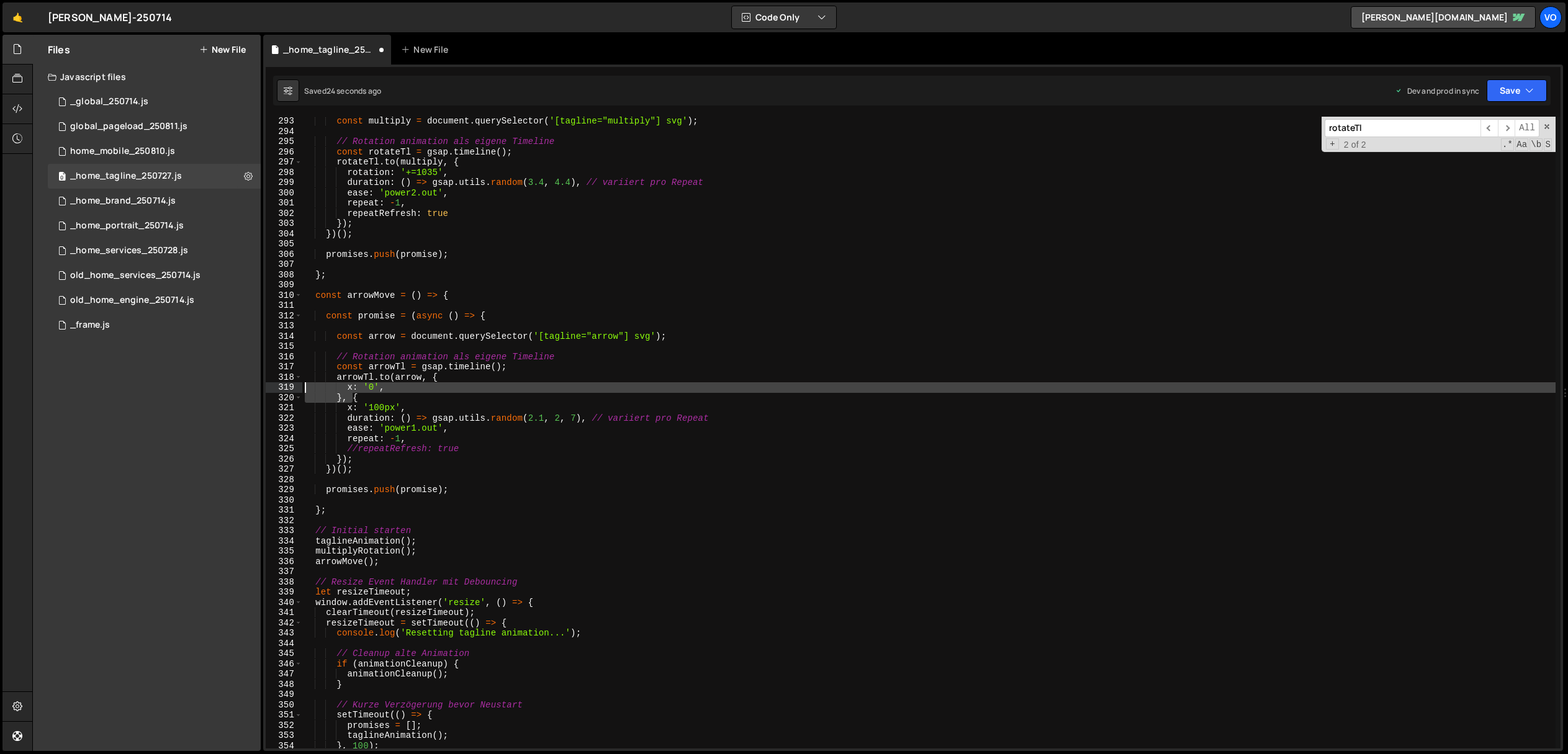
drag, startPoint x: 350, startPoint y: 398, endPoint x: 287, endPoint y: 388, distance: 63.8
click at [287, 388] on div "[DOMAIN_NAME](arrow, { 293 294 295 296 297 298 299 300 301 302 303 304 305 306 …" at bounding box center [913, 432] width 1295 height 632
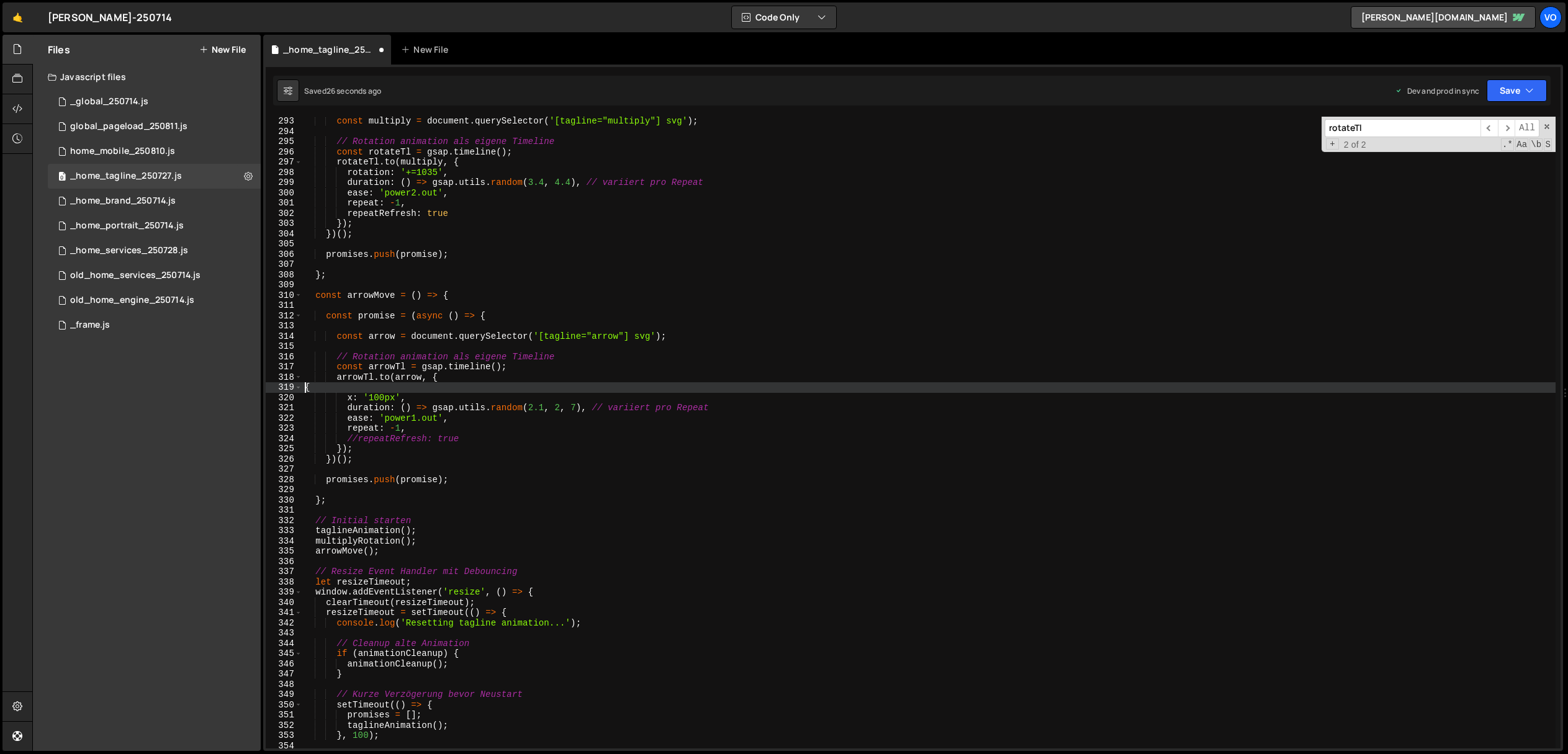
scroll to position [0, 0]
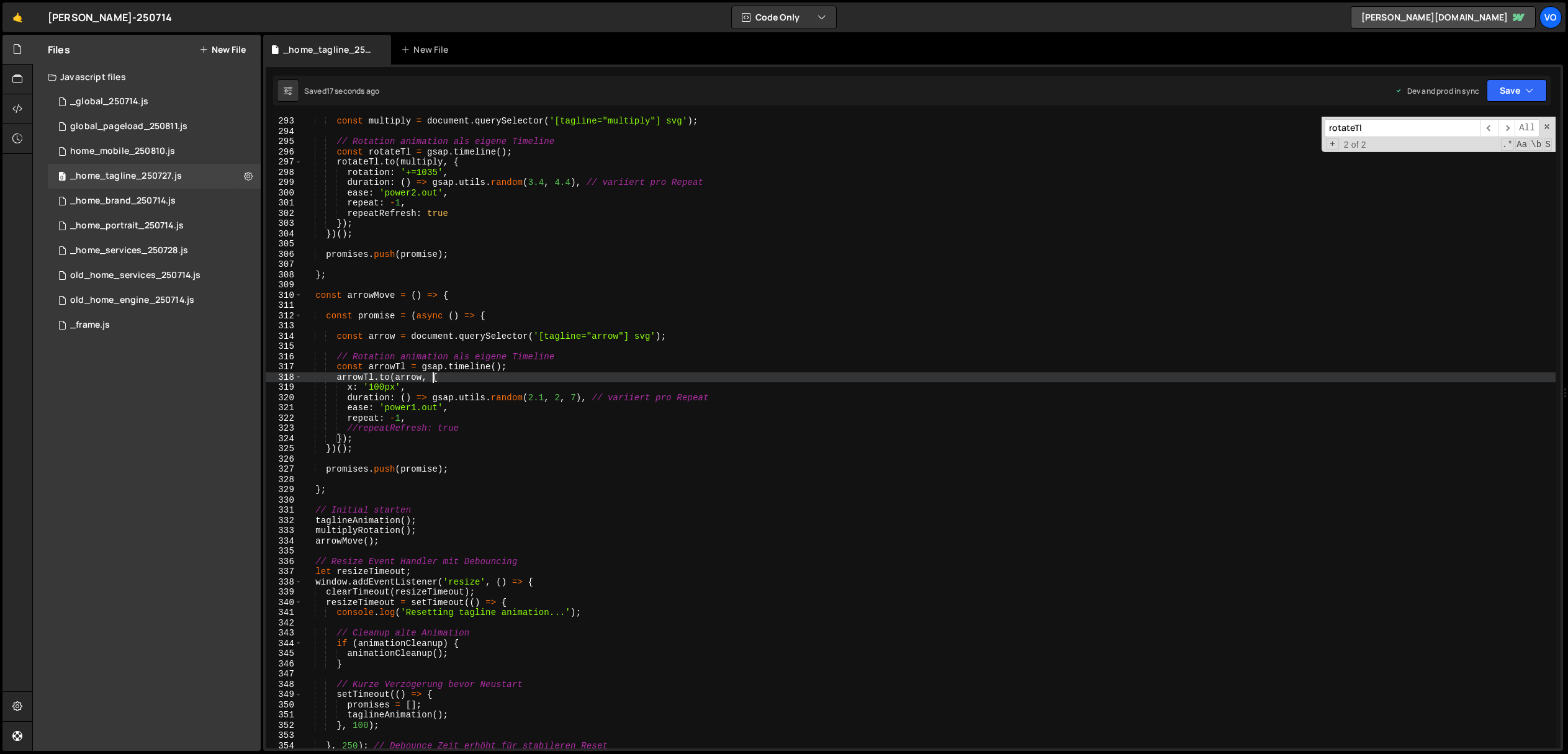
click at [394, 388] on div "const multiply = document . querySelector ( '[tagline="multiply"] svg' ) ; // R…" at bounding box center [929, 442] width 1254 height 652
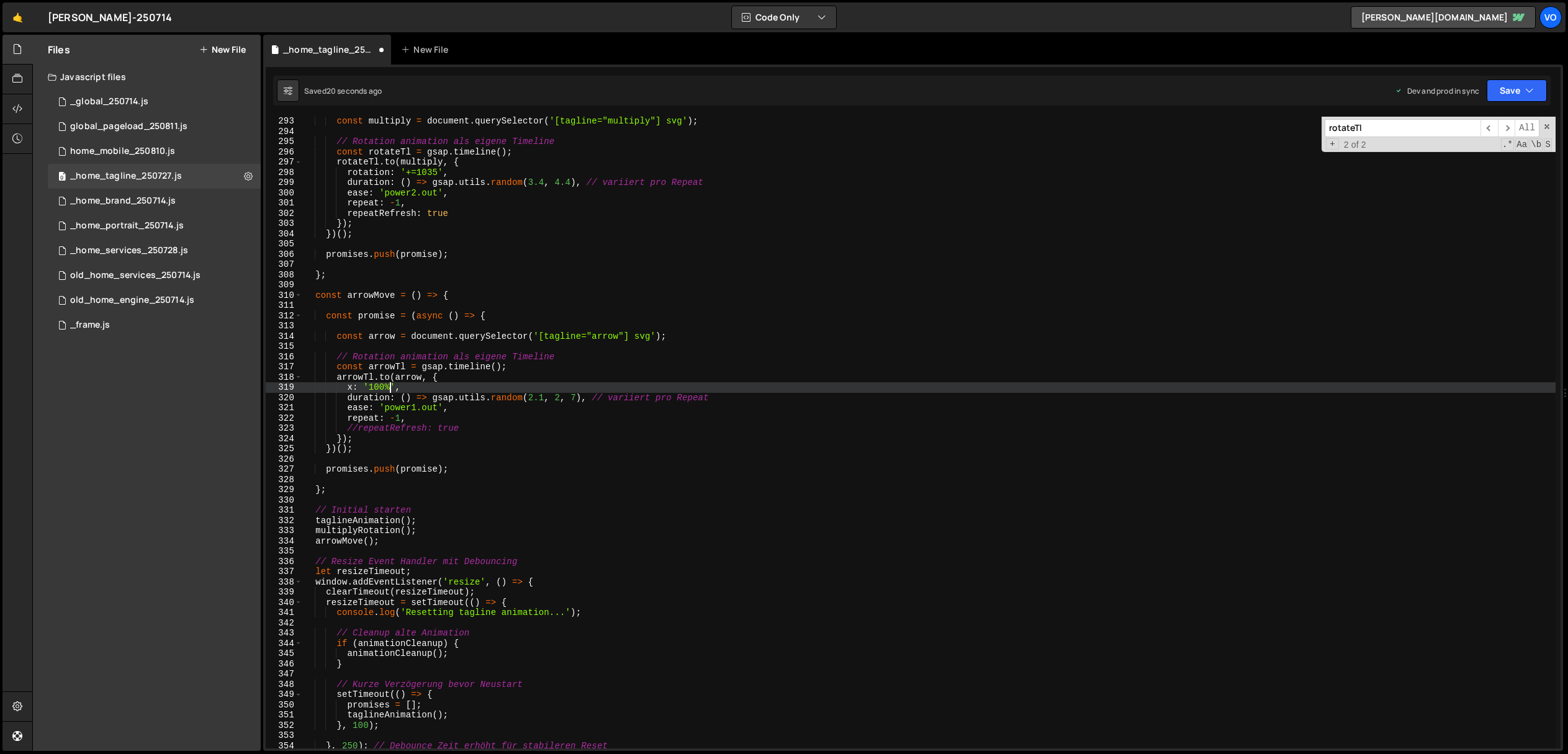
scroll to position [0, 5]
click at [531, 401] on div "const multiply = document . querySelector ( '[tagline="multiply"] svg' ) ; // R…" at bounding box center [929, 442] width 1254 height 652
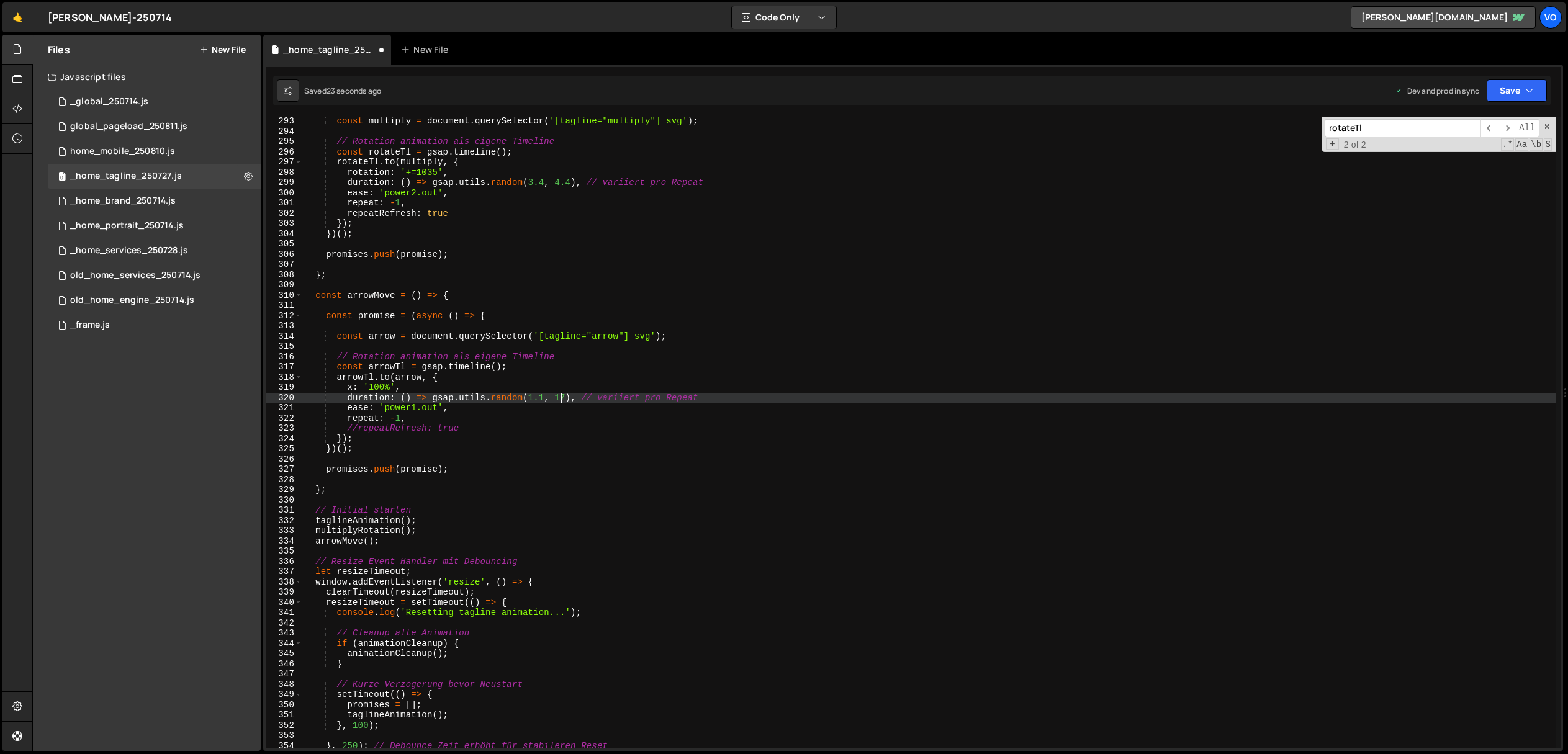
scroll to position [0, 18]
click at [354, 432] on div "const multiply = document . querySelector ( '[tagline="multiply"] svg' ) ; // R…" at bounding box center [929, 442] width 1254 height 652
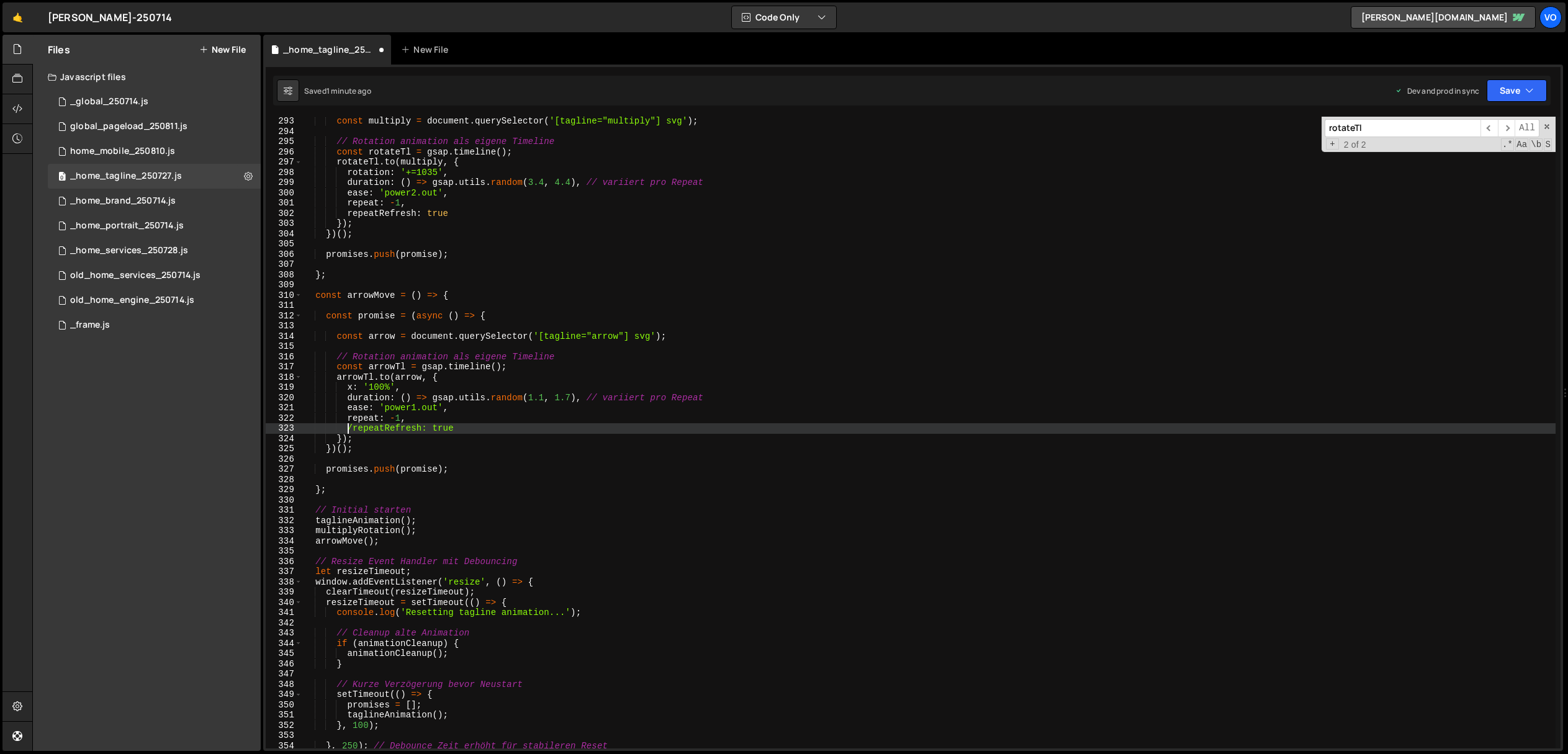
scroll to position [0, 10]
click at [440, 428] on div "const multiply = document . querySelector ( '[tagline="multiply"] svg' ) ; // R…" at bounding box center [929, 442] width 1254 height 652
click at [380, 375] on div "const multiply = document . querySelector ( '[tagline="multiply"] svg' ) ; // R…" at bounding box center [929, 442] width 1254 height 652
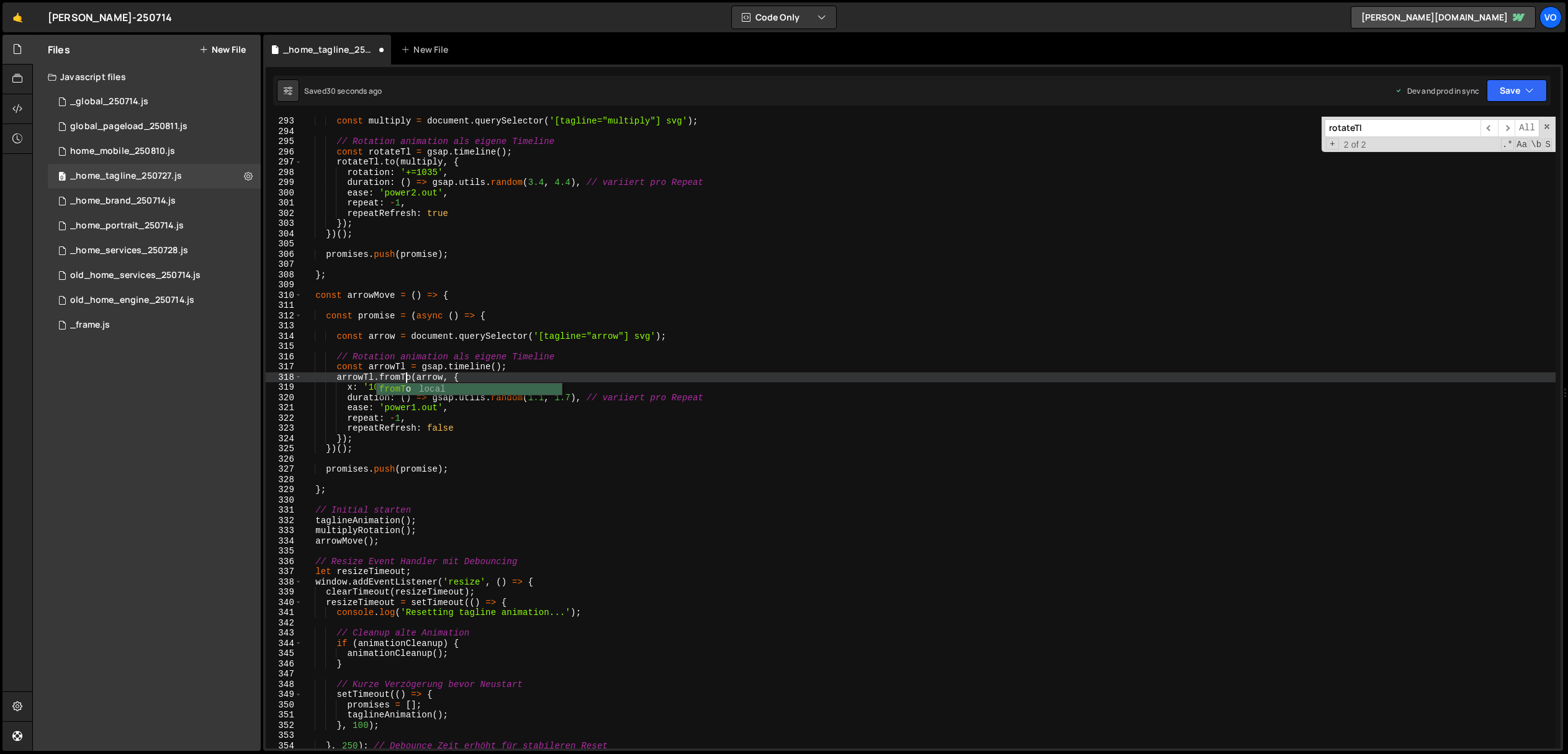
scroll to position [0, 7]
type textarea "arrowTl.fromTo(arrow, {},{"
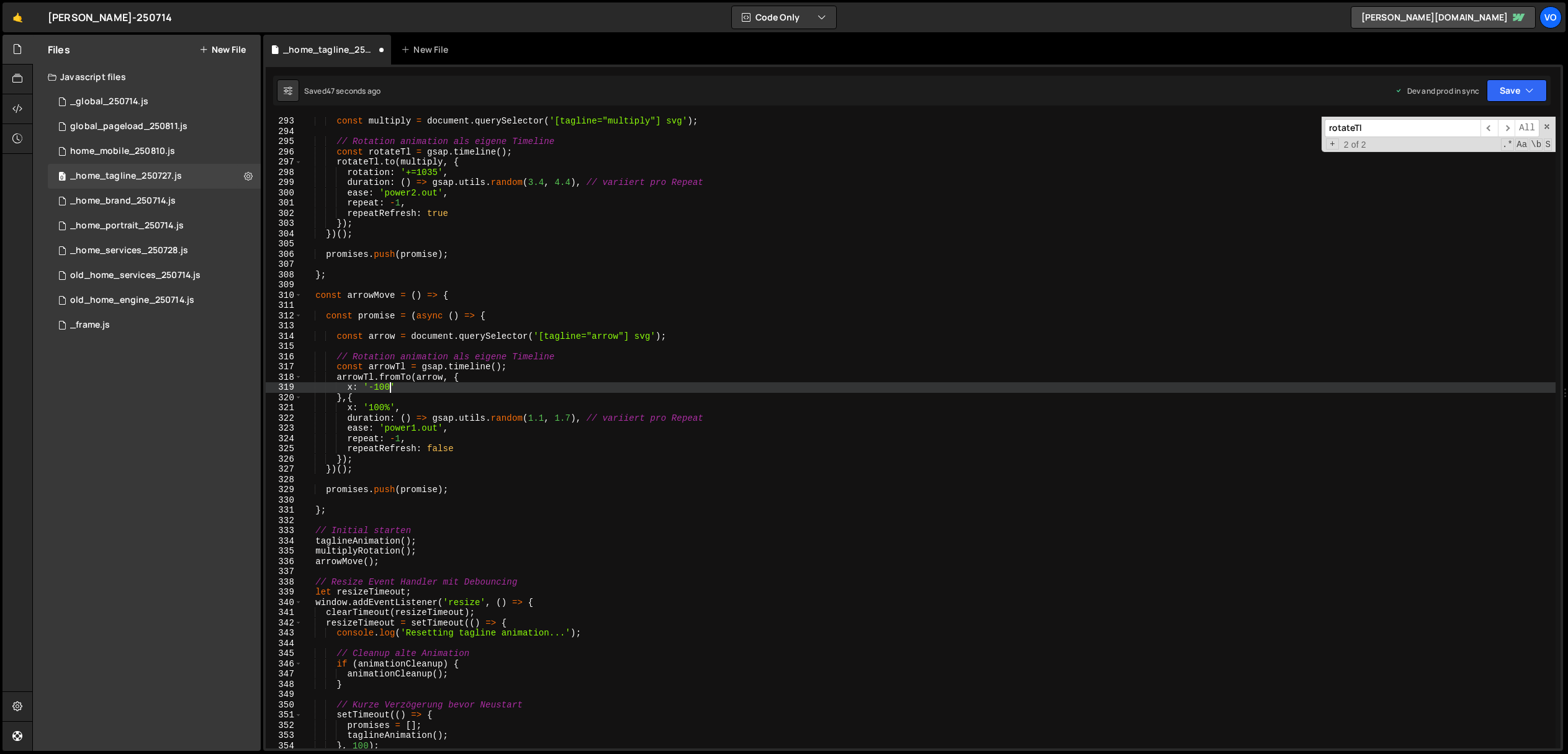
scroll to position [0, 5]
click at [532, 419] on div "const multiply = document . querySelector ( '[tagline="multiply"] svg' ) ; // R…" at bounding box center [929, 442] width 1254 height 652
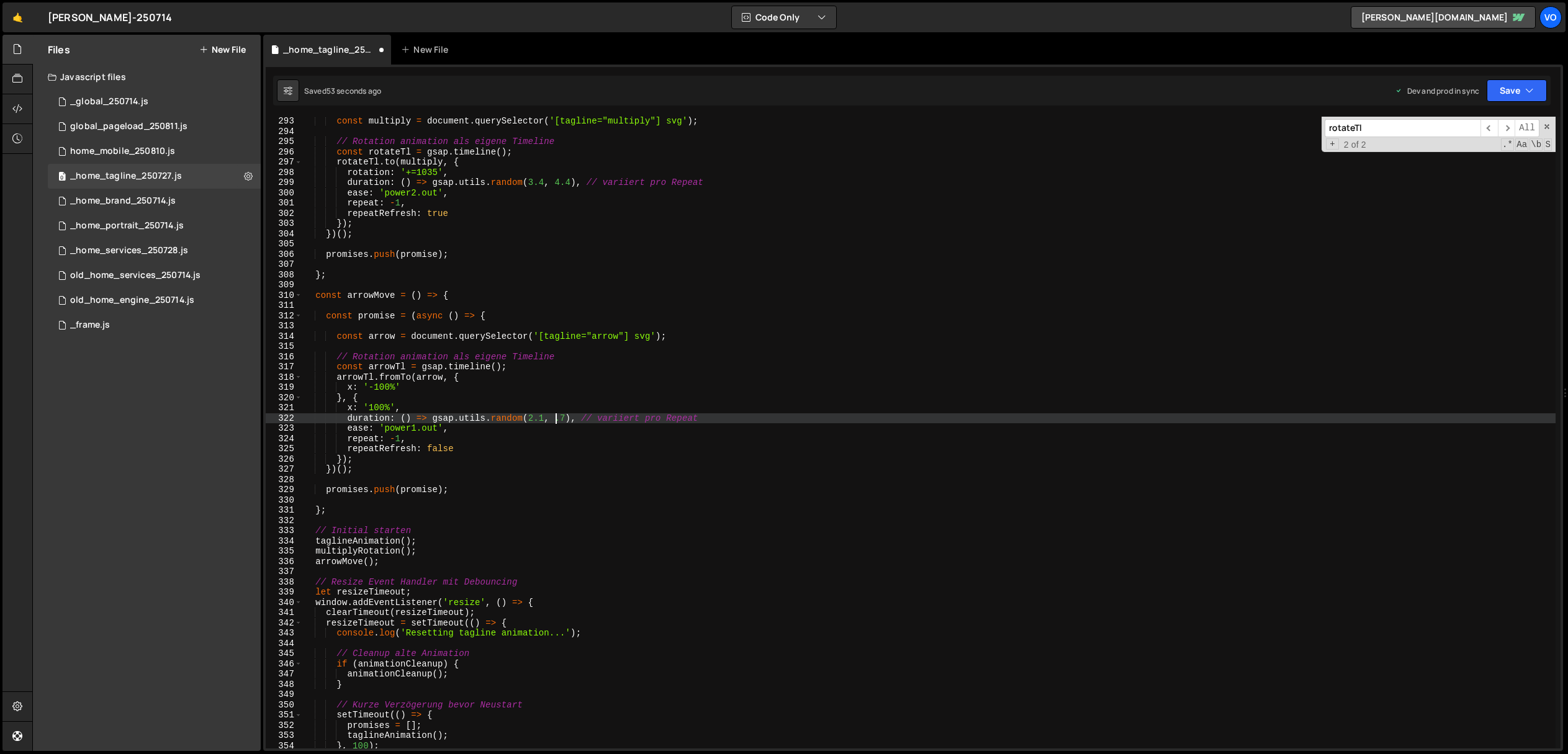
scroll to position [0, 18]
click at [418, 429] on div "const multiply = document . querySelector ( '[tagline="multiply"] svg' ) ; // R…" at bounding box center [929, 442] width 1254 height 652
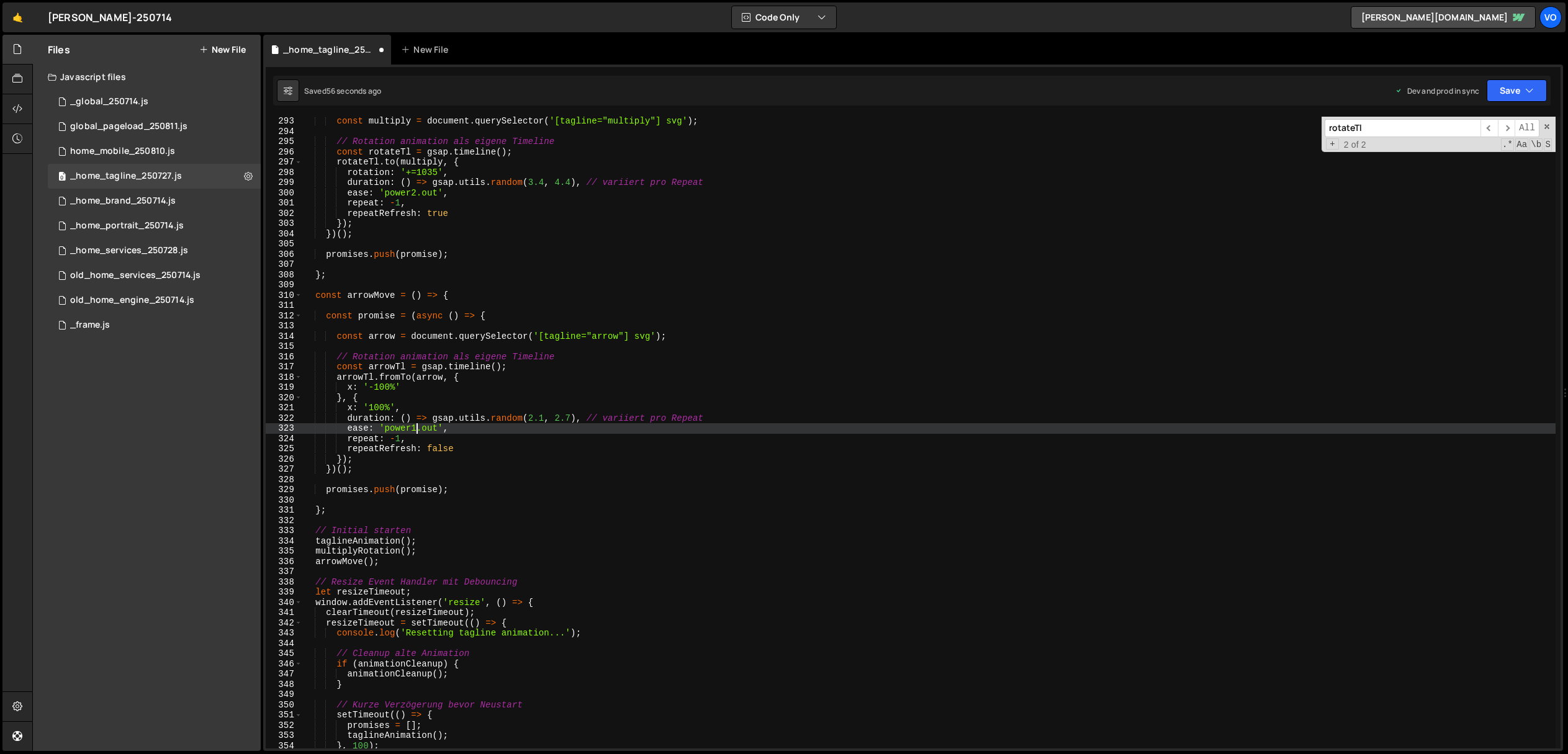
scroll to position [0, 8]
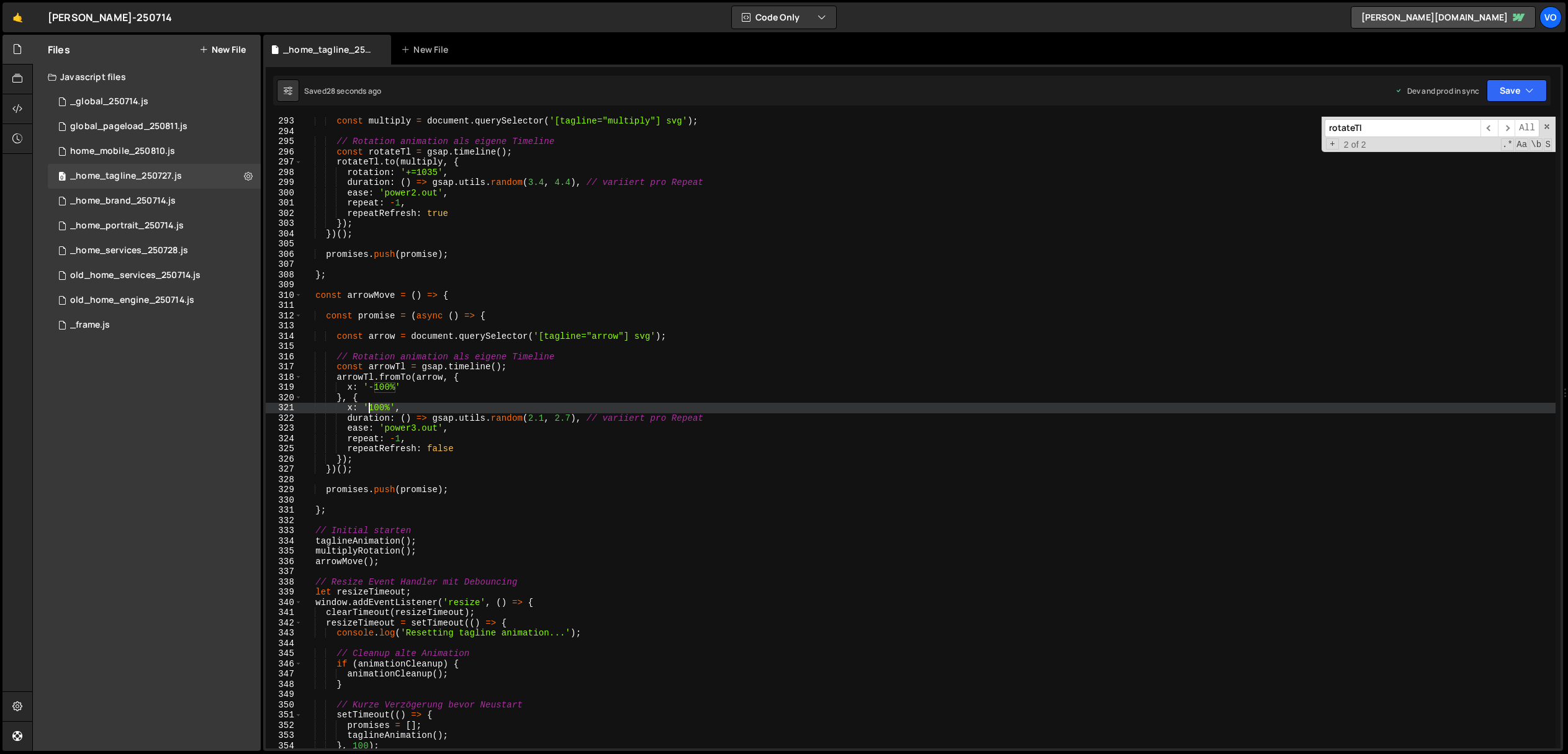
drag, startPoint x: 390, startPoint y: 408, endPoint x: 371, endPoint y: 410, distance: 19.1
click at [371, 410] on div "const multiply = document . querySelector ( '[tagline="multiply"] svg' ) ; // R…" at bounding box center [929, 442] width 1254 height 652
click at [346, 459] on div "const multiply = document . querySelector ( '[tagline="multiply"] svg' ) ; // R…" at bounding box center [929, 439] width 1254 height 652
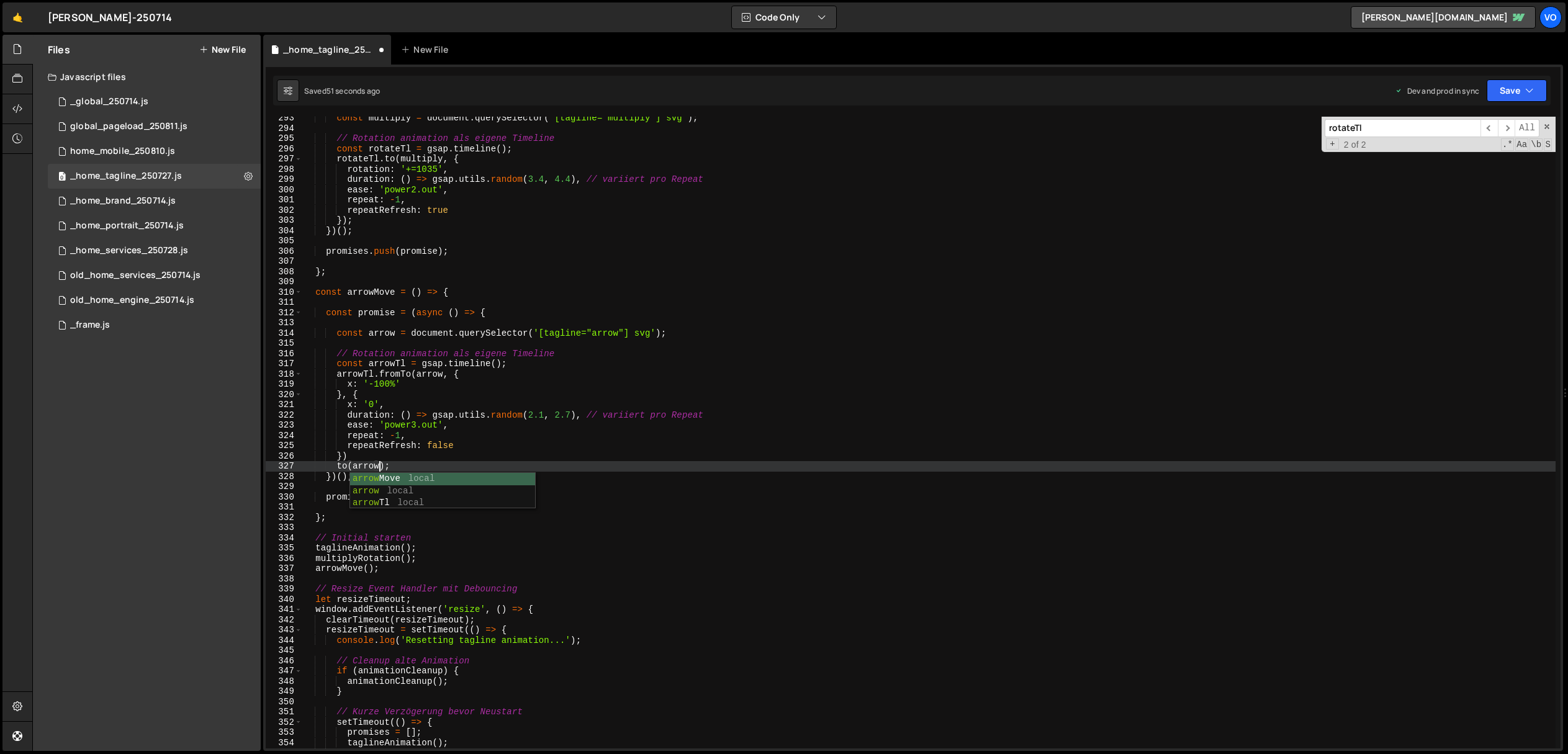
scroll to position [0, 5]
type textarea "to(arrow, {;"
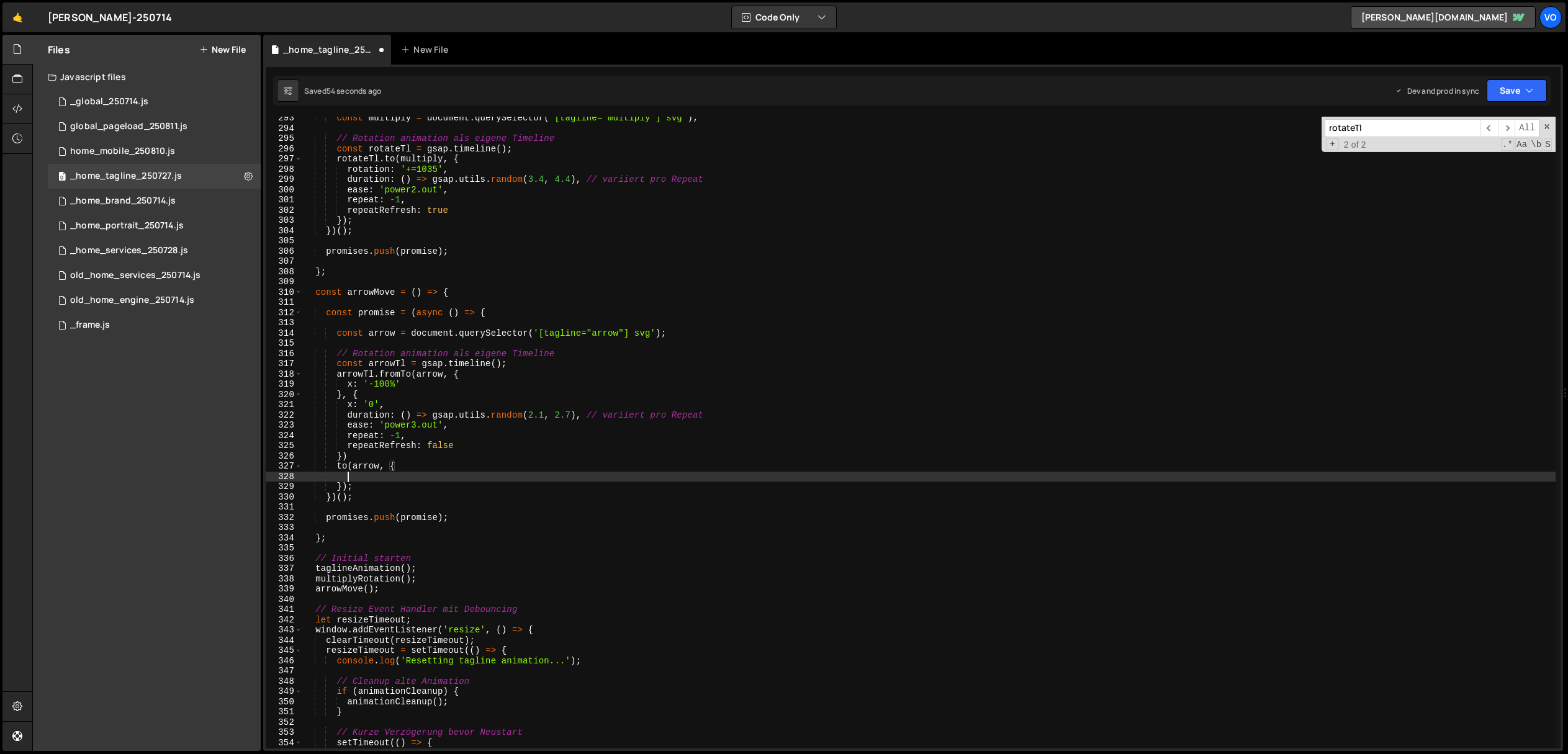
scroll to position [0, 3]
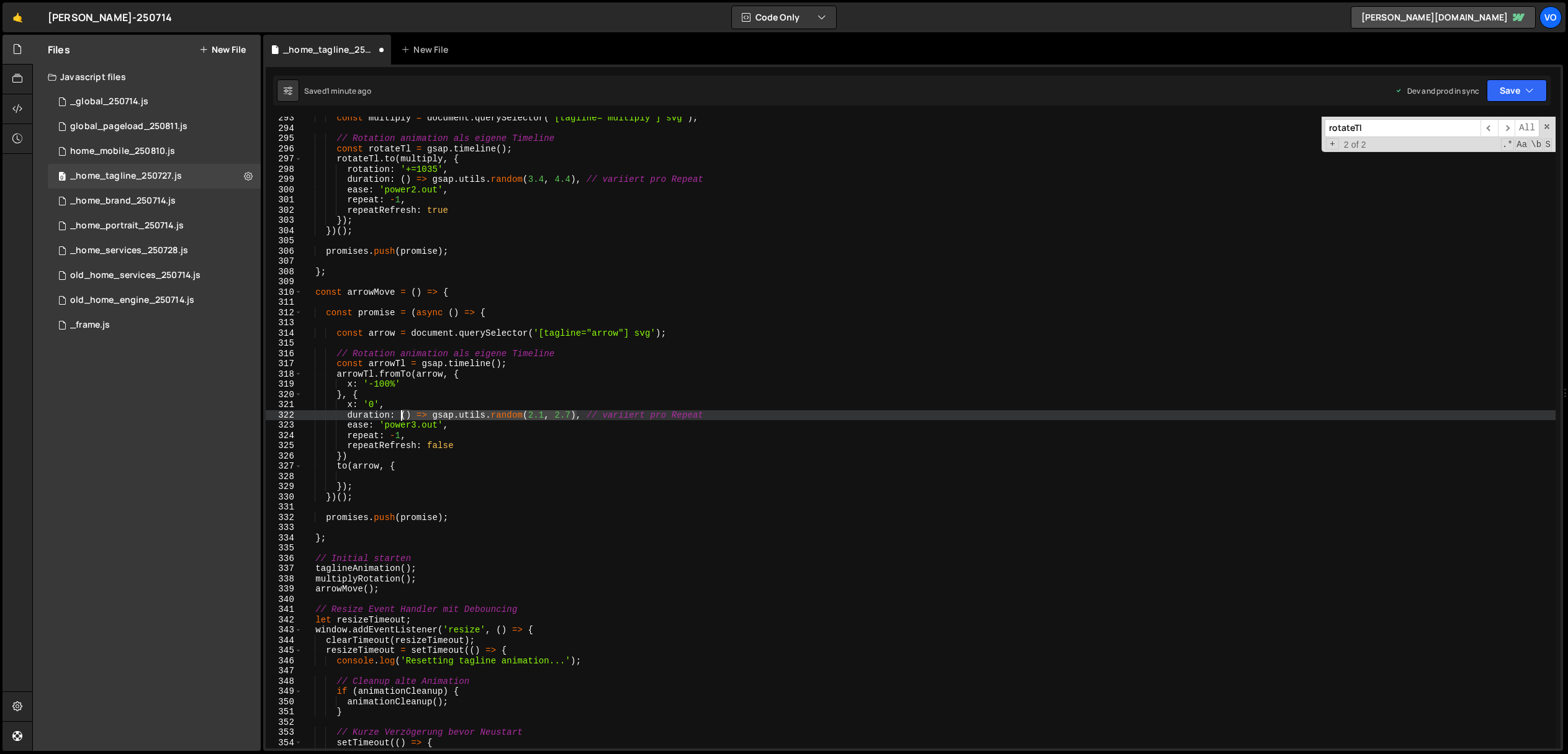
drag, startPoint x: 578, startPoint y: 415, endPoint x: 511, endPoint y: 437, distance: 70.5
click at [401, 415] on div "const multiply = document . querySelector ( '[tagline="multiply"] svg' ) ; // R…" at bounding box center [929, 438] width 1254 height 652
click at [388, 451] on div "const multiply = document . querySelector ( '[tagline="multiply"] svg' ) ; // R…" at bounding box center [929, 438] width 1254 height 652
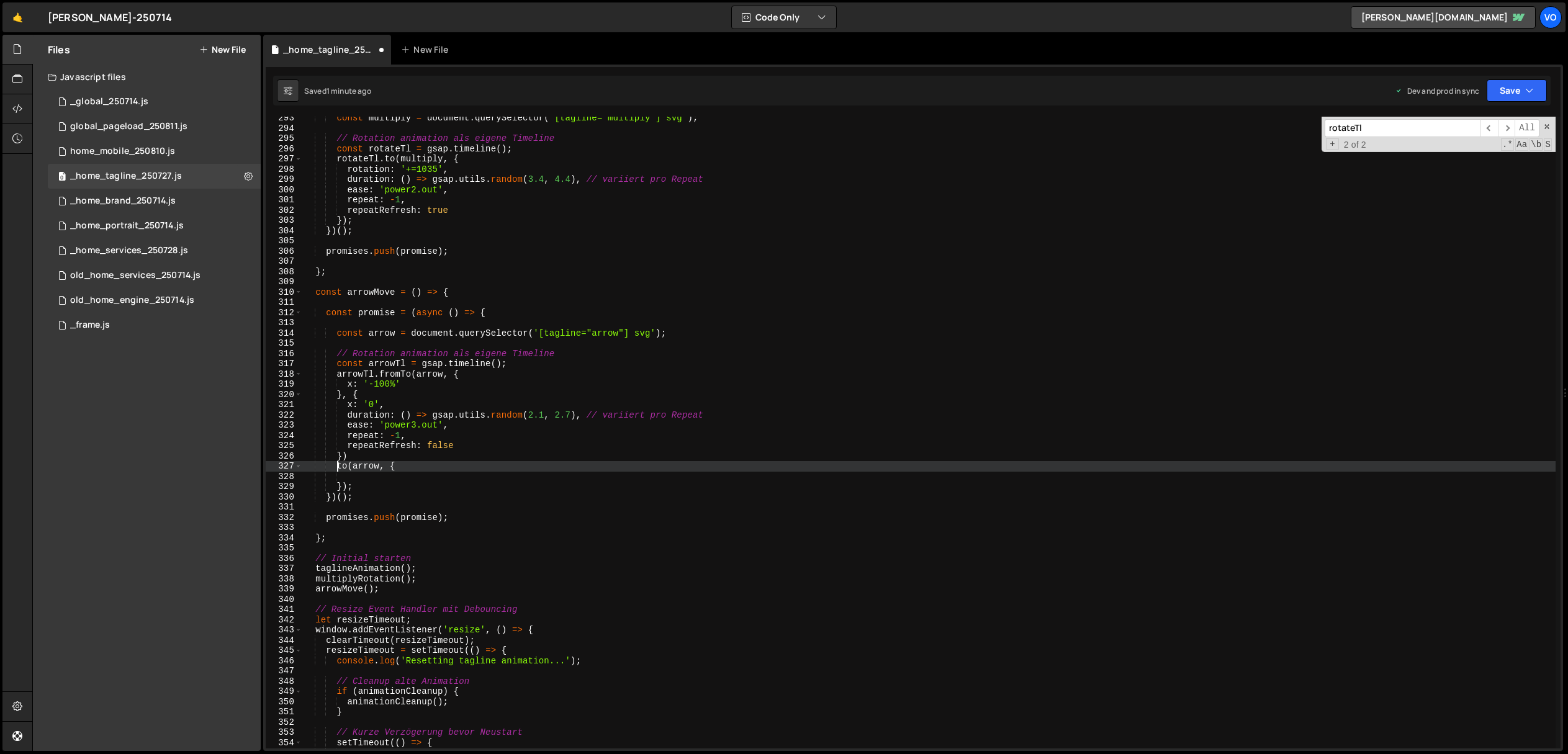
drag, startPoint x: 336, startPoint y: 468, endPoint x: 411, endPoint y: 494, distance: 79.4
click at [336, 468] on div "const multiply = document . querySelector ( '[tagline="multiply"] svg' ) ; // R…" at bounding box center [929, 438] width 1254 height 652
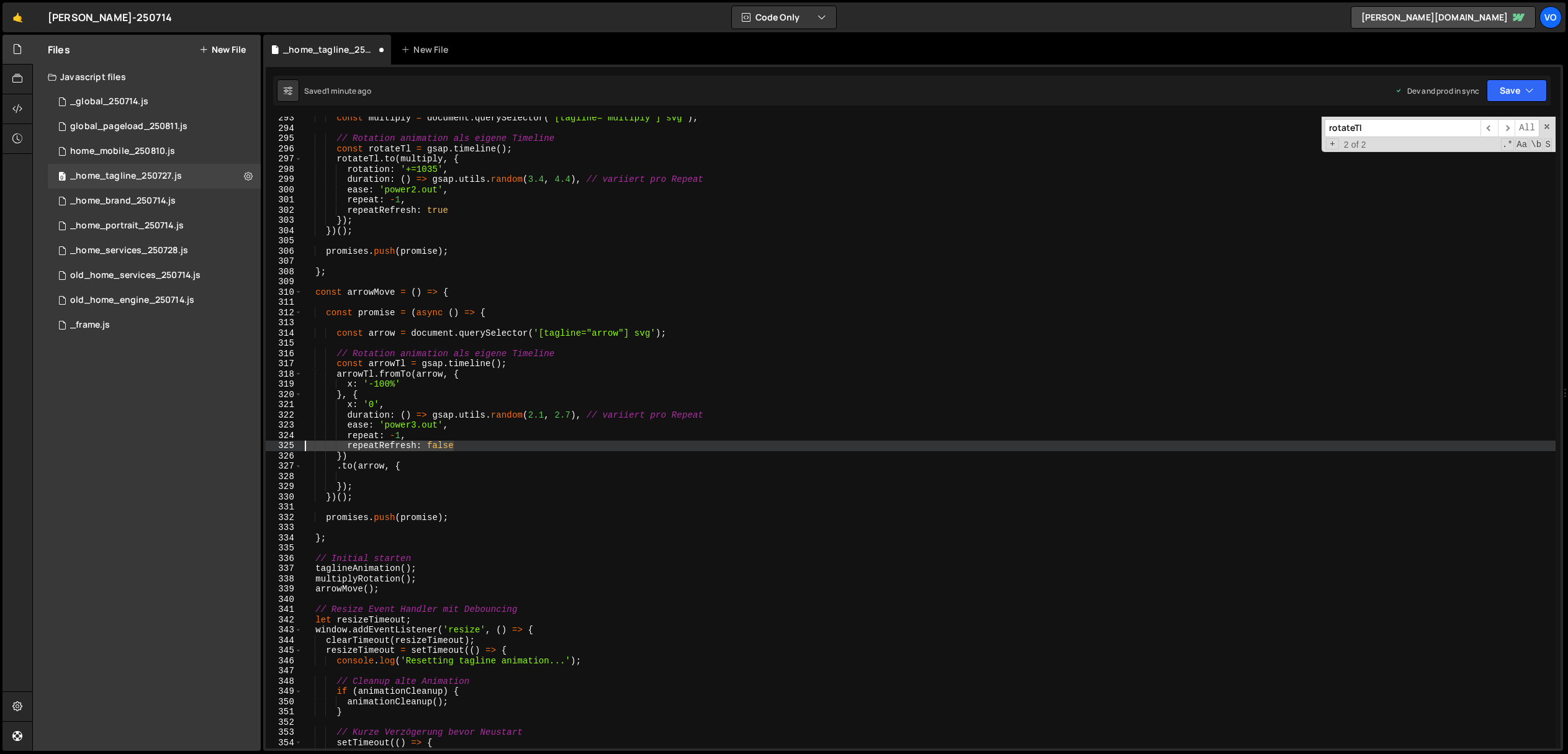
drag, startPoint x: 467, startPoint y: 444, endPoint x: 219, endPoint y: 444, distance: 248.0
click at [219, 444] on div "Files New File Javascript files 1 _global_250714.js 0 0 global_pageload_250811.…" at bounding box center [800, 393] width 1535 height 717
type textarea "repeatRefresh: false"
type textarea "repeat: -1,"
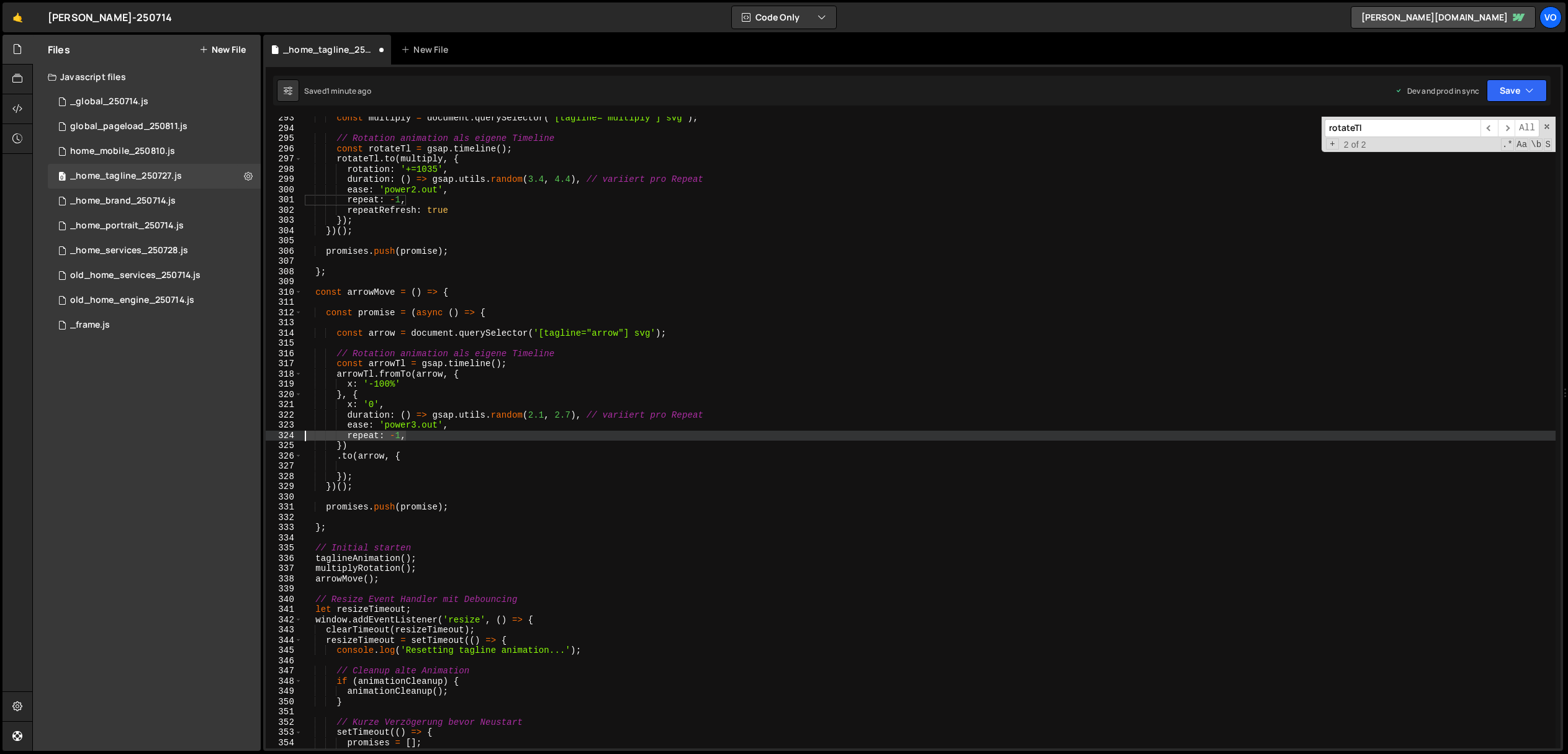
drag, startPoint x: 416, startPoint y: 434, endPoint x: 234, endPoint y: 433, distance: 182.0
click at [234, 433] on div "Files New File Javascript files 1 _global_250714.js 0 0 global_pageload_250811.…" at bounding box center [800, 393] width 1535 height 717
click at [495, 366] on div "const multiply = document . querySelector ( '[tagline="multiply"] svg' ) ; // R…" at bounding box center [929, 438] width 1254 height 652
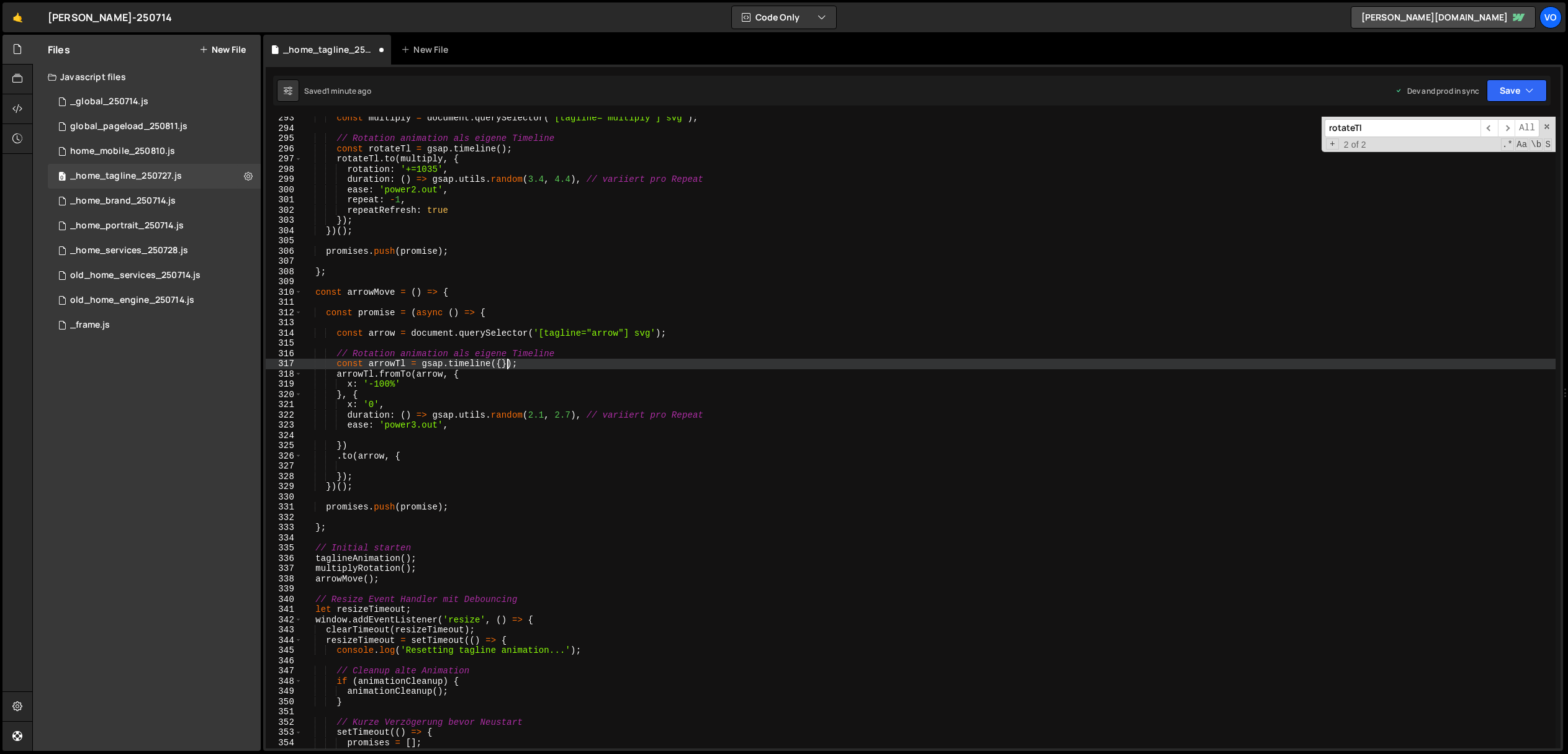
scroll to position [0, 14]
paste textarea "repeat: -1,"
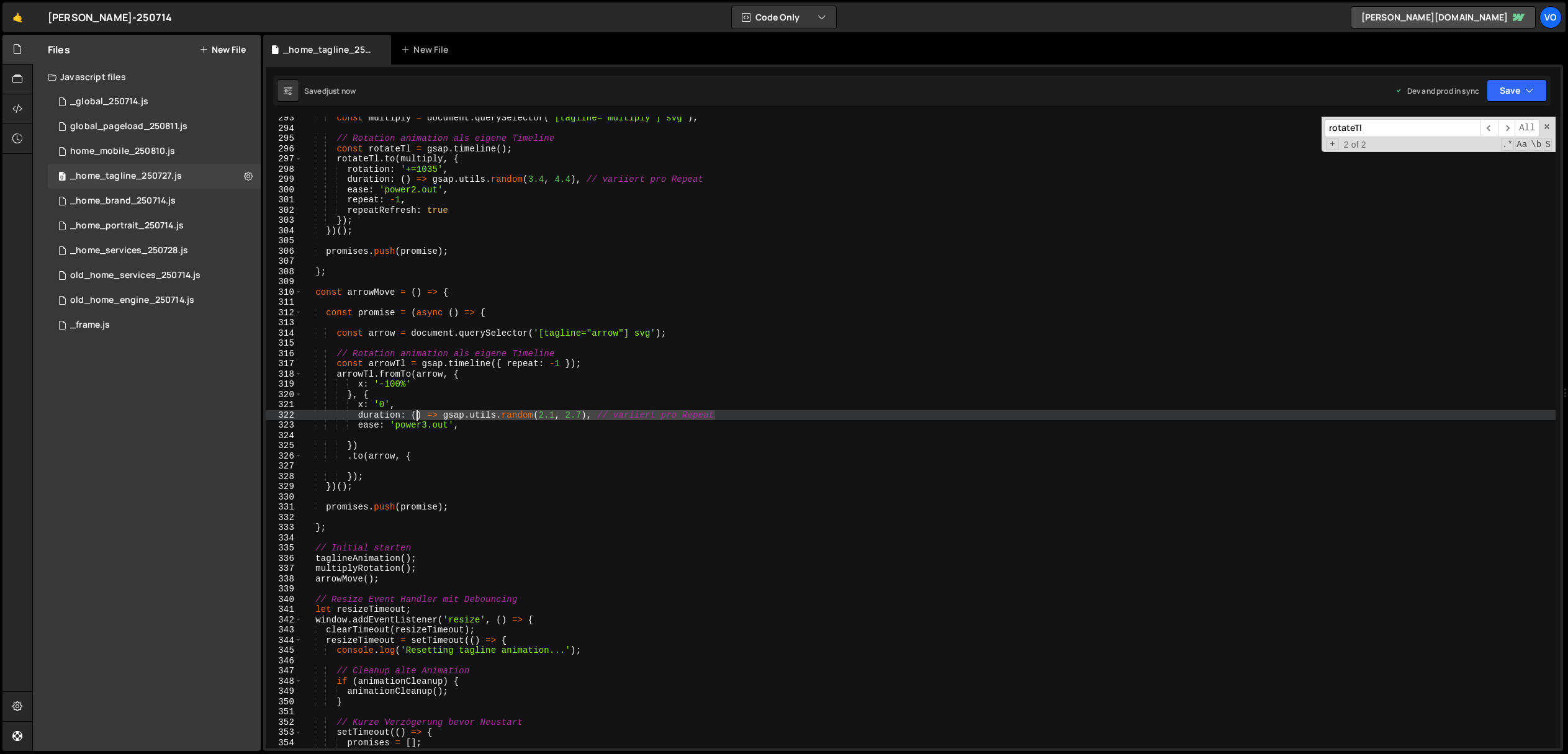
drag, startPoint x: 733, startPoint y: 414, endPoint x: 418, endPoint y: 413, distance: 315.0
click at [418, 413] on div "const multiply = document . querySelector ( '[tagline="multiply"] svg' ) ; // R…" at bounding box center [929, 438] width 1254 height 652
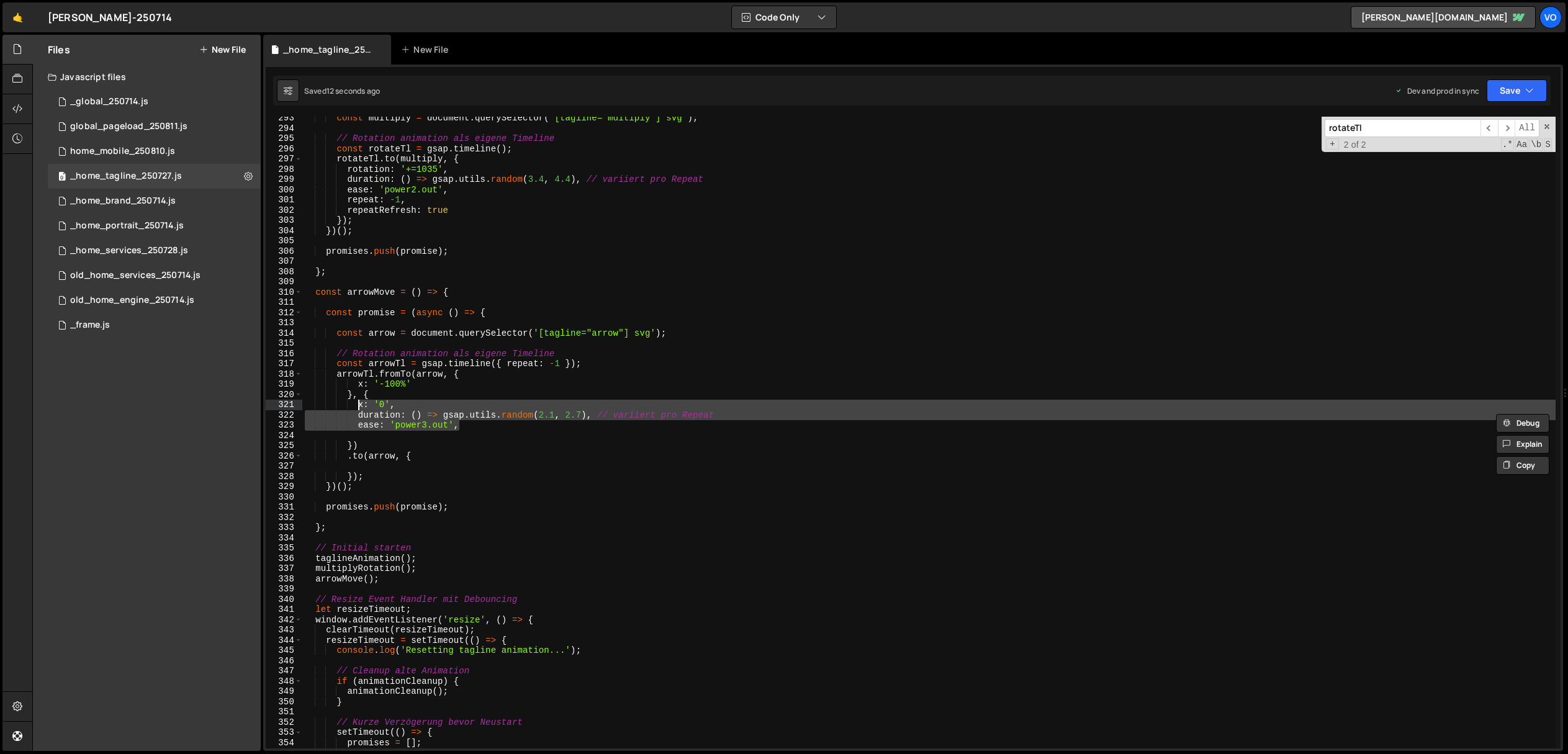
drag, startPoint x: 477, startPoint y: 426, endPoint x: 357, endPoint y: 404, distance: 122.0
click at [357, 404] on div "const multiply = document . querySelector ( '[tagline="multiply"] svg' ) ; // R…" at bounding box center [929, 438] width 1254 height 652
type textarea "x: '0', duration: () => gsap.utils.random(2.1, 2.7), // variiert pro Repeat"
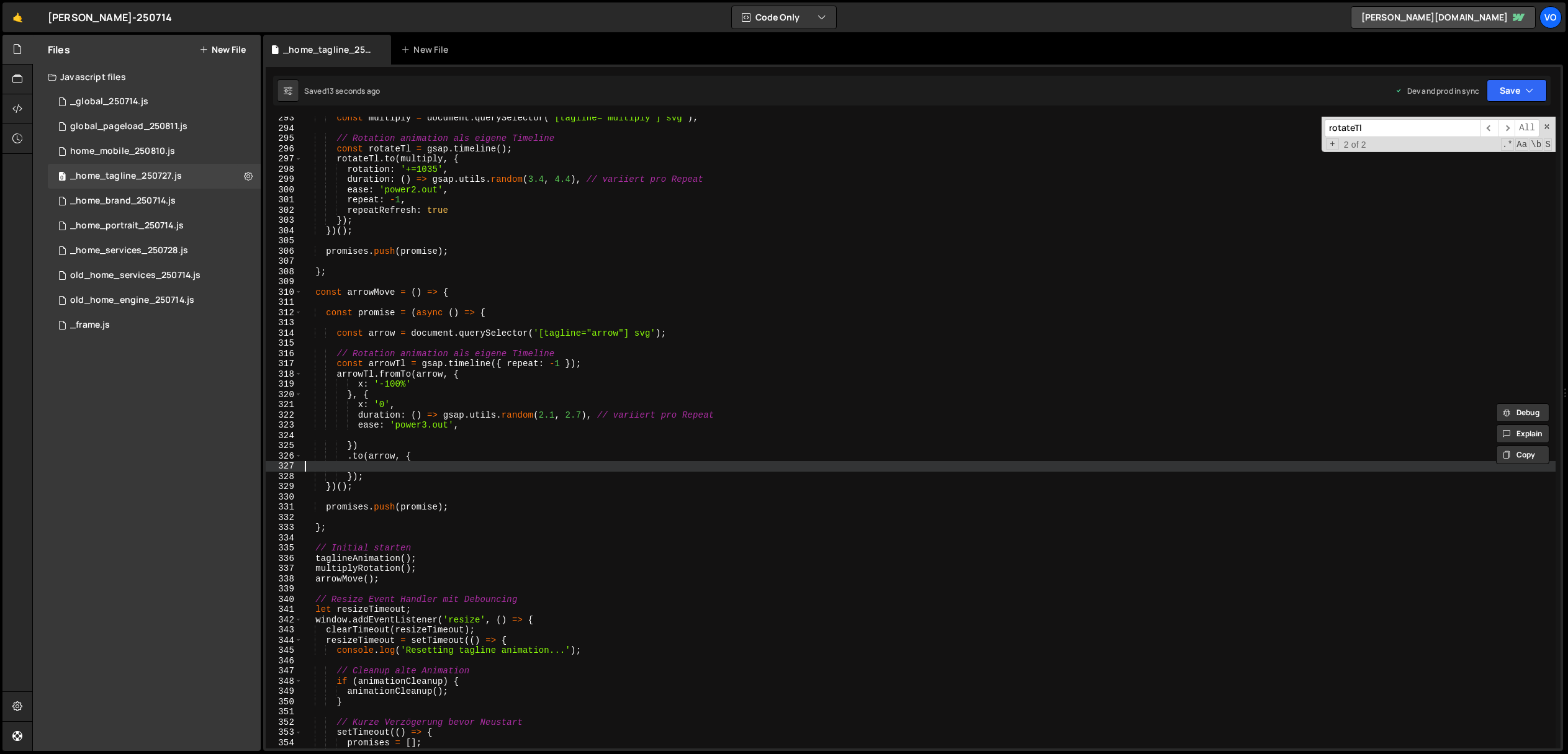
click at [396, 464] on div "const multiply = document . querySelector ( '[tagline="multiply"] svg' ) ; // R…" at bounding box center [929, 438] width 1254 height 652
paste textarea "ease: 'power3.out',"
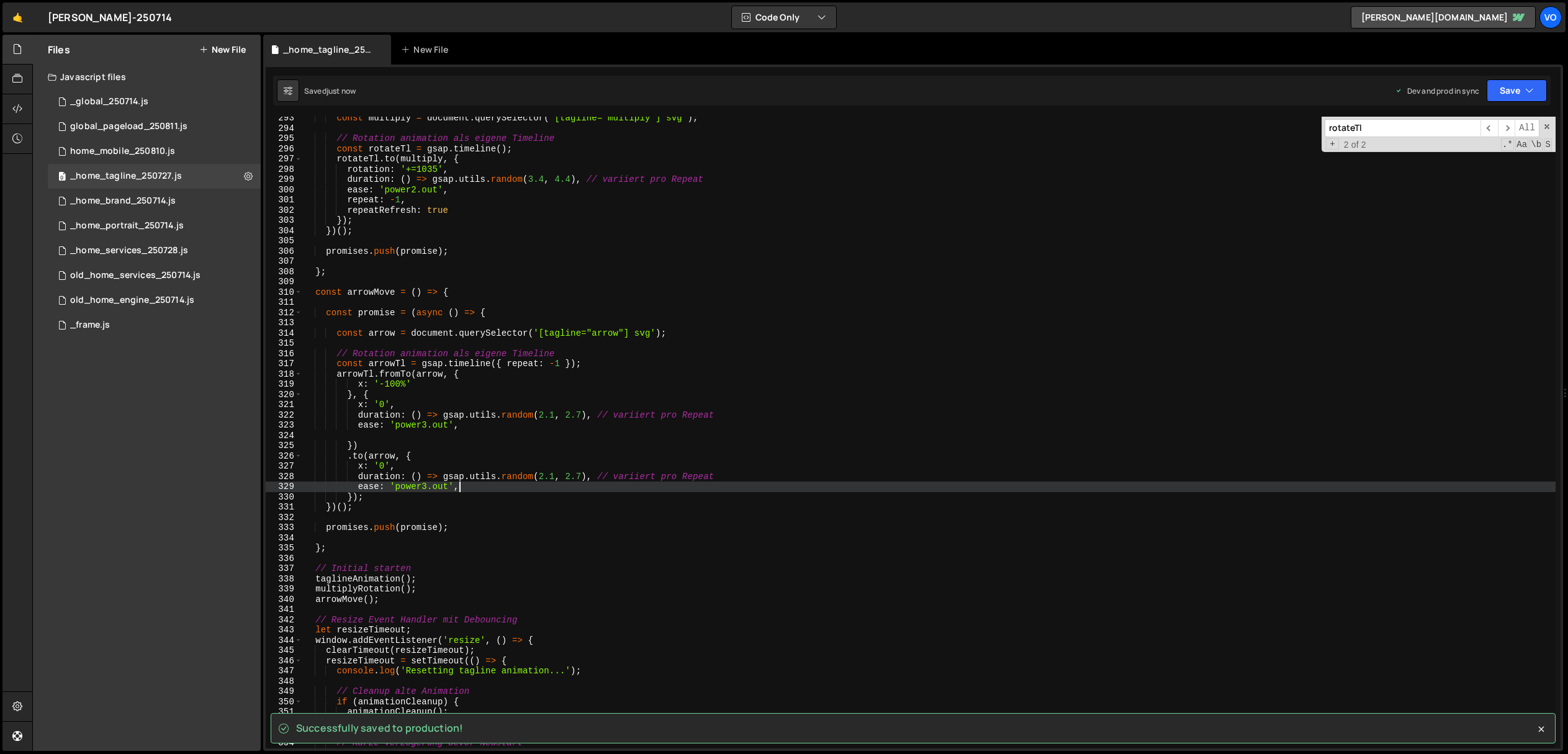
click at [544, 477] on div "const multiply = document . querySelector ( '[tagline="multiply"] svg' ) ; // R…" at bounding box center [929, 438] width 1254 height 652
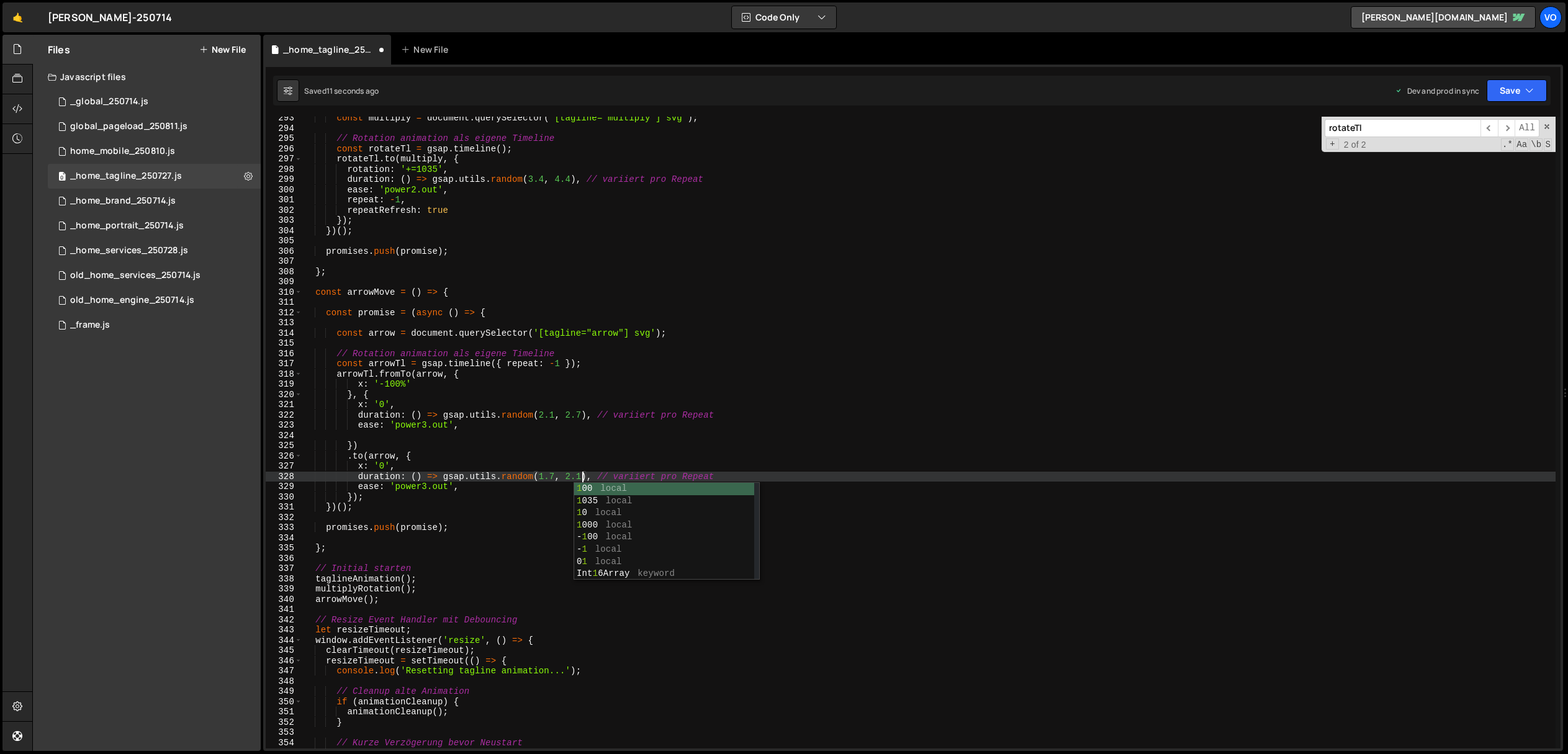
scroll to position [0, 19]
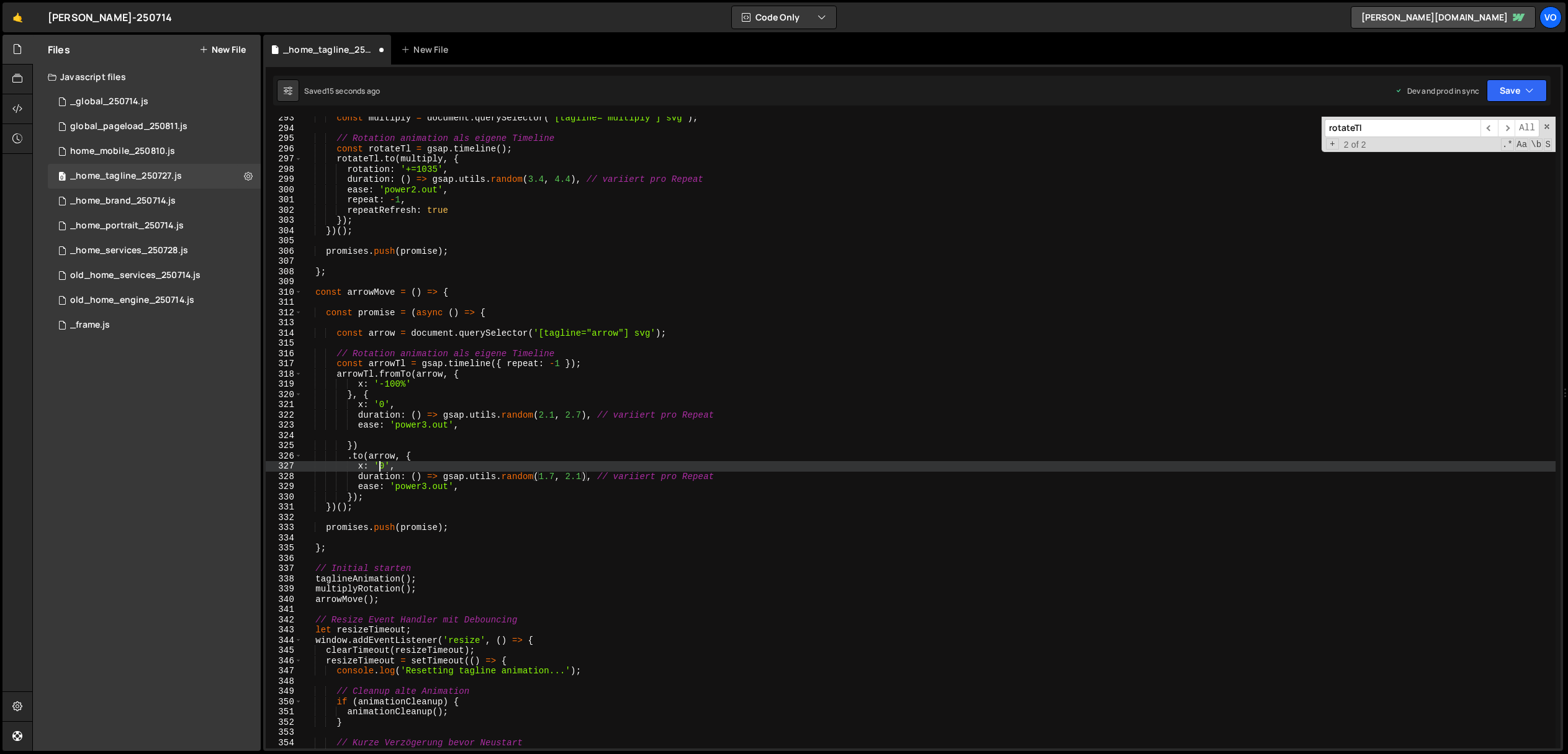
click at [379, 467] on div "const multiply = document . querySelector ( '[tagline="multiply"] svg' ) ; // R…" at bounding box center [929, 438] width 1254 height 652
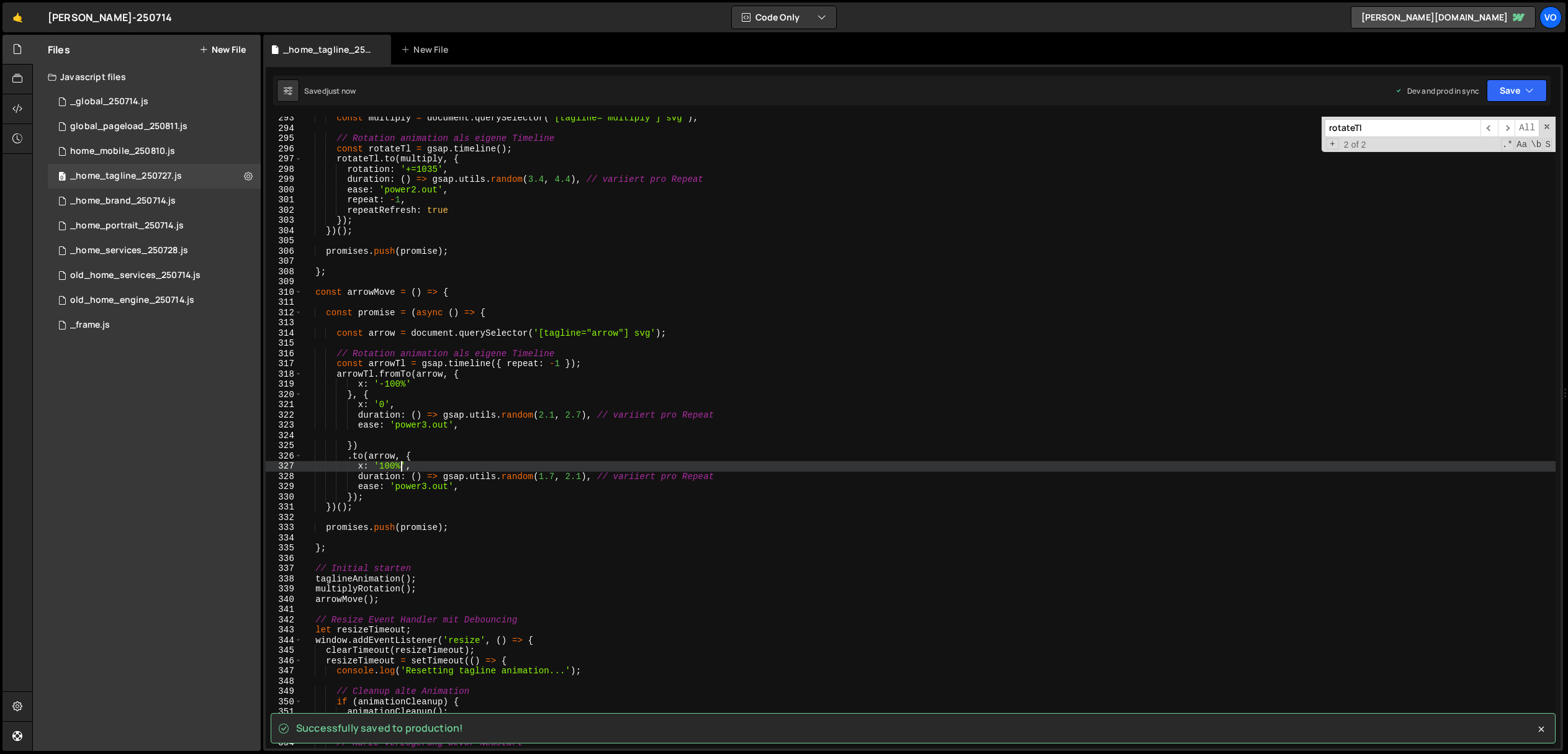
click at [437, 489] on div "const multiply = document . querySelector ( '[tagline="multiply"] svg' ) ; // R…" at bounding box center [929, 438] width 1254 height 652
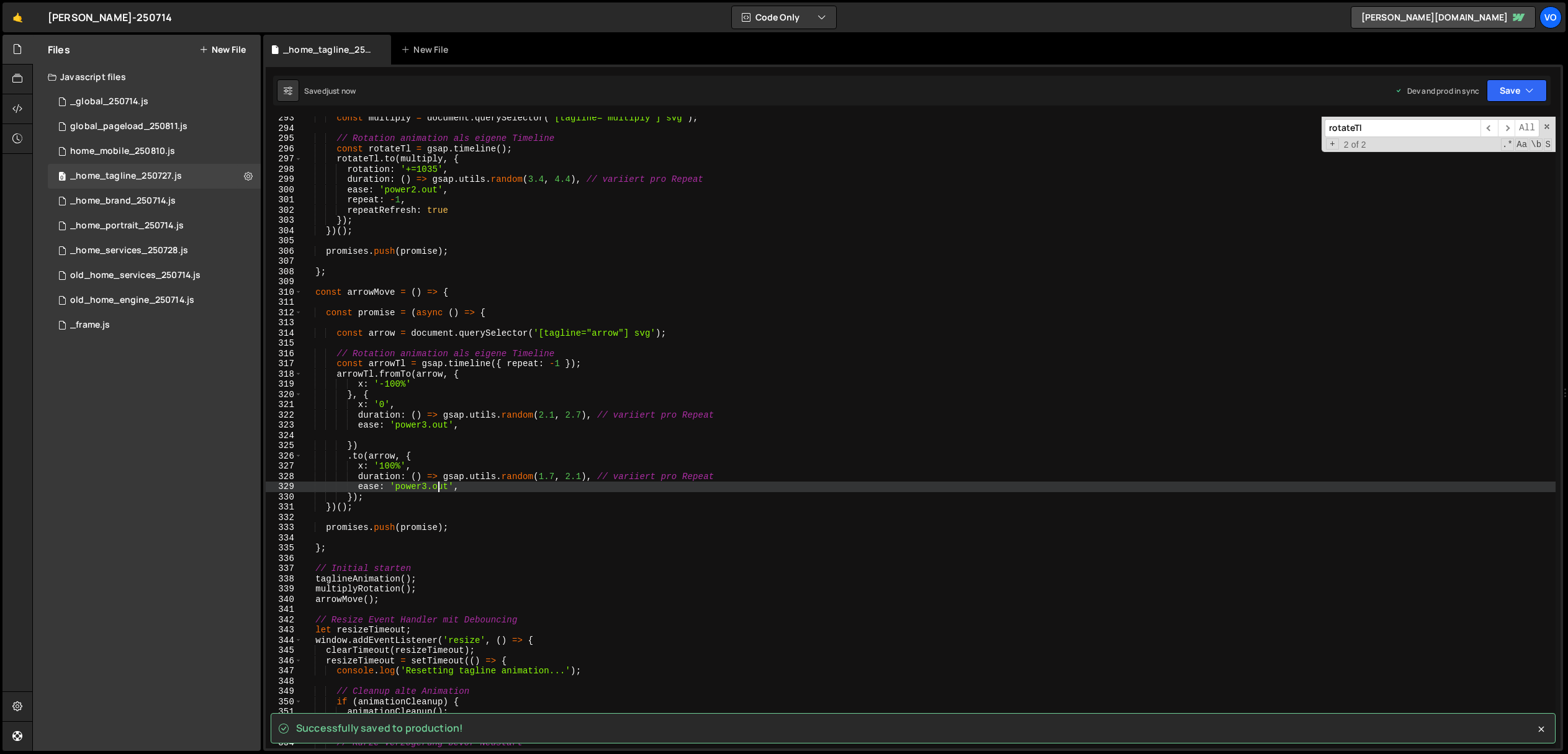
click at [437, 489] on div "const multiply = document . querySelector ( '[tagline="multiply"] svg' ) ; // R…" at bounding box center [929, 438] width 1254 height 652
click at [440, 426] on div "const multiply = document . querySelector ( '[tagline="multiply"] svg' ) ; // R…" at bounding box center [929, 438] width 1254 height 652
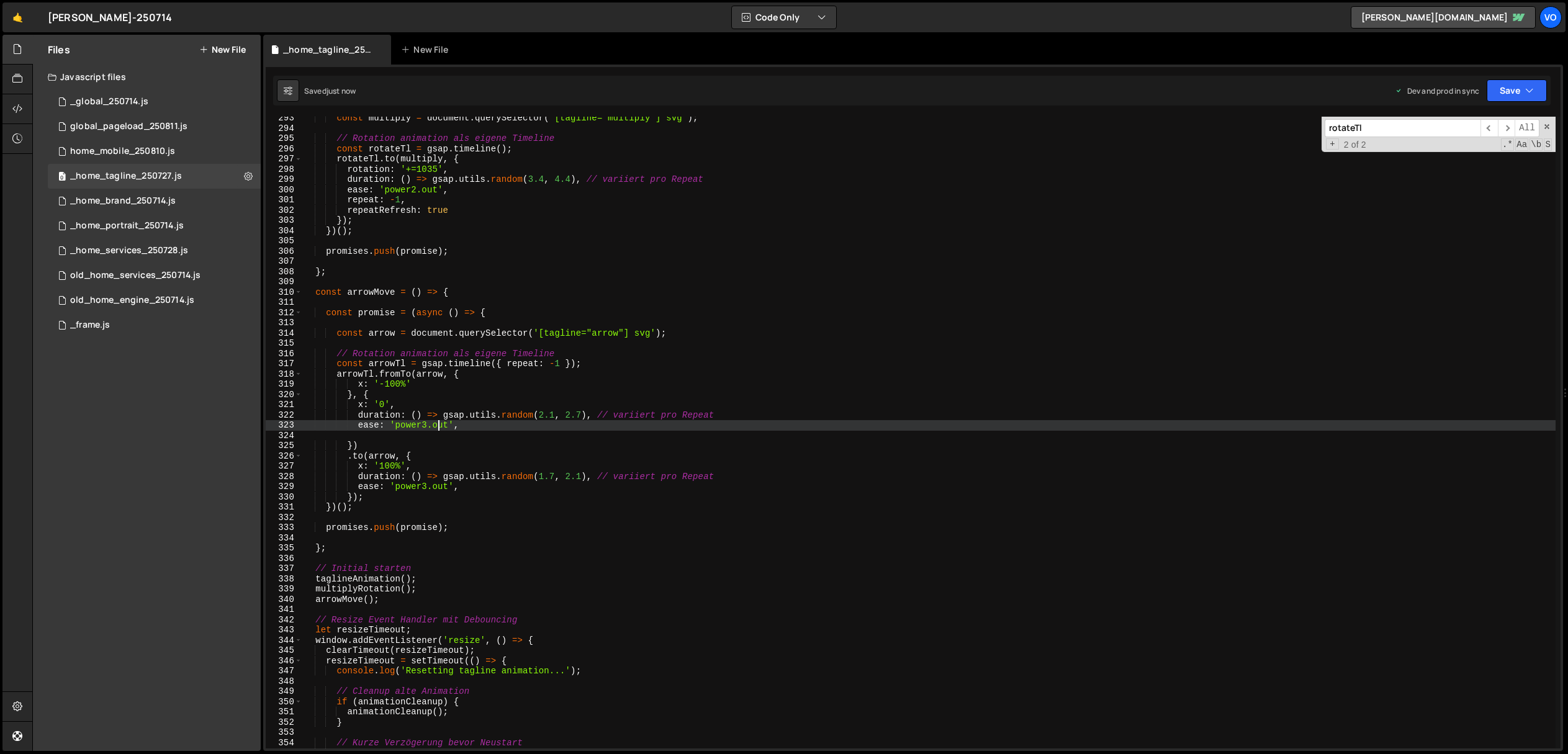
click at [440, 426] on div "const multiply = document . querySelector ( '[tagline="multiply"] svg' ) ; // R…" at bounding box center [929, 438] width 1254 height 652
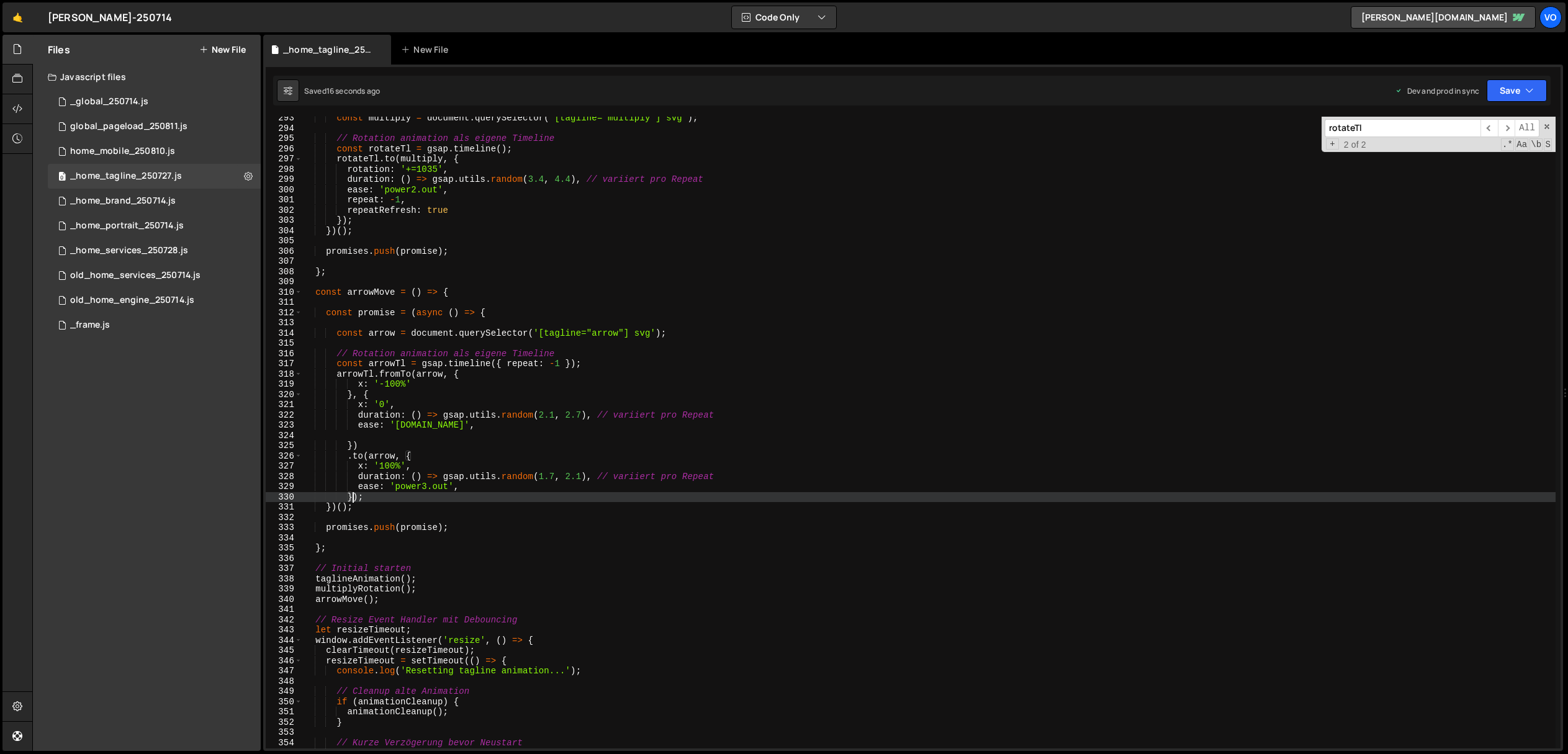
click at [352, 499] on div "const multiply = document . querySelector ( '[tagline="multiply"] svg' ) ; // R…" at bounding box center [929, 438] width 1254 height 652
click at [442, 429] on div "const multiply = document . querySelector ( '[tagline="multiply"] svg' ) ; // R…" at bounding box center [929, 438] width 1254 height 652
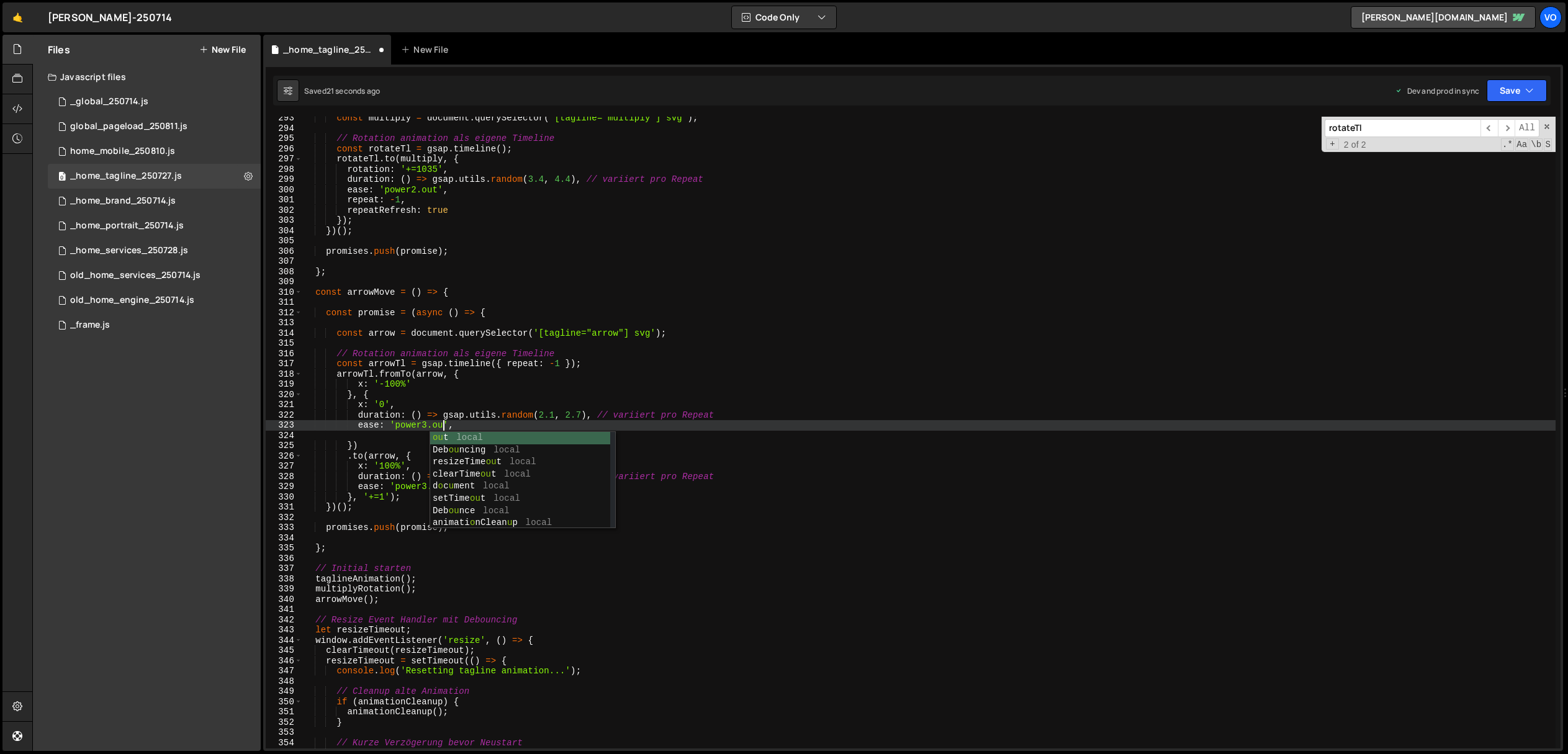
scroll to position [0, 10]
click at [428, 337] on div "const multiply = document . querySelector ( '[tagline="multiply"] svg' ) ; // R…" at bounding box center [929, 438] width 1254 height 652
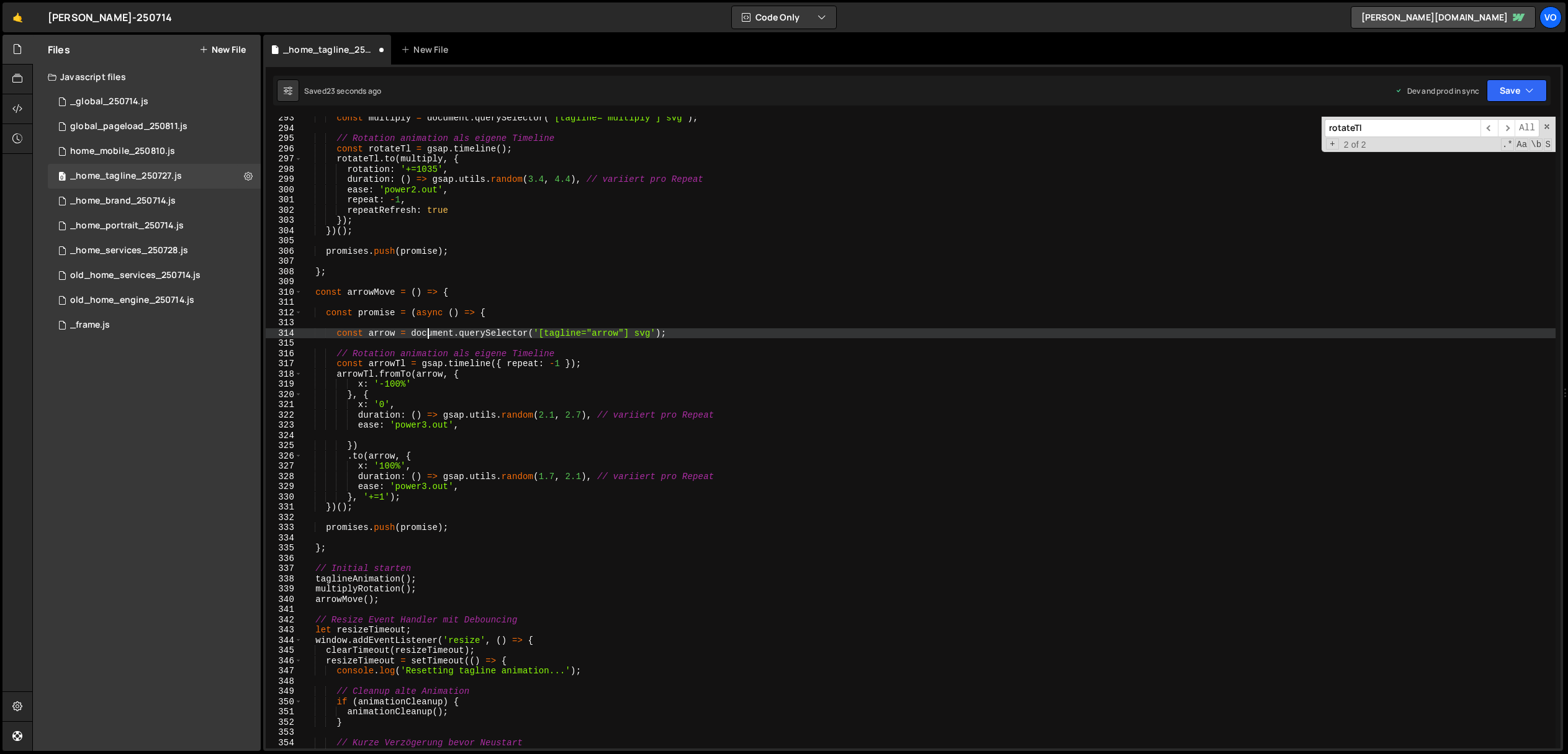
click at [437, 491] on div "const multiply = document . querySelector ( '[tagline="multiply"] svg' ) ; // R…" at bounding box center [929, 438] width 1254 height 652
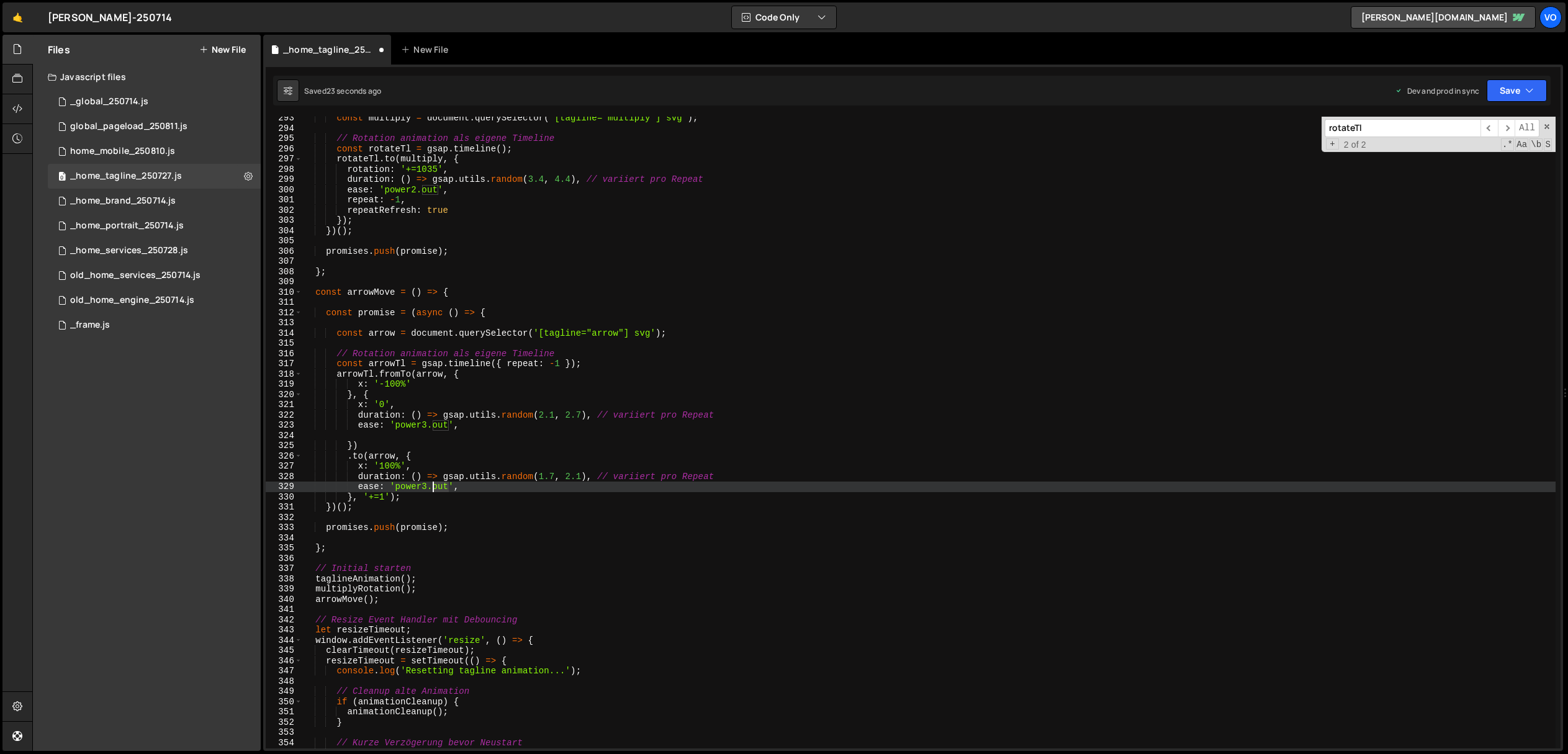
click at [437, 491] on div "const multiply = document . querySelector ( '[tagline="multiply"] svg' ) ; // R…" at bounding box center [929, 438] width 1254 height 652
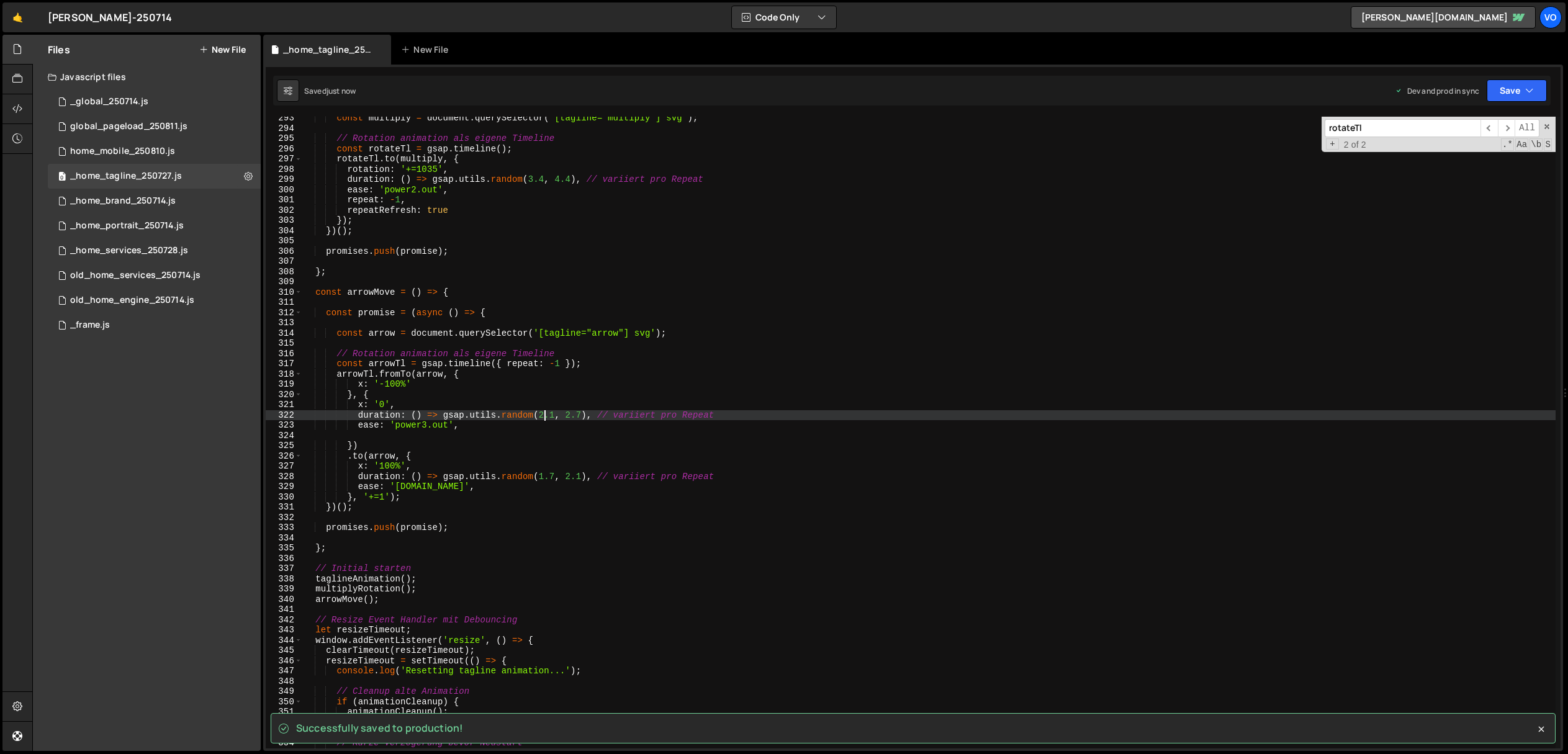
click at [543, 415] on div "const multiply = document . querySelector ( '[tagline="multiply"] svg' ) ; // R…" at bounding box center [929, 438] width 1254 height 652
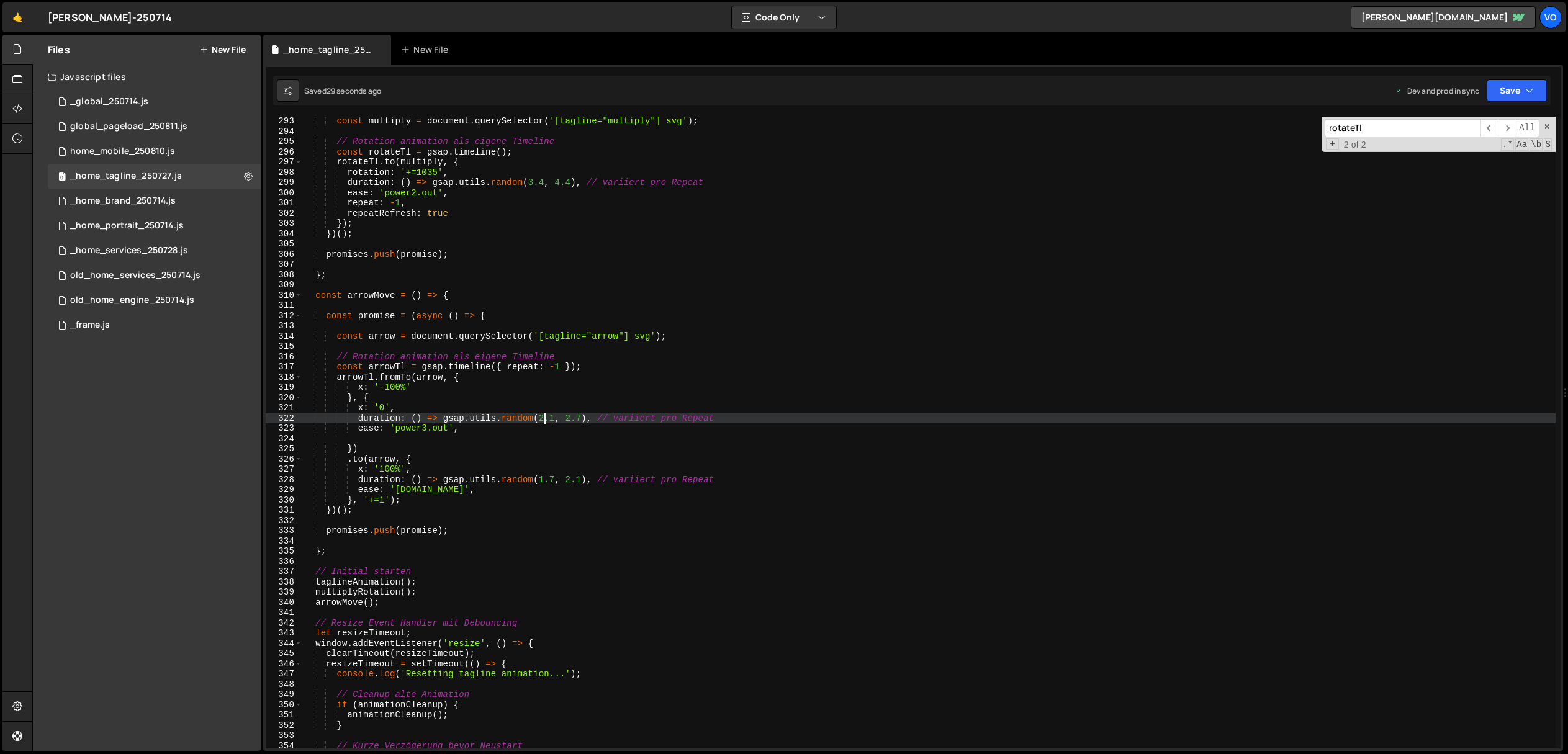
scroll to position [2990, 0]
drag, startPoint x: 557, startPoint y: 418, endPoint x: 539, endPoint y: 421, distance: 18.2
click at [539, 421] on div "const multiply = document . querySelector ( '[tagline="multiply"] svg' ) ; // R…" at bounding box center [929, 441] width 1254 height 652
drag, startPoint x: 581, startPoint y: 418, endPoint x: 567, endPoint y: 421, distance: 14.3
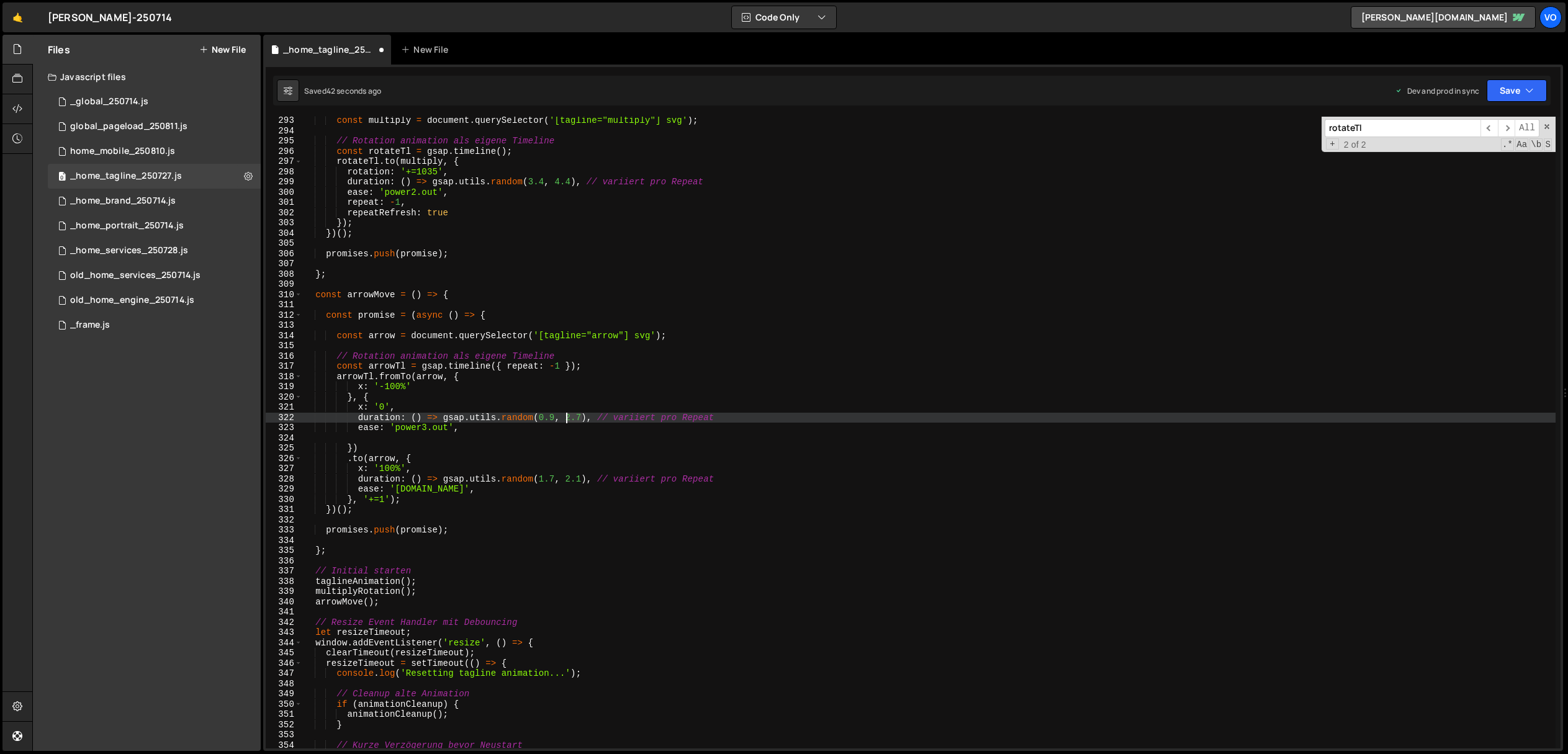
click at [567, 421] on div "const multiply = document . querySelector ( '[tagline="multiply"] svg' ) ; // R…" at bounding box center [929, 441] width 1254 height 652
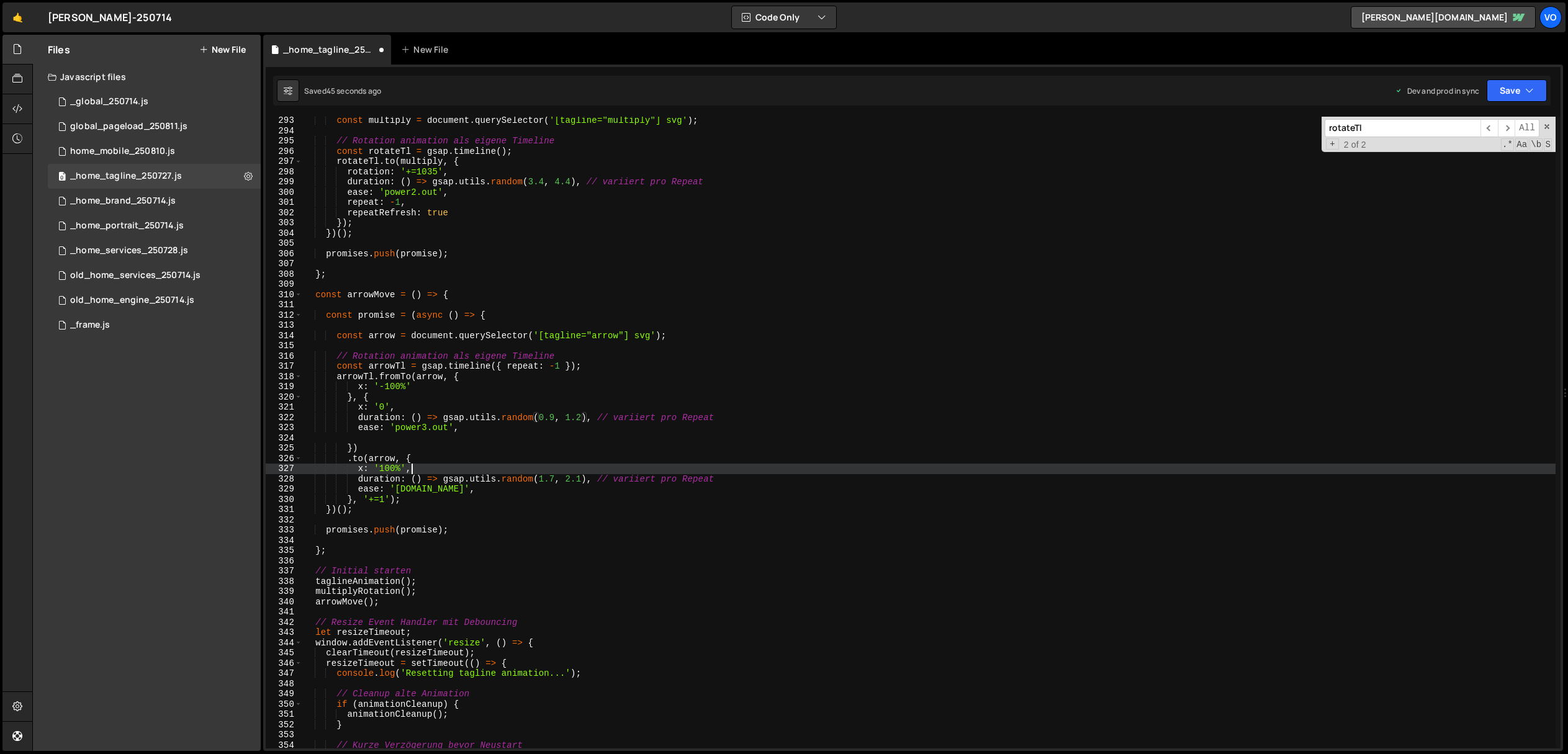
click at [560, 468] on div "const multiply = document . querySelector ( '[tagline="multiply"] svg' ) ; // R…" at bounding box center [929, 441] width 1254 height 652
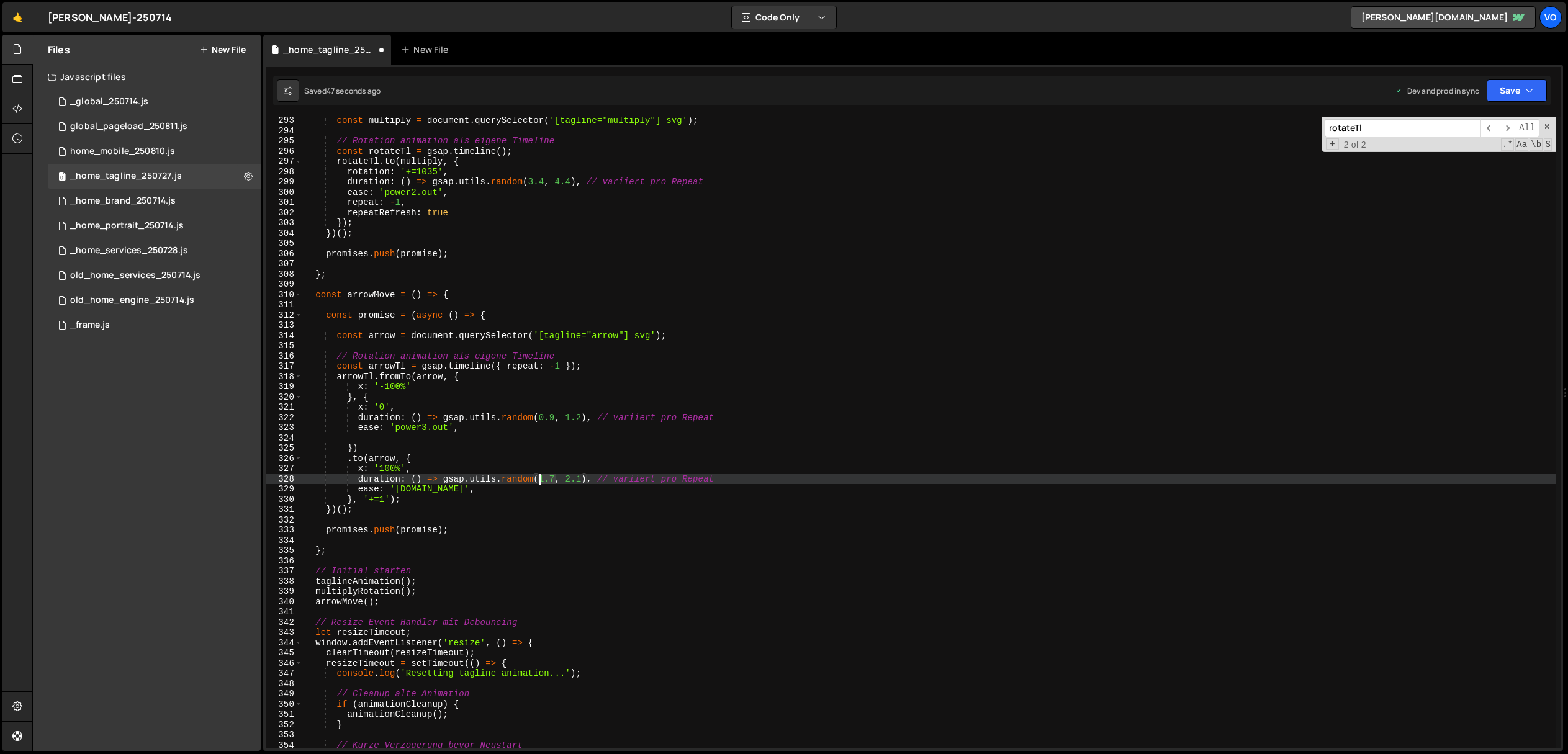
drag, startPoint x: 554, startPoint y: 479, endPoint x: 543, endPoint y: 482, distance: 11.4
click at [542, 482] on div "const multiply = document . querySelector ( '[tagline="multiply"] svg' ) ; // R…" at bounding box center [929, 441] width 1254 height 652
drag, startPoint x: 582, startPoint y: 477, endPoint x: 664, endPoint y: 502, distance: 85.7
click at [567, 480] on div "const multiply = document . querySelector ( '[tagline="multiply"] svg' ) ; // R…" at bounding box center [929, 441] width 1254 height 652
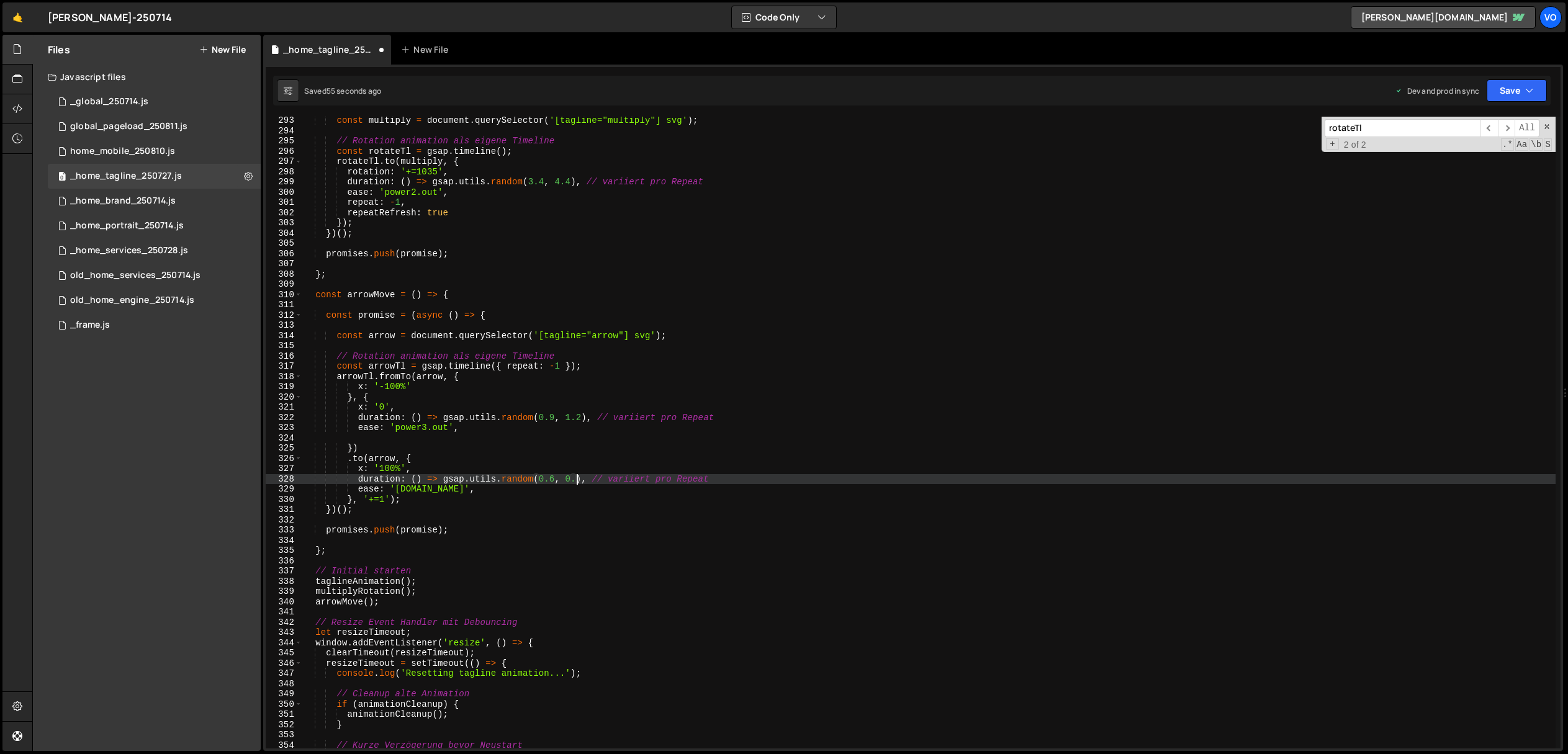
scroll to position [0, 18]
type textarea "duration: () => gsap.utils.random(0.6, 0.85), // variiert pro Repeat"
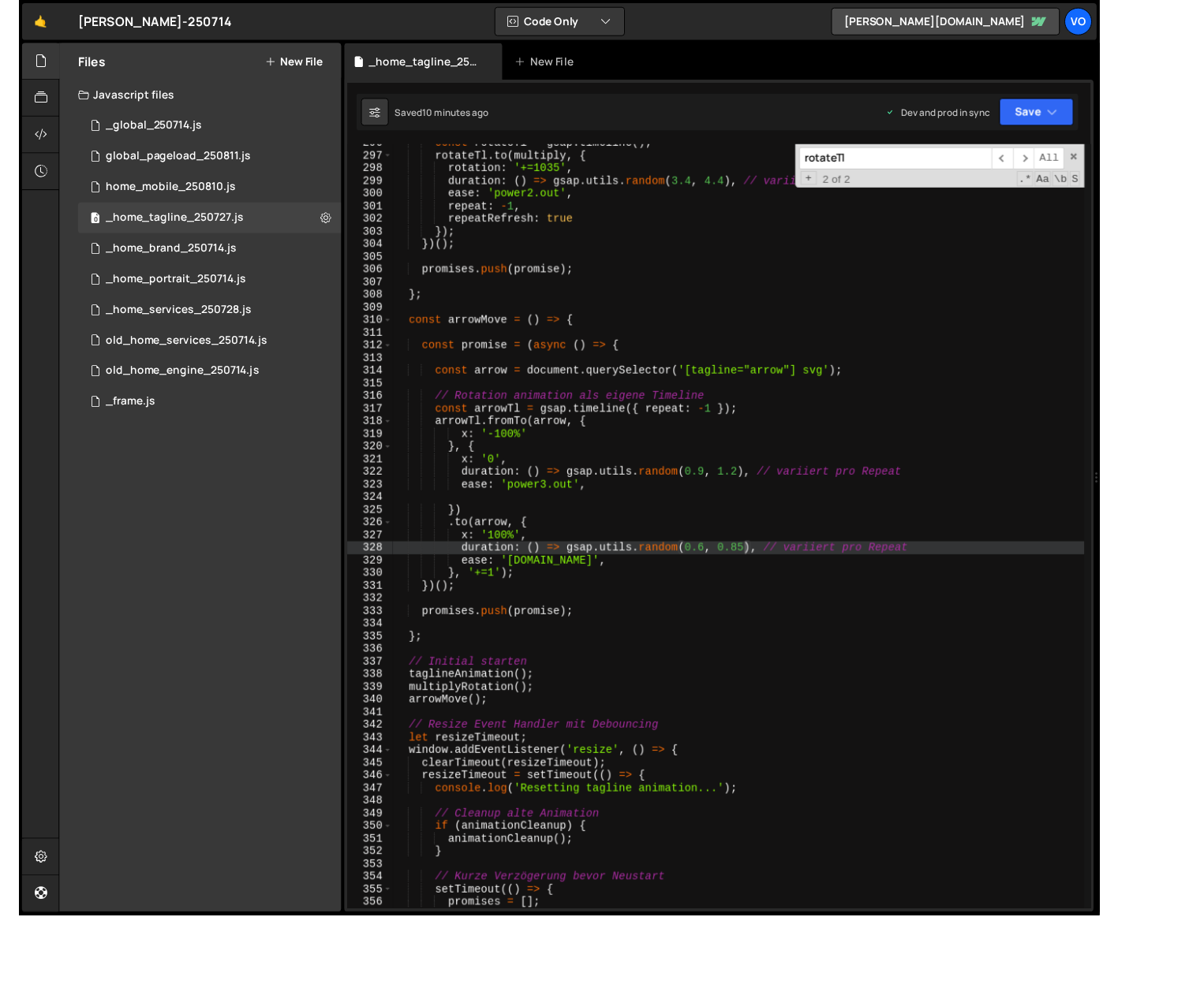
scroll to position [3847, 0]
